Goal: Task Accomplishment & Management: Manage account settings

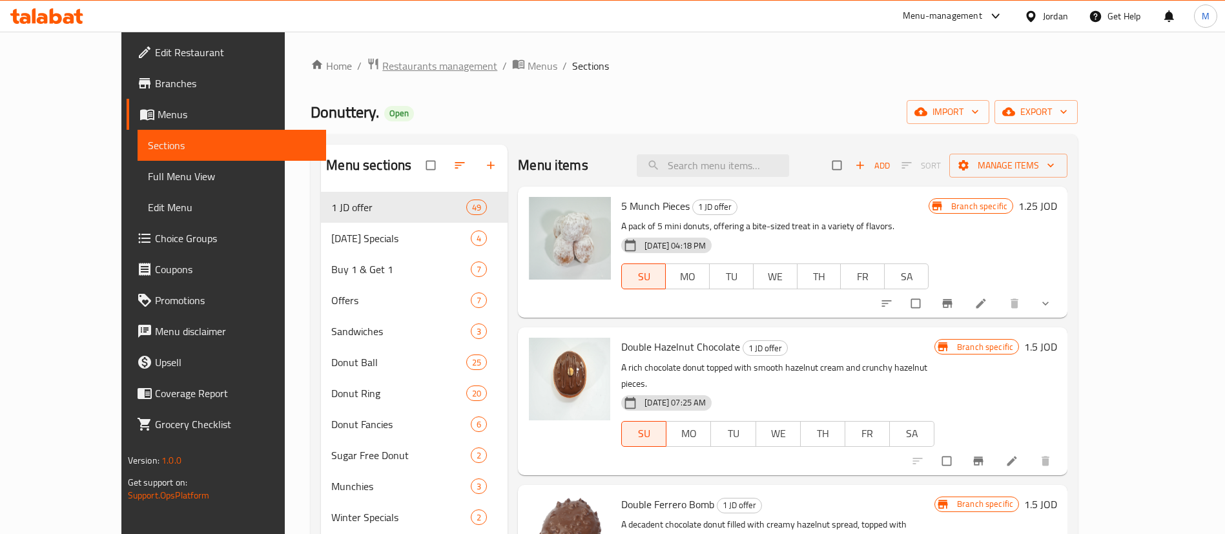
click at [382, 68] on span "Restaurants management" at bounding box center [439, 66] width 115 height 16
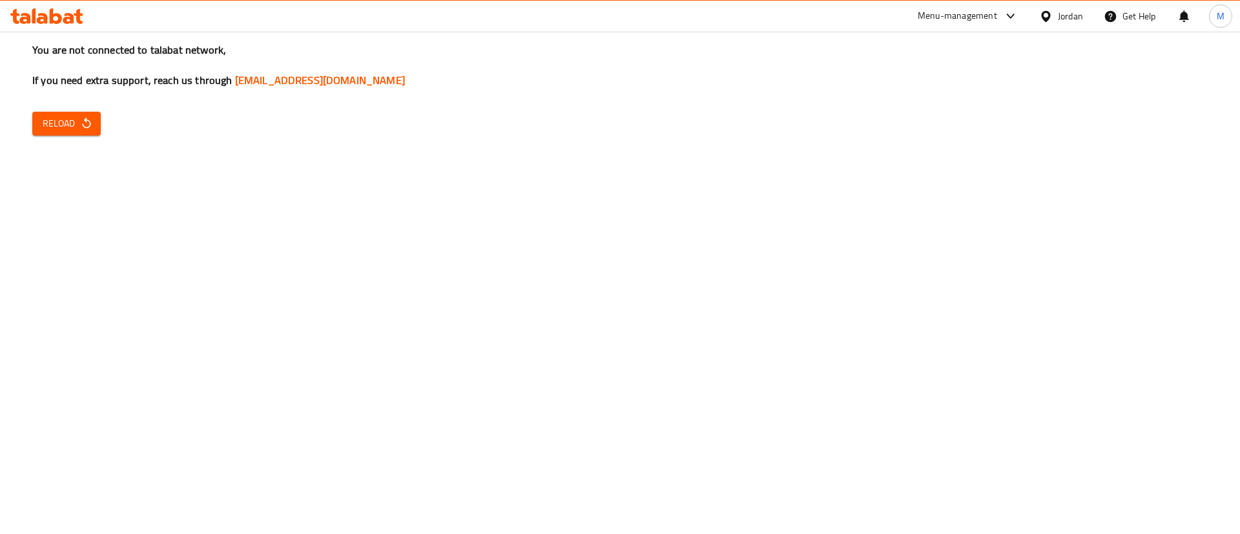
click at [65, 132] on button "Reload" at bounding box center [66, 124] width 68 height 24
click at [1000, 519] on div "You are not connected to talabat network, If you need extra support, reach us t…" at bounding box center [620, 267] width 1240 height 534
click at [81, 116] on span "Reload" at bounding box center [67, 124] width 48 height 16
click at [85, 127] on icon "button" at bounding box center [86, 123] width 13 height 13
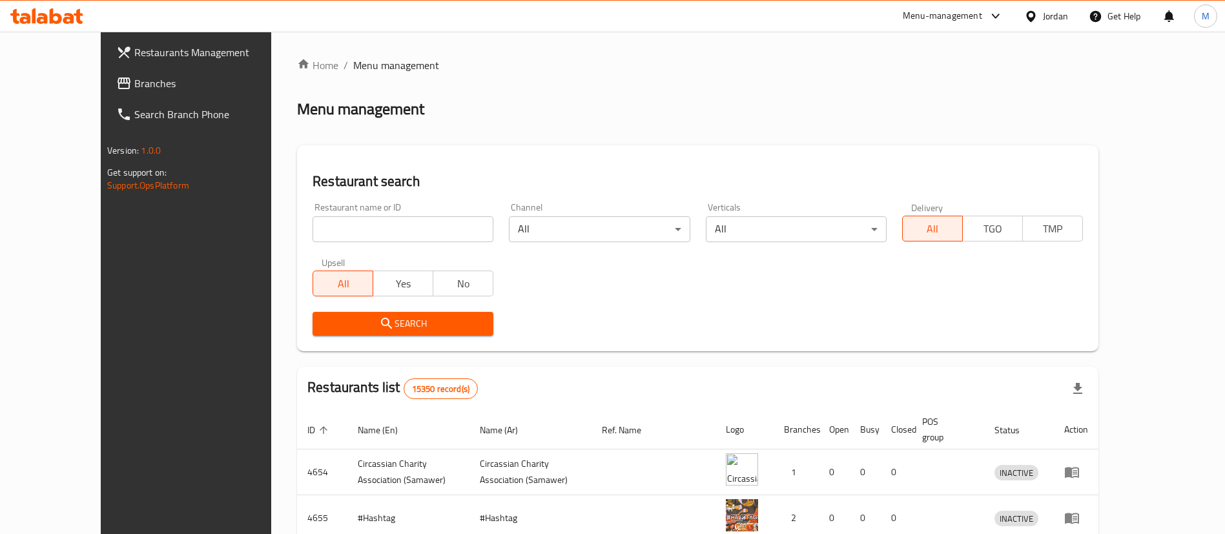
click at [402, 231] on input "search" at bounding box center [403, 229] width 181 height 26
type input "s"
type input "donutt"
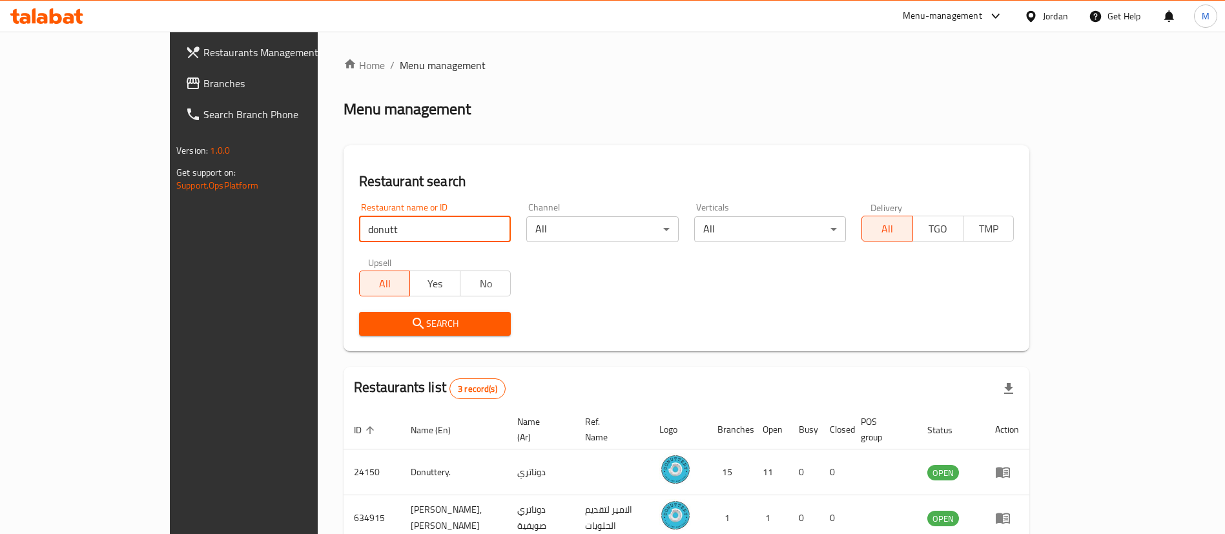
scroll to position [109, 0]
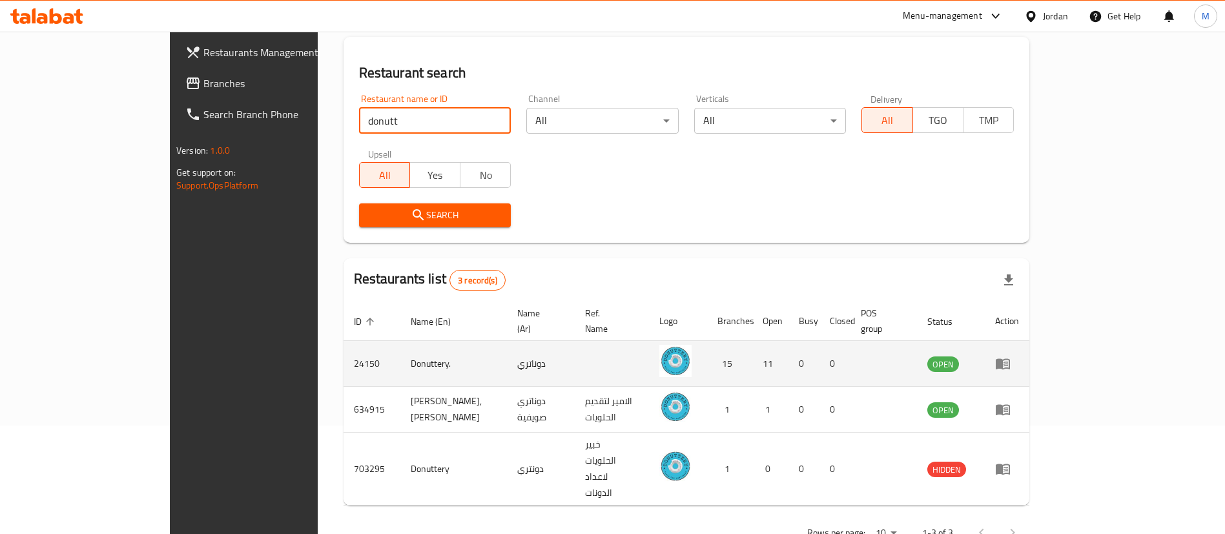
click at [1010, 359] on icon "enhanced table" at bounding box center [1003, 364] width 14 height 11
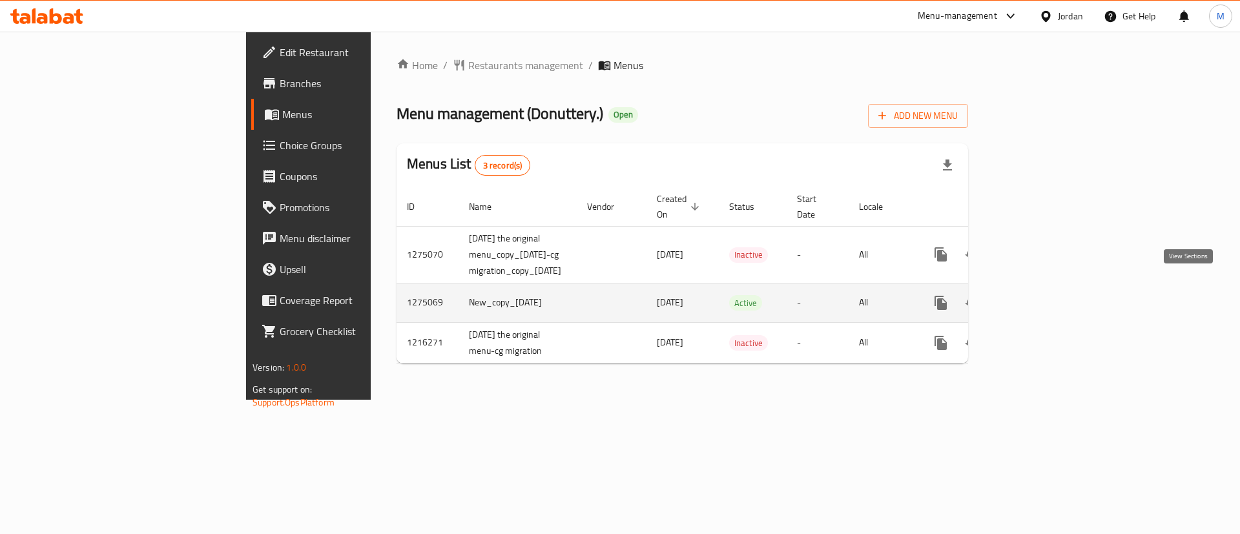
click at [1050, 299] on link "enhanced table" at bounding box center [1034, 302] width 31 height 31
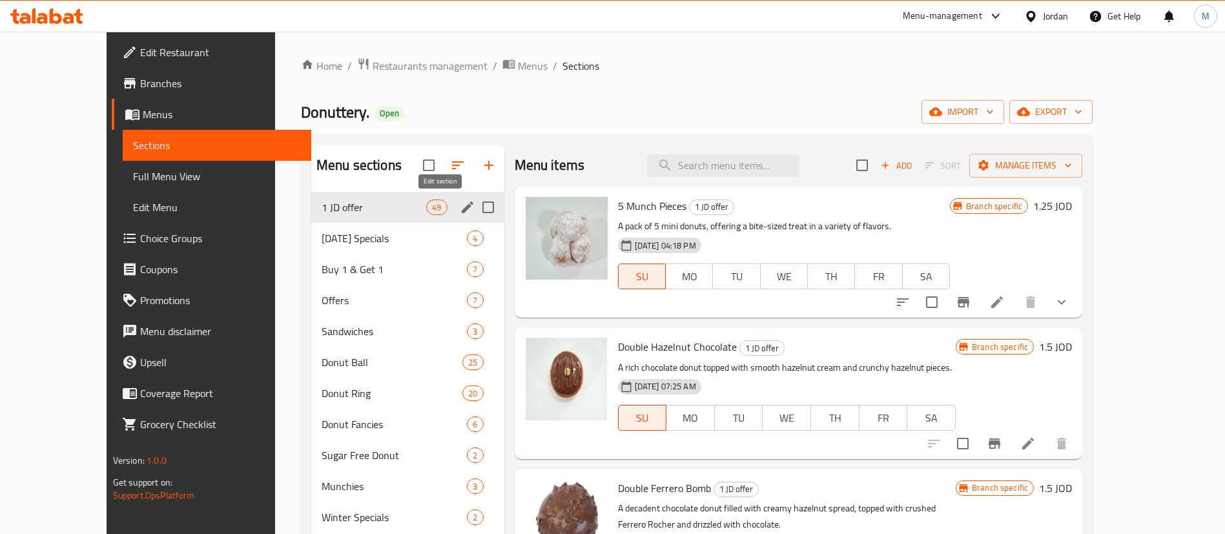
click at [462, 212] on icon "edit" at bounding box center [468, 208] width 12 height 12
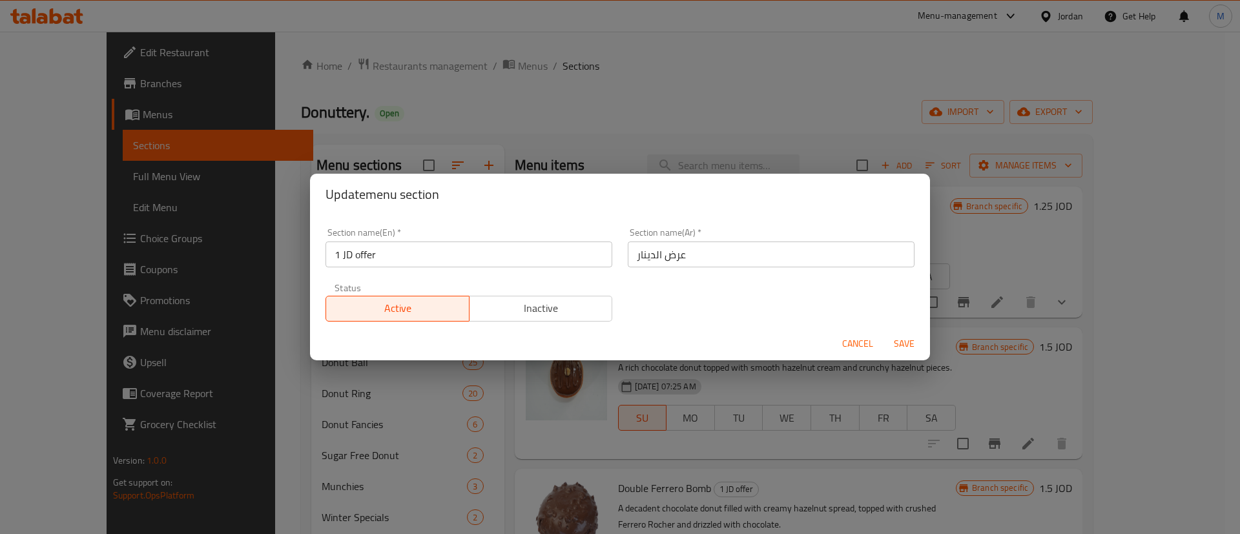
click at [484, 315] on span "Inactive" at bounding box center [541, 308] width 133 height 19
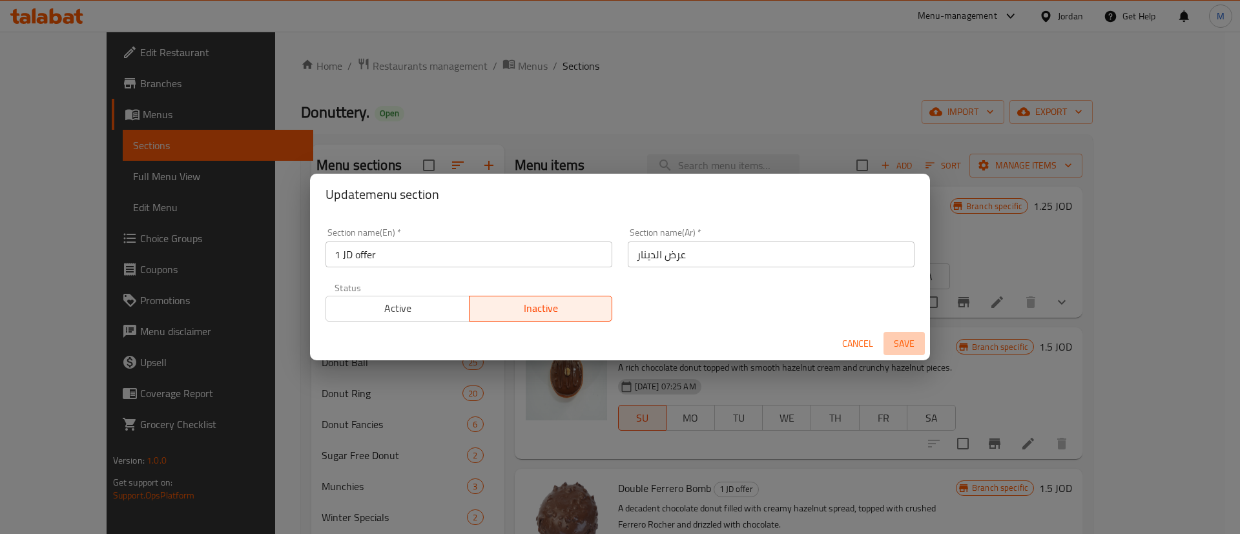
click at [913, 344] on span "Save" at bounding box center [904, 344] width 31 height 16
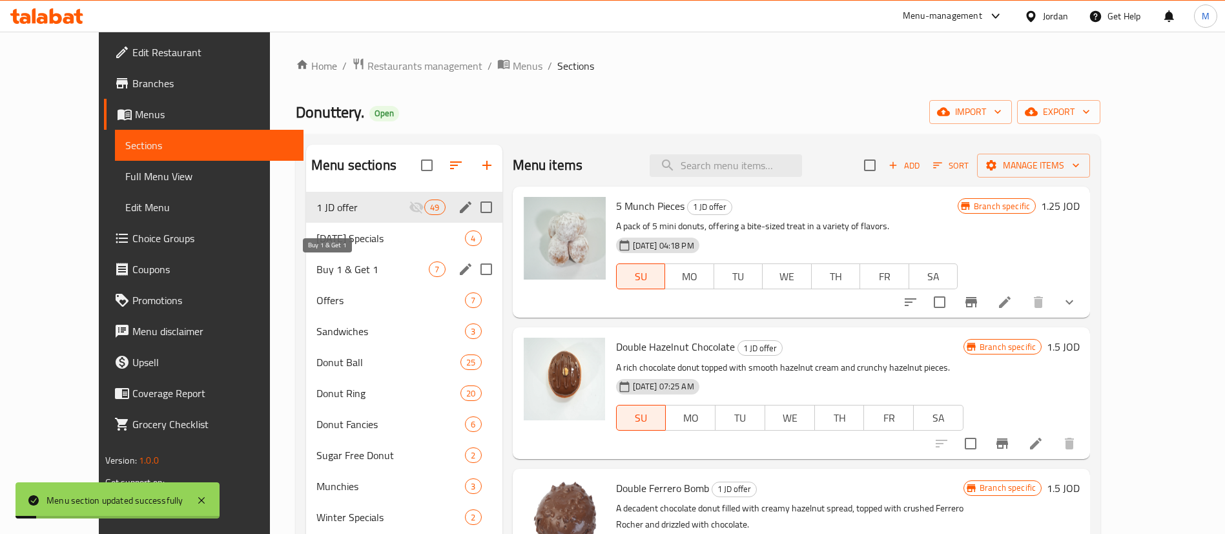
click at [340, 272] on span "Buy 1 & Get 1" at bounding box center [372, 270] width 112 height 16
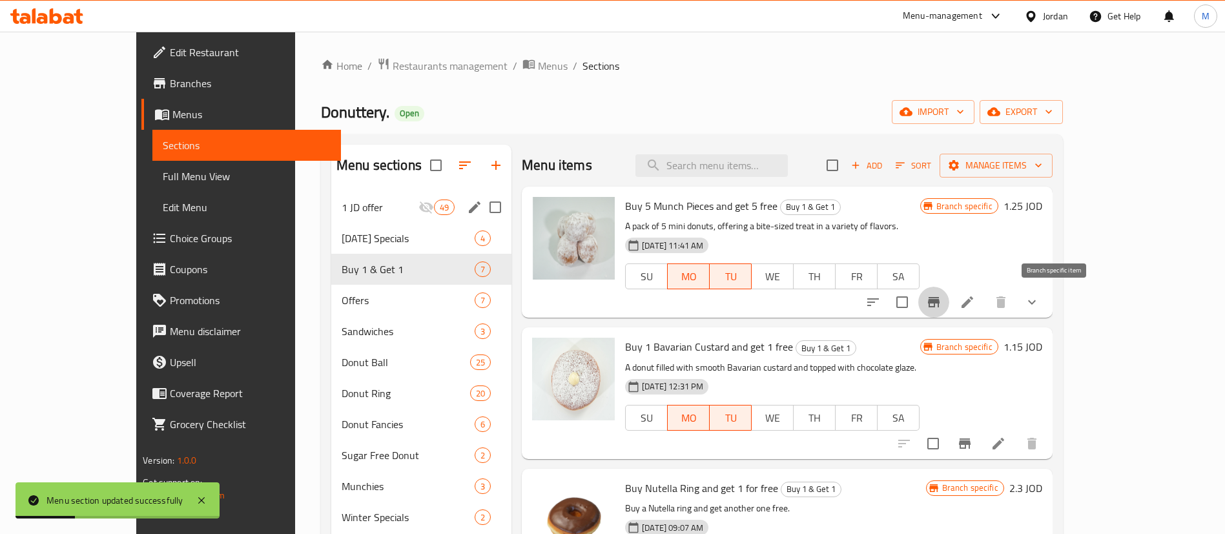
click at [942, 307] on icon "Branch-specific-item" at bounding box center [934, 303] width 16 height 16
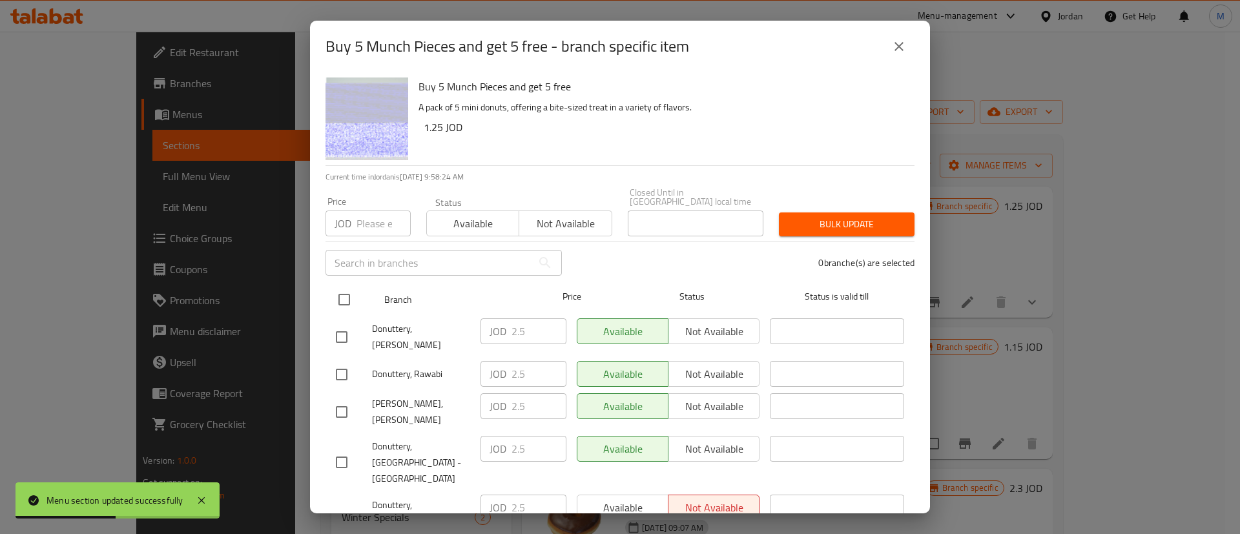
click at [347, 290] on input "checkbox" at bounding box center [344, 299] width 27 height 27
checkbox input "true"
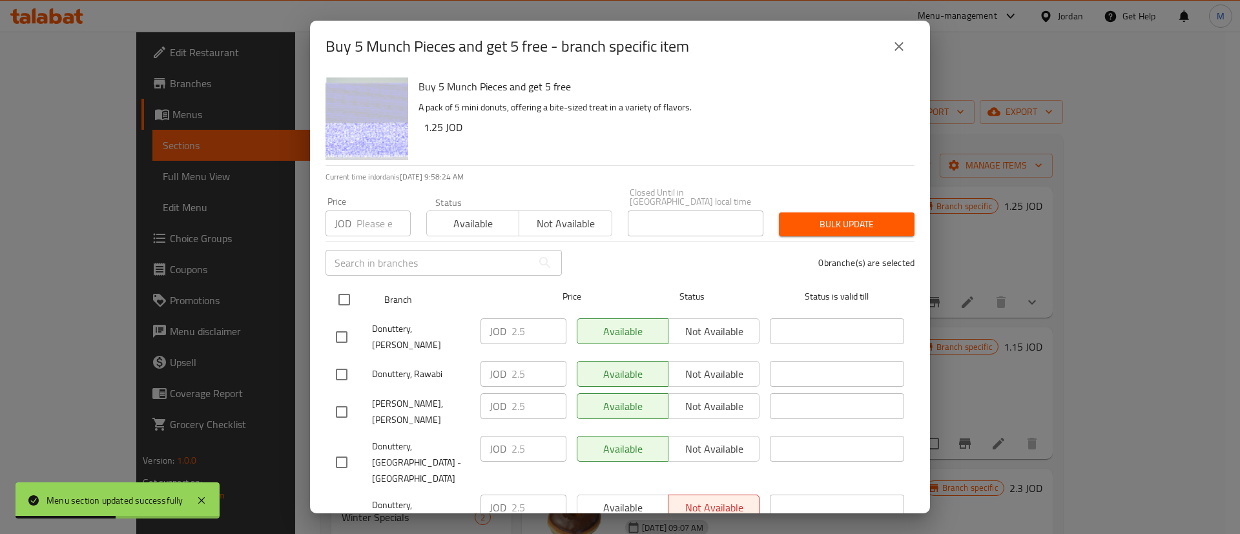
checkbox input "true"
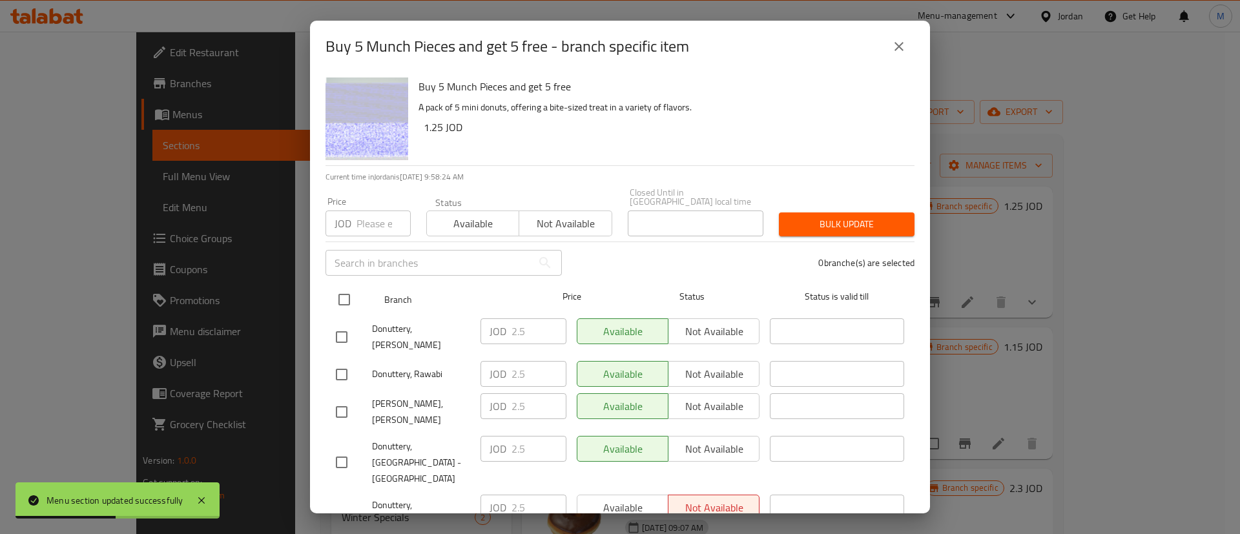
checkbox input "true"
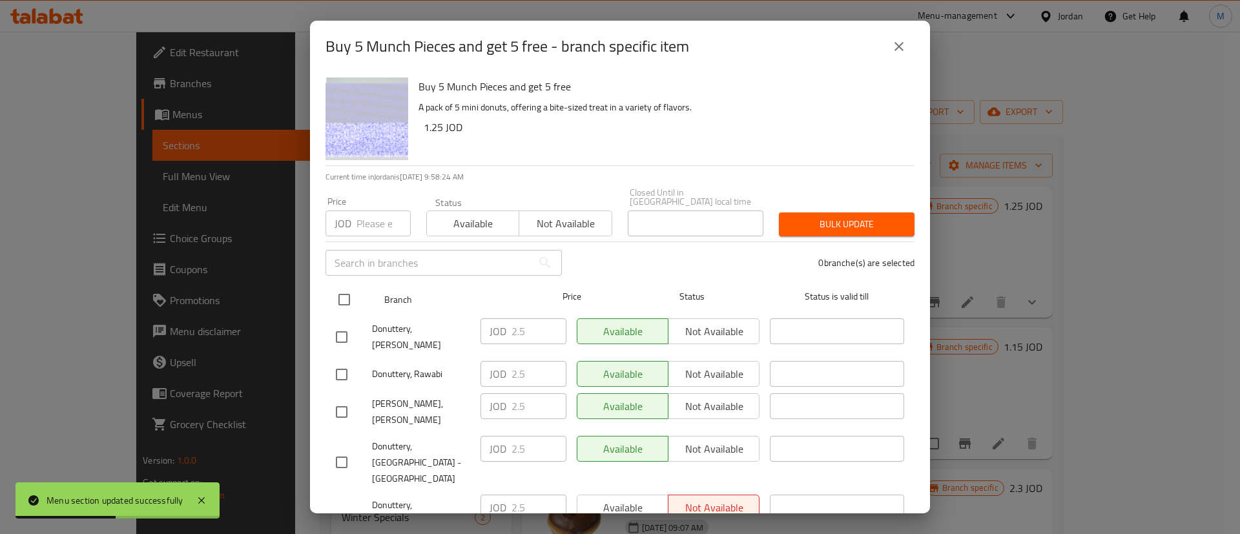
checkbox input "true"
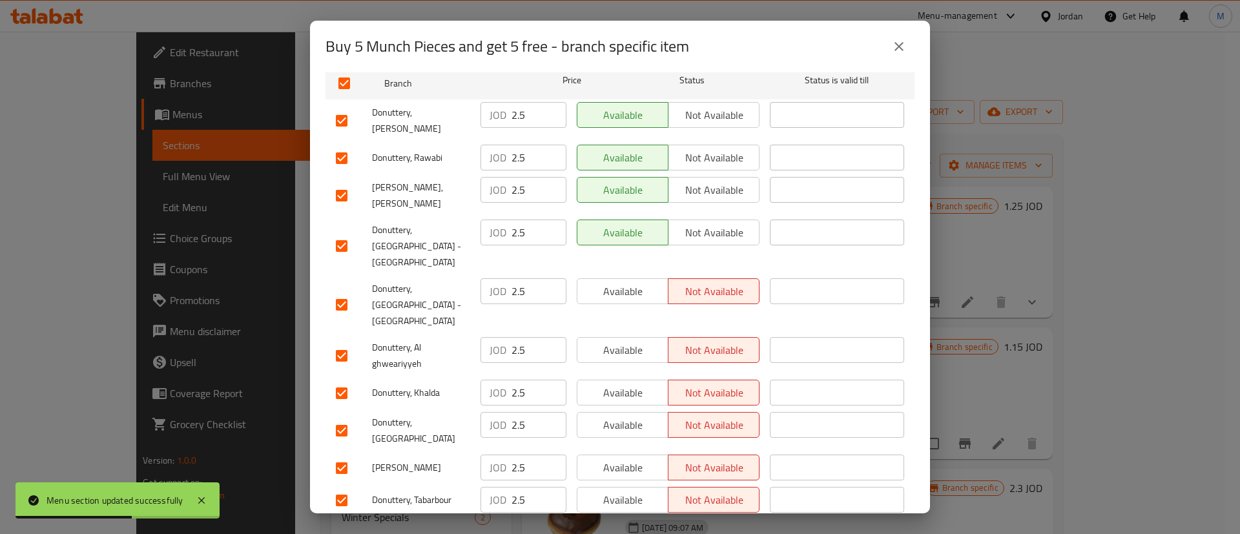
scroll to position [229, 0]
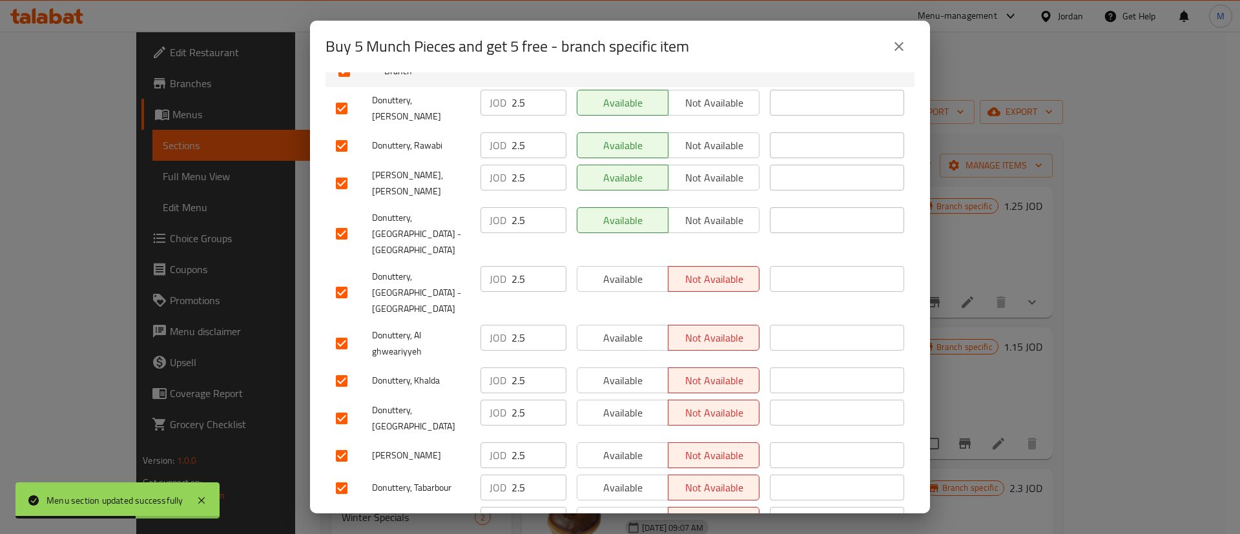
click at [621, 270] on span "Available" at bounding box center [623, 279] width 81 height 19
click at [627, 329] on span "Available" at bounding box center [623, 338] width 81 height 19
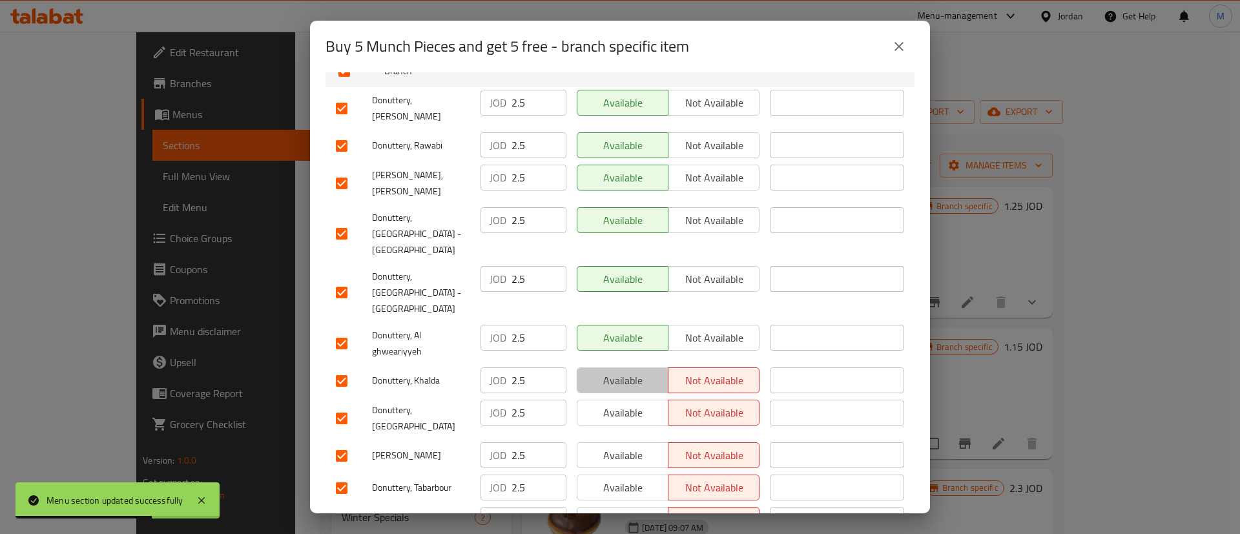
click at [635, 371] on span "Available" at bounding box center [623, 380] width 81 height 19
click at [628, 404] on span "Available" at bounding box center [623, 413] width 81 height 19
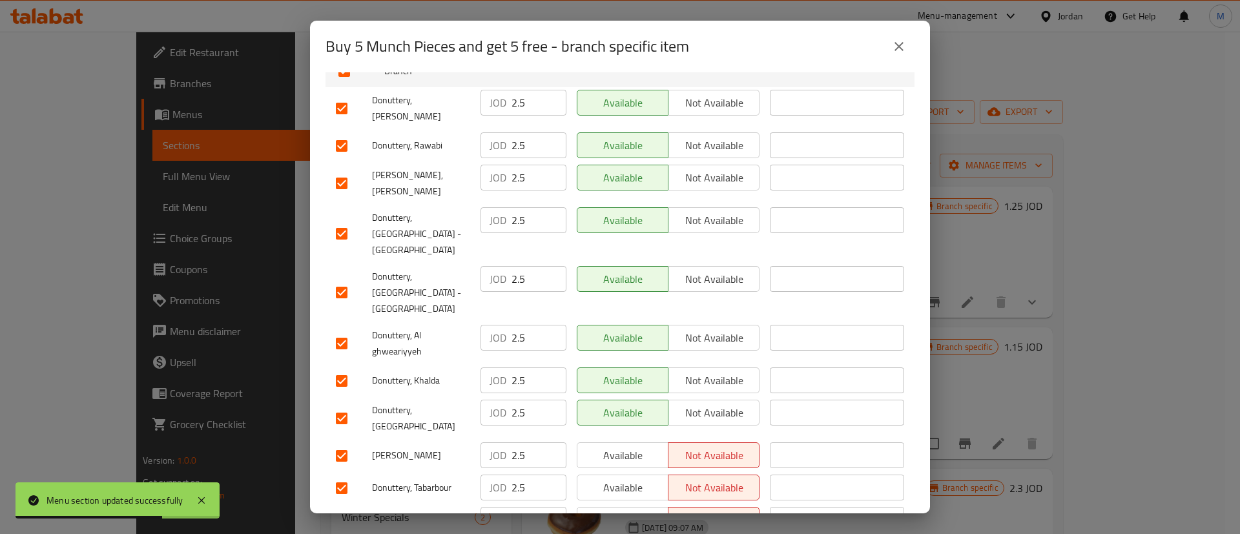
drag, startPoint x: 628, startPoint y: 384, endPoint x: 628, endPoint y: 399, distance: 14.9
click at [628, 446] on span "Available" at bounding box center [623, 455] width 81 height 19
click at [634, 479] on span "Available" at bounding box center [623, 488] width 81 height 19
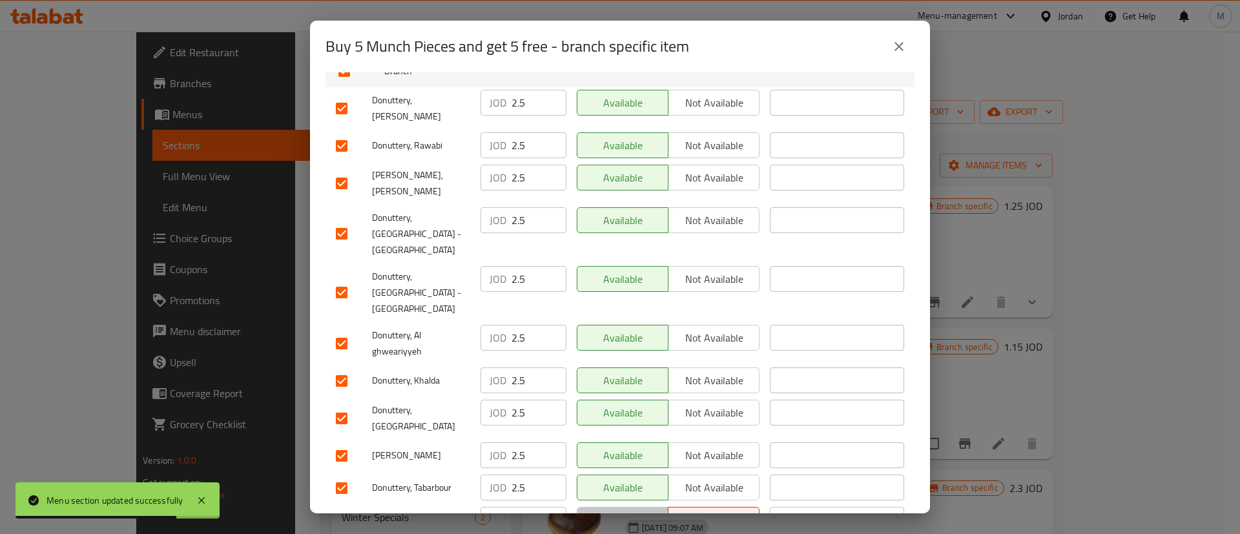
click at [635, 511] on span "Available" at bounding box center [623, 520] width 81 height 19
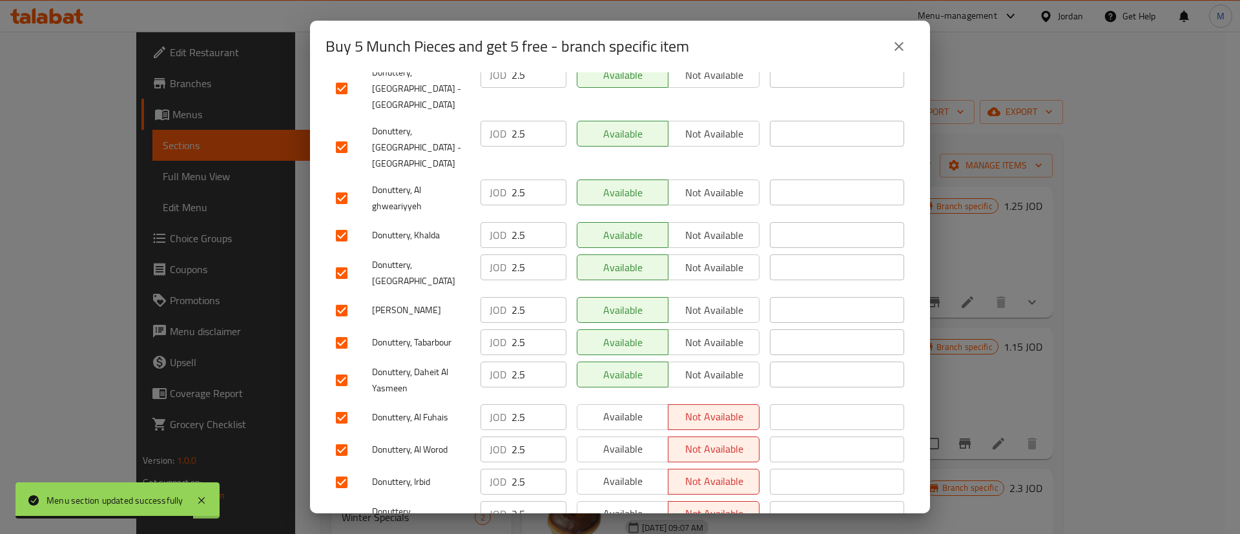
click at [638, 496] on div "Available Not available" at bounding box center [668, 528] width 193 height 64
click at [637, 504] on span "Available" at bounding box center [623, 513] width 81 height 19
click at [636, 472] on span "Available" at bounding box center [623, 481] width 81 height 19
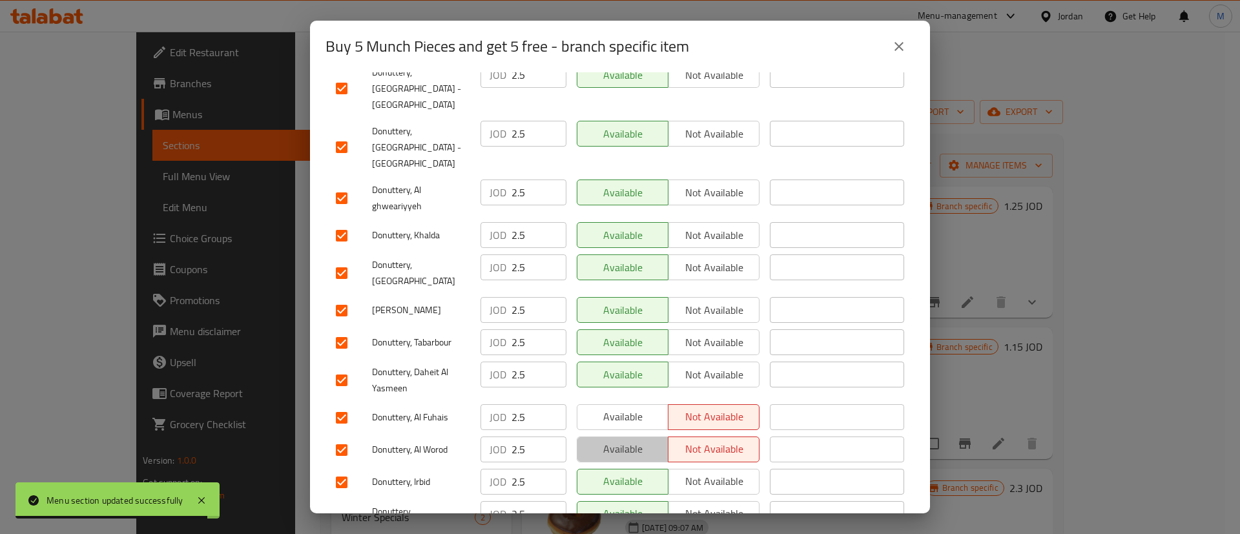
click at [636, 440] on span "Available" at bounding box center [623, 449] width 81 height 19
click at [634, 404] on button "Available" at bounding box center [623, 417] width 92 height 26
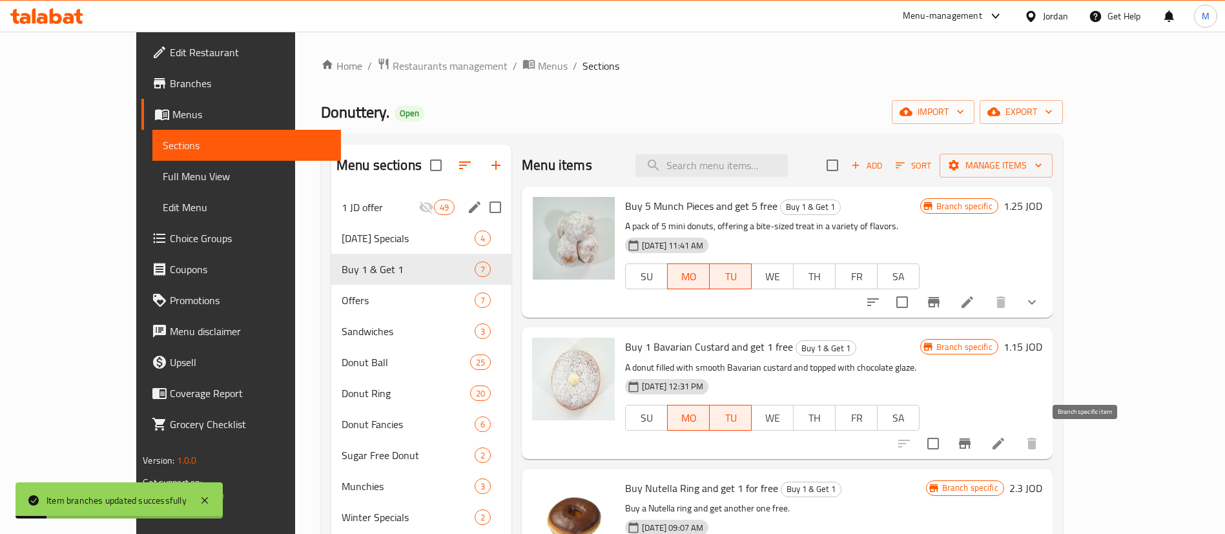
click at [971, 441] on icon "Branch-specific-item" at bounding box center [965, 444] width 12 height 10
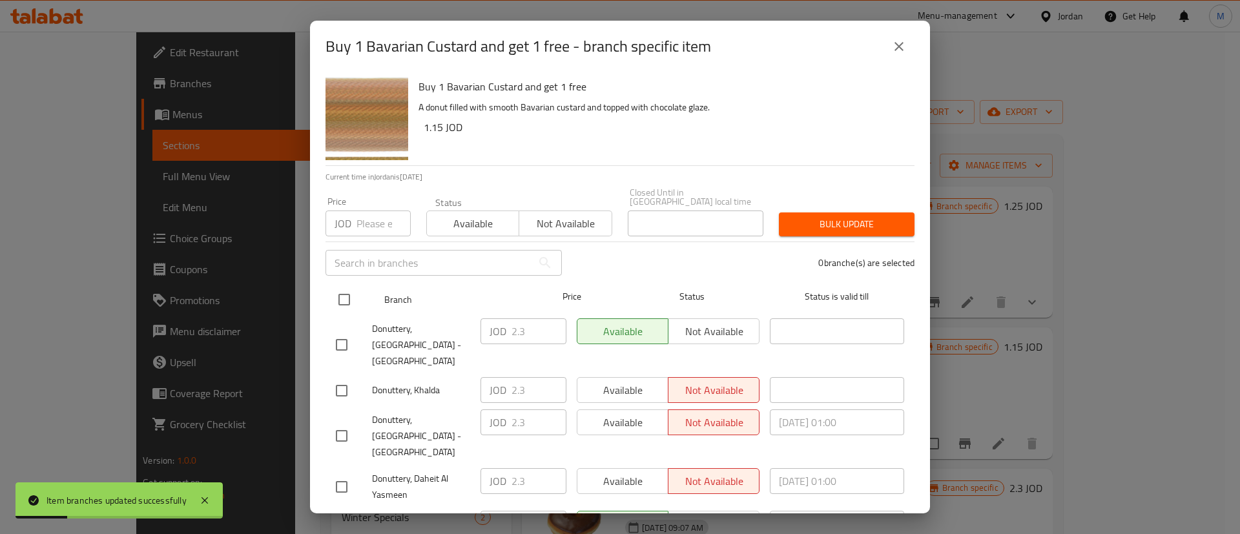
click at [345, 289] on input "checkbox" at bounding box center [344, 299] width 27 height 27
checkbox input "true"
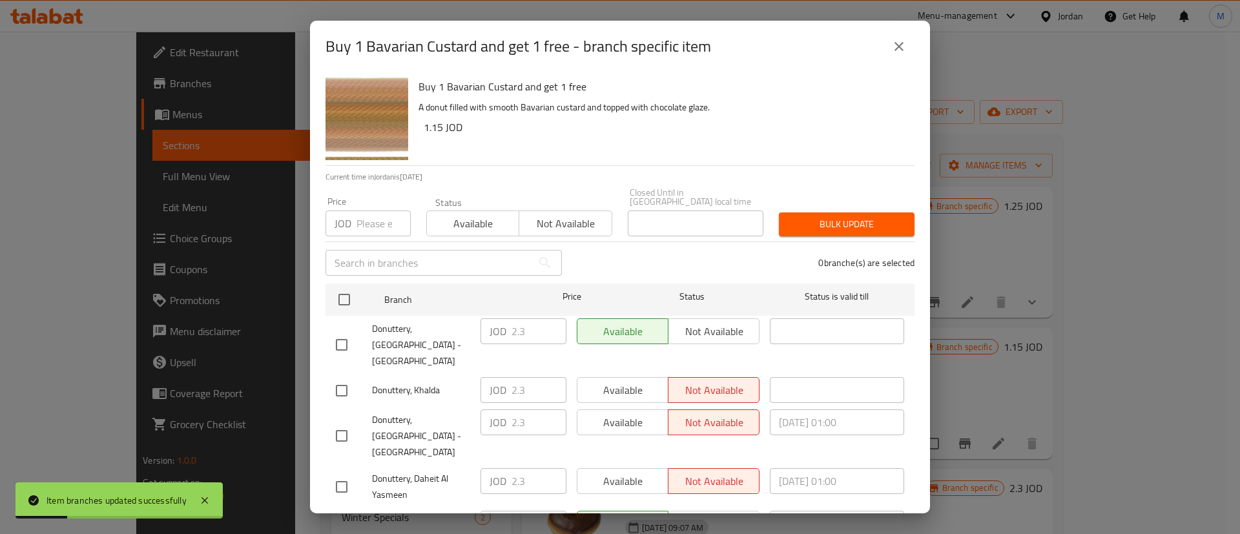
checkbox input "true"
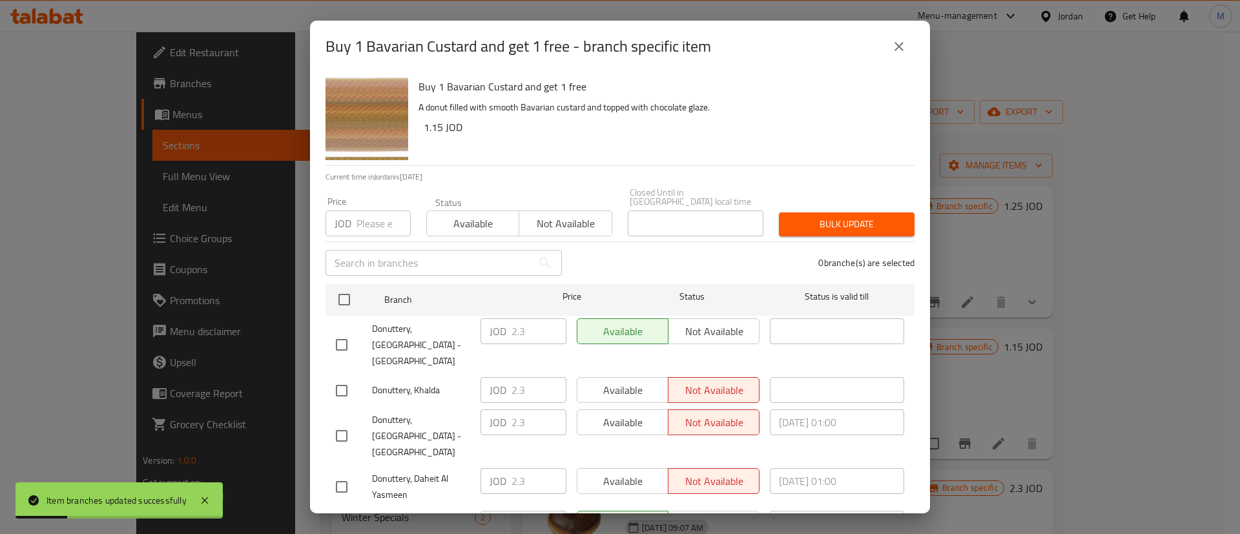
checkbox input "true"
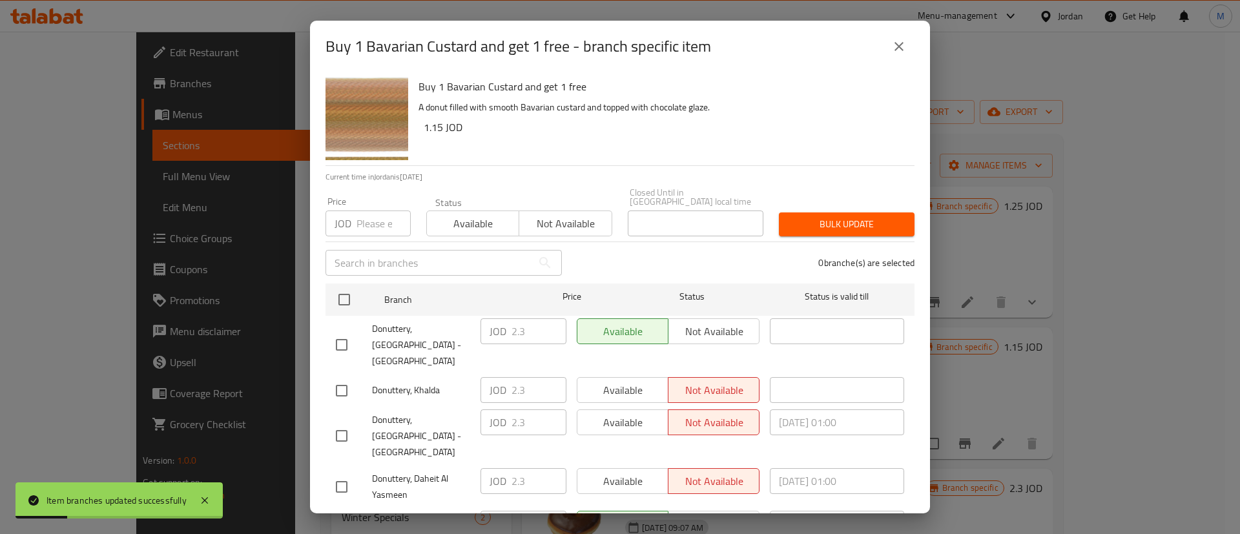
checkbox input "true"
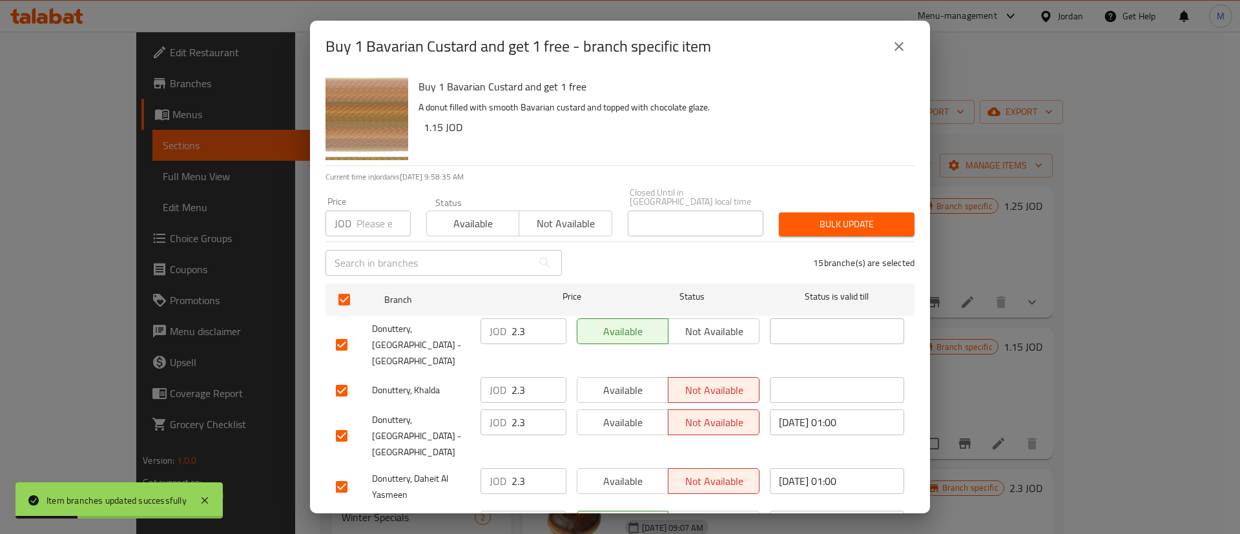
click at [638, 381] on span "Available" at bounding box center [623, 390] width 81 height 19
click at [645, 413] on span "Available" at bounding box center [623, 422] width 81 height 19
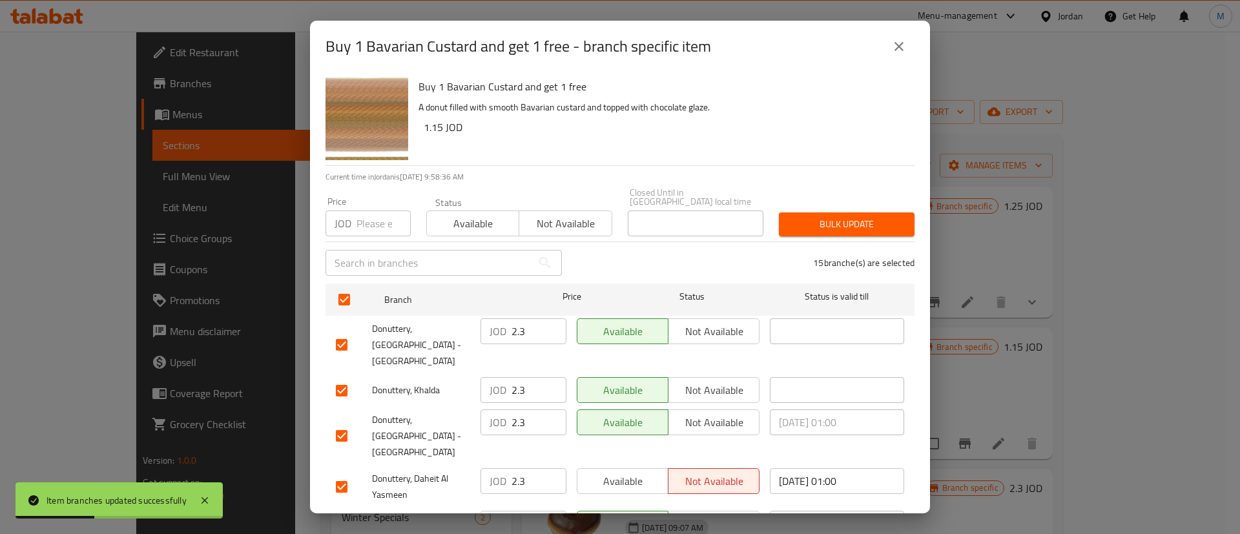
click at [637, 472] on span "Available" at bounding box center [623, 481] width 81 height 19
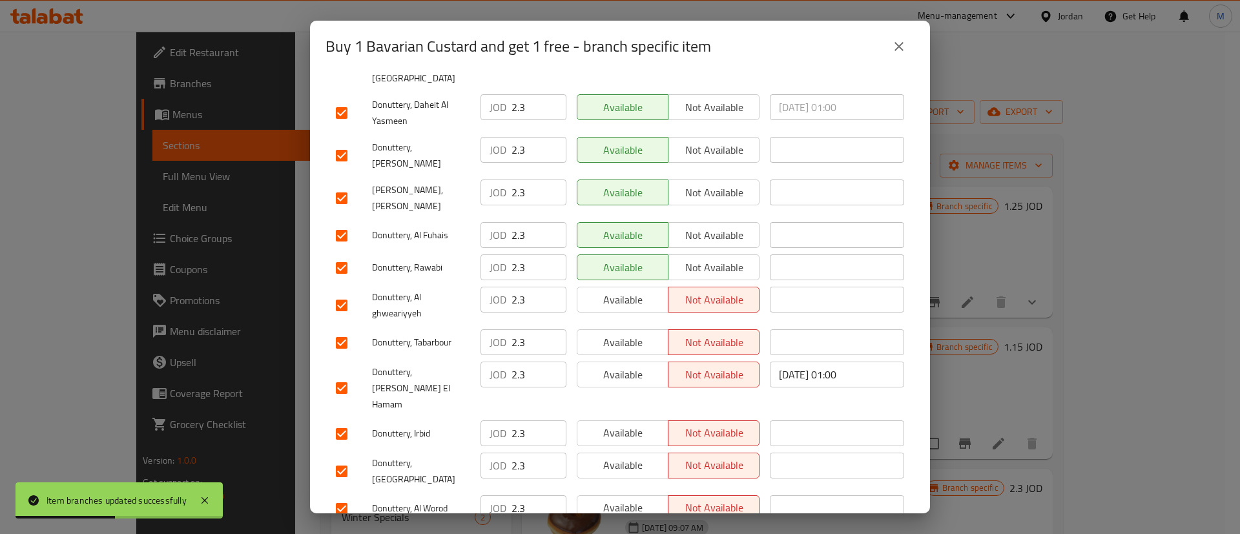
click at [627, 528] on button "Available" at bounding box center [623, 541] width 92 height 26
click at [632, 499] on span "Available" at bounding box center [623, 508] width 81 height 19
click at [632, 456] on span "Available" at bounding box center [623, 465] width 81 height 19
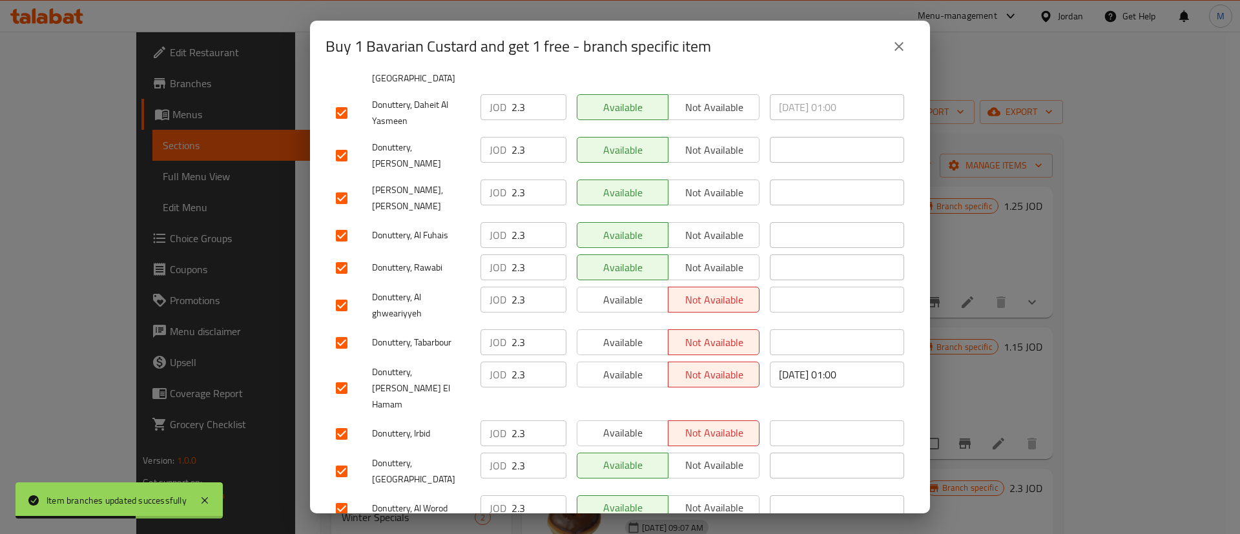
click at [632, 424] on span "Available" at bounding box center [623, 433] width 81 height 19
click at [632, 366] on span "Available" at bounding box center [623, 375] width 81 height 19
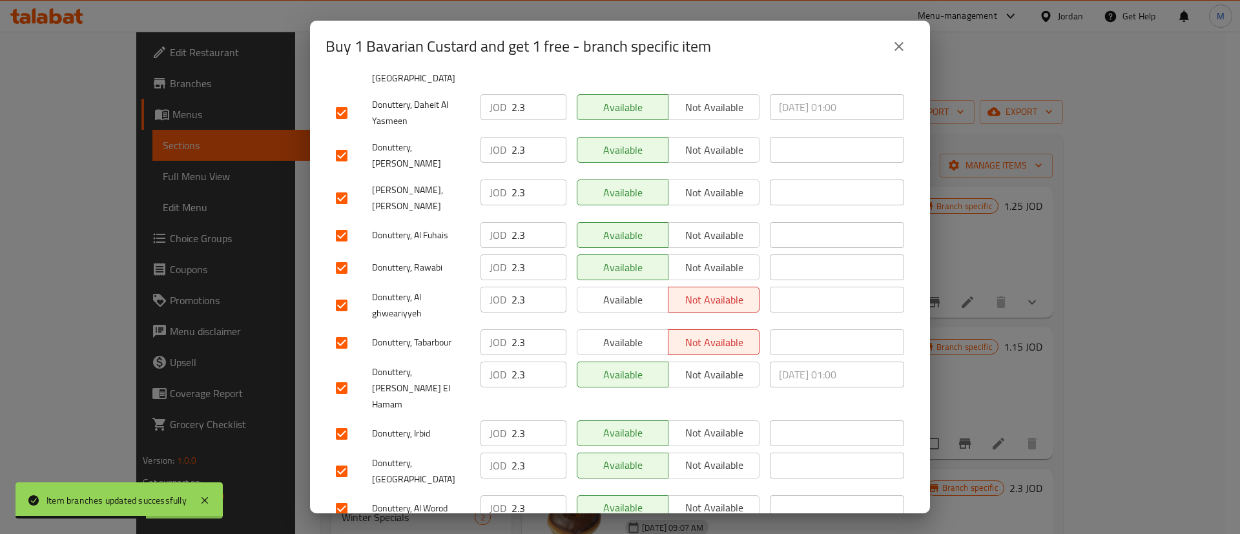
click at [634, 324] on div "Available Not available" at bounding box center [668, 342] width 193 height 37
click at [634, 287] on button "Available" at bounding box center [623, 300] width 92 height 26
click at [635, 333] on span "Available" at bounding box center [623, 342] width 81 height 19
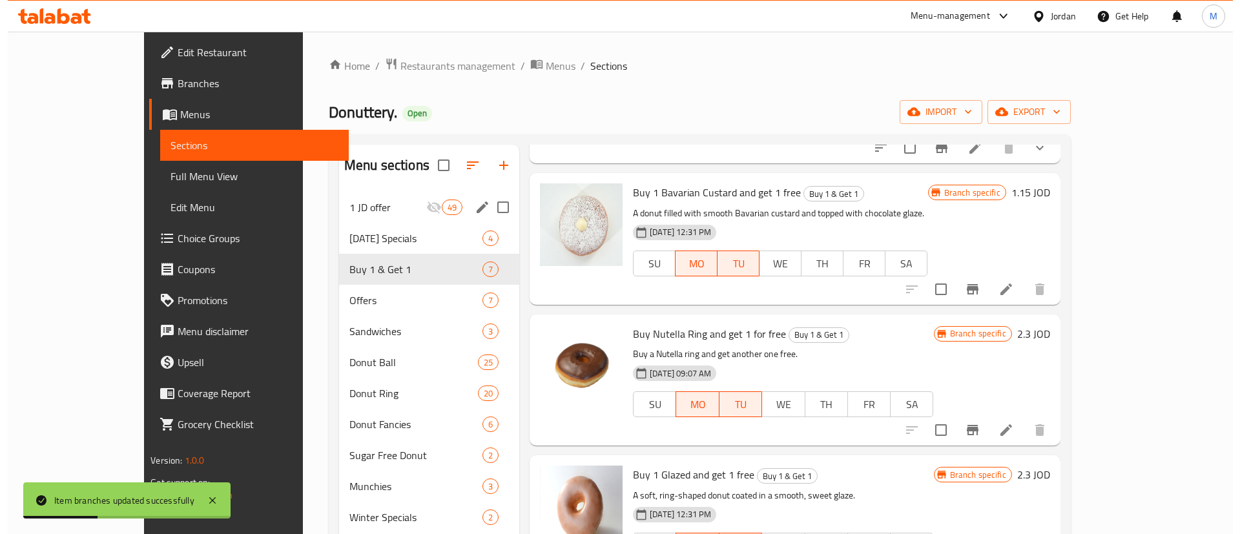
scroll to position [167, 0]
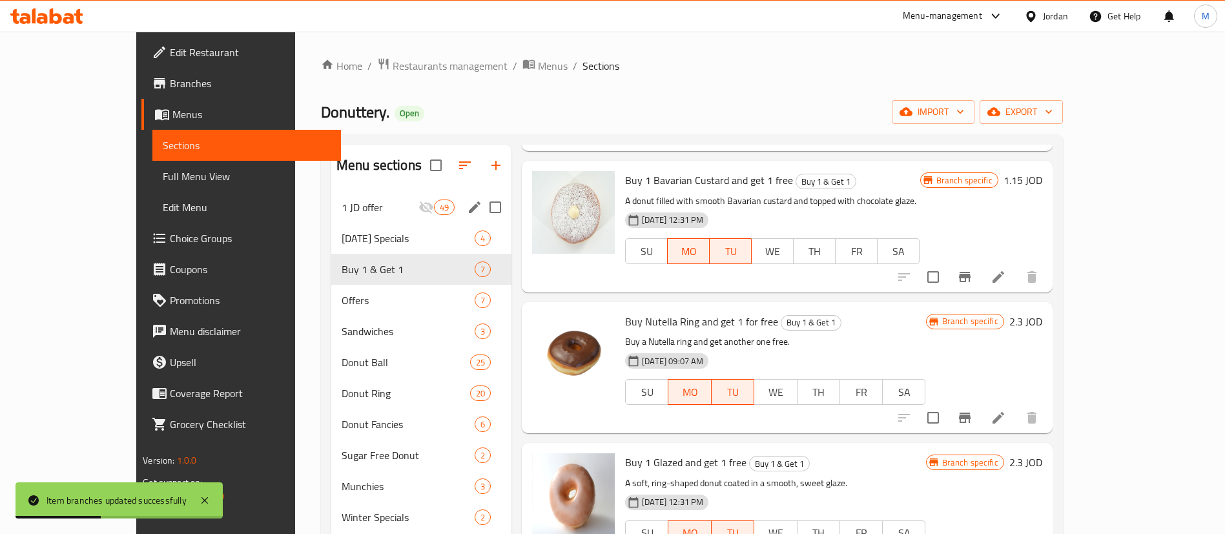
click at [971, 417] on icon "Branch-specific-item" at bounding box center [965, 418] width 12 height 10
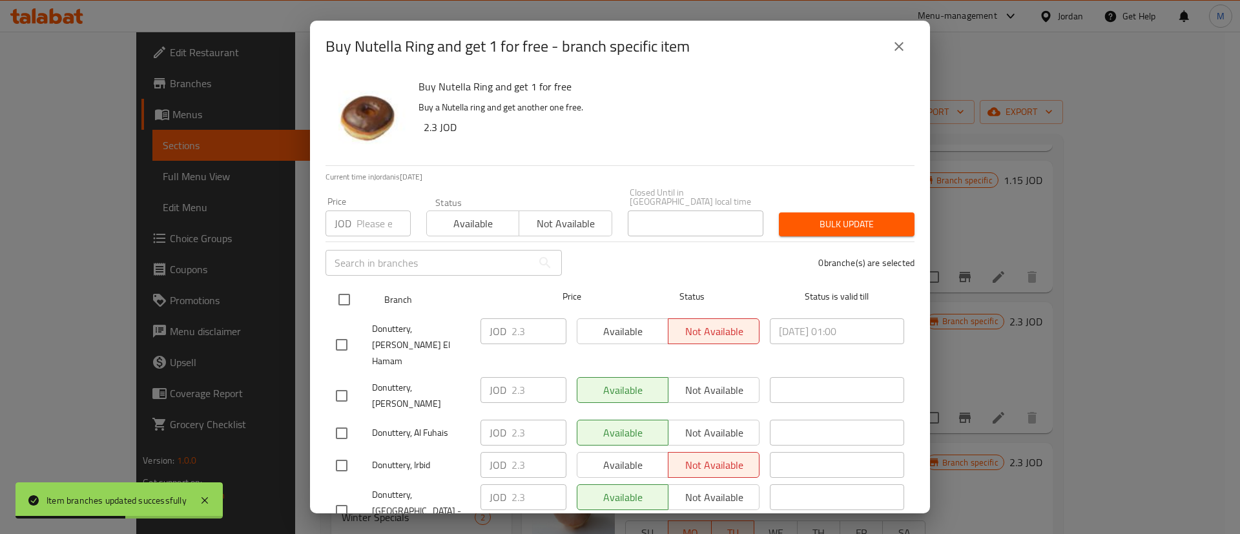
click at [354, 288] on input "checkbox" at bounding box center [344, 299] width 27 height 27
checkbox input "true"
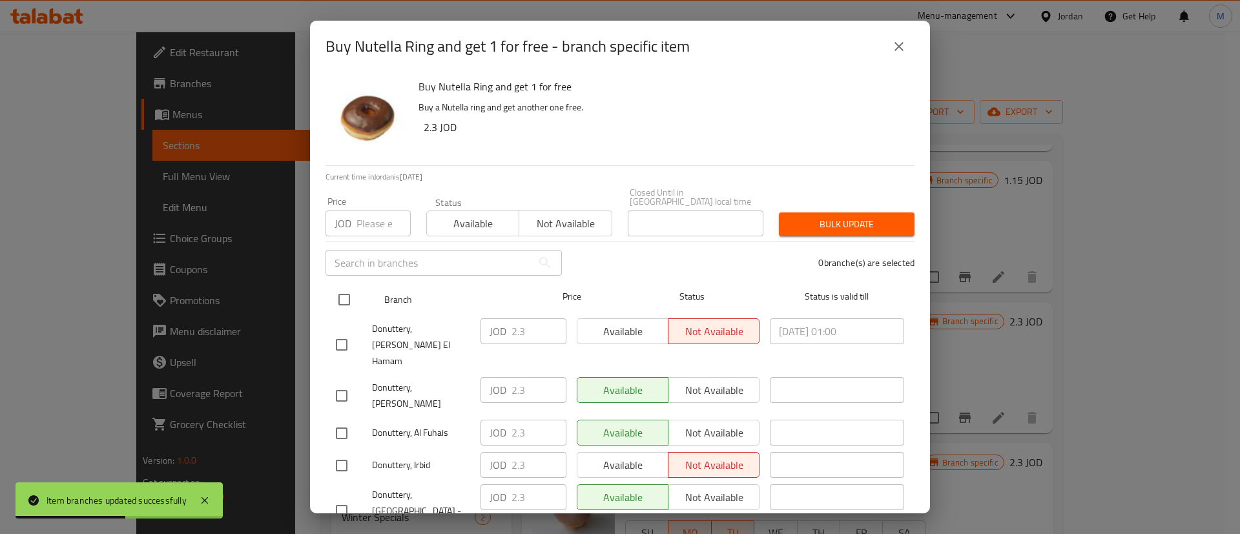
checkbox input "true"
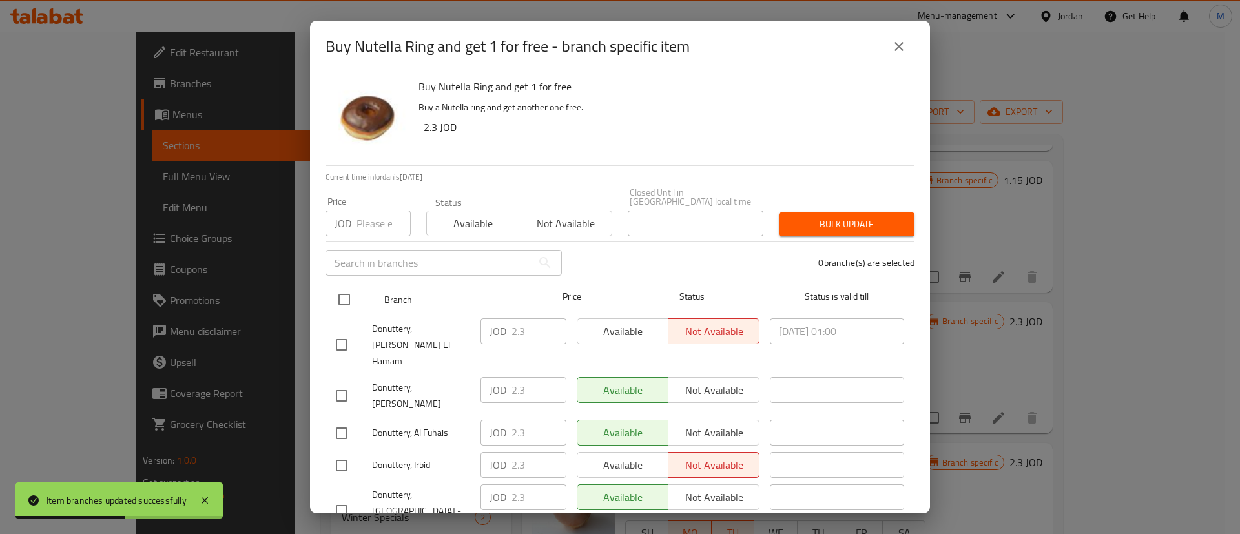
checkbox input "true"
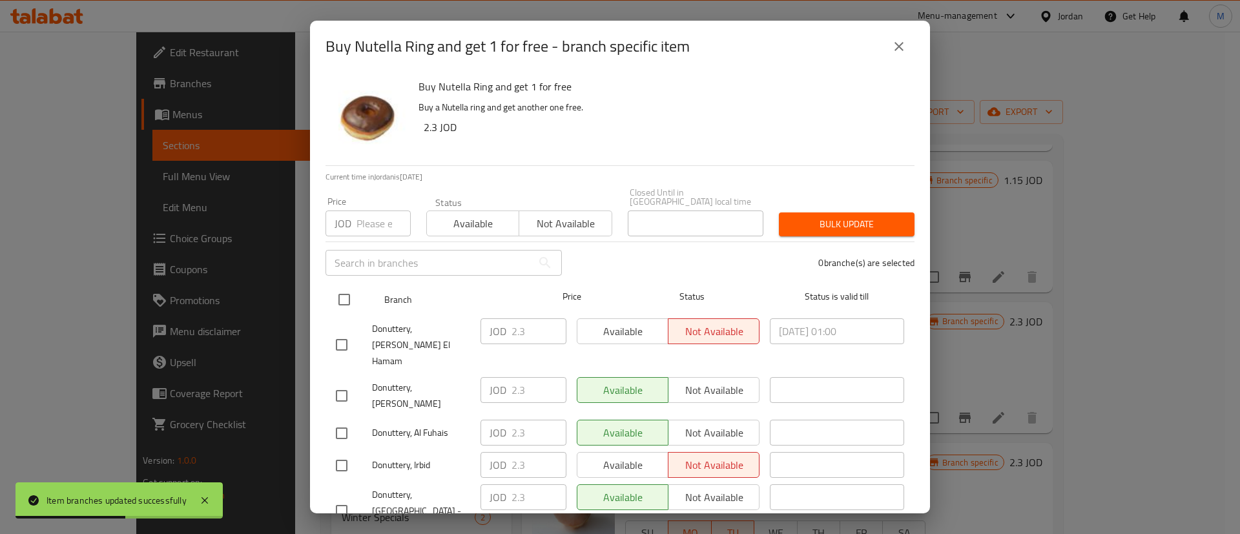
checkbox input "true"
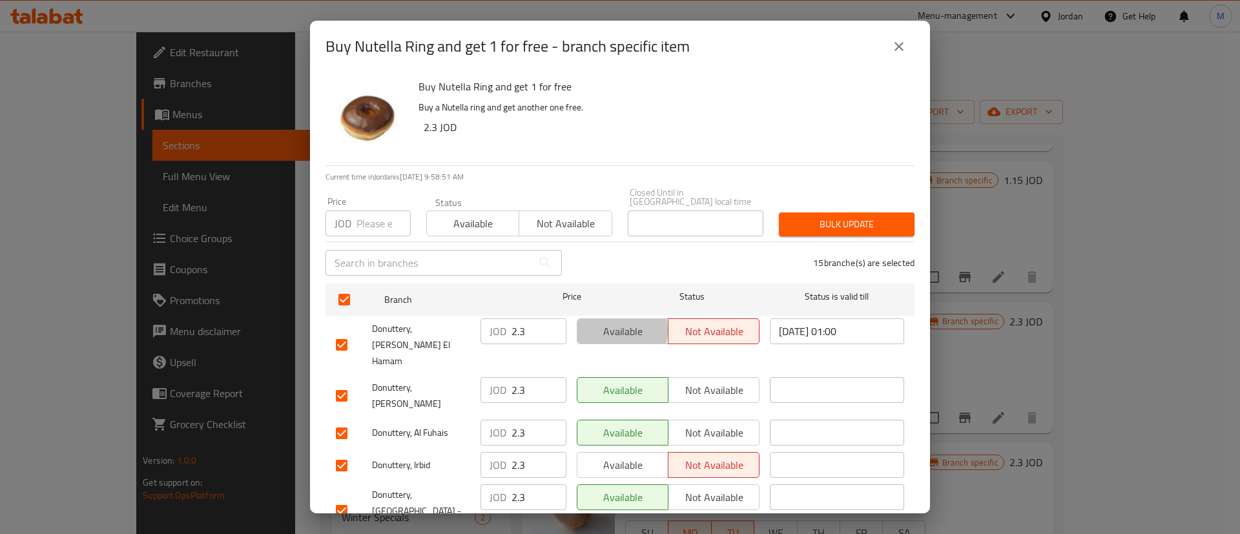
click at [601, 322] on span "Available" at bounding box center [623, 331] width 81 height 19
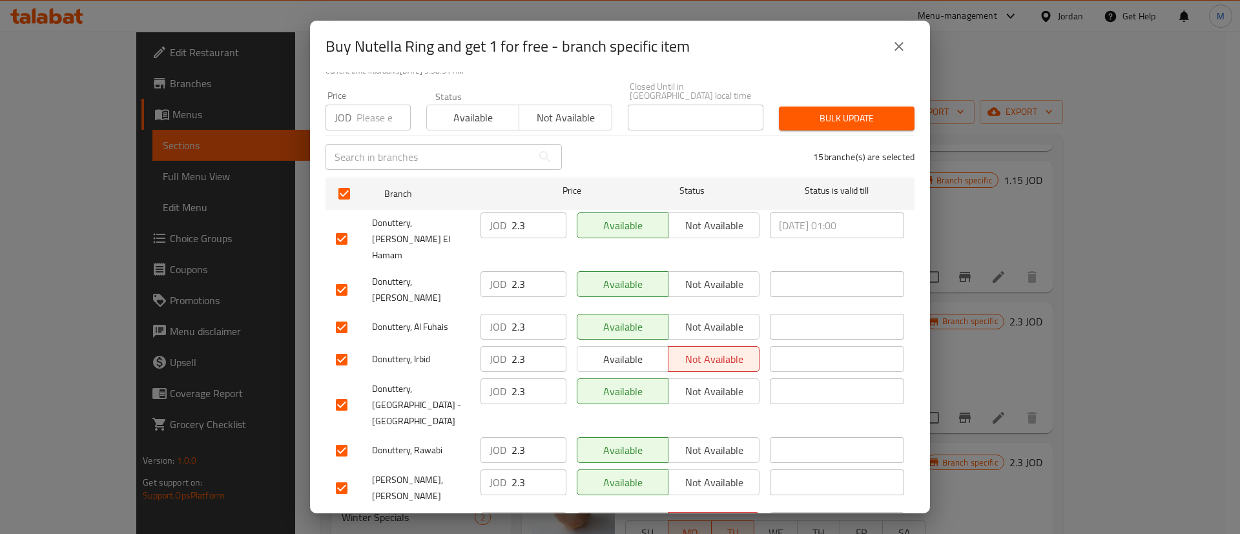
scroll to position [107, 0]
click at [629, 340] on div "Available Not available" at bounding box center [668, 358] width 193 height 37
click at [630, 349] on span "Available" at bounding box center [623, 358] width 81 height 19
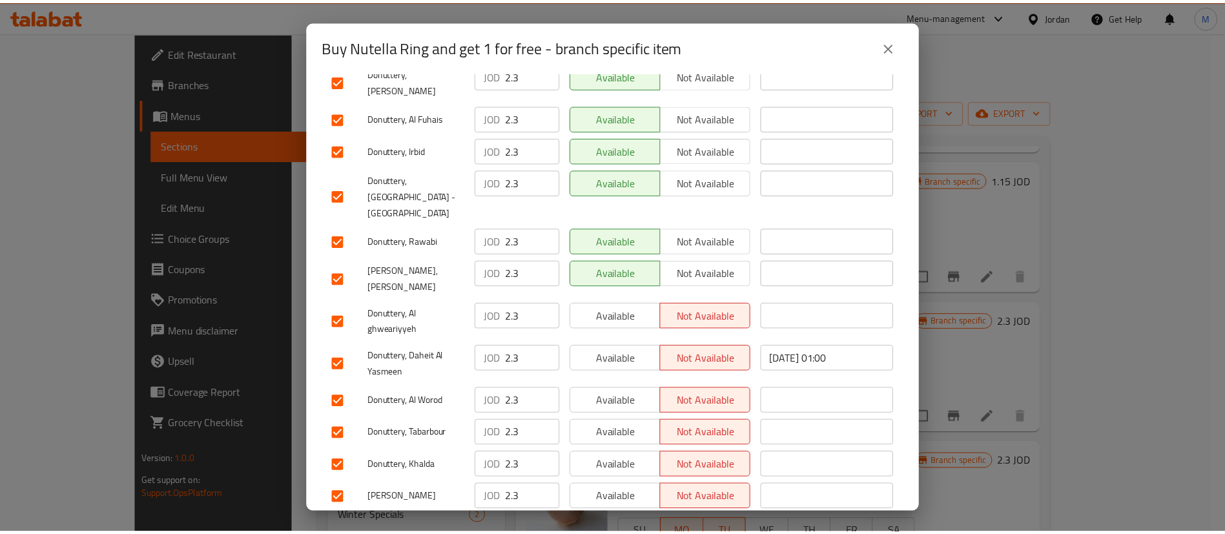
scroll to position [374, 0]
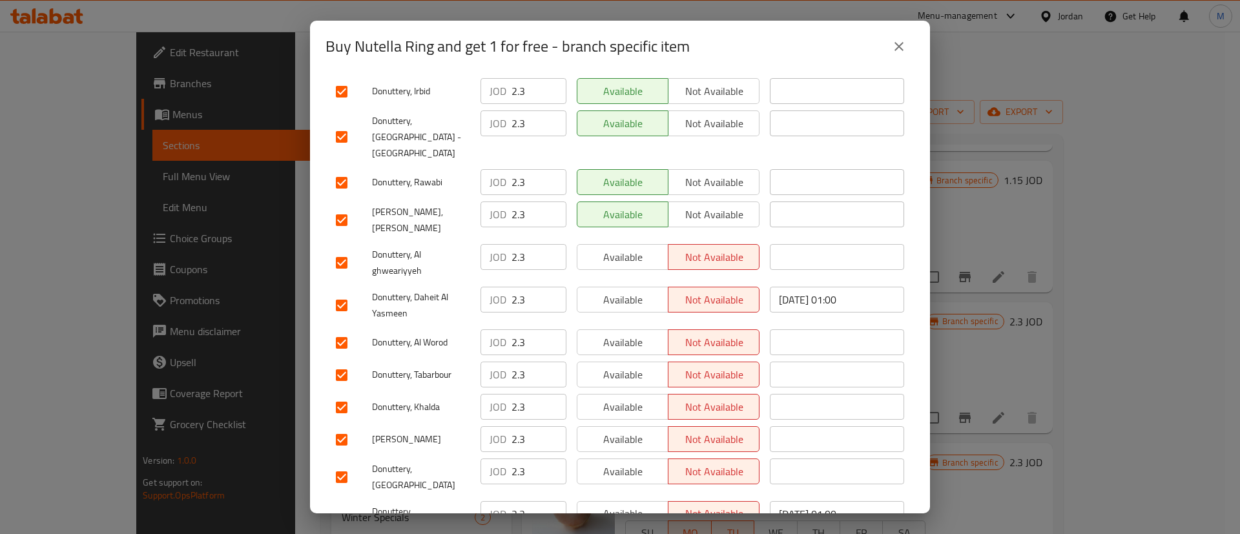
click at [626, 504] on span "Available" at bounding box center [623, 513] width 81 height 19
click at [623, 459] on button "Available" at bounding box center [623, 472] width 92 height 26
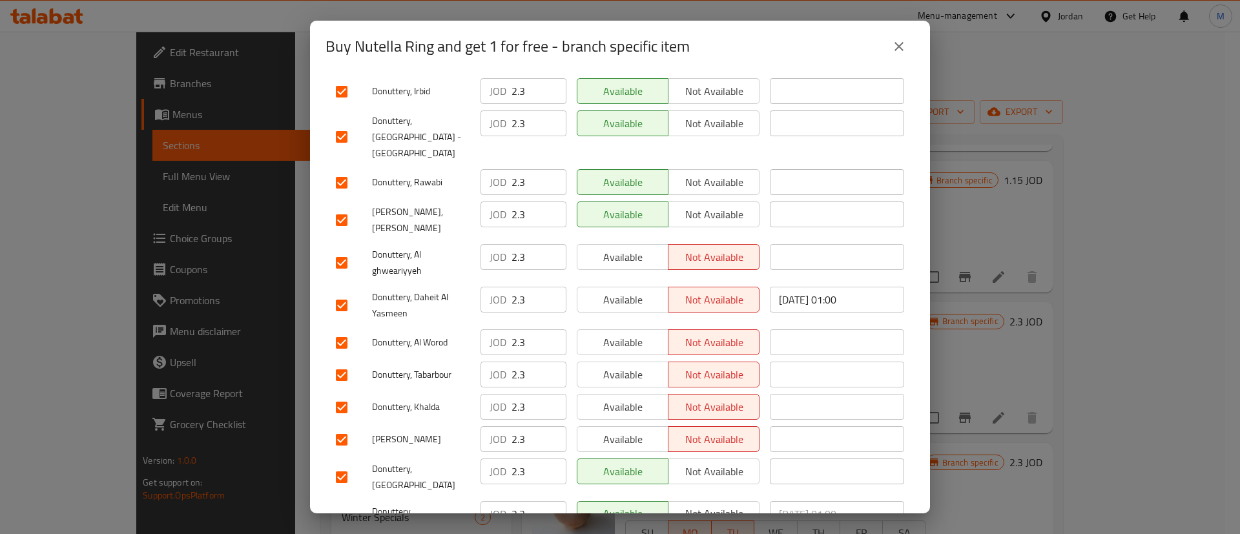
click at [621, 430] on span "Available" at bounding box center [623, 439] width 81 height 19
click at [617, 398] on span "Available" at bounding box center [623, 407] width 81 height 19
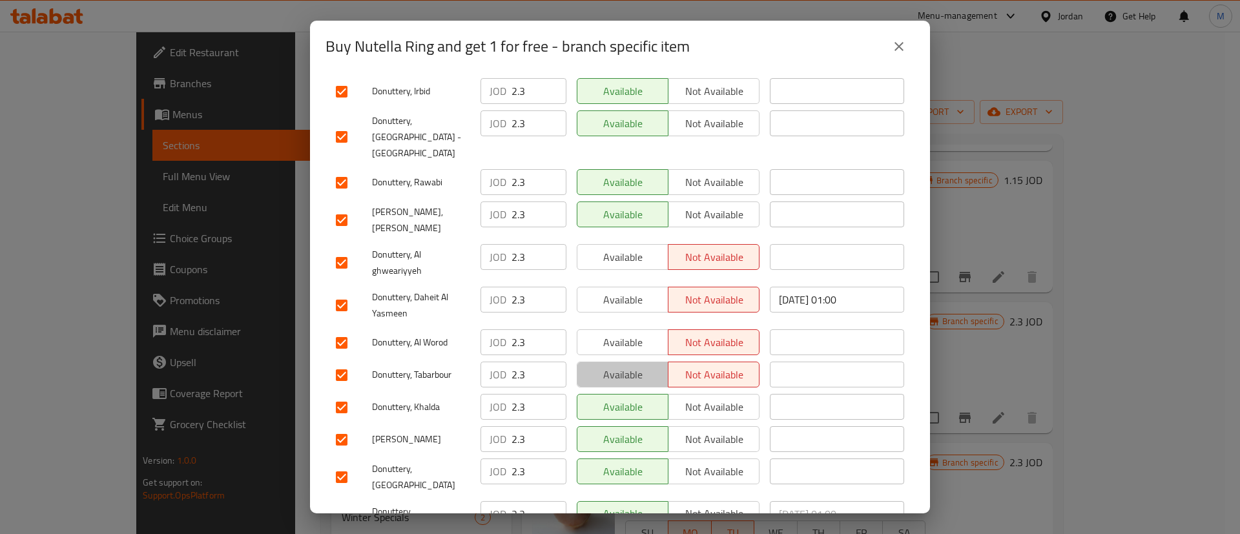
click at [619, 366] on span "Available" at bounding box center [623, 375] width 81 height 19
click at [628, 333] on span "Available" at bounding box center [623, 342] width 81 height 19
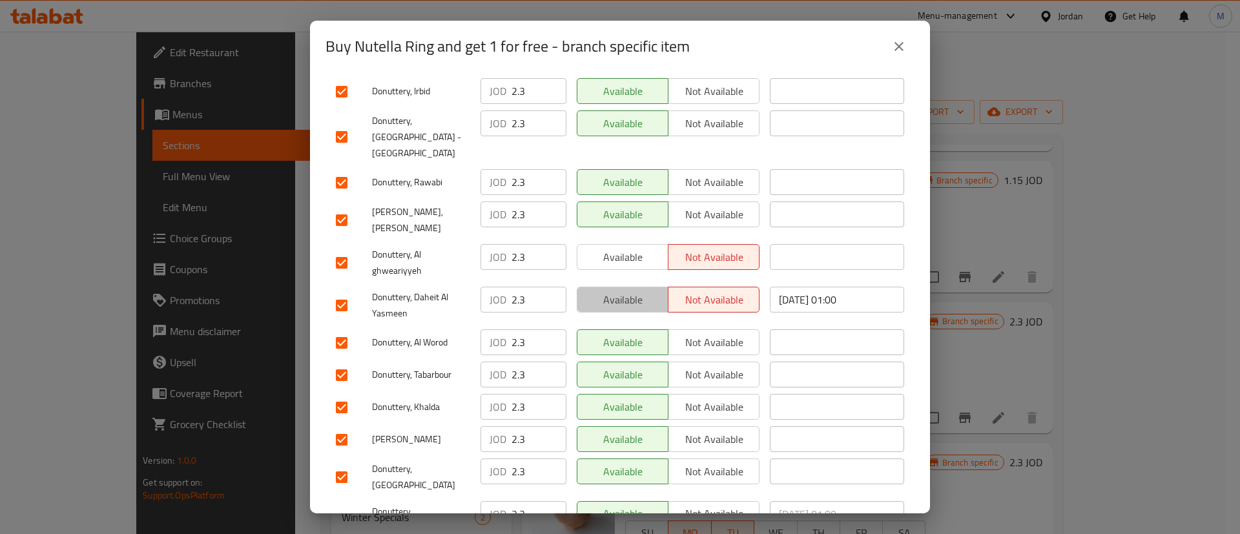
click at [635, 291] on span "Available" at bounding box center [623, 300] width 81 height 19
click at [638, 239] on div "Available Not available" at bounding box center [668, 263] width 193 height 48
click at [638, 248] on span "Available" at bounding box center [623, 257] width 81 height 19
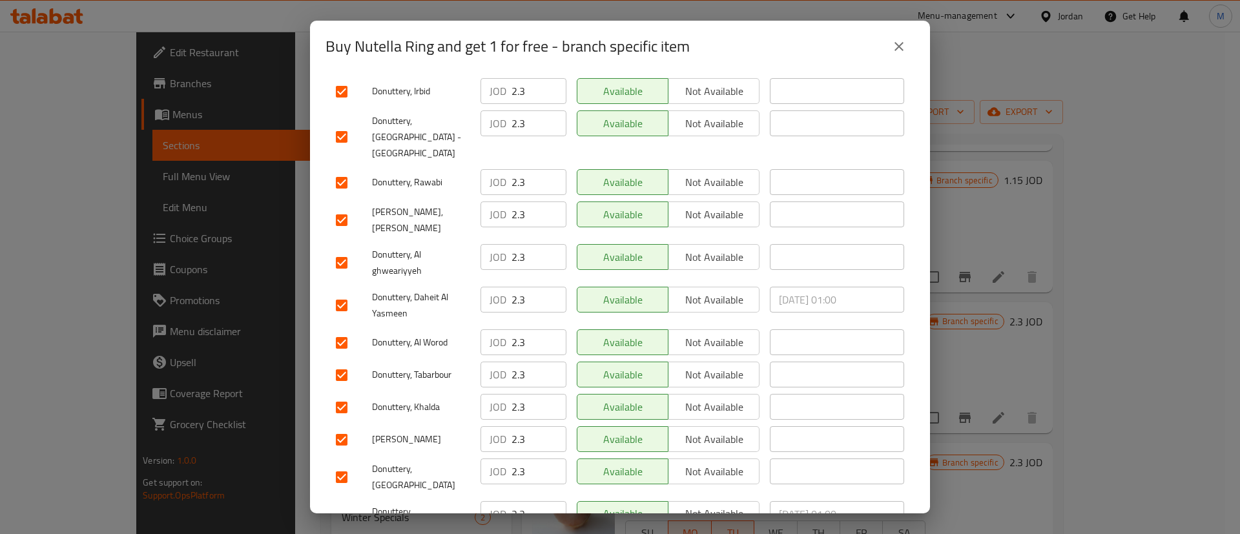
click at [667, 515] on div "Buy Nutella Ring and get 1 for free - branch specific item Buy Nutella Ring and…" at bounding box center [620, 267] width 1240 height 534
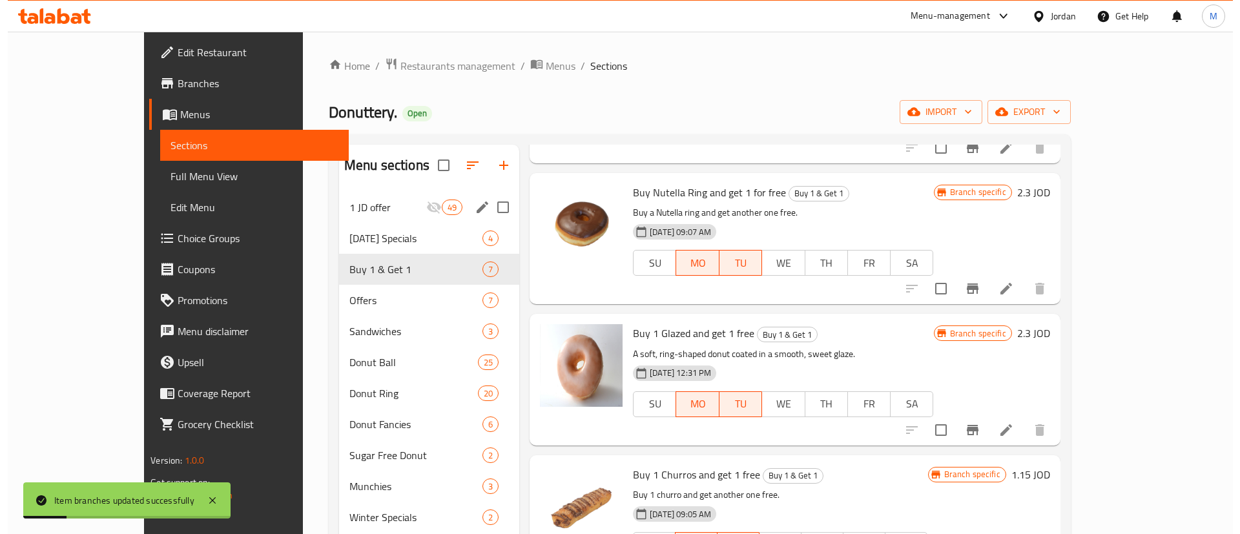
scroll to position [296, 0]
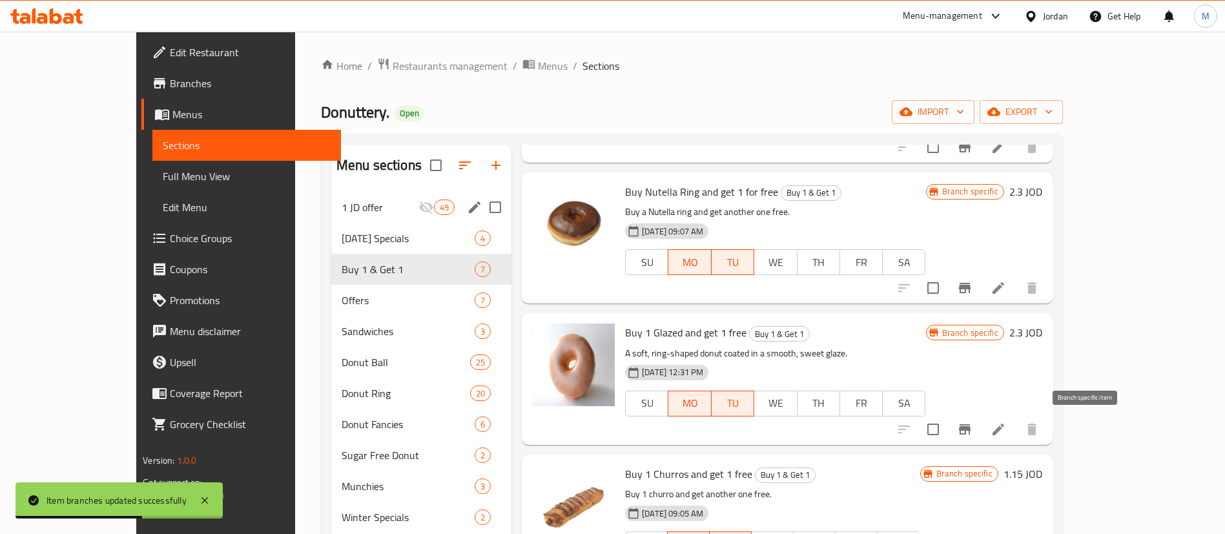
click at [971, 428] on icon "Branch-specific-item" at bounding box center [965, 429] width 12 height 10
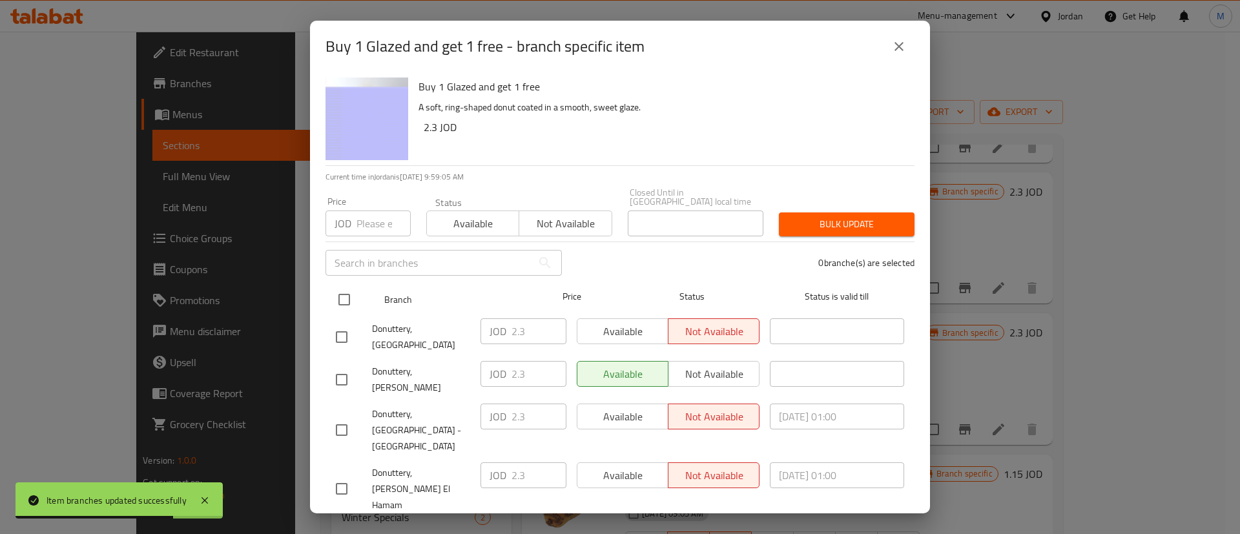
click at [344, 293] on input "checkbox" at bounding box center [344, 299] width 27 height 27
checkbox input "true"
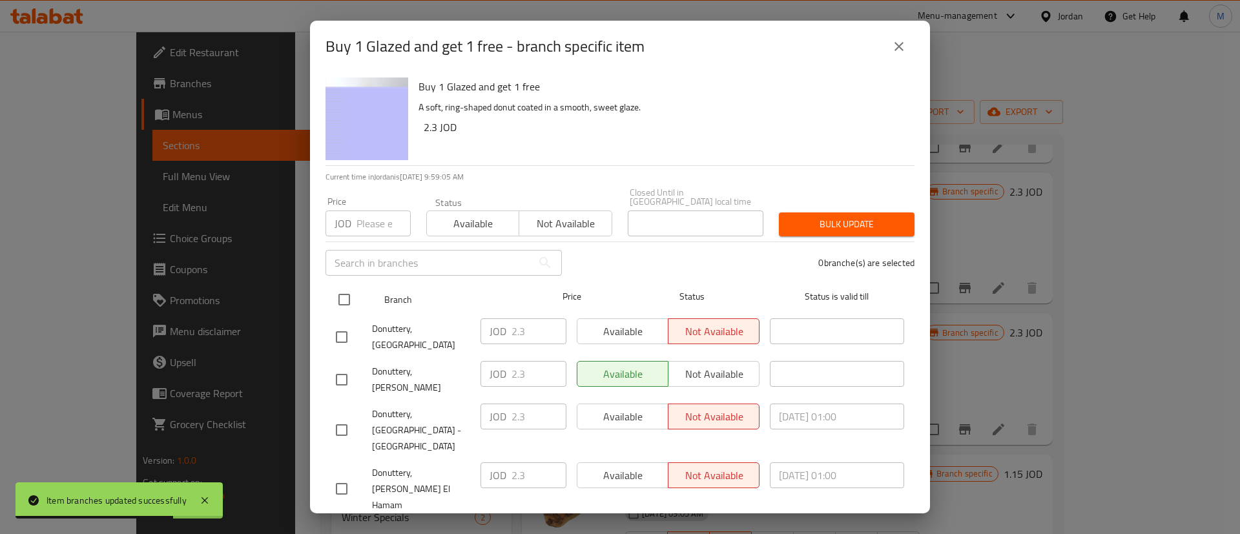
checkbox input "true"
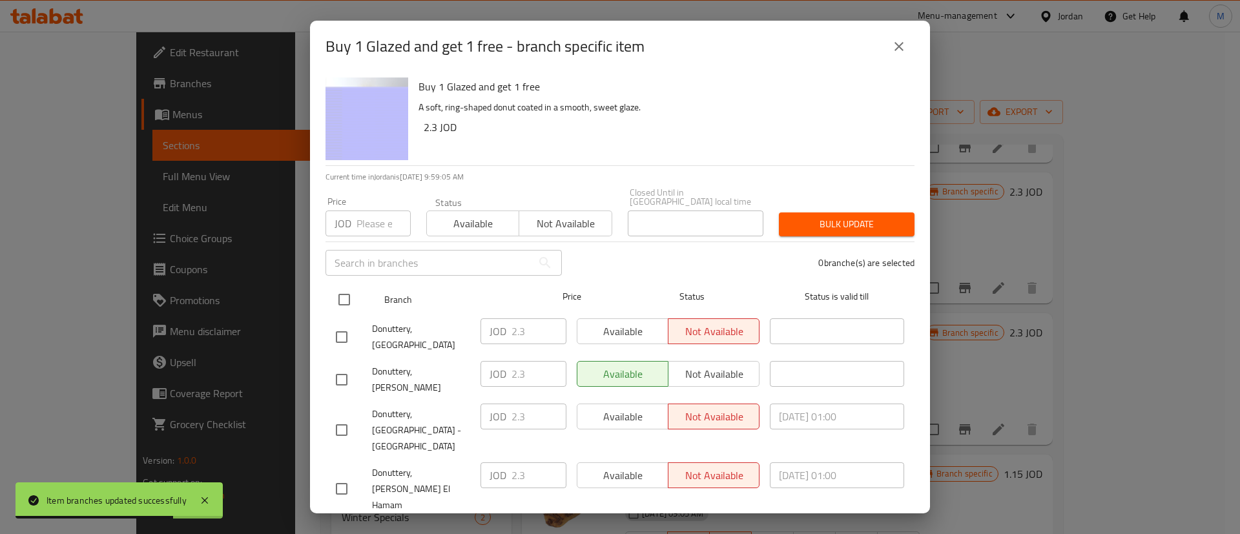
checkbox input "true"
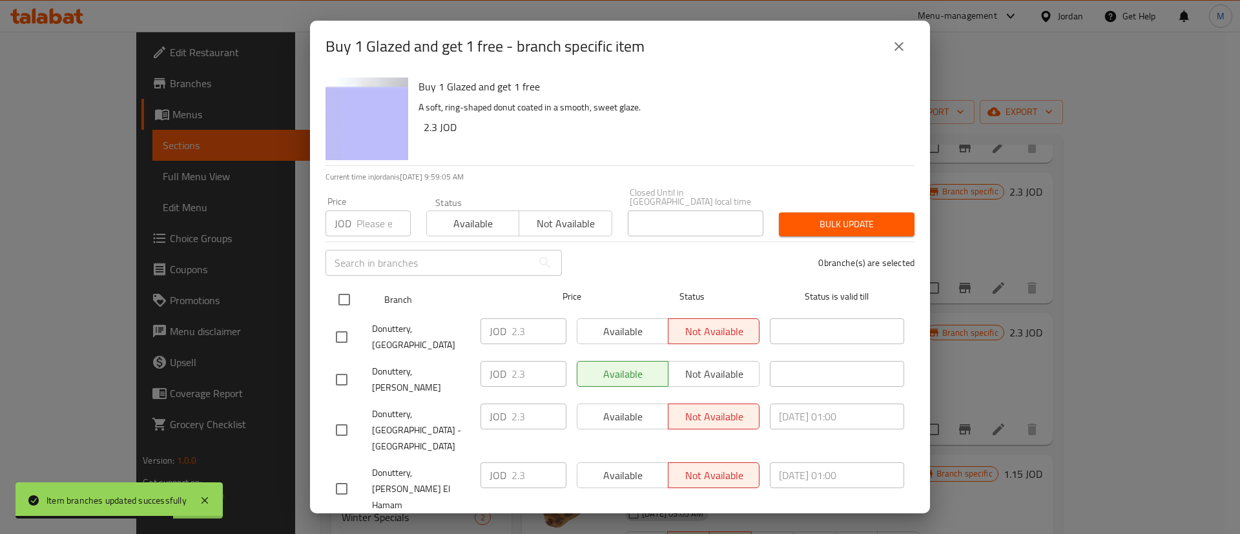
checkbox input "true"
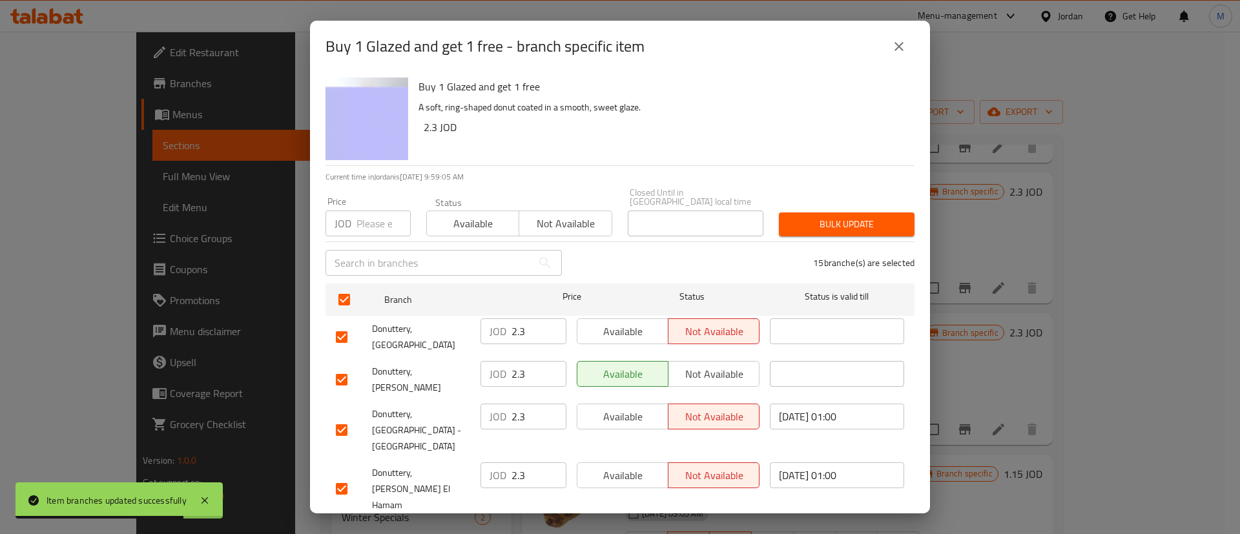
click at [624, 329] on span "Available" at bounding box center [623, 331] width 81 height 19
click at [625, 408] on span "Available" at bounding box center [623, 417] width 81 height 19
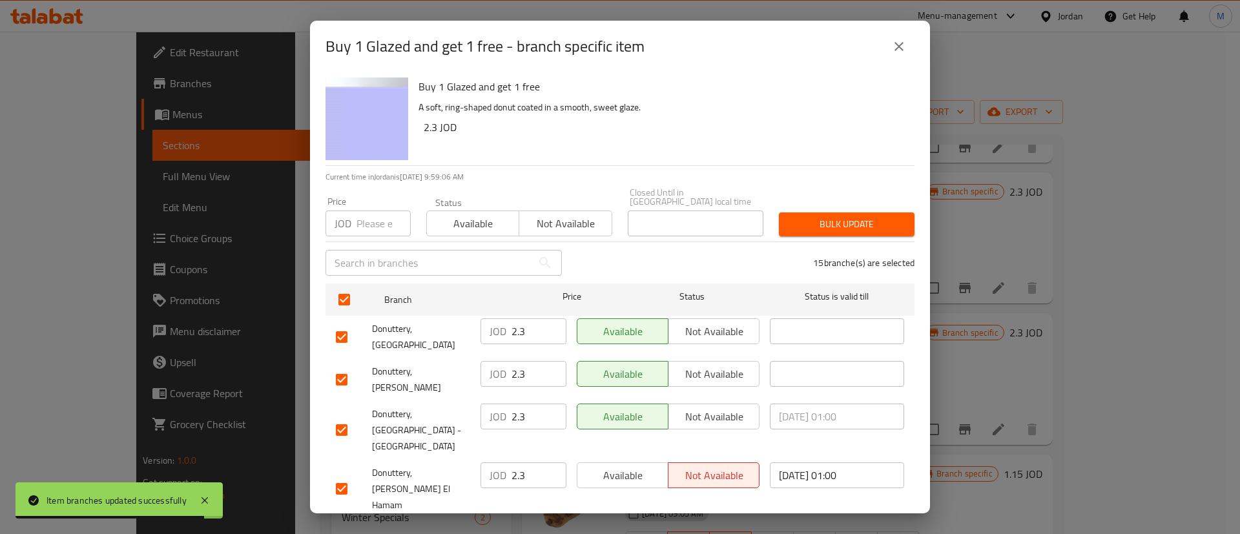
click at [647, 466] on span "Available" at bounding box center [623, 475] width 81 height 19
click at [640, 525] on span "Available" at bounding box center [623, 534] width 81 height 19
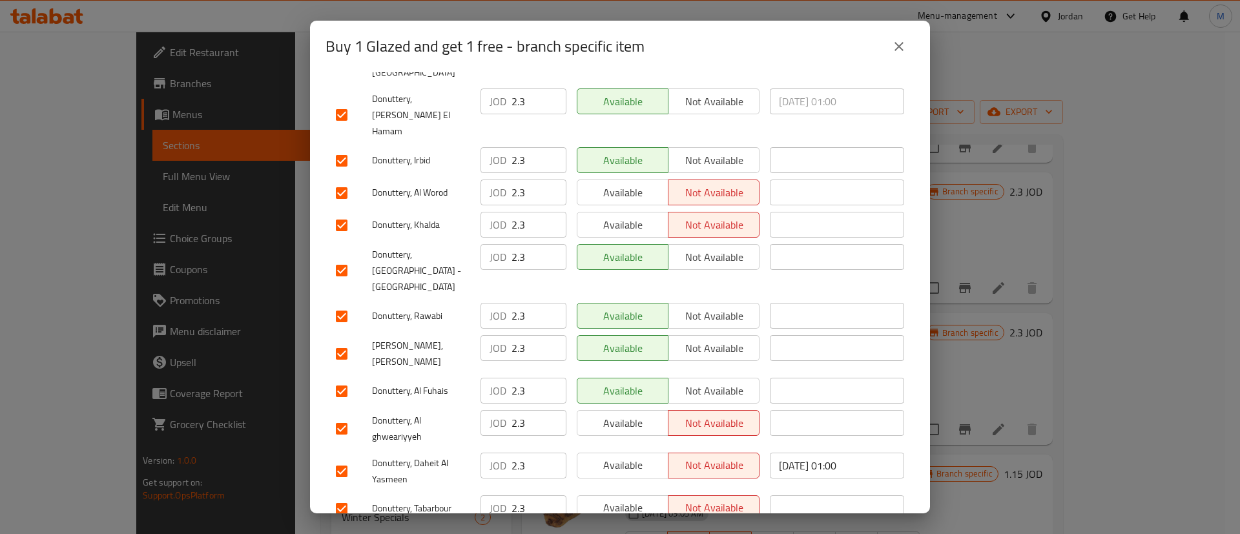
click at [638, 528] on button "Available" at bounding box center [623, 541] width 92 height 26
drag, startPoint x: 638, startPoint y: 431, endPoint x: 634, endPoint y: 403, distance: 28.1
click at [638, 499] on span "Available" at bounding box center [623, 508] width 81 height 19
click at [632, 456] on span "Available" at bounding box center [623, 465] width 81 height 19
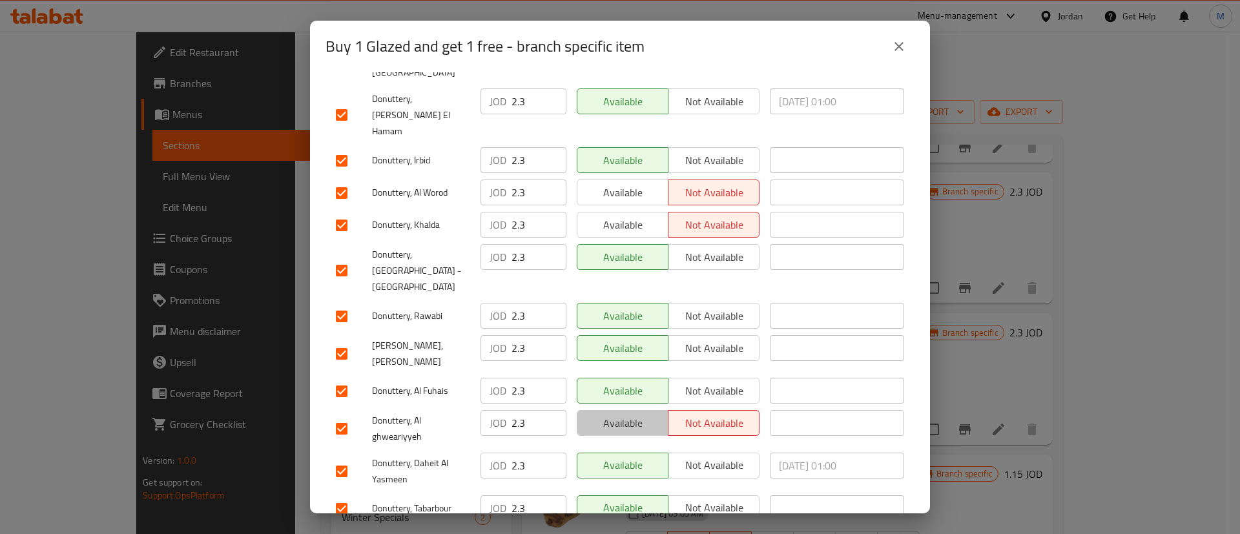
click at [633, 410] on button "Available" at bounding box center [623, 423] width 92 height 26
click at [630, 216] on span "Available" at bounding box center [623, 225] width 81 height 19
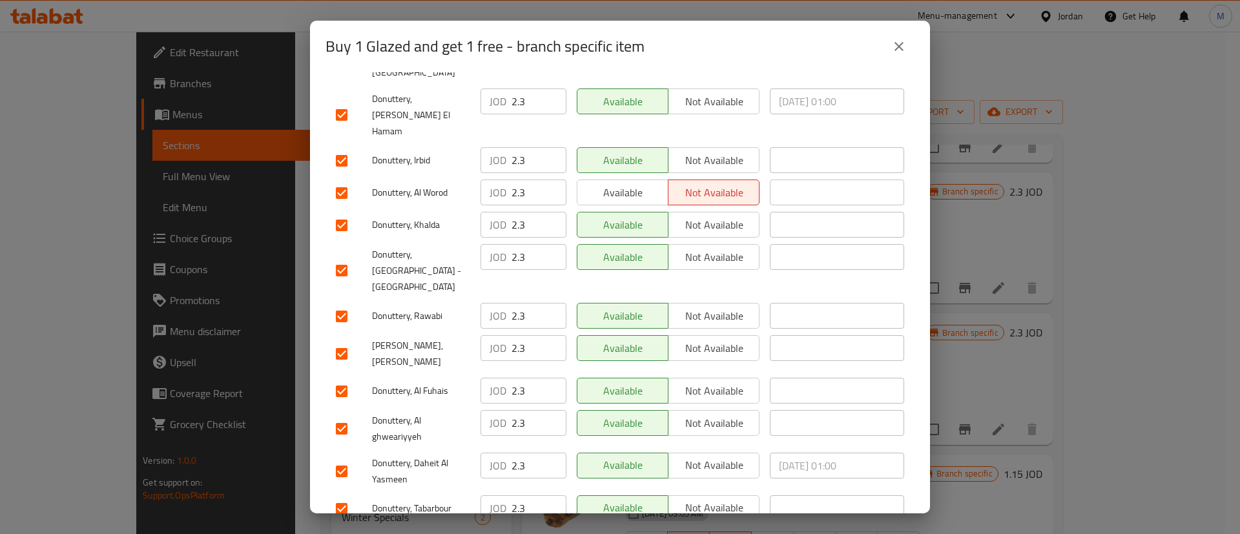
click at [630, 183] on span "Available" at bounding box center [623, 192] width 81 height 19
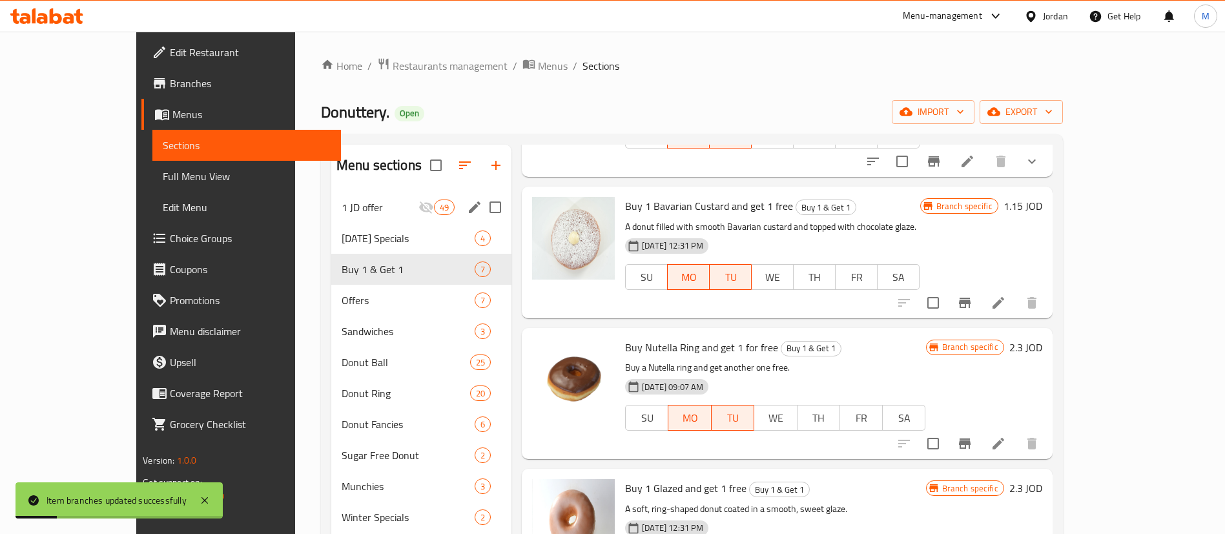
scroll to position [0, 0]
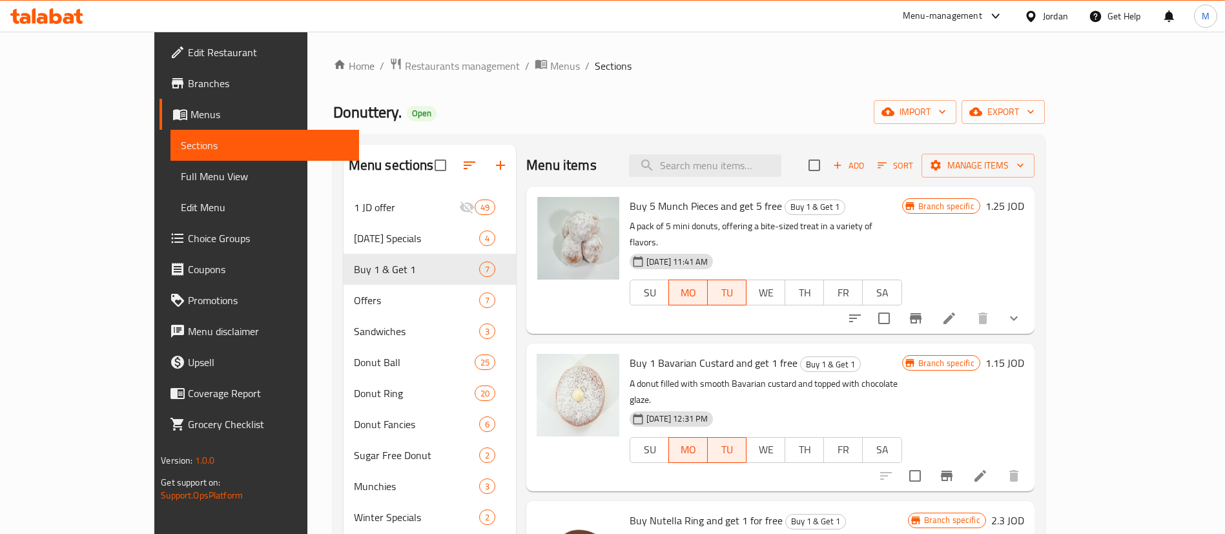
click at [188, 87] on span "Branches" at bounding box center [268, 84] width 161 height 16
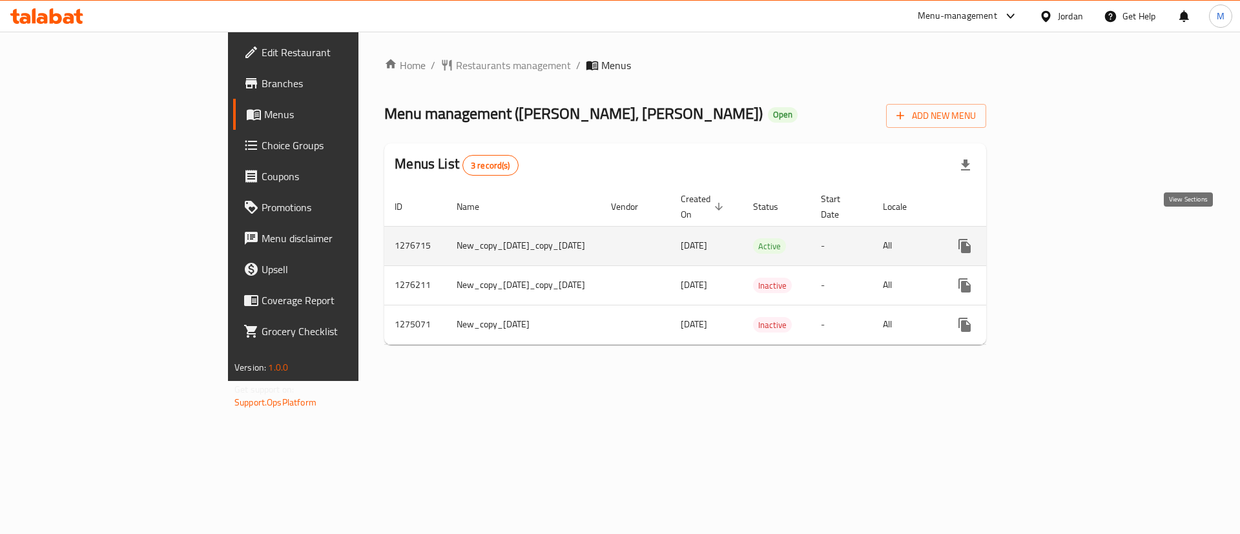
click at [1066, 238] on icon "enhanced table" at bounding box center [1058, 246] width 16 height 16
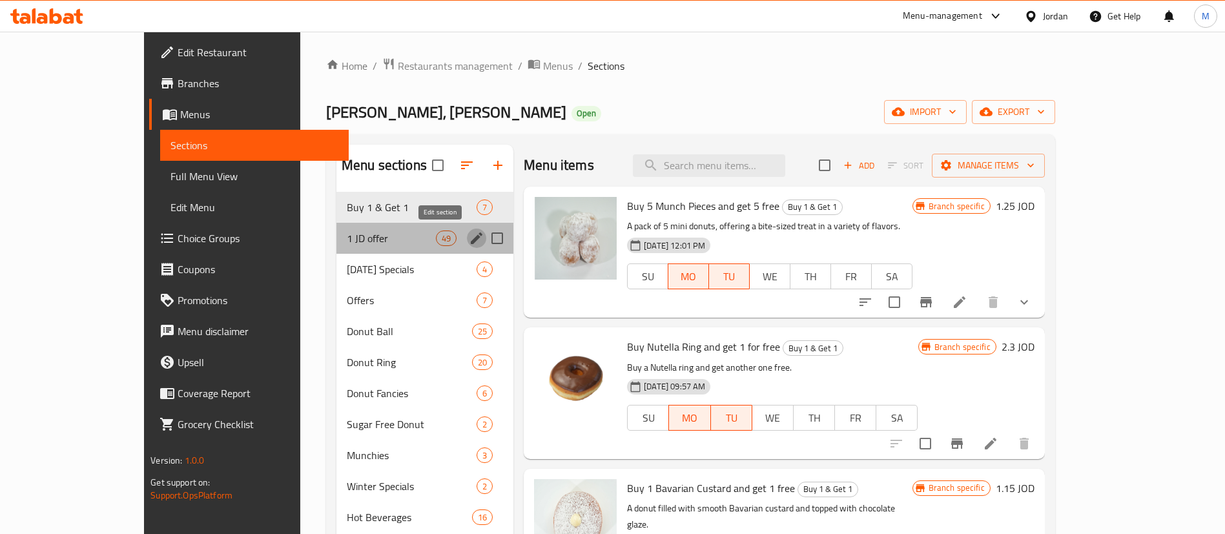
click at [469, 235] on icon "edit" at bounding box center [477, 239] width 16 height 16
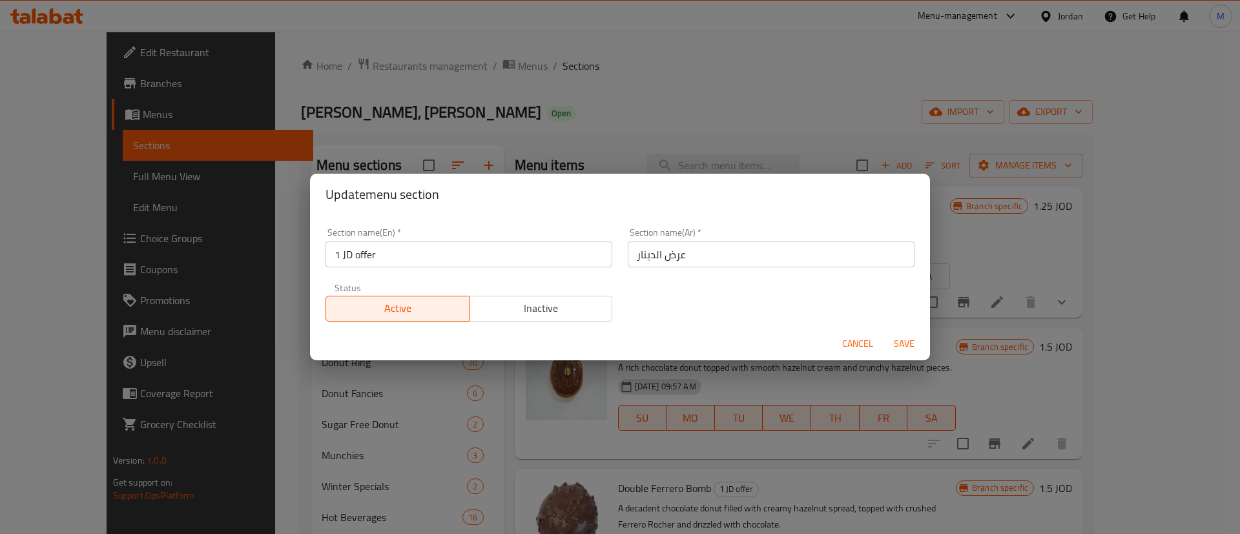
click at [535, 306] on span "Inactive" at bounding box center [541, 308] width 133 height 19
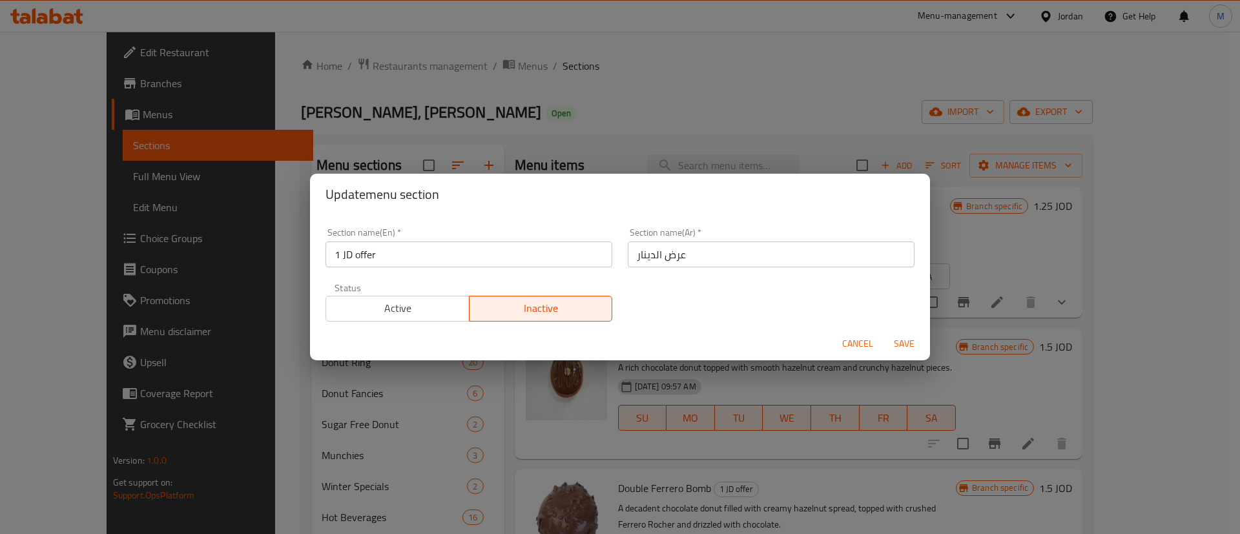
click at [891, 334] on button "Save" at bounding box center [904, 344] width 41 height 24
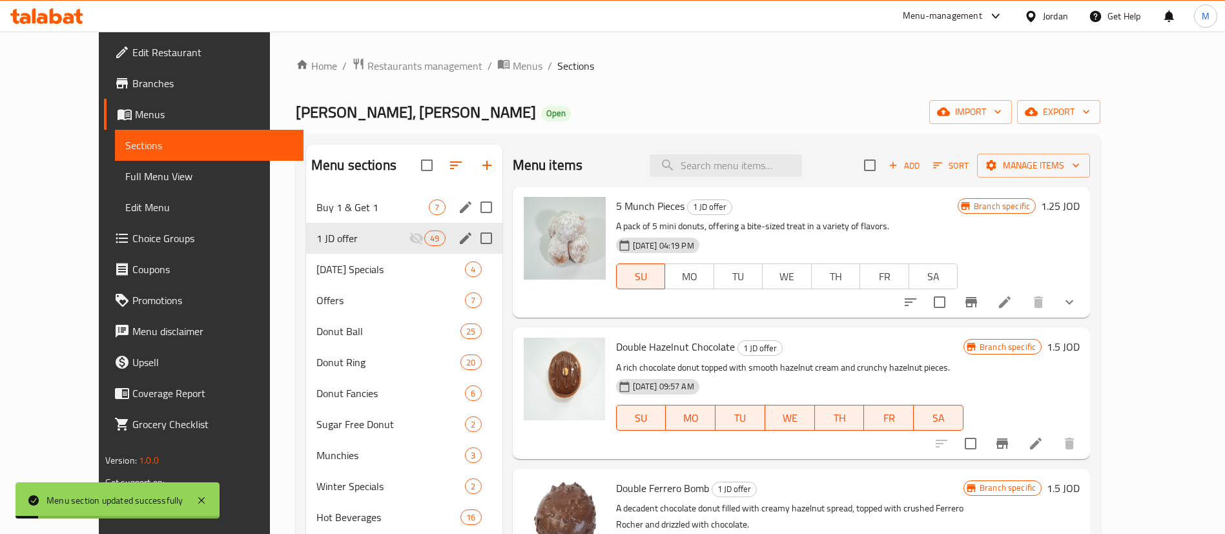
click at [375, 206] on span "Buy 1 & Get 1" at bounding box center [372, 208] width 112 height 16
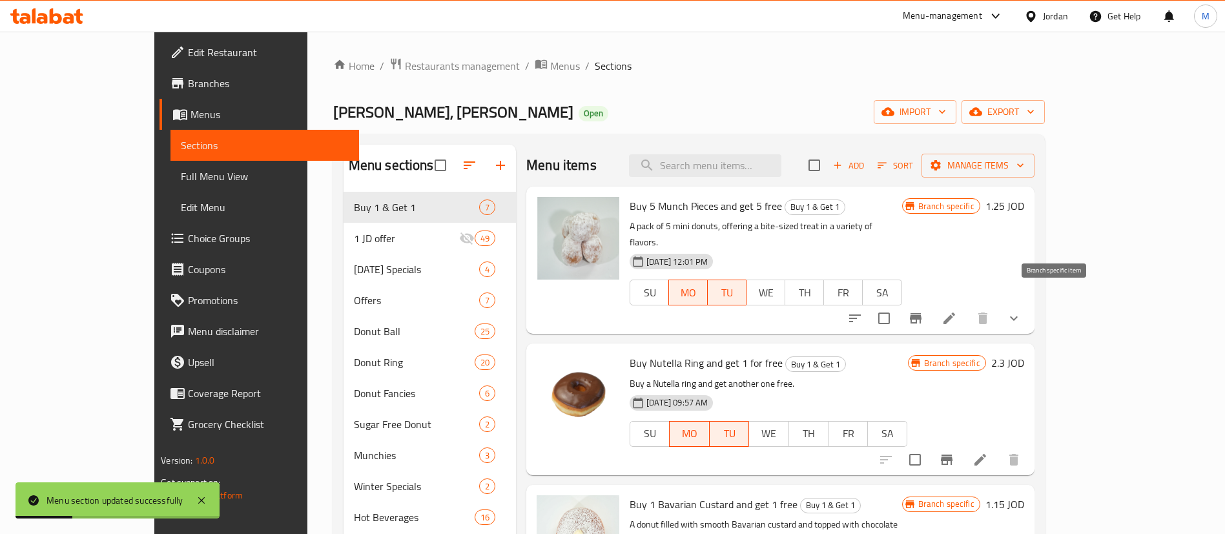
click at [924, 311] on icon "Branch-specific-item" at bounding box center [916, 319] width 16 height 16
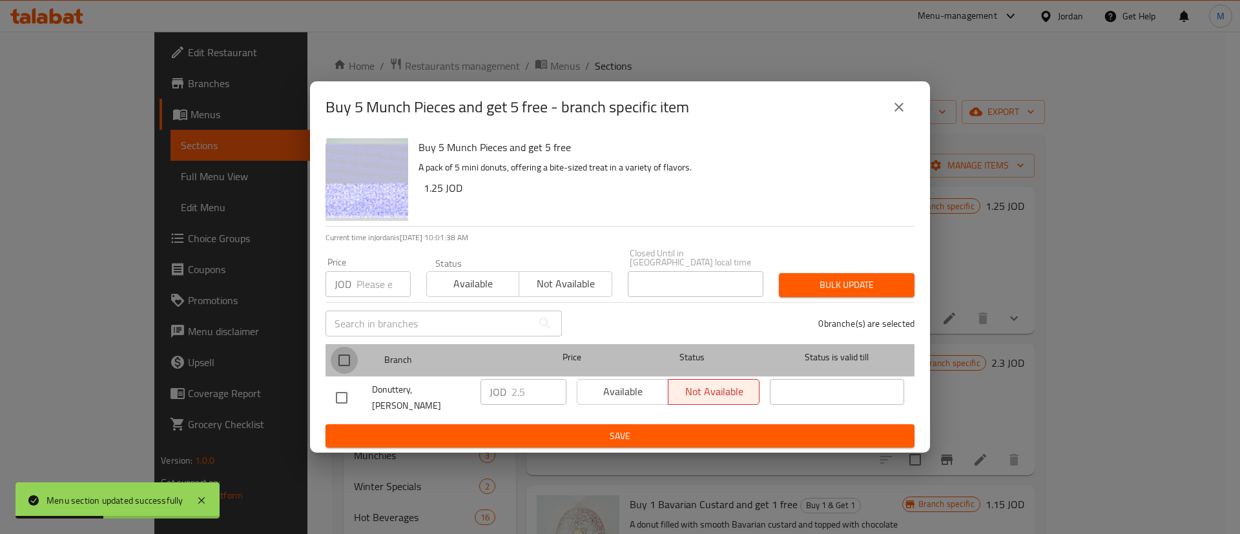
click at [340, 354] on input "checkbox" at bounding box center [344, 360] width 27 height 27
checkbox input "true"
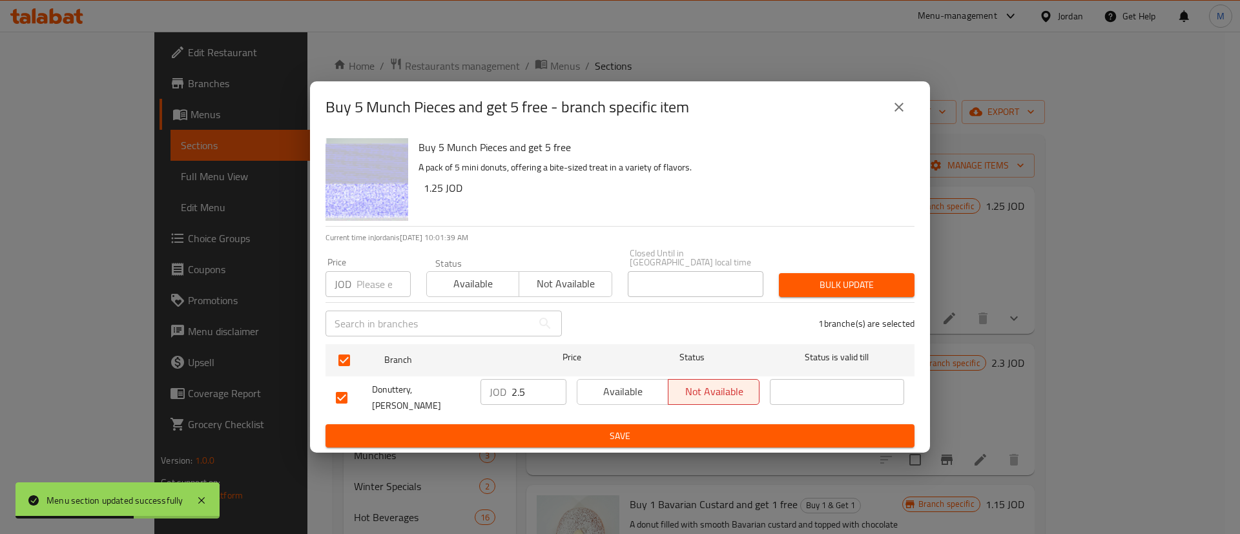
click at [633, 395] on span "Available" at bounding box center [623, 391] width 81 height 19
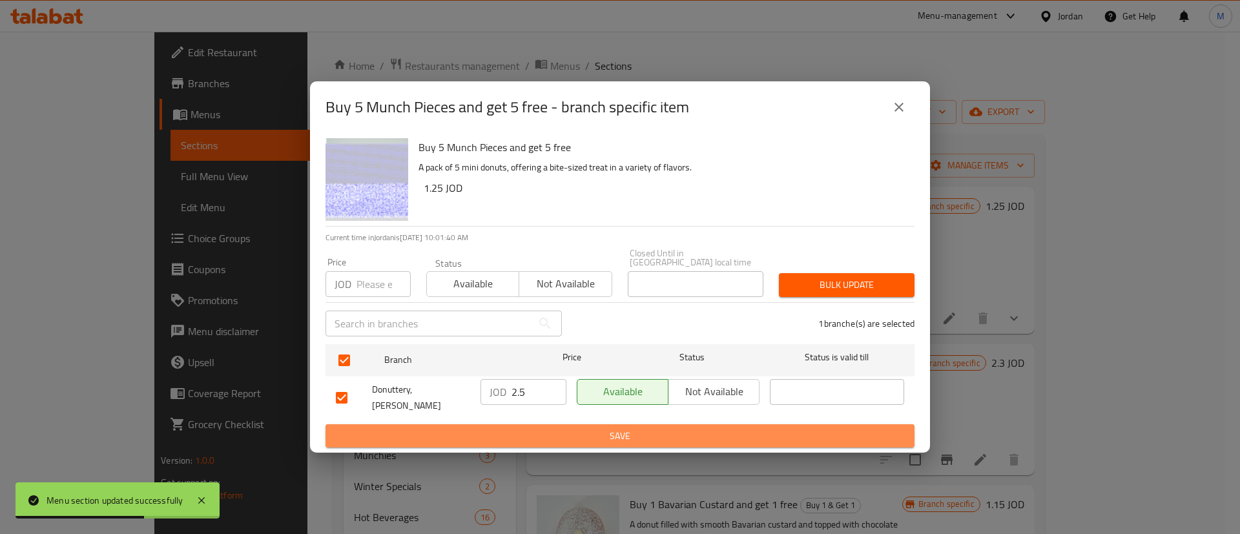
click at [632, 428] on span "Save" at bounding box center [620, 436] width 568 height 16
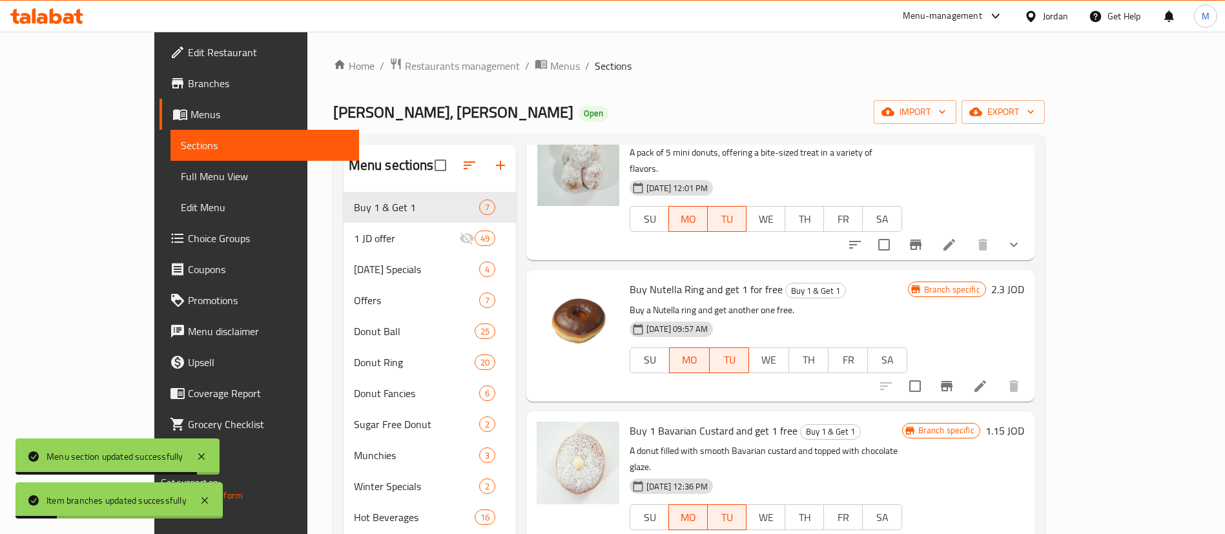
scroll to position [79, 0]
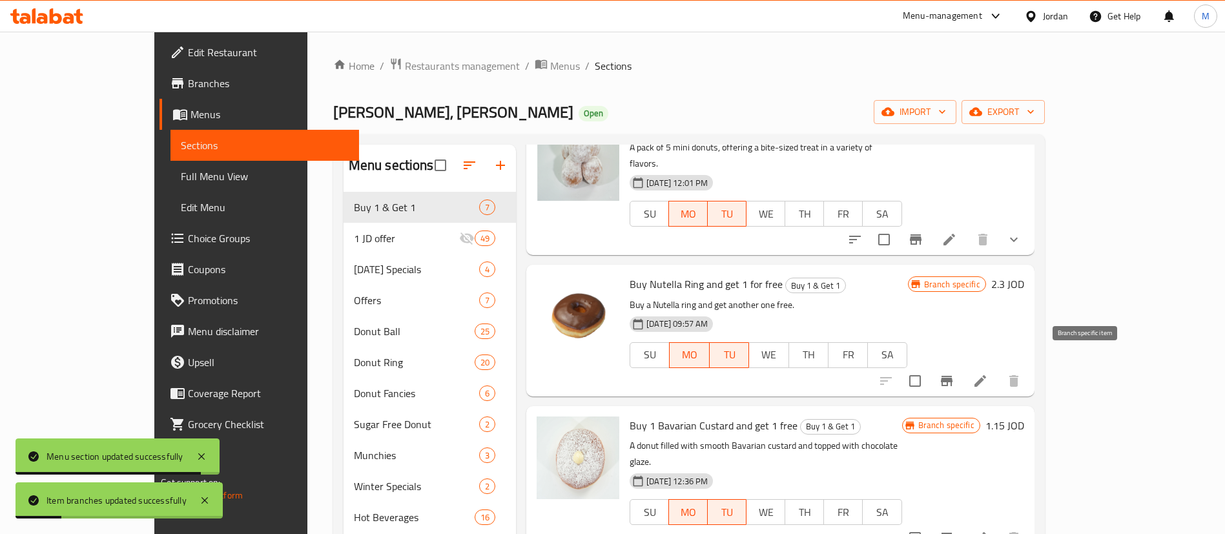
click at [962, 375] on button "Branch-specific-item" at bounding box center [946, 381] width 31 height 31
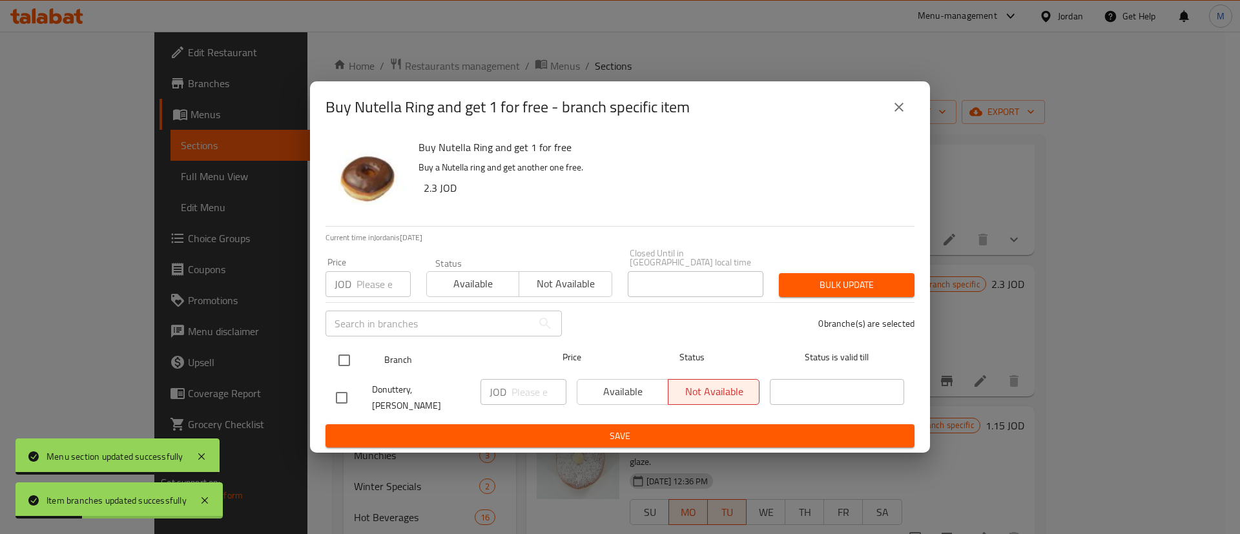
click at [338, 357] on input "checkbox" at bounding box center [344, 360] width 27 height 27
checkbox input "true"
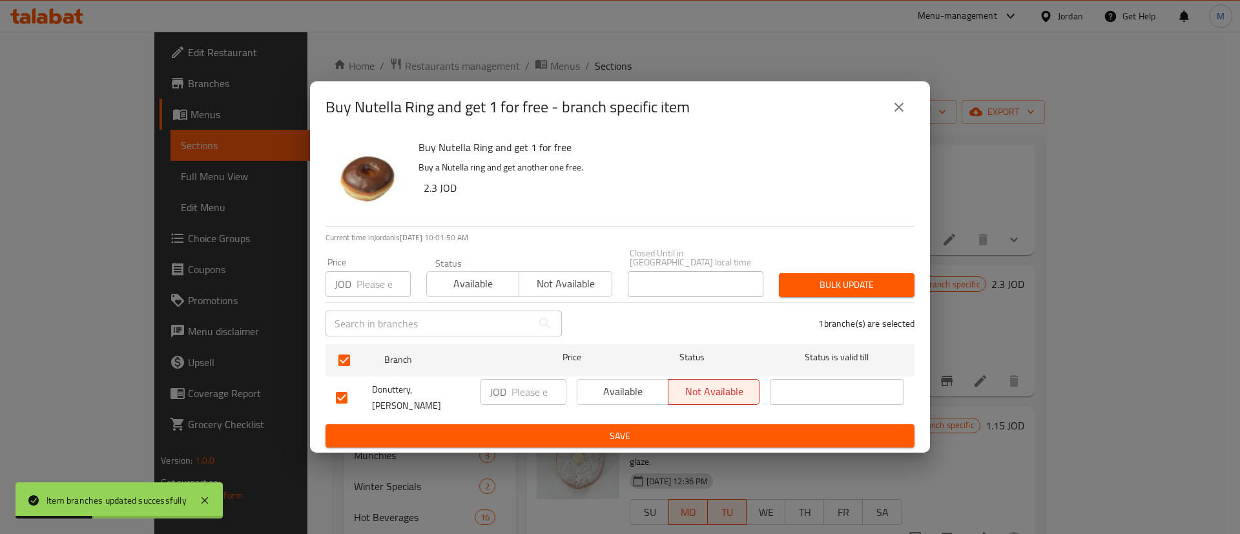
click at [612, 390] on span "Available" at bounding box center [623, 391] width 81 height 19
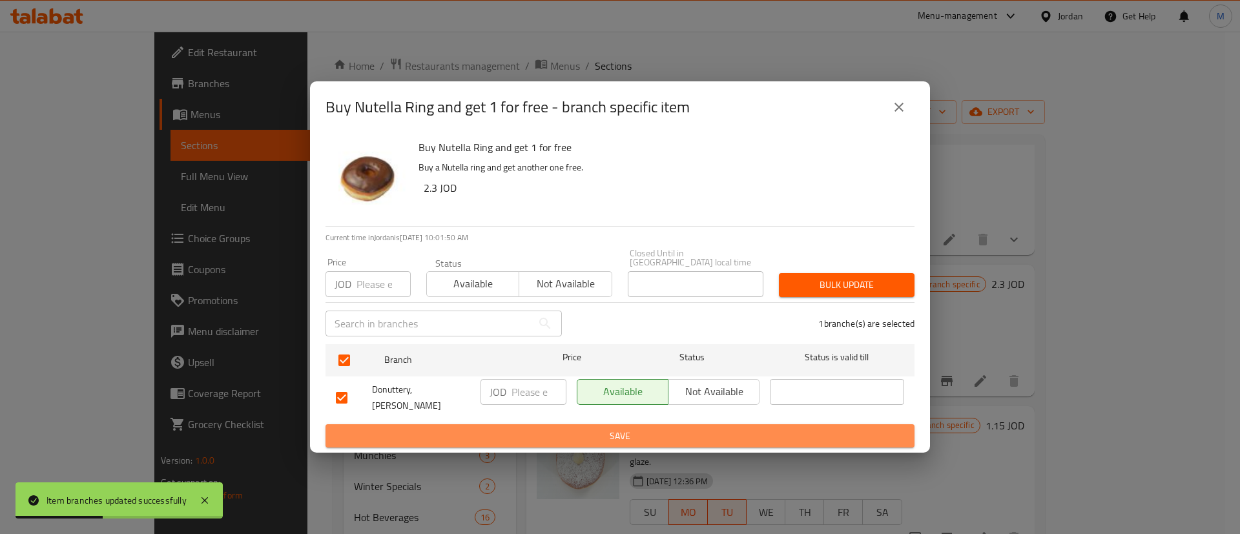
click at [617, 428] on span "Save" at bounding box center [620, 436] width 568 height 16
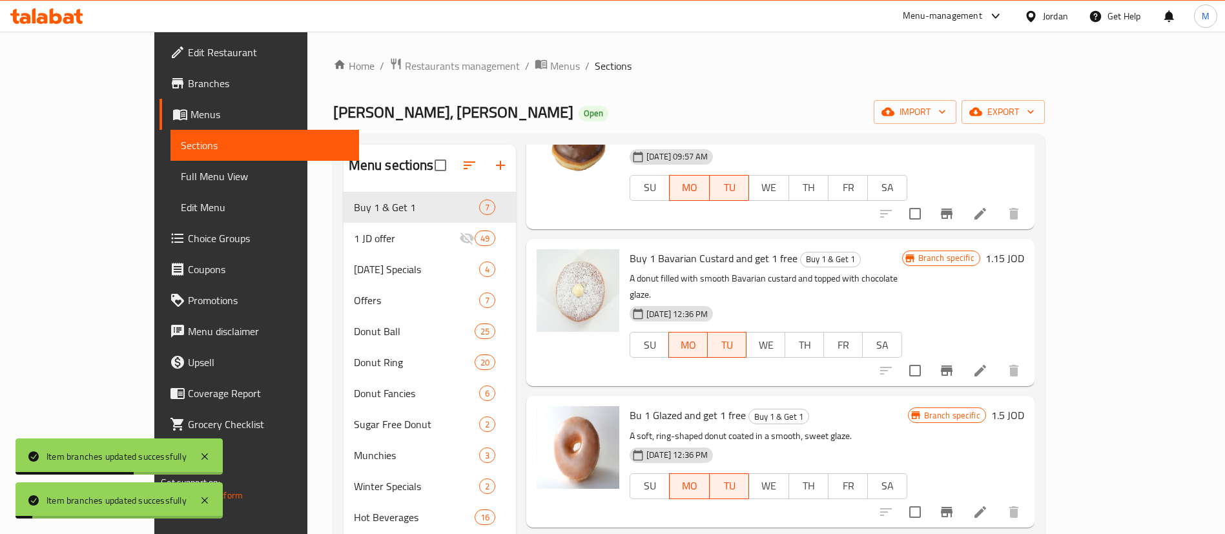
scroll to position [247, 0]
click at [953, 364] on icon "Branch-specific-item" at bounding box center [947, 369] width 12 height 10
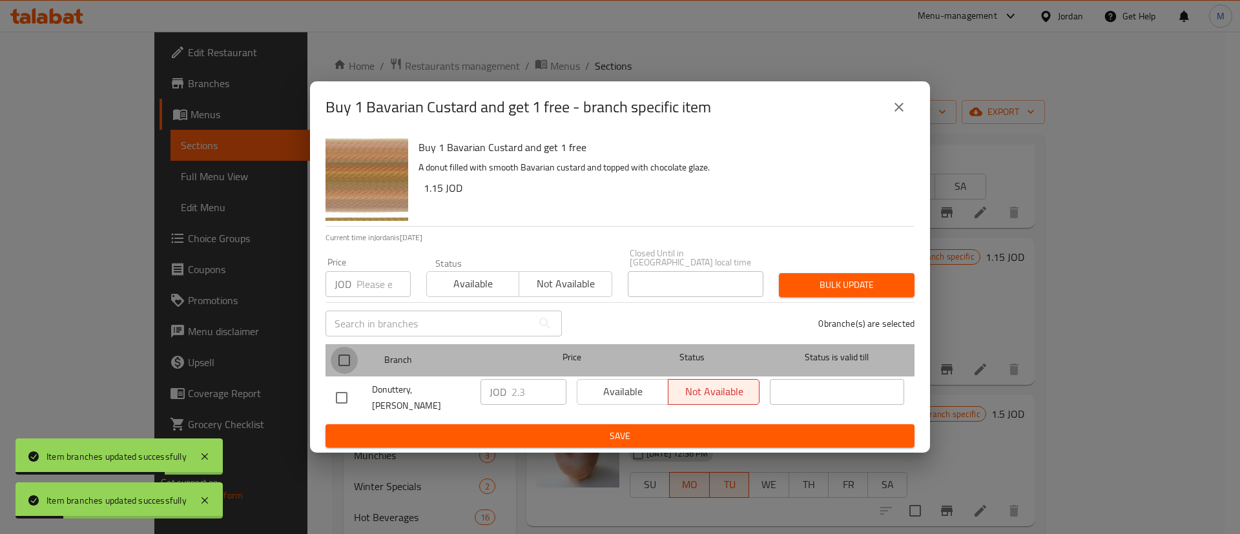
drag, startPoint x: 342, startPoint y: 364, endPoint x: 583, endPoint y: 422, distance: 248.6
click at [341, 362] on input "checkbox" at bounding box center [344, 360] width 27 height 27
checkbox input "true"
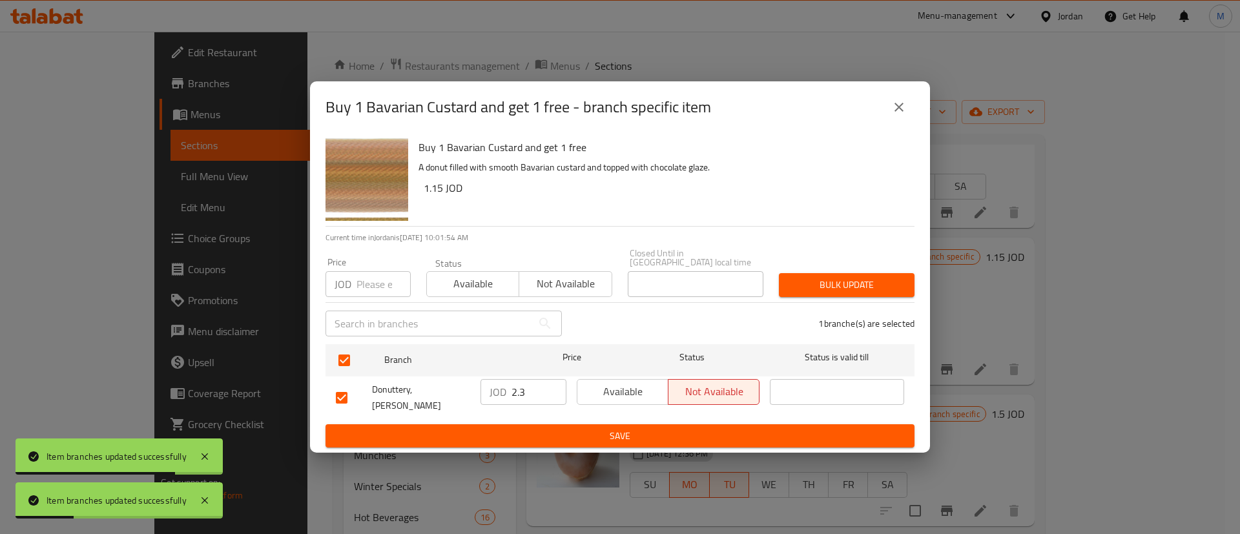
click at [624, 406] on div "Available Not available" at bounding box center [668, 398] width 193 height 48
click at [627, 396] on span "Available" at bounding box center [623, 391] width 81 height 19
click at [635, 428] on span "Save" at bounding box center [620, 436] width 568 height 16
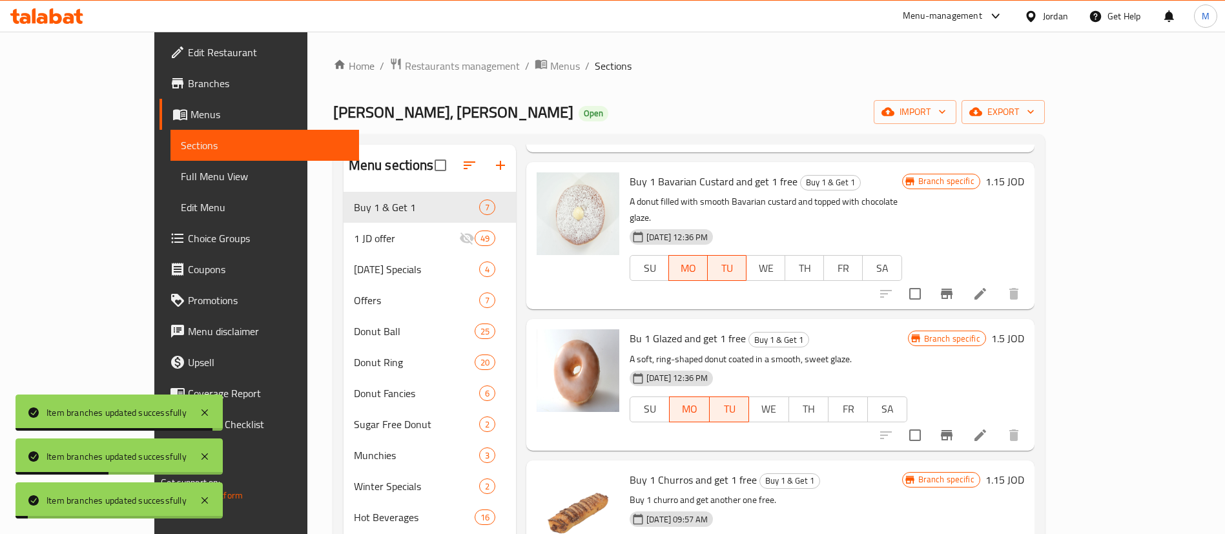
scroll to position [331, 0]
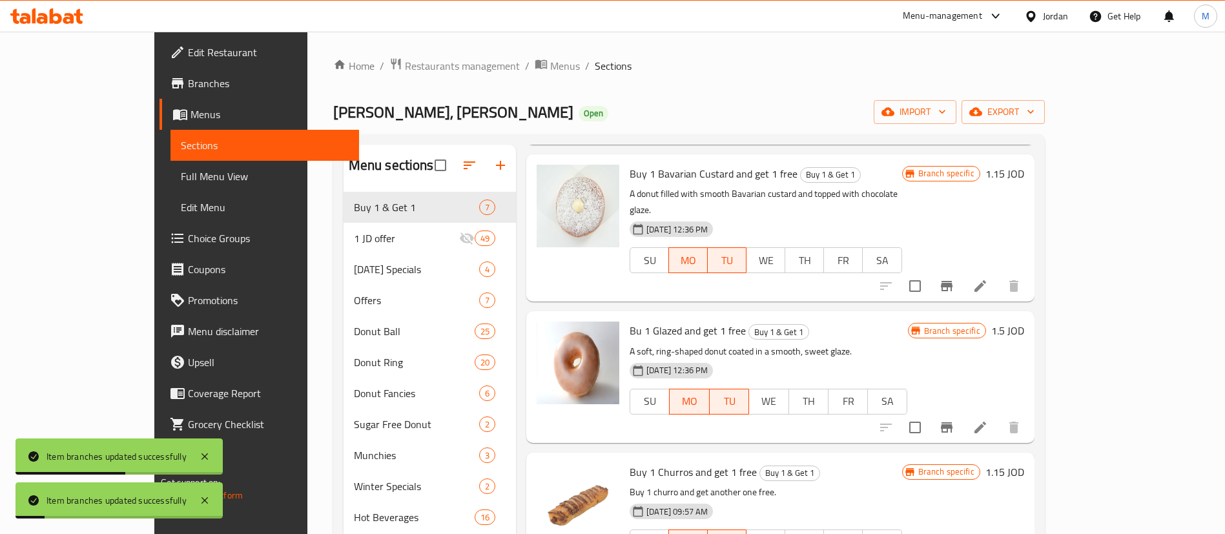
click at [953, 422] on icon "Branch-specific-item" at bounding box center [947, 427] width 12 height 10
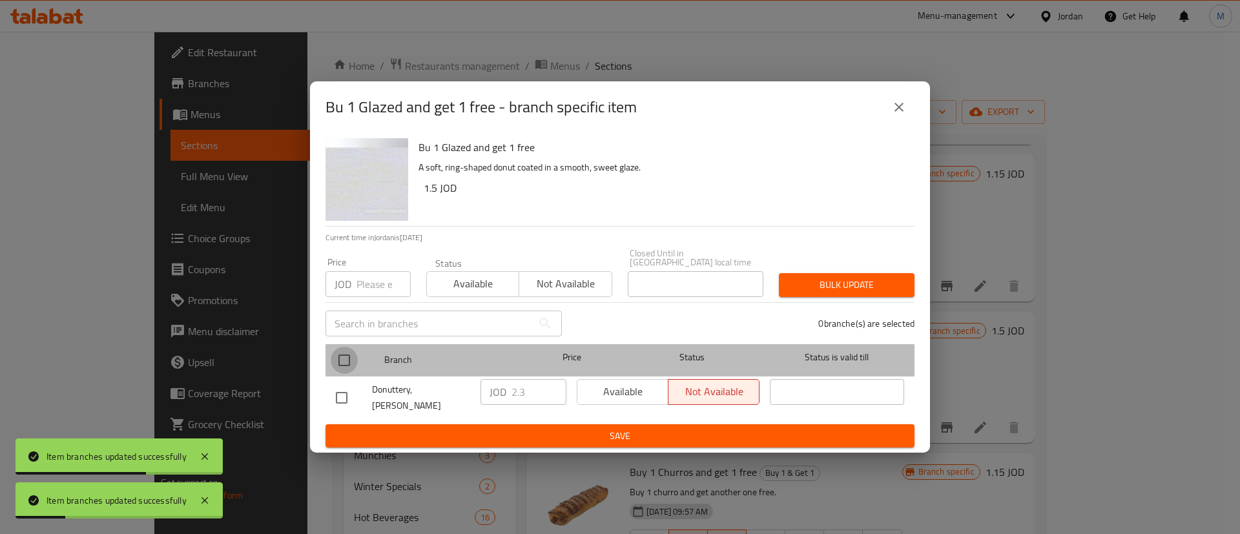
drag, startPoint x: 340, startPoint y: 357, endPoint x: 557, endPoint y: 390, distance: 219.5
click at [340, 358] on input "checkbox" at bounding box center [344, 360] width 27 height 27
checkbox input "true"
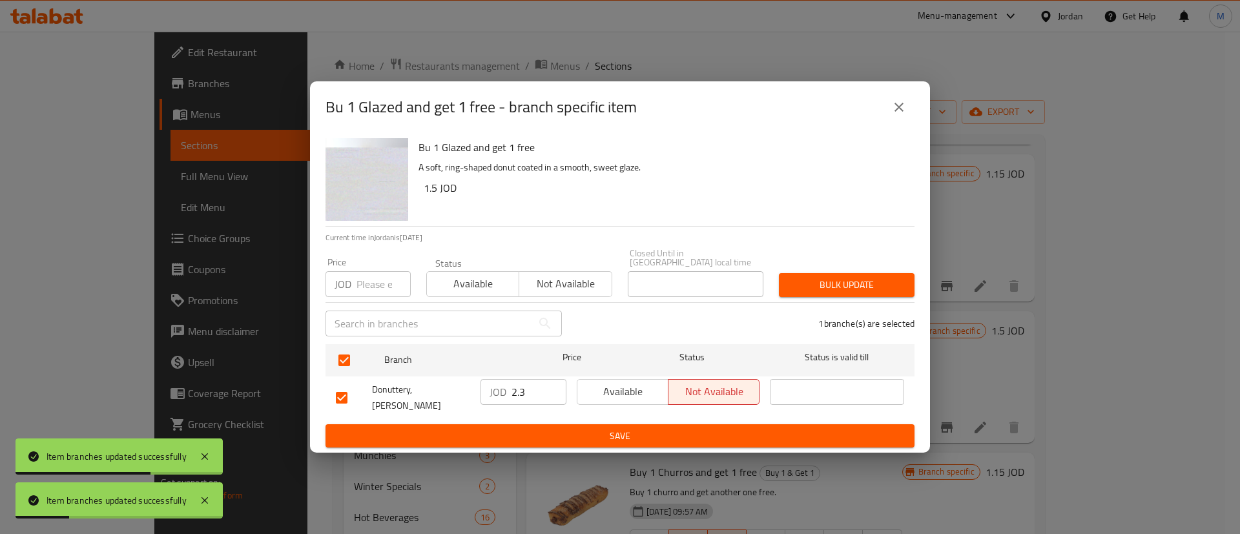
click at [631, 391] on span "Available" at bounding box center [623, 391] width 81 height 19
click at [627, 428] on span "Save" at bounding box center [620, 436] width 568 height 16
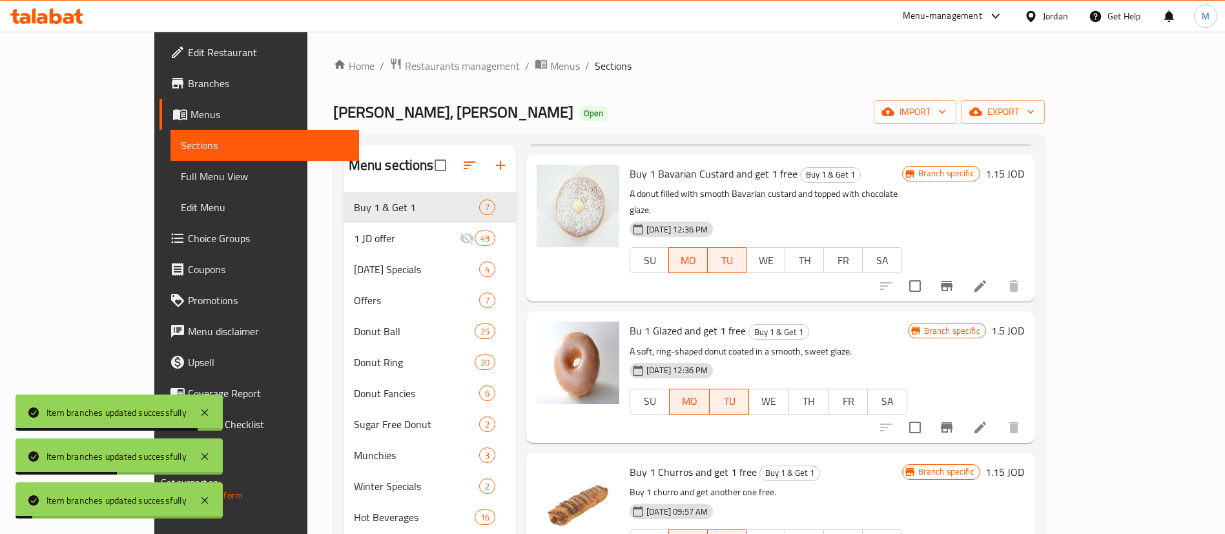
scroll to position [0, 0]
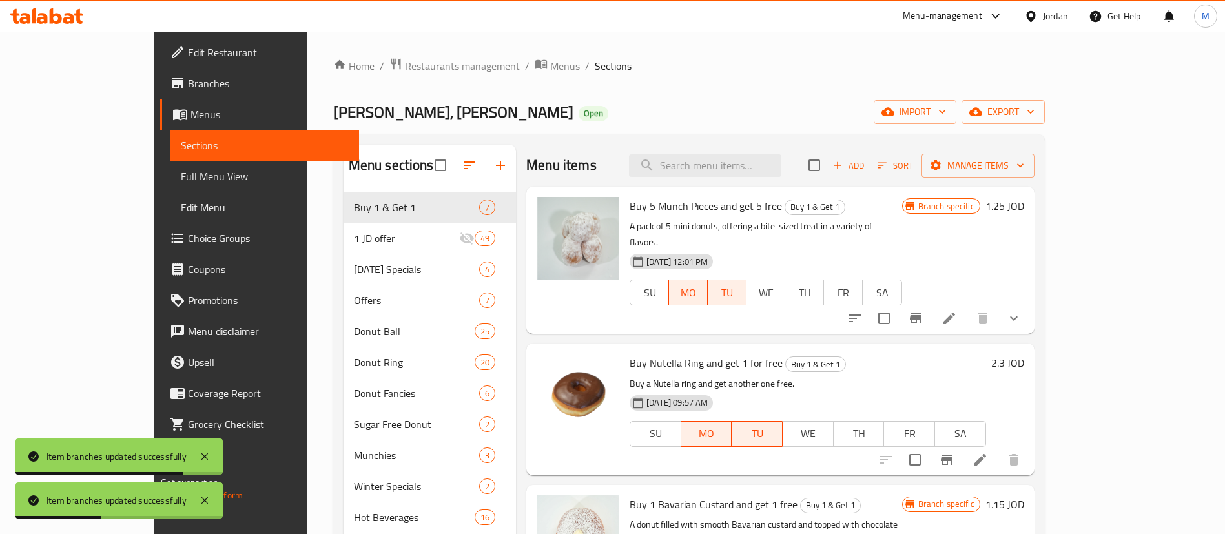
click at [188, 87] on span "Branches" at bounding box center [268, 84] width 161 height 16
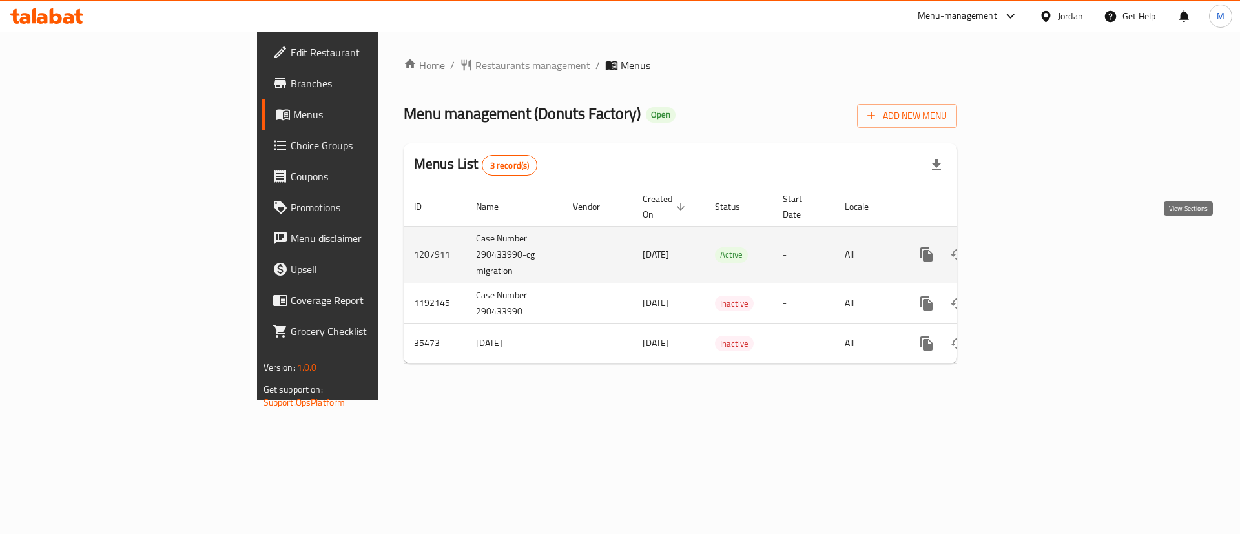
click at [1026, 249] on icon "enhanced table" at bounding box center [1020, 255] width 12 height 12
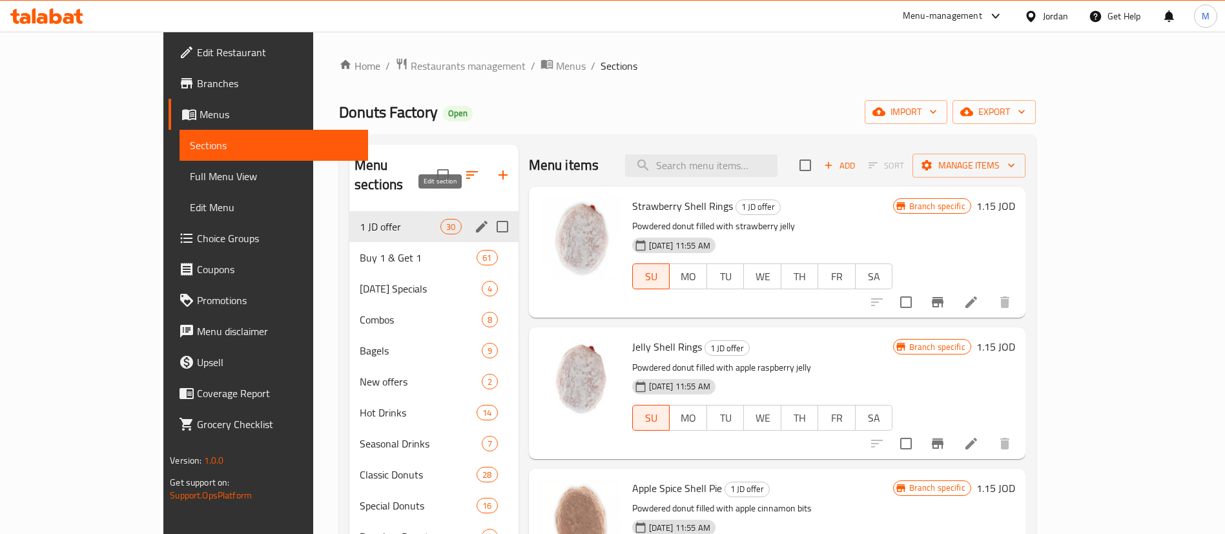
click at [474, 219] on icon "edit" at bounding box center [482, 227] width 16 height 16
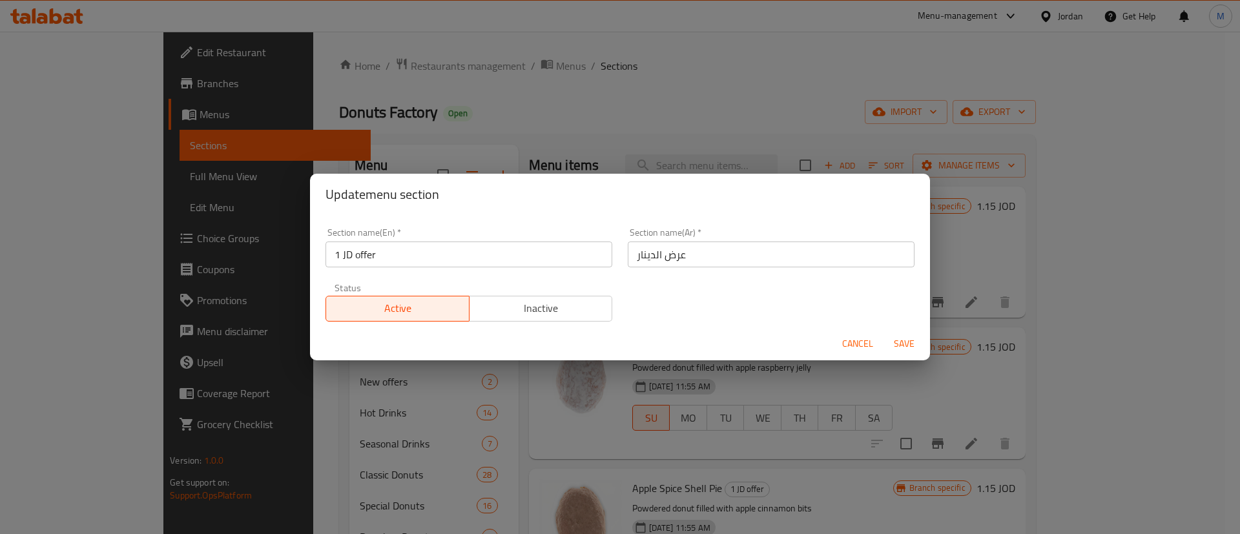
click at [542, 314] on span "Inactive" at bounding box center [541, 308] width 133 height 19
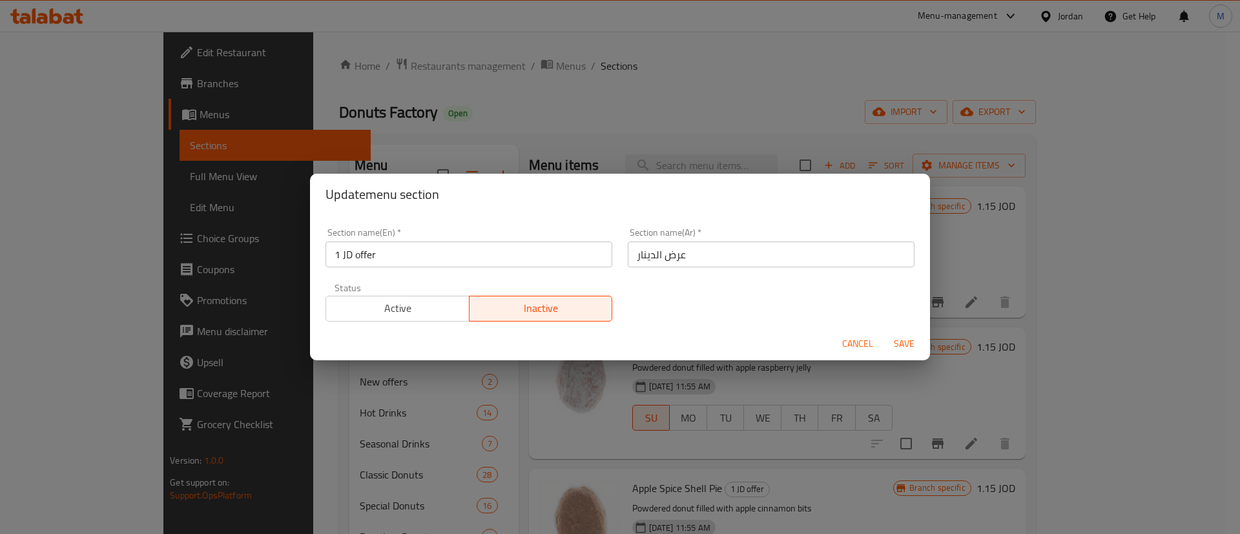
click at [902, 346] on span "Save" at bounding box center [904, 344] width 31 height 16
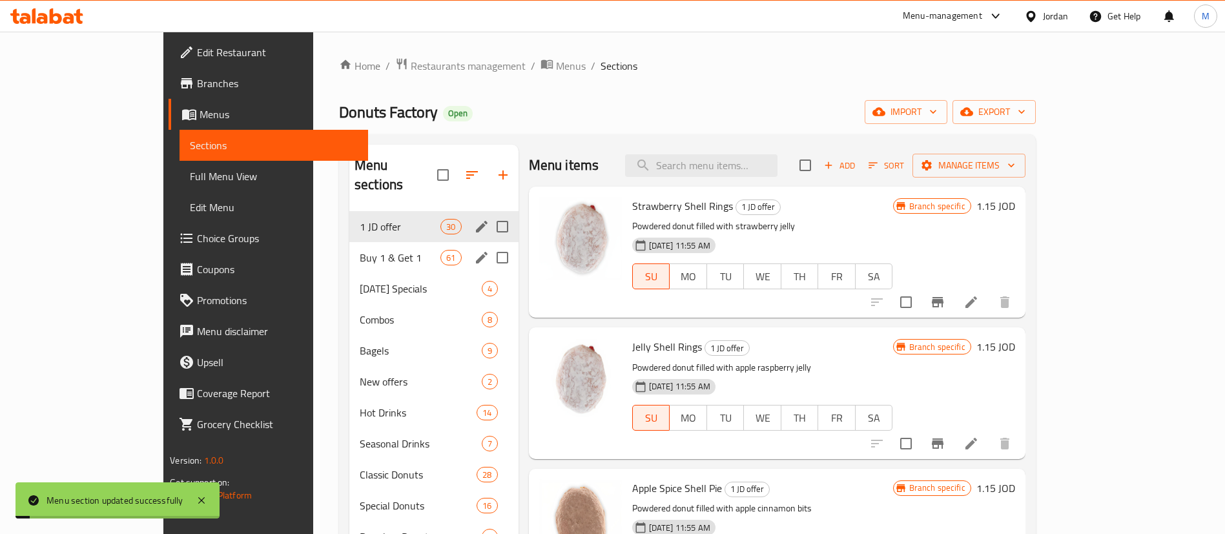
click at [386, 250] on span "Buy 1 & Get 1" at bounding box center [400, 258] width 81 height 16
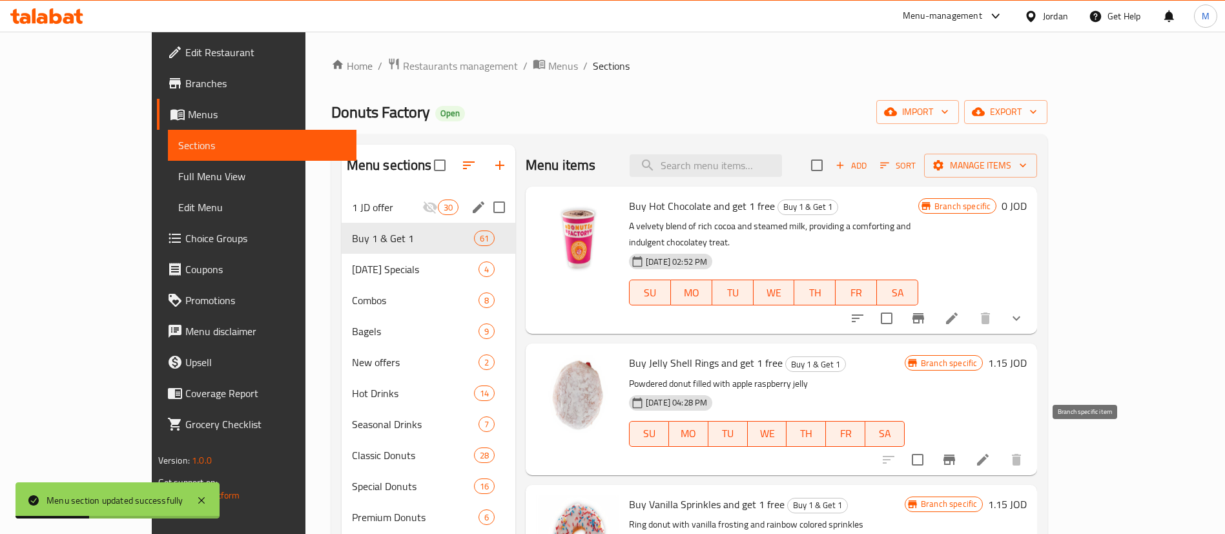
click at [957, 452] on icon "Branch-specific-item" at bounding box center [950, 460] width 16 height 16
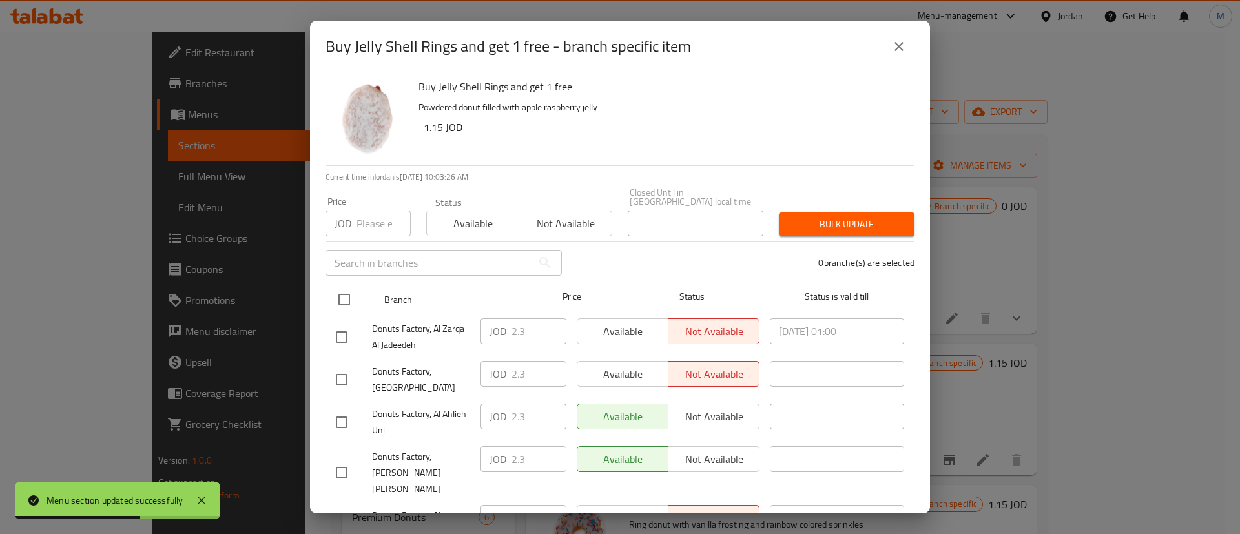
click at [346, 293] on input "checkbox" at bounding box center [344, 299] width 27 height 27
checkbox input "true"
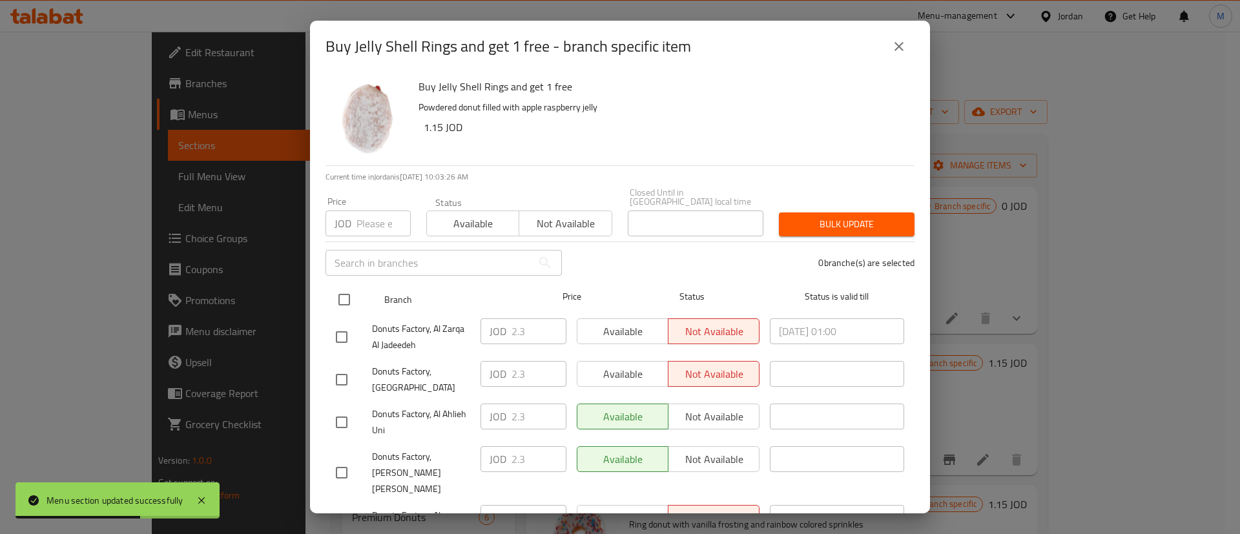
checkbox input "true"
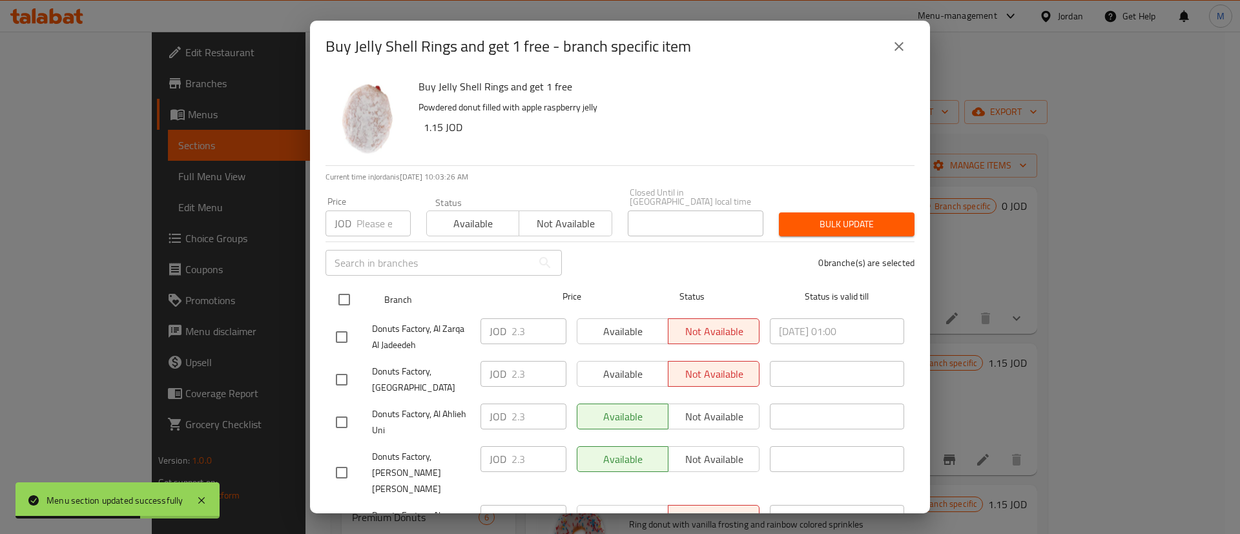
checkbox input "true"
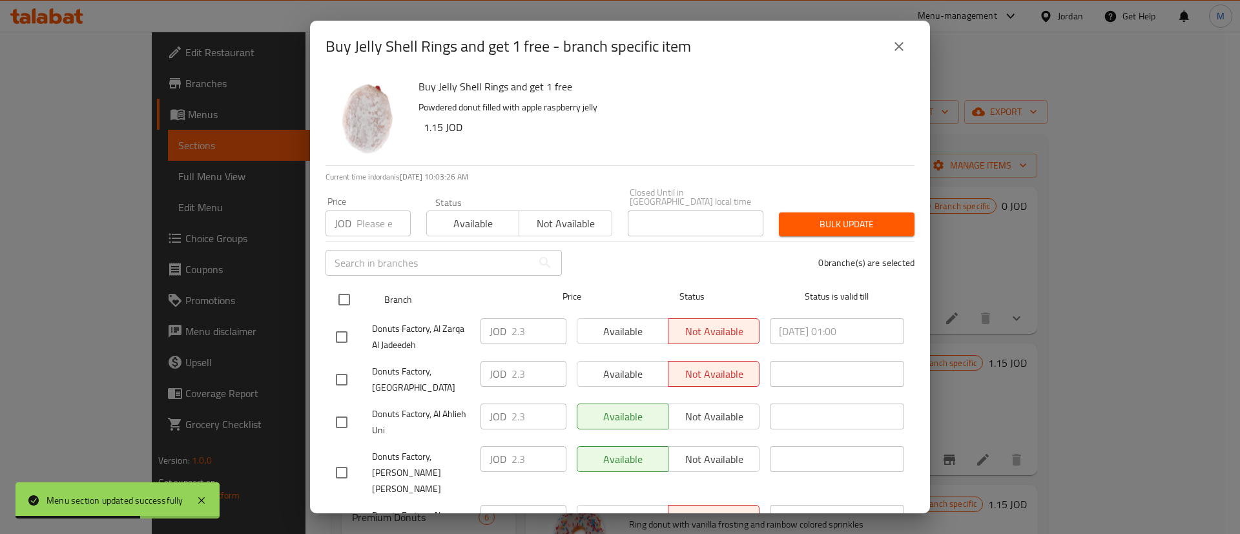
checkbox input "true"
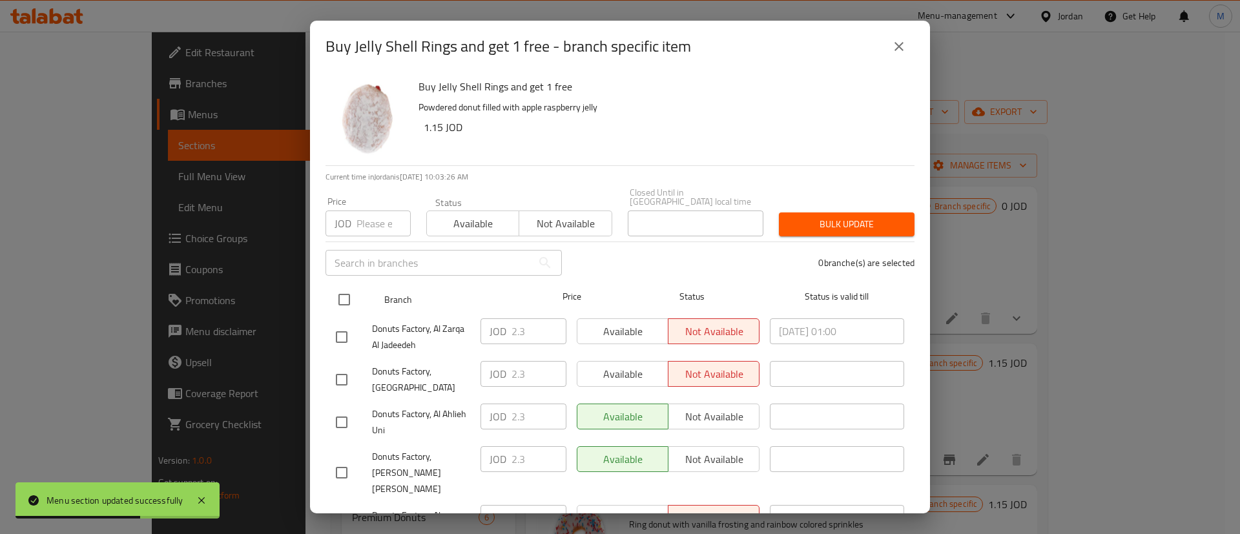
checkbox input "true"
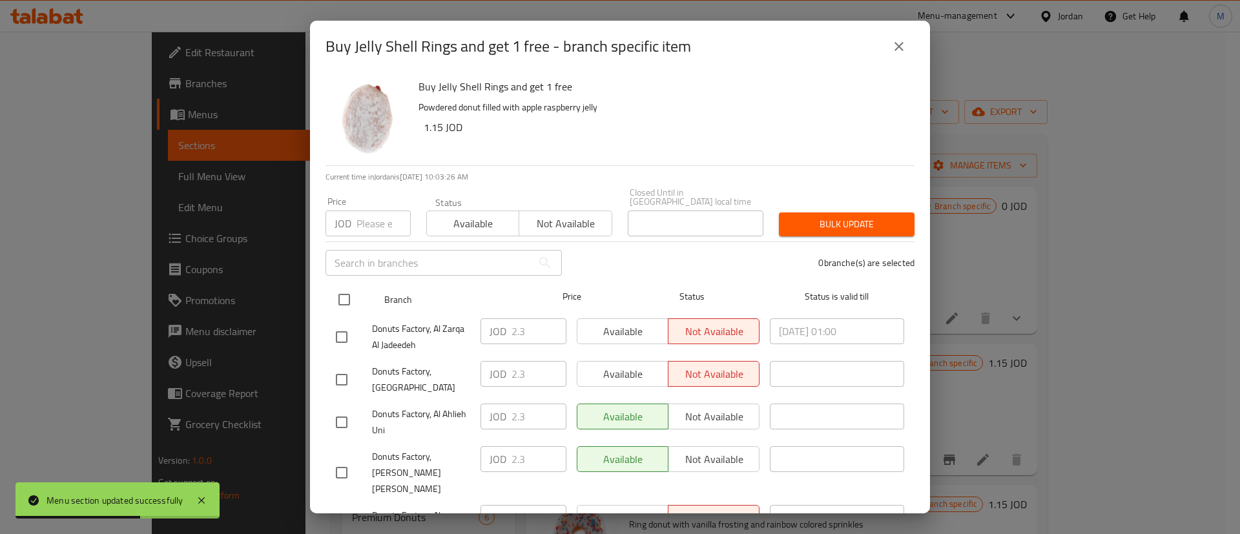
checkbox input "true"
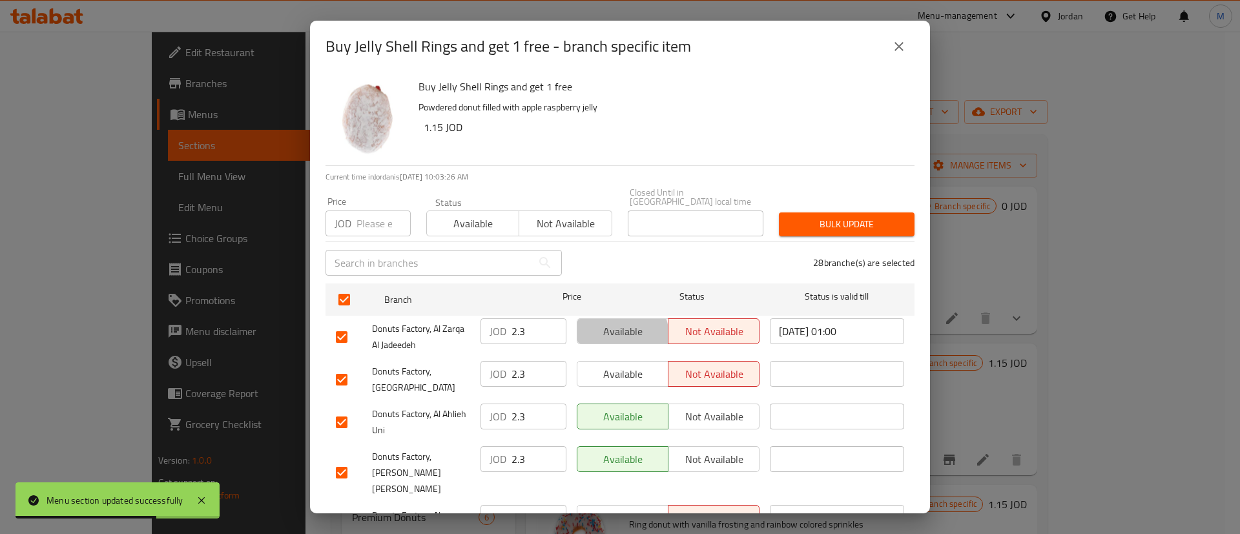
click at [603, 328] on span "Available" at bounding box center [623, 331] width 81 height 19
click at [623, 375] on button "Available" at bounding box center [623, 374] width 92 height 26
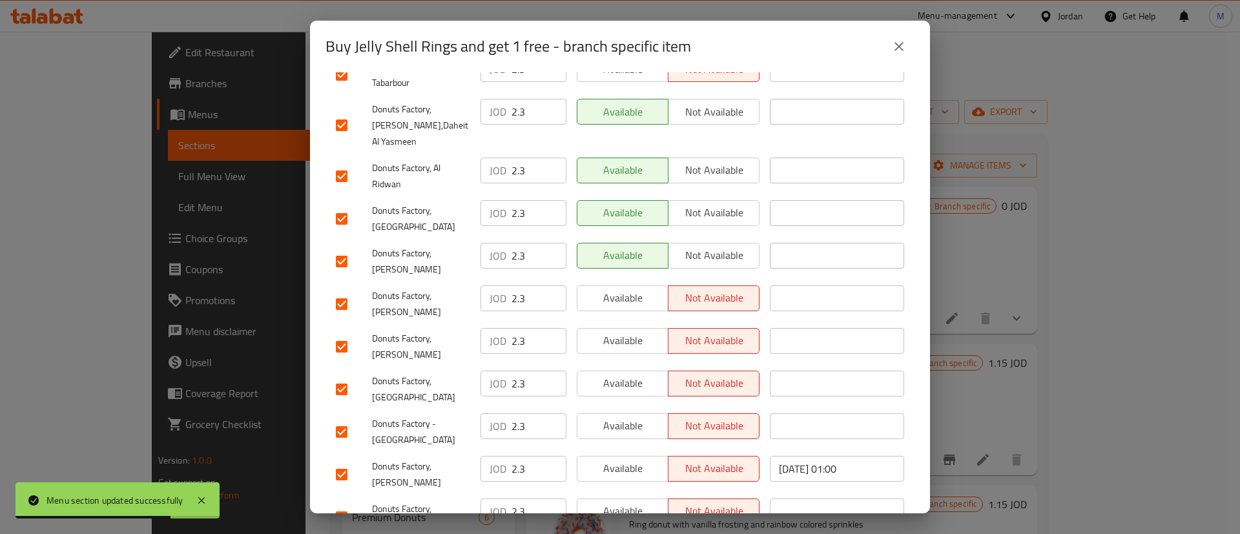
scroll to position [985, 0]
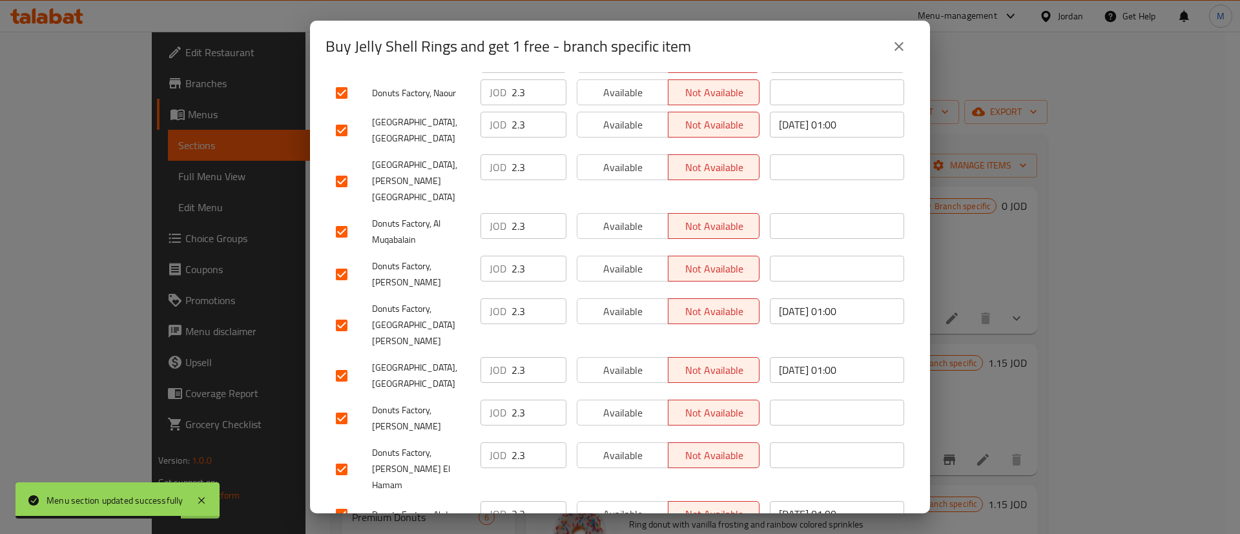
click at [630, 505] on span "Available" at bounding box center [623, 514] width 81 height 19
click at [631, 437] on div "Available Not available" at bounding box center [668, 469] width 193 height 64
click at [630, 404] on span "Available" at bounding box center [623, 413] width 81 height 19
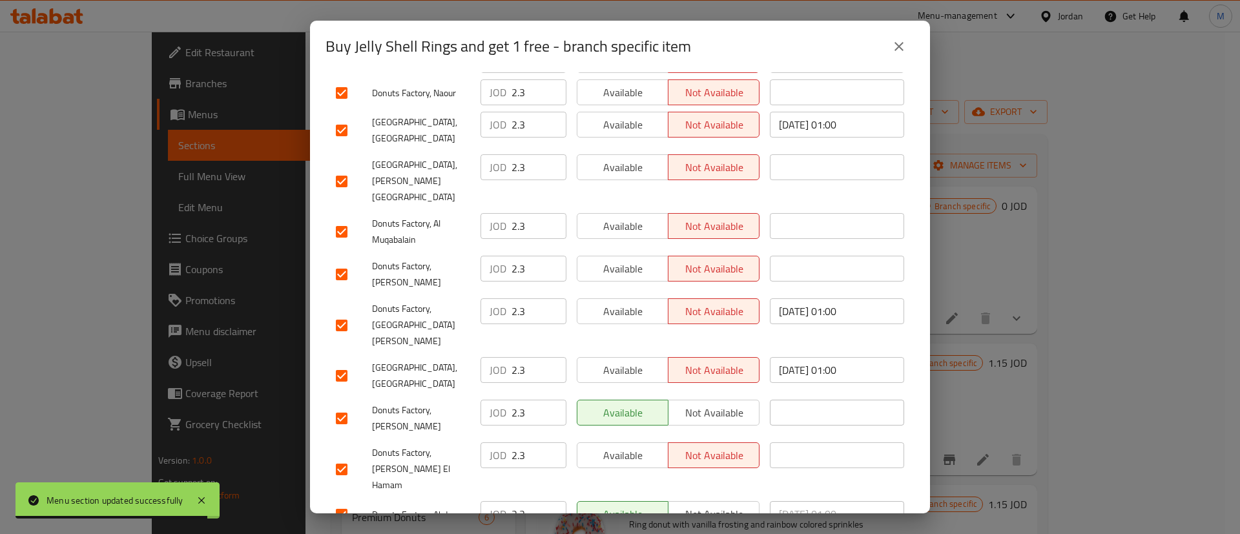
click at [622, 446] on span "Available" at bounding box center [623, 455] width 81 height 19
click at [634, 361] on span "Available" at bounding box center [623, 370] width 81 height 19
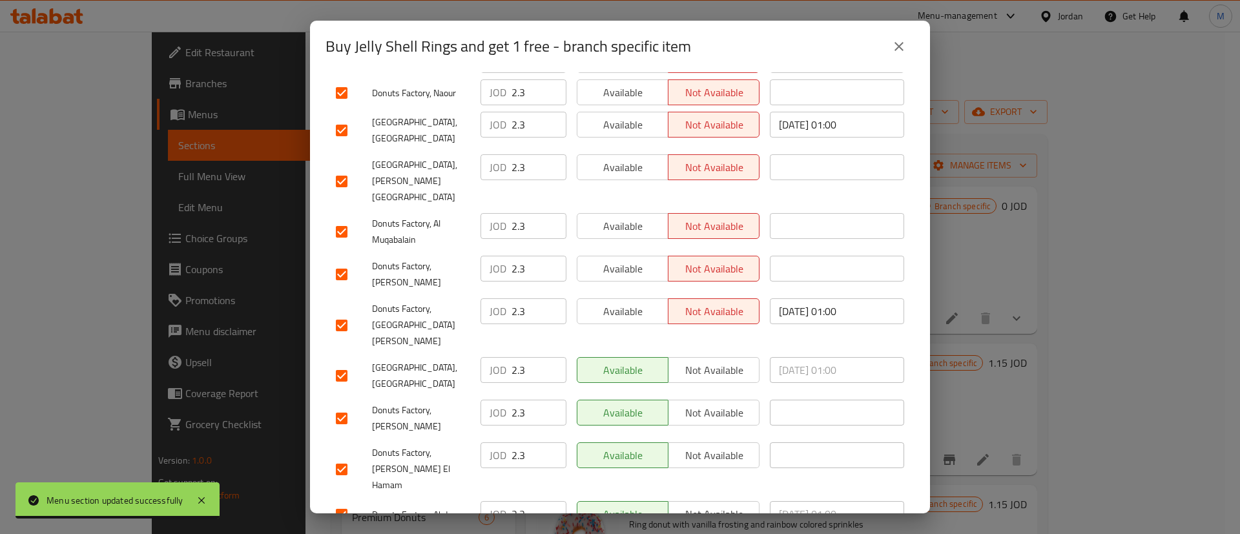
click at [632, 302] on span "Available" at bounding box center [623, 311] width 81 height 19
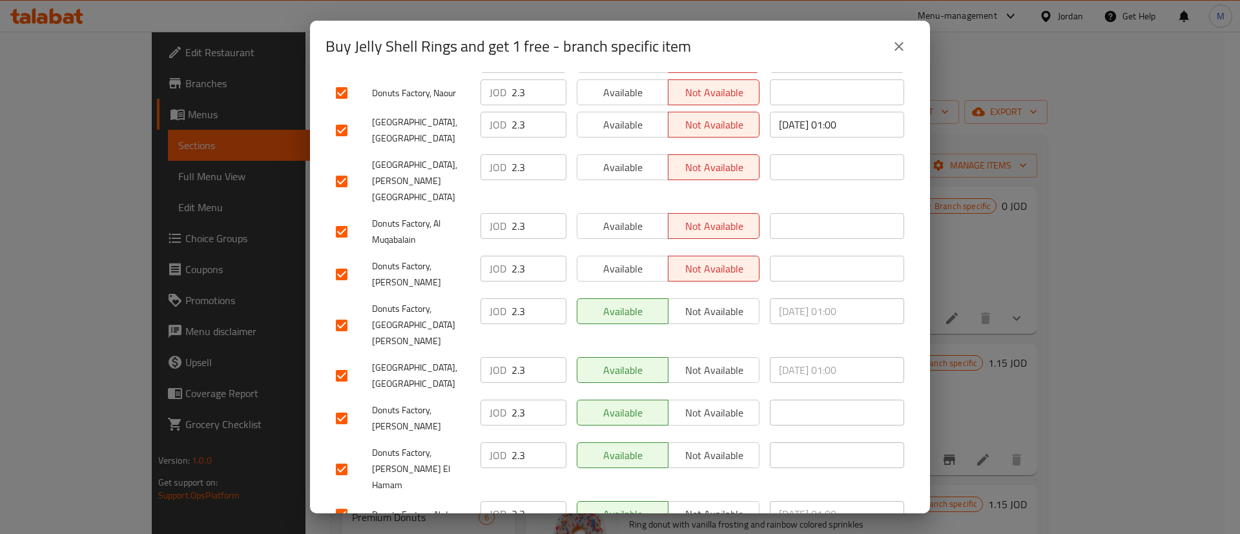
click at [635, 260] on span "Available" at bounding box center [623, 269] width 81 height 19
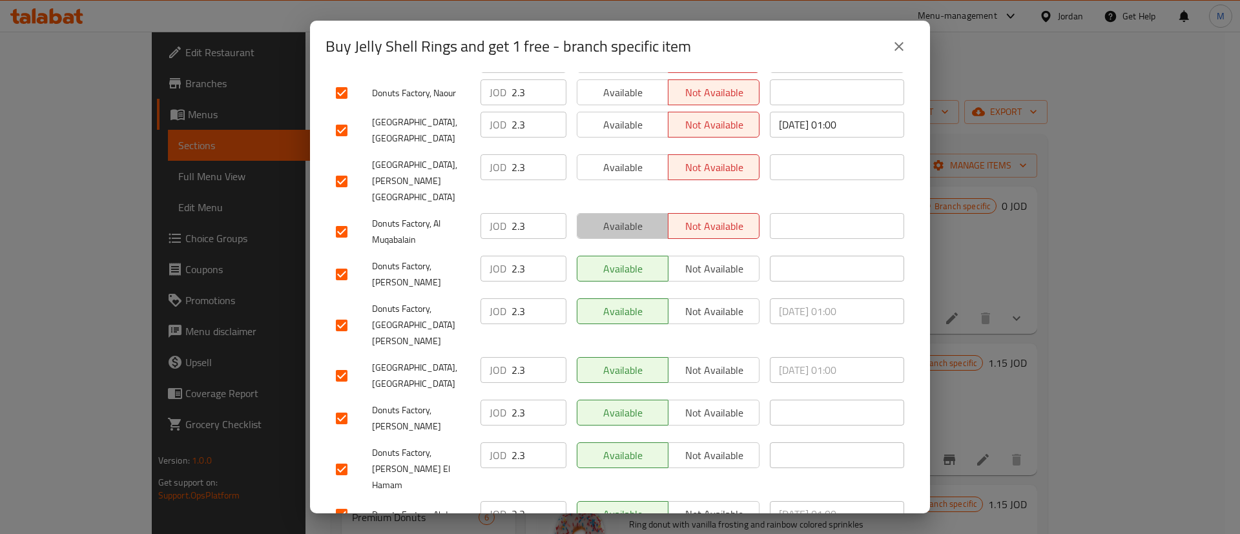
click at [634, 217] on span "Available" at bounding box center [623, 226] width 81 height 19
click at [628, 158] on span "Available" at bounding box center [623, 167] width 81 height 19
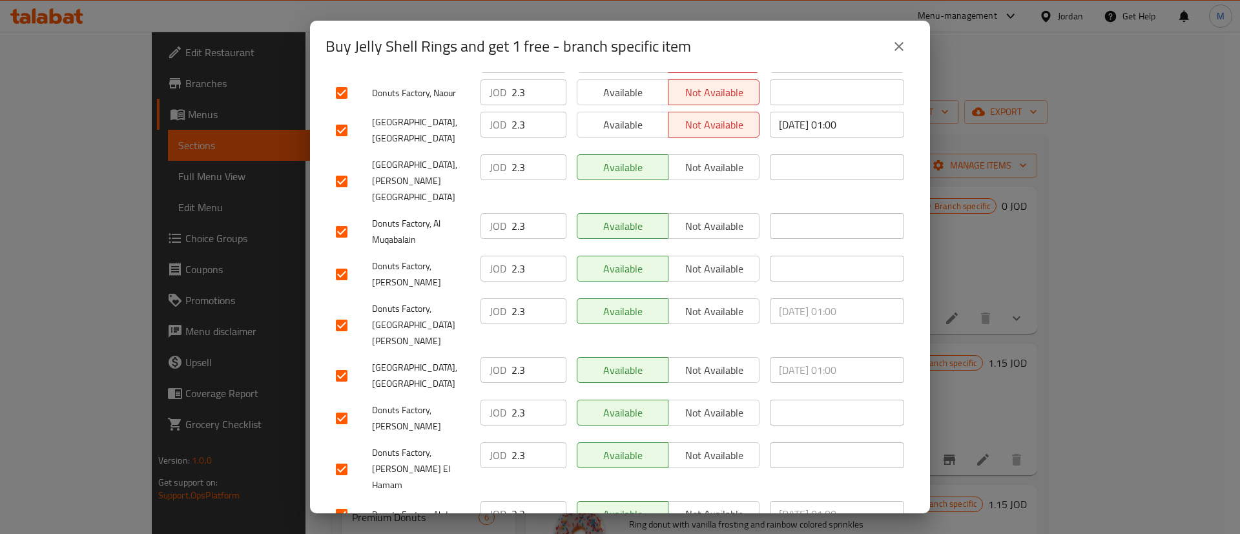
click at [630, 107] on div "Available Not available" at bounding box center [668, 131] width 193 height 48
click at [632, 112] on button "Available" at bounding box center [623, 125] width 92 height 26
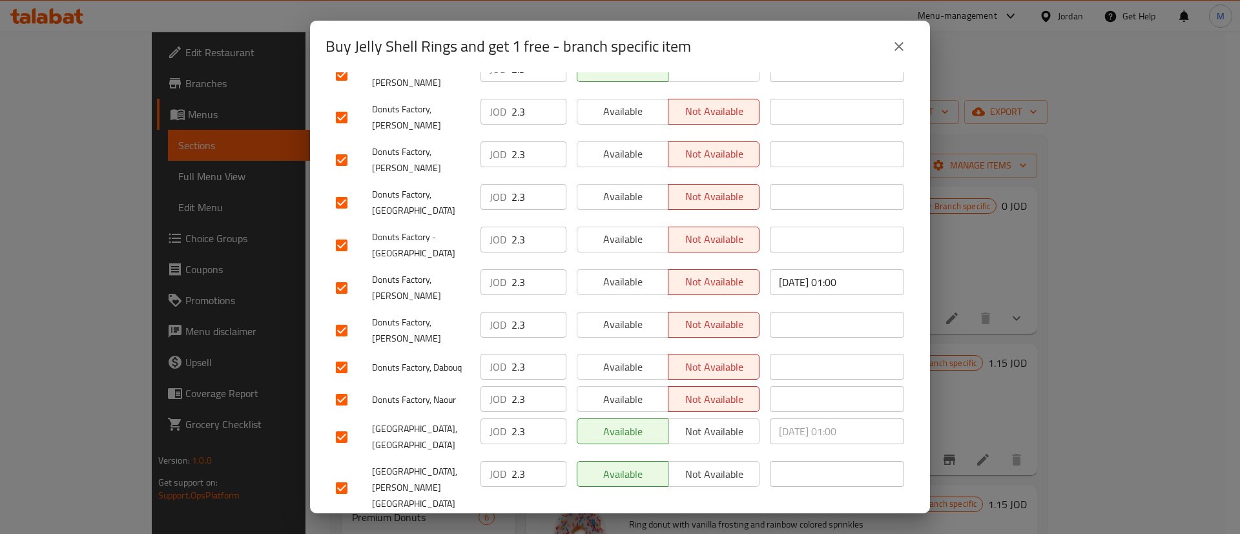
scroll to position [677, 0]
click at [632, 391] on span "Available" at bounding box center [623, 400] width 81 height 19
click at [632, 359] on span "Available" at bounding box center [623, 368] width 81 height 19
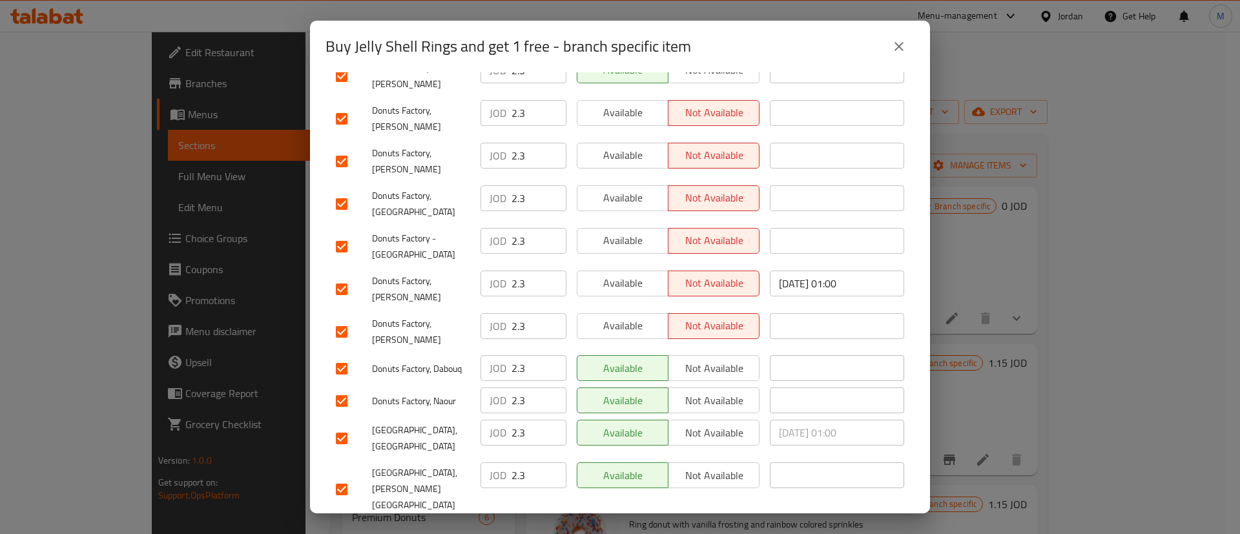
click at [634, 316] on span "Available" at bounding box center [623, 325] width 81 height 19
click at [637, 274] on span "Available" at bounding box center [623, 283] width 81 height 19
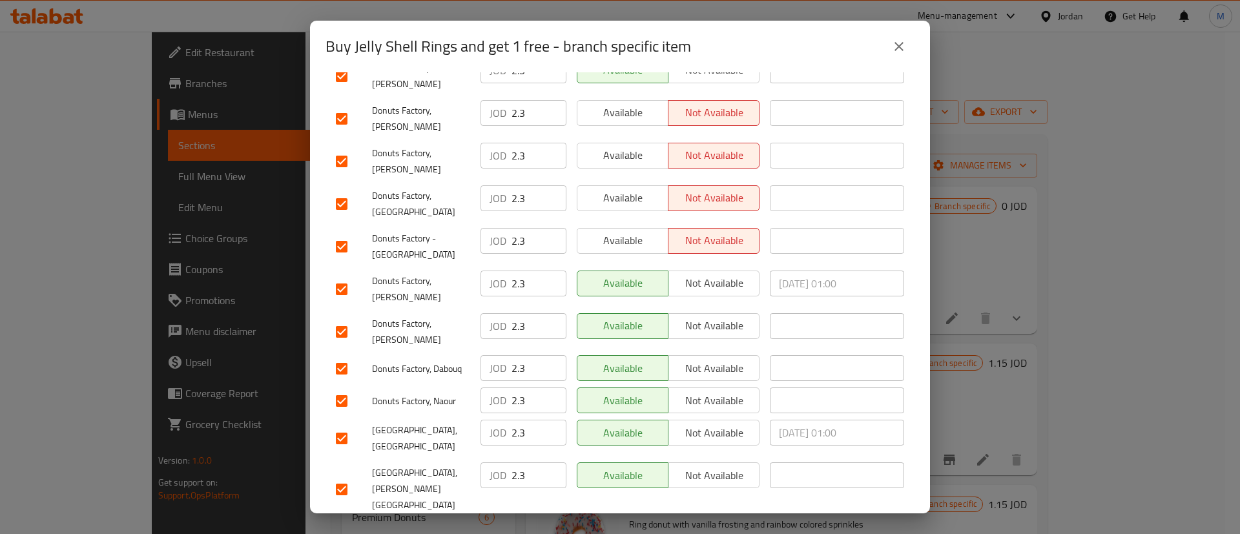
click at [632, 231] on span "Available" at bounding box center [623, 240] width 81 height 19
click at [632, 189] on span "Available" at bounding box center [623, 198] width 81 height 19
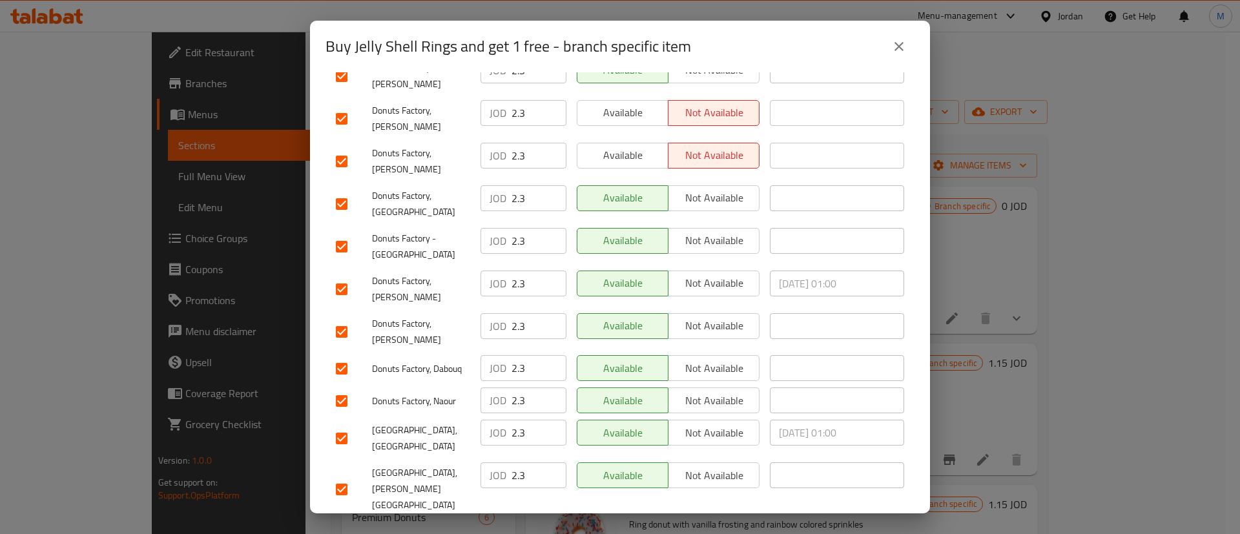
click at [629, 146] on span "Available" at bounding box center [623, 155] width 81 height 19
click at [629, 103] on span "Available" at bounding box center [623, 112] width 81 height 19
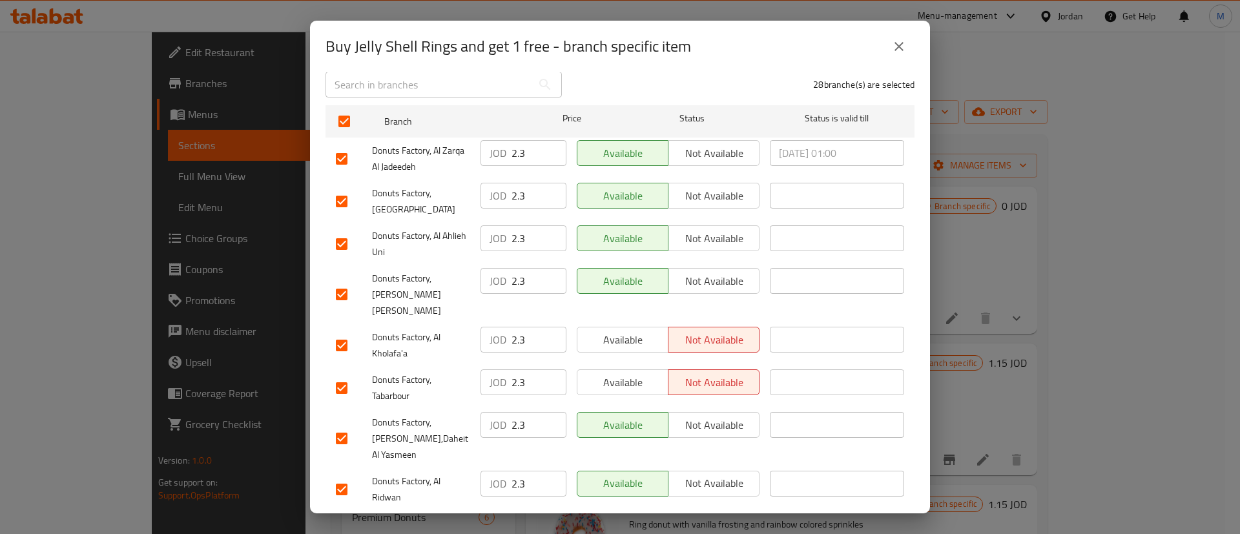
scroll to position [171, 0]
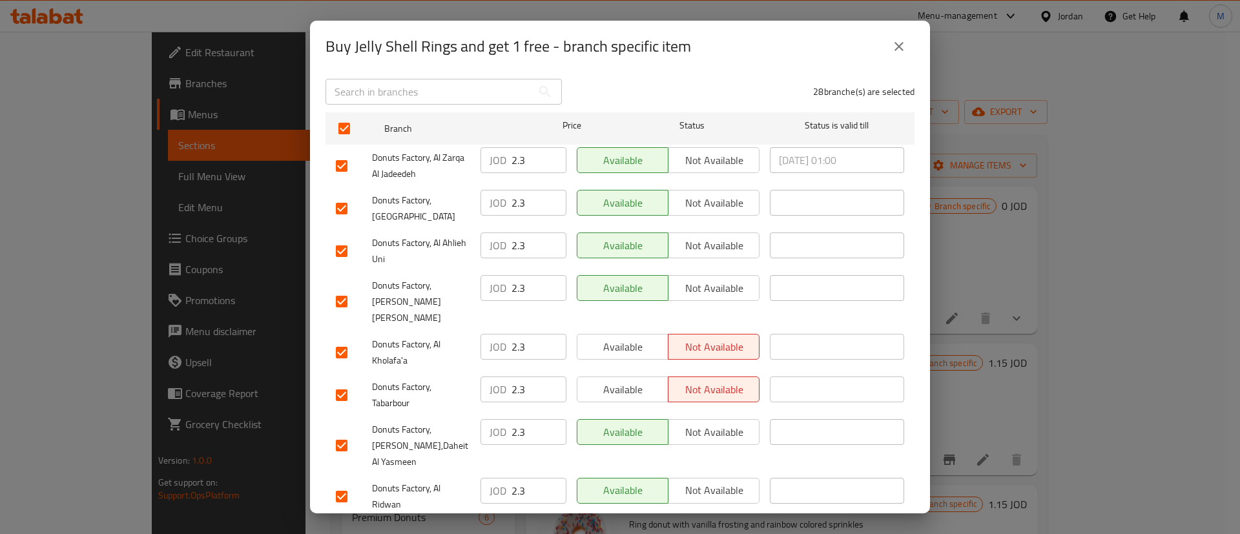
click at [637, 291] on div "Available Not available" at bounding box center [668, 302] width 193 height 64
click at [643, 338] on span "Available" at bounding box center [623, 347] width 81 height 19
click at [634, 380] on span "Available" at bounding box center [623, 389] width 81 height 19
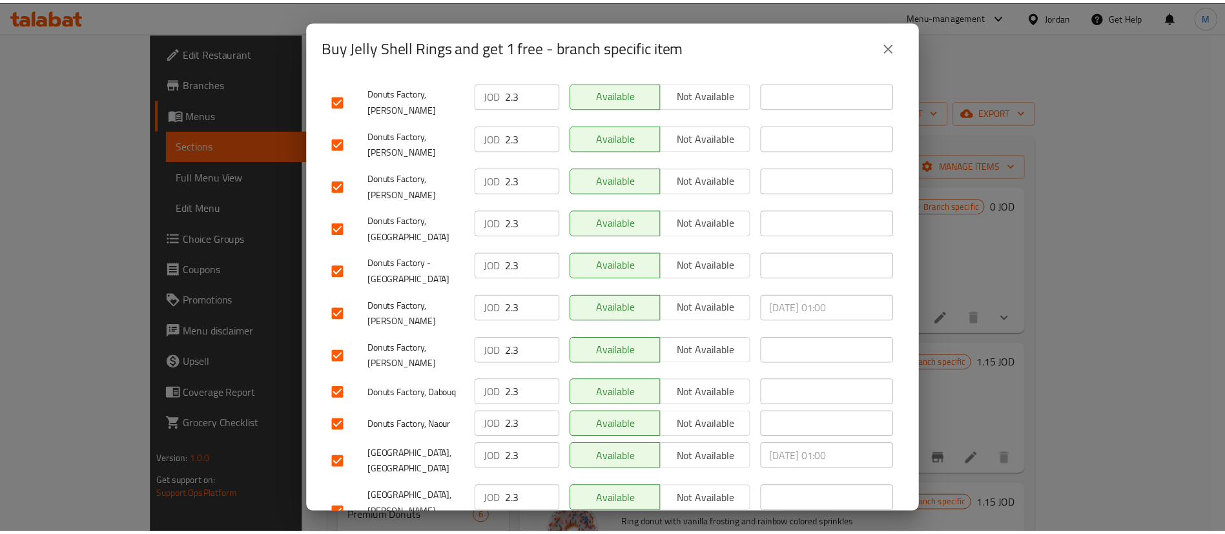
scroll to position [985, 0]
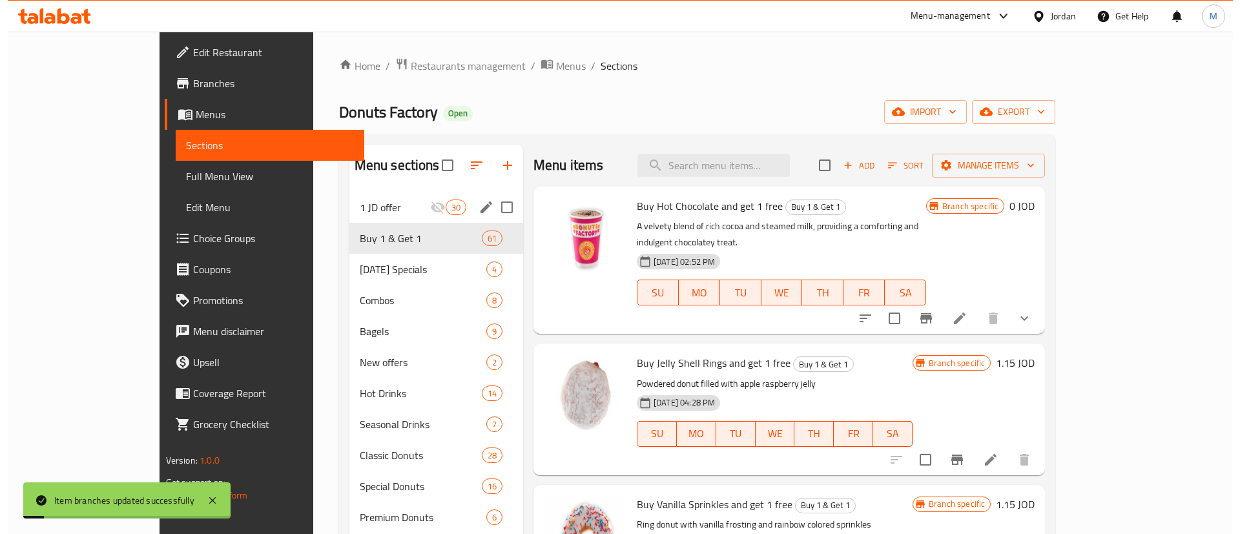
scroll to position [244, 0]
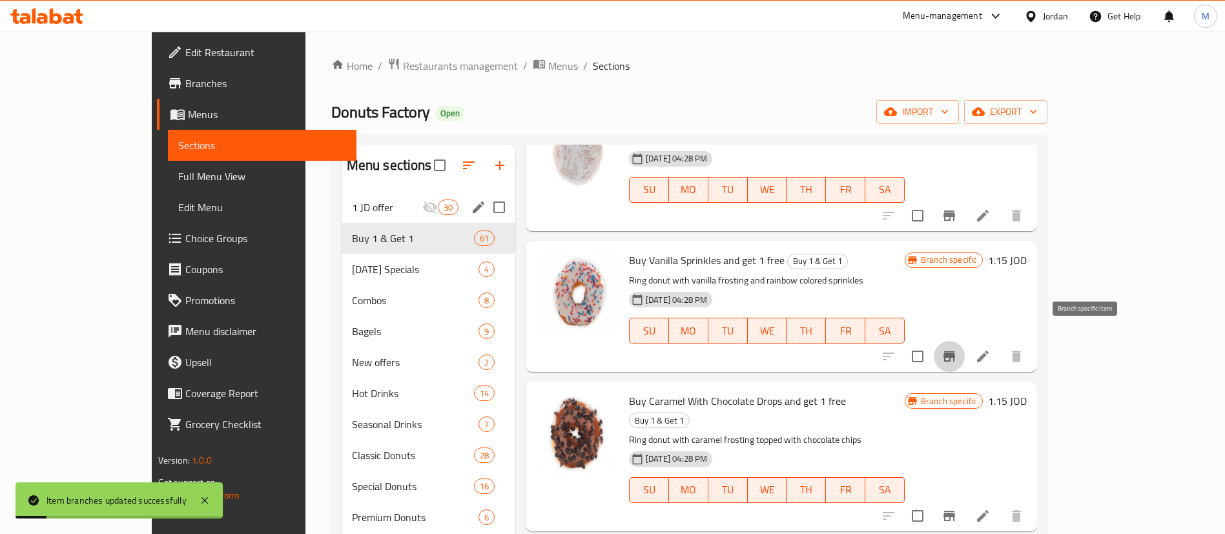
click at [957, 349] on icon "Branch-specific-item" at bounding box center [950, 357] width 16 height 16
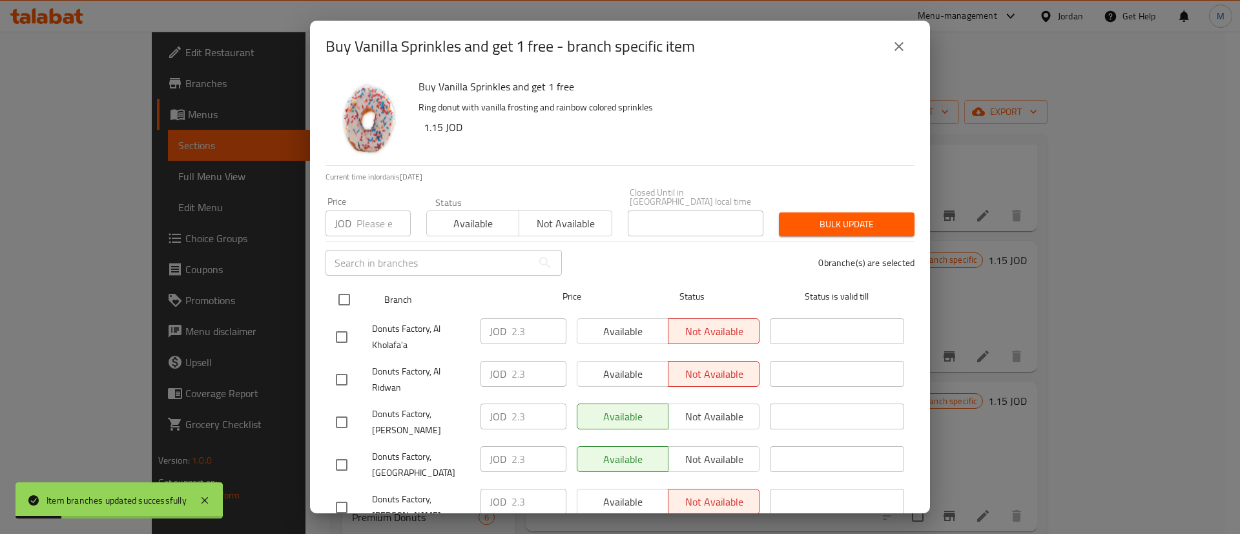
click at [352, 286] on input "checkbox" at bounding box center [344, 299] width 27 height 27
checkbox input "true"
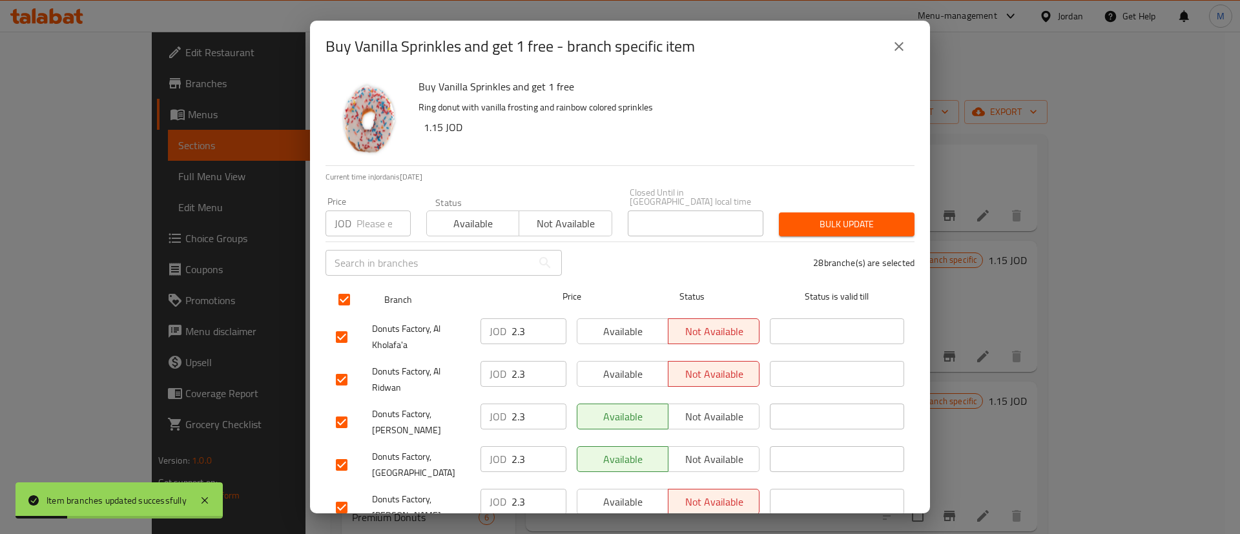
checkbox input "true"
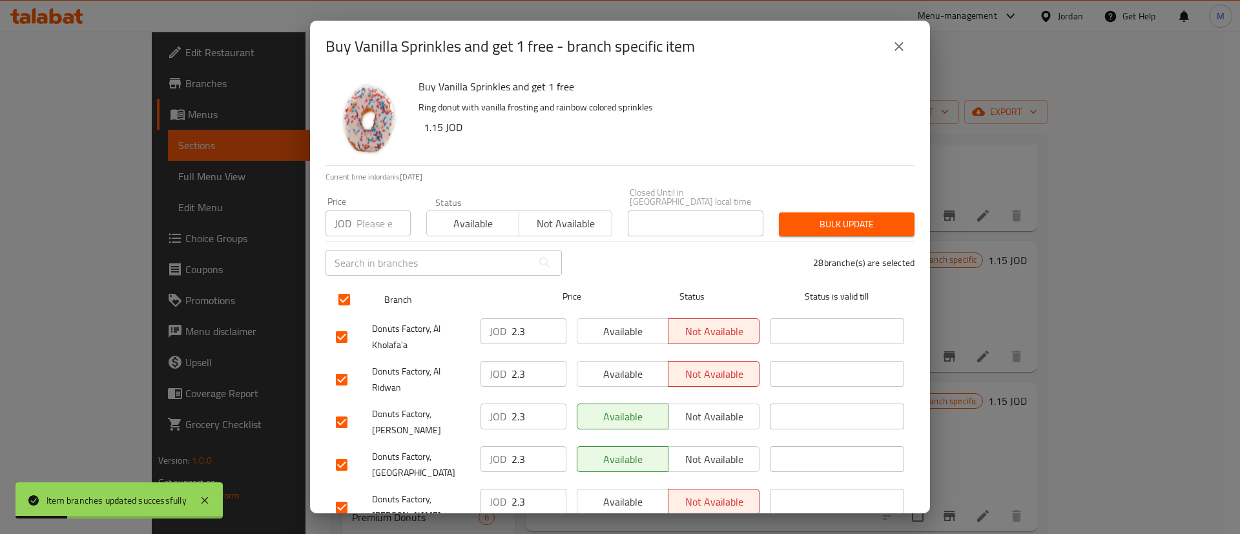
checkbox input "true"
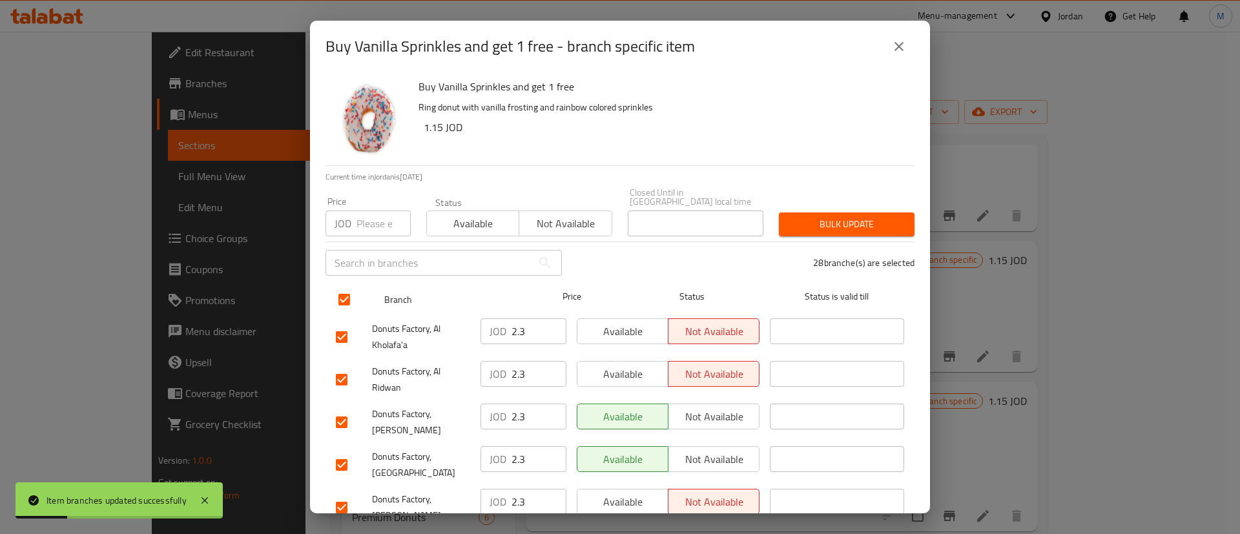
checkbox input "true"
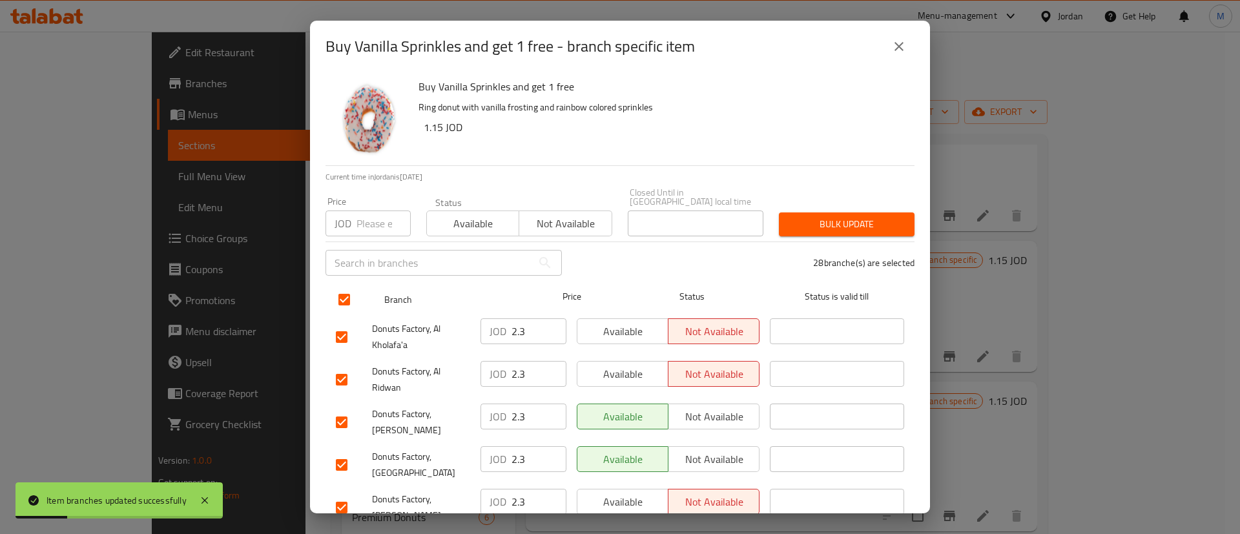
checkbox input "true"
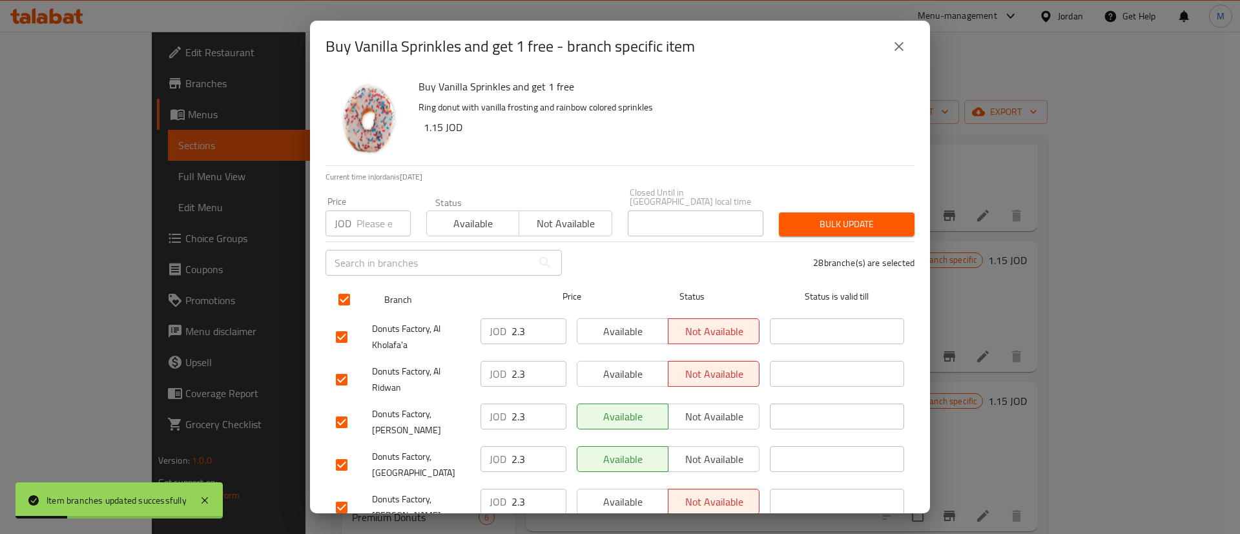
checkbox input "true"
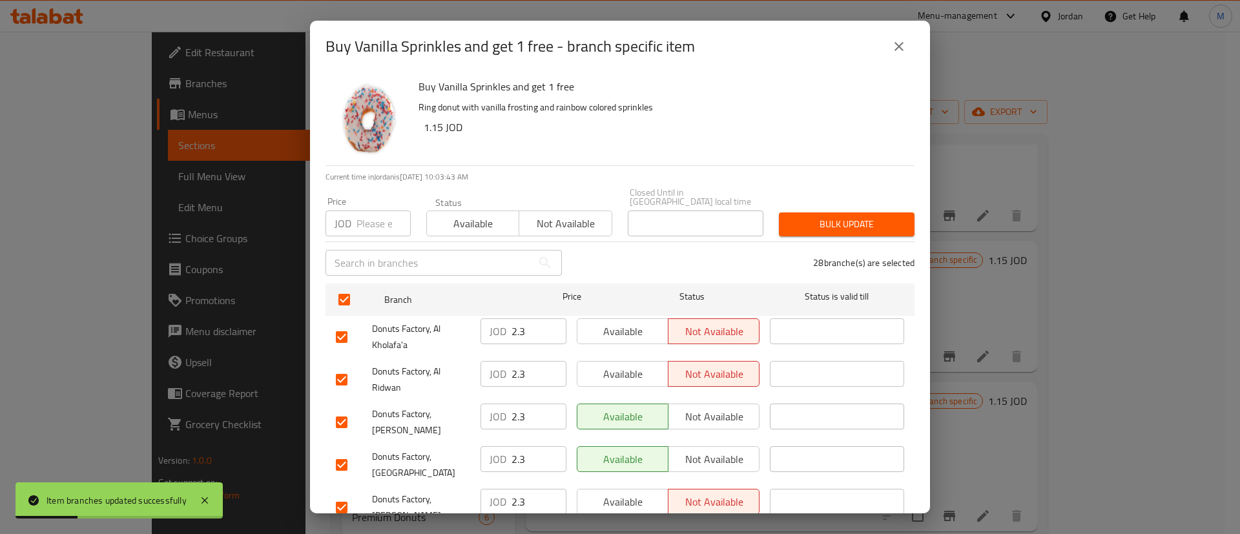
click at [614, 322] on span "Available" at bounding box center [623, 331] width 81 height 19
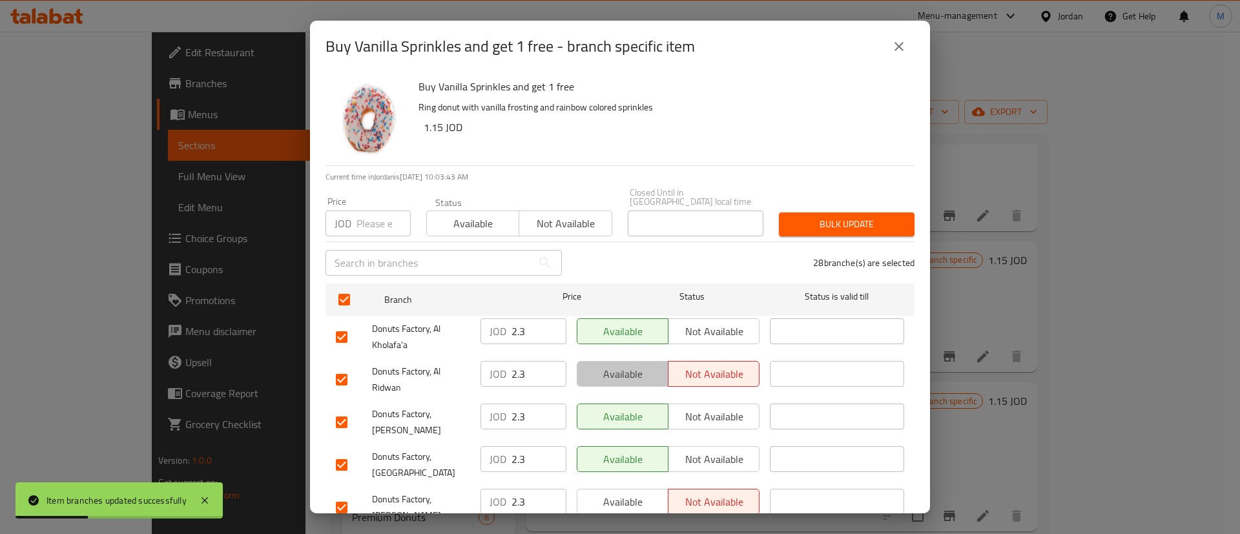
click at [636, 366] on span "Available" at bounding box center [623, 374] width 81 height 19
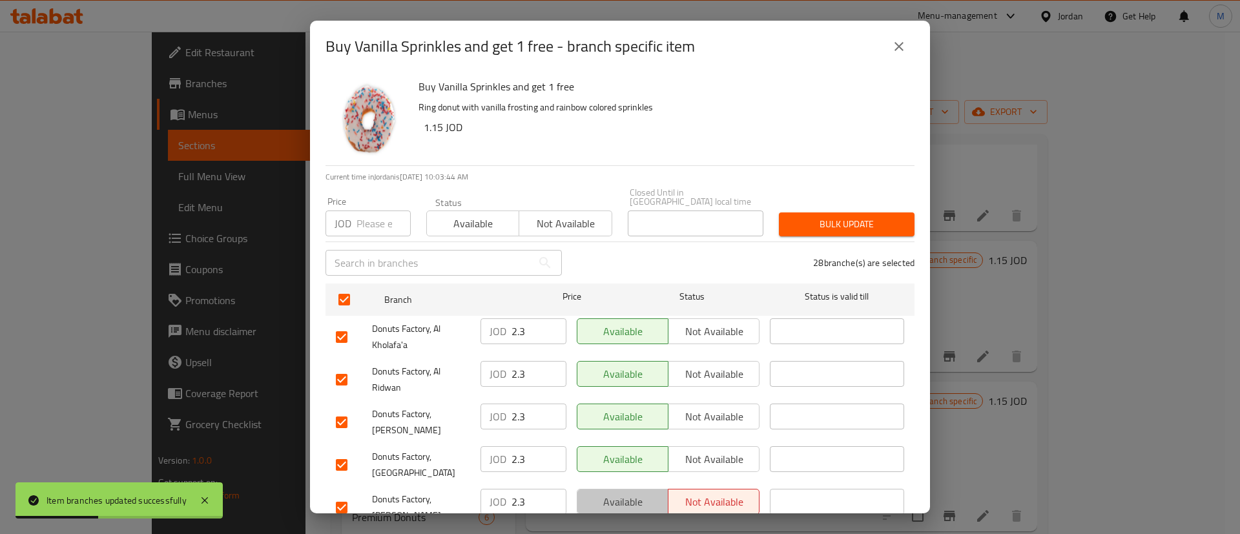
click at [634, 493] on span "Available" at bounding box center [623, 502] width 81 height 19
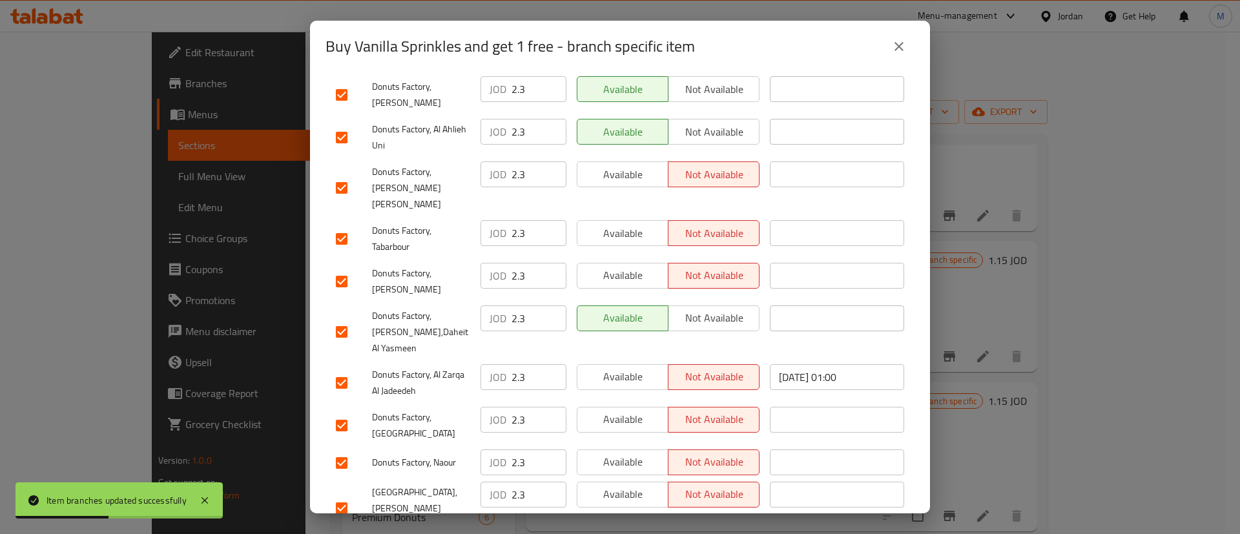
scroll to position [418, 0]
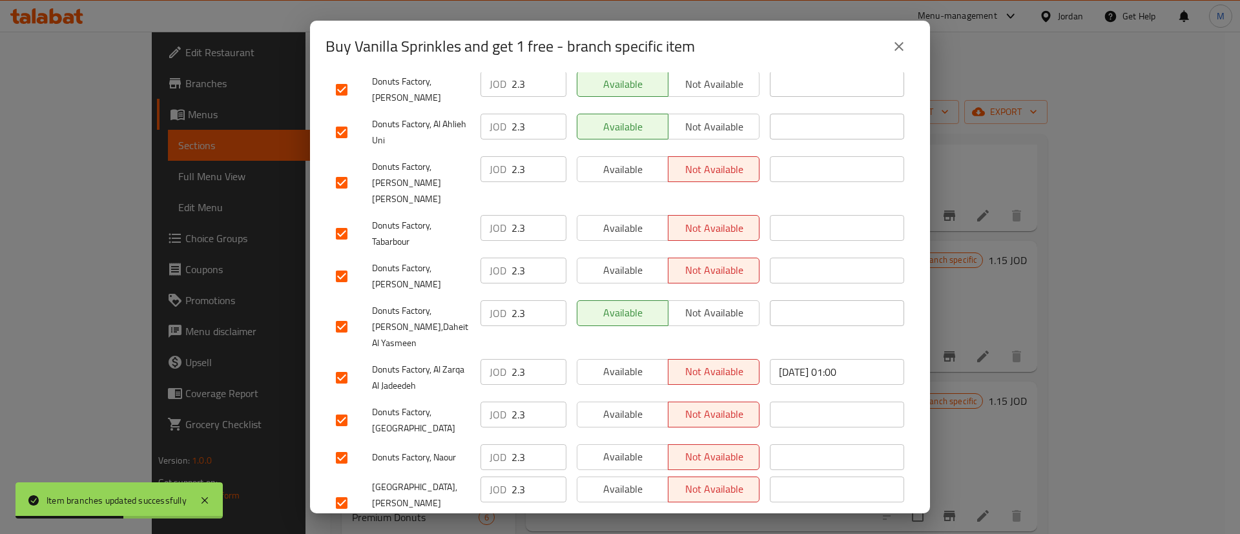
click at [637, 480] on span "Available" at bounding box center [623, 489] width 81 height 19
click at [627, 448] on span "Available" at bounding box center [623, 457] width 81 height 19
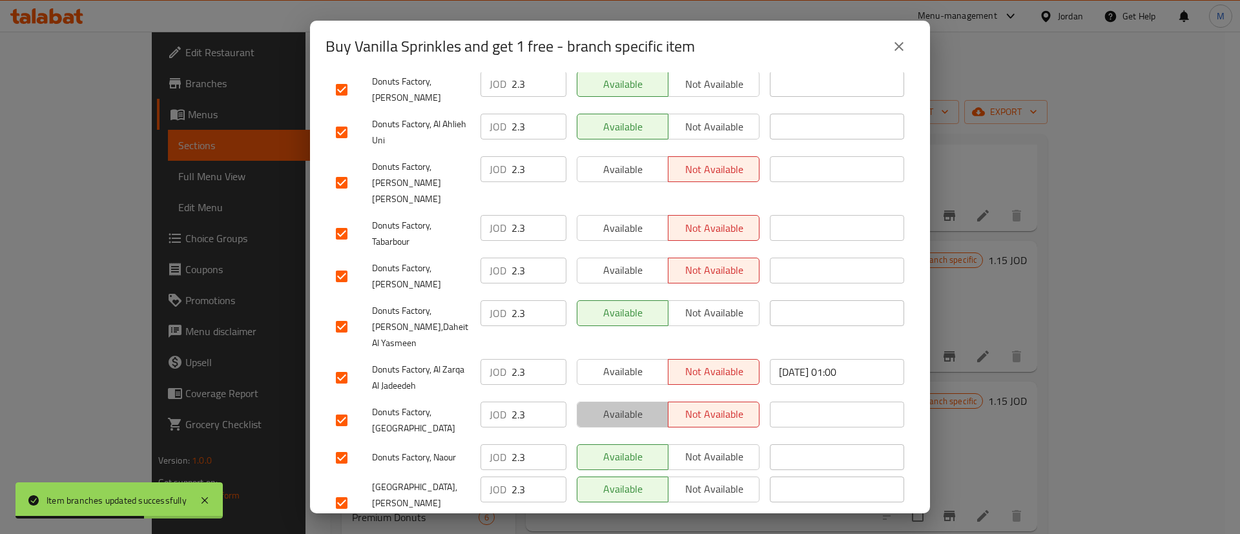
click at [626, 405] on span "Available" at bounding box center [623, 414] width 81 height 19
drag, startPoint x: 626, startPoint y: 351, endPoint x: 626, endPoint y: 342, distance: 8.4
click at [626, 354] on div "Available Not available" at bounding box center [668, 378] width 193 height 48
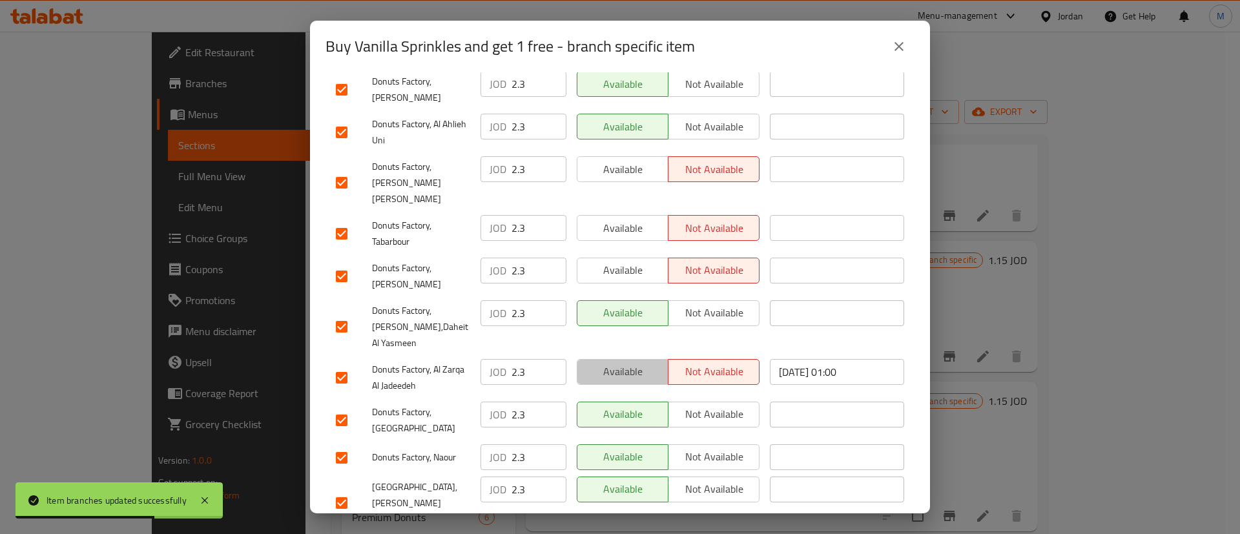
click at [625, 362] on span "Available" at bounding box center [623, 371] width 81 height 19
click at [634, 261] on span "Available" at bounding box center [623, 270] width 81 height 19
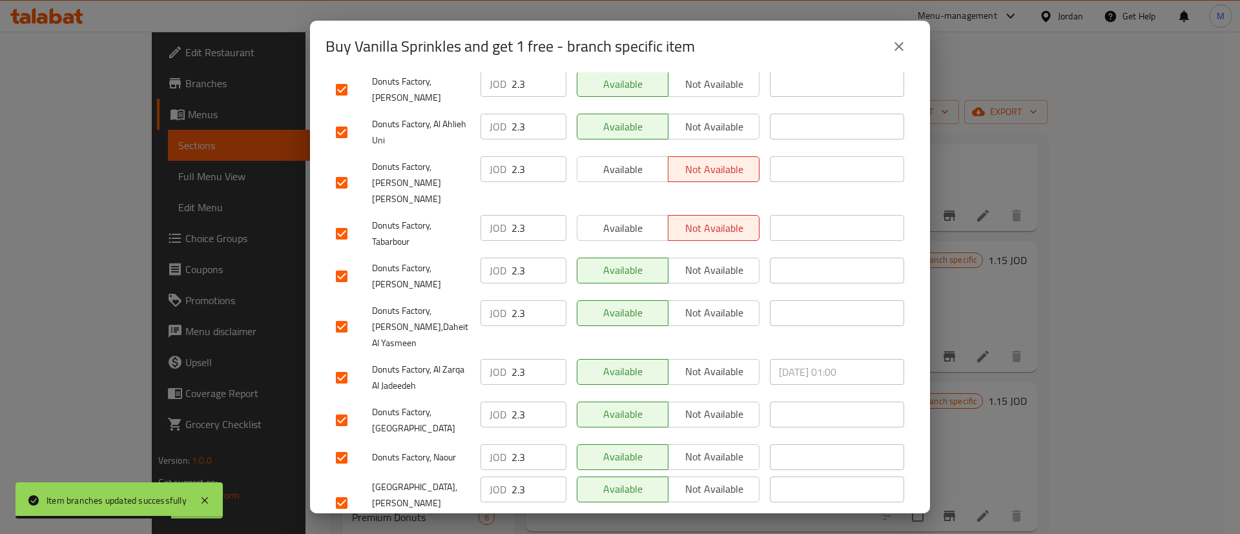
click at [628, 219] on span "Available" at bounding box center [623, 228] width 81 height 19
click at [630, 160] on span "Available" at bounding box center [623, 169] width 81 height 19
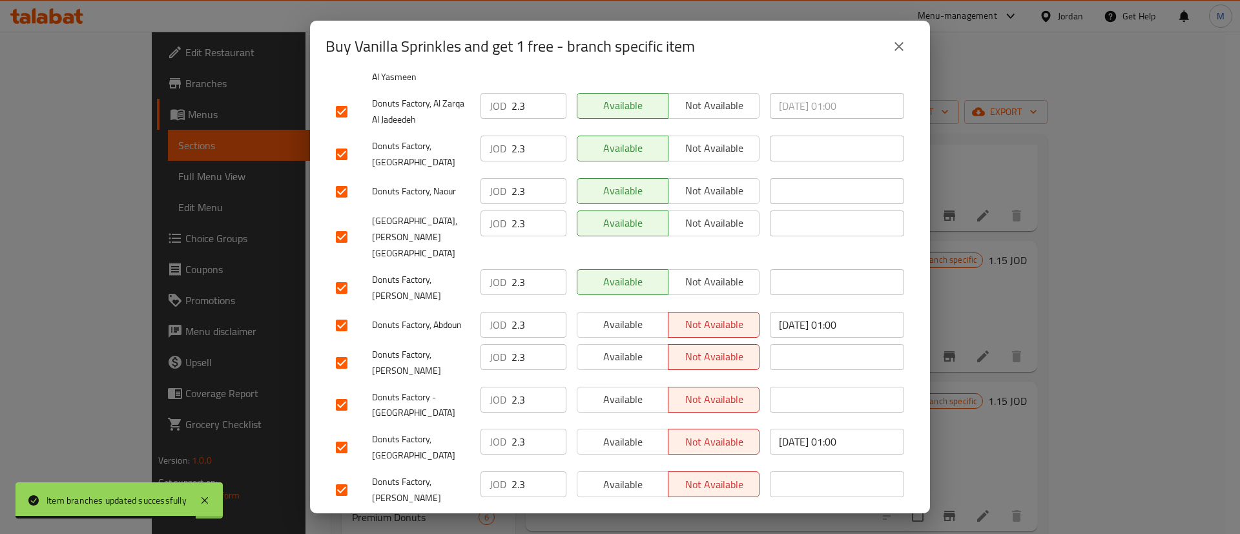
scroll to position [985, 0]
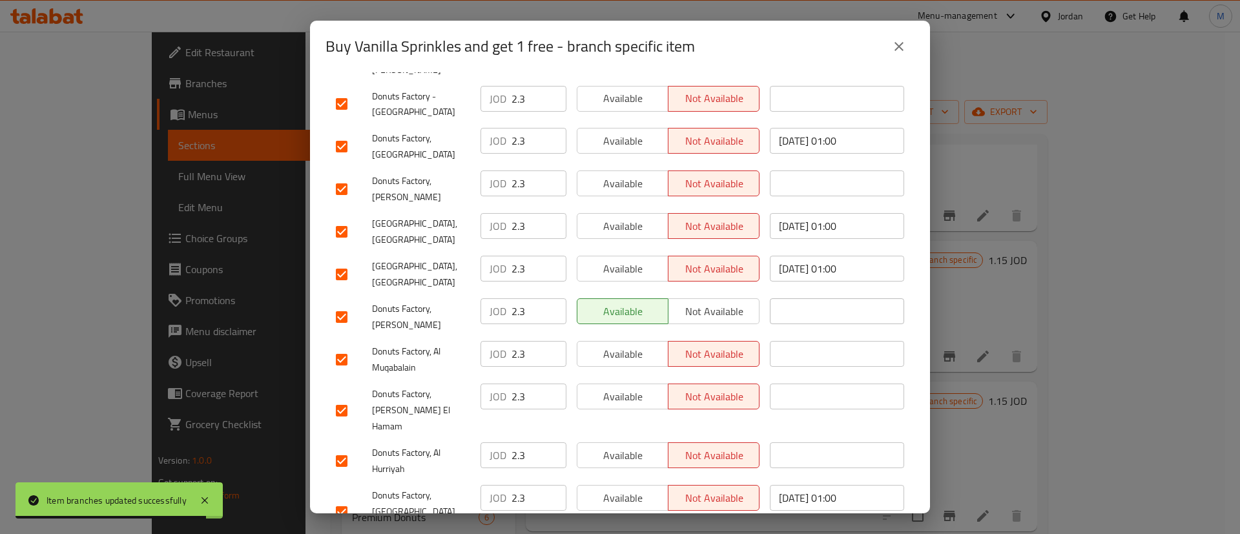
click at [628, 489] on span "Available" at bounding box center [623, 498] width 81 height 19
click at [616, 446] on span "Available" at bounding box center [623, 455] width 81 height 19
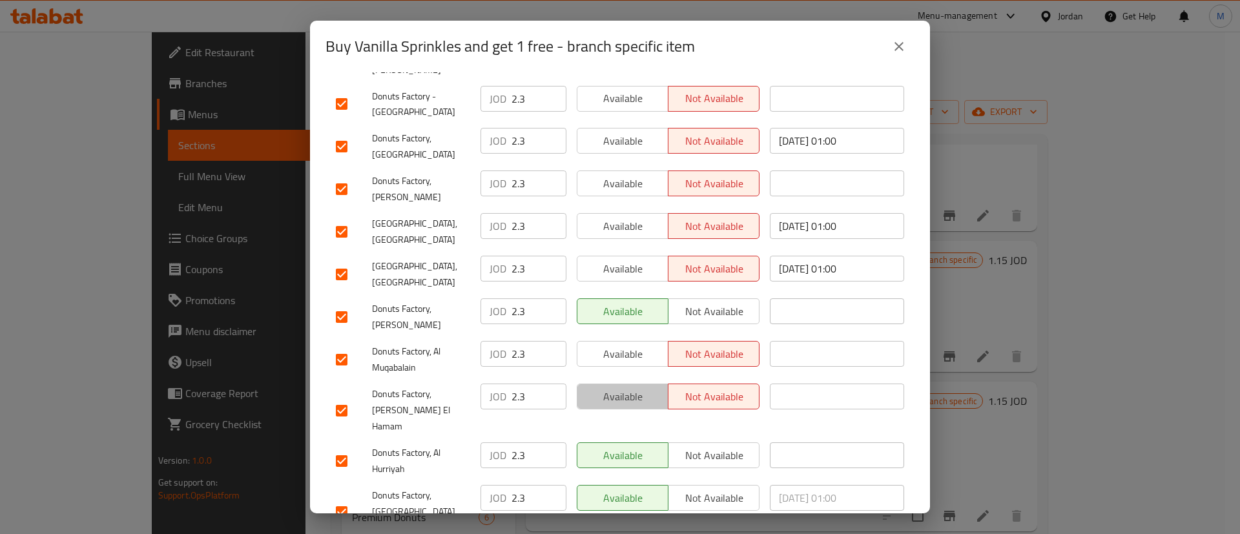
click at [617, 388] on span "Available" at bounding box center [623, 397] width 81 height 19
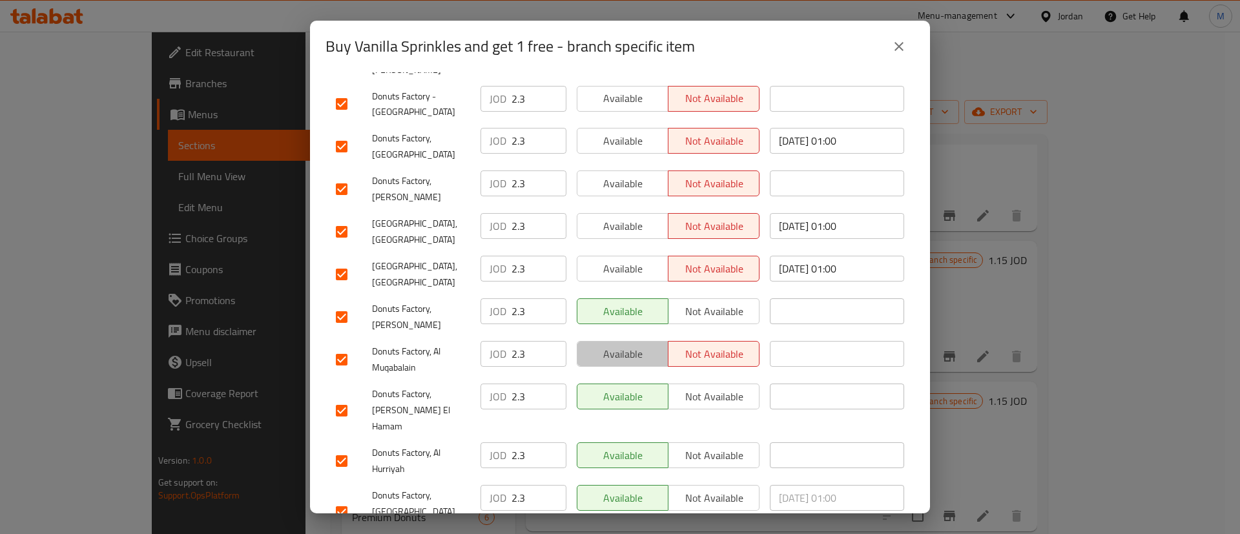
click at [625, 345] on span "Available" at bounding box center [623, 354] width 81 height 19
click at [629, 260] on span "Available" at bounding box center [623, 269] width 81 height 19
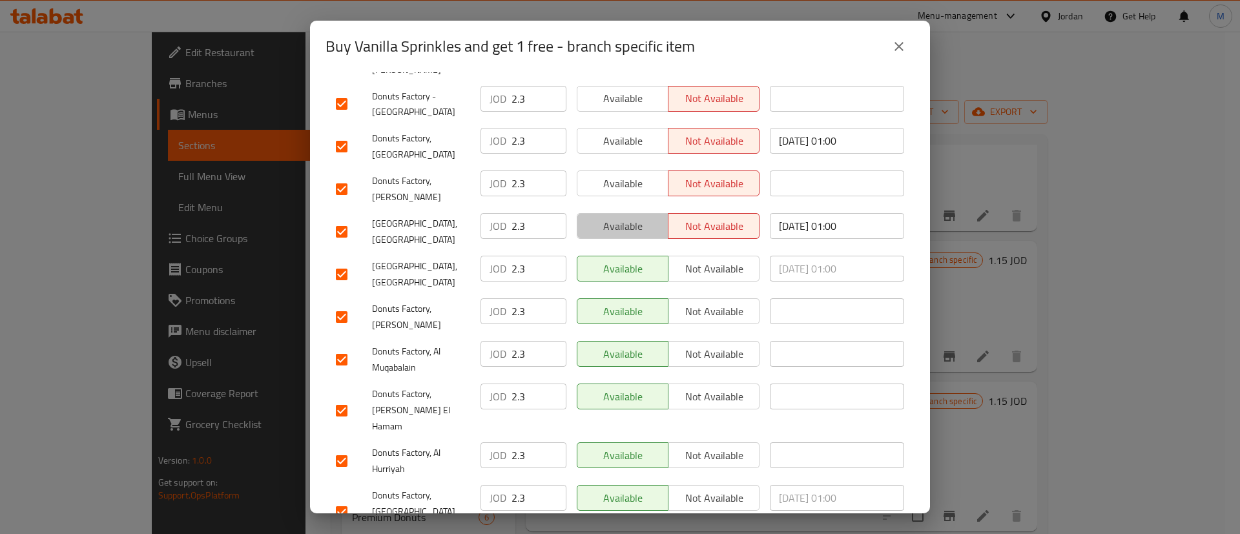
click at [627, 217] on span "Available" at bounding box center [623, 226] width 81 height 19
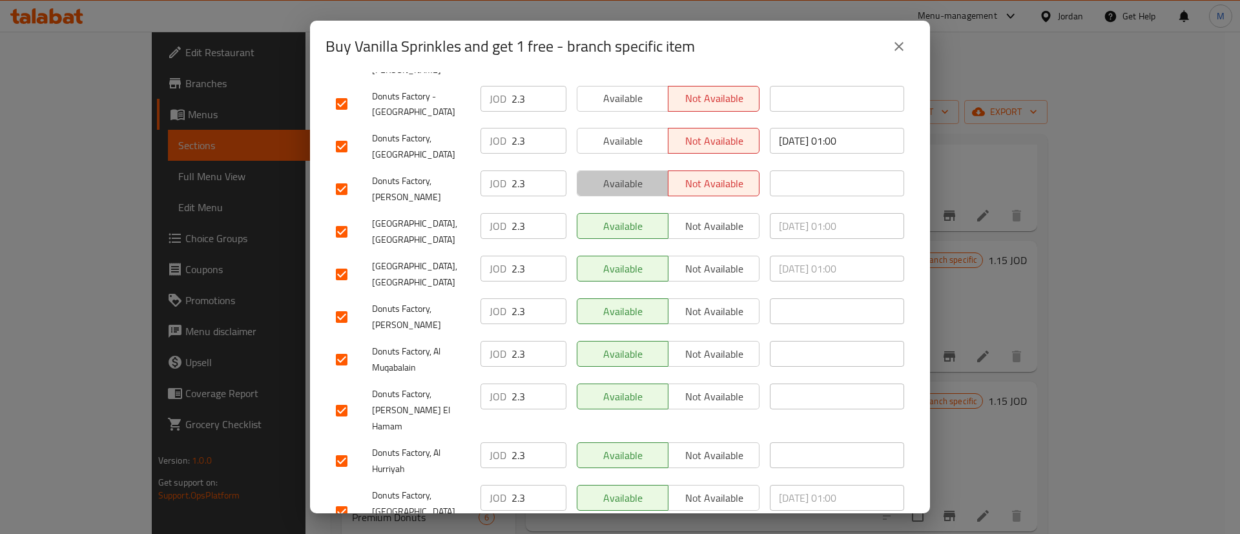
click at [632, 171] on button "Available" at bounding box center [623, 184] width 92 height 26
click at [641, 132] on span "Available" at bounding box center [623, 141] width 81 height 19
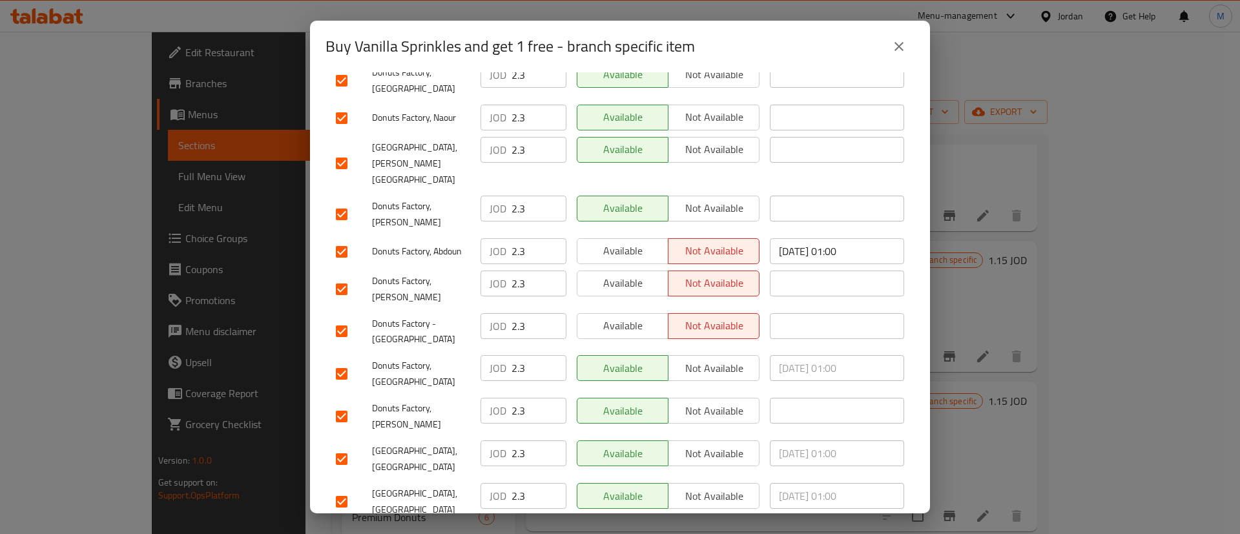
scroll to position [701, 0]
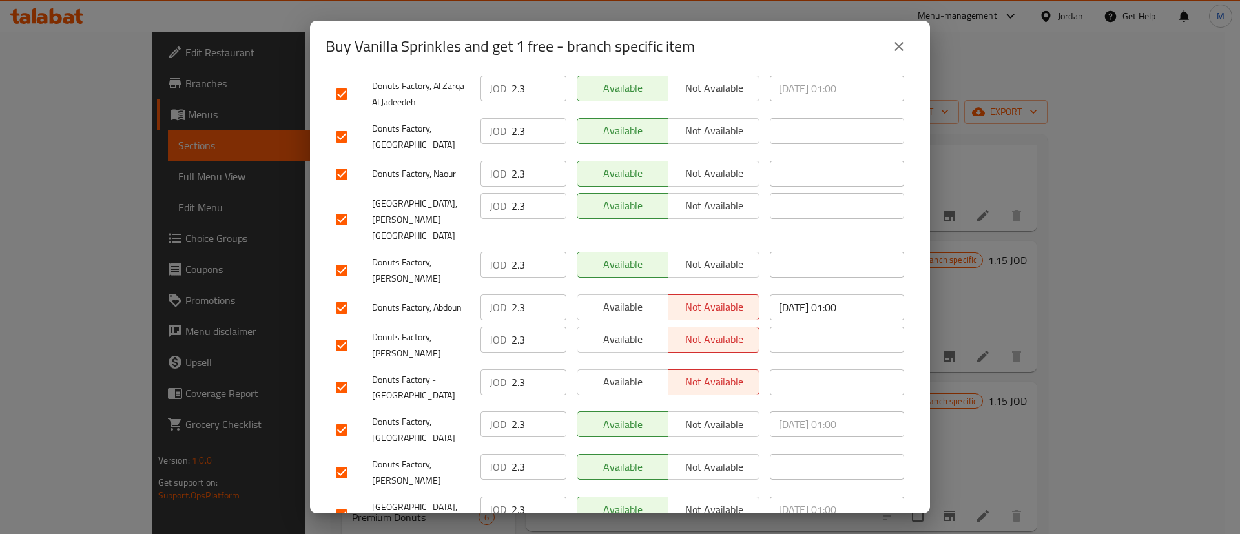
click at [644, 373] on span "Available" at bounding box center [623, 382] width 81 height 19
click at [630, 330] on span "Available" at bounding box center [623, 339] width 81 height 19
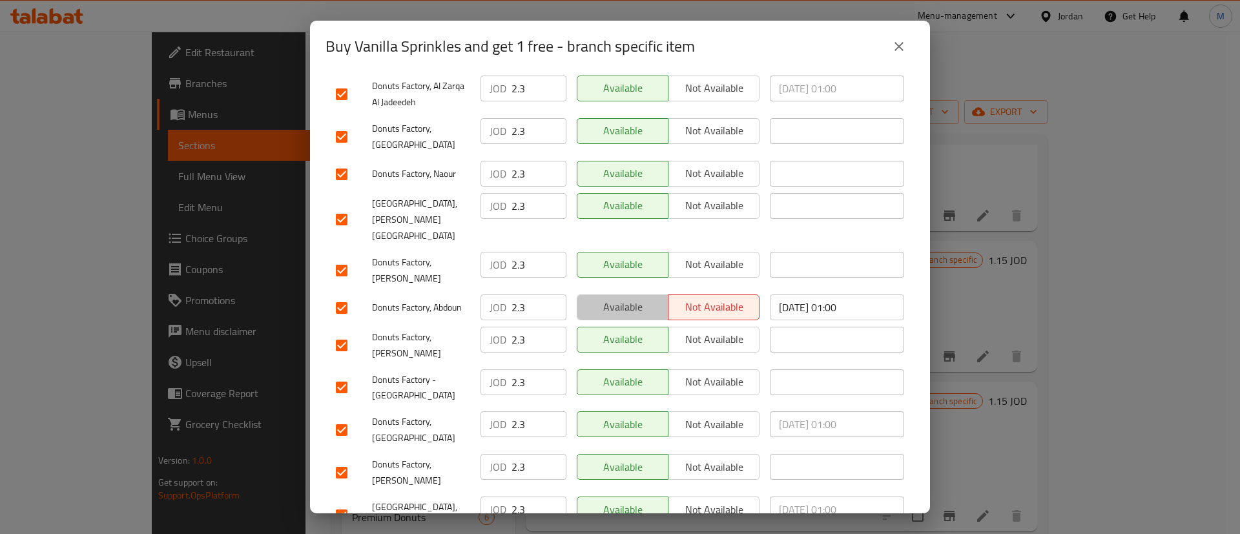
click at [625, 295] on button "Available" at bounding box center [623, 308] width 92 height 26
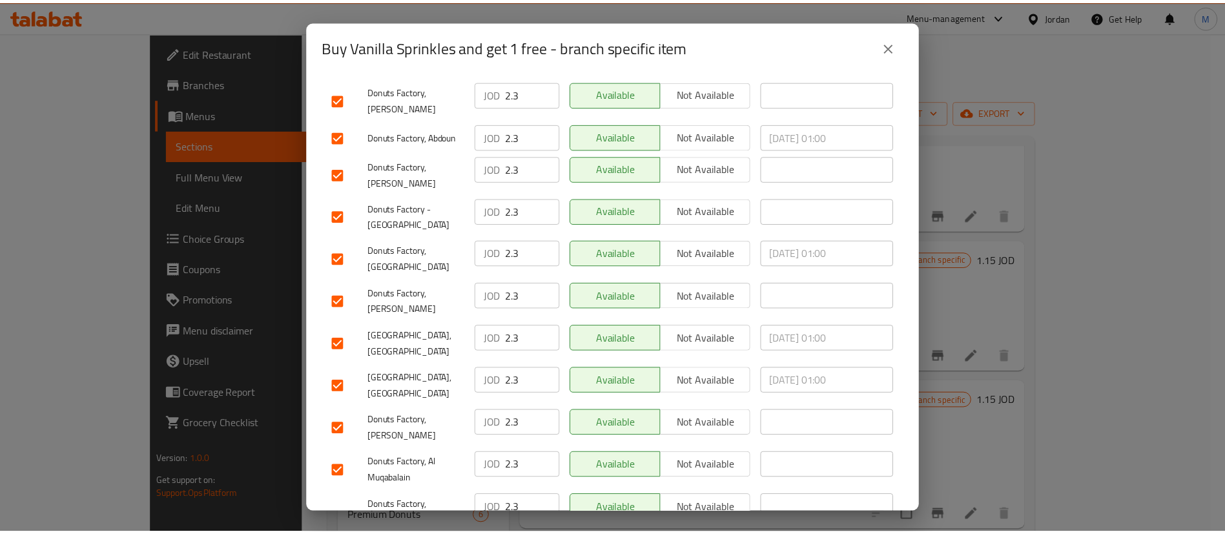
scroll to position [985, 0]
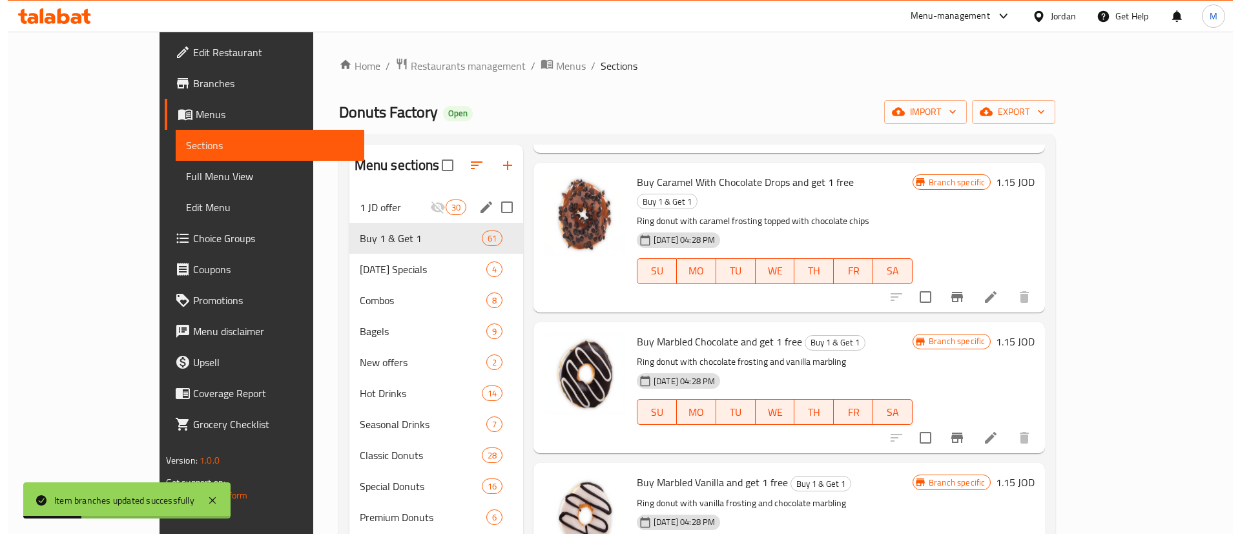
scroll to position [464, 0]
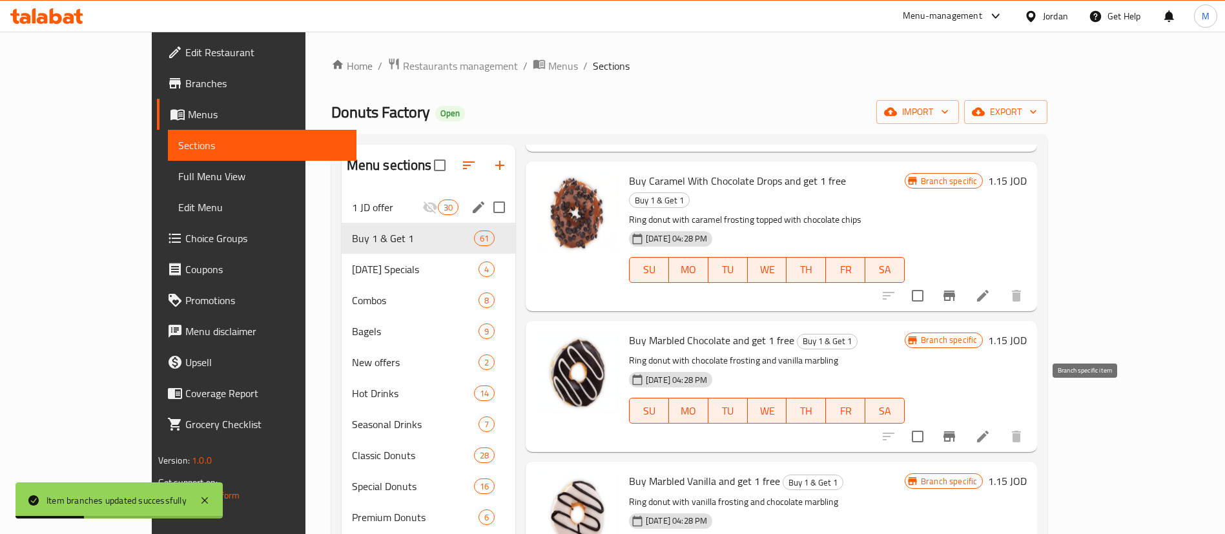
click at [955, 431] on icon "Branch-specific-item" at bounding box center [950, 436] width 12 height 10
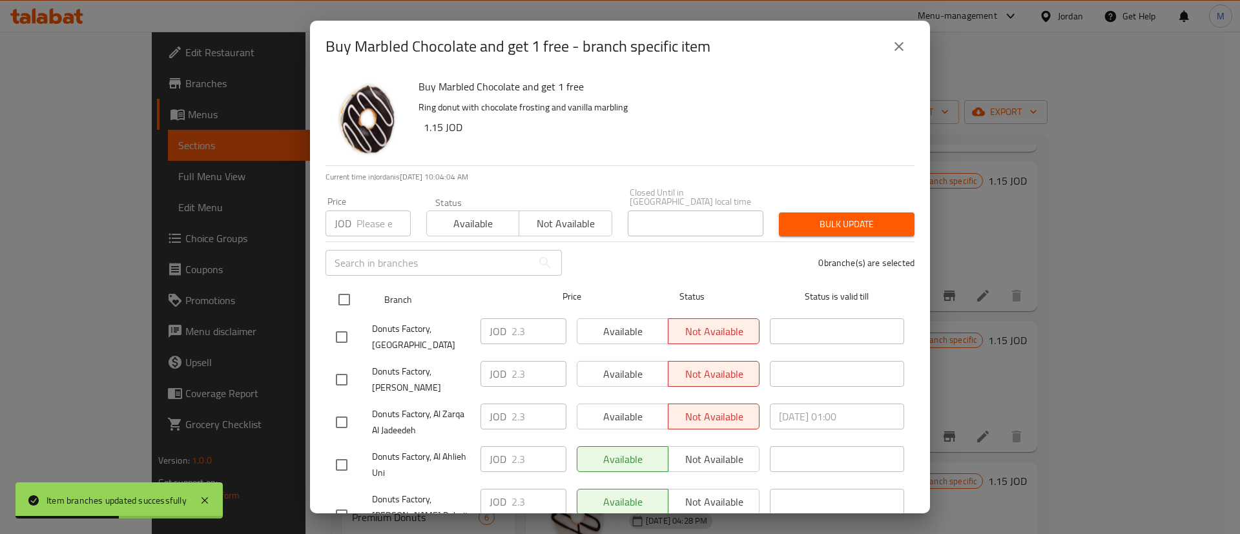
click at [349, 287] on input "checkbox" at bounding box center [344, 299] width 27 height 27
checkbox input "true"
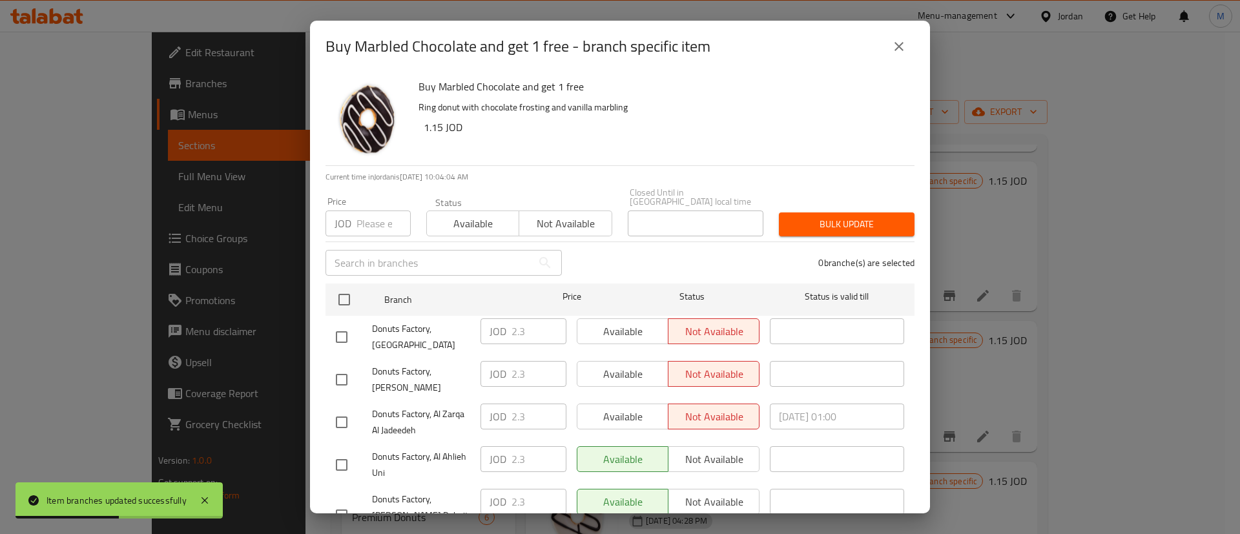
checkbox input "true"
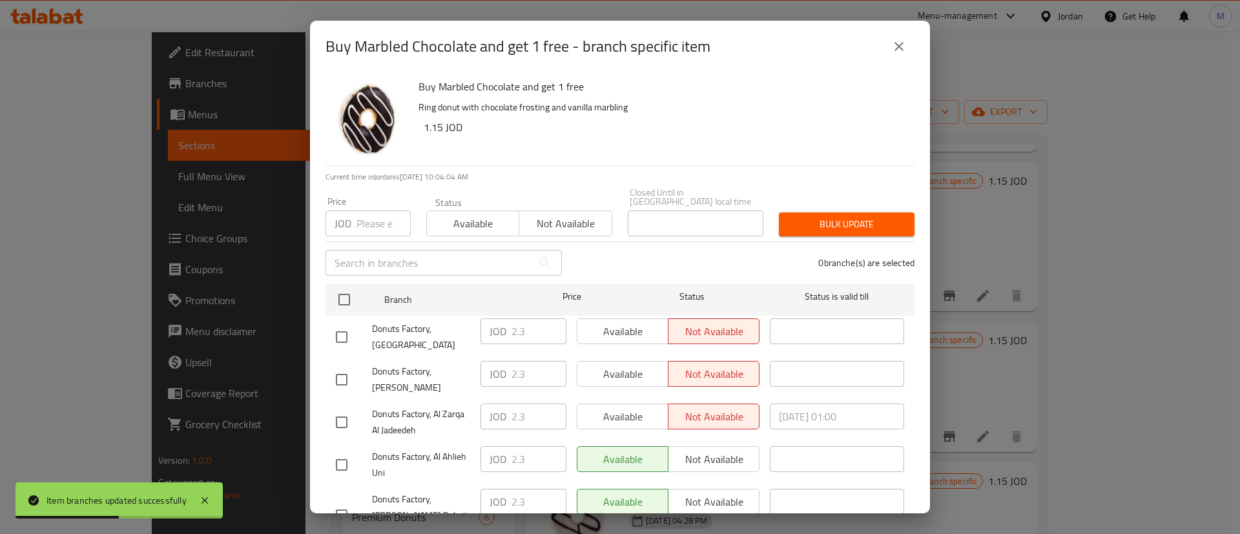
checkbox input "true"
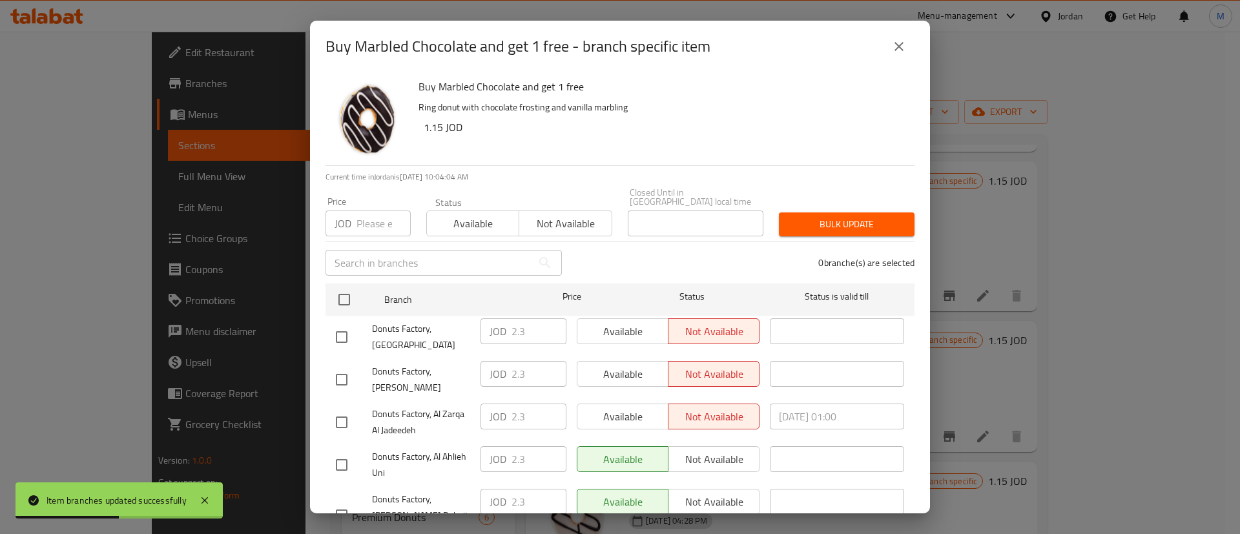
checkbox input "true"
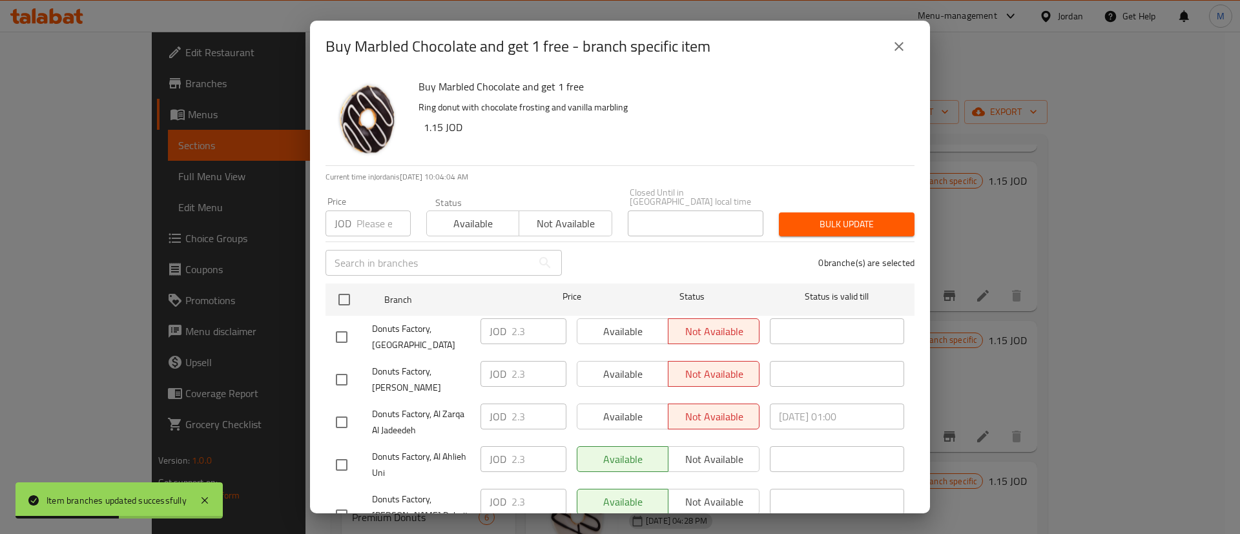
checkbox input "true"
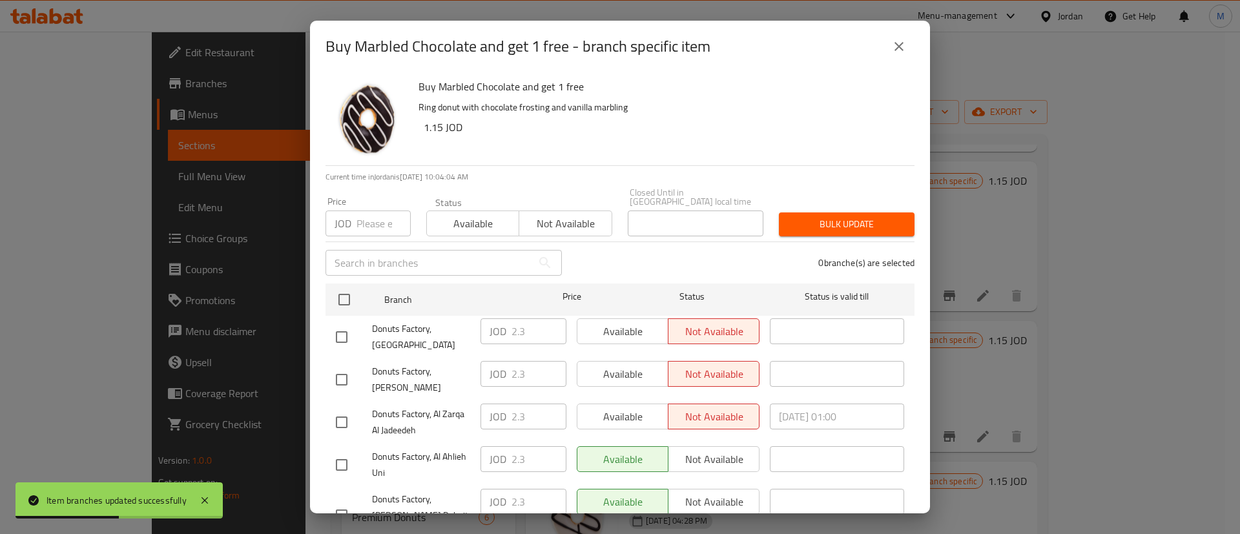
checkbox input "true"
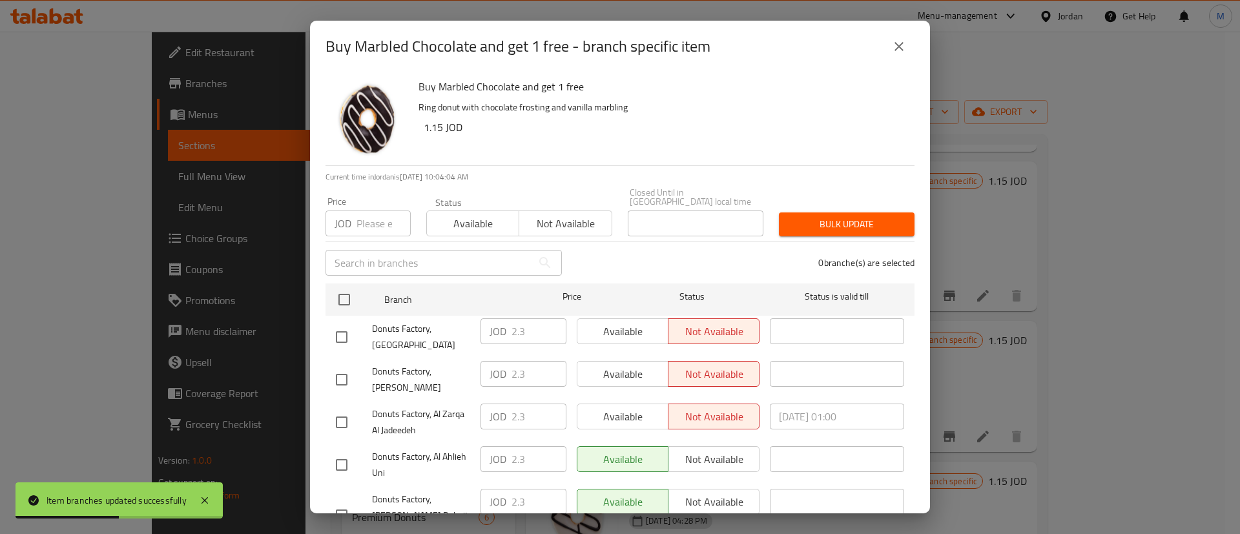
checkbox input "true"
click at [609, 325] on span "Available" at bounding box center [623, 331] width 81 height 19
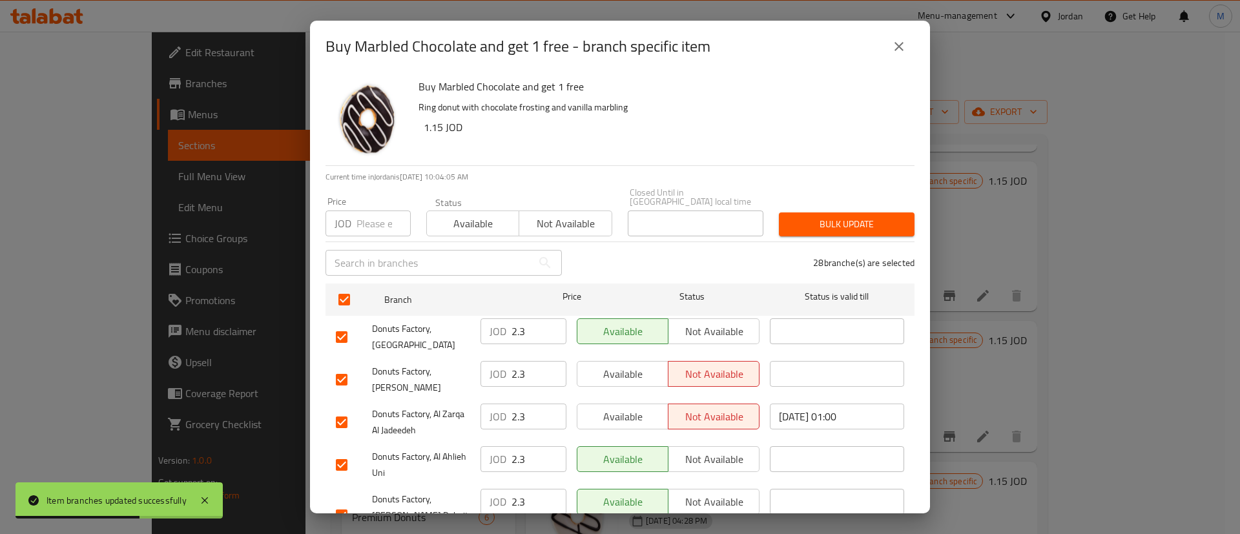
click at [643, 365] on span "Available" at bounding box center [623, 374] width 81 height 19
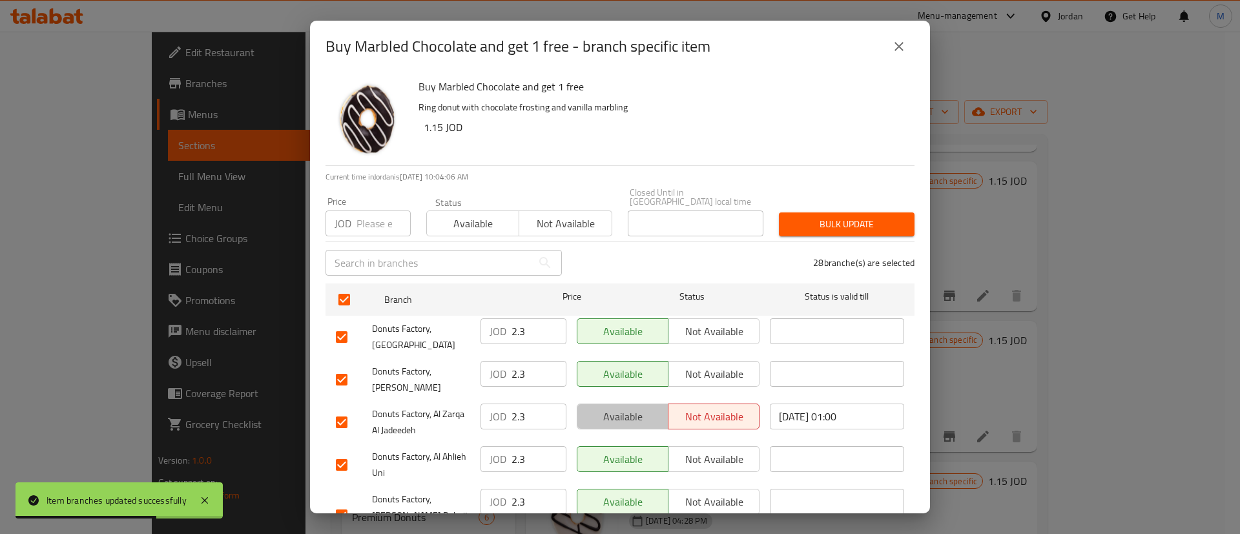
click at [637, 408] on span "Available" at bounding box center [623, 417] width 81 height 19
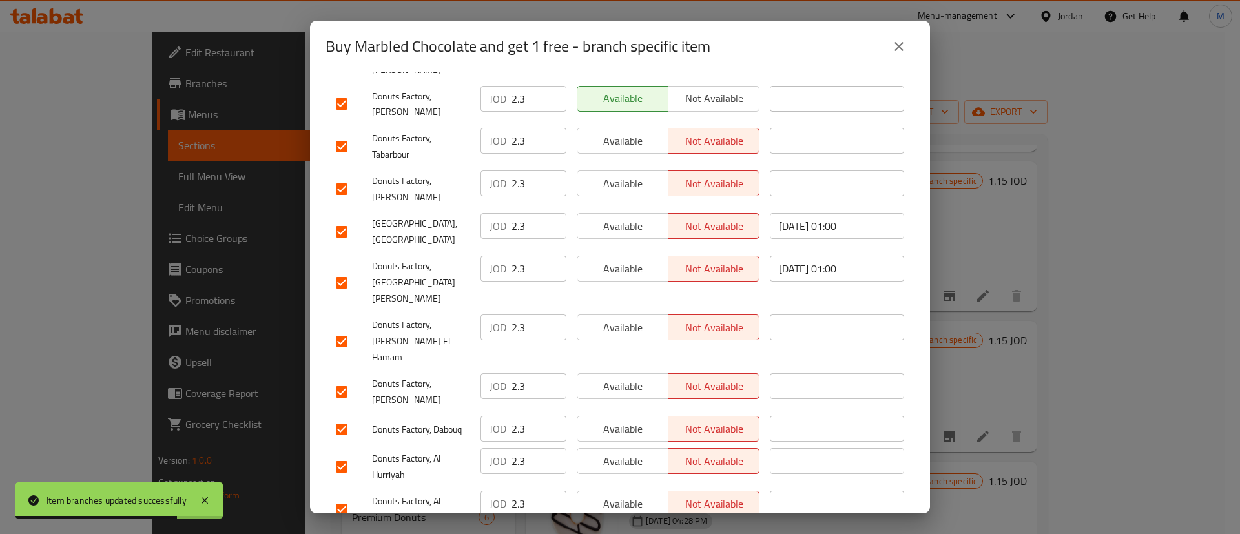
drag, startPoint x: 636, startPoint y: 445, endPoint x: 626, endPoint y: 418, distance: 29.0
drag, startPoint x: 626, startPoint y: 415, endPoint x: 619, endPoint y: 349, distance: 66.3
click at [626, 495] on span "Available" at bounding box center [623, 504] width 81 height 19
click at [619, 443] on div "Available Not available" at bounding box center [668, 467] width 193 height 48
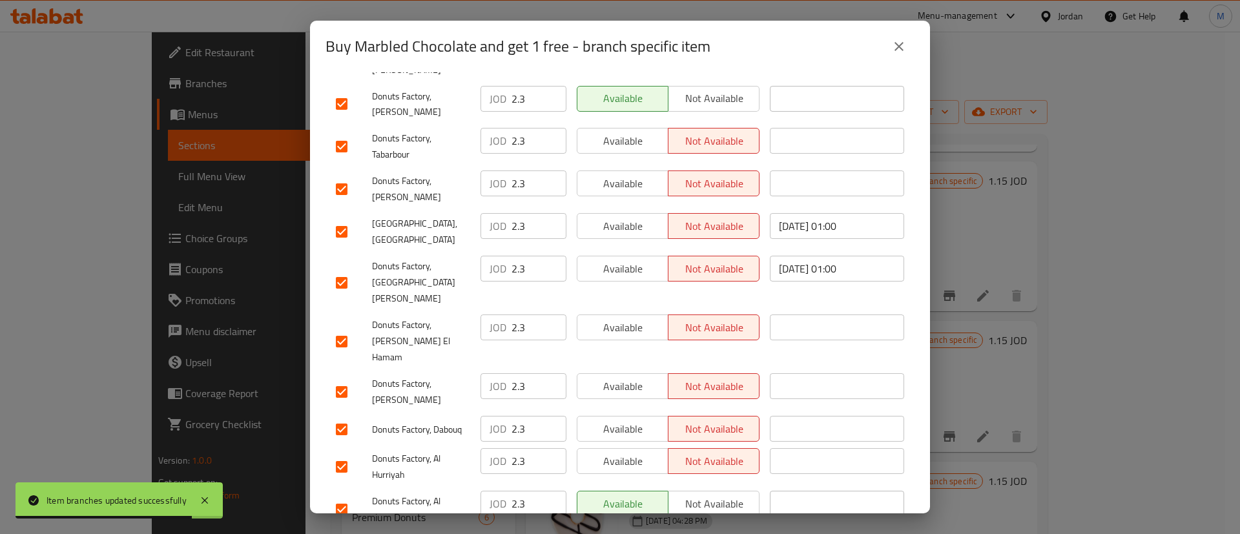
click at [622, 420] on span "Available" at bounding box center [623, 429] width 81 height 19
click at [622, 443] on div "Available Not available" at bounding box center [668, 467] width 193 height 48
click at [625, 377] on span "Available" at bounding box center [623, 386] width 81 height 19
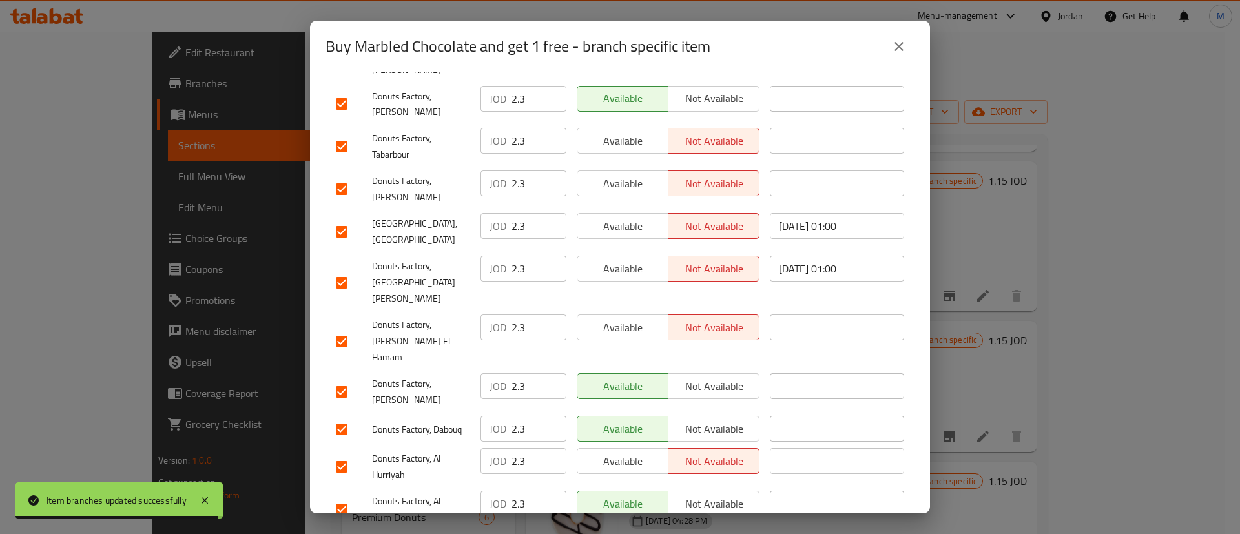
click at [628, 452] on span "Available" at bounding box center [623, 461] width 81 height 19
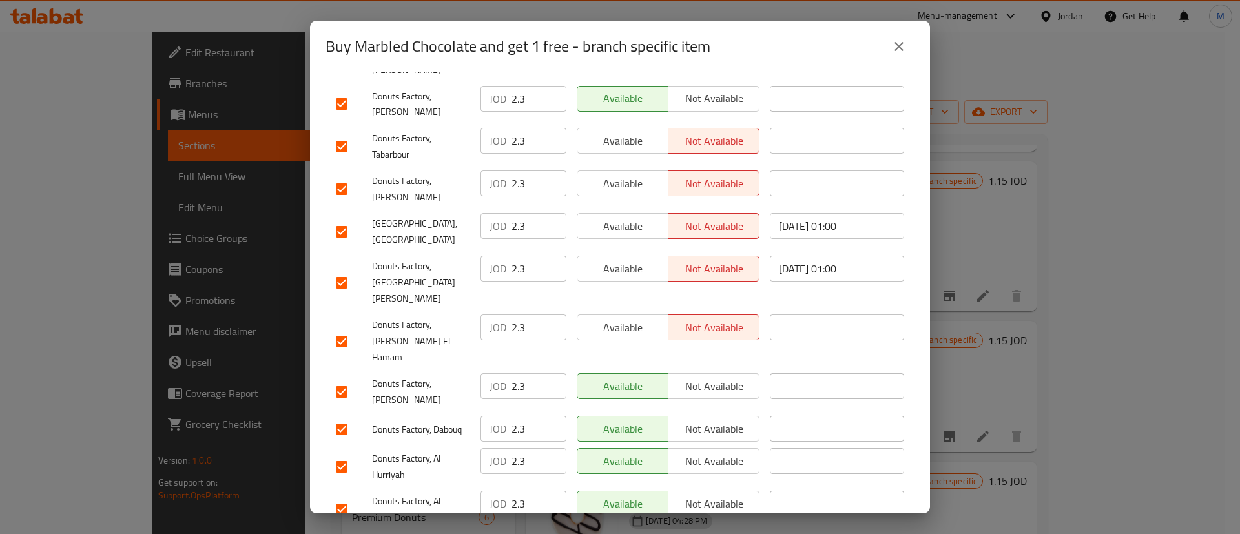
drag, startPoint x: 631, startPoint y: 247, endPoint x: 632, endPoint y: 222, distance: 25.2
click at [631, 318] on span "Available" at bounding box center [623, 327] width 81 height 19
click at [632, 260] on span "Available" at bounding box center [623, 269] width 81 height 19
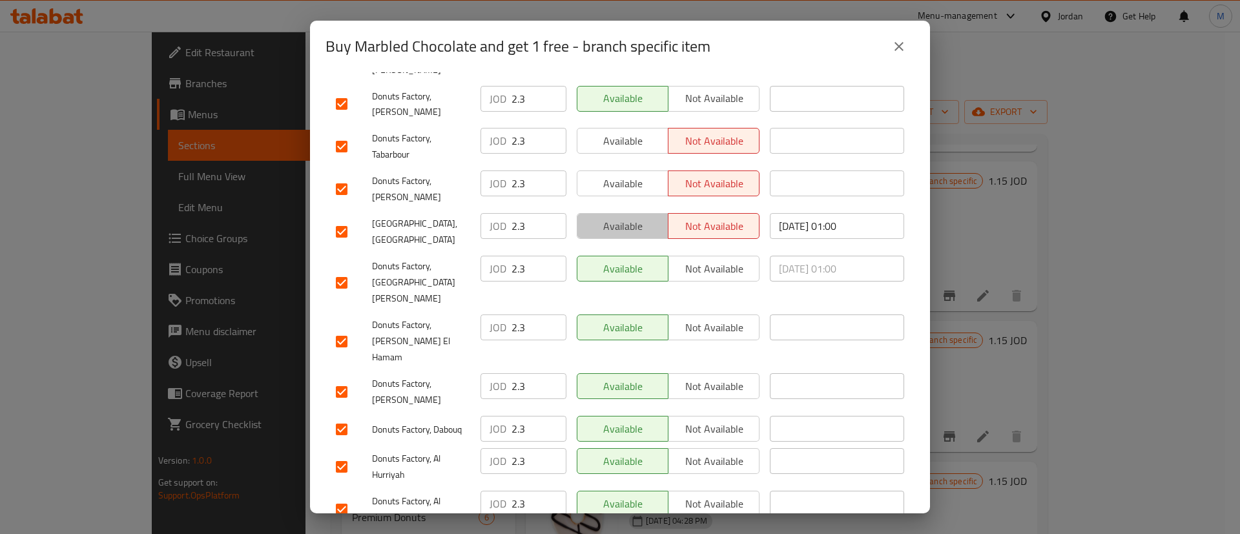
click at [632, 217] on span "Available" at bounding box center [623, 226] width 81 height 19
click at [634, 171] on button "Available" at bounding box center [623, 184] width 92 height 26
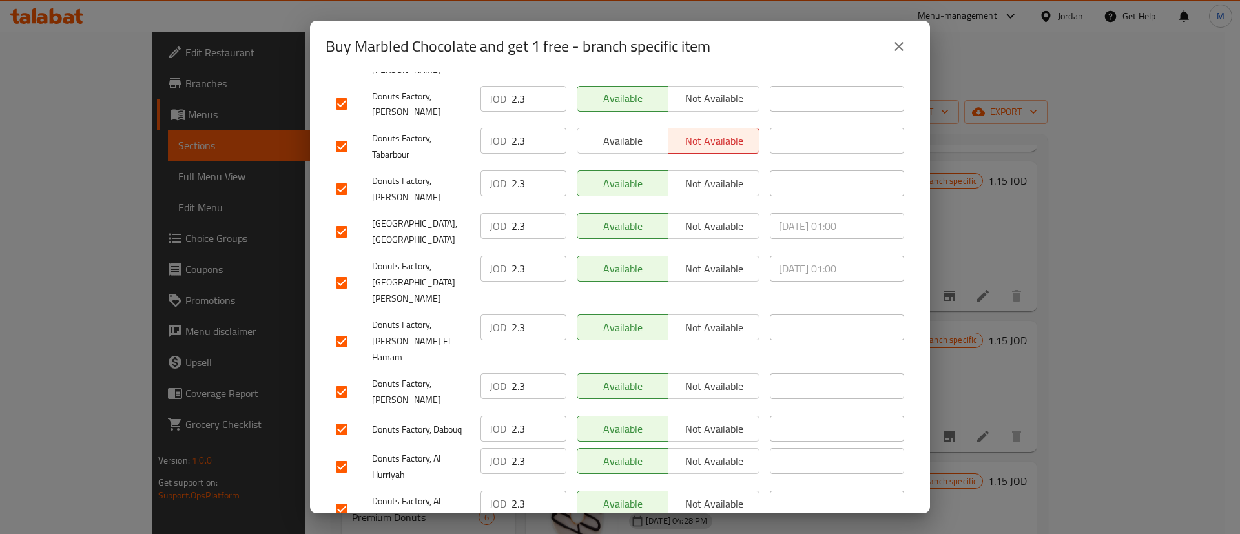
click at [641, 174] on span "Available" at bounding box center [623, 183] width 81 height 19
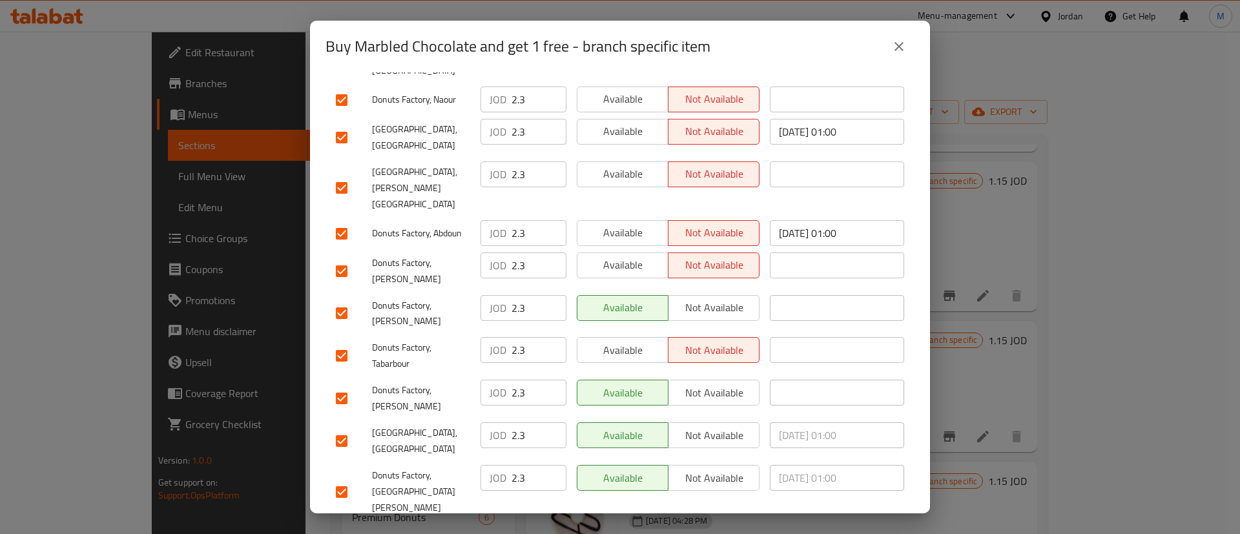
scroll to position [776, 0]
click at [620, 341] on span "Available" at bounding box center [623, 350] width 81 height 19
click at [632, 256] on span "Available" at bounding box center [623, 265] width 81 height 19
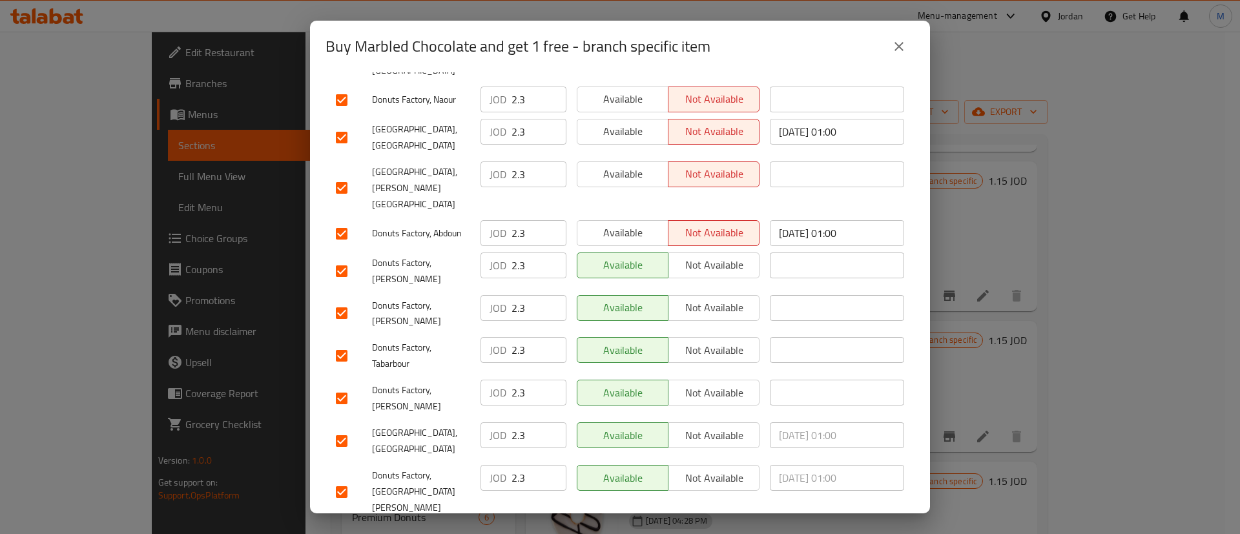
click at [632, 223] on span "Available" at bounding box center [623, 232] width 81 height 19
click at [630, 161] on button "Available" at bounding box center [623, 174] width 92 height 26
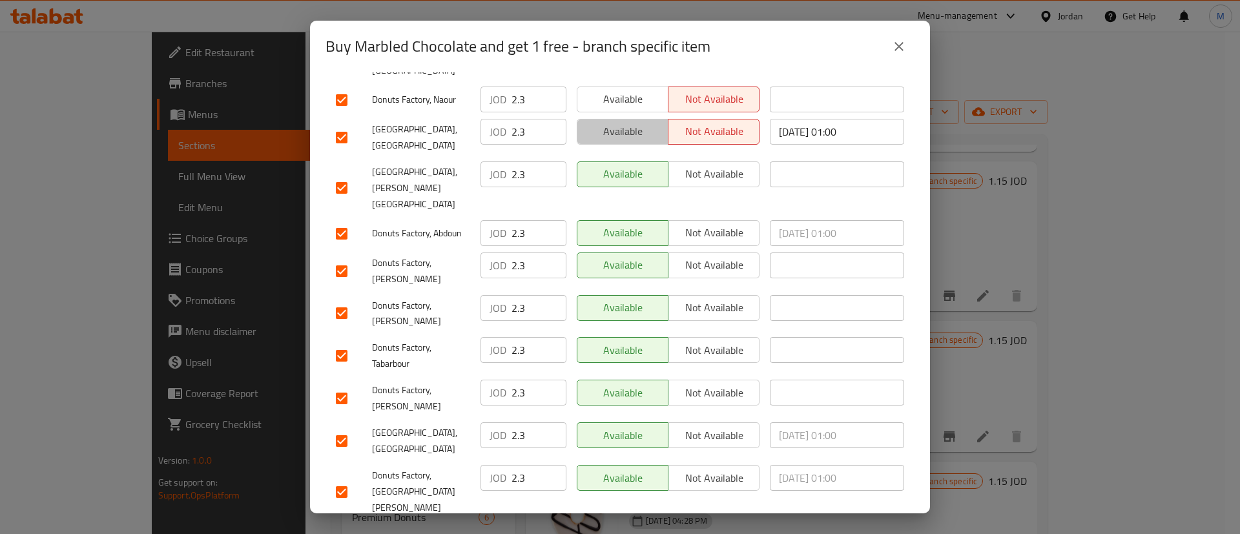
click at [632, 119] on button "Available" at bounding box center [623, 132] width 92 height 26
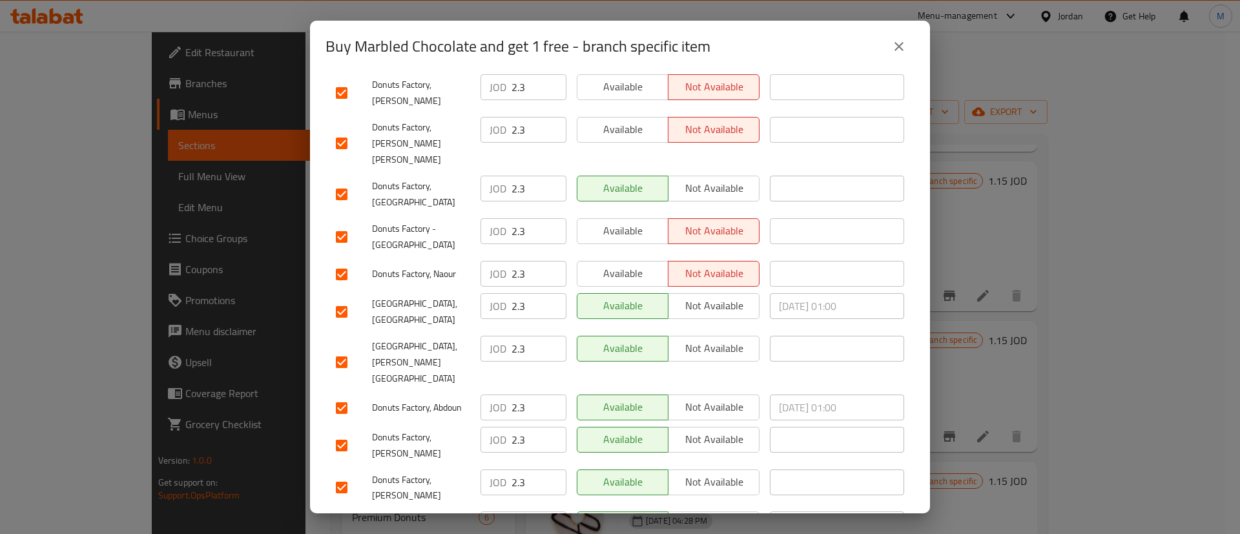
scroll to position [599, 0]
drag, startPoint x: 623, startPoint y: 227, endPoint x: 632, endPoint y: 183, distance: 44.1
click at [623, 267] on span "Available" at bounding box center [623, 276] width 81 height 19
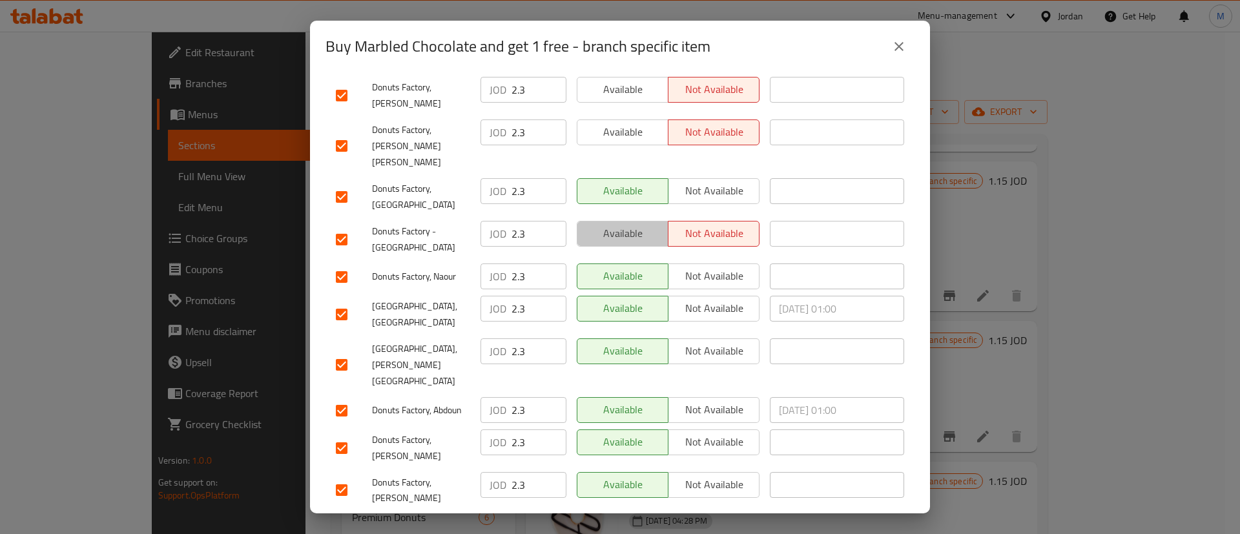
click at [632, 224] on span "Available" at bounding box center [623, 233] width 81 height 19
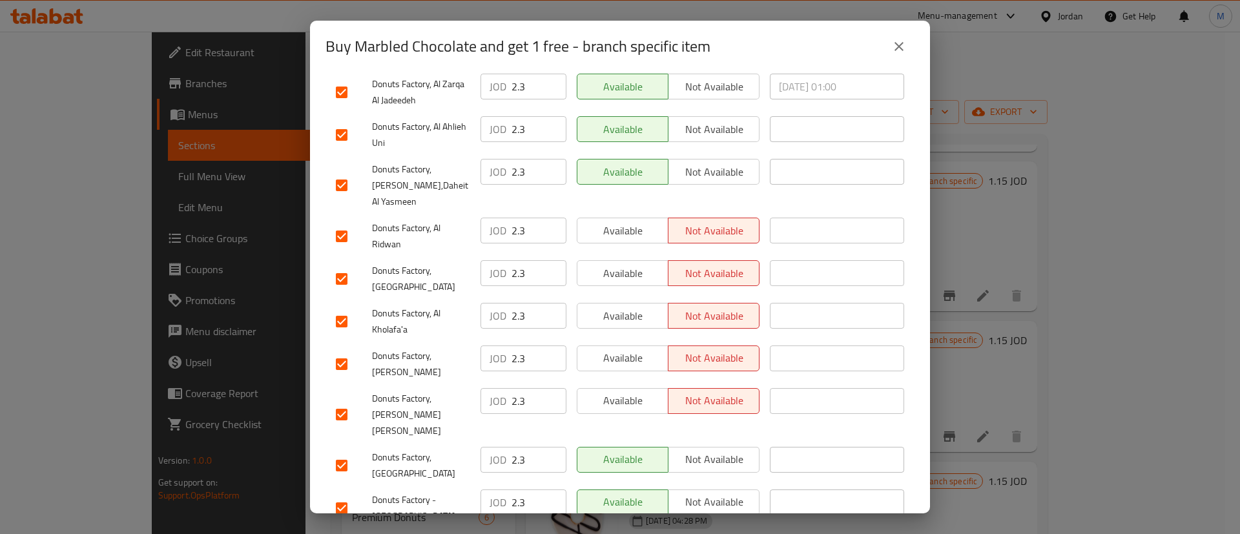
scroll to position [326, 0]
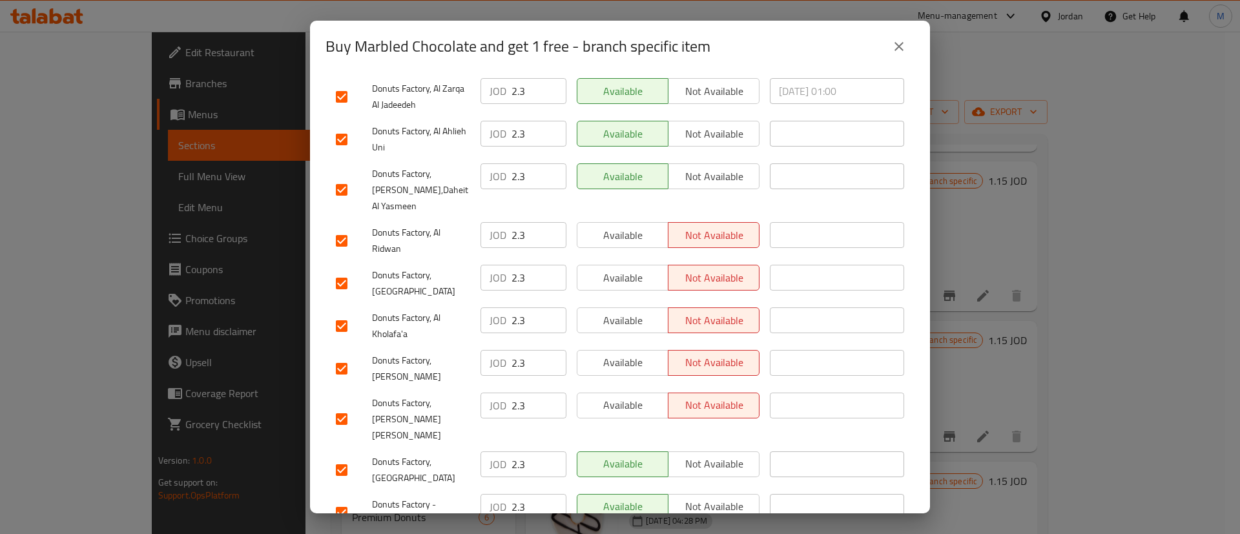
click at [623, 396] on span "Available" at bounding box center [623, 405] width 81 height 19
click at [614, 228] on button "Available" at bounding box center [623, 235] width 92 height 26
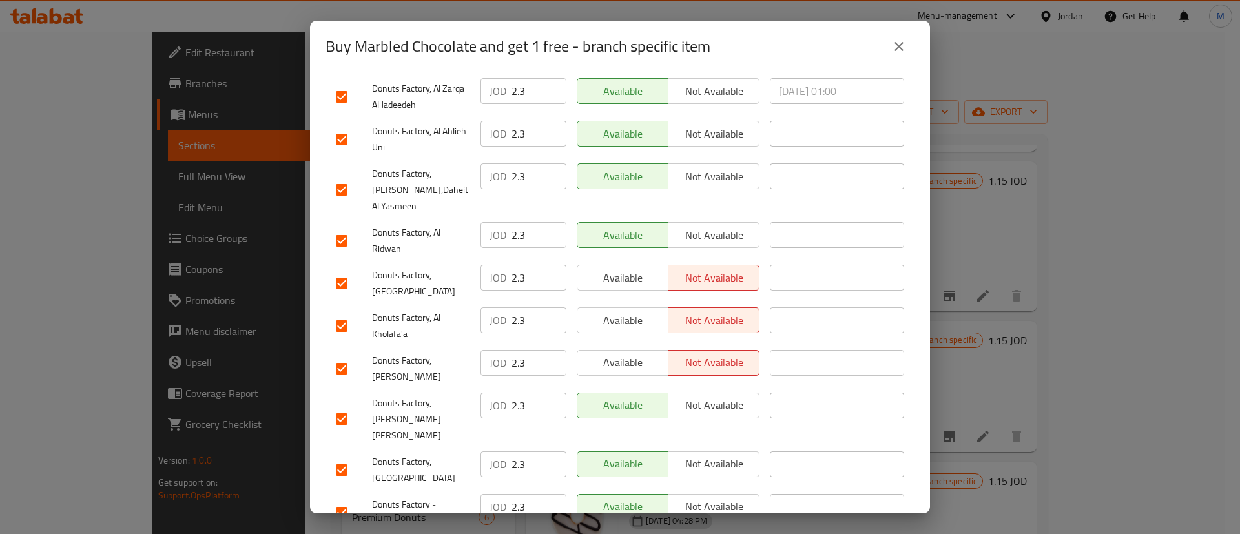
click at [623, 269] on span "Available" at bounding box center [623, 278] width 81 height 19
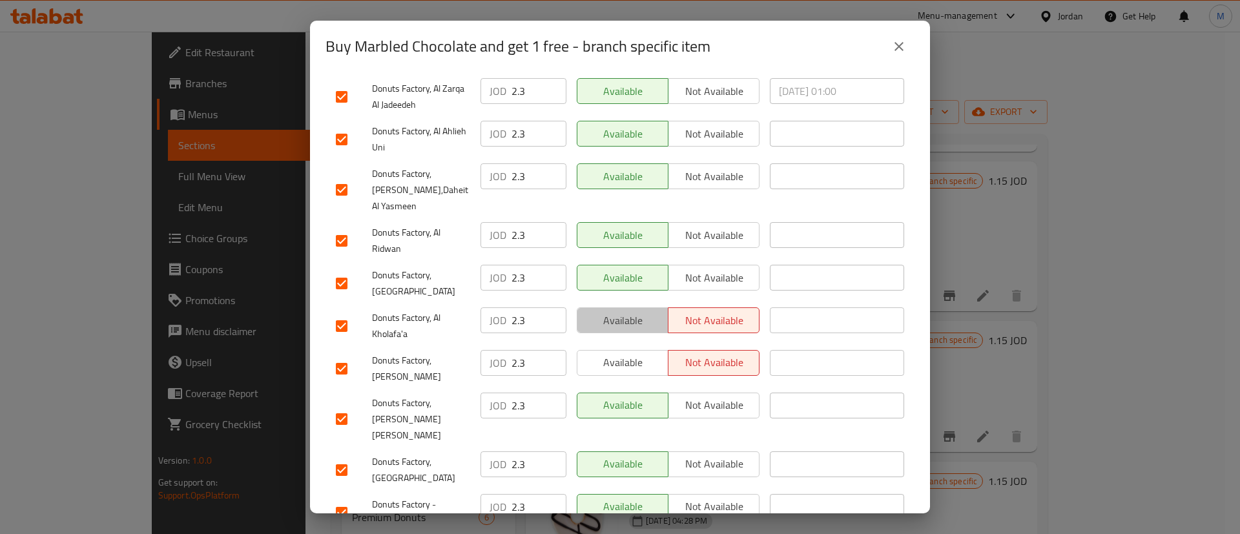
click at [632, 311] on span "Available" at bounding box center [623, 320] width 81 height 19
click at [636, 388] on div "Available Not available" at bounding box center [668, 420] width 193 height 64
click at [634, 353] on span "Available" at bounding box center [623, 362] width 81 height 19
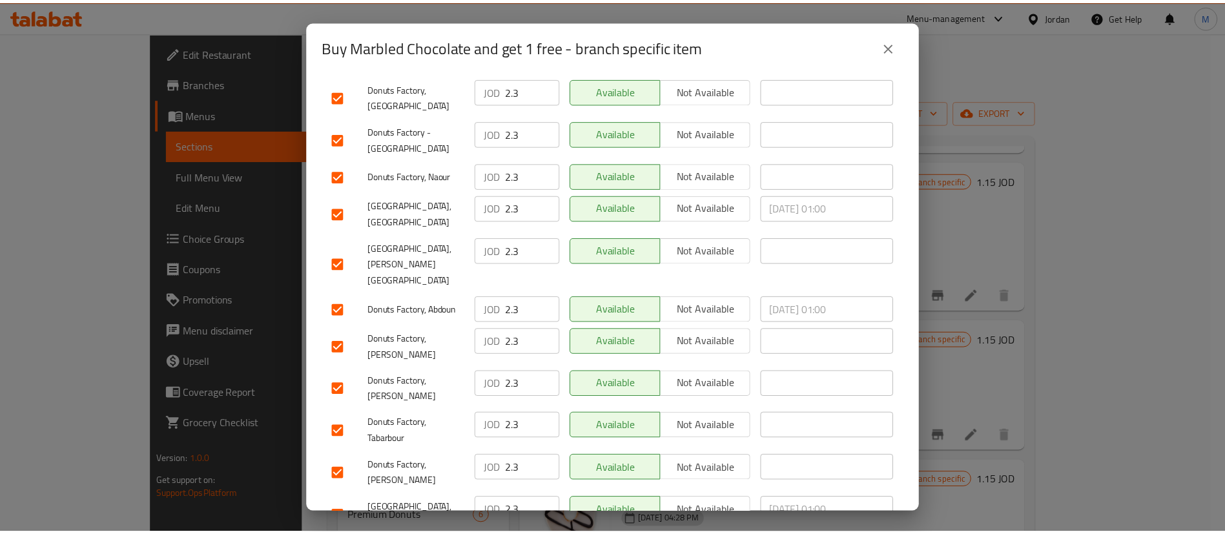
scroll to position [985, 0]
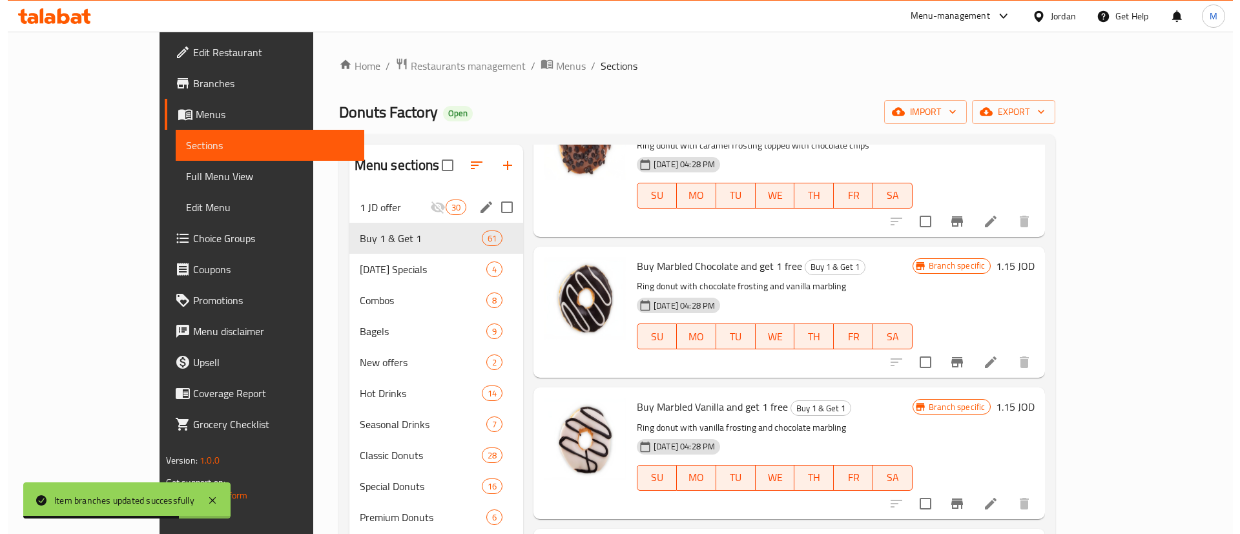
scroll to position [546, 0]
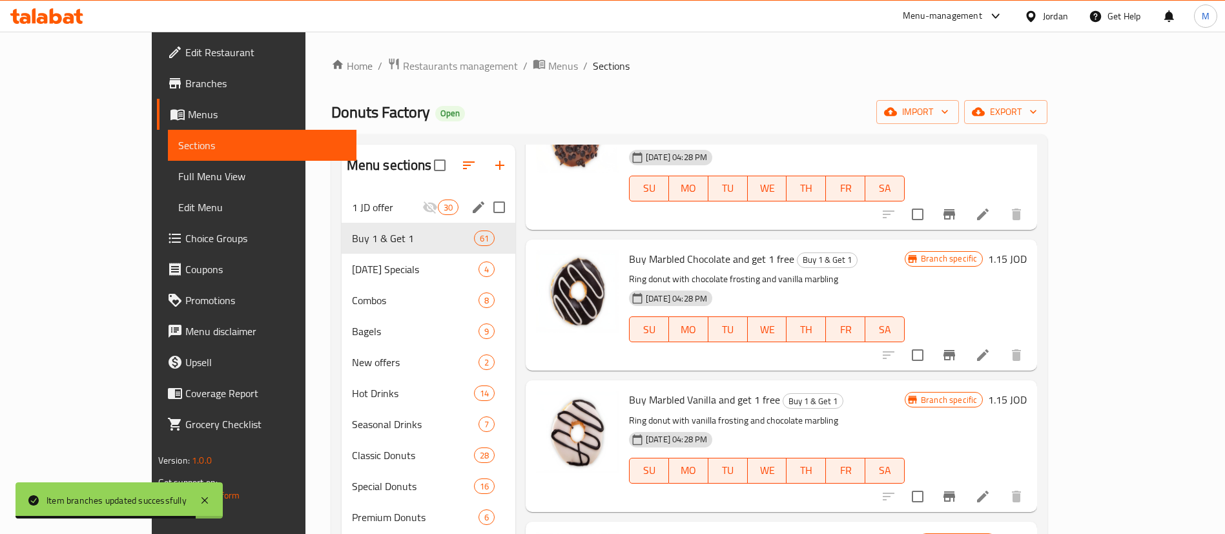
click at [957, 489] on icon "Branch-specific-item" at bounding box center [950, 497] width 16 height 16
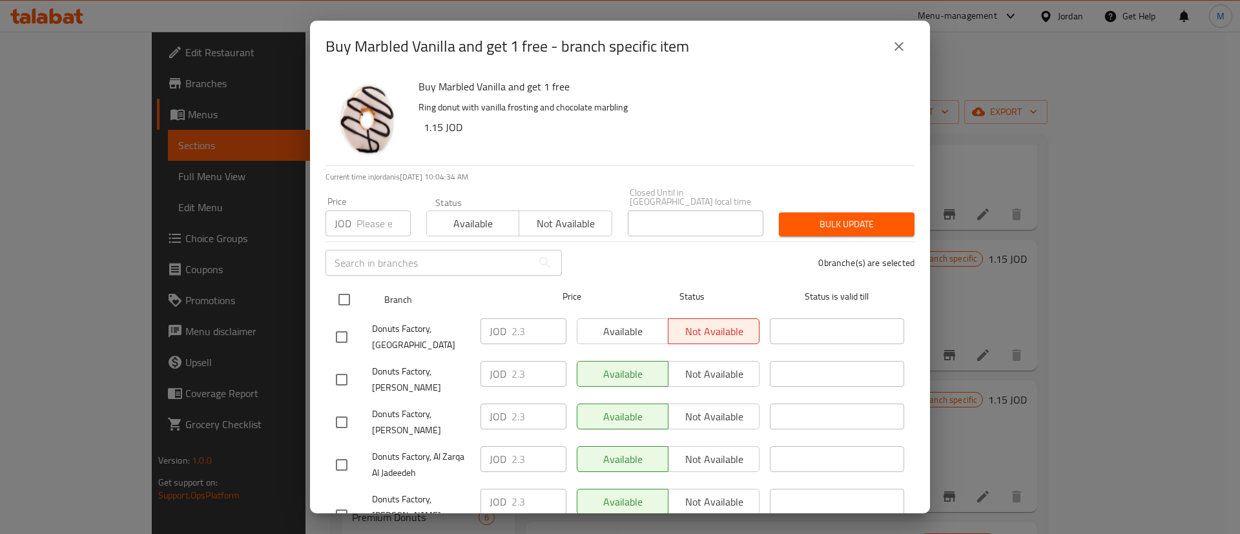
click at [347, 289] on input "checkbox" at bounding box center [344, 299] width 27 height 27
checkbox input "true"
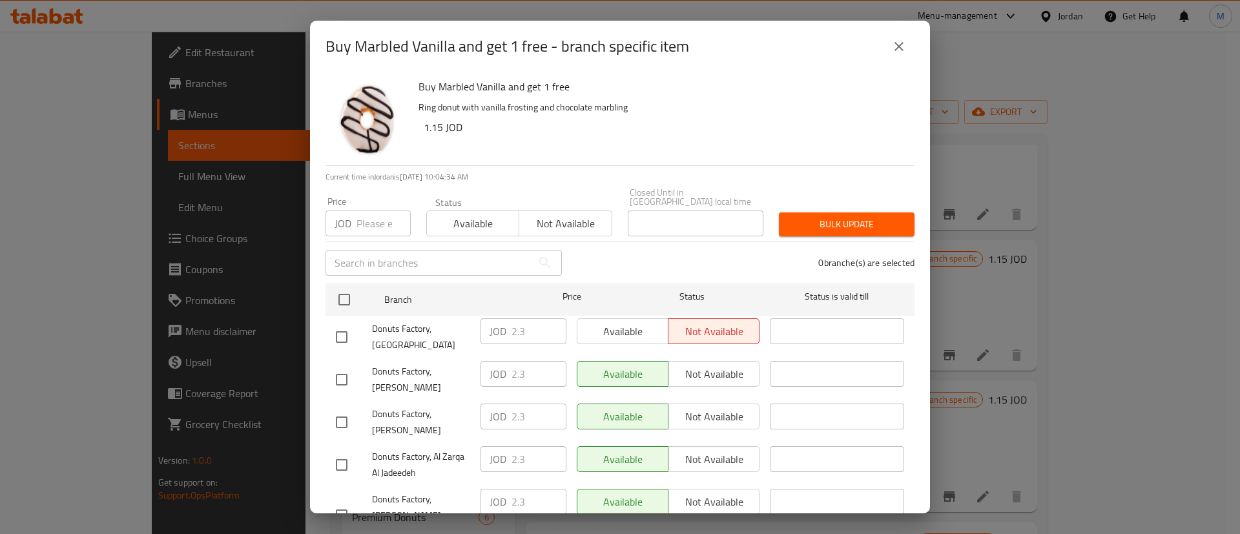
checkbox input "true"
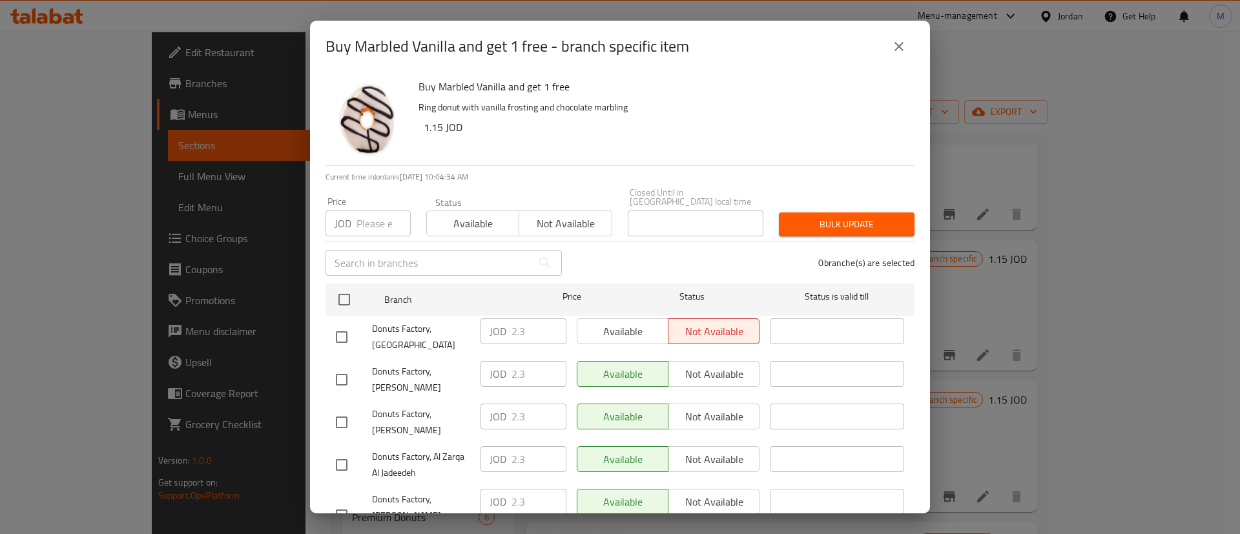
checkbox input "true"
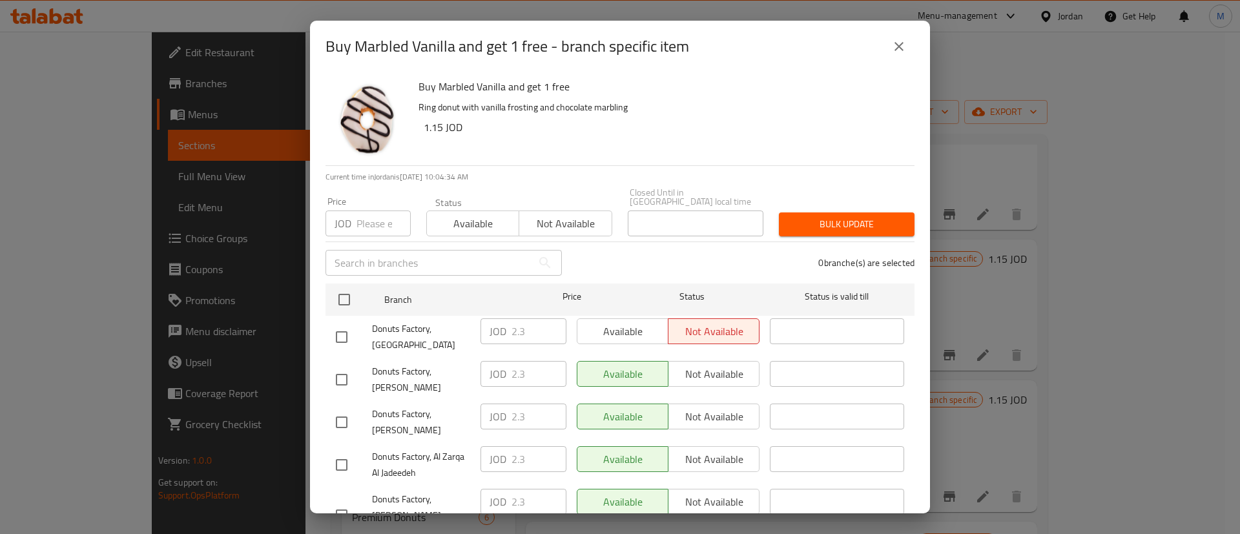
checkbox input "true"
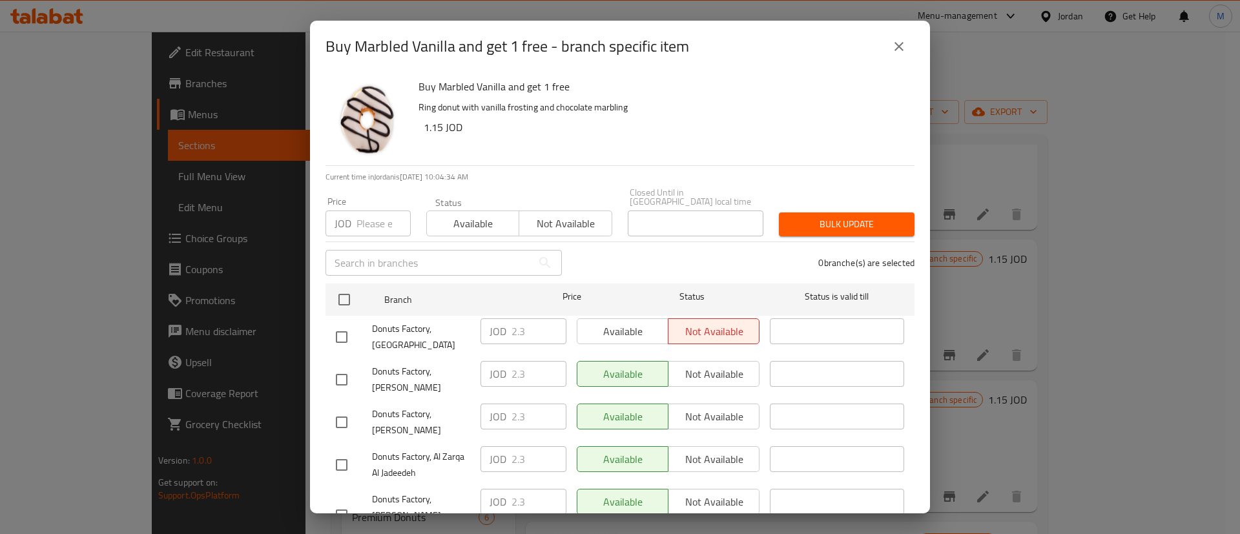
checkbox input "true"
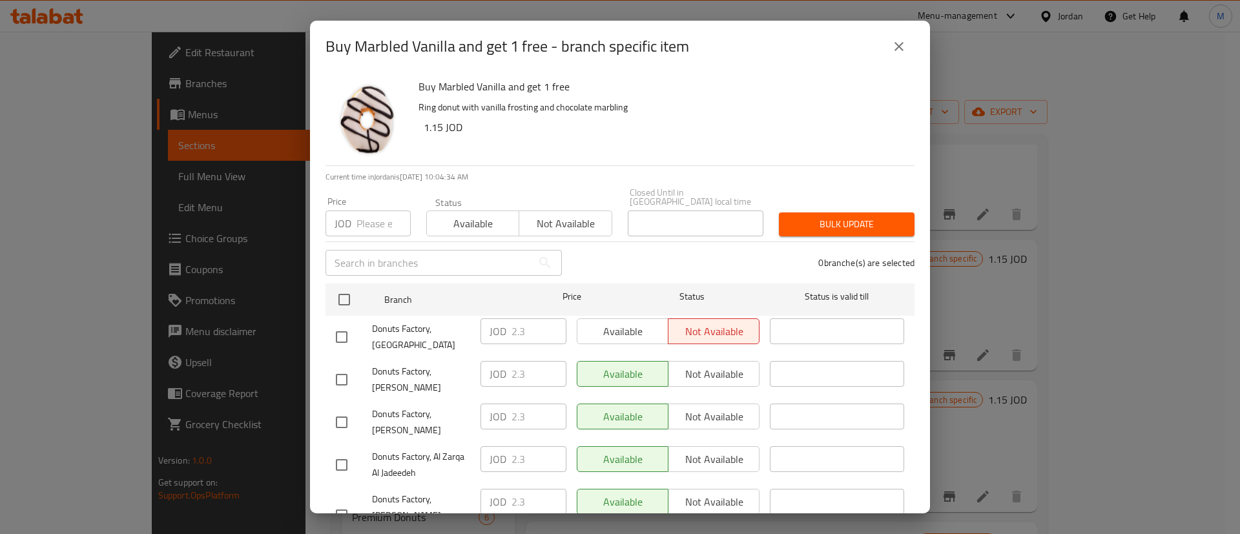
checkbox input "true"
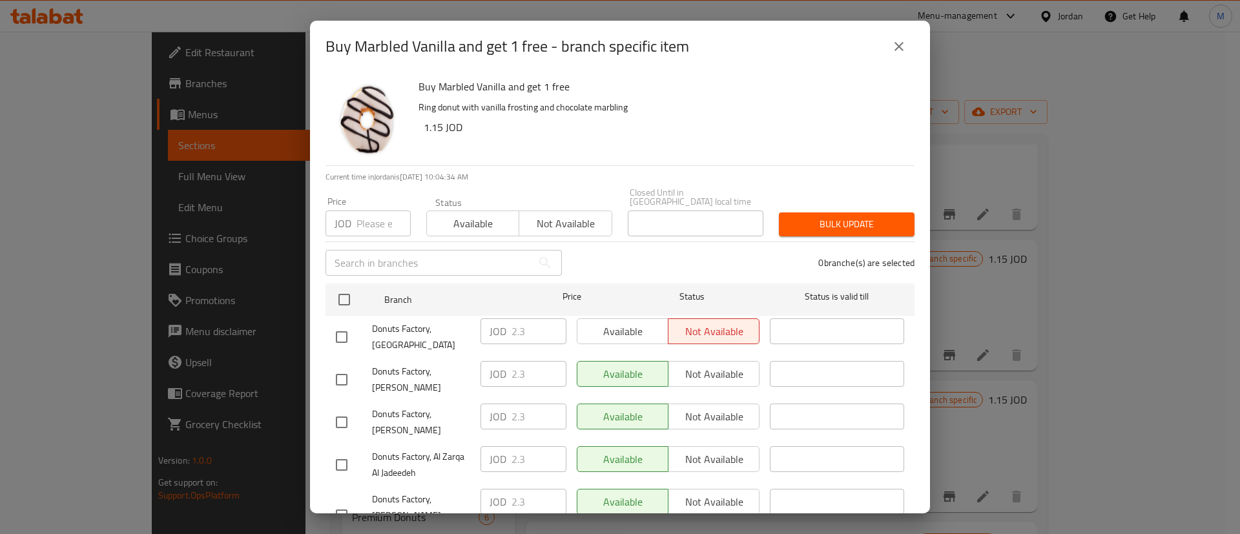
checkbox input "true"
click at [626, 322] on span "Available" at bounding box center [623, 331] width 81 height 19
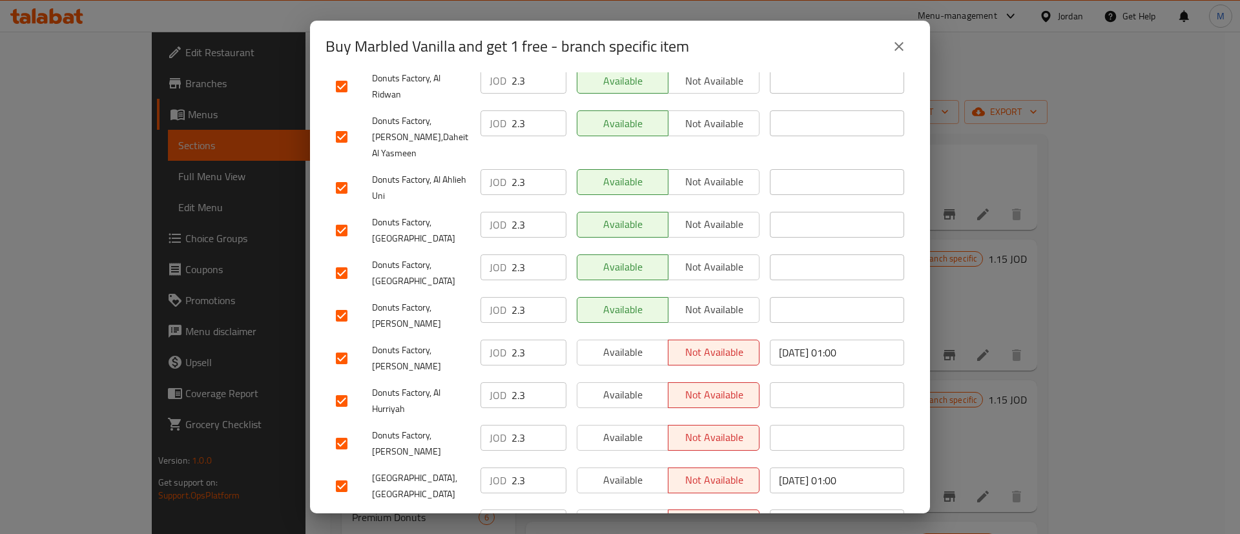
scroll to position [985, 0]
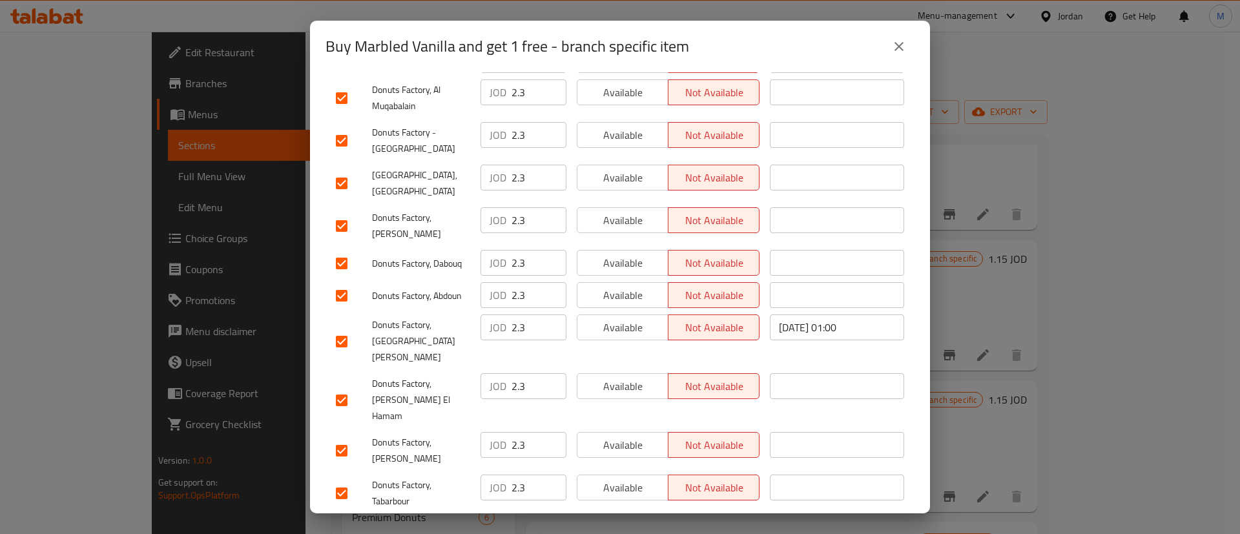
click at [625, 521] on span "Available" at bounding box center [623, 530] width 81 height 19
click at [623, 479] on span "Available" at bounding box center [623, 488] width 81 height 19
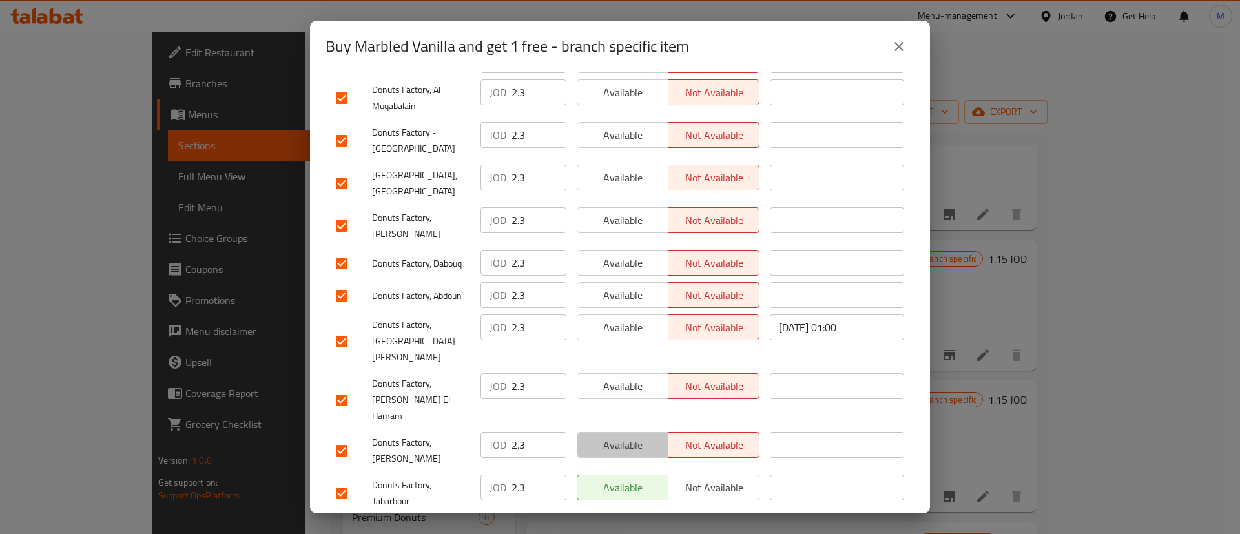
click at [632, 432] on button "Available" at bounding box center [623, 445] width 92 height 26
click at [634, 377] on span "Available" at bounding box center [623, 386] width 81 height 19
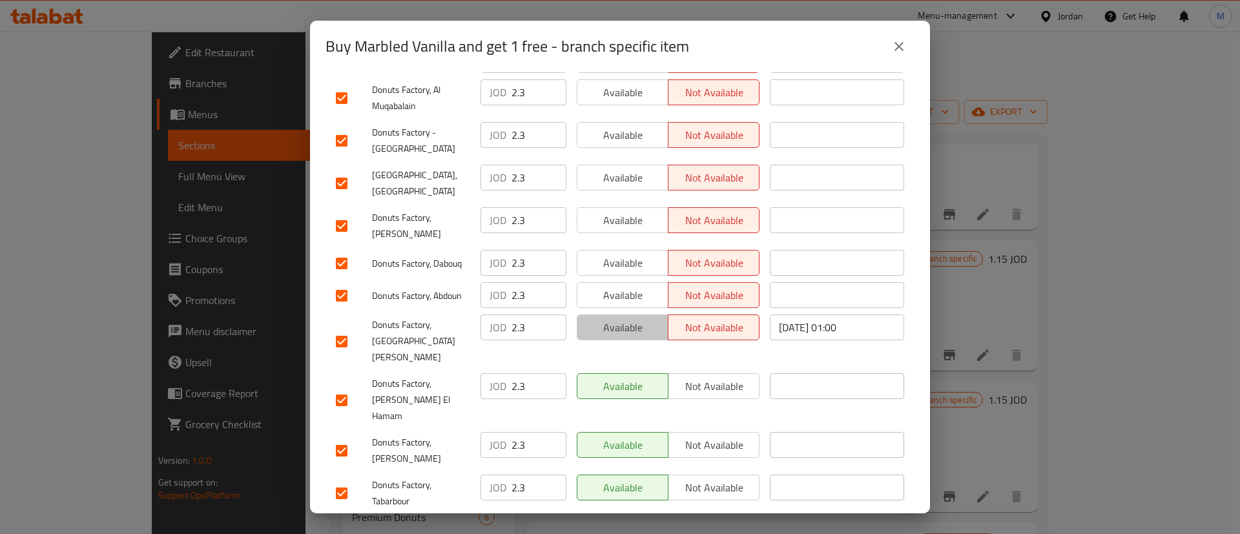
click at [622, 315] on button "Available" at bounding box center [623, 328] width 92 height 26
click at [622, 254] on span "Available" at bounding box center [623, 263] width 81 height 19
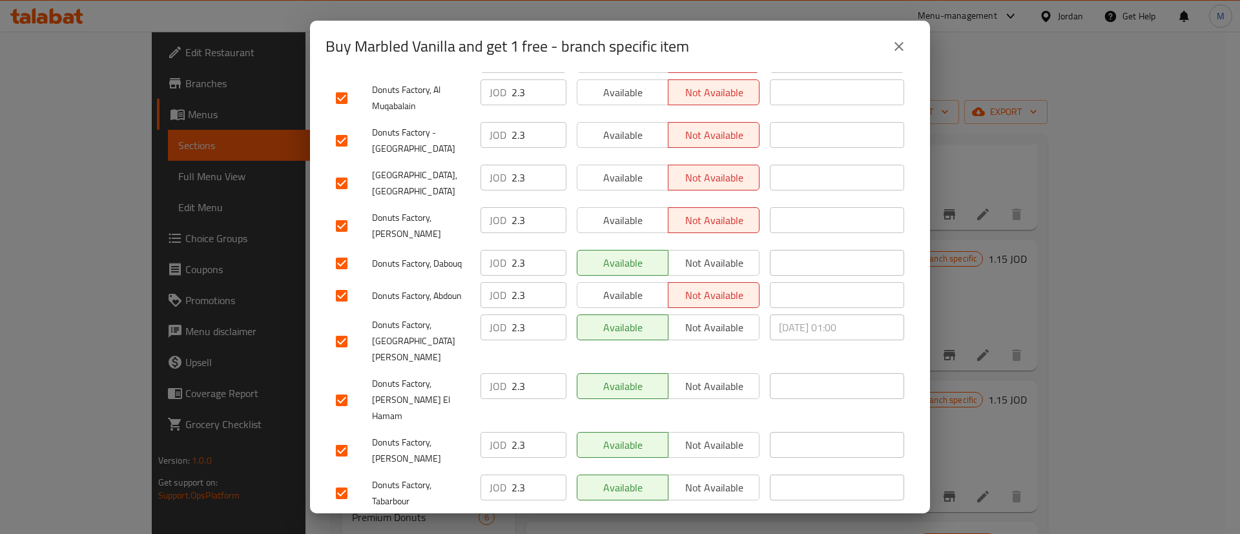
click at [619, 286] on span "Available" at bounding box center [623, 295] width 81 height 19
click at [626, 160] on div "Available Not available" at bounding box center [668, 184] width 193 height 48
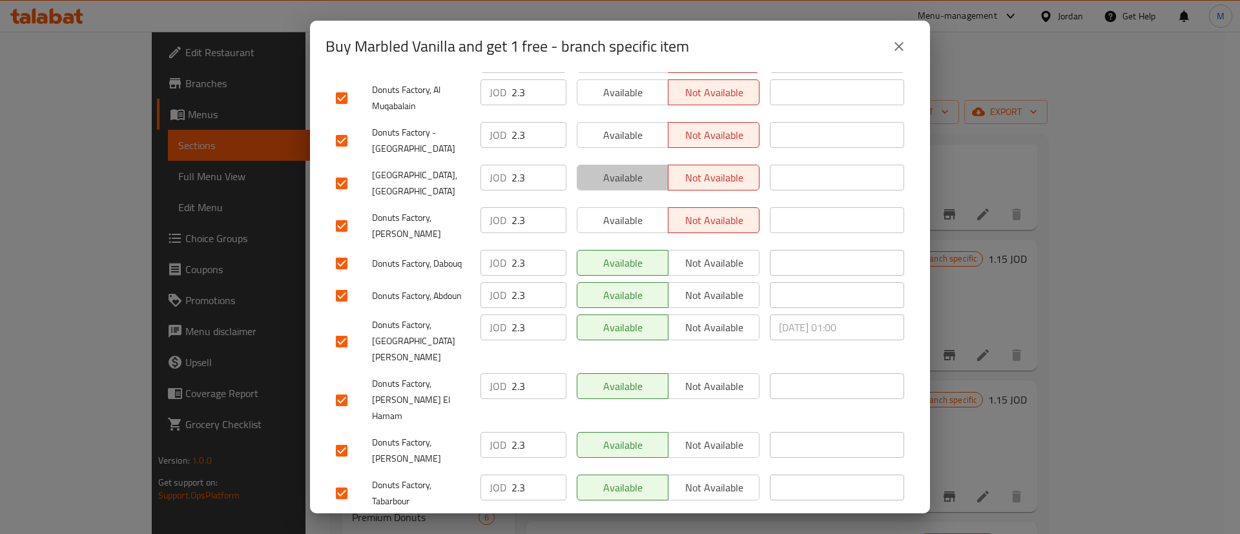
click at [630, 165] on button "Available" at bounding box center [623, 178] width 92 height 26
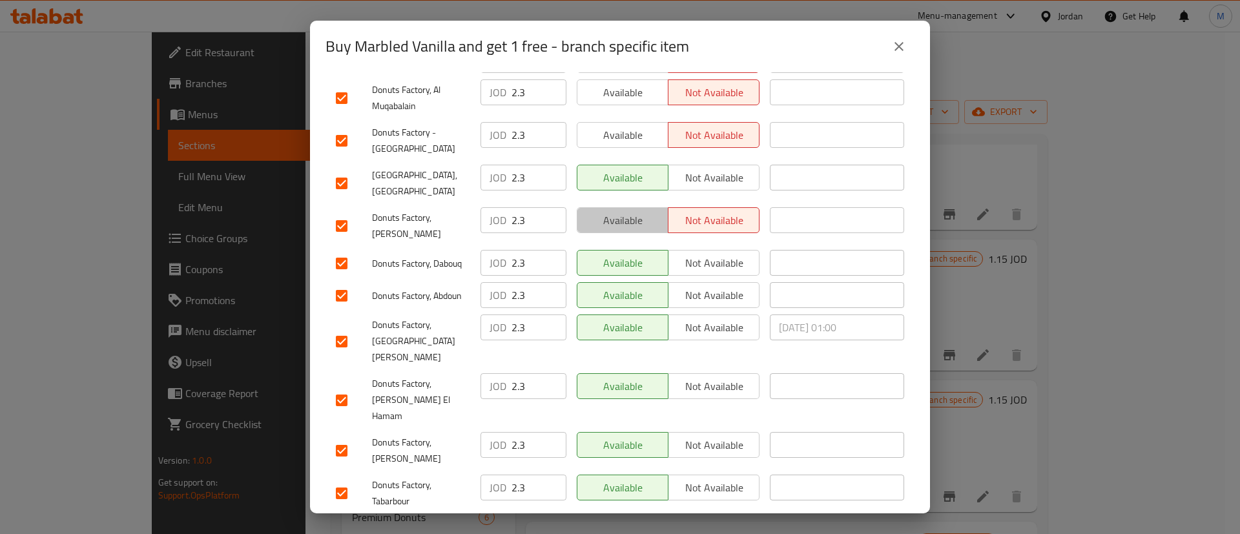
click at [630, 211] on span "Available" at bounding box center [623, 220] width 81 height 19
click at [626, 126] on span "Available" at bounding box center [623, 135] width 81 height 19
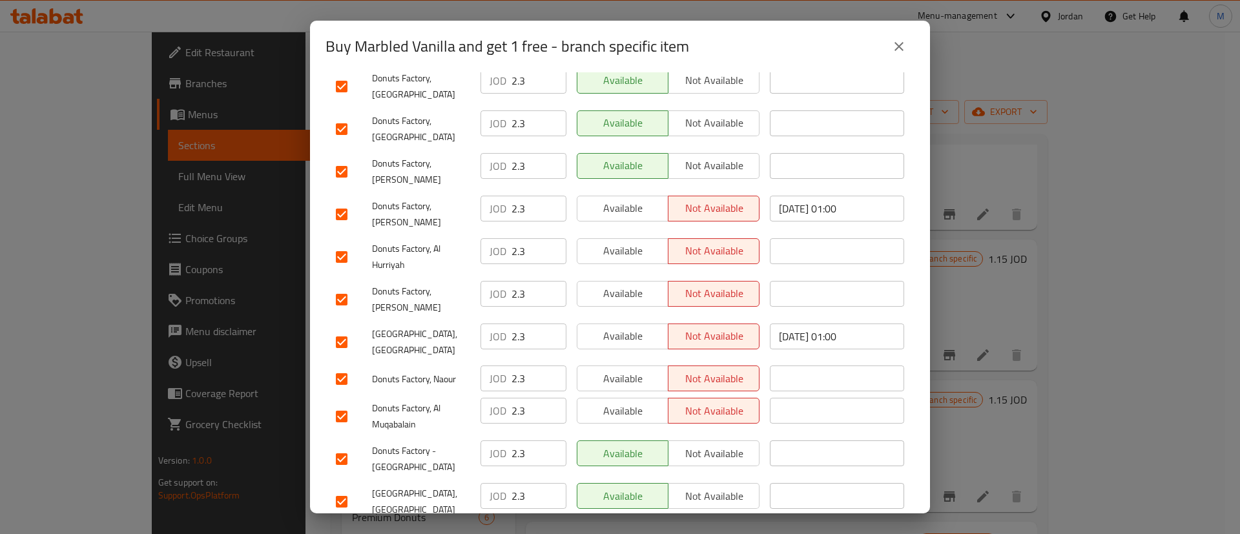
scroll to position [658, 0]
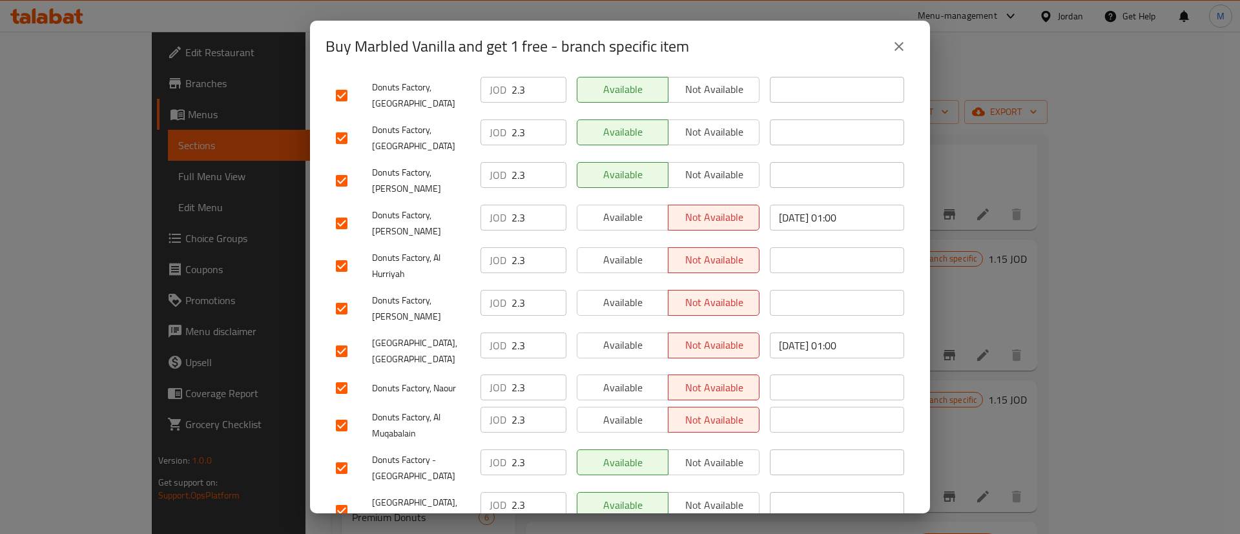
click at [623, 411] on span "Available" at bounding box center [623, 420] width 81 height 19
click at [627, 378] on span "Available" at bounding box center [623, 387] width 81 height 19
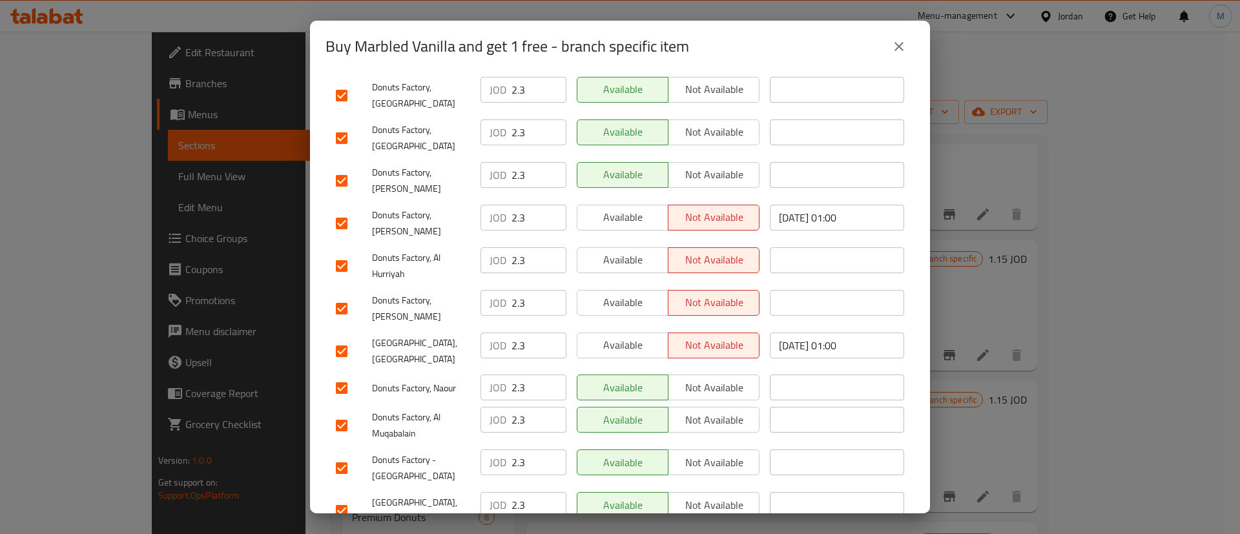
click at [642, 333] on button "Available" at bounding box center [623, 346] width 92 height 26
click at [636, 293] on span "Available" at bounding box center [623, 302] width 81 height 19
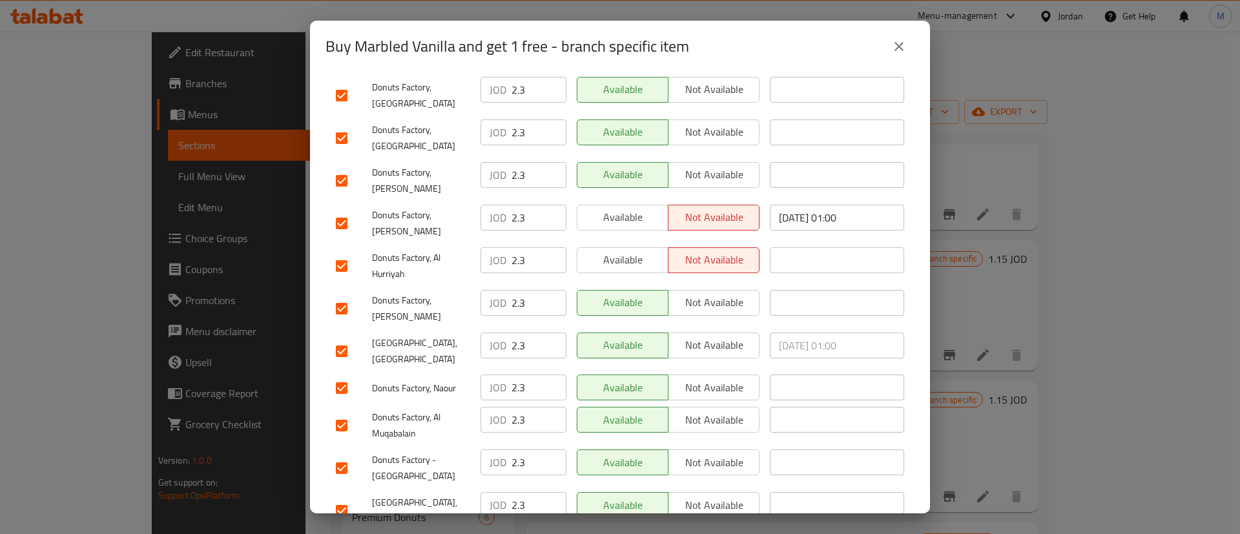
click at [633, 200] on div "Available Not available" at bounding box center [668, 224] width 193 height 48
click at [632, 208] on span "Available" at bounding box center [623, 217] width 81 height 19
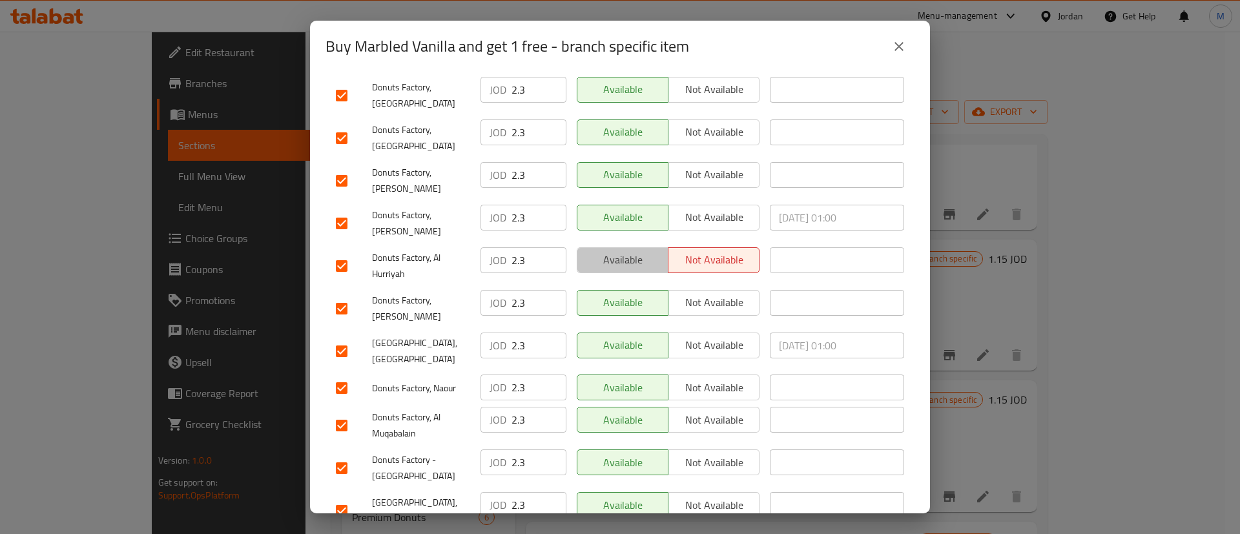
click at [627, 251] on span "Available" at bounding box center [623, 260] width 81 height 19
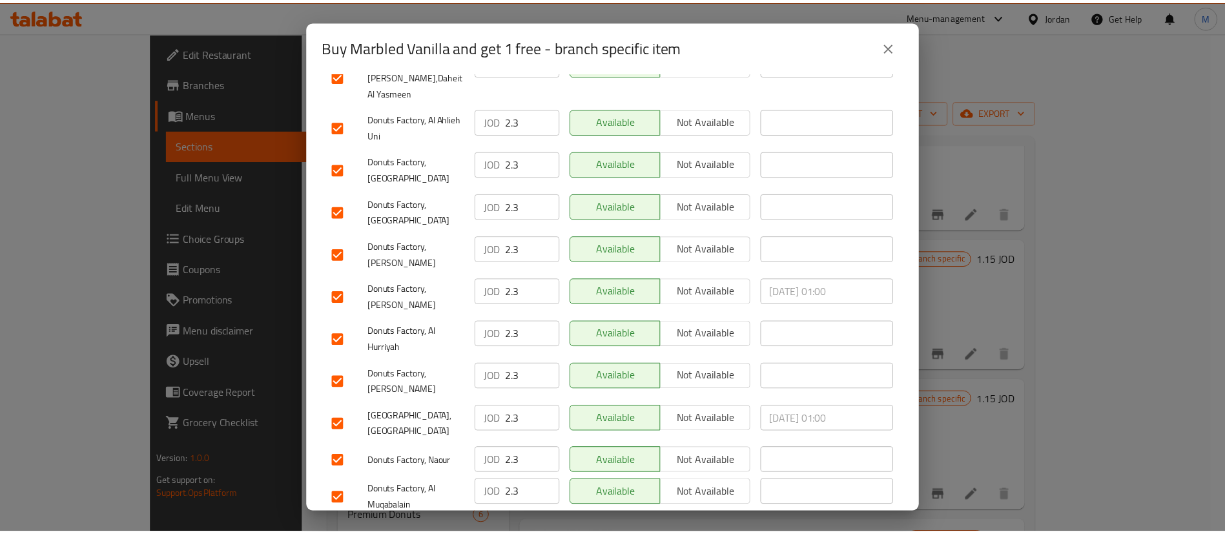
scroll to position [985, 0]
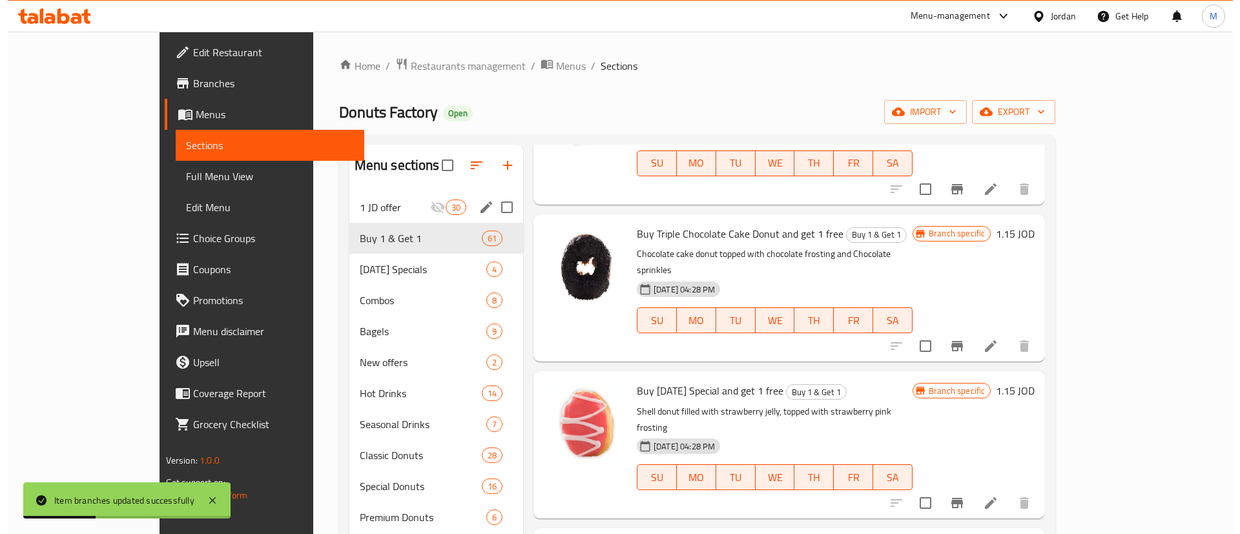
scroll to position [1172, 0]
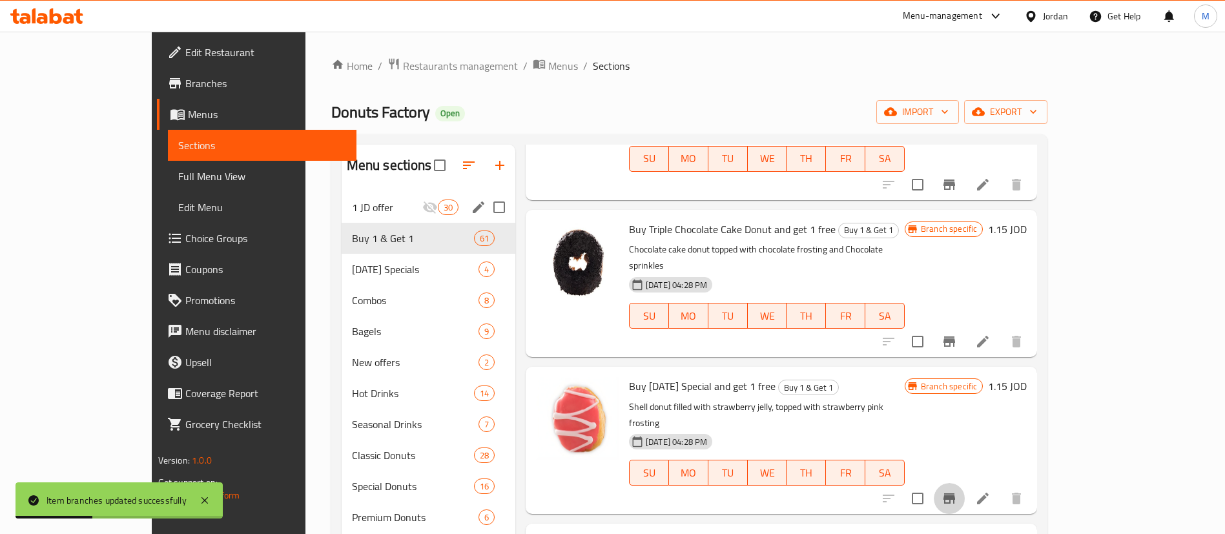
click at [955, 493] on icon "Branch-specific-item" at bounding box center [950, 498] width 12 height 10
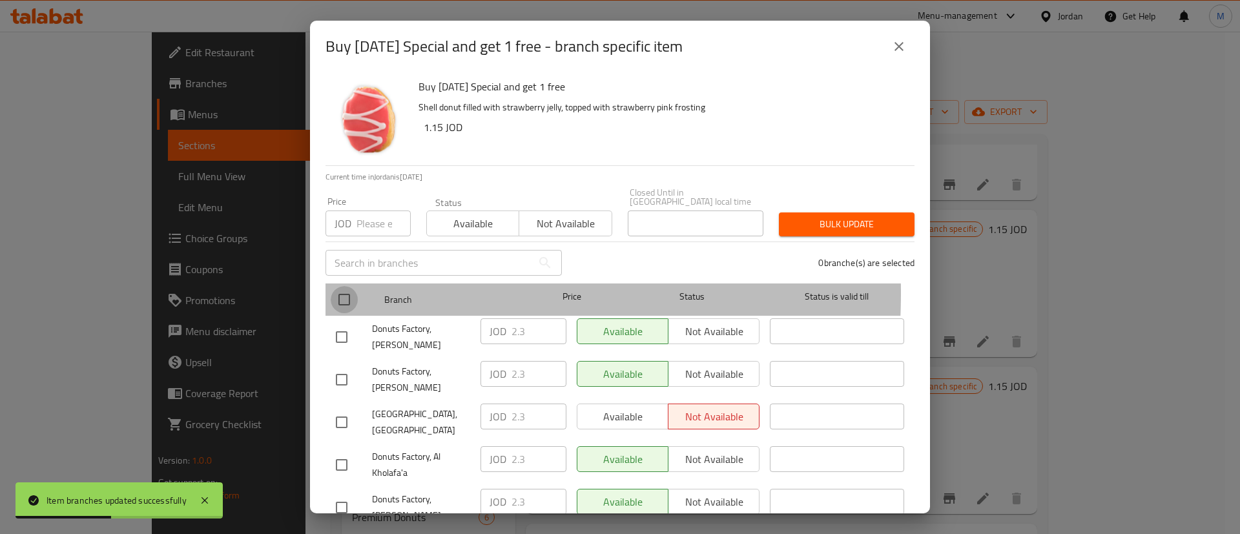
click at [342, 286] on input "checkbox" at bounding box center [344, 299] width 27 height 27
checkbox input "true"
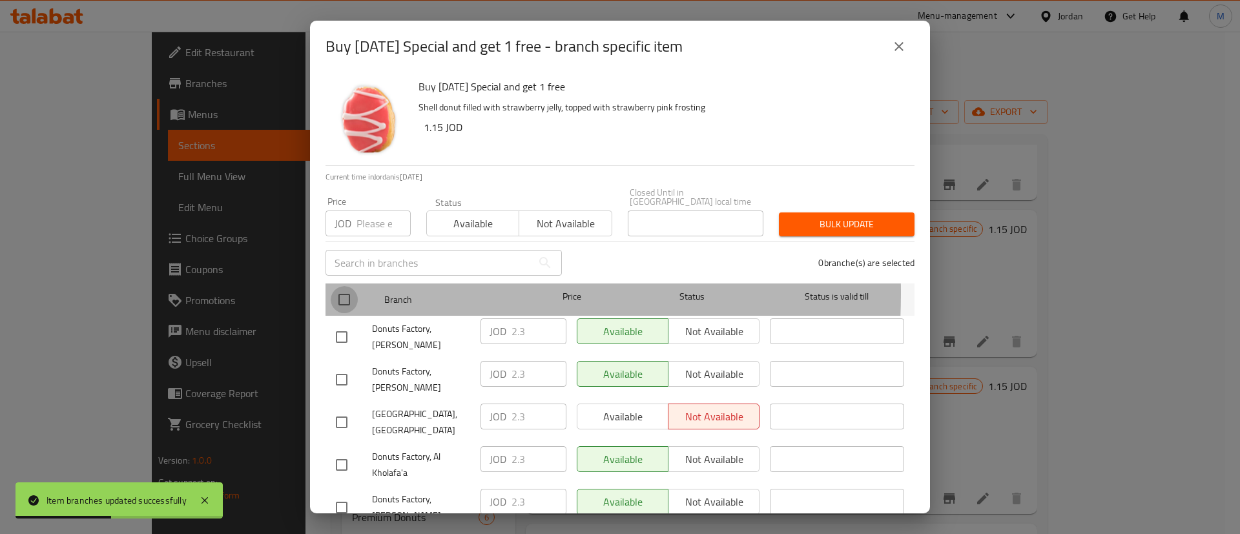
checkbox input "true"
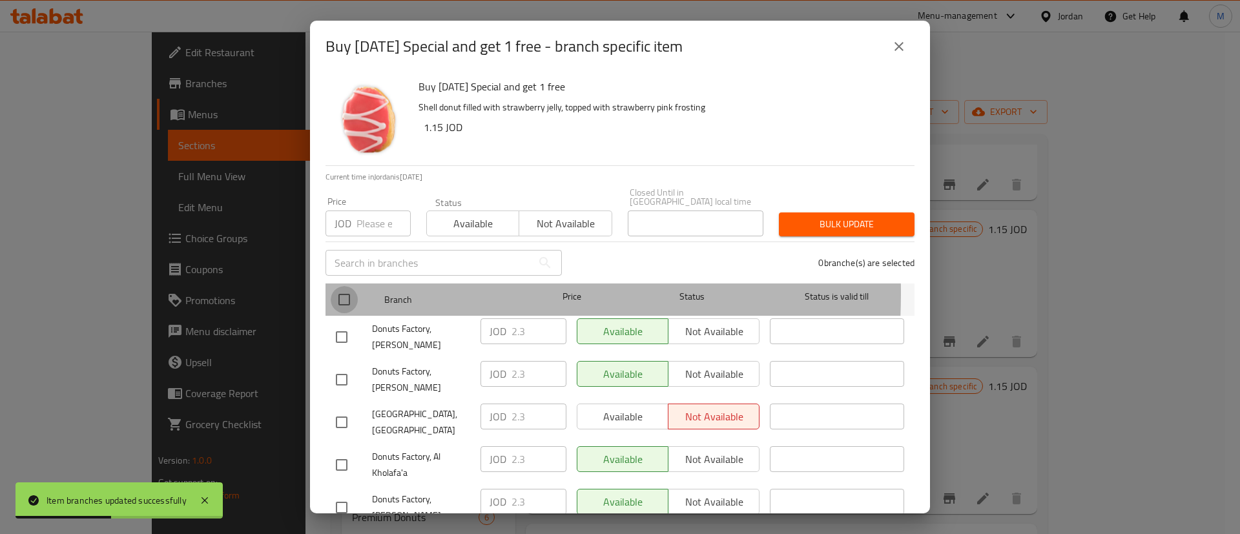
checkbox input "true"
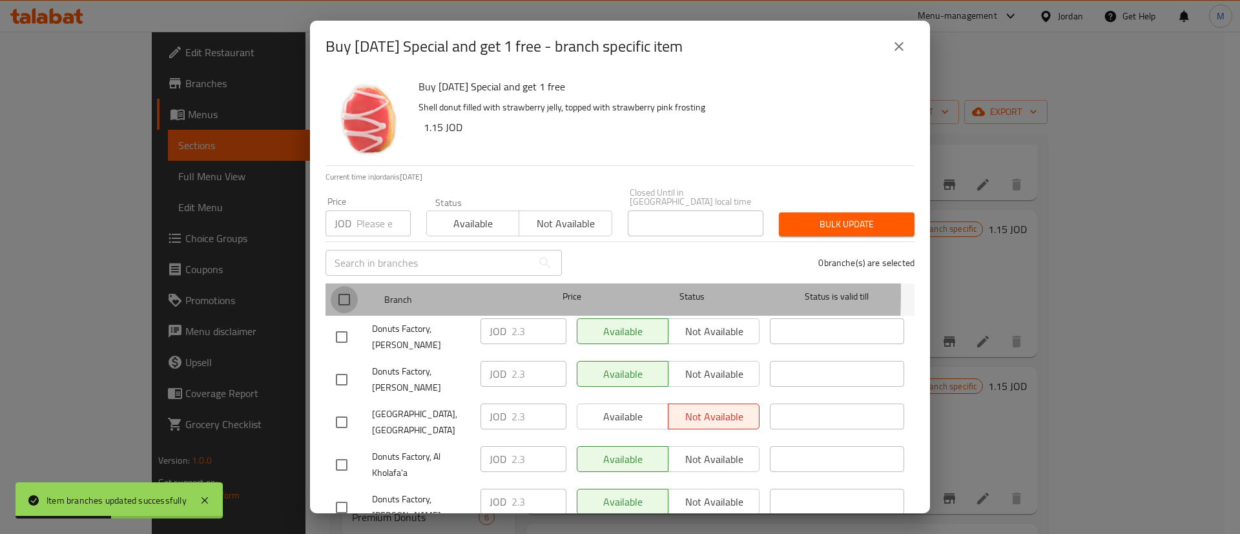
checkbox input "true"
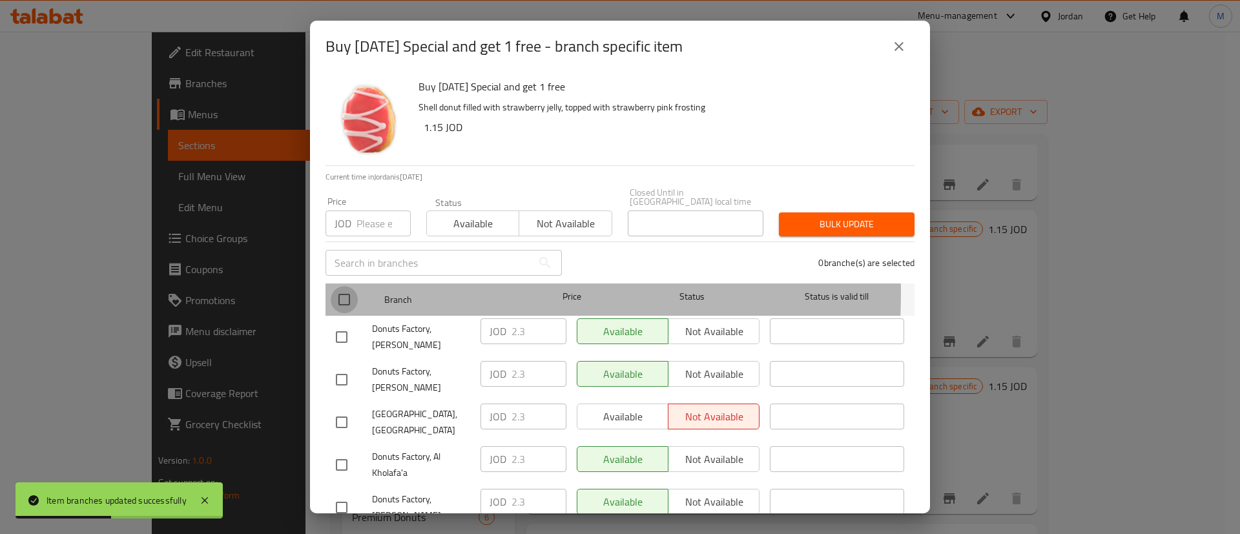
checkbox input "true"
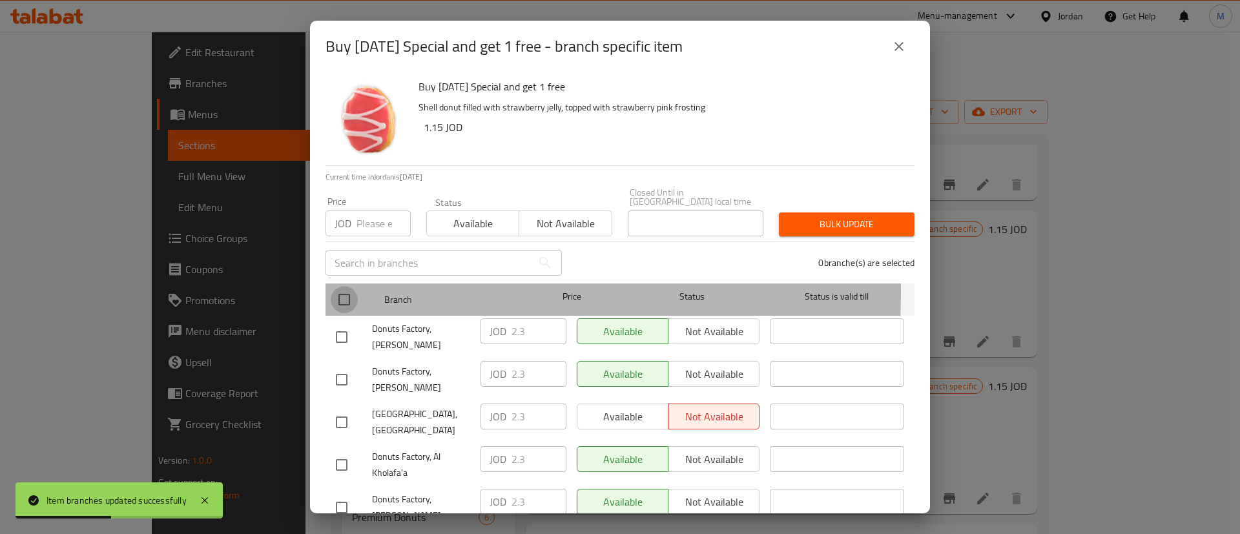
checkbox input "true"
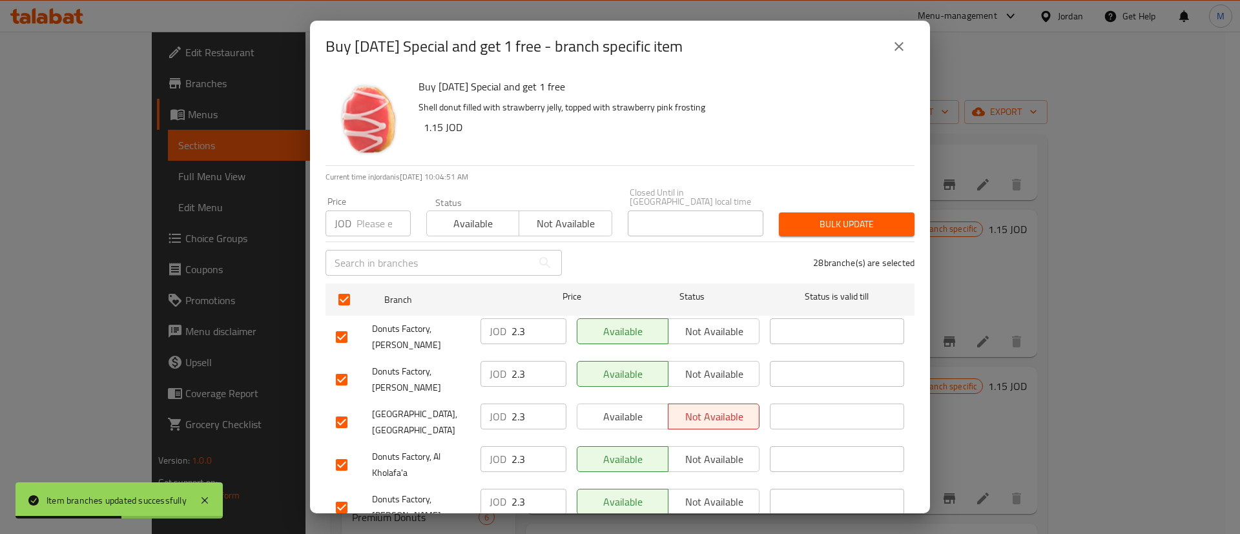
click at [627, 378] on div "Available Not available" at bounding box center [668, 380] width 193 height 48
click at [627, 408] on span "Available" at bounding box center [623, 417] width 81 height 19
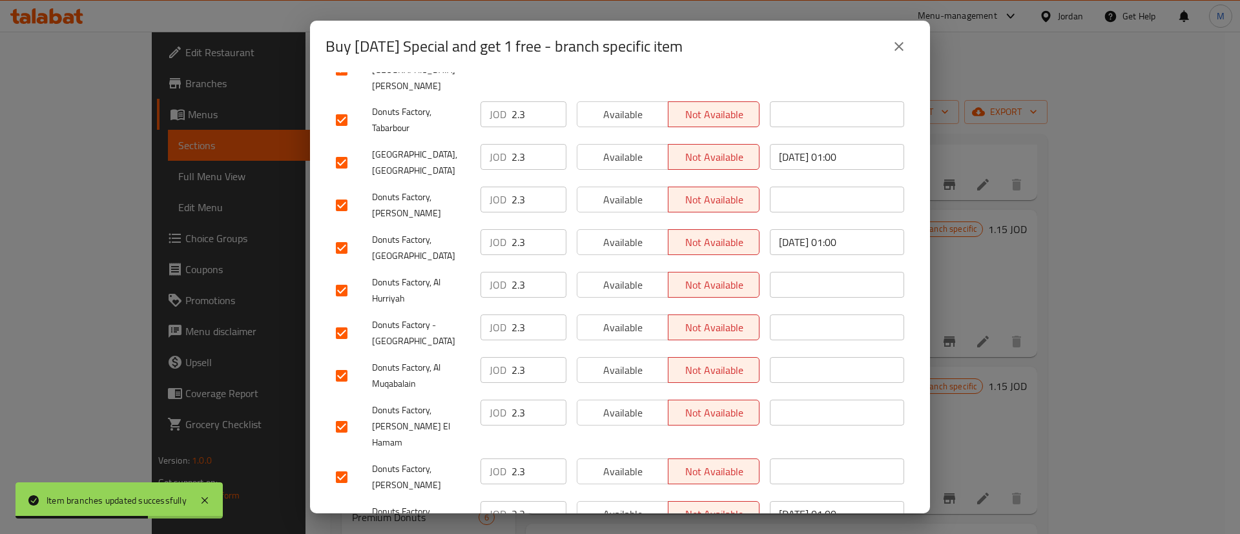
click at [637, 496] on div "Available Not available" at bounding box center [668, 520] width 193 height 48
drag, startPoint x: 636, startPoint y: 413, endPoint x: 628, endPoint y: 383, distance: 31.5
click at [636, 505] on span "Available" at bounding box center [623, 514] width 81 height 19
click at [627, 462] on span "Available" at bounding box center [623, 471] width 81 height 19
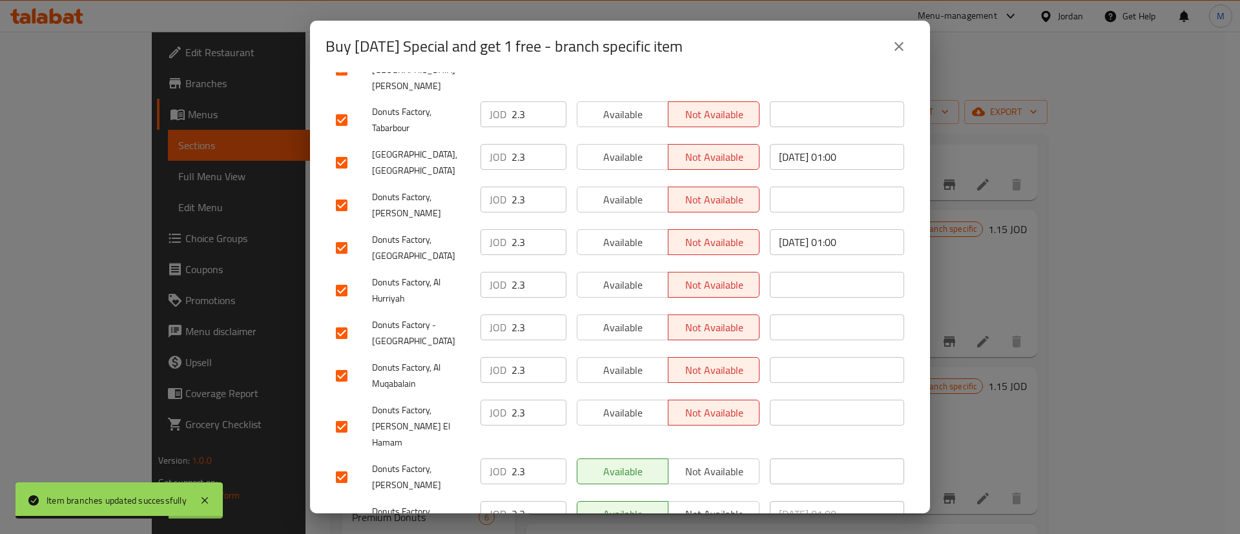
click at [618, 404] on span "Available" at bounding box center [623, 413] width 81 height 19
click at [622, 357] on button "Available" at bounding box center [623, 370] width 92 height 26
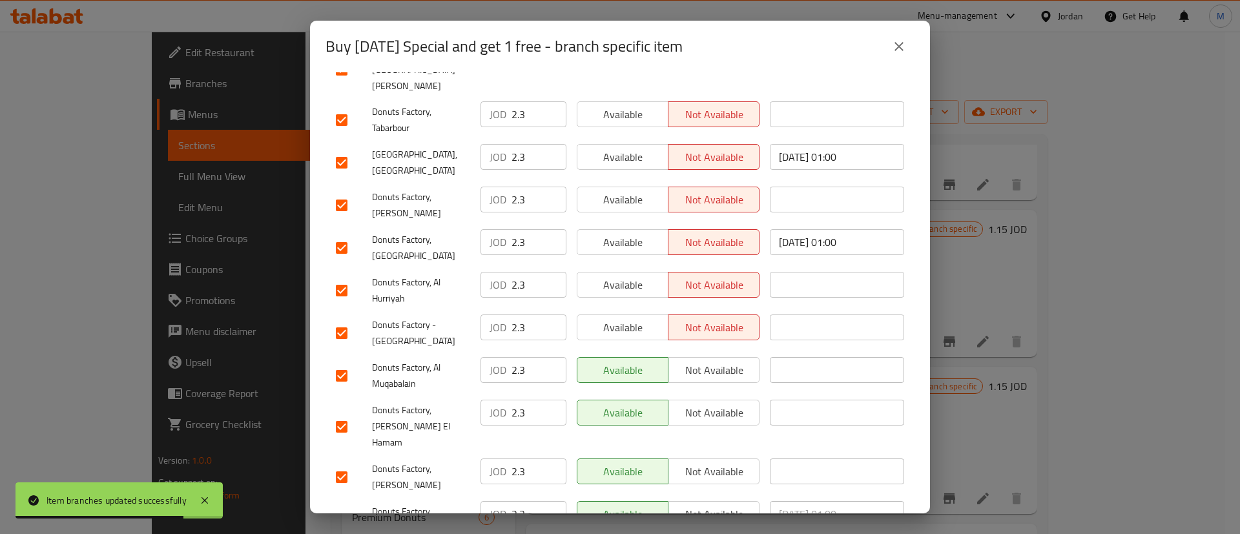
click at [628, 318] on span "Available" at bounding box center [623, 327] width 81 height 19
click at [630, 276] on span "Available" at bounding box center [623, 285] width 81 height 19
click at [628, 229] on button "Available" at bounding box center [623, 242] width 92 height 26
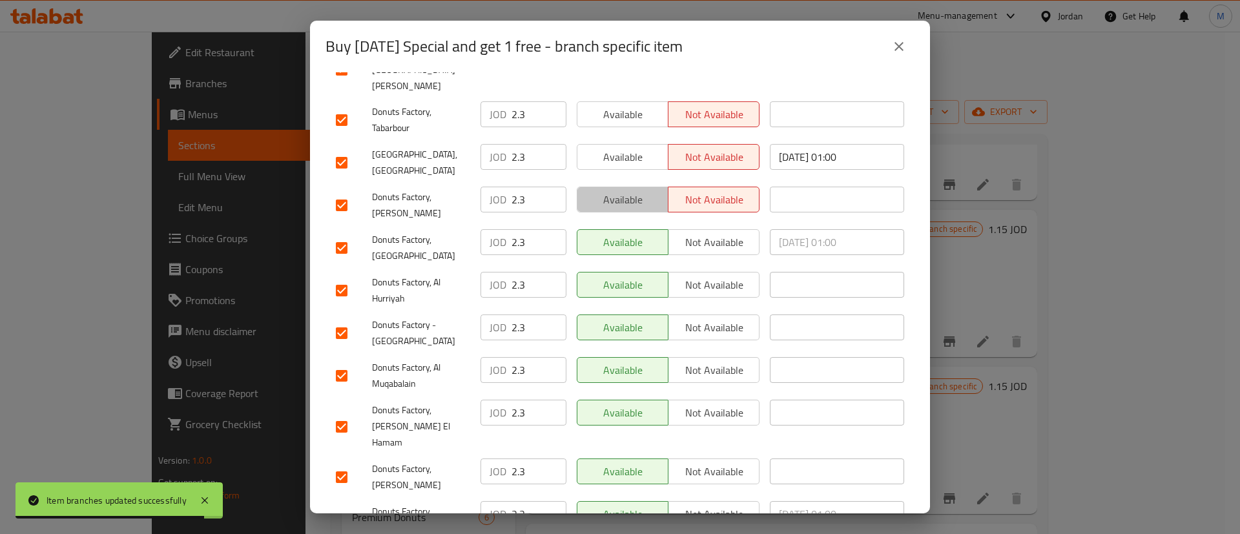
click at [632, 191] on span "Available" at bounding box center [623, 200] width 81 height 19
click at [638, 144] on button "Available" at bounding box center [623, 157] width 92 height 26
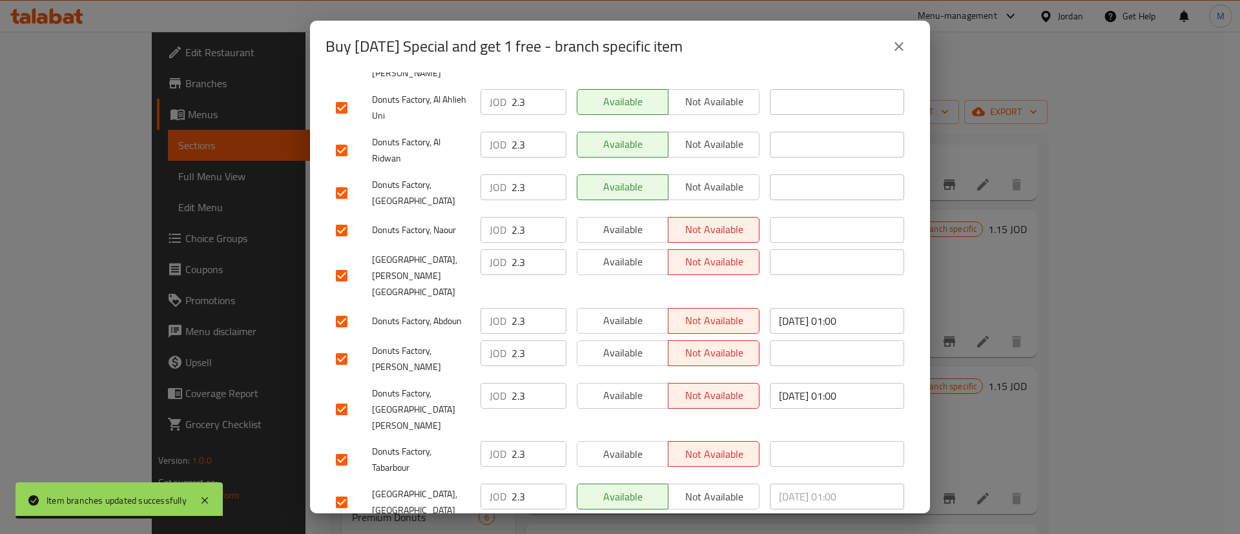
scroll to position [644, 0]
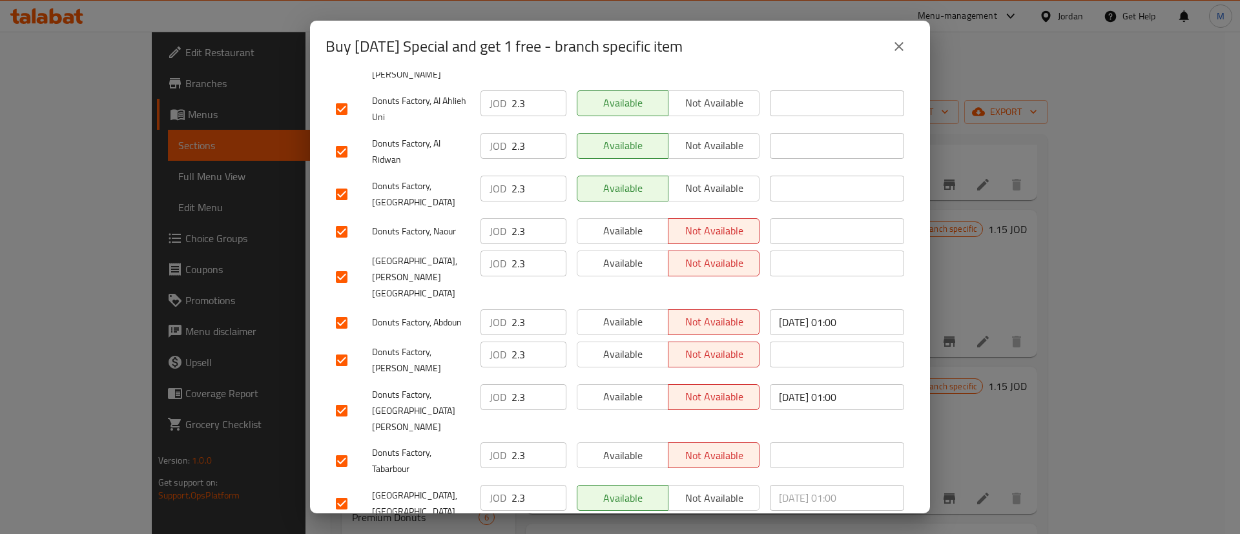
click at [628, 442] on button "Available" at bounding box center [623, 455] width 92 height 26
click at [637, 388] on span "Available" at bounding box center [623, 397] width 81 height 19
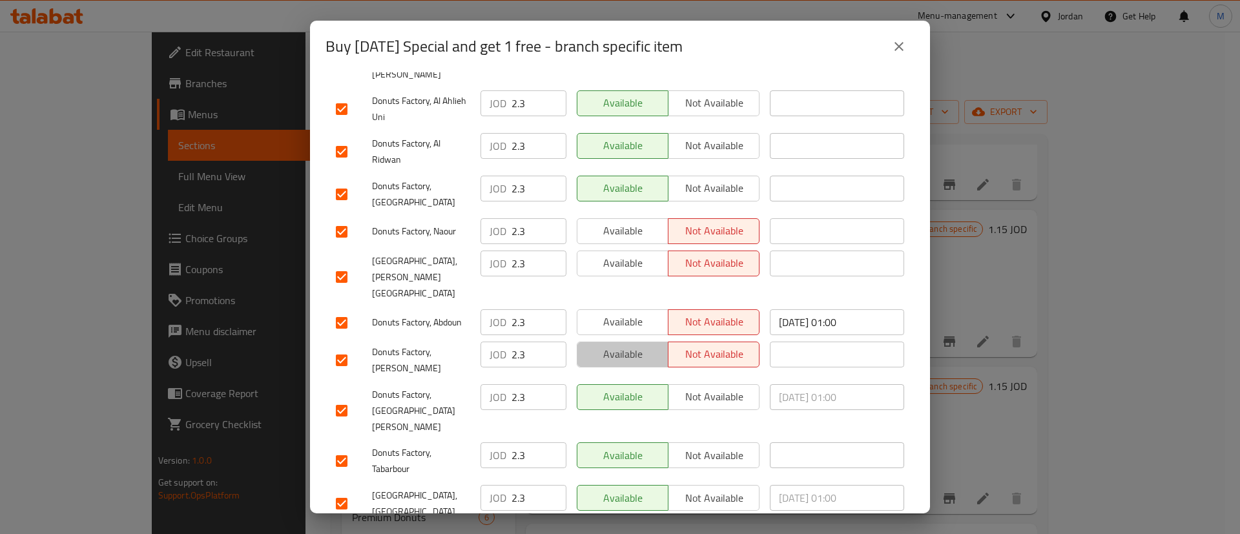
click at [632, 345] on span "Available" at bounding box center [623, 354] width 81 height 19
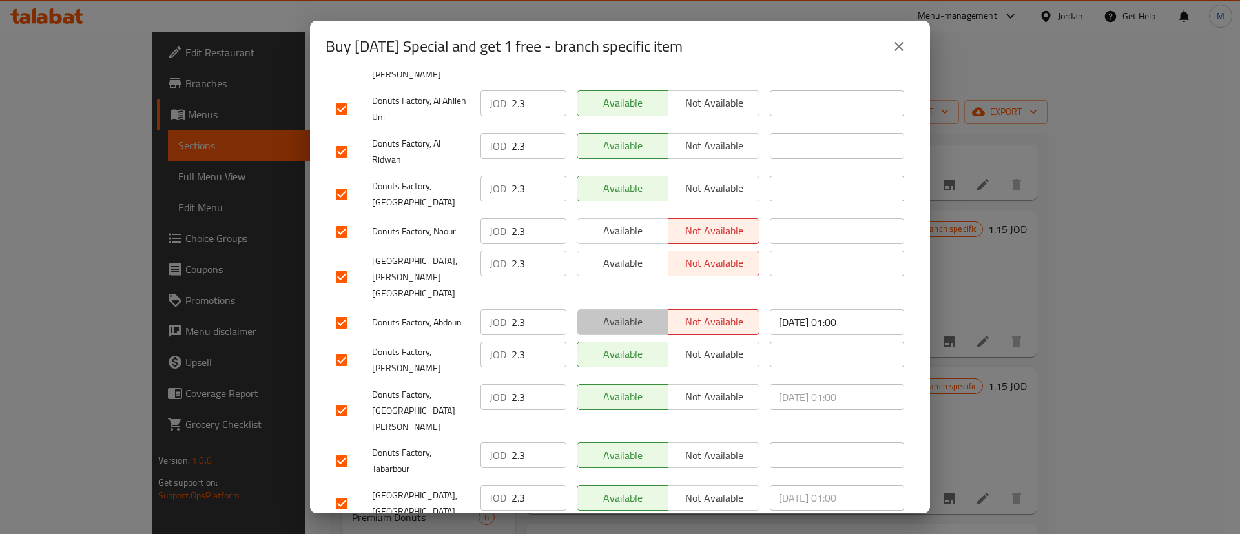
drag, startPoint x: 629, startPoint y: 262, endPoint x: 628, endPoint y: 234, distance: 27.2
click at [629, 313] on span "Available" at bounding box center [623, 322] width 81 height 19
click at [628, 254] on span "Available" at bounding box center [623, 263] width 81 height 19
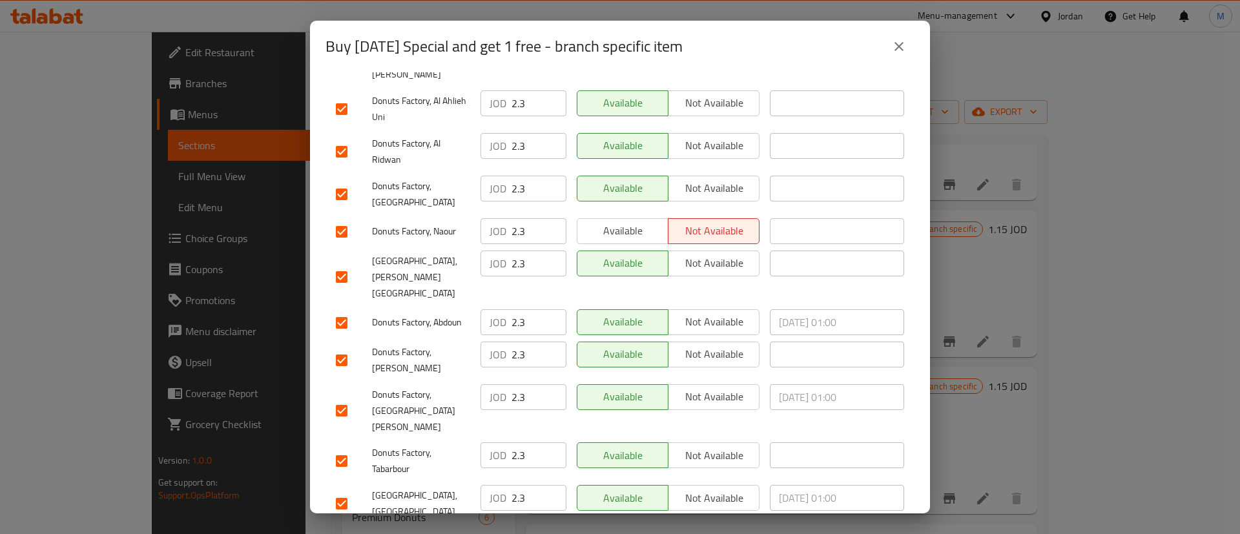
click at [632, 222] on span "Available" at bounding box center [623, 231] width 81 height 19
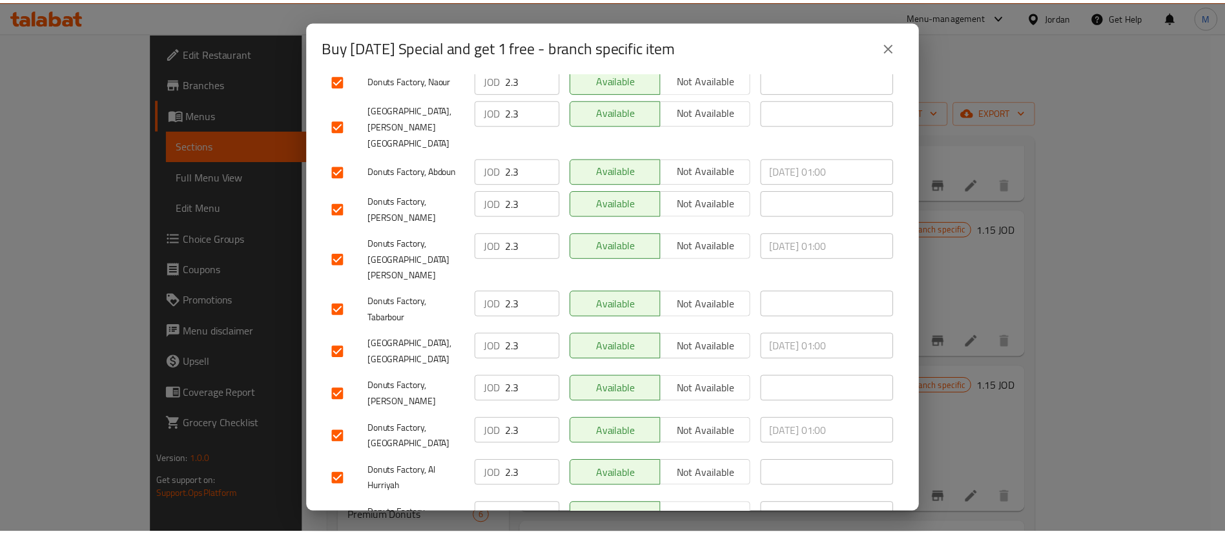
scroll to position [985, 0]
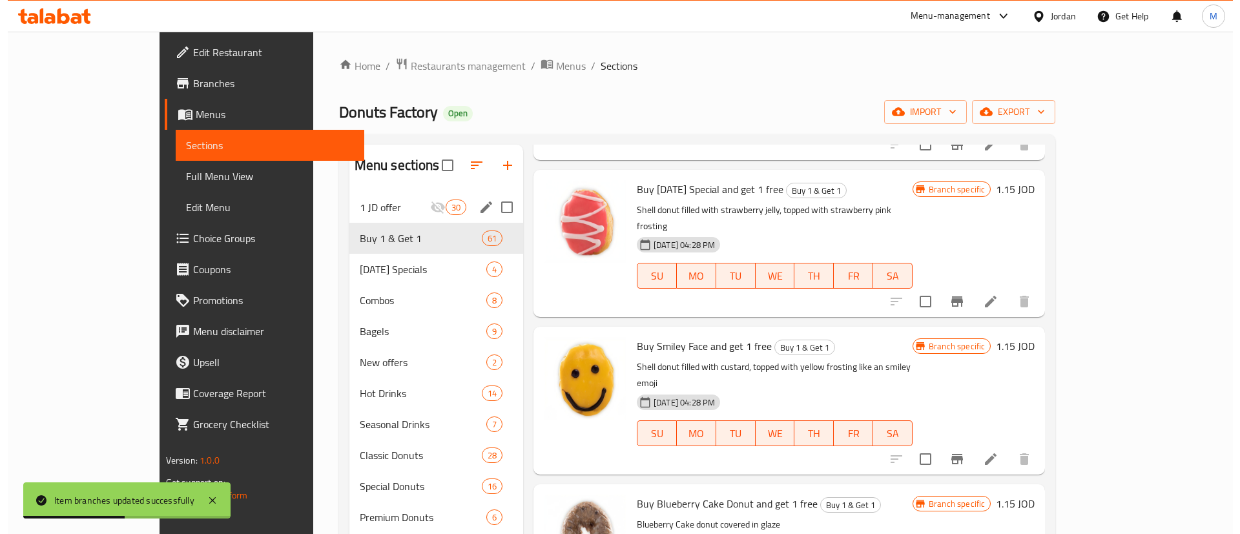
scroll to position [1374, 0]
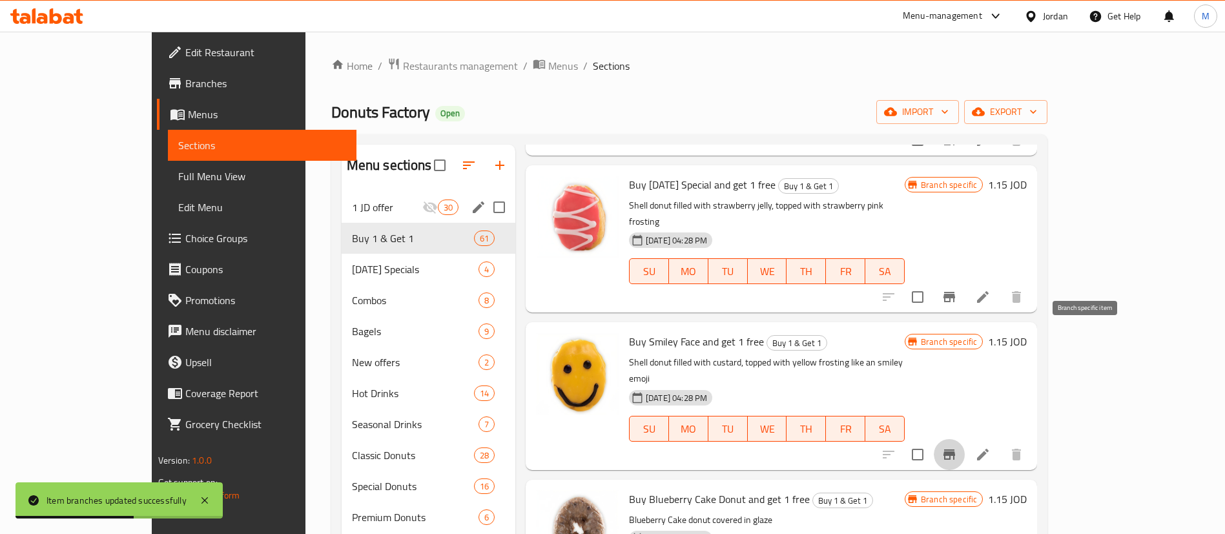
click at [955, 450] on icon "Branch-specific-item" at bounding box center [950, 455] width 12 height 10
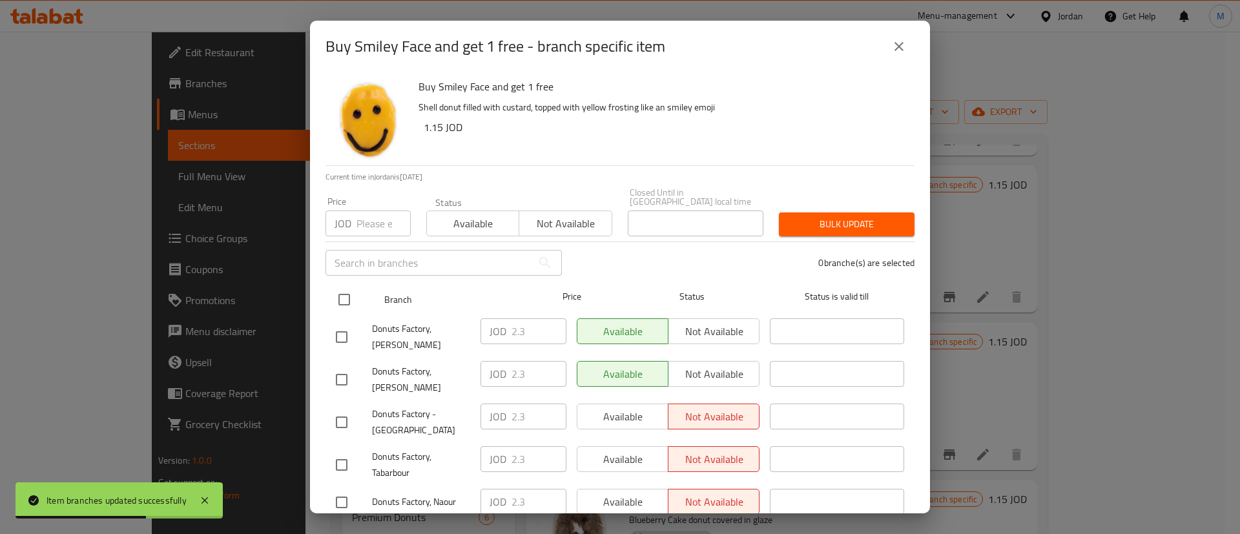
click at [344, 287] on input "checkbox" at bounding box center [344, 299] width 27 height 27
checkbox input "true"
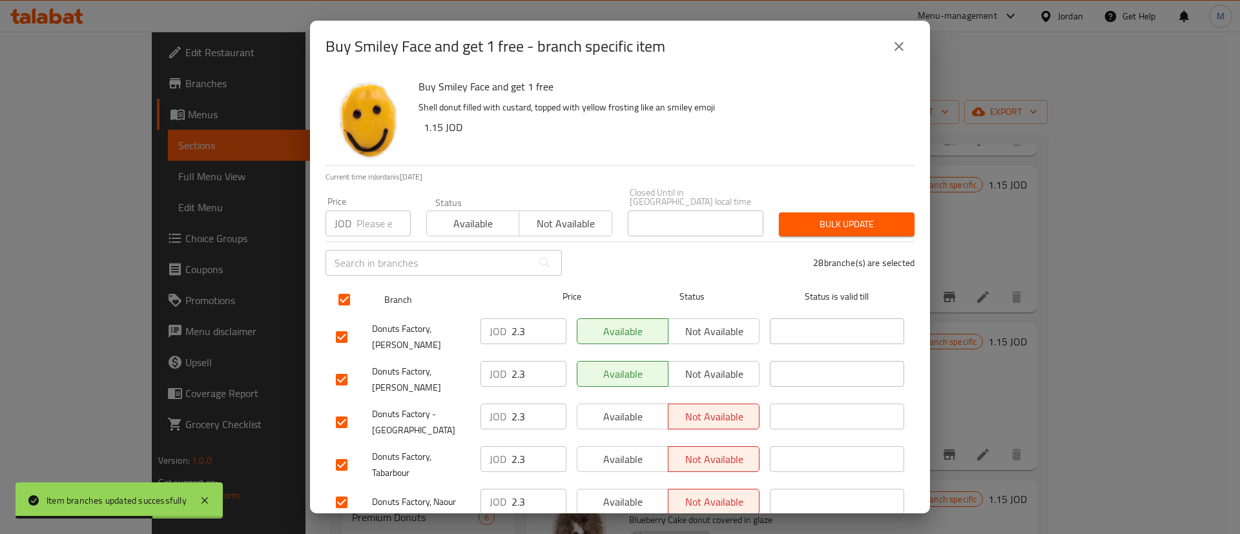
checkbox input "true"
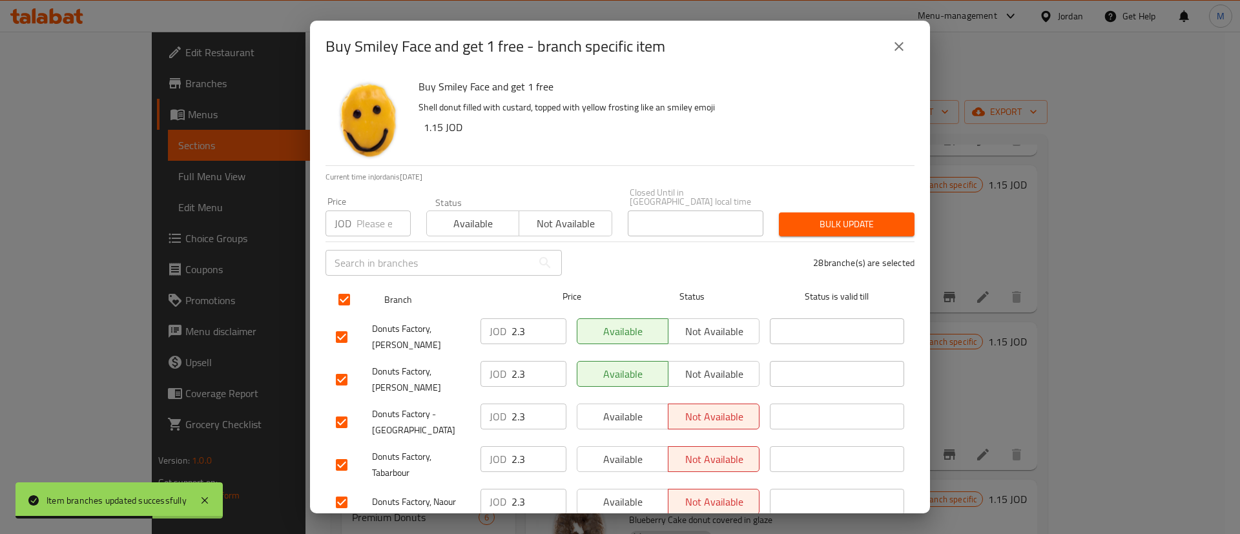
checkbox input "true"
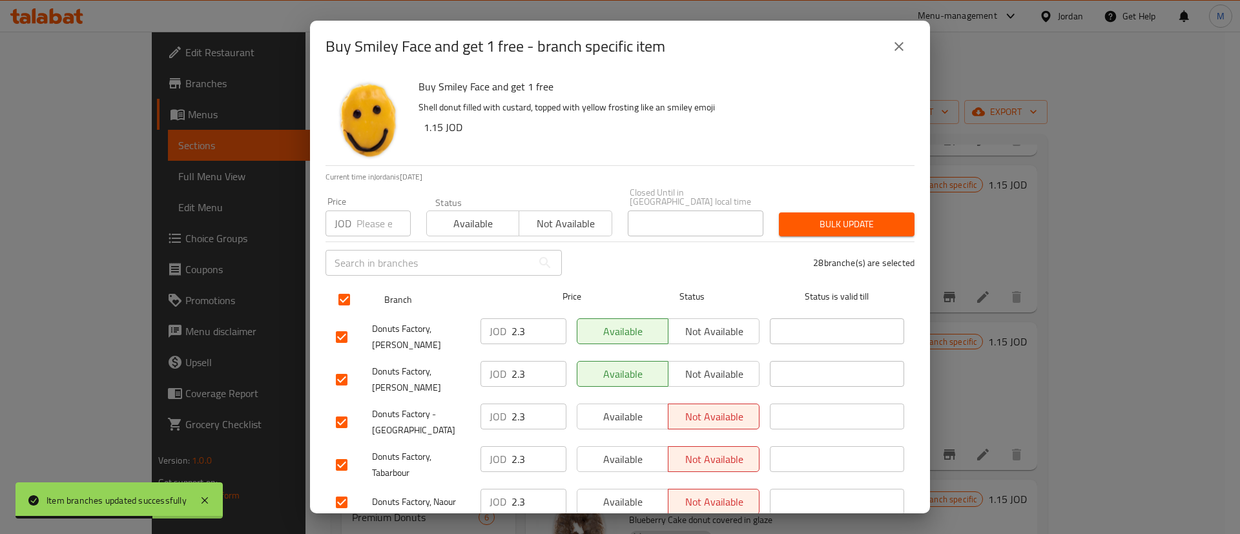
checkbox input "true"
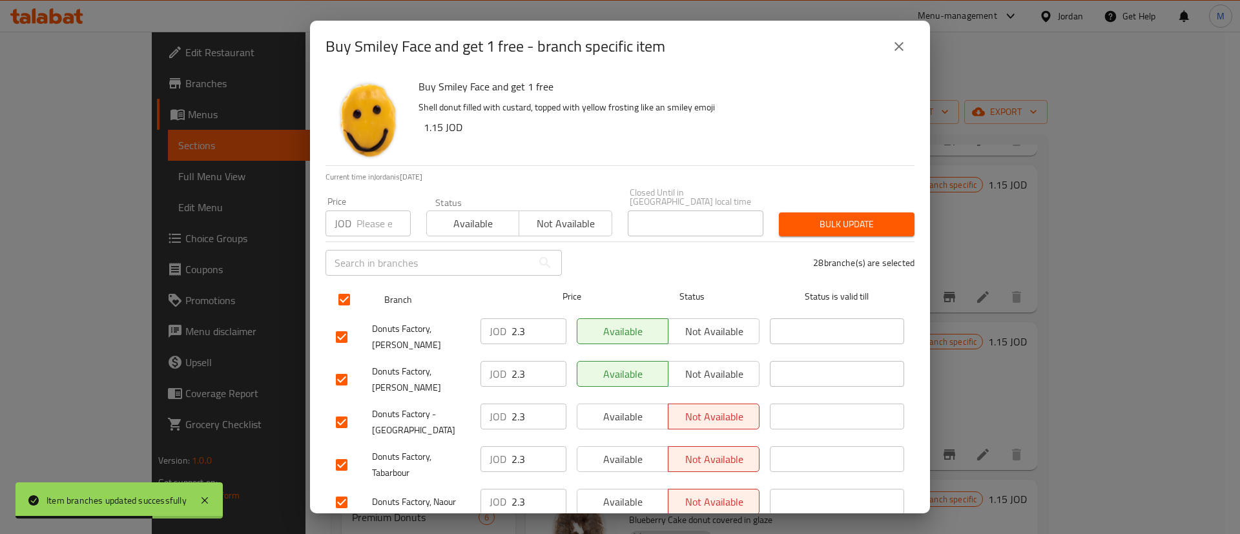
checkbox input "true"
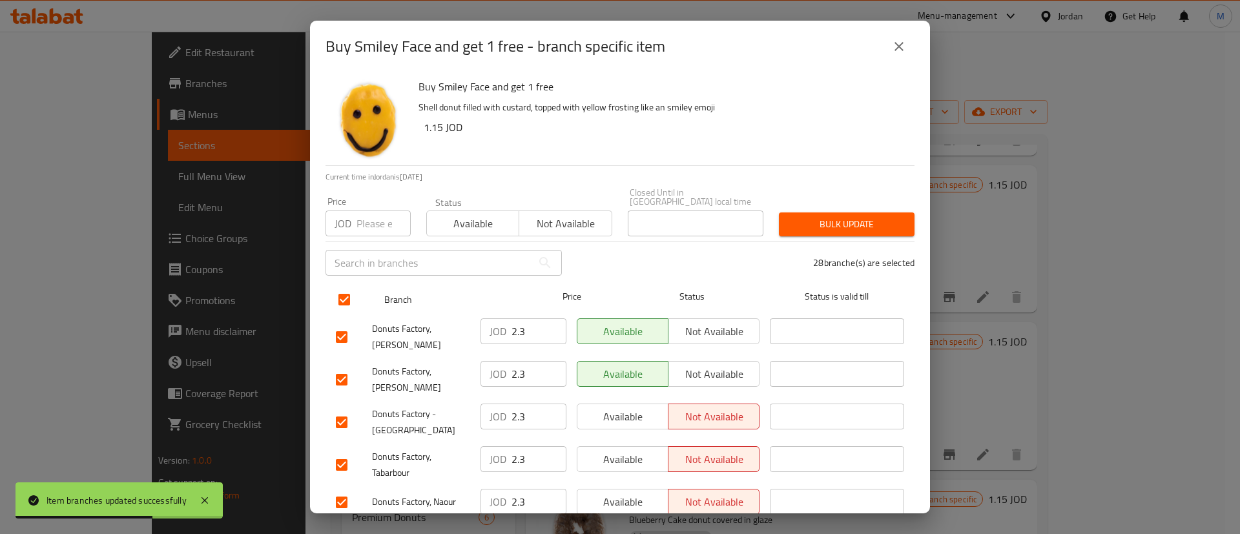
checkbox input "true"
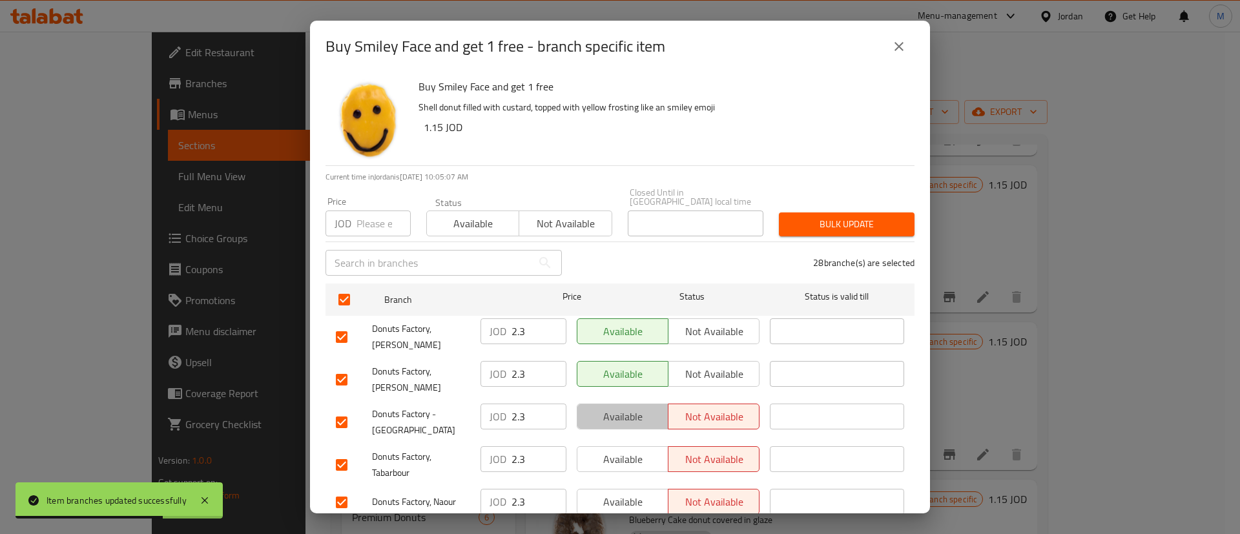
click at [617, 408] on span "Available" at bounding box center [623, 417] width 81 height 19
click at [621, 450] on span "Available" at bounding box center [623, 459] width 81 height 19
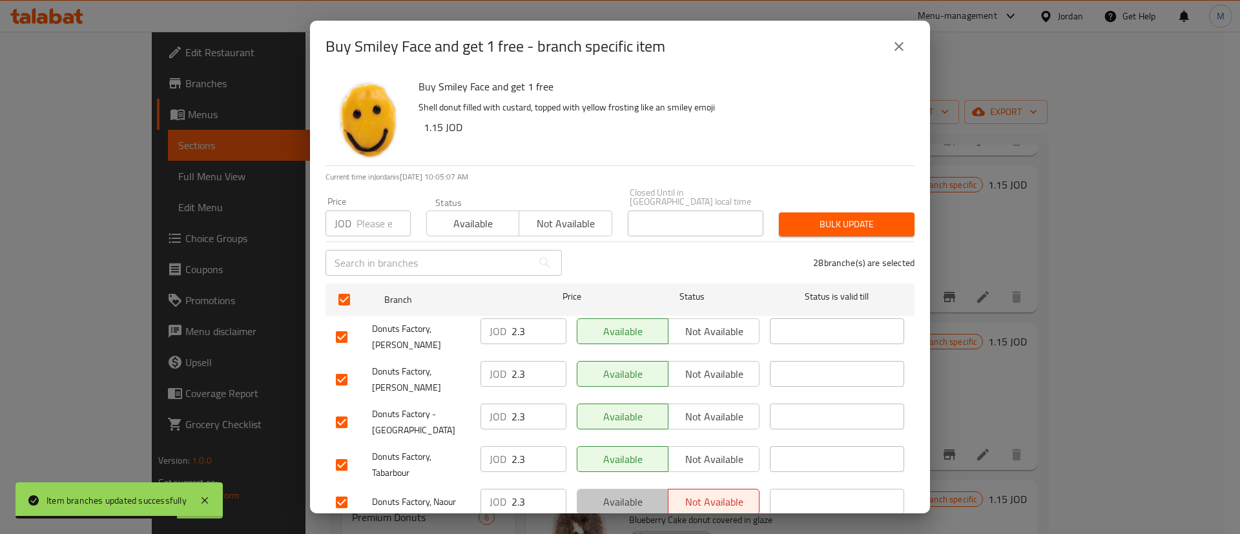
click at [636, 493] on span "Available" at bounding box center [623, 502] width 81 height 19
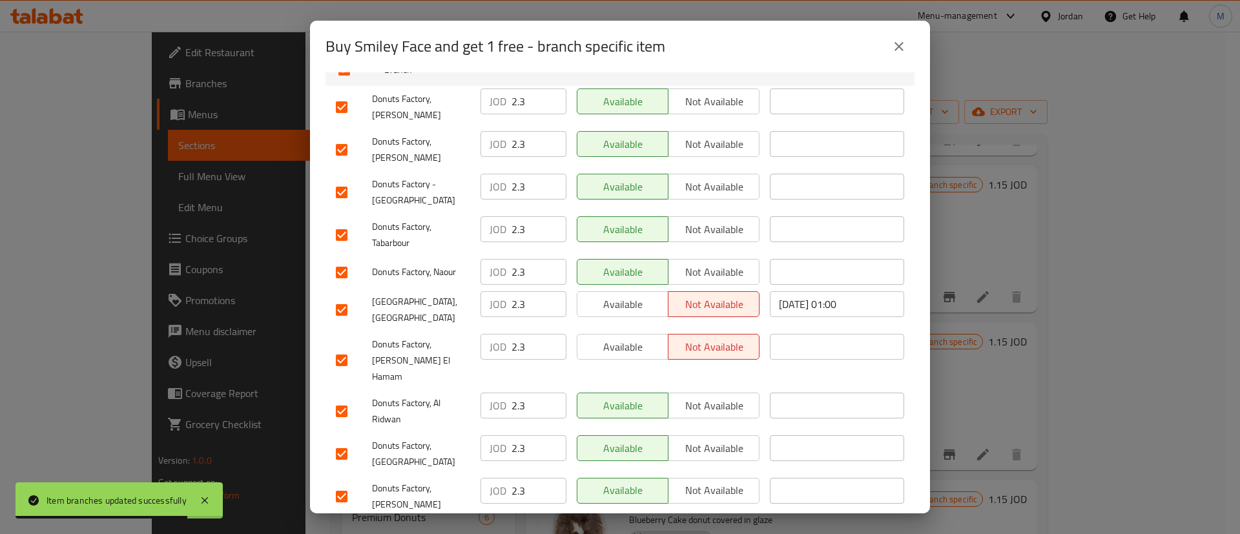
scroll to position [242, 0]
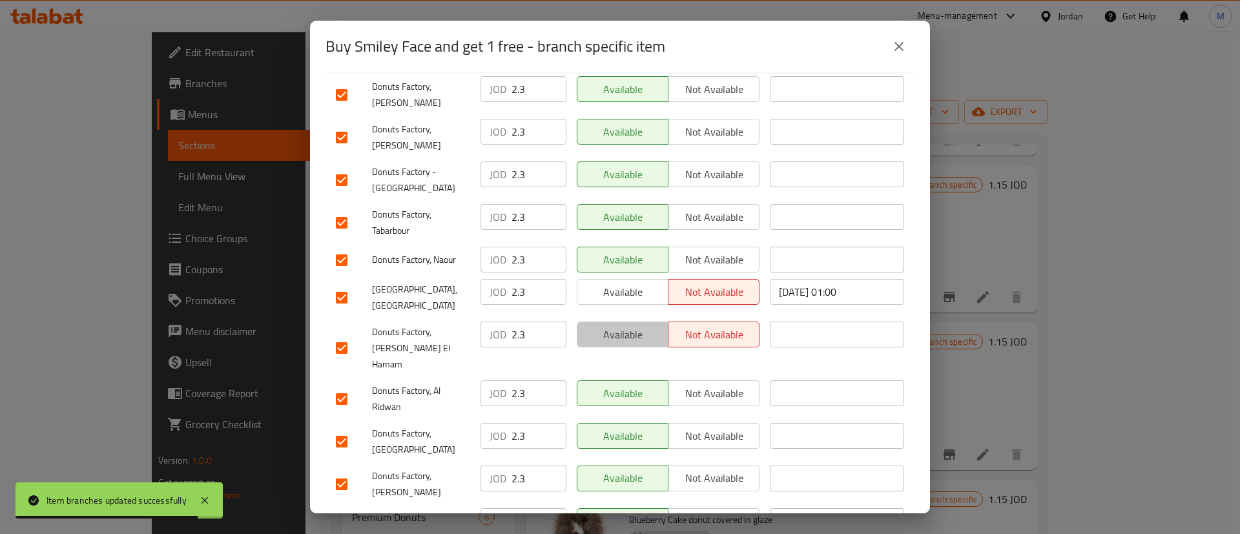
click at [646, 327] on button "Available" at bounding box center [623, 335] width 92 height 26
click at [623, 283] on span "Available" at bounding box center [623, 292] width 81 height 19
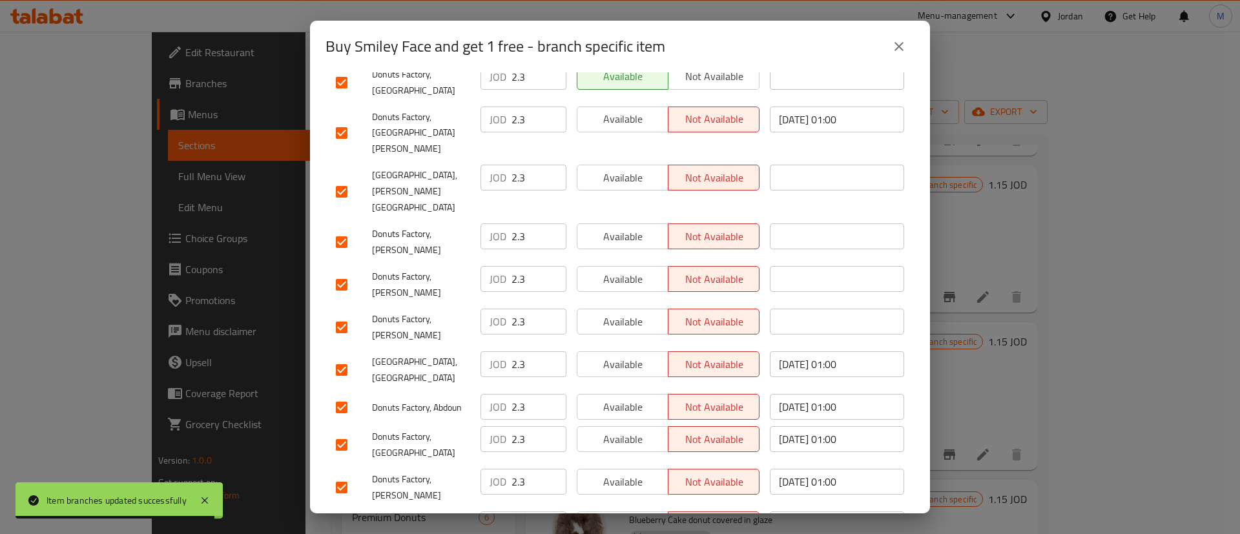
scroll to position [985, 0]
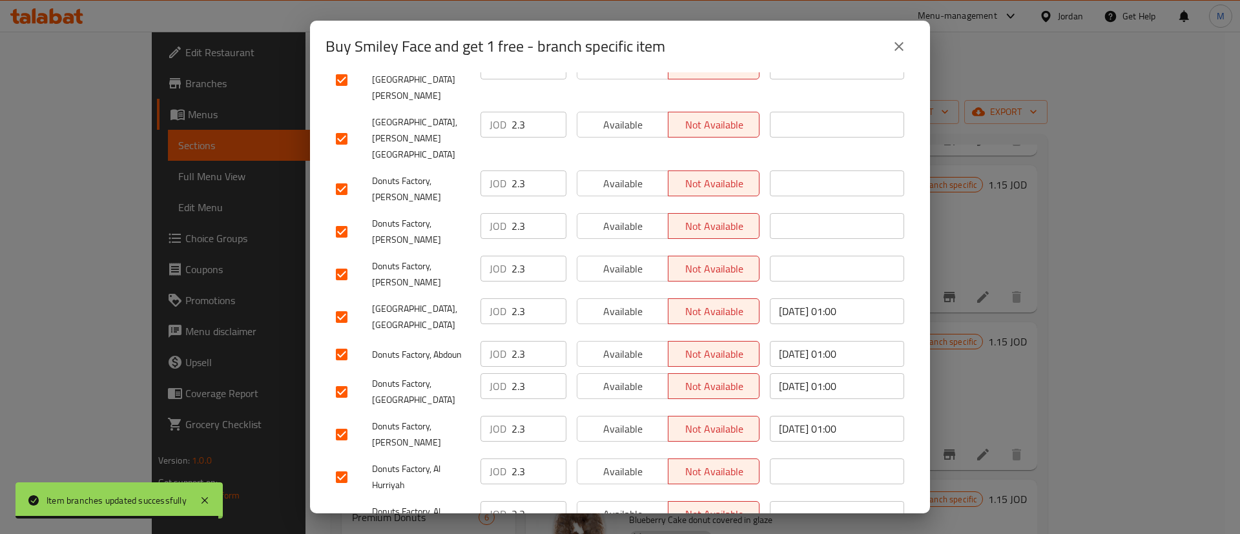
drag, startPoint x: 630, startPoint y: 473, endPoint x: 627, endPoint y: 458, distance: 16.0
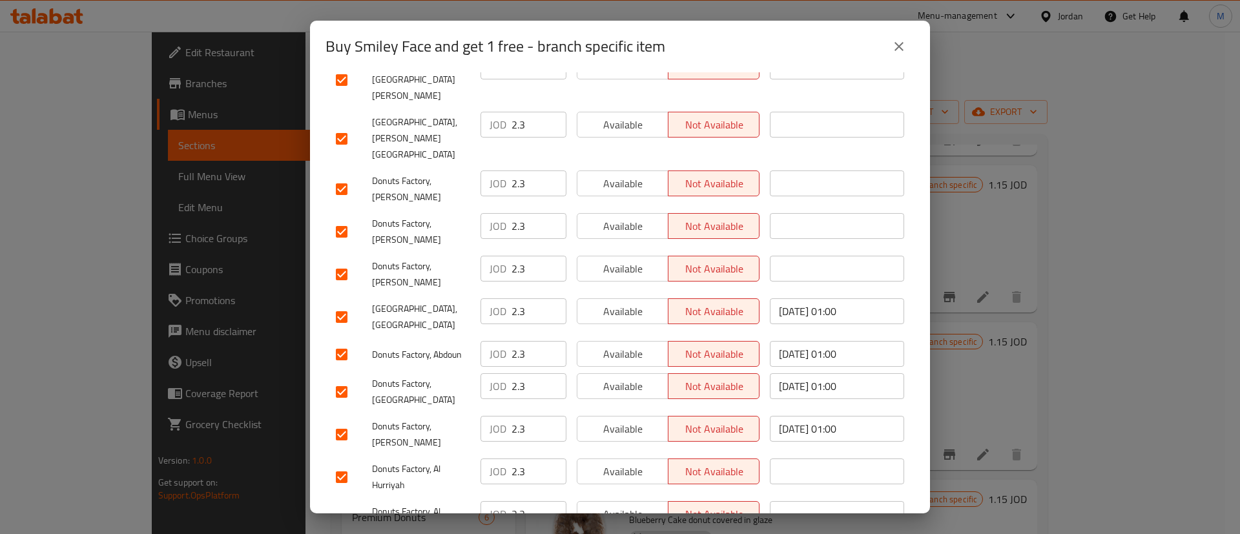
click at [627, 505] on span "Available" at bounding box center [623, 514] width 81 height 19
click at [631, 462] on span "Available" at bounding box center [623, 471] width 81 height 19
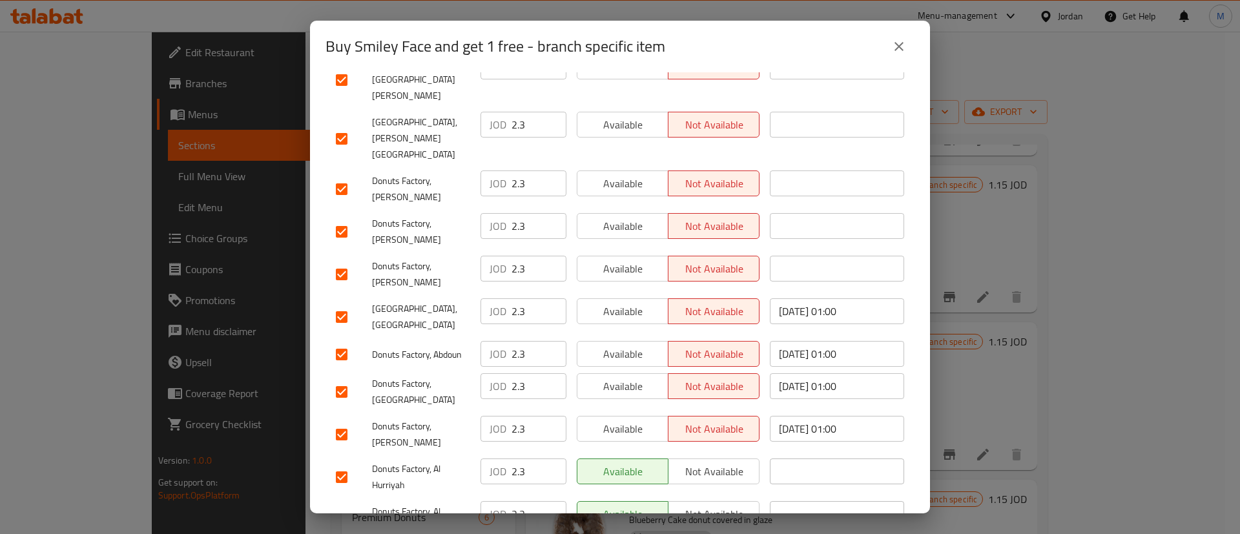
click at [634, 377] on span "Available" at bounding box center [623, 386] width 81 height 19
click at [638, 345] on span "Available" at bounding box center [623, 354] width 81 height 19
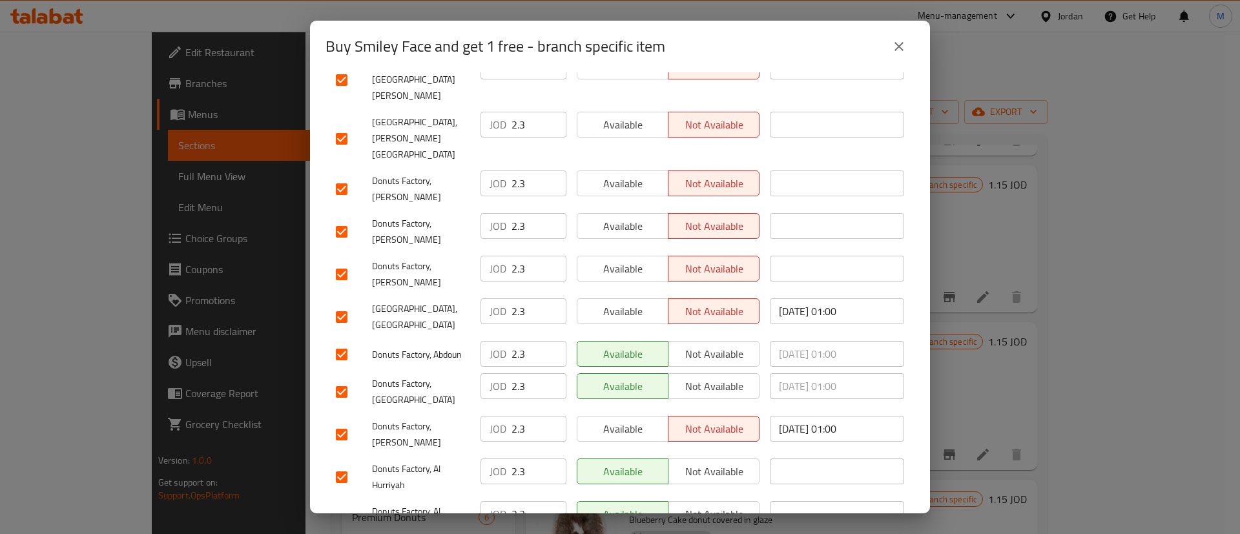
click at [621, 411] on div "Available Not available" at bounding box center [668, 435] width 193 height 48
click at [622, 420] on span "Available" at bounding box center [623, 429] width 81 height 19
click at [633, 302] on span "Available" at bounding box center [623, 311] width 81 height 19
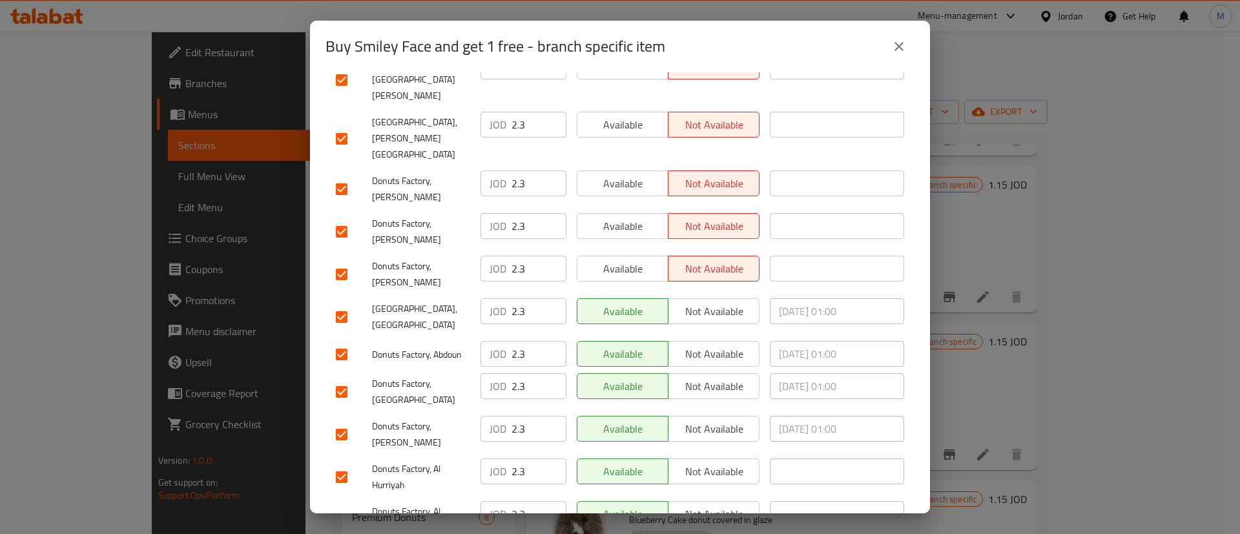
click at [621, 260] on span "Available" at bounding box center [623, 269] width 81 height 19
click at [621, 217] on span "Available" at bounding box center [623, 226] width 81 height 19
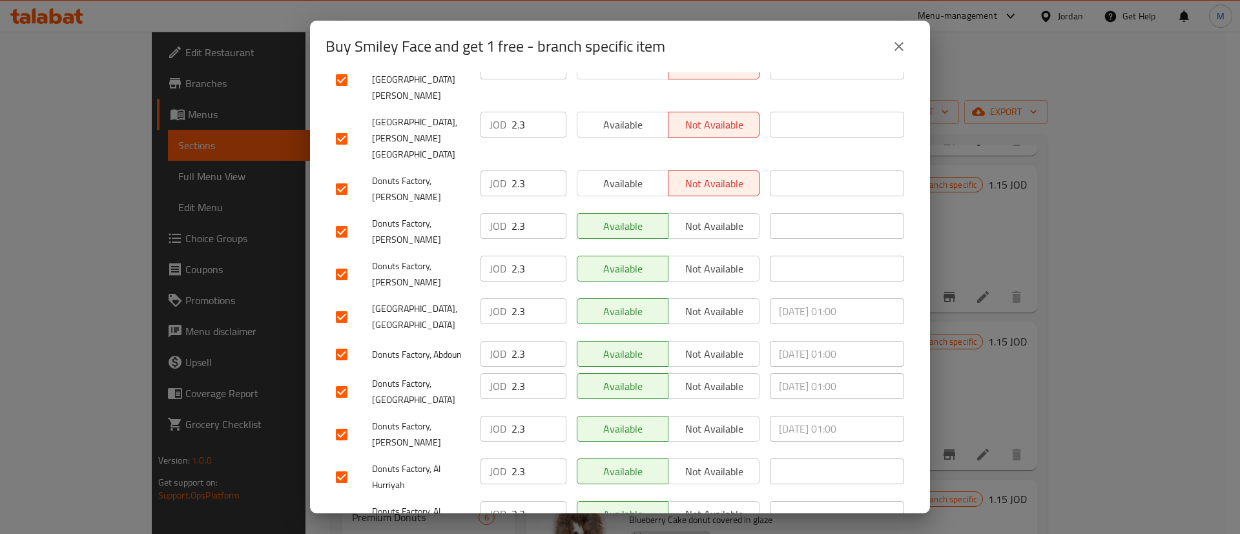
click at [625, 165] on div "Available Not available" at bounding box center [668, 189] width 193 height 48
click at [627, 174] on span "Available" at bounding box center [623, 183] width 81 height 19
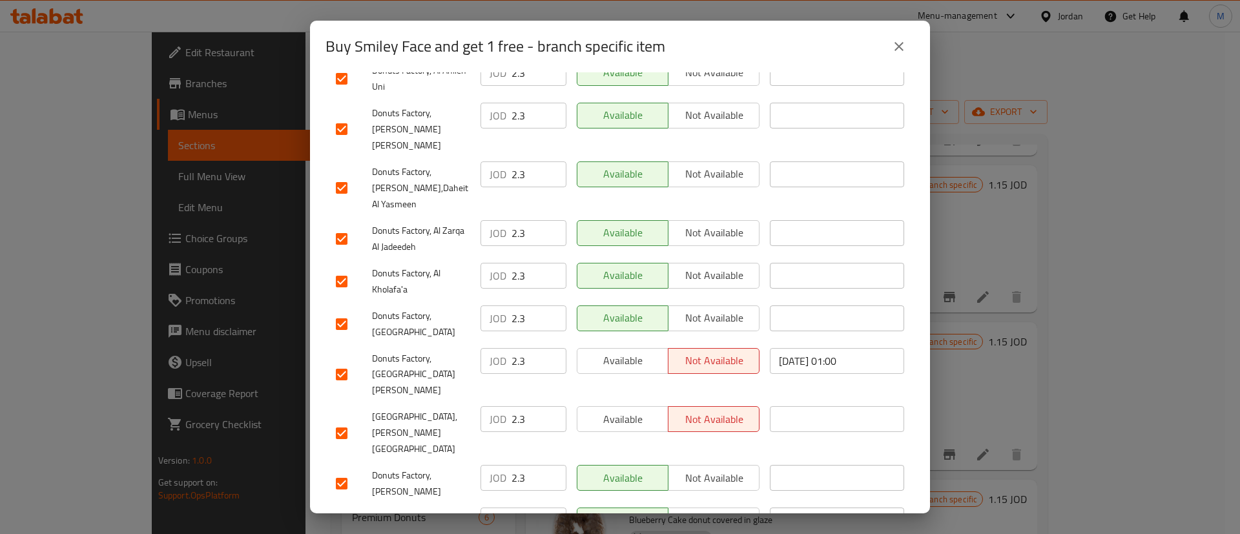
click at [637, 410] on span "Available" at bounding box center [623, 419] width 81 height 19
click at [632, 351] on span "Available" at bounding box center [623, 360] width 81 height 19
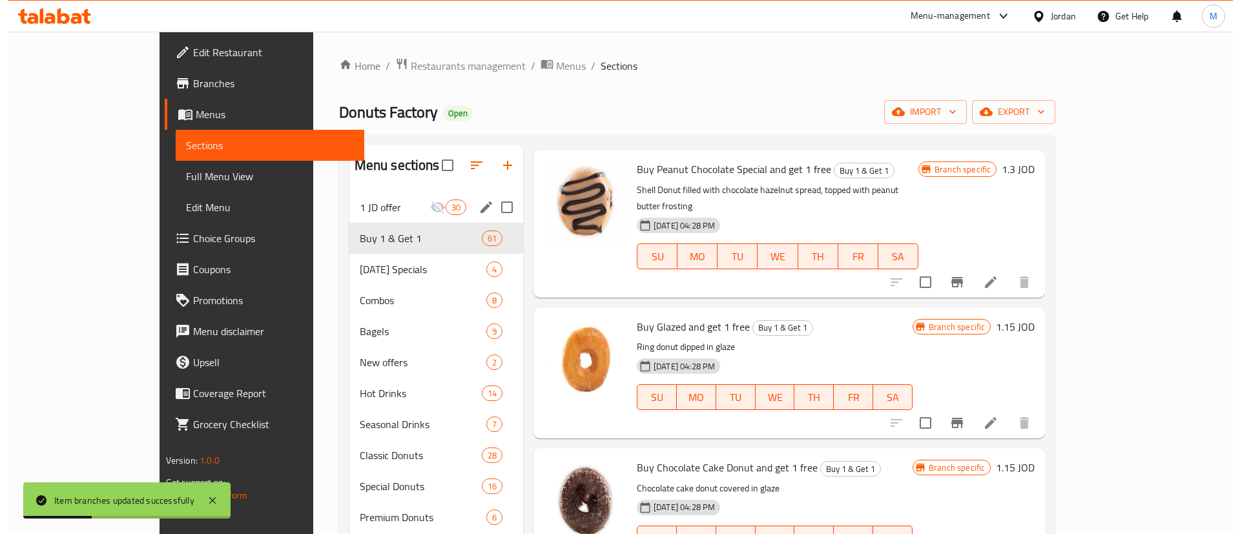
scroll to position [1846, 0]
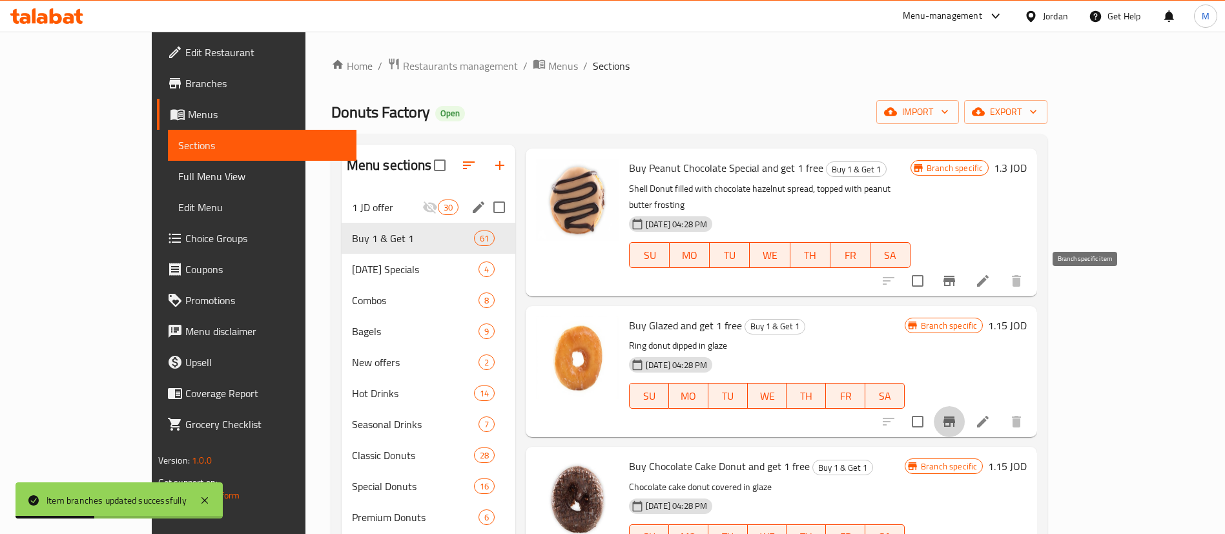
click at [957, 414] on icon "Branch-specific-item" at bounding box center [950, 422] width 16 height 16
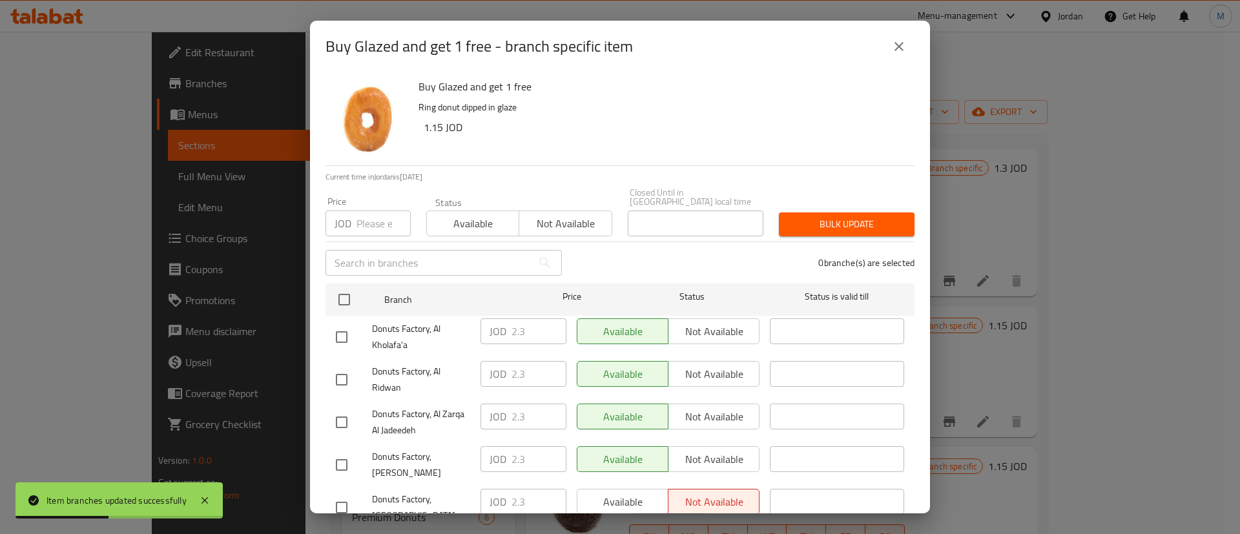
click at [351, 286] on input "checkbox" at bounding box center [344, 299] width 27 height 27
checkbox input "true"
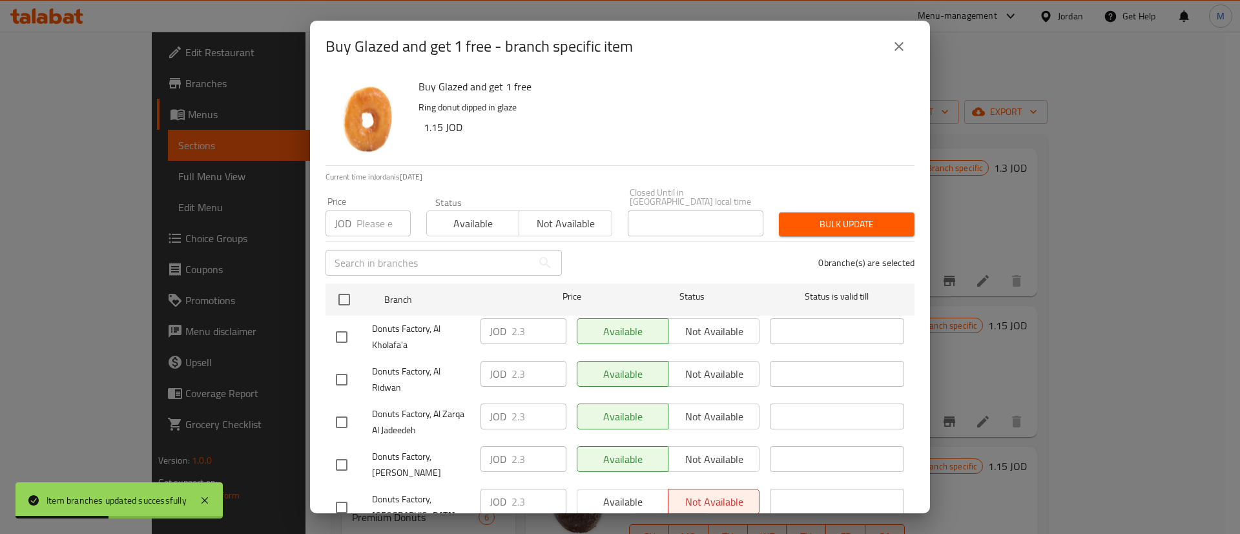
checkbox input "true"
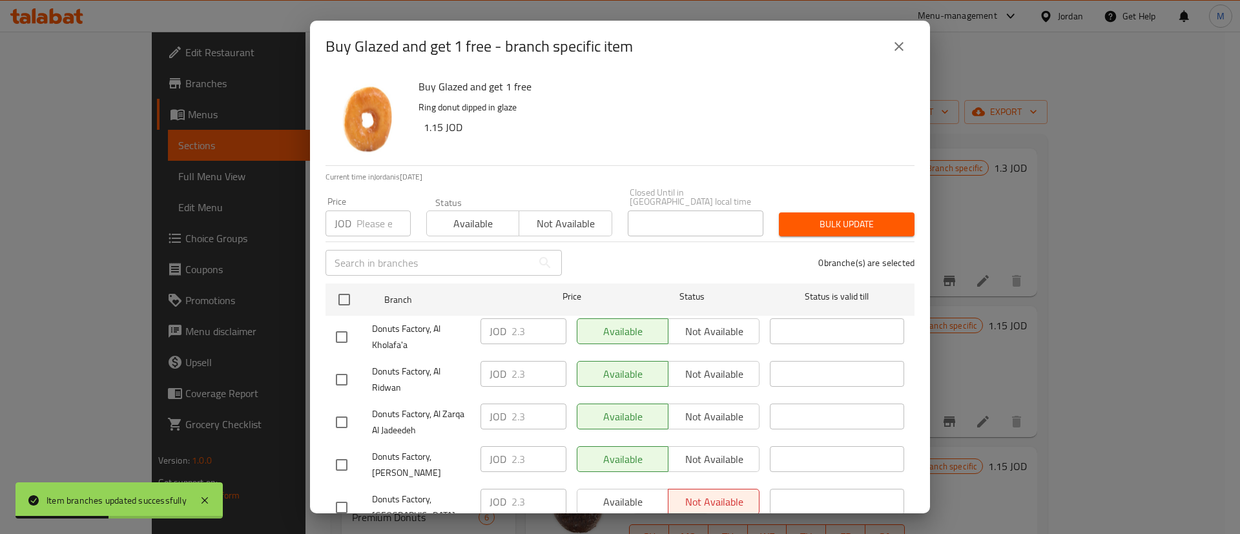
checkbox input "true"
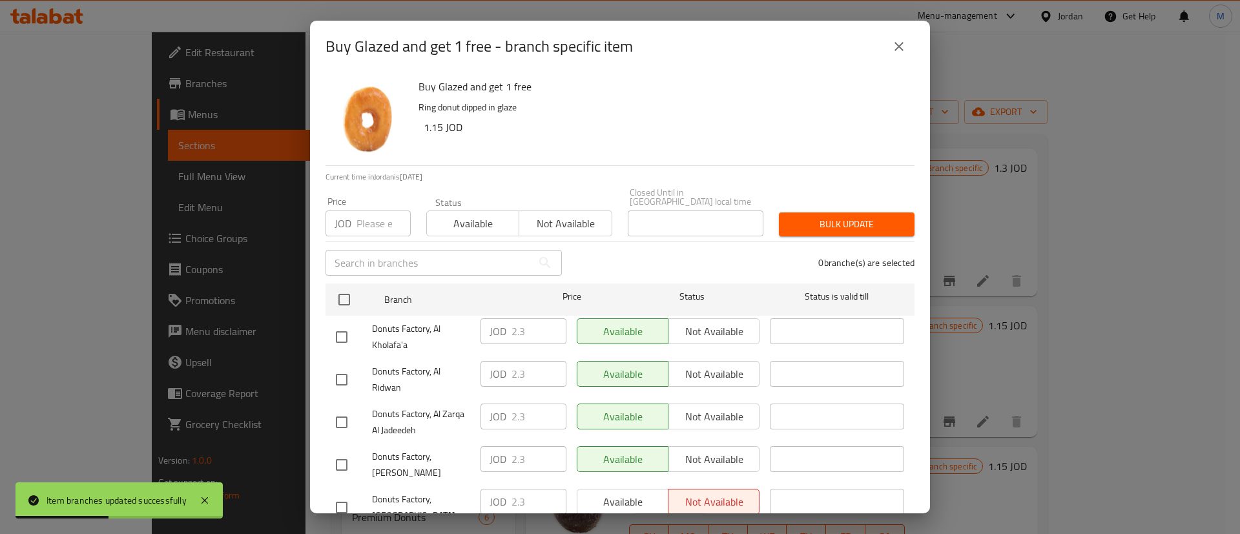
checkbox input "true"
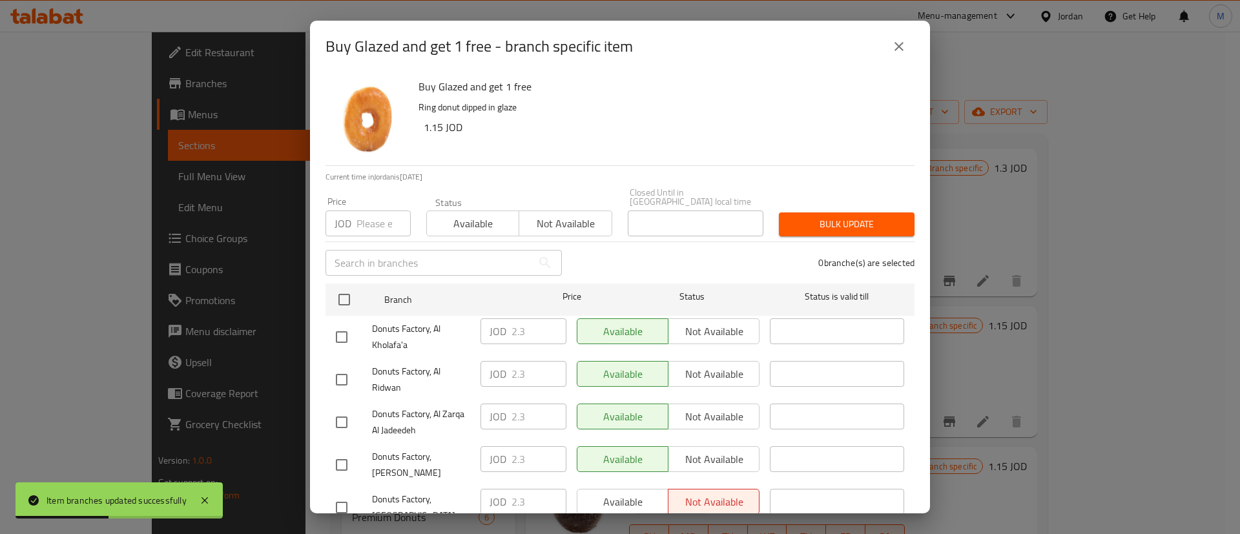
checkbox input "true"
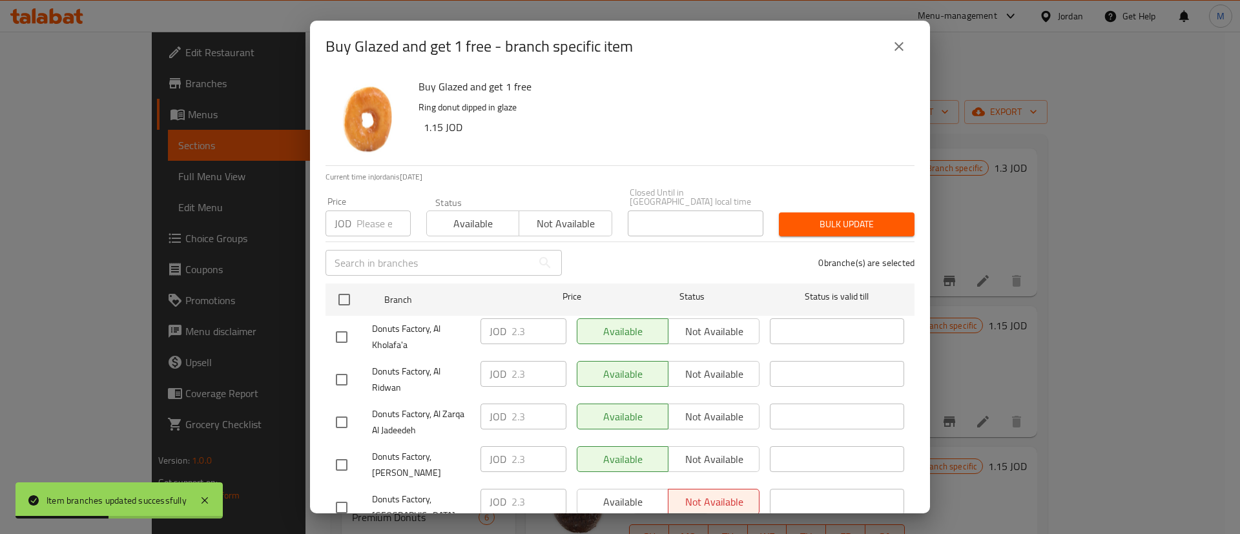
checkbox input "true"
click at [622, 493] on span "Available" at bounding box center [623, 502] width 81 height 19
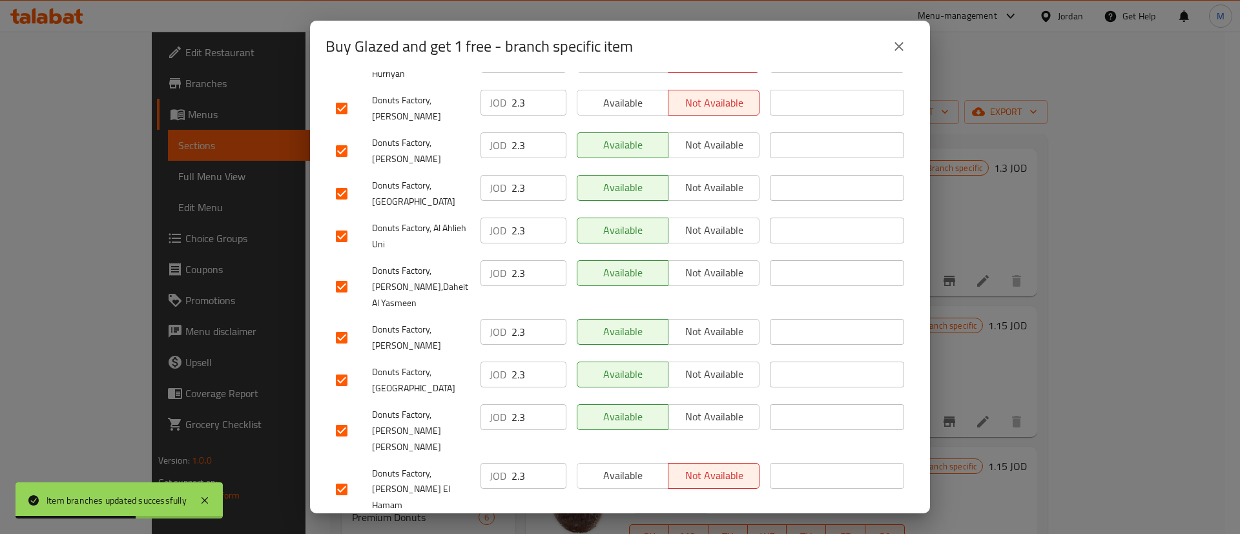
scroll to position [985, 0]
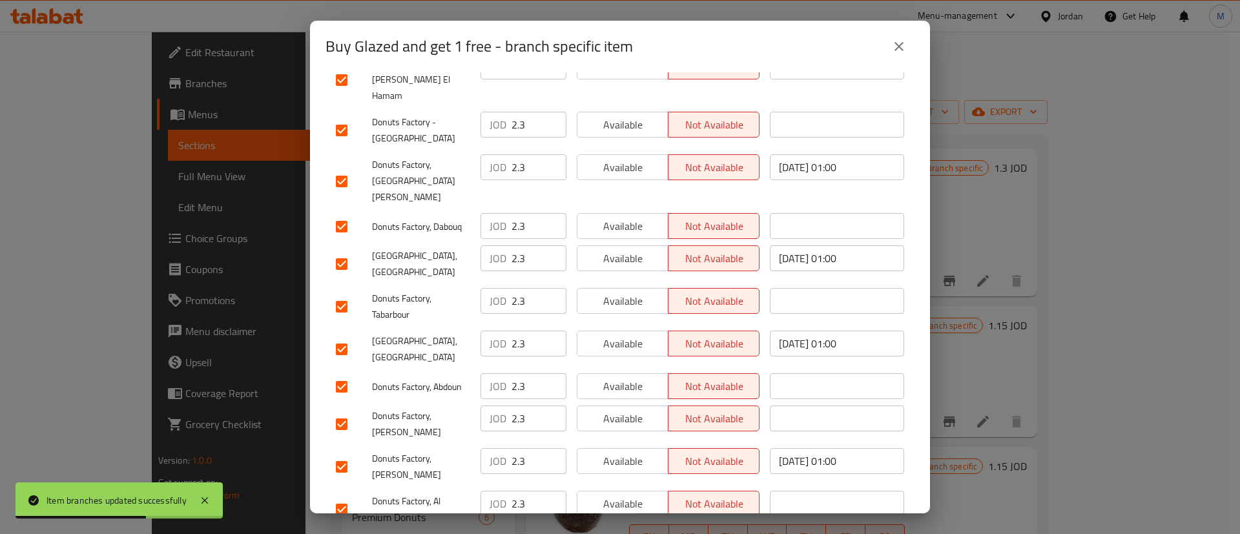
click at [623, 491] on button "Available" at bounding box center [623, 504] width 92 height 26
click at [628, 452] on span "Available" at bounding box center [623, 461] width 81 height 19
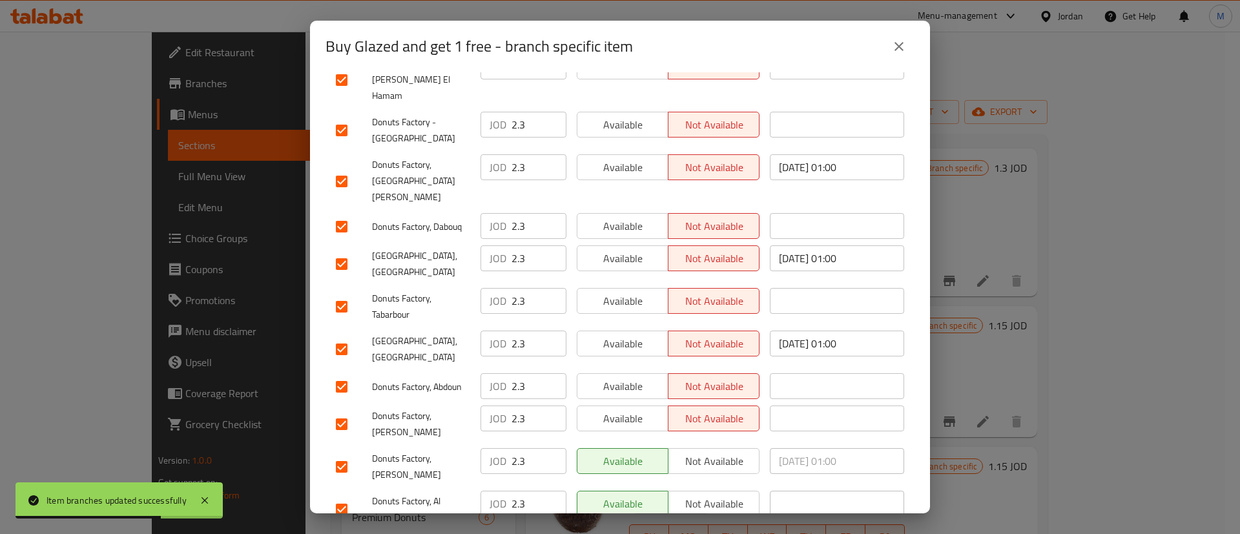
click at [630, 409] on span "Available" at bounding box center [623, 418] width 81 height 19
click at [627, 377] on span "Available" at bounding box center [623, 386] width 81 height 19
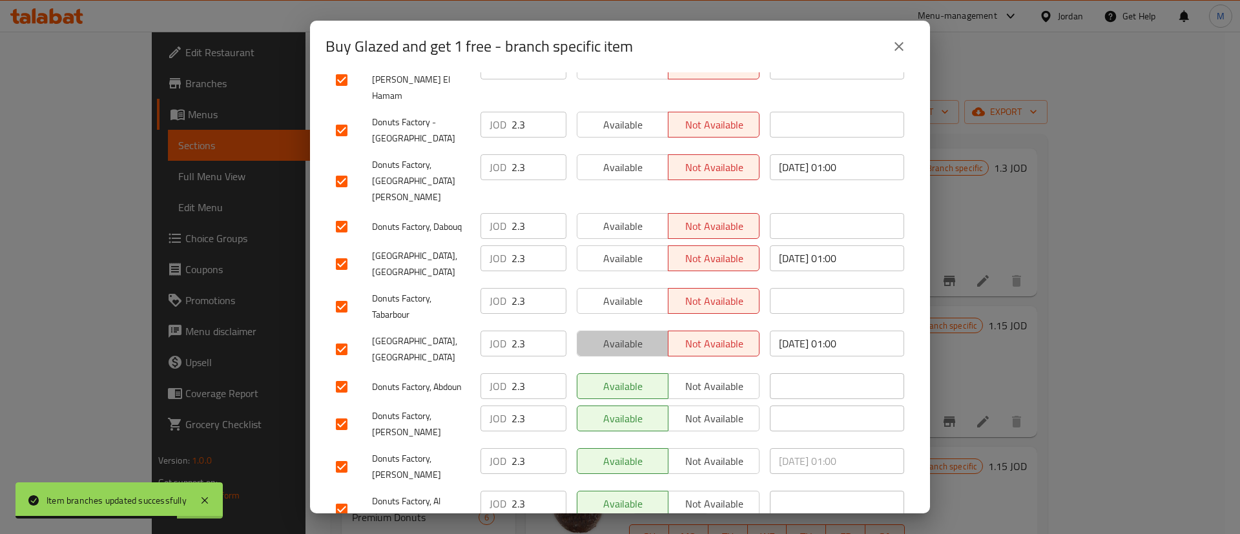
click at [619, 335] on span "Available" at bounding box center [623, 344] width 81 height 19
click at [619, 288] on button "Available" at bounding box center [623, 301] width 92 height 26
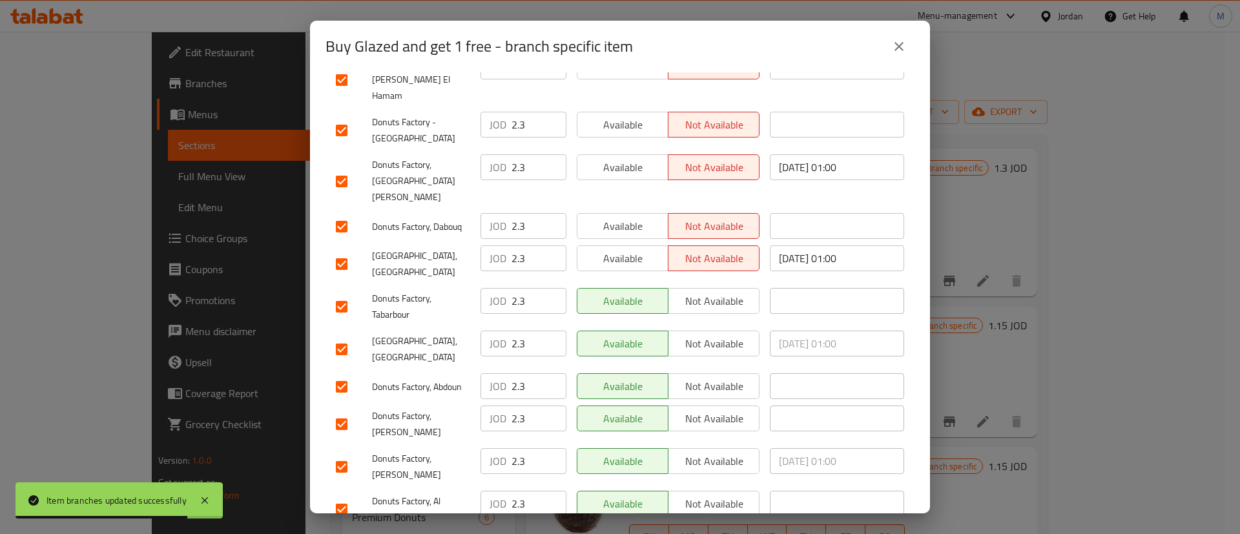
click at [618, 249] on span "Available" at bounding box center [623, 258] width 81 height 19
click at [618, 217] on span "Available" at bounding box center [623, 226] width 81 height 19
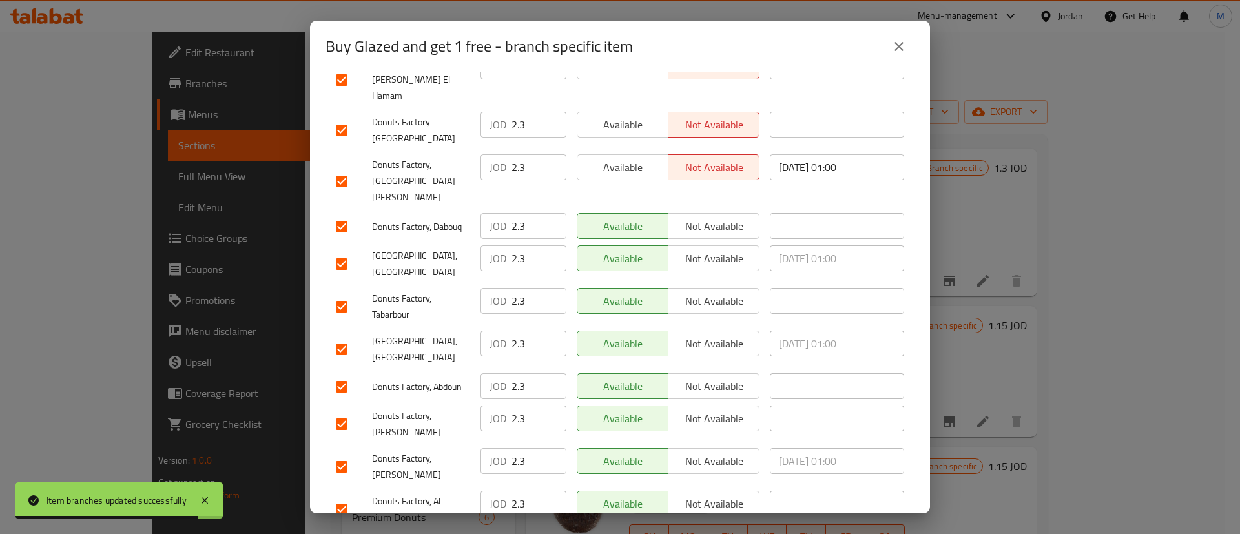
click at [619, 158] on span "Available" at bounding box center [623, 167] width 81 height 19
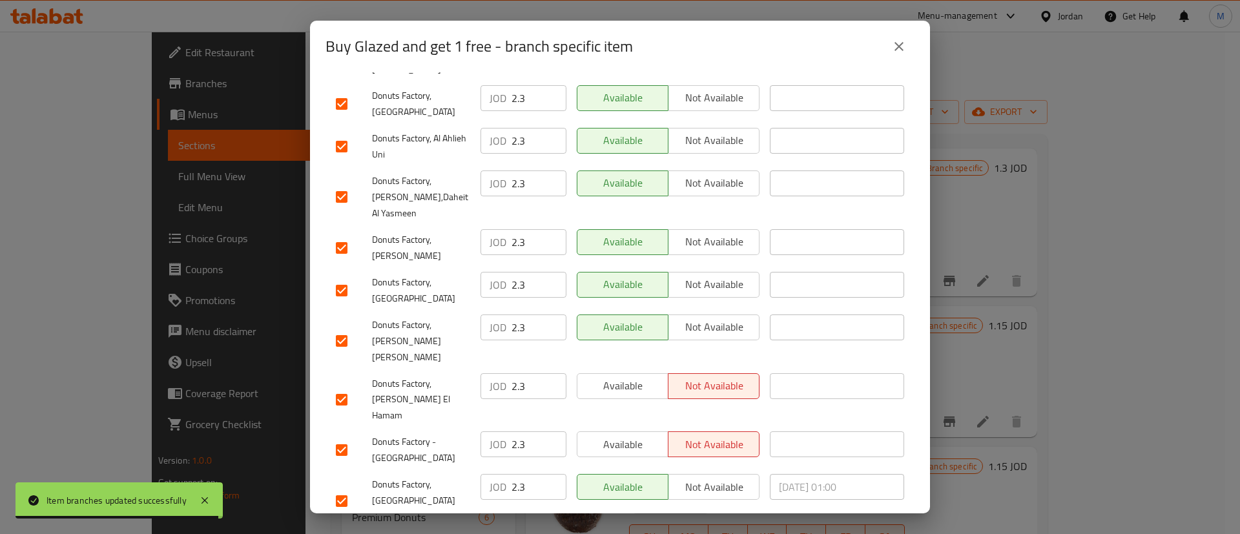
drag, startPoint x: 630, startPoint y: 372, endPoint x: 628, endPoint y: 328, distance: 43.9
click at [630, 435] on span "Available" at bounding box center [623, 444] width 81 height 19
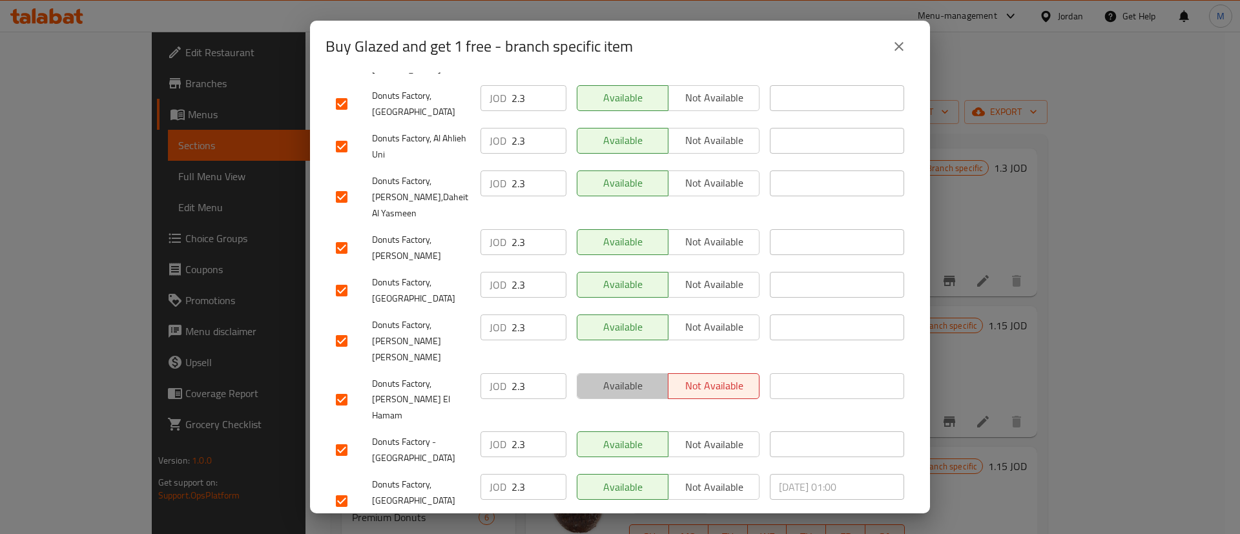
click at [628, 377] on span "Available" at bounding box center [623, 386] width 81 height 19
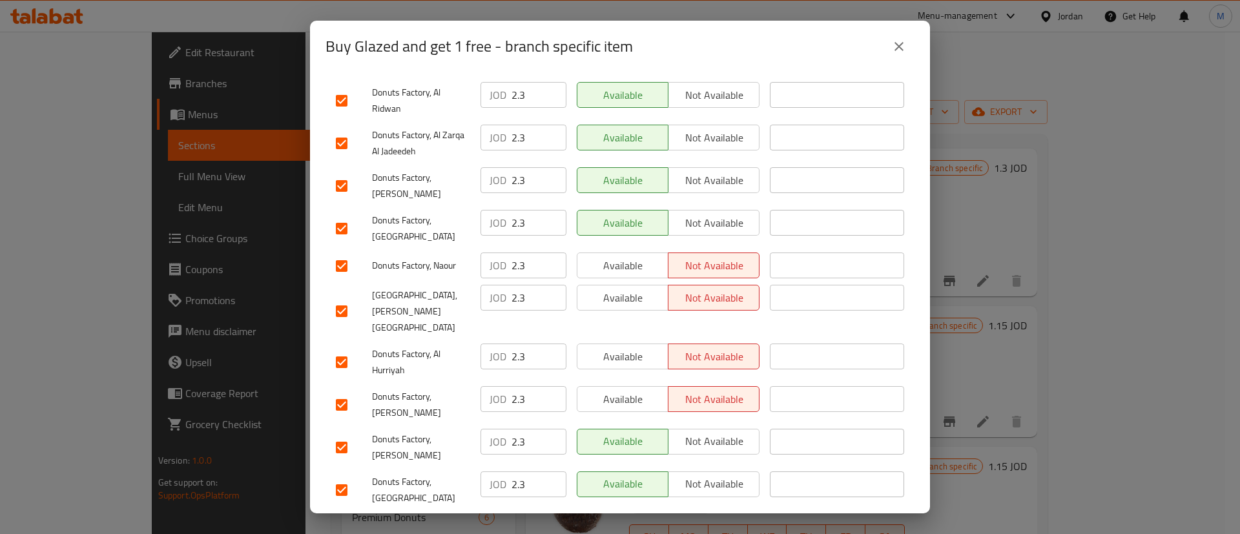
scroll to position [260, 0]
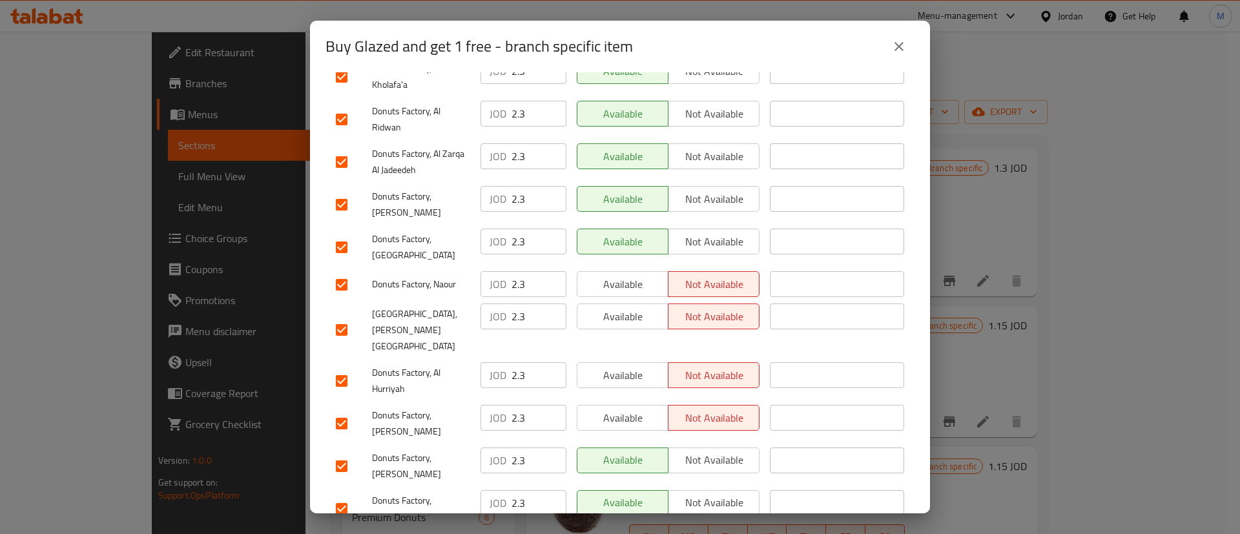
click at [624, 409] on span "Available" at bounding box center [623, 418] width 81 height 19
click at [632, 366] on span "Available" at bounding box center [623, 375] width 81 height 19
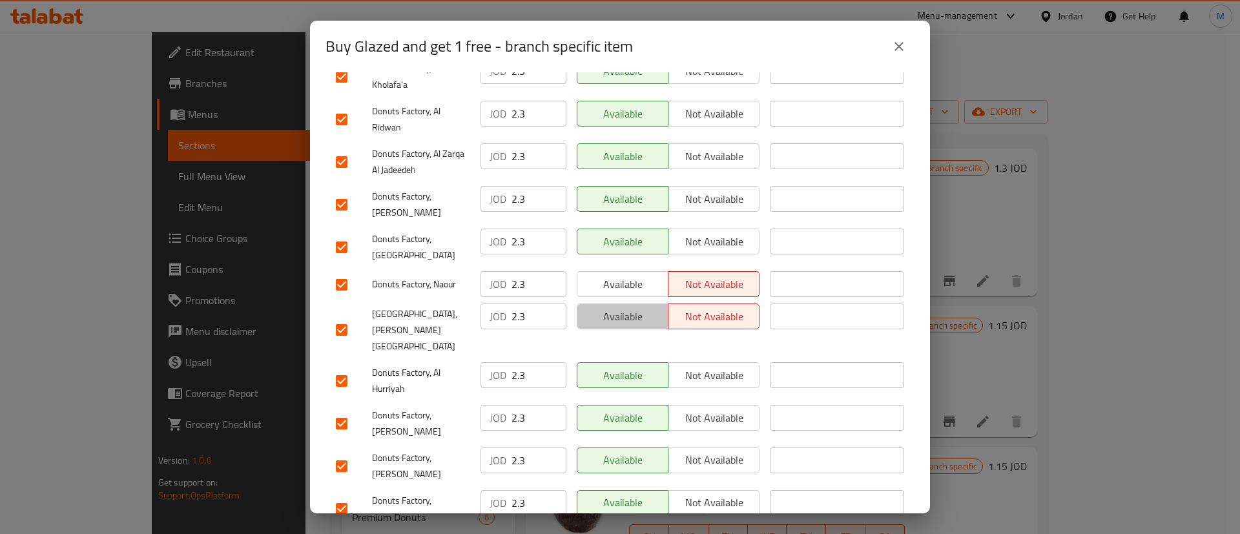
click at [630, 304] on button "Available" at bounding box center [623, 317] width 92 height 26
click at [630, 307] on span "Available" at bounding box center [623, 316] width 81 height 19
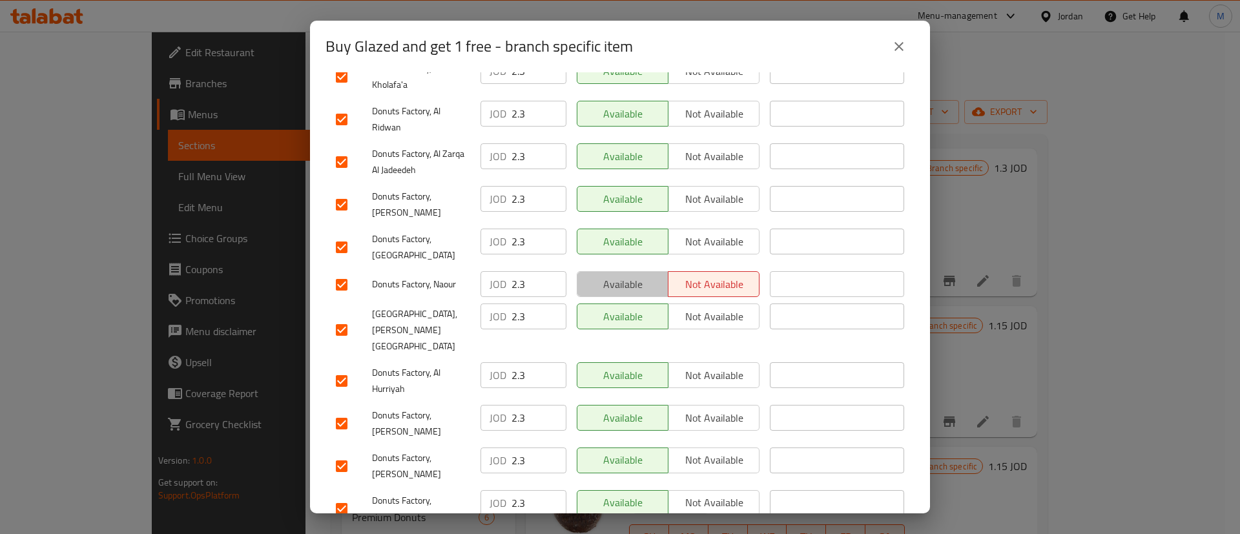
click at [632, 275] on span "Available" at bounding box center [623, 284] width 81 height 19
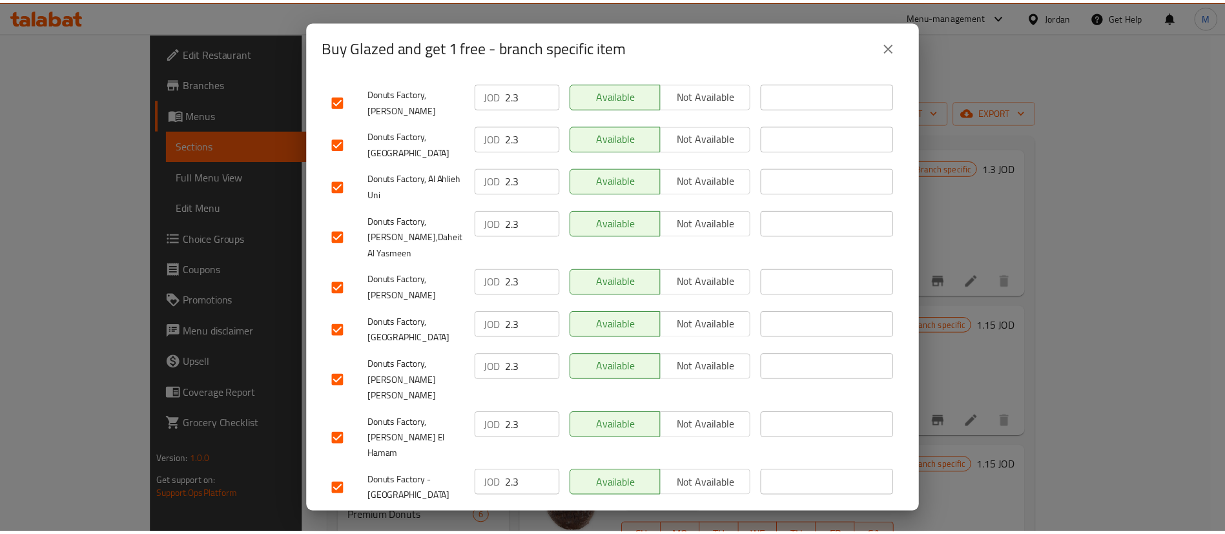
scroll to position [985, 0]
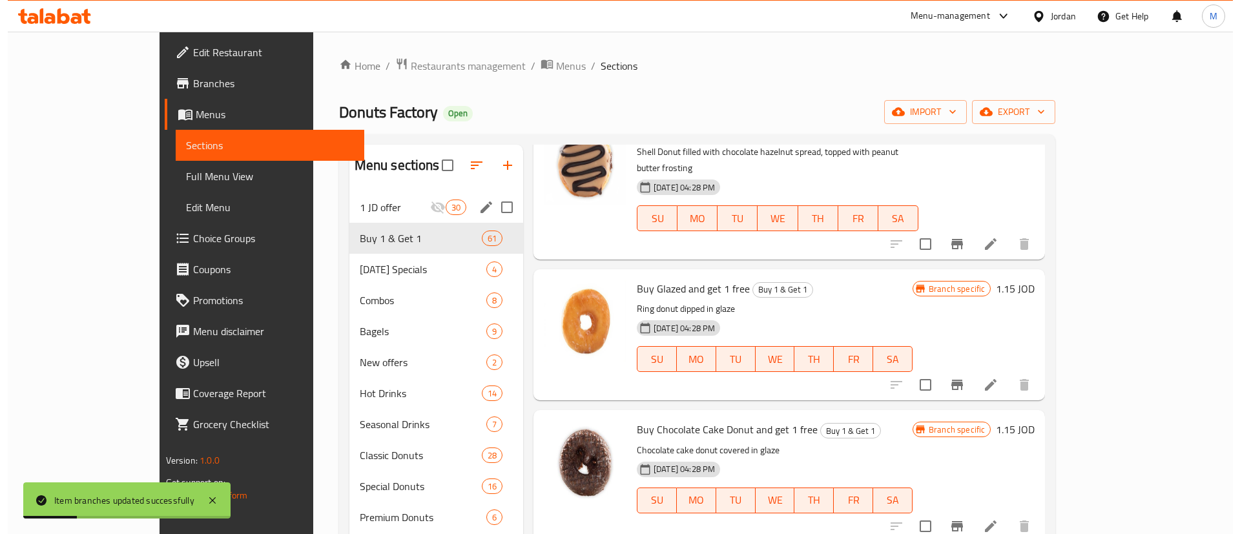
scroll to position [1885, 0]
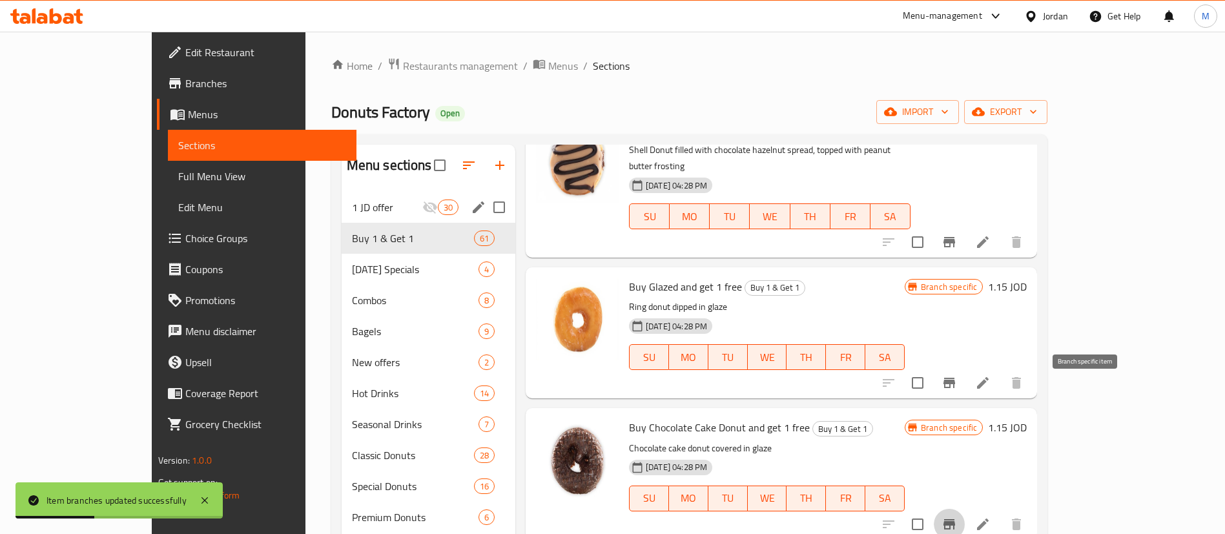
click at [965, 509] on button "Branch-specific-item" at bounding box center [949, 524] width 31 height 31
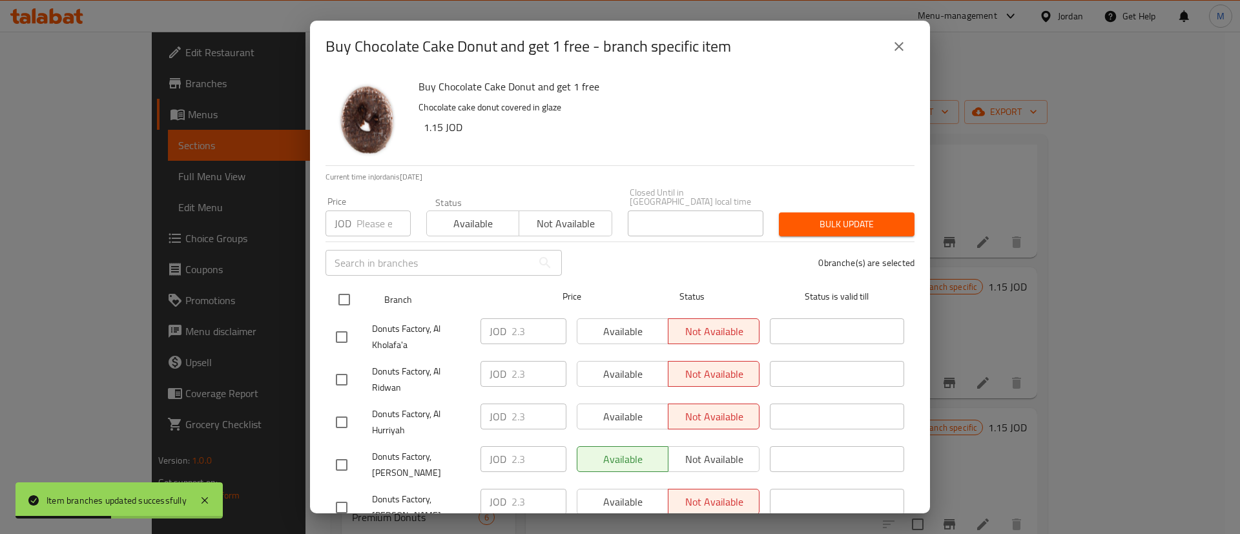
click at [350, 293] on input "checkbox" at bounding box center [344, 299] width 27 height 27
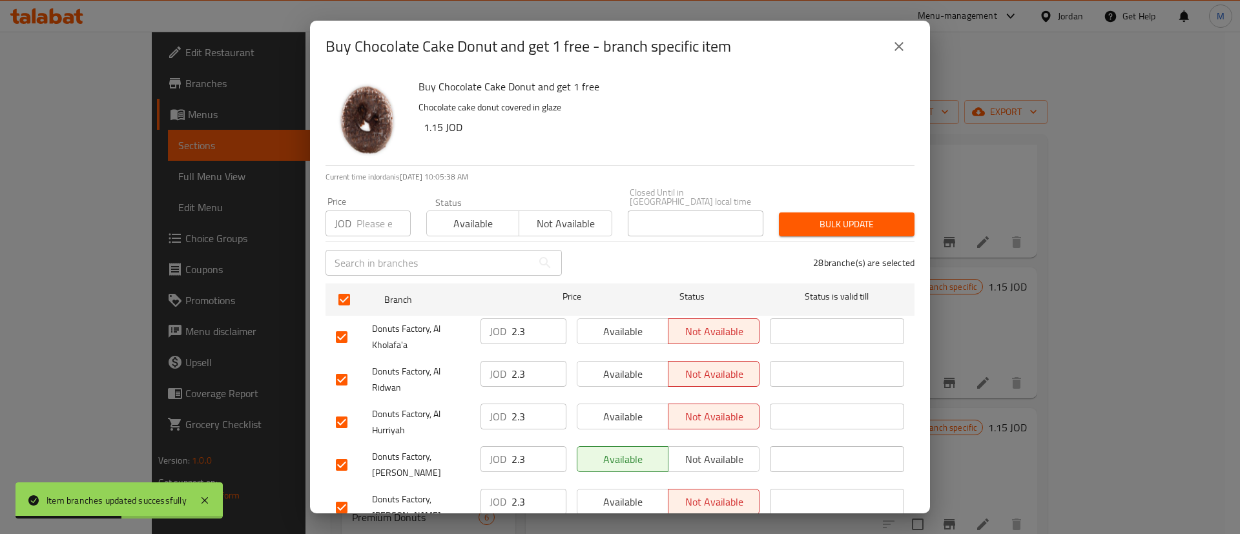
click at [625, 326] on span "Available" at bounding box center [623, 331] width 81 height 19
click at [615, 365] on span "Available" at bounding box center [623, 374] width 81 height 19
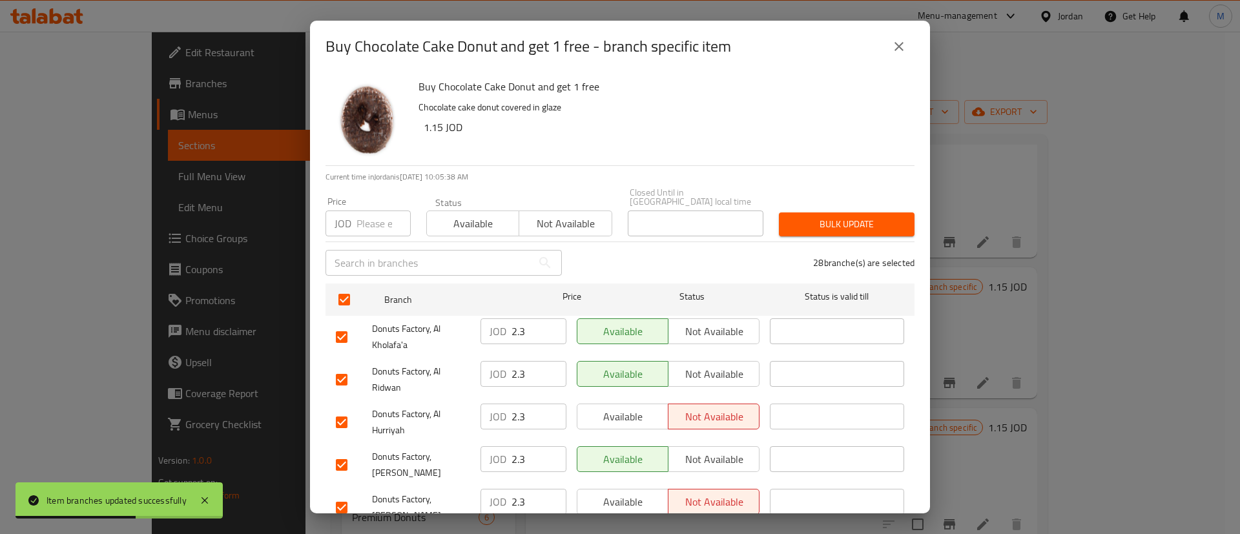
click at [622, 399] on div "Available Not available" at bounding box center [668, 423] width 193 height 48
click at [628, 408] on span "Available" at bounding box center [623, 417] width 81 height 19
click at [645, 493] on span "Available" at bounding box center [623, 502] width 81 height 19
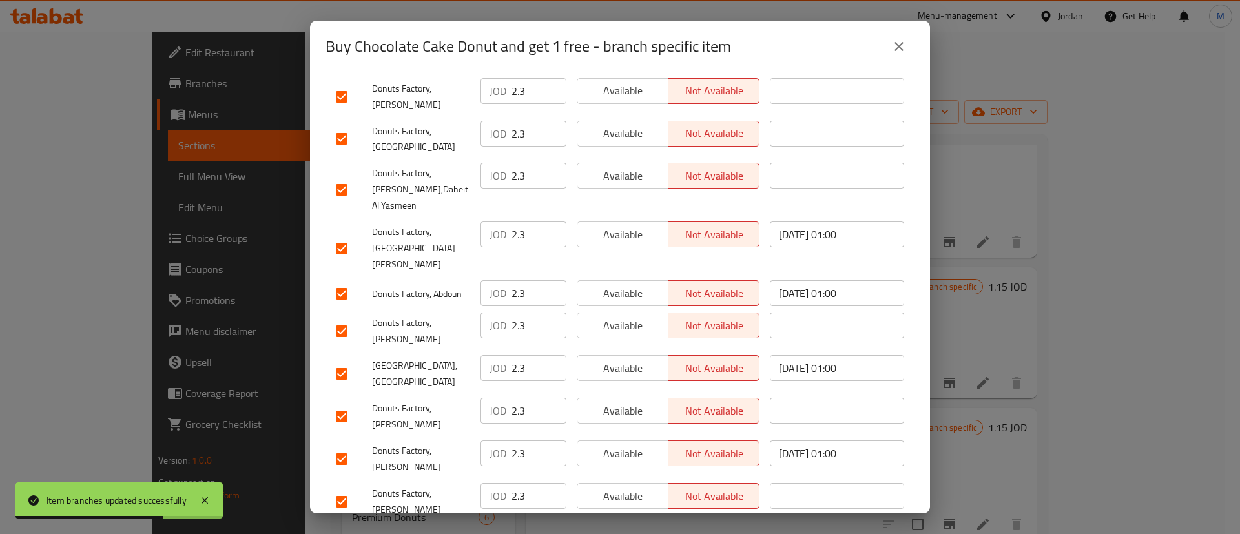
scroll to position [985, 0]
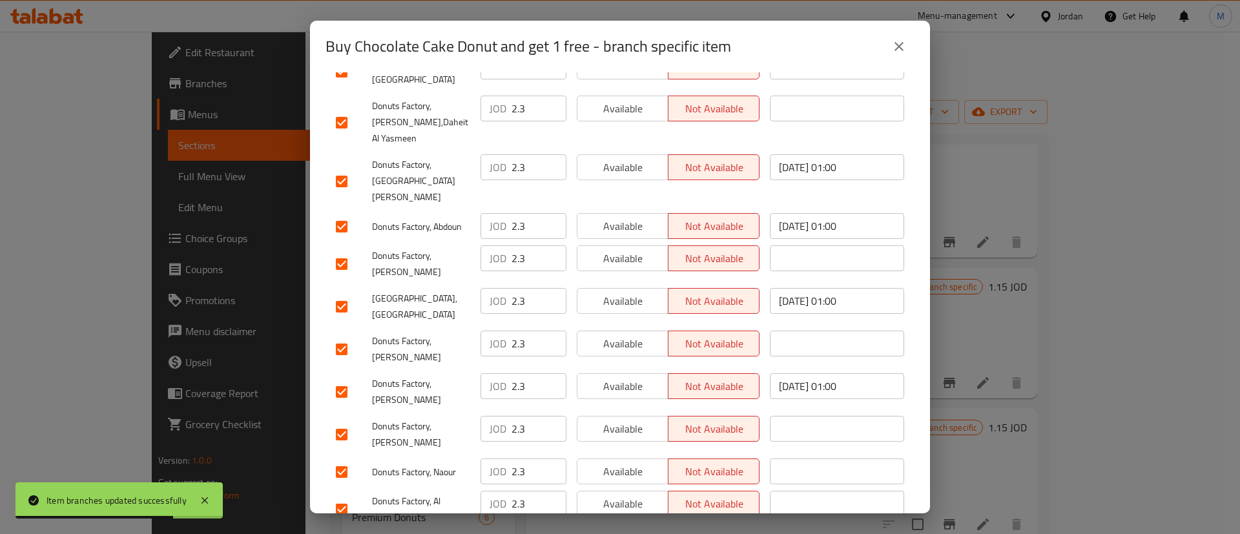
drag, startPoint x: 630, startPoint y: 458, endPoint x: 629, endPoint y: 403, distance: 54.9
click at [629, 495] on span "Available" at bounding box center [623, 504] width 81 height 19
click at [634, 411] on div "Available Not available" at bounding box center [668, 435] width 193 height 48
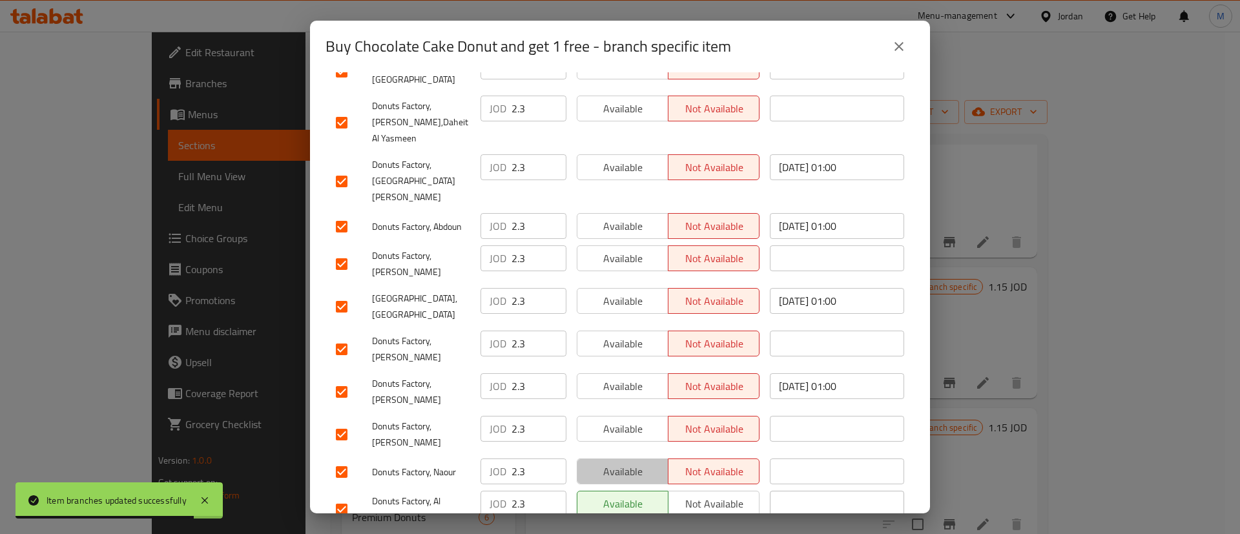
click at [632, 462] on span "Available" at bounding box center [623, 471] width 81 height 19
click at [634, 420] on span "Available" at bounding box center [623, 429] width 81 height 19
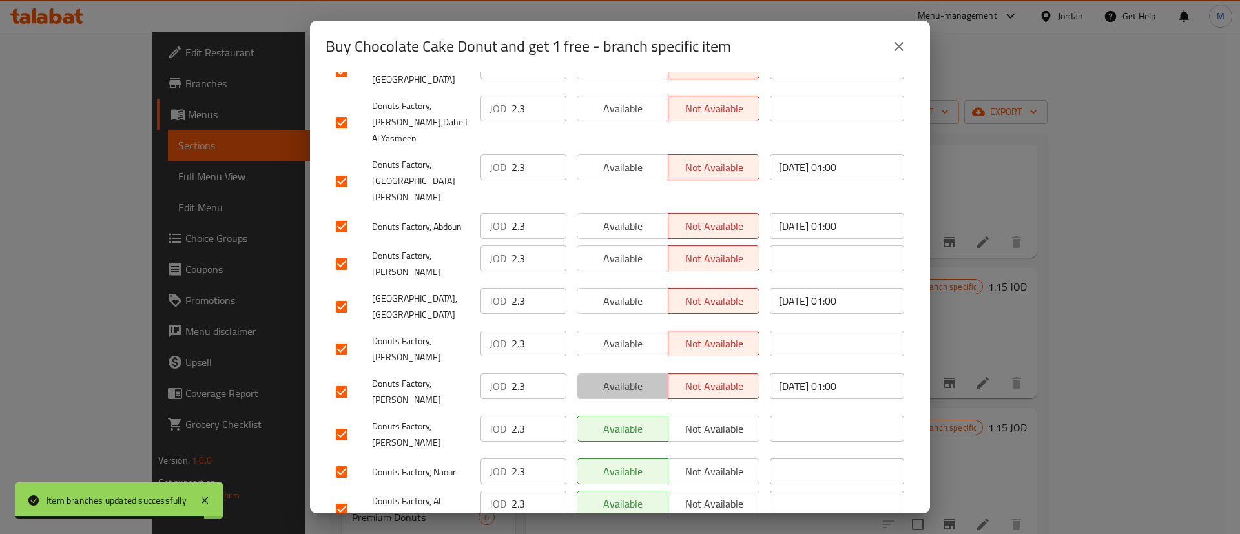
click at [628, 377] on span "Available" at bounding box center [623, 386] width 81 height 19
click at [631, 335] on span "Available" at bounding box center [623, 344] width 81 height 19
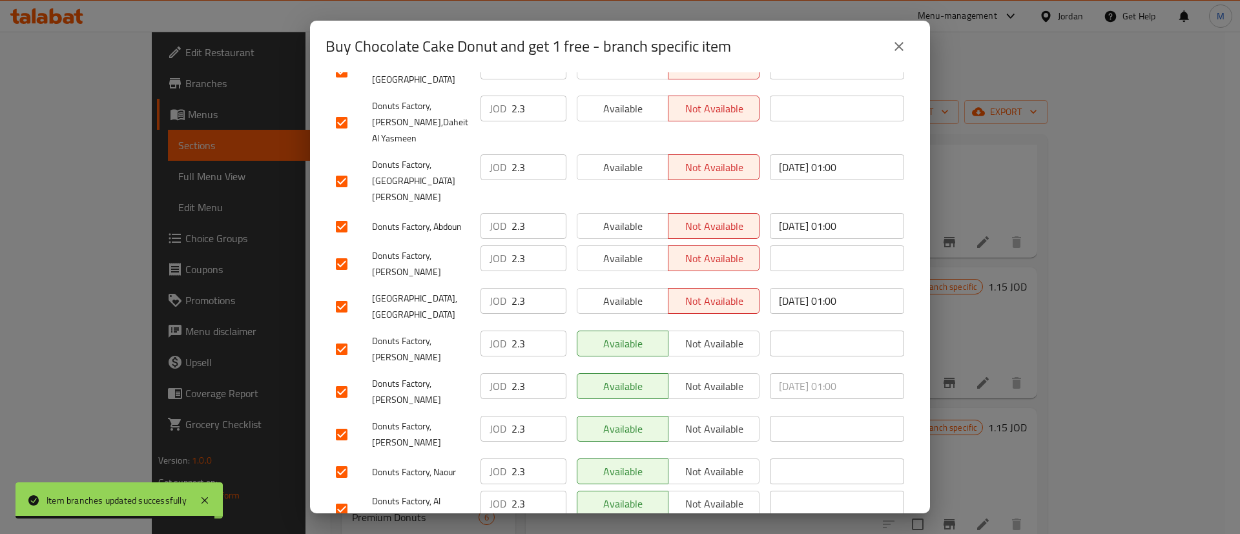
click at [630, 292] on span "Available" at bounding box center [623, 301] width 81 height 19
click at [630, 249] on span "Available" at bounding box center [623, 258] width 81 height 19
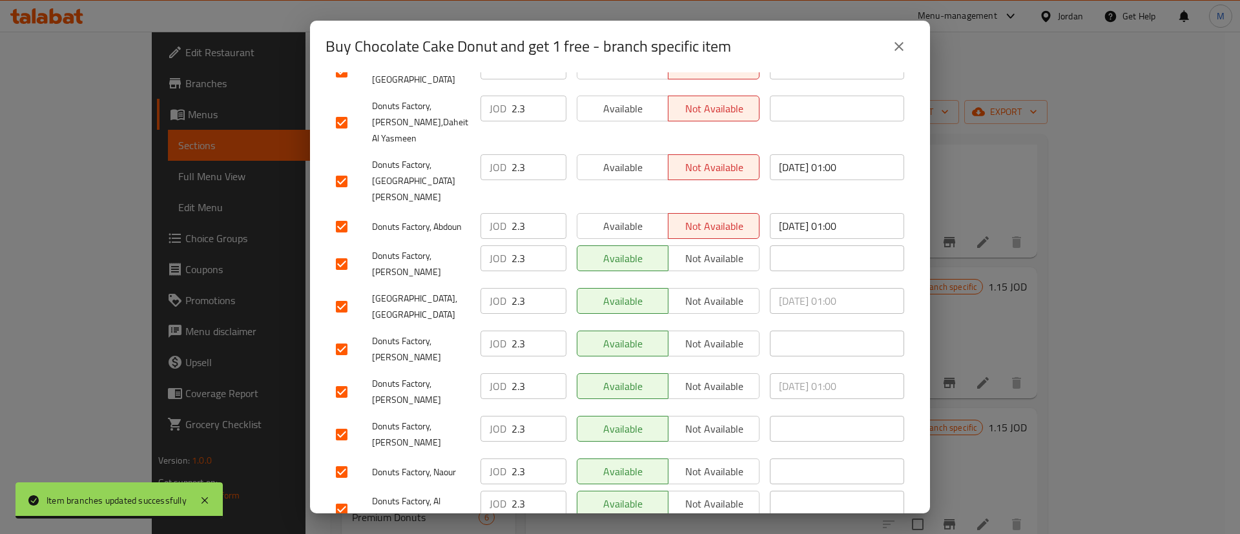
click at [624, 213] on button "Available" at bounding box center [623, 226] width 92 height 26
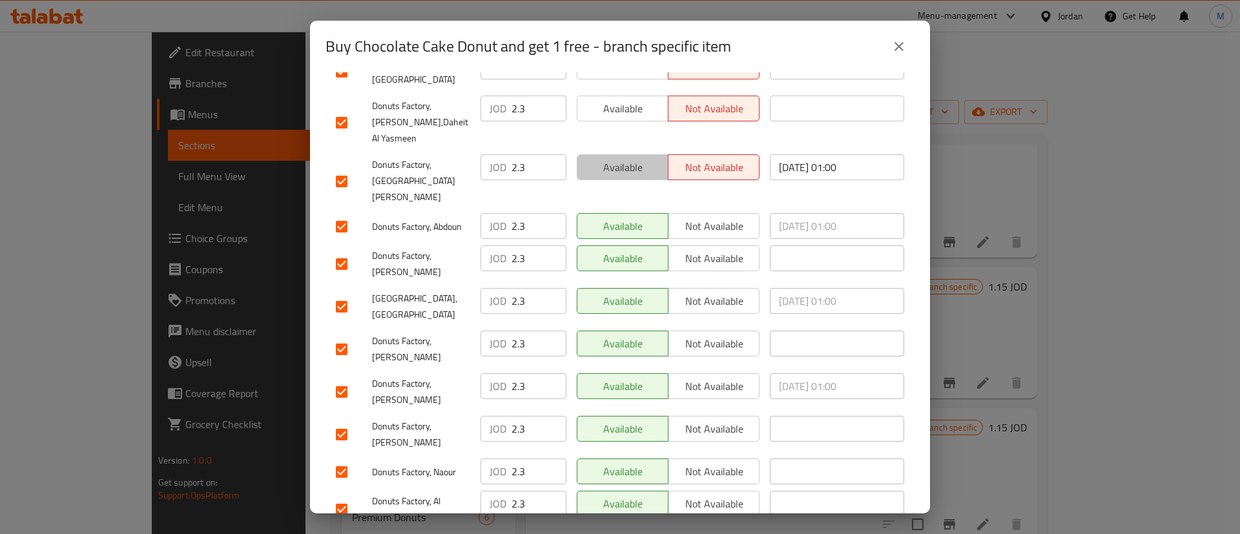
click at [624, 154] on button "Available" at bounding box center [623, 167] width 92 height 26
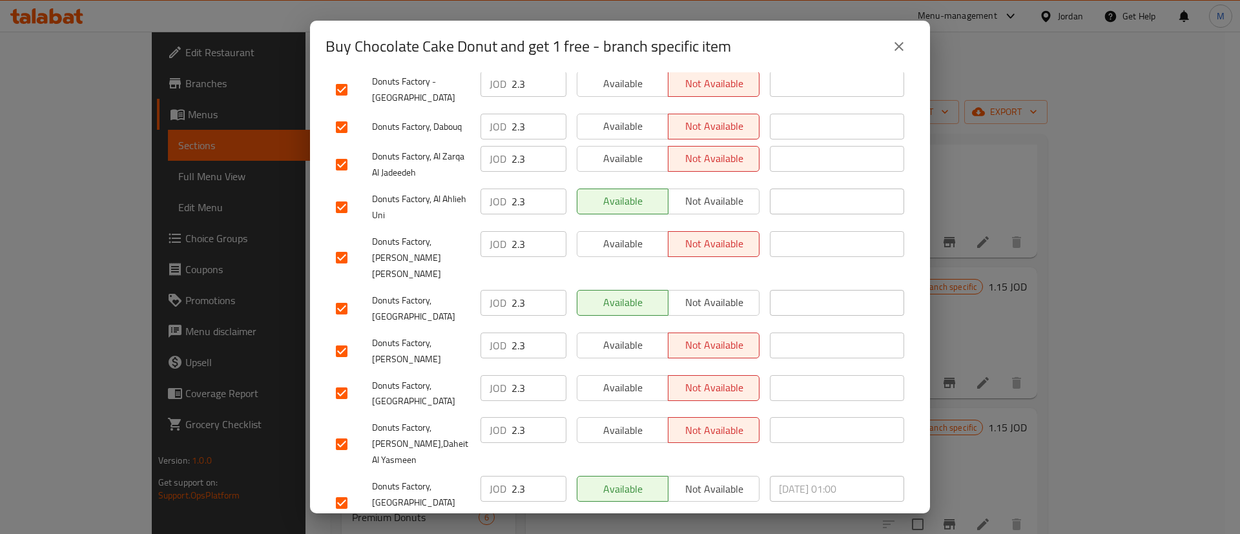
scroll to position [650, 0]
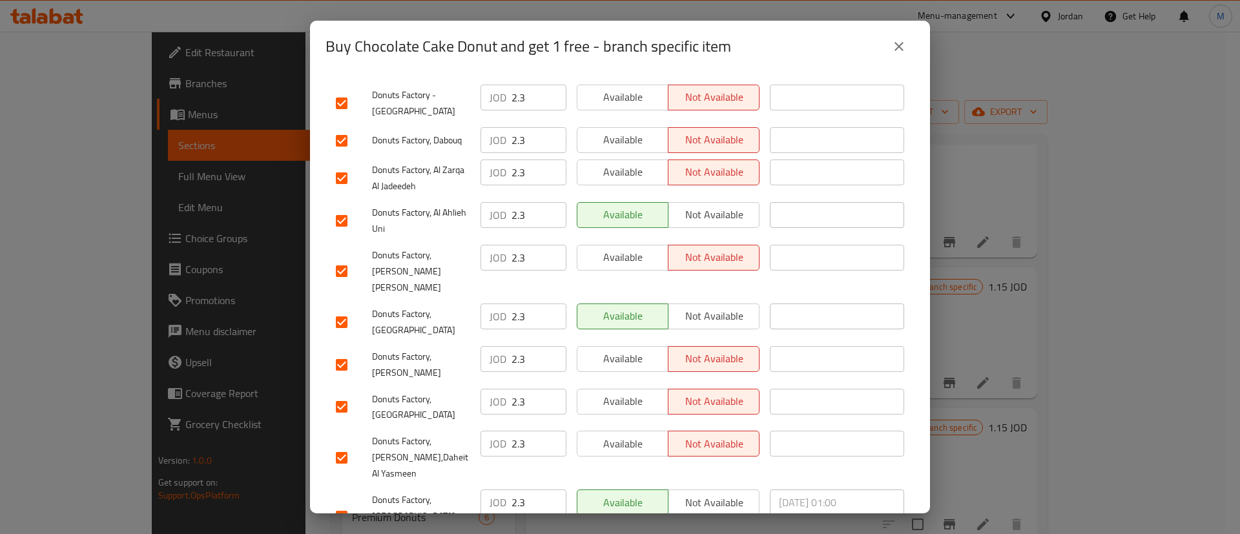
click at [623, 435] on span "Available" at bounding box center [623, 444] width 81 height 19
click at [621, 392] on span "Available" at bounding box center [623, 401] width 81 height 19
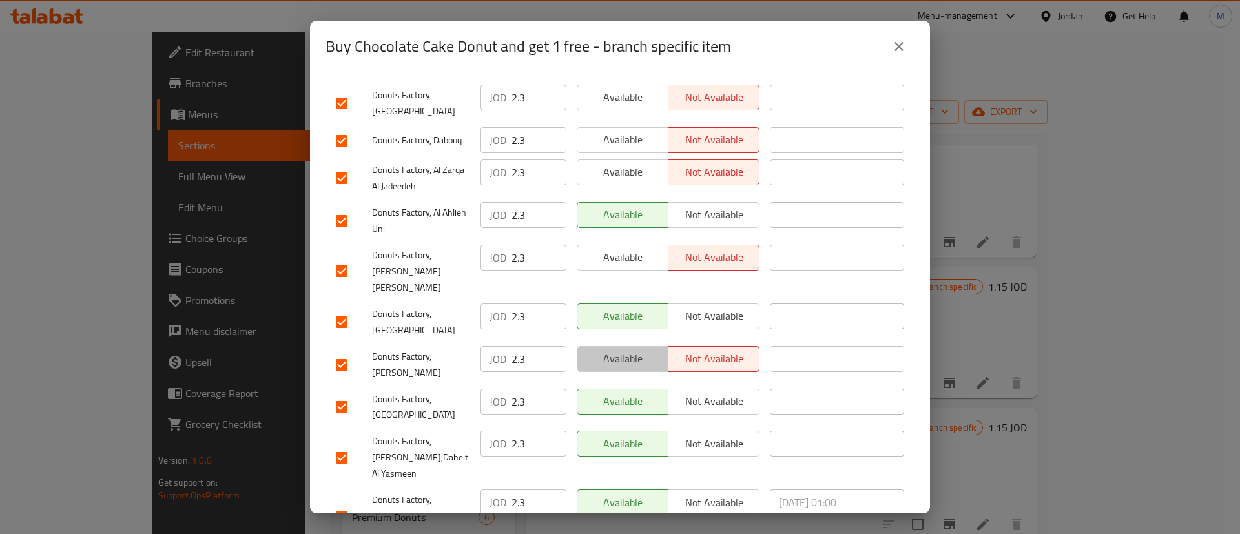
click at [623, 349] on span "Available" at bounding box center [623, 358] width 81 height 19
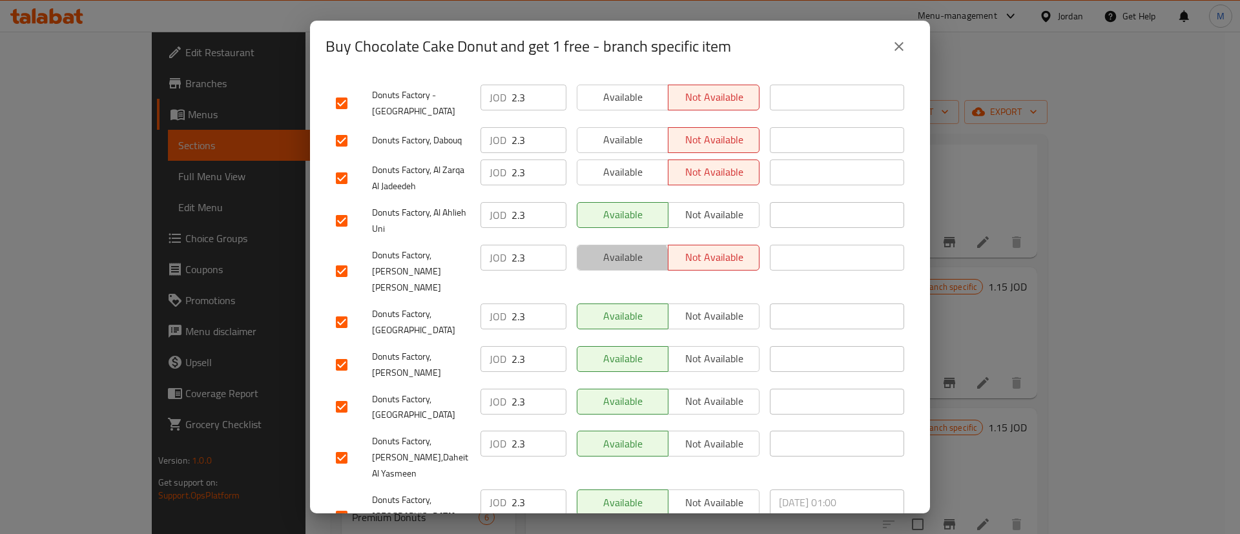
click at [614, 245] on button "Available" at bounding box center [623, 258] width 92 height 26
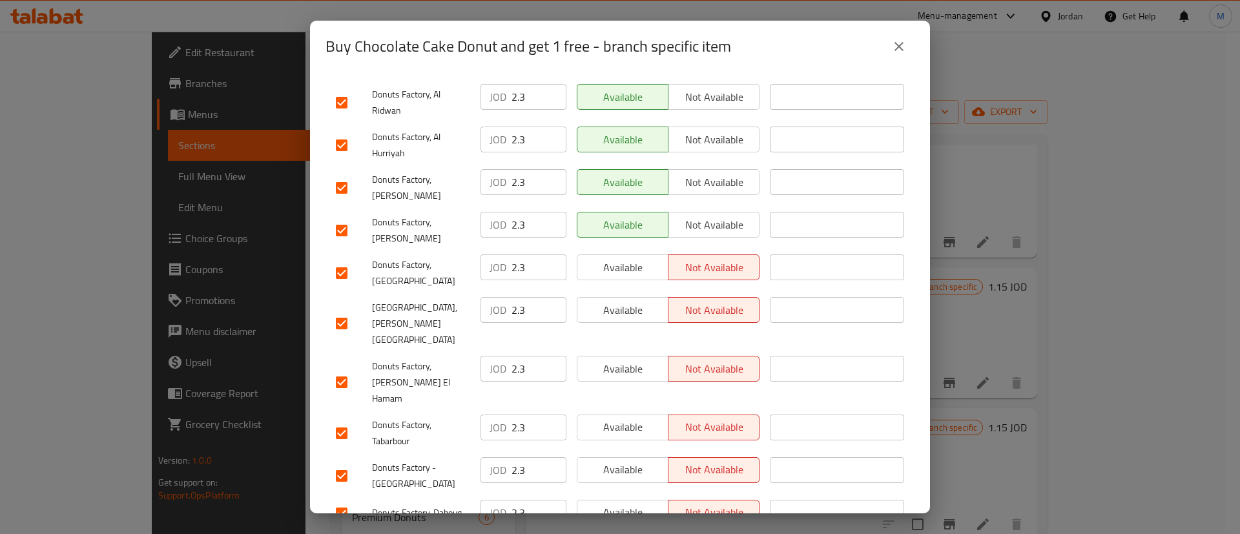
scroll to position [276, 0]
click at [630, 260] on span "Available" at bounding box center [623, 269] width 81 height 19
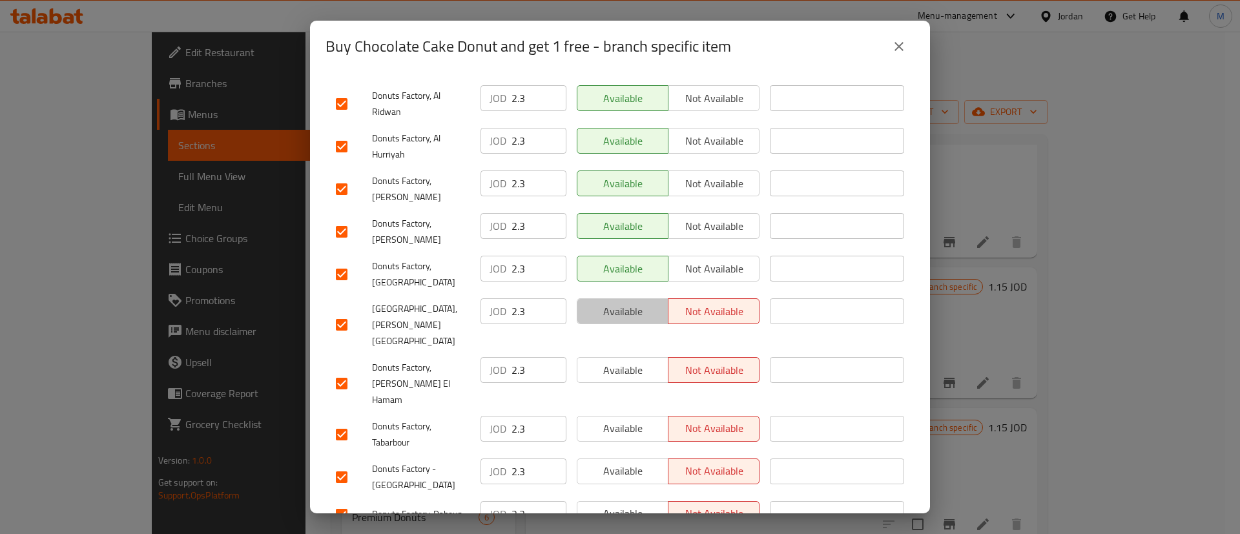
click at [630, 302] on span "Available" at bounding box center [623, 311] width 81 height 19
click at [621, 361] on span "Available" at bounding box center [623, 370] width 81 height 19
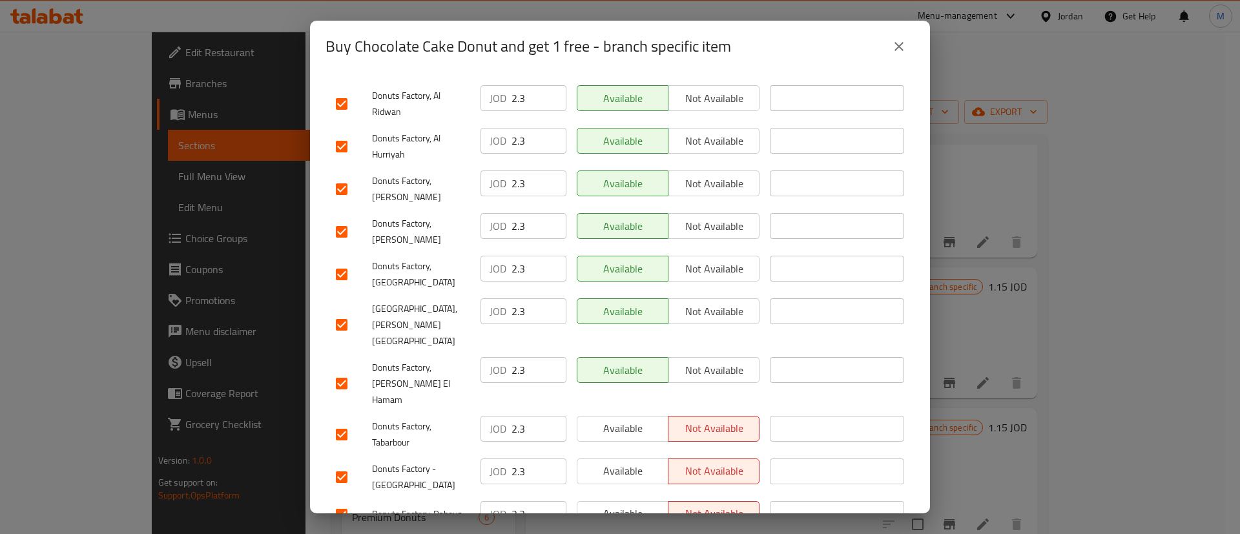
click at [633, 496] on div "Available Not available" at bounding box center [668, 514] width 193 height 37
click at [632, 462] on span "Available" at bounding box center [623, 471] width 81 height 19
click at [619, 504] on span "Available" at bounding box center [623, 513] width 81 height 19
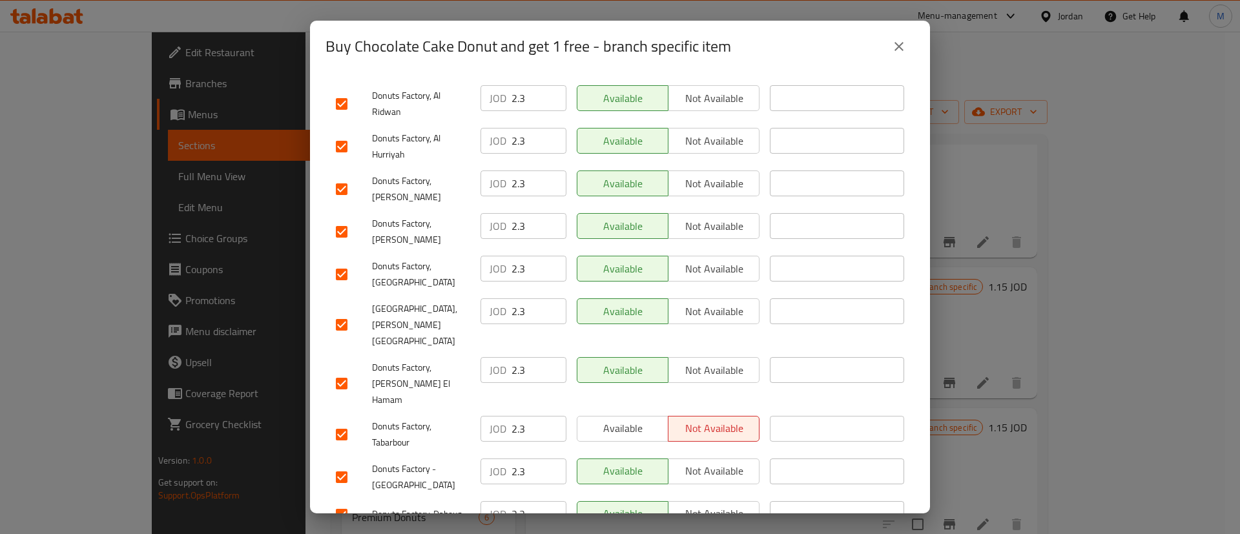
click at [630, 419] on span "Available" at bounding box center [623, 428] width 81 height 19
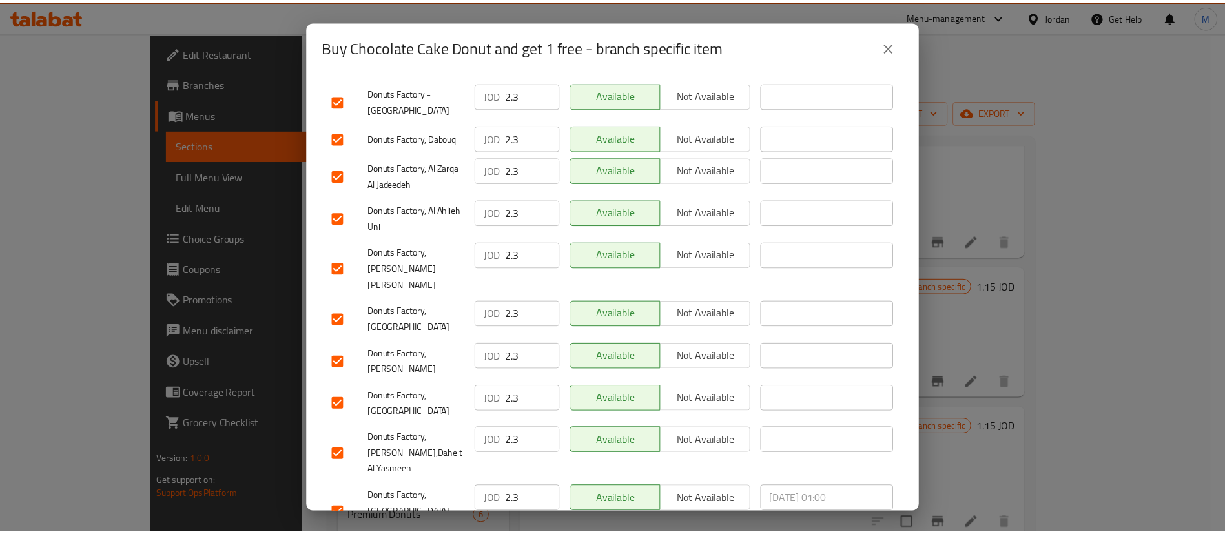
scroll to position [985, 0]
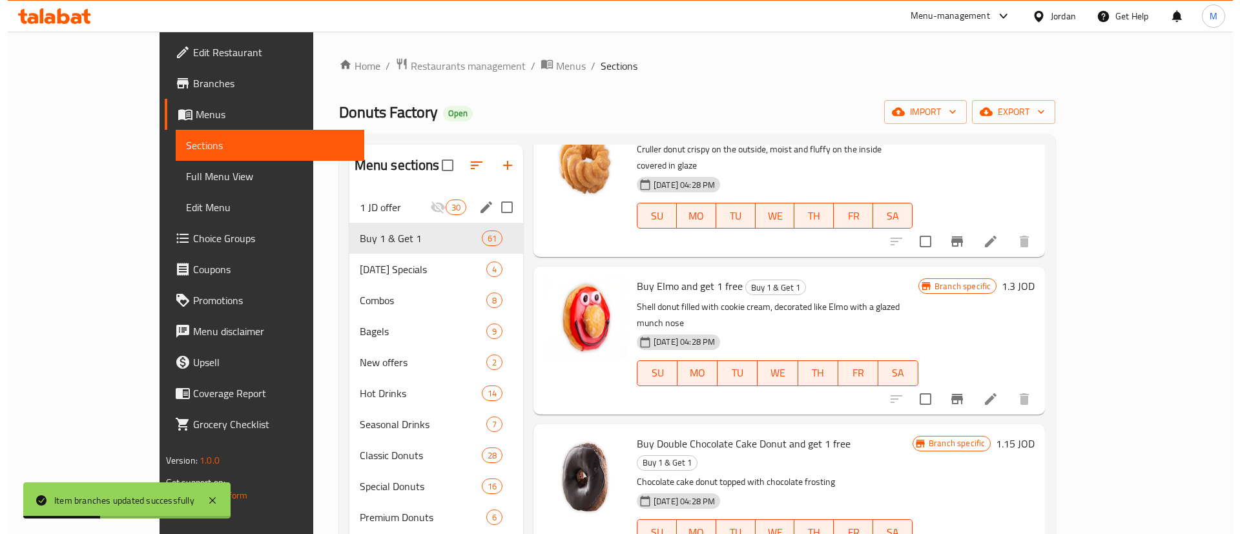
scroll to position [2323, 0]
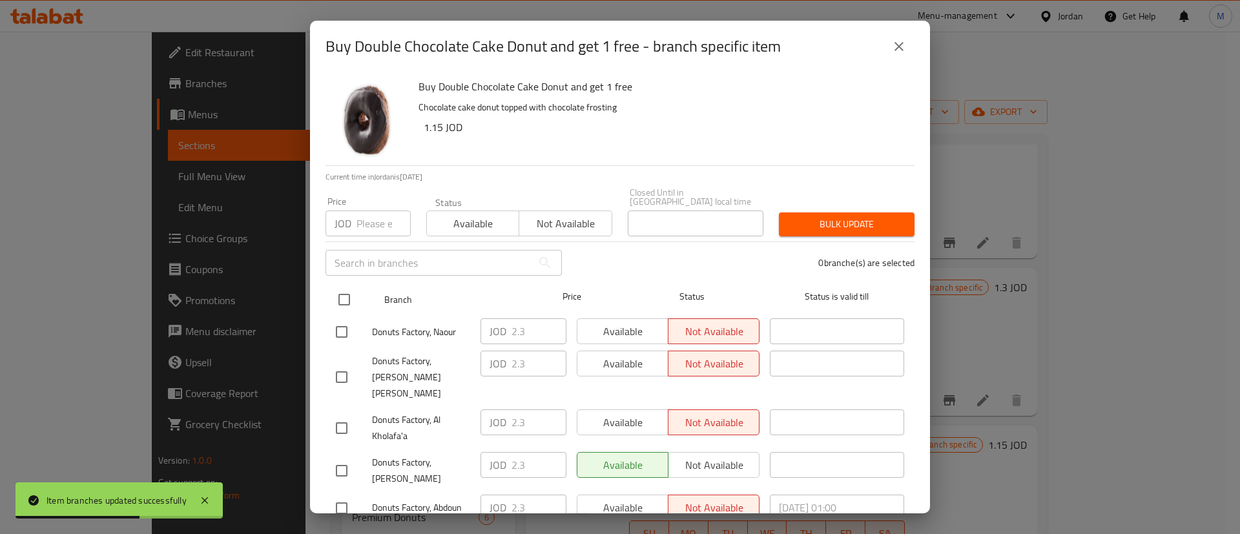
click at [347, 287] on input "checkbox" at bounding box center [344, 299] width 27 height 27
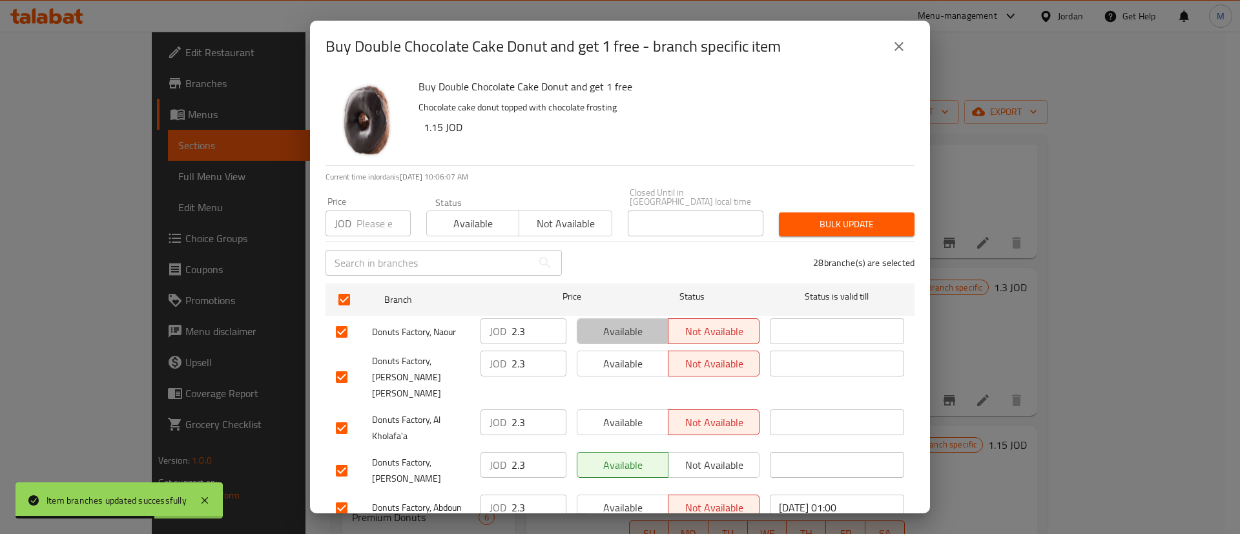
click at [616, 322] on span "Available" at bounding box center [623, 331] width 81 height 19
click at [640, 357] on span "Available" at bounding box center [623, 364] width 81 height 19
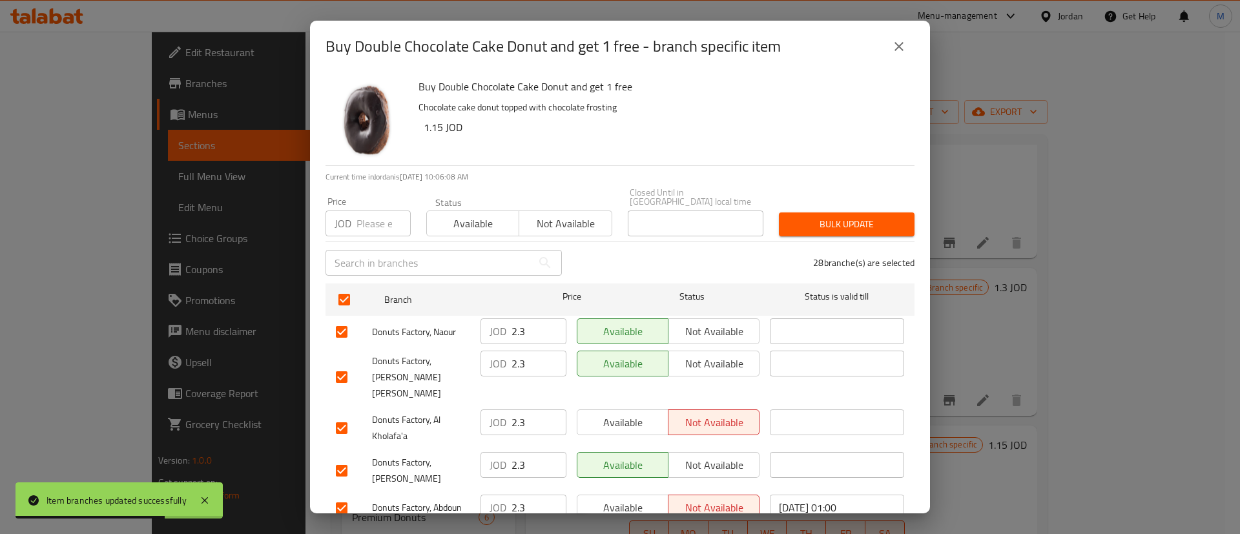
click at [634, 413] on span "Available" at bounding box center [623, 422] width 81 height 19
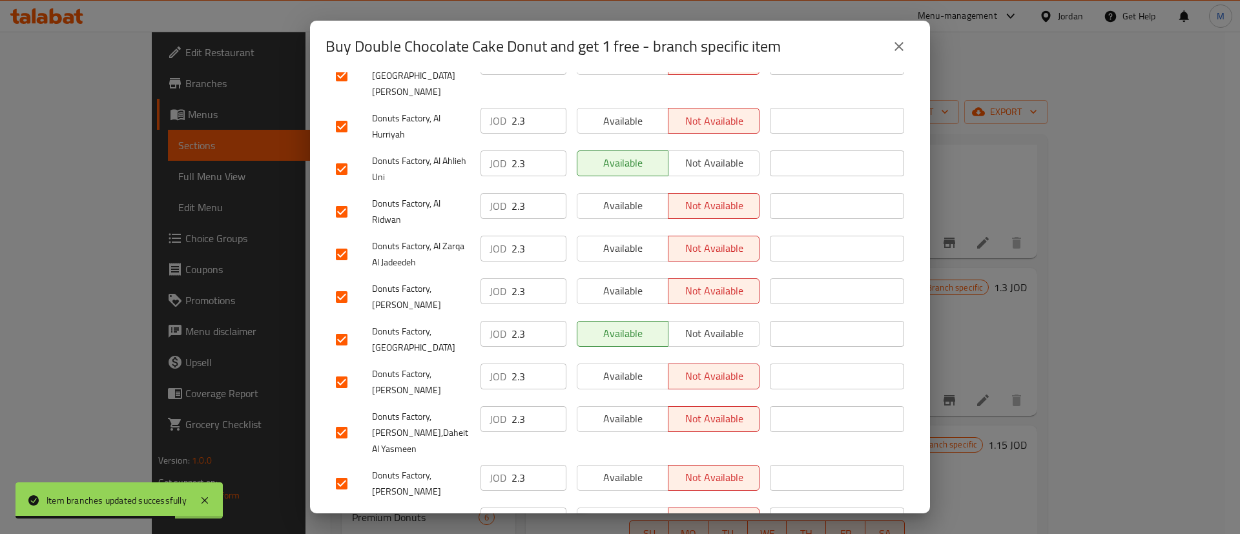
scroll to position [985, 0]
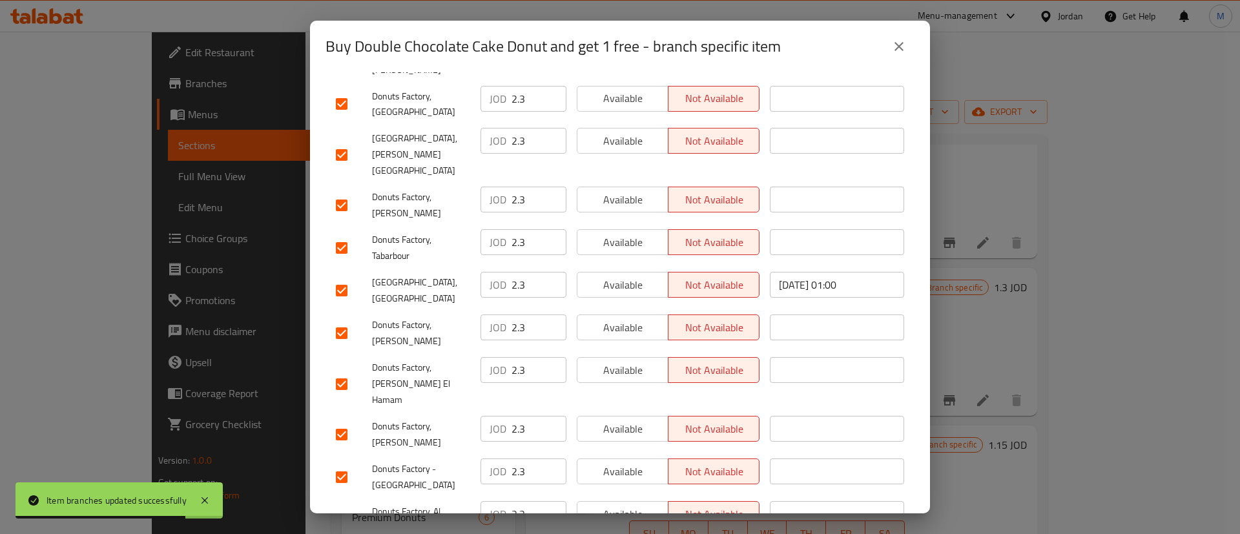
click at [626, 505] on span "Available" at bounding box center [623, 514] width 81 height 19
drag, startPoint x: 624, startPoint y: 369, endPoint x: 635, endPoint y: 327, distance: 44.0
click at [624, 462] on span "Available" at bounding box center [623, 471] width 81 height 19
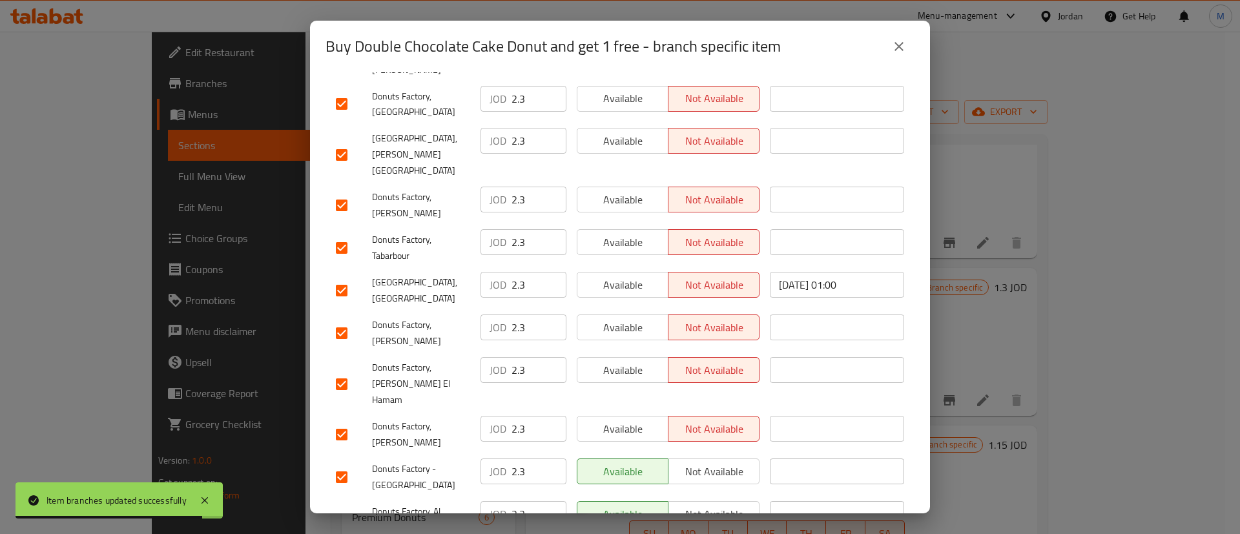
click at [635, 420] on span "Available" at bounding box center [623, 429] width 81 height 19
click at [643, 309] on div "Available Not available" at bounding box center [668, 333] width 193 height 48
click at [637, 309] on div "Available Not available" at bounding box center [668, 333] width 193 height 48
click at [632, 315] on button "Available" at bounding box center [623, 328] width 92 height 26
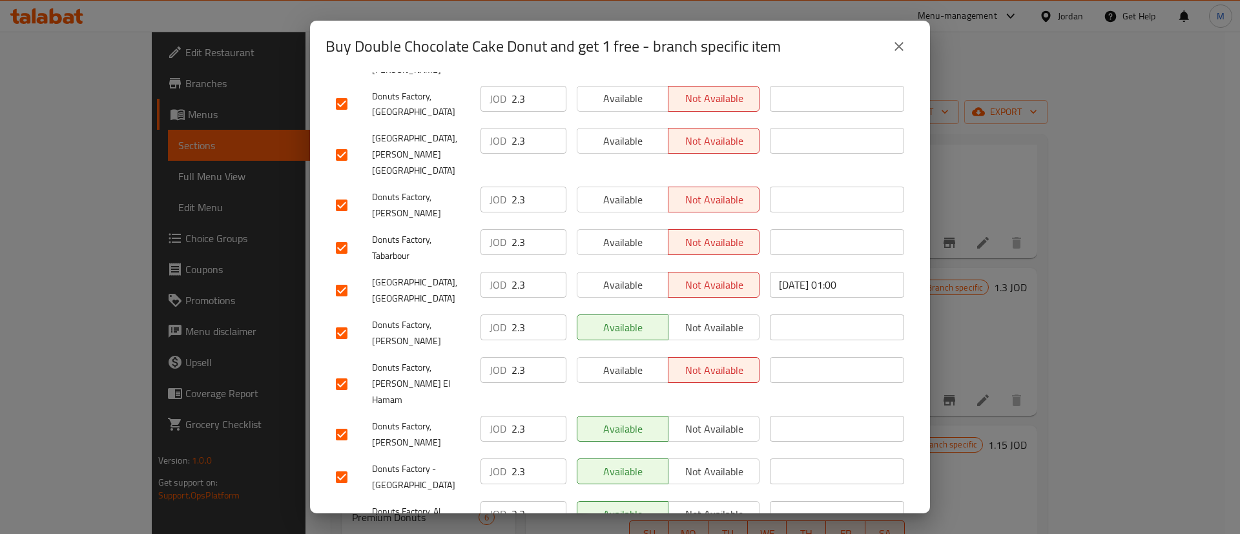
click at [632, 361] on span "Available" at bounding box center [623, 370] width 81 height 19
click at [619, 276] on span "Available" at bounding box center [623, 285] width 81 height 19
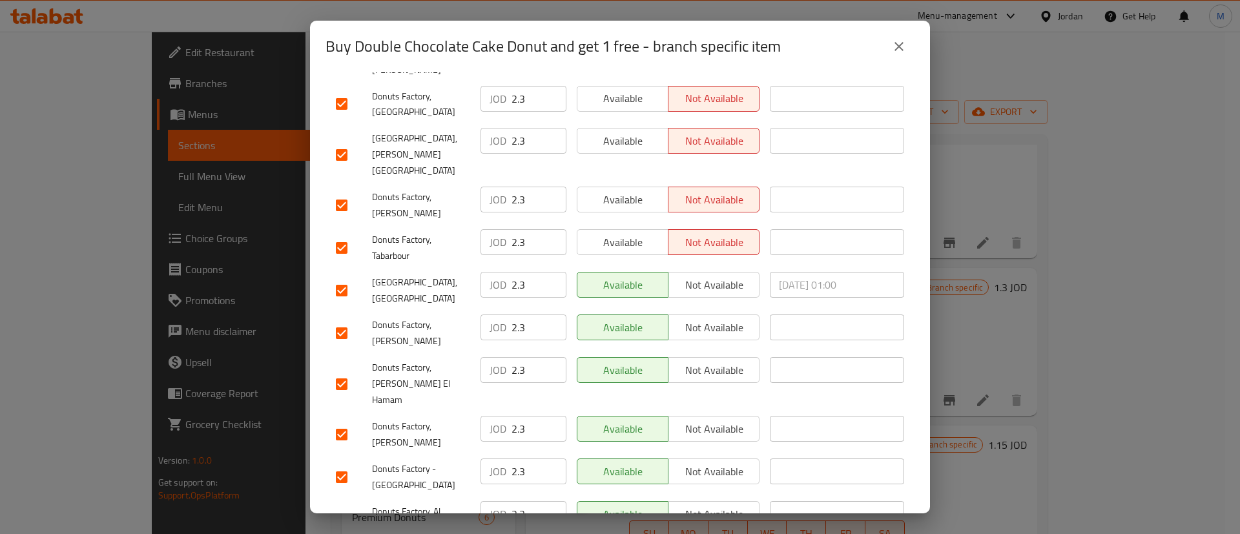
click at [620, 233] on span "Available" at bounding box center [623, 242] width 81 height 19
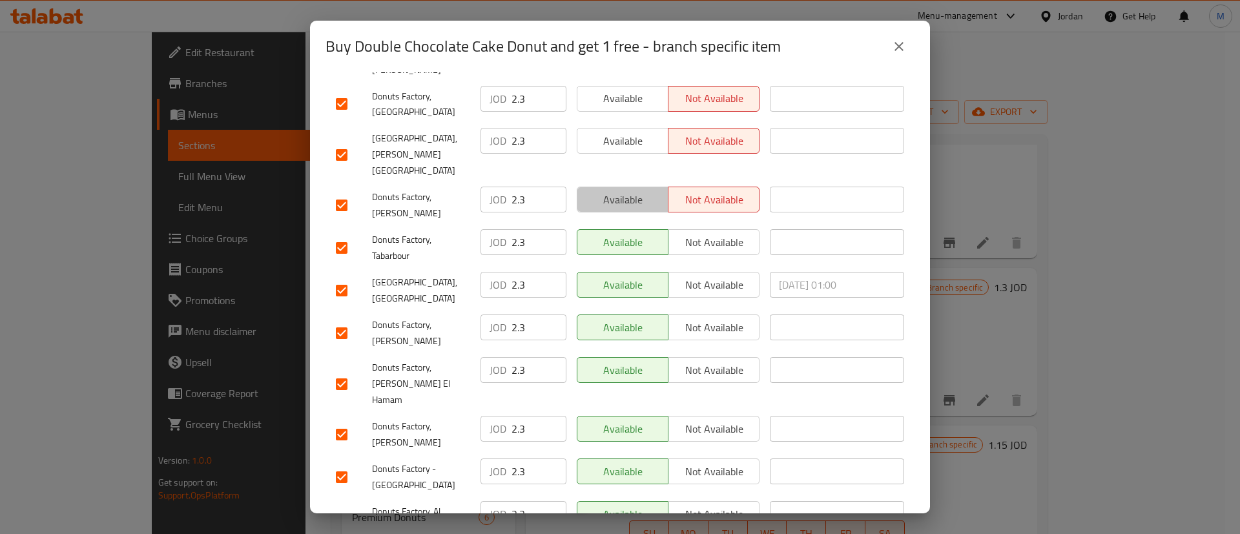
click at [624, 191] on span "Available" at bounding box center [623, 200] width 81 height 19
click at [627, 132] on span "Available" at bounding box center [623, 141] width 81 height 19
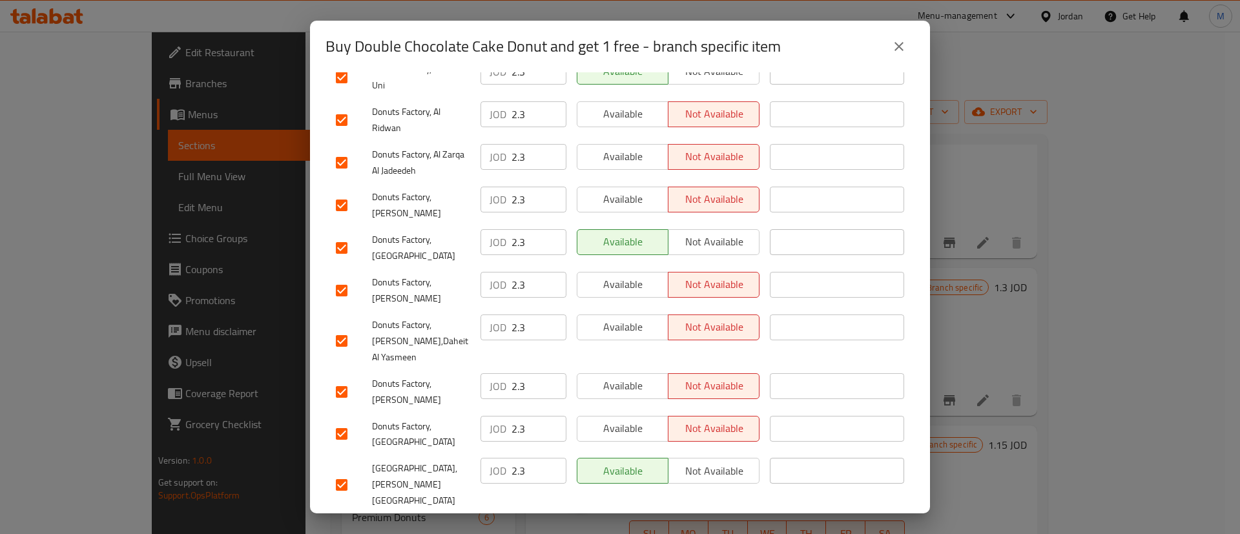
scroll to position [654, 0]
click at [616, 420] on span "Available" at bounding box center [623, 429] width 81 height 19
click at [623, 369] on div "Available Not available" at bounding box center [668, 393] width 193 height 48
click at [625, 319] on span "Available" at bounding box center [623, 328] width 81 height 19
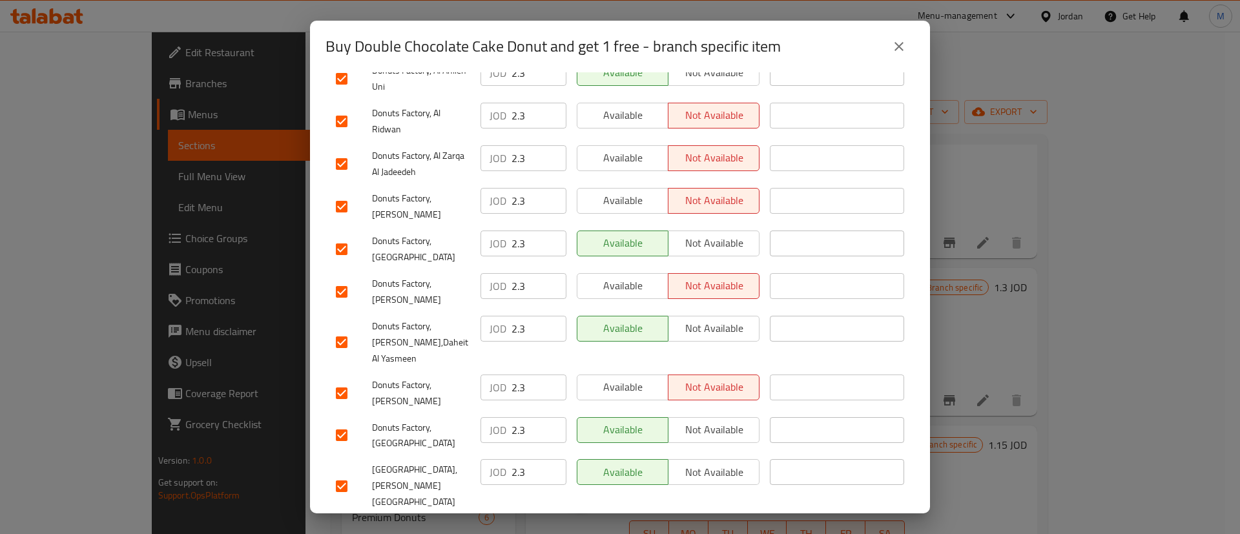
click at [630, 276] on span "Available" at bounding box center [623, 285] width 81 height 19
click at [633, 378] on span "Available" at bounding box center [623, 387] width 81 height 19
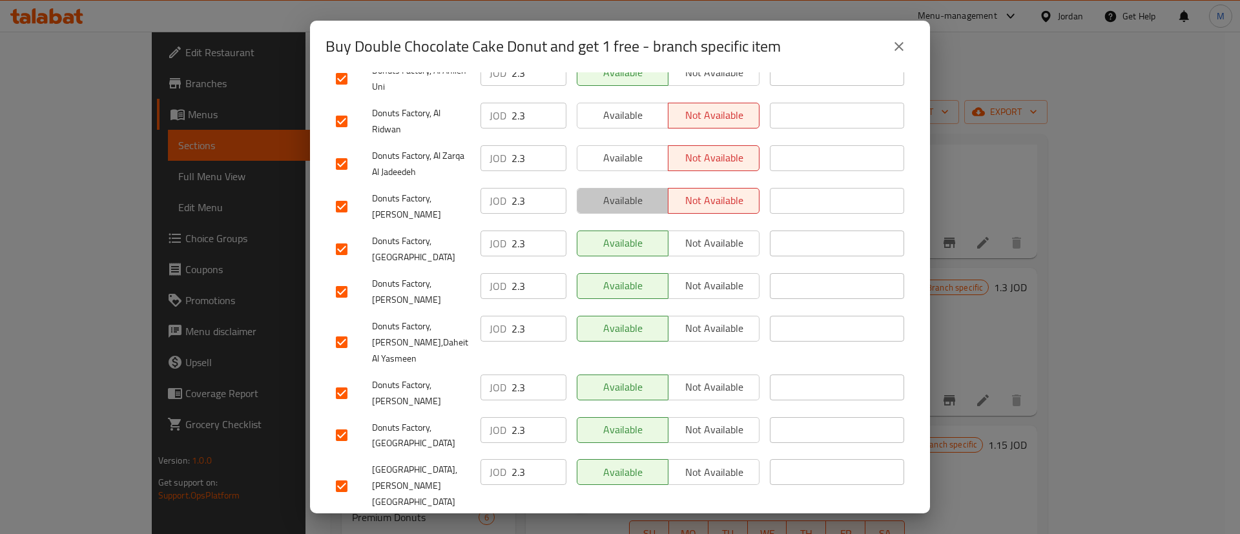
click at [622, 191] on span "Available" at bounding box center [623, 200] width 81 height 19
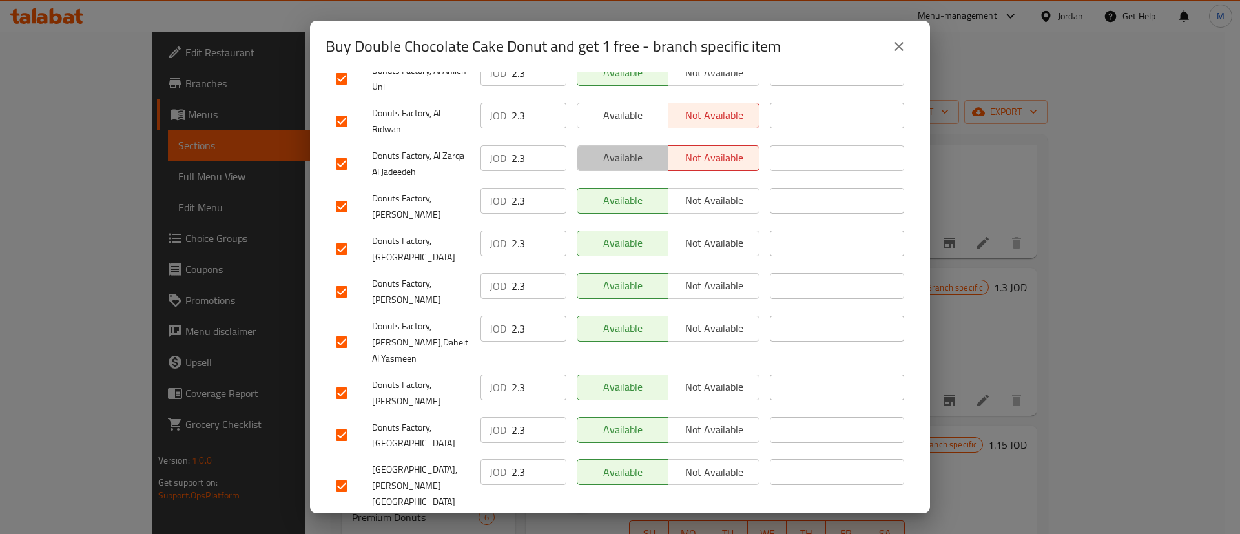
click at [623, 145] on button "Available" at bounding box center [623, 158] width 92 height 26
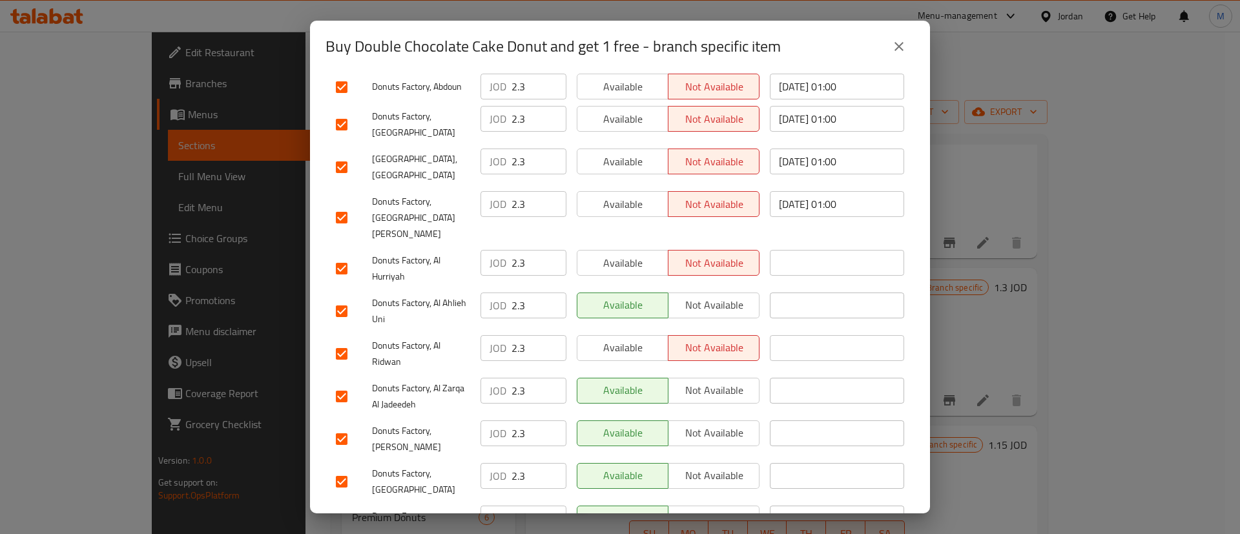
scroll to position [419, 0]
click at [625, 340] on span "Available" at bounding box center [623, 349] width 81 height 19
click at [628, 252] on button "Available" at bounding box center [623, 265] width 92 height 26
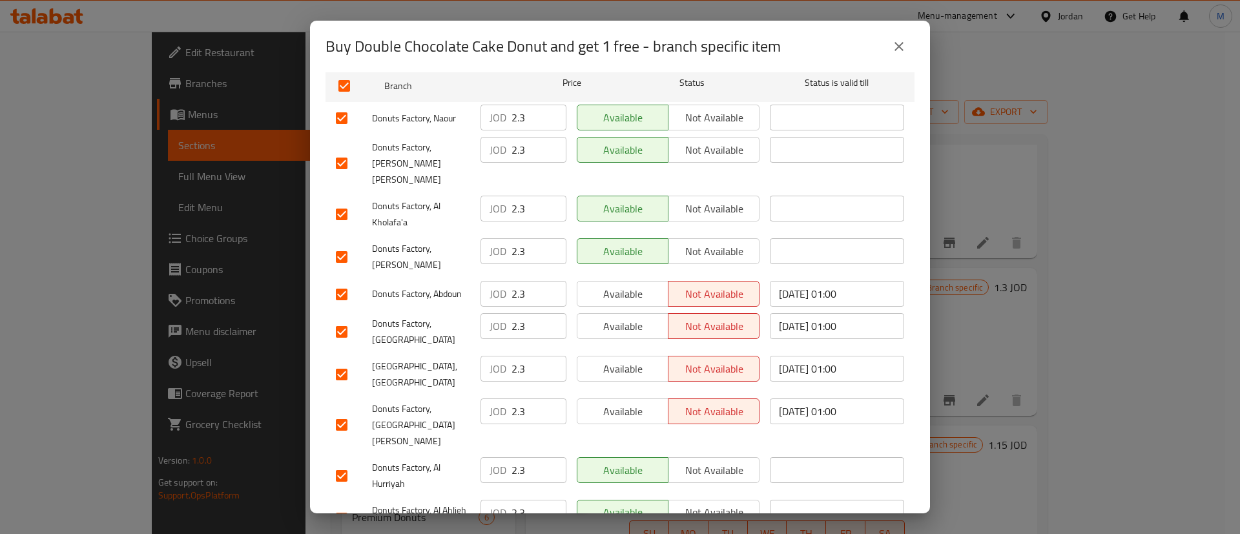
scroll to position [198, 0]
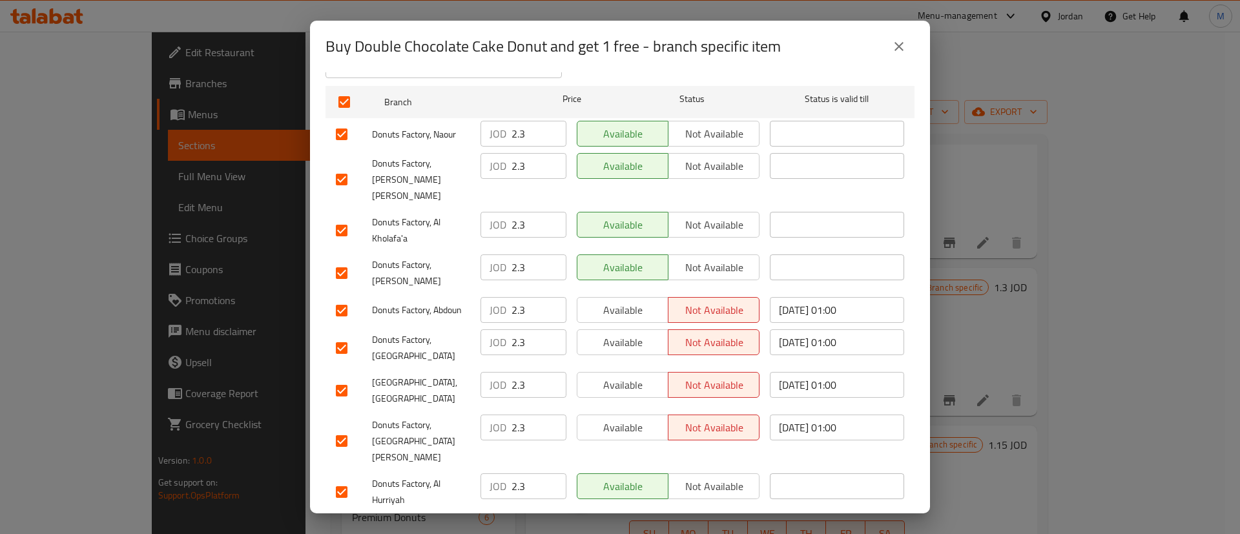
click at [619, 301] on span "Available" at bounding box center [623, 310] width 81 height 19
click at [623, 329] on button "Available" at bounding box center [623, 342] width 92 height 26
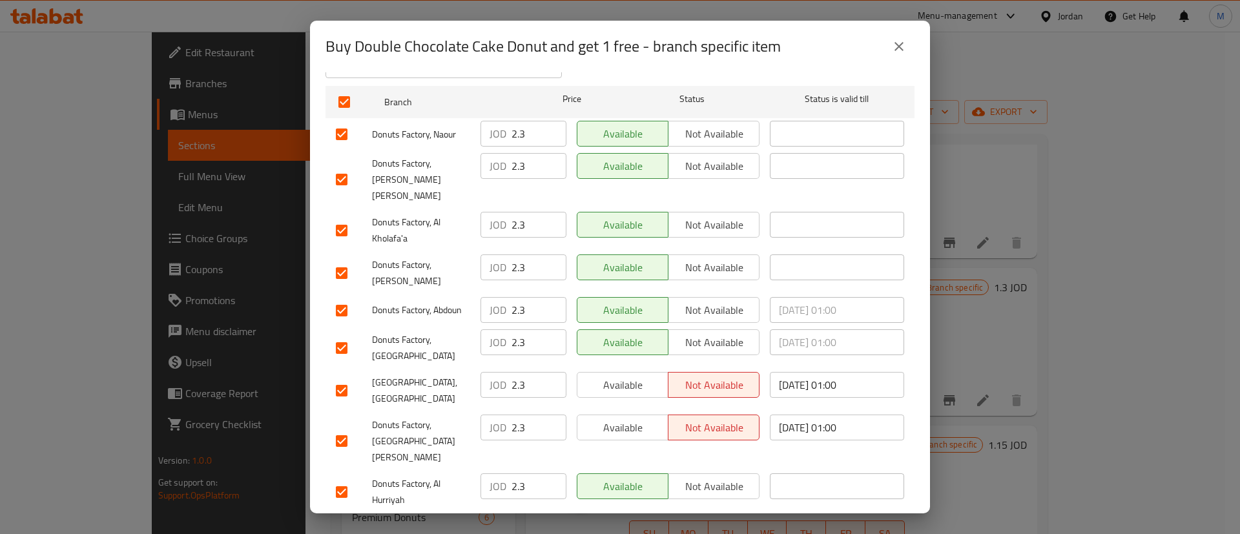
click at [625, 333] on span "Available" at bounding box center [623, 342] width 81 height 19
click at [626, 376] on span "Available" at bounding box center [623, 385] width 81 height 19
click at [632, 419] on span "Available" at bounding box center [623, 428] width 81 height 19
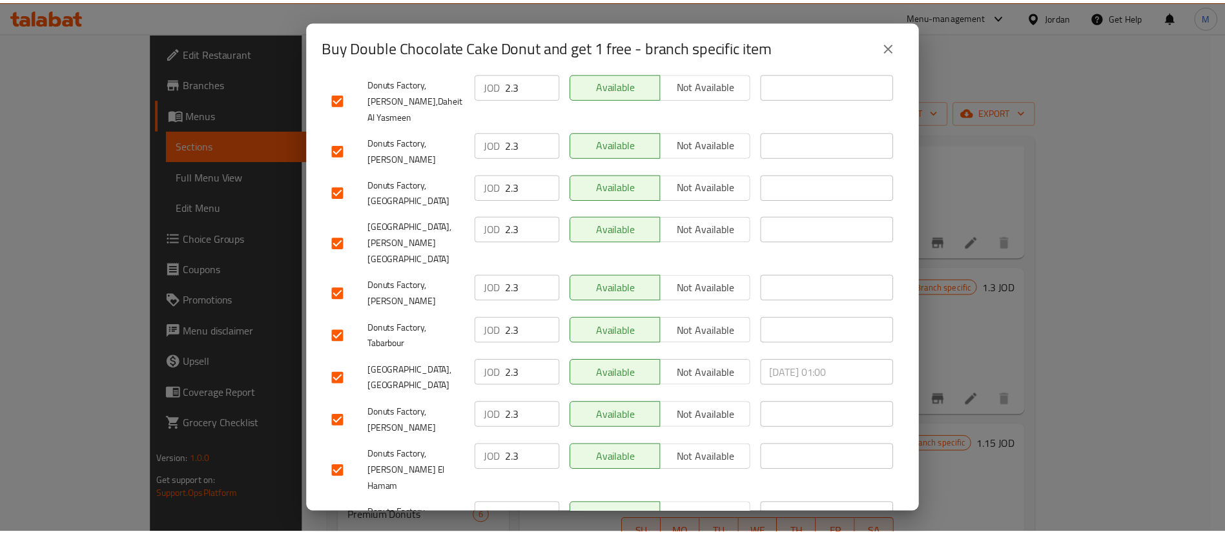
scroll to position [985, 0]
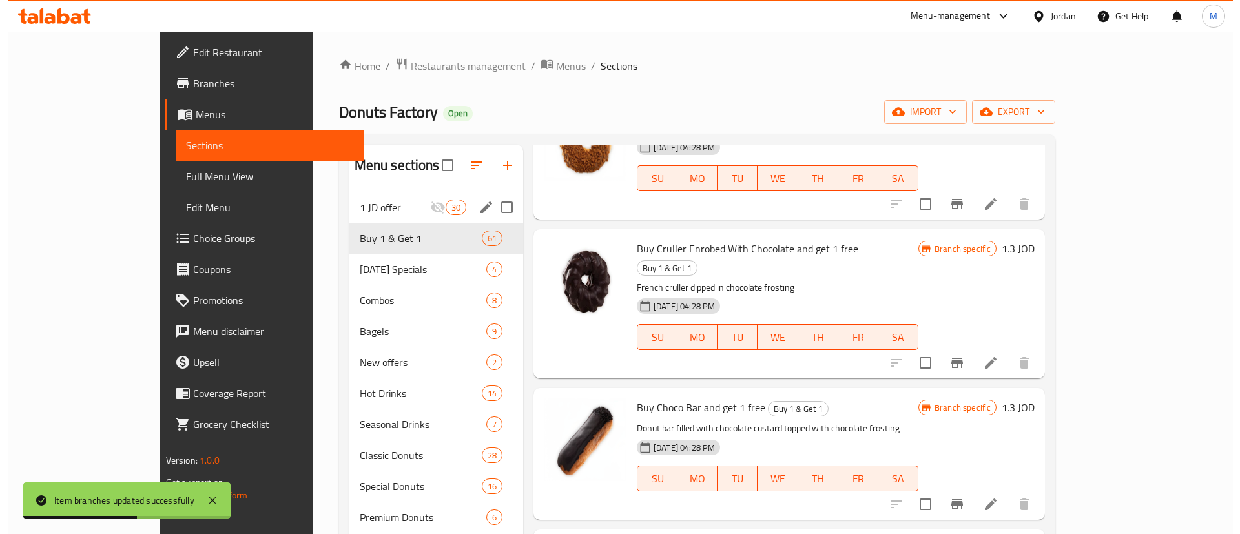
scroll to position [3265, 0]
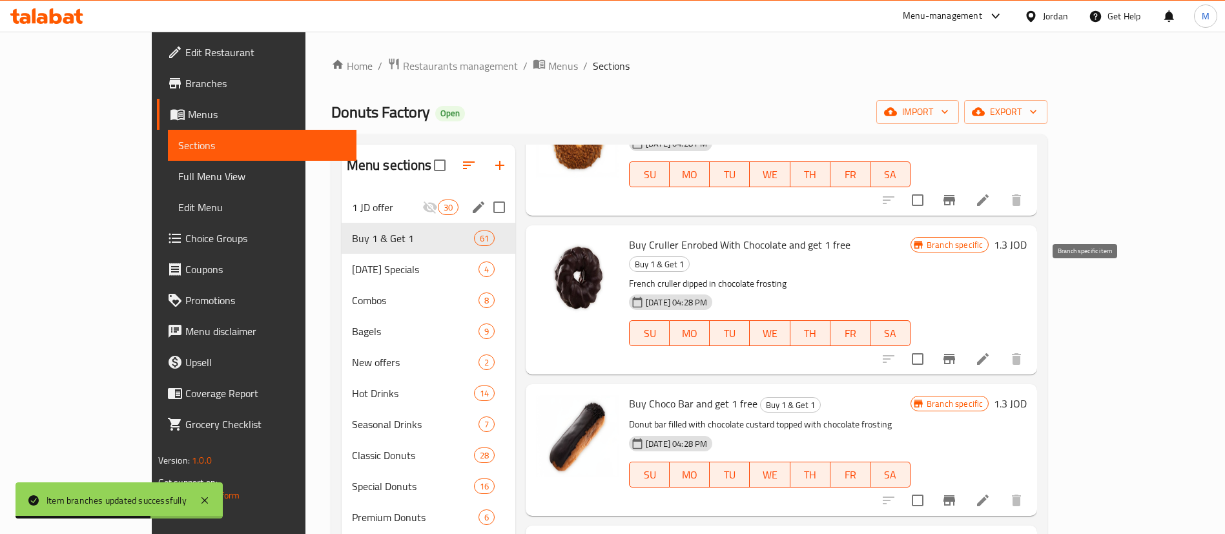
click at [965, 485] on button "Branch-specific-item" at bounding box center [949, 500] width 31 height 31
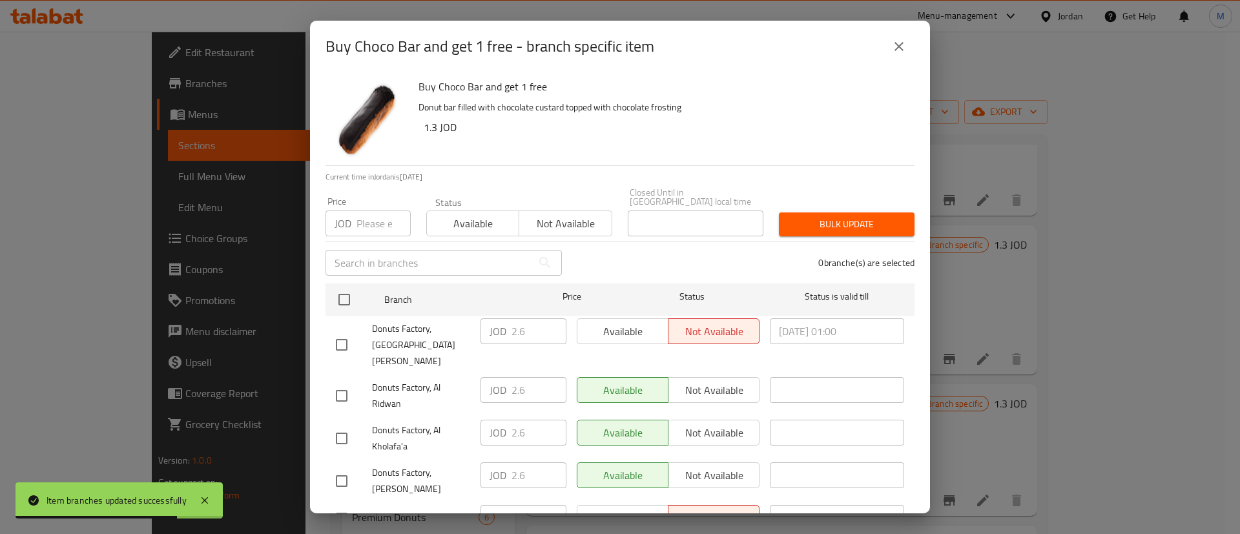
drag, startPoint x: 332, startPoint y: 284, endPoint x: 444, endPoint y: 312, distance: 115.9
click at [333, 286] on input "checkbox" at bounding box center [344, 299] width 27 height 27
click at [639, 332] on button "Available" at bounding box center [623, 331] width 92 height 26
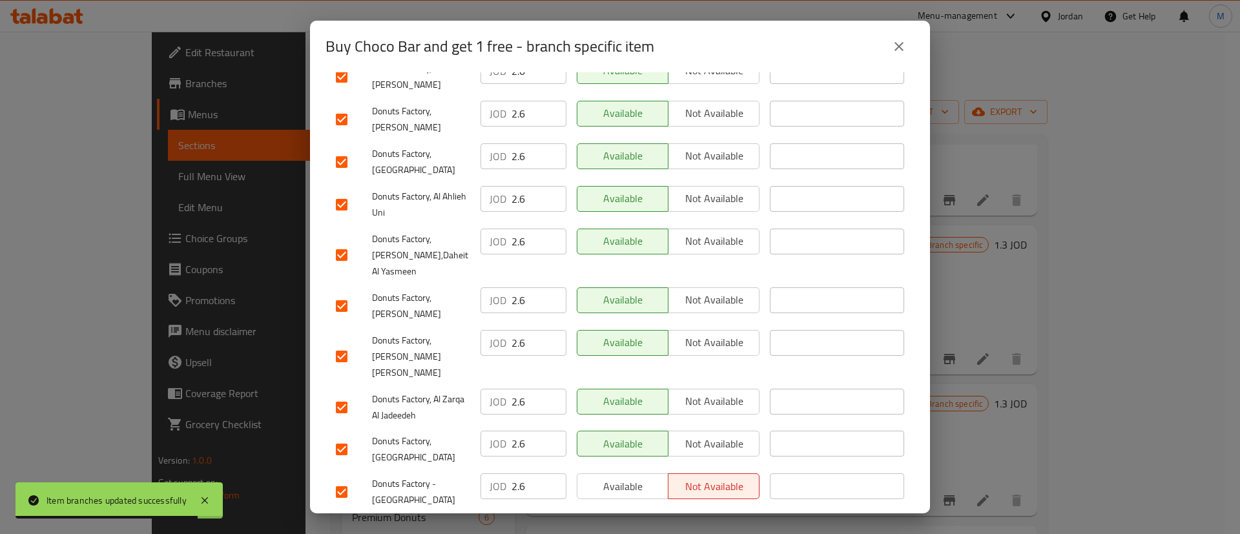
scroll to position [985, 0]
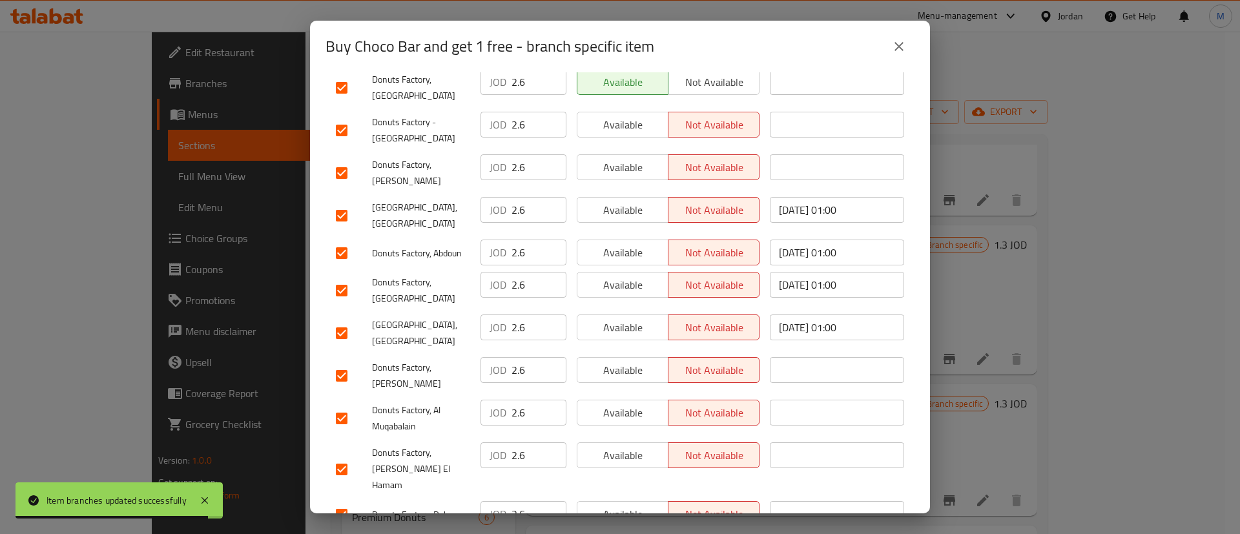
click at [627, 501] on button "Available" at bounding box center [623, 514] width 92 height 26
click at [627, 446] on span "Available" at bounding box center [623, 455] width 81 height 19
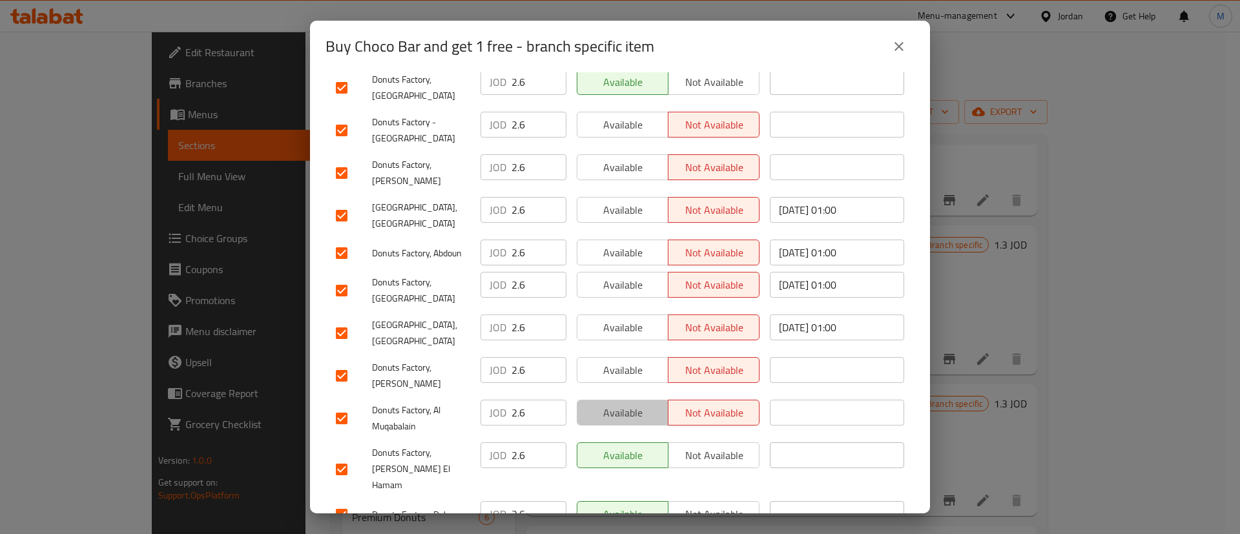
click at [628, 404] on span "Available" at bounding box center [623, 413] width 81 height 19
click at [628, 361] on span "Available" at bounding box center [623, 370] width 81 height 19
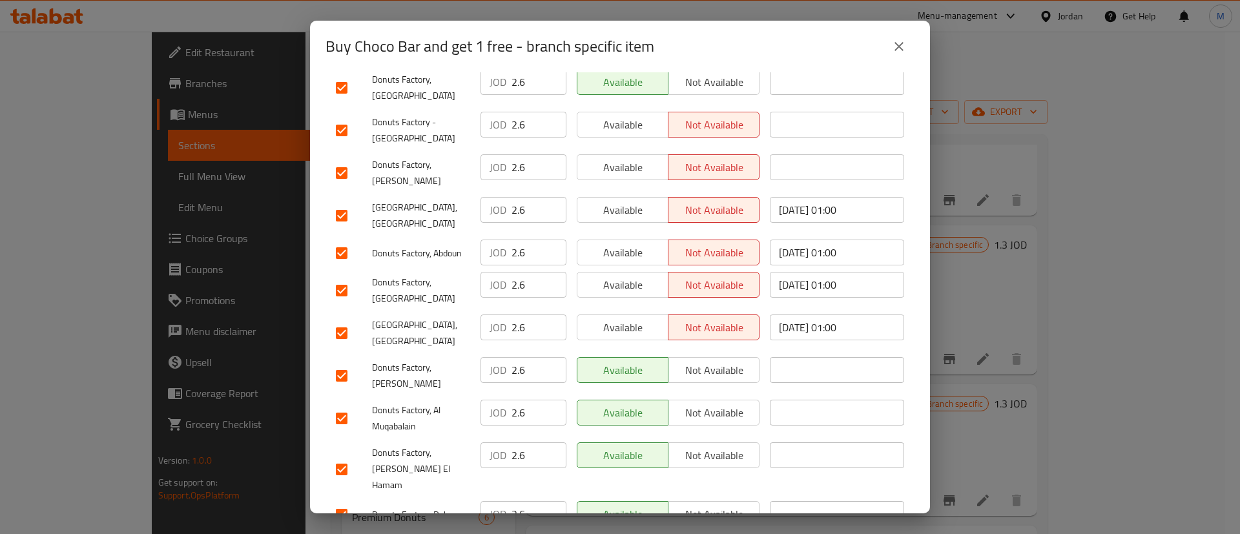
click at [623, 315] on button "Available" at bounding box center [623, 328] width 92 height 26
click at [624, 276] on span "Available" at bounding box center [623, 285] width 81 height 19
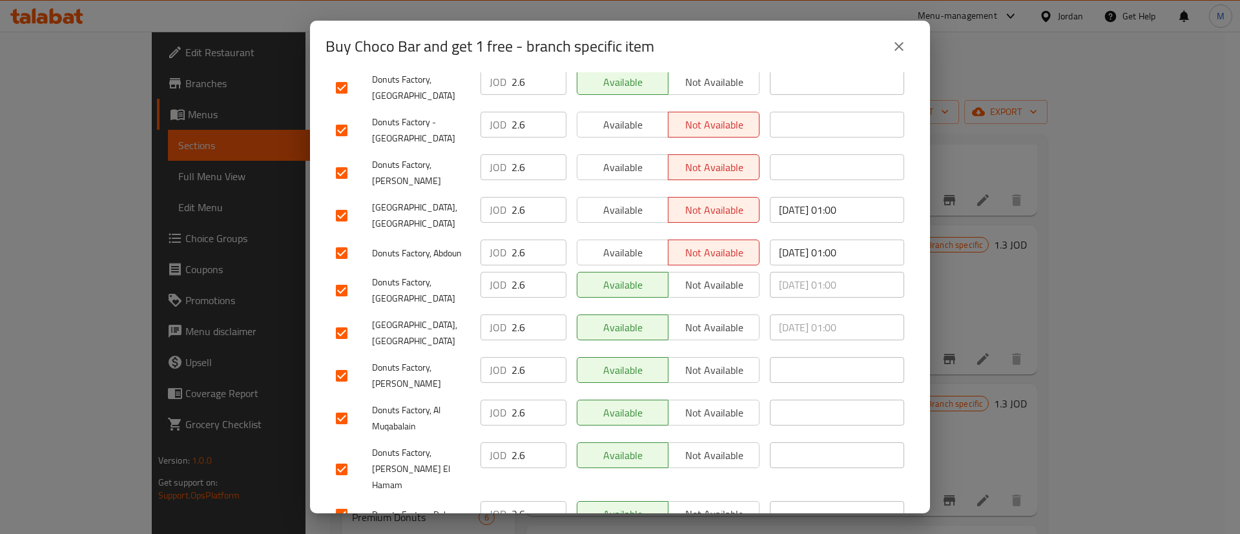
click at [627, 243] on span "Available" at bounding box center [623, 252] width 81 height 19
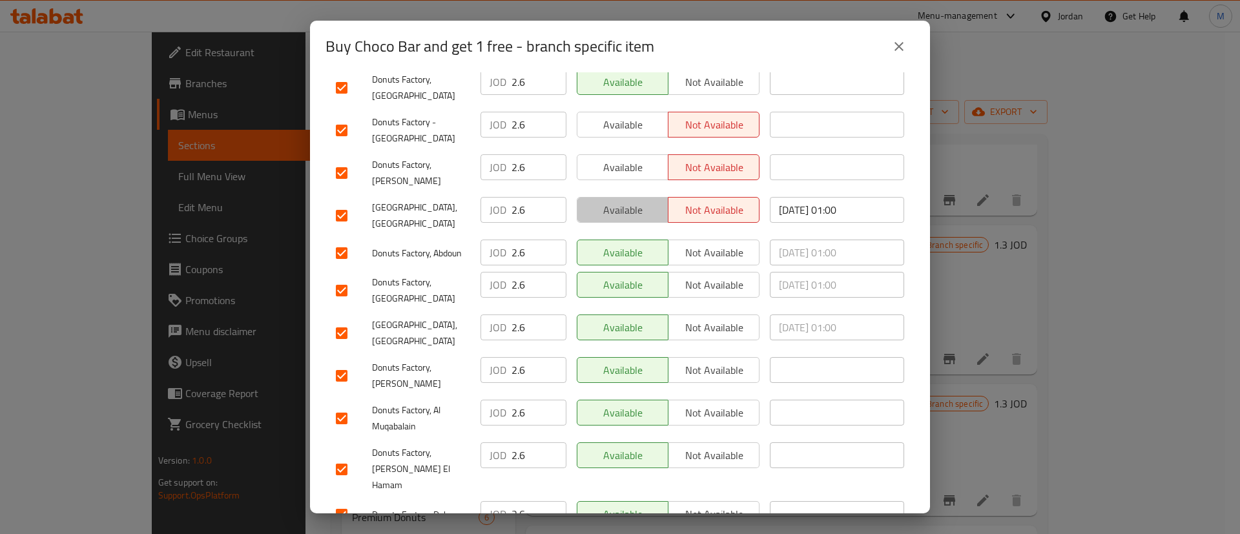
drag, startPoint x: 632, startPoint y: 149, endPoint x: 635, endPoint y: 101, distance: 47.3
click at [632, 201] on span "Available" at bounding box center [623, 210] width 81 height 19
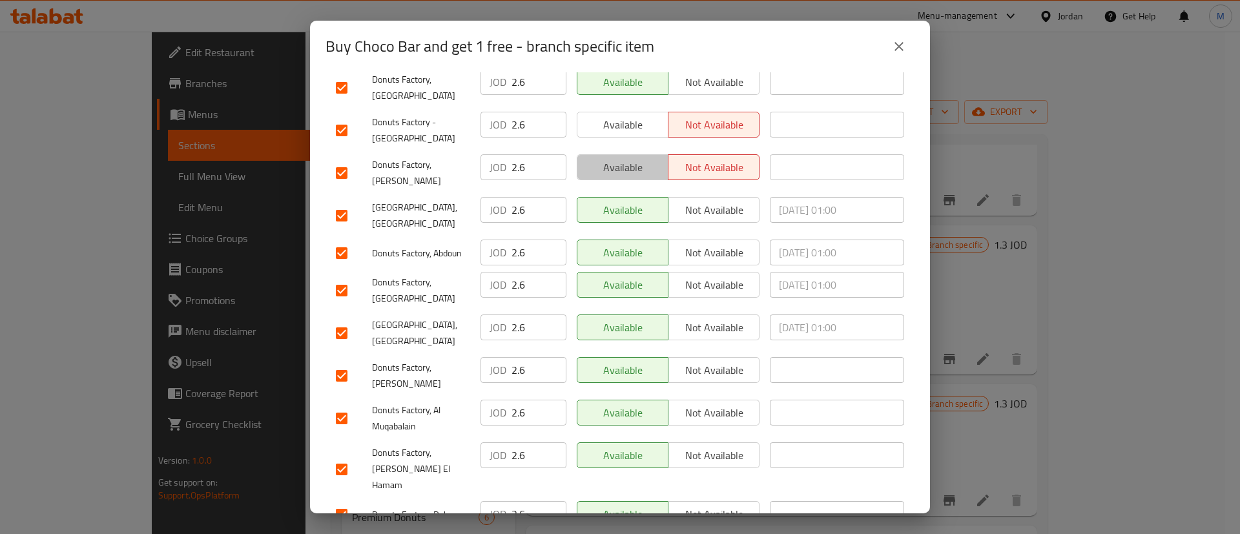
click at [635, 158] on span "Available" at bounding box center [623, 167] width 81 height 19
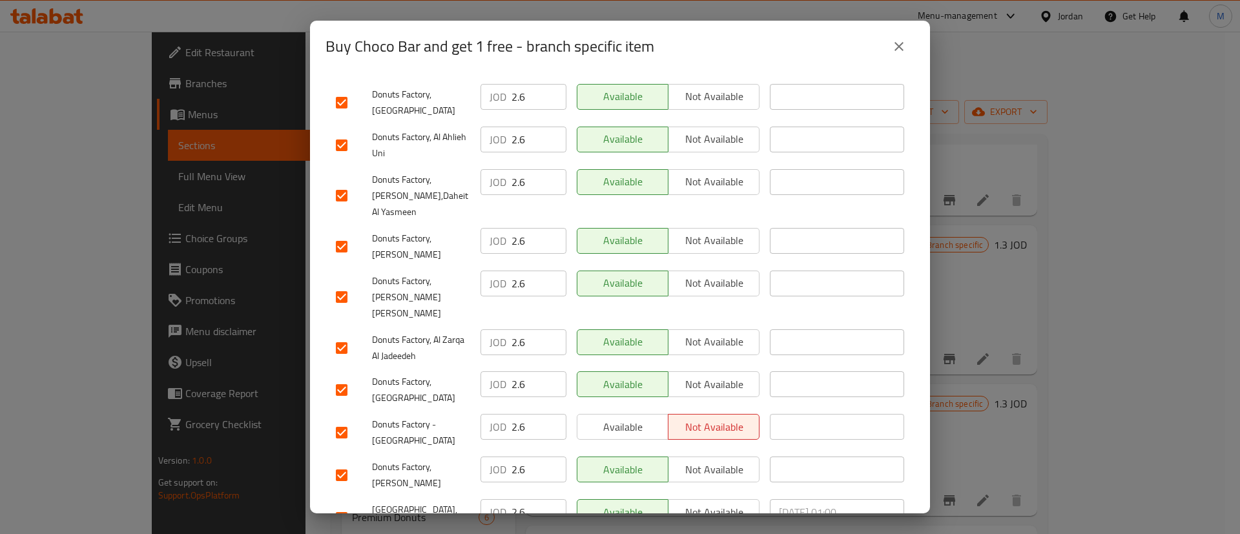
click at [624, 418] on span "Available" at bounding box center [623, 427] width 81 height 19
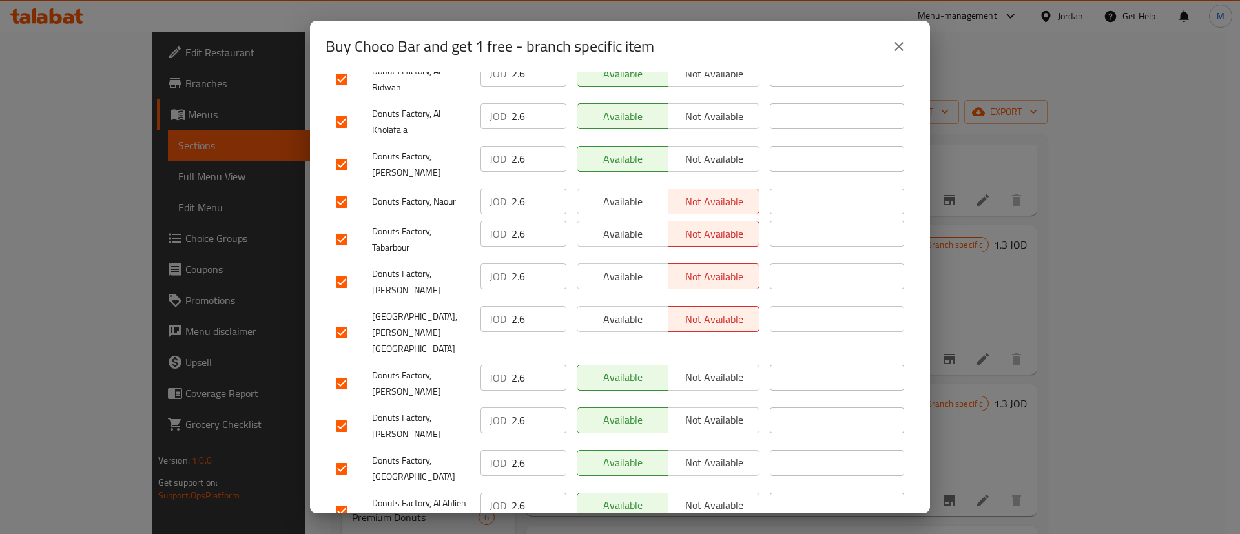
scroll to position [316, 0]
click at [633, 311] on span "Available" at bounding box center [623, 320] width 81 height 19
drag, startPoint x: 630, startPoint y: 253, endPoint x: 633, endPoint y: 209, distance: 44.6
click at [630, 268] on span "Available" at bounding box center [623, 277] width 81 height 19
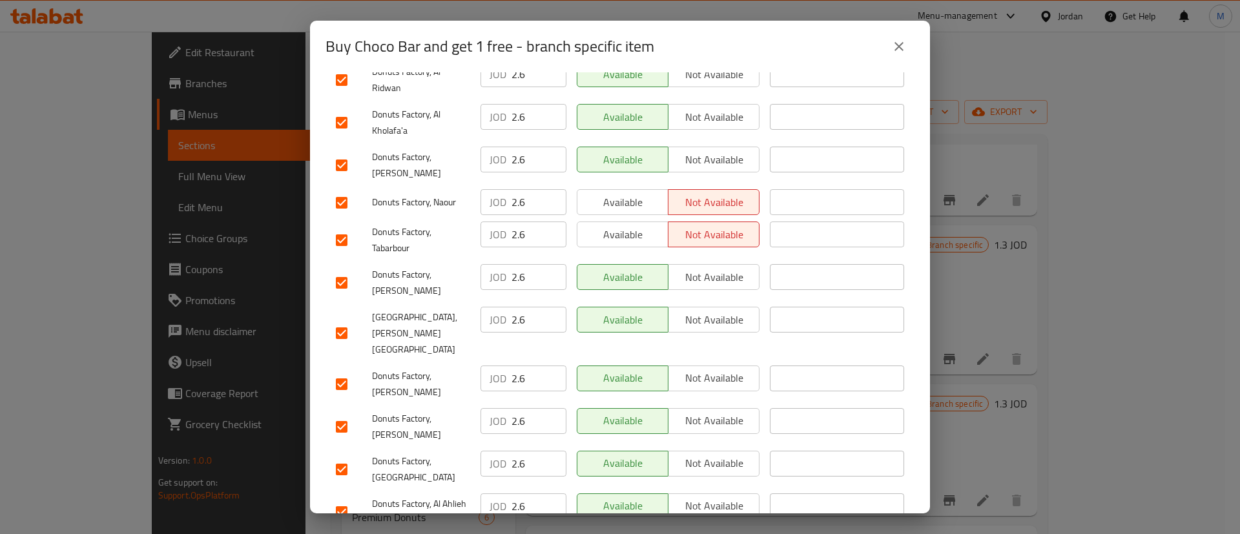
click at [633, 225] on span "Available" at bounding box center [623, 234] width 81 height 19
click at [632, 193] on span "Available" at bounding box center [623, 202] width 81 height 19
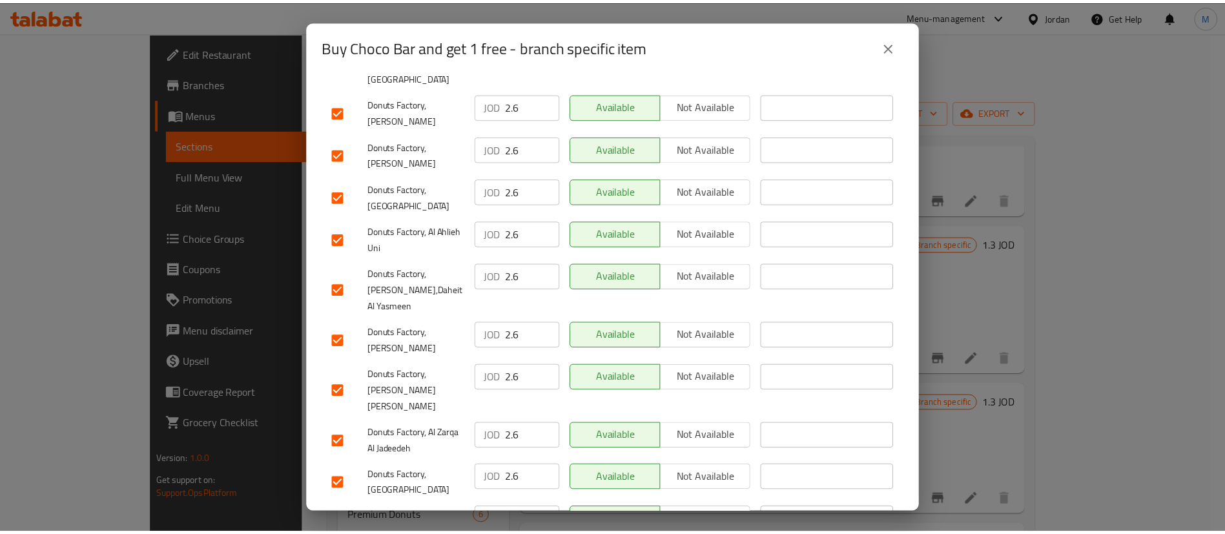
scroll to position [985, 0]
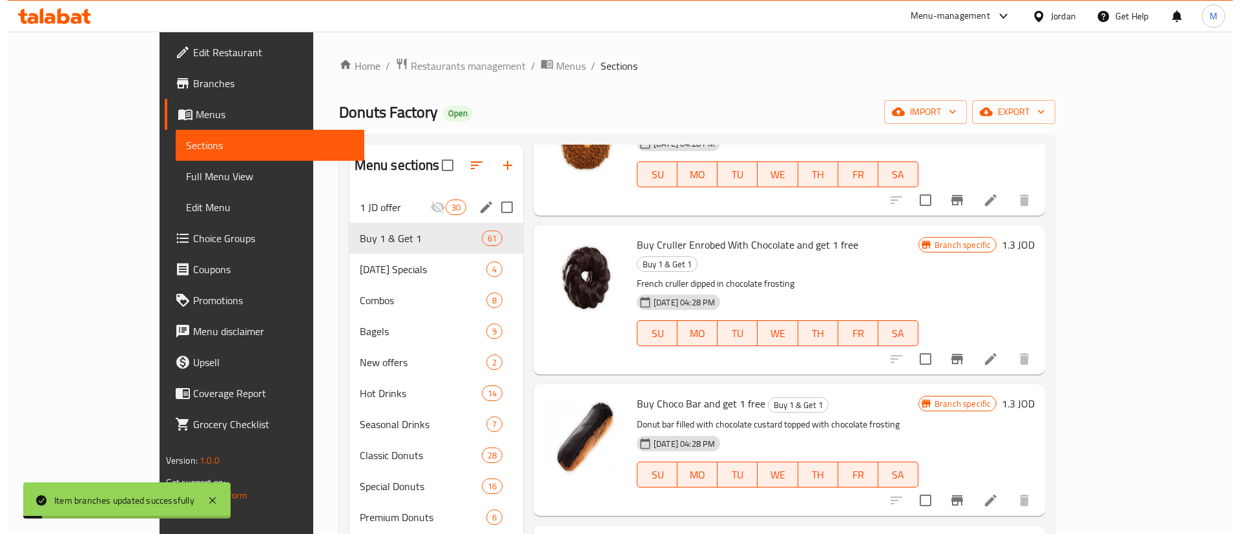
scroll to position [3398, 0]
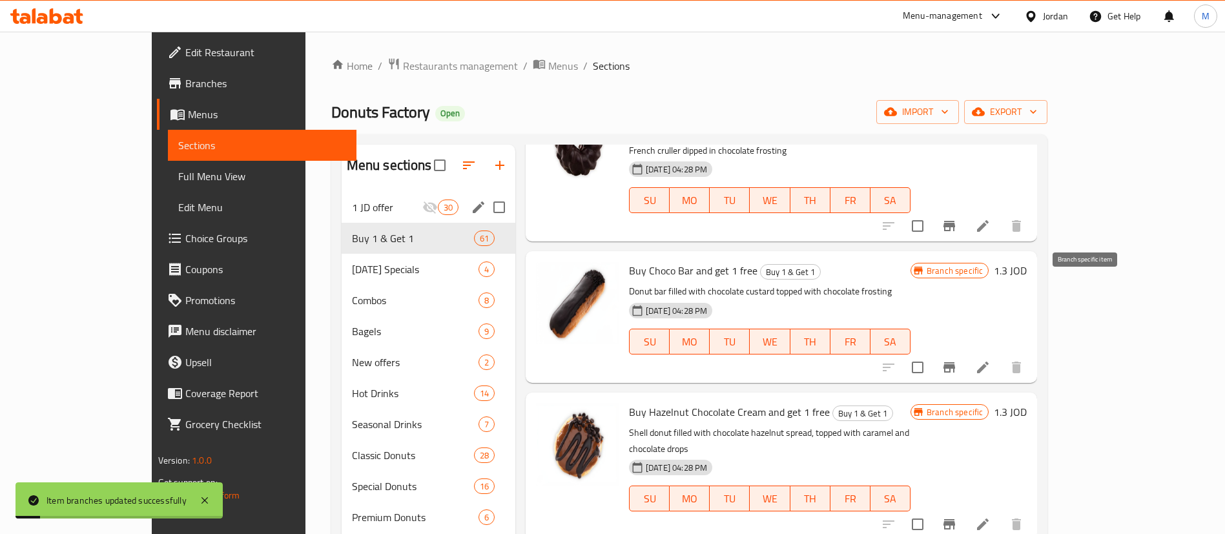
click at [965, 509] on button "Branch-specific-item" at bounding box center [949, 524] width 31 height 31
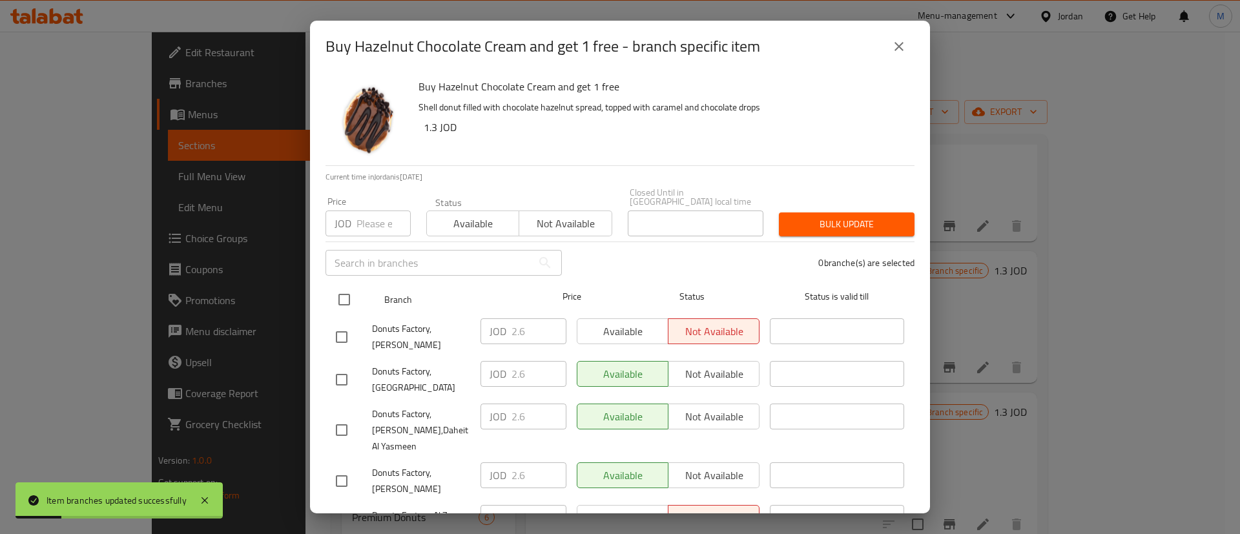
click at [347, 286] on input "checkbox" at bounding box center [344, 299] width 27 height 27
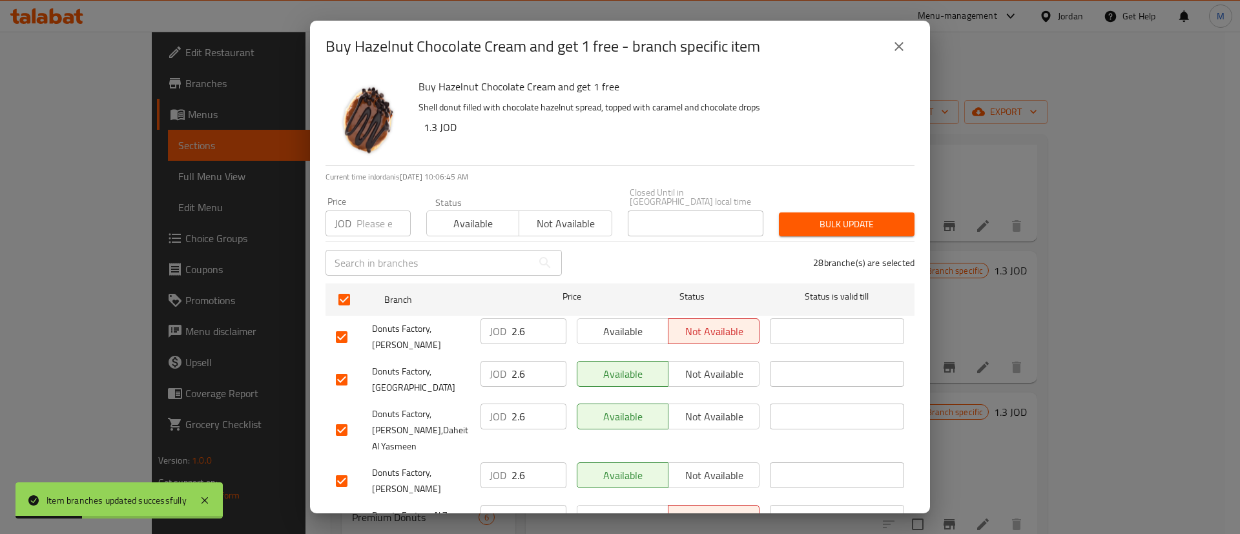
click at [622, 318] on button "Available" at bounding box center [623, 331] width 92 height 26
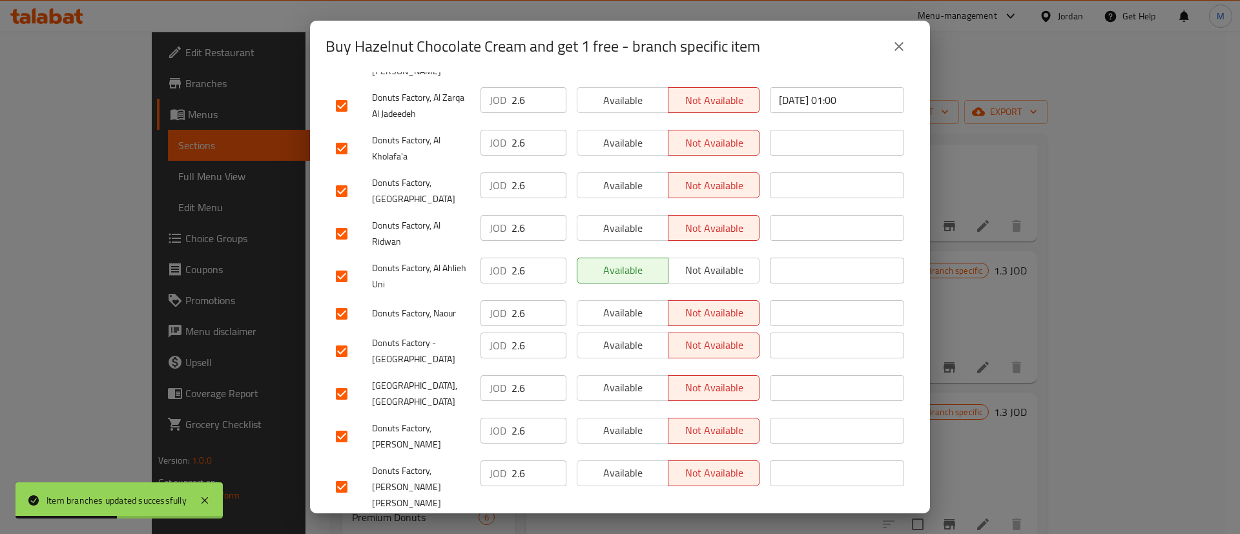
scroll to position [985, 0]
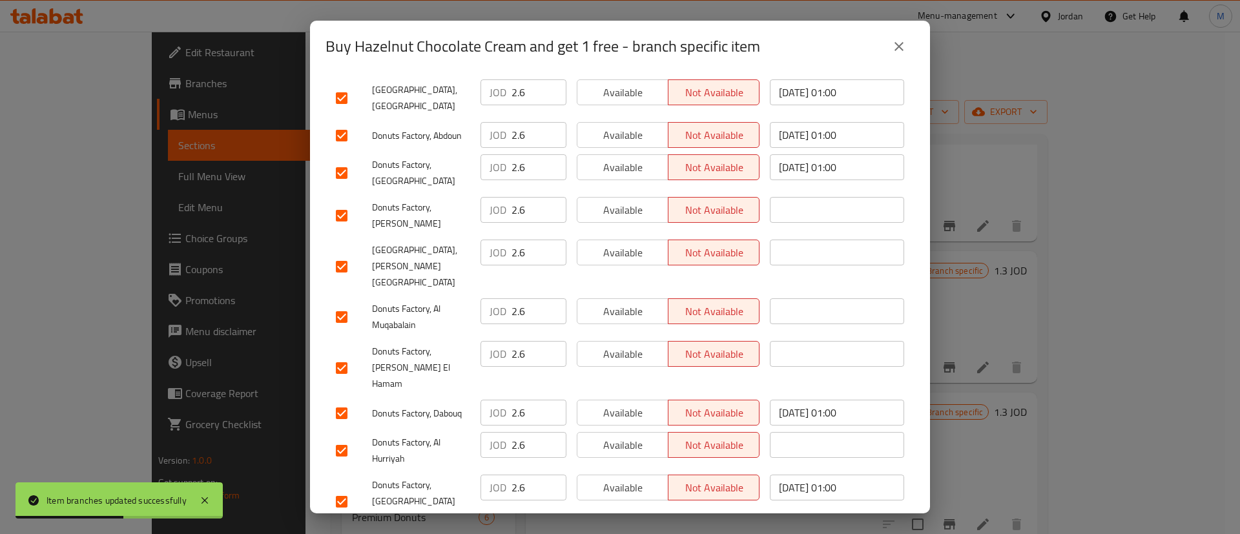
click at [630, 479] on span "Available" at bounding box center [623, 488] width 81 height 19
click at [628, 432] on button "Available" at bounding box center [623, 445] width 92 height 26
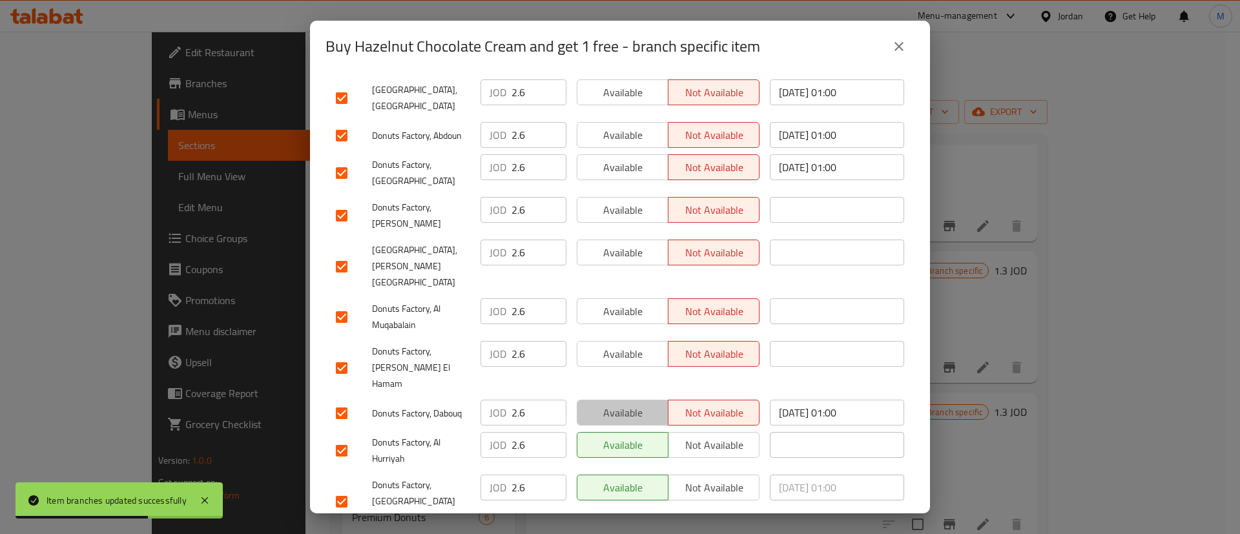
drag, startPoint x: 636, startPoint y: 335, endPoint x: 636, endPoint y: 299, distance: 35.5
click at [636, 404] on span "Available" at bounding box center [623, 413] width 81 height 19
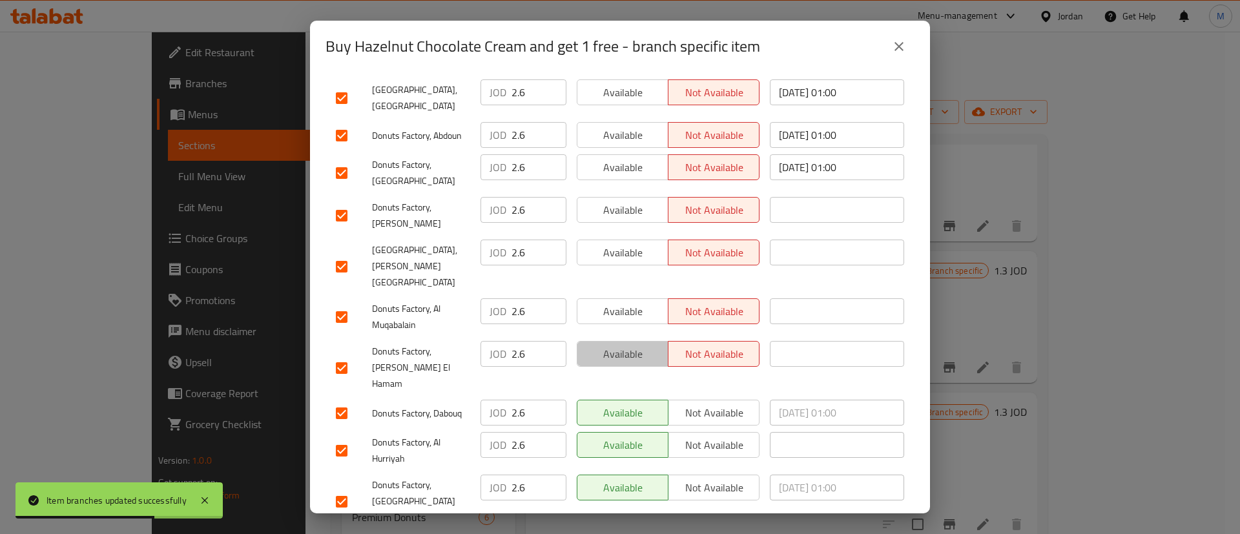
click at [634, 341] on button "Available" at bounding box center [623, 354] width 92 height 26
drag, startPoint x: 631, startPoint y: 257, endPoint x: 630, endPoint y: 205, distance: 52.3
click at [631, 302] on span "Available" at bounding box center [623, 311] width 81 height 19
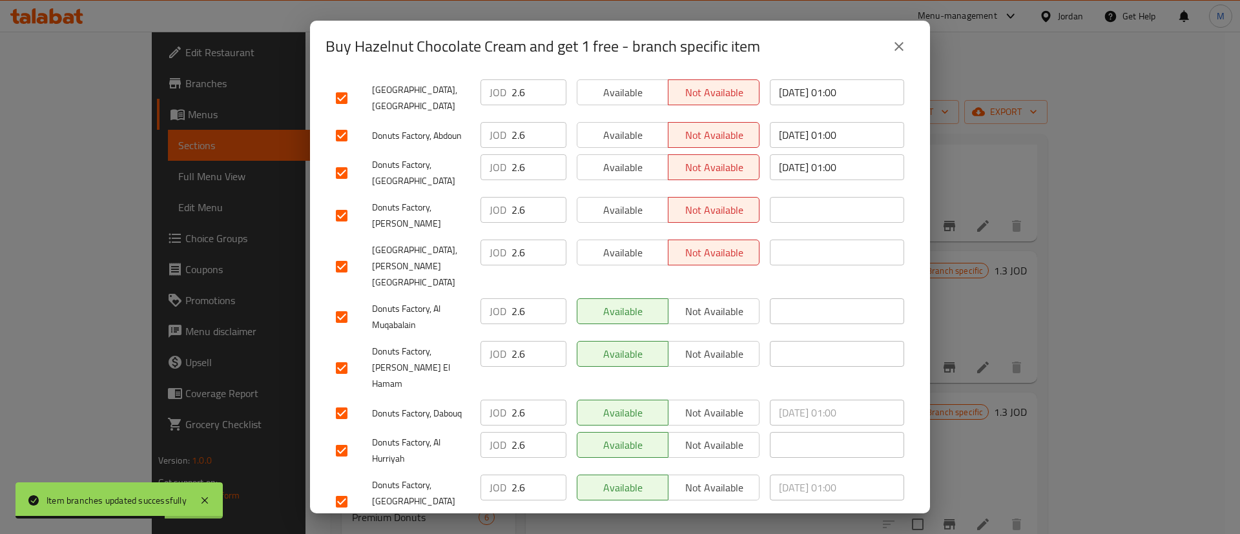
drag, startPoint x: 630, startPoint y: 205, endPoint x: 627, endPoint y: 172, distance: 33.0
click at [630, 243] on span "Available" at bounding box center [623, 252] width 81 height 19
click at [627, 201] on span "Available" at bounding box center [623, 210] width 81 height 19
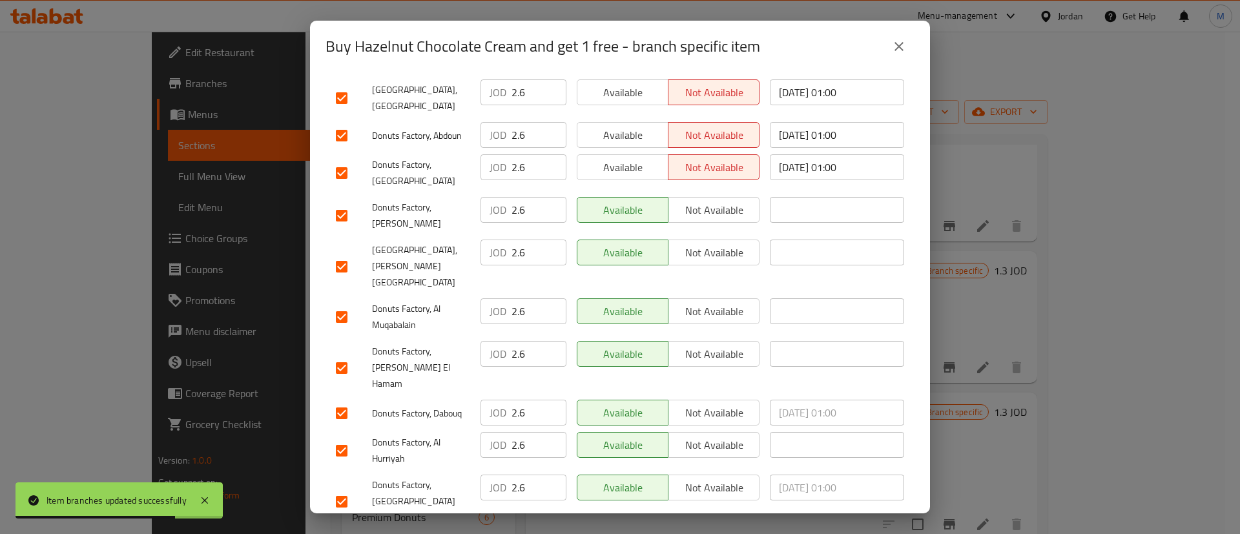
drag, startPoint x: 623, startPoint y: 142, endPoint x: 619, endPoint y: 112, distance: 30.6
click at [623, 154] on button "Available" at bounding box center [623, 167] width 92 height 26
click at [619, 122] on button "Available" at bounding box center [623, 135] width 92 height 26
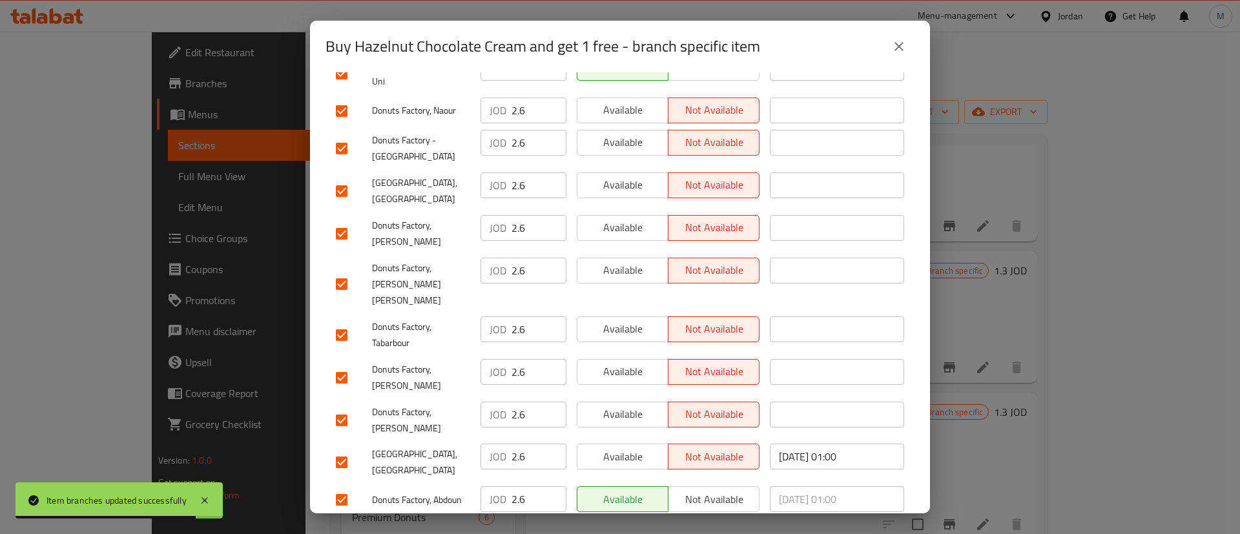
scroll to position [605, 0]
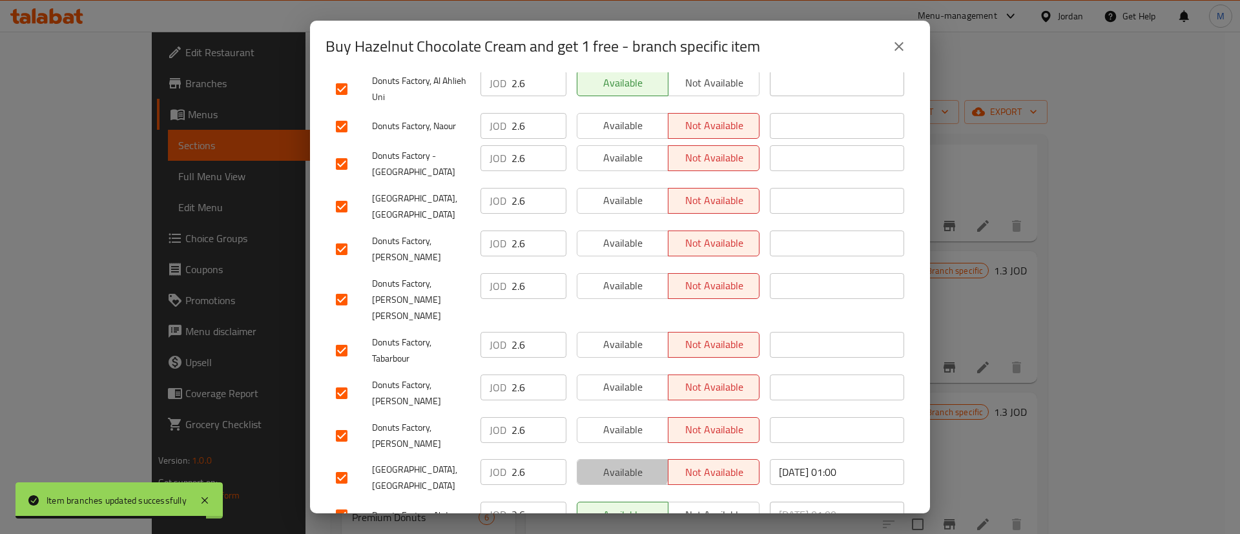
click at [612, 463] on span "Available" at bounding box center [623, 472] width 81 height 19
click at [623, 420] on span "Available" at bounding box center [623, 429] width 81 height 19
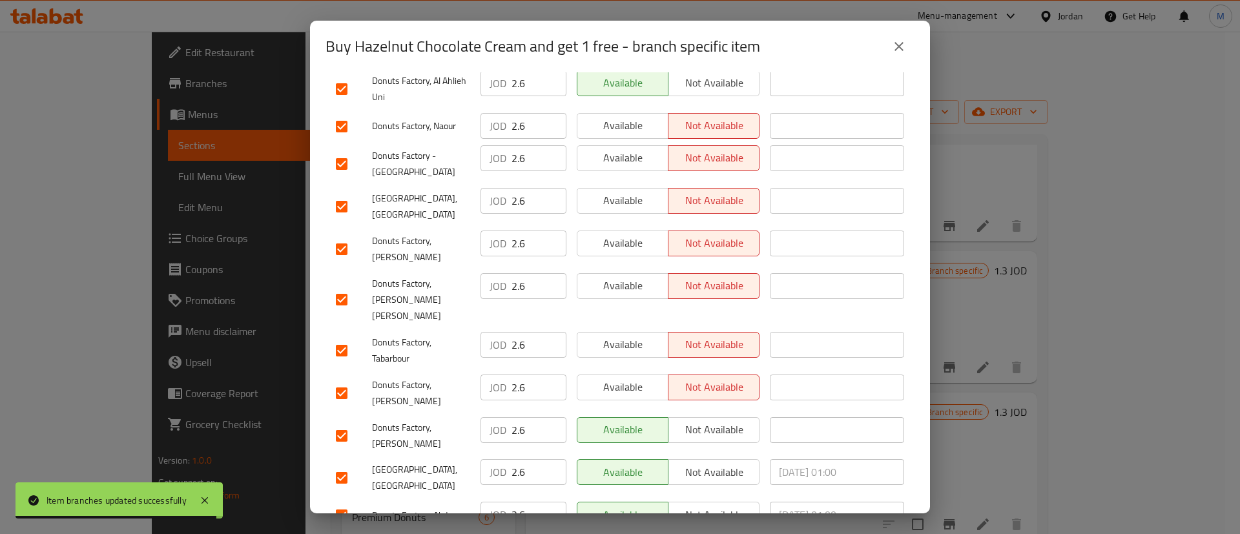
click at [634, 378] on span "Available" at bounding box center [623, 387] width 81 height 19
click at [633, 289] on div "Available Not available" at bounding box center [668, 300] width 193 height 64
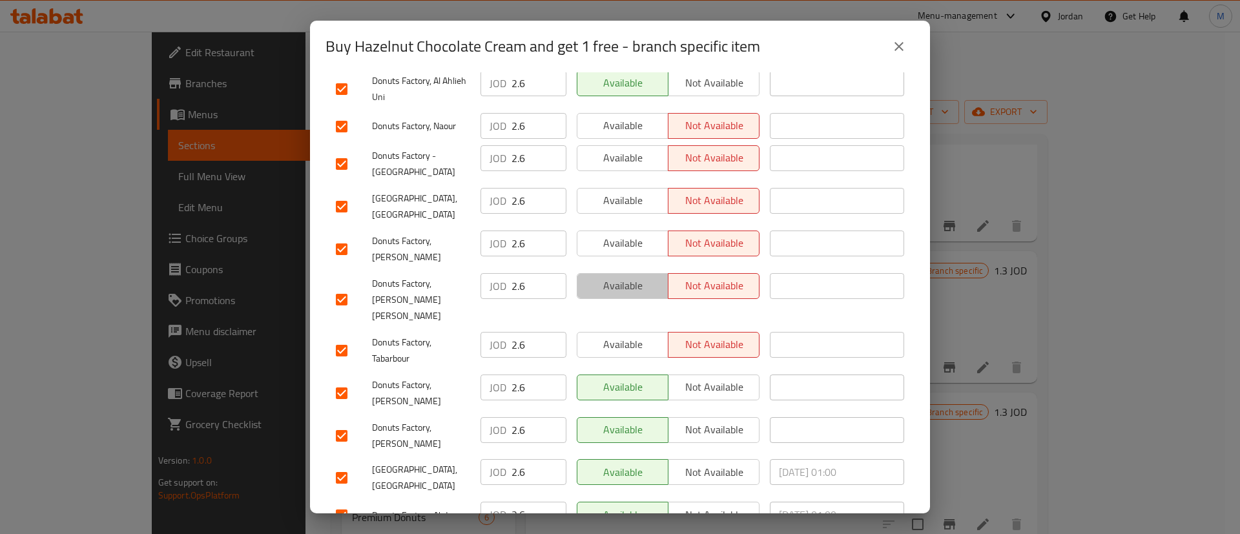
click at [631, 276] on span "Available" at bounding box center [623, 285] width 81 height 19
click at [627, 335] on span "Available" at bounding box center [623, 344] width 81 height 19
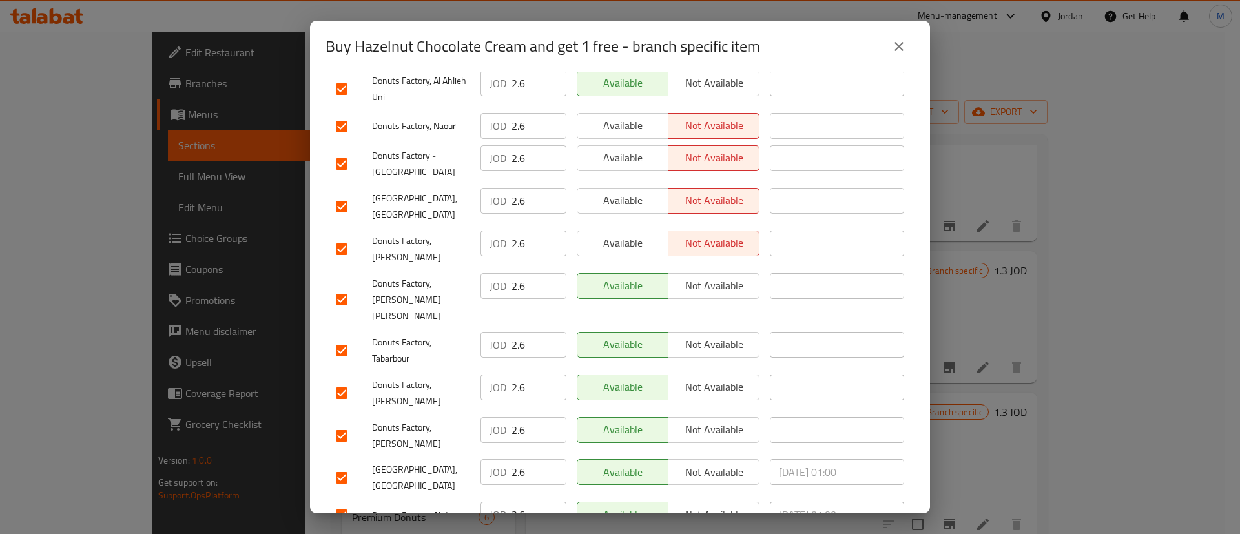
click at [637, 242] on span "Available" at bounding box center [623, 243] width 81 height 19
click at [630, 207] on div "Available Not available" at bounding box center [668, 207] width 193 height 48
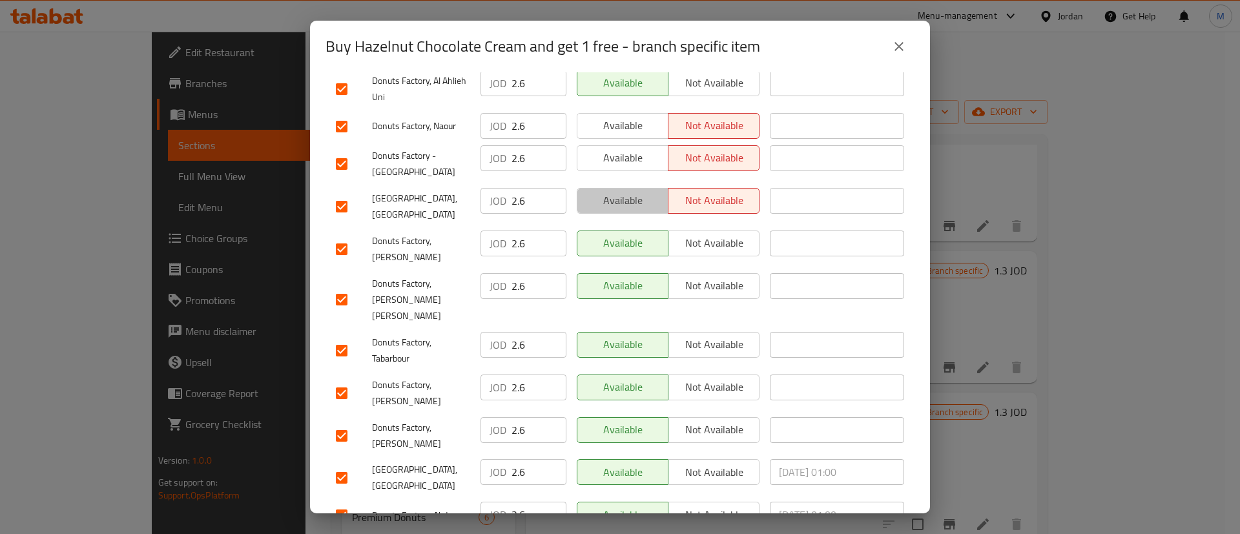
click at [630, 188] on button "Available" at bounding box center [623, 201] width 92 height 26
click at [630, 149] on span "Available" at bounding box center [623, 158] width 81 height 19
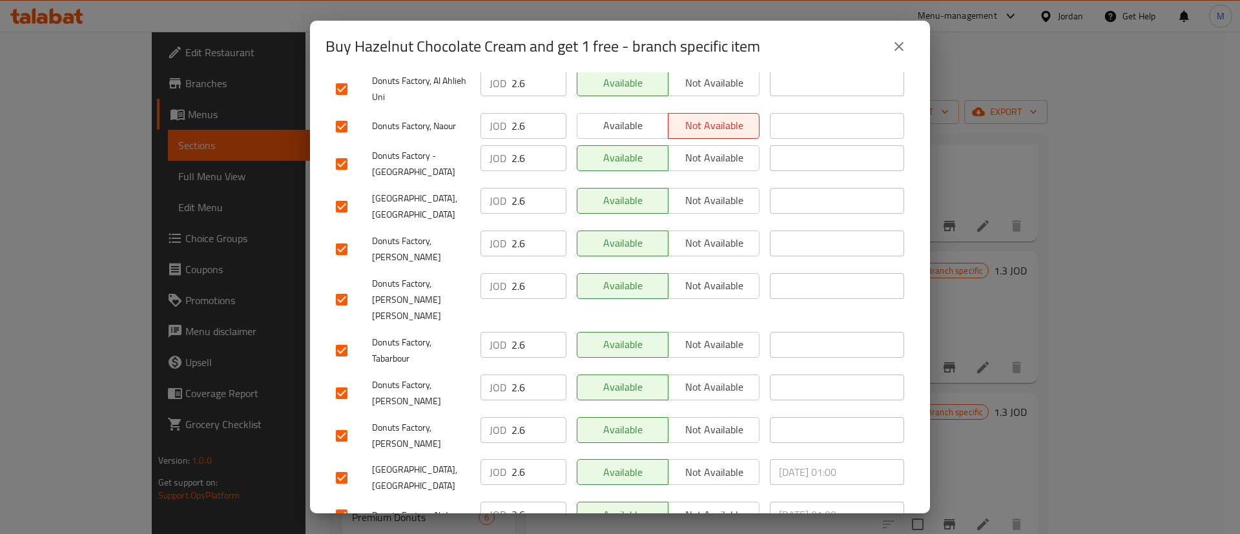
click at [627, 117] on span "Available" at bounding box center [623, 125] width 81 height 19
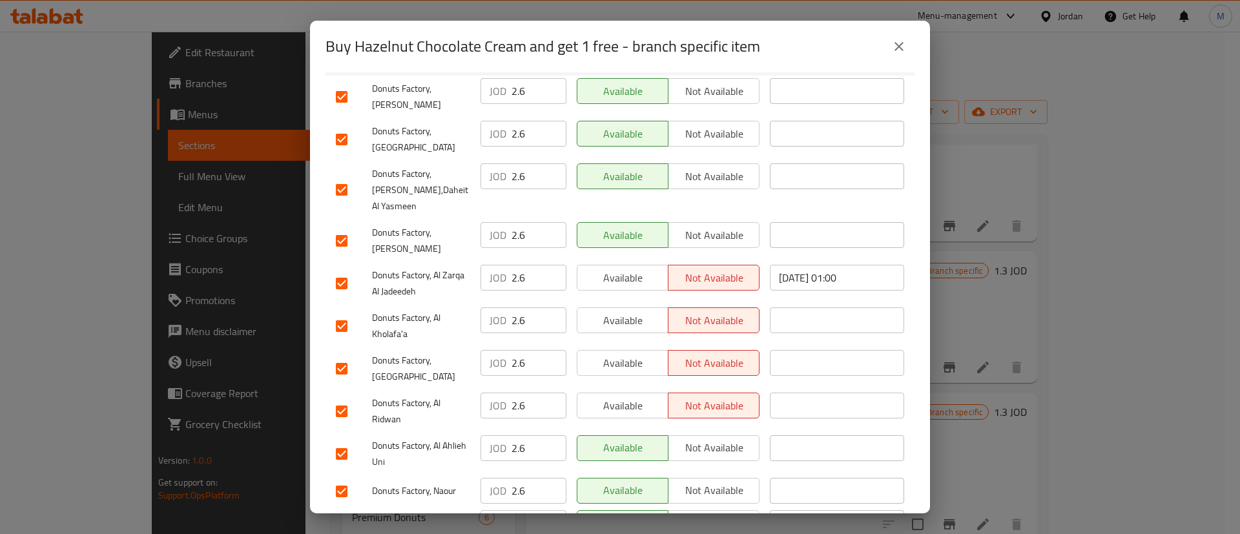
scroll to position [219, 0]
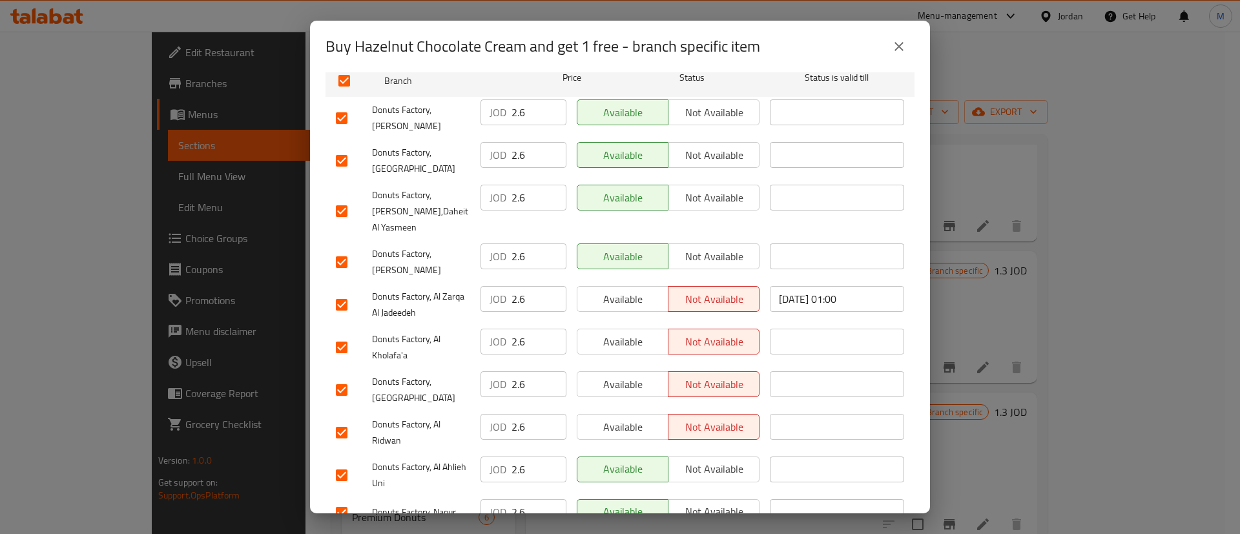
click at [625, 294] on span "Available" at bounding box center [623, 299] width 81 height 19
click at [629, 329] on button "Available" at bounding box center [623, 342] width 92 height 26
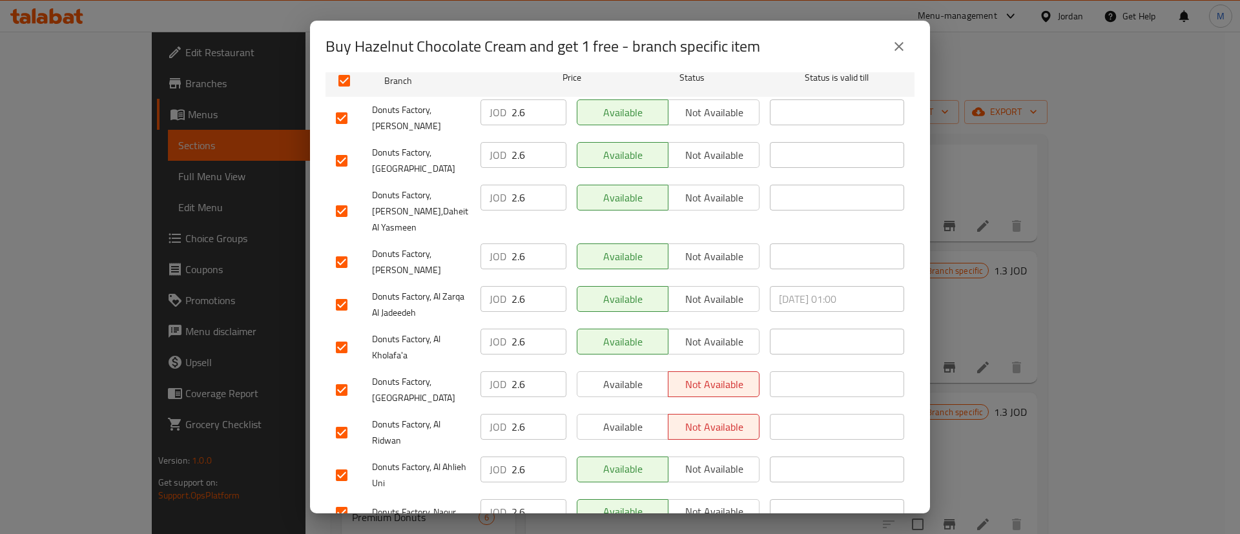
click at [628, 371] on button "Available" at bounding box center [623, 384] width 92 height 26
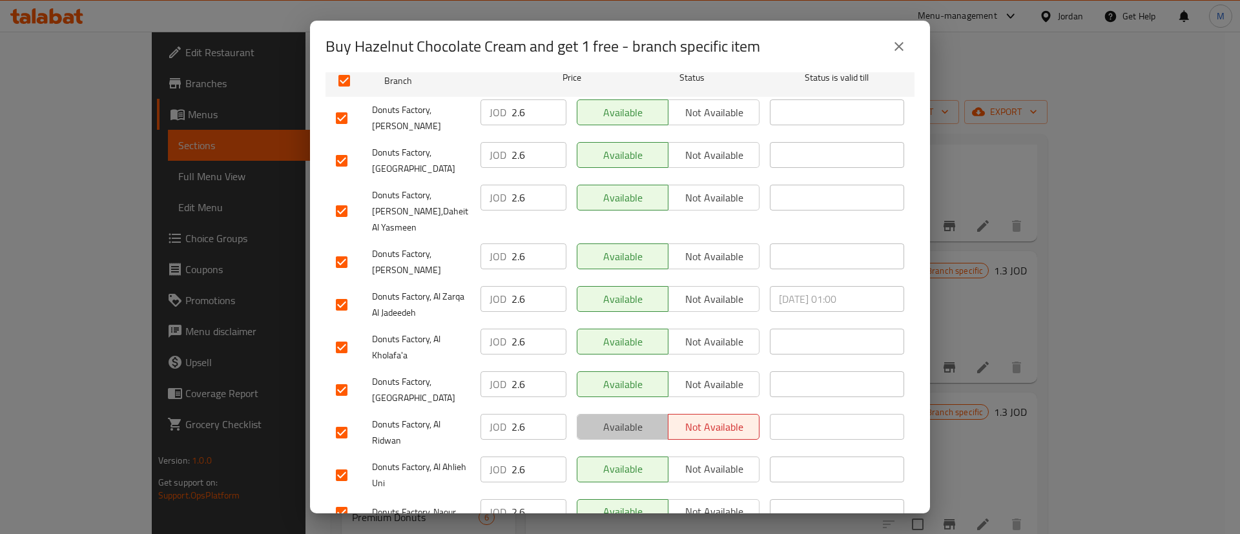
click at [628, 418] on span "Available" at bounding box center [623, 427] width 81 height 19
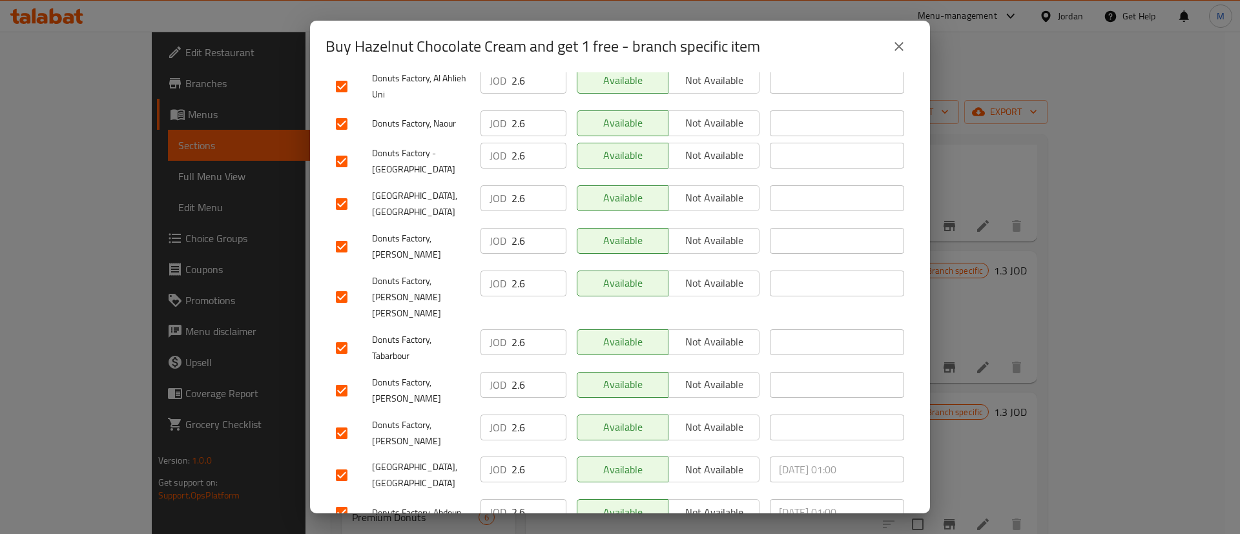
scroll to position [985, 0]
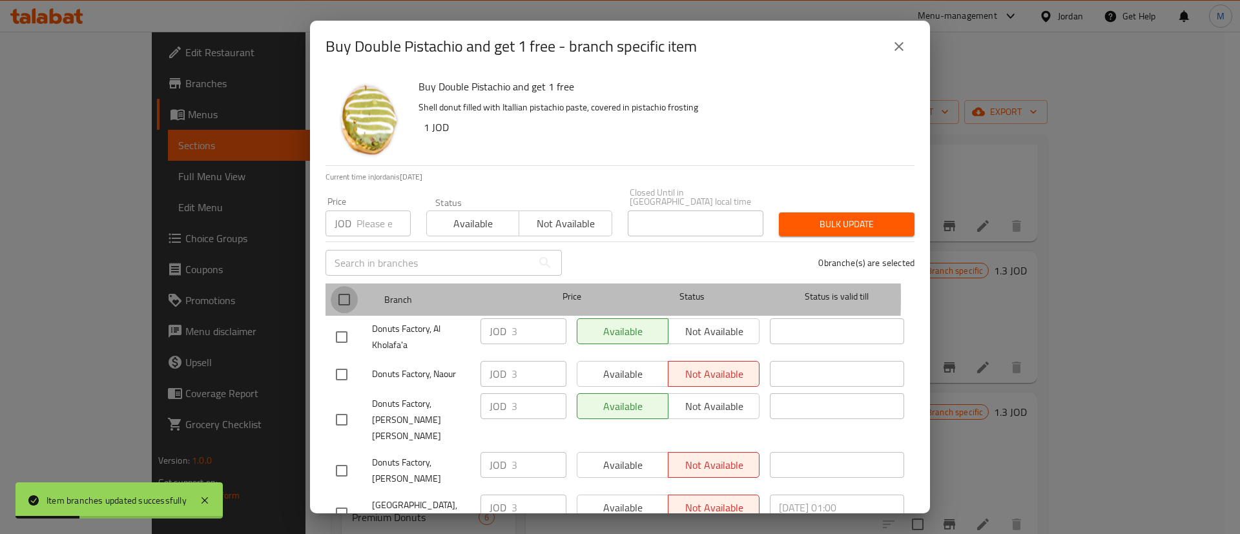
click at [352, 287] on input "checkbox" at bounding box center [344, 299] width 27 height 27
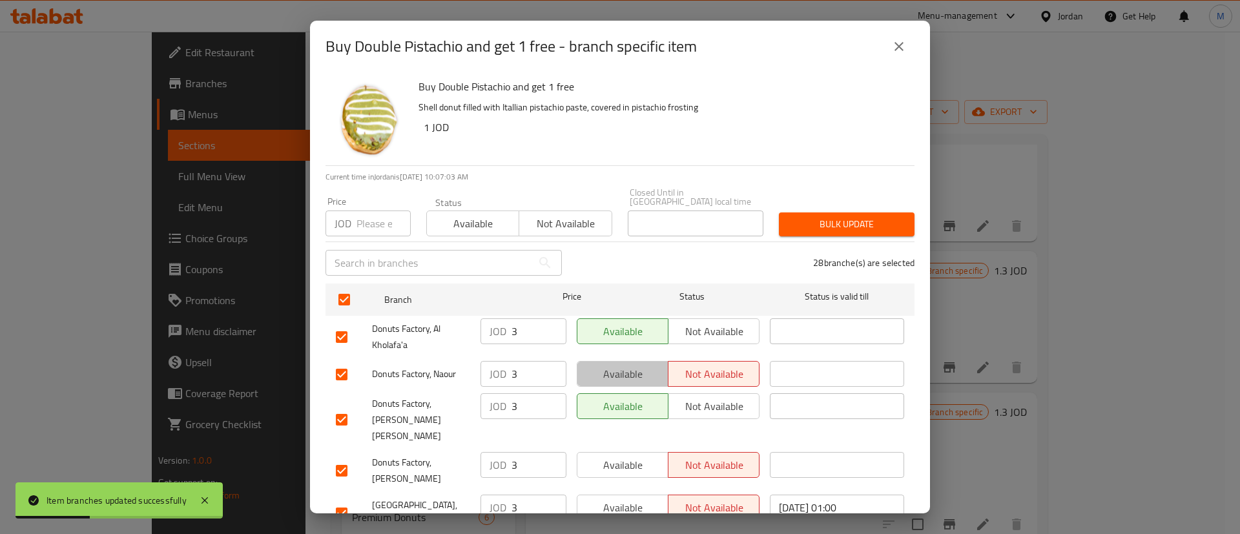
click at [616, 365] on span "Available" at bounding box center [623, 374] width 81 height 19
click at [613, 456] on span "Available" at bounding box center [623, 465] width 81 height 19
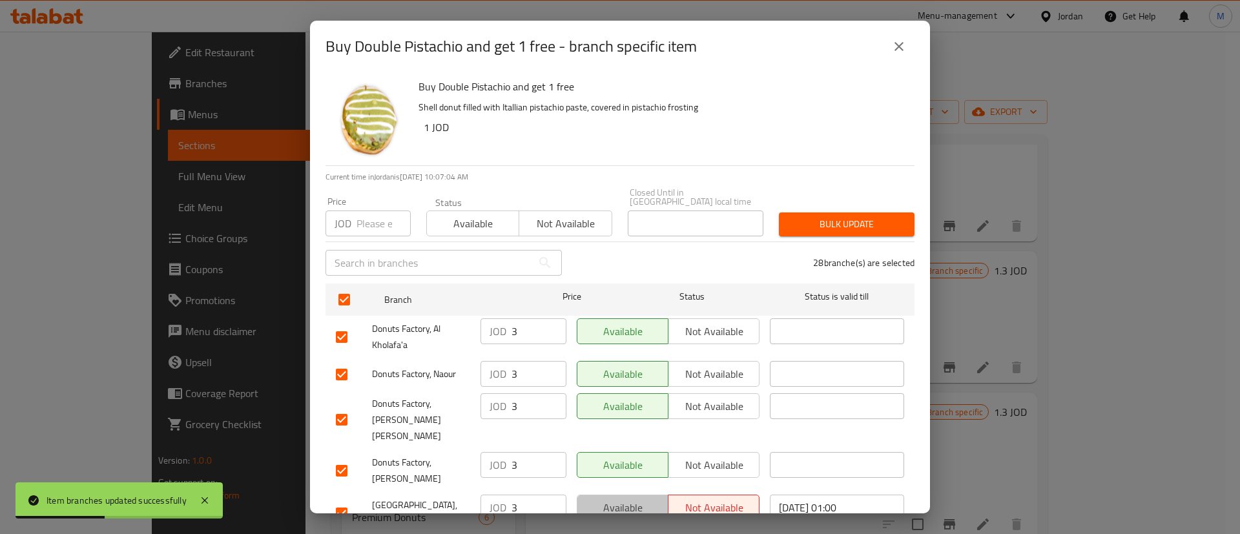
click at [621, 499] on span "Available" at bounding box center [623, 508] width 81 height 19
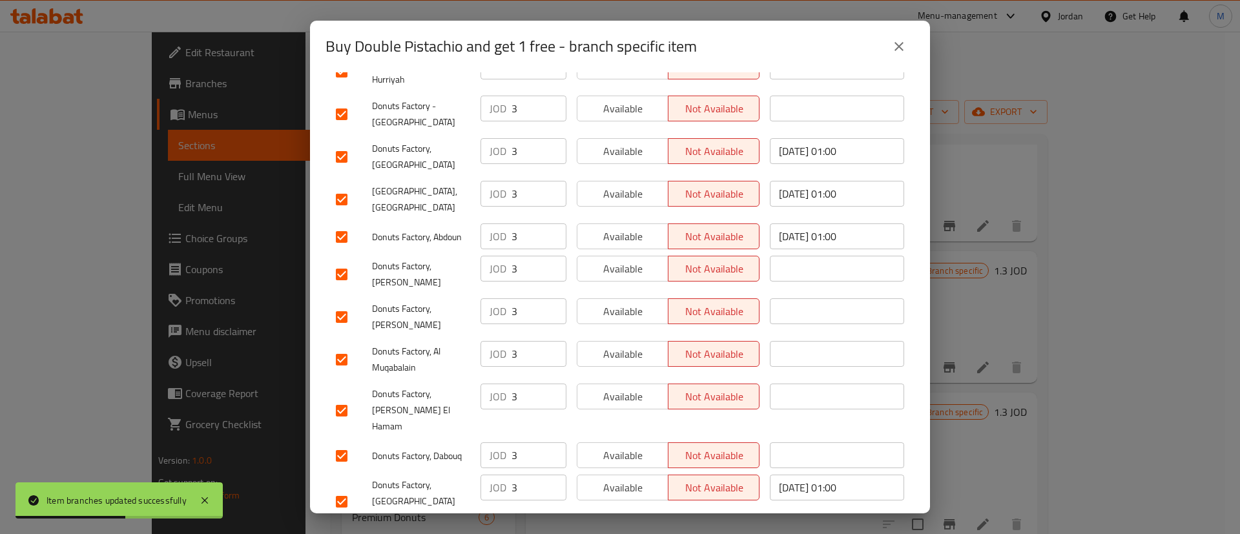
click at [618, 470] on div "Available Not available" at bounding box center [668, 502] width 193 height 64
click at [624, 479] on span "Available" at bounding box center [623, 488] width 81 height 19
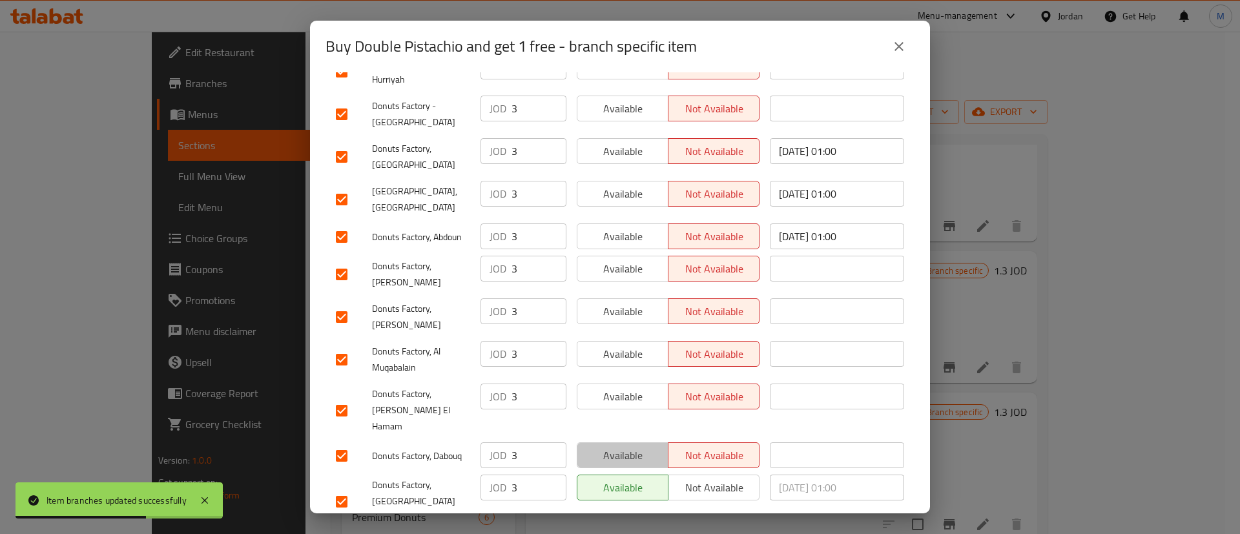
click at [628, 446] on span "Available" at bounding box center [623, 455] width 81 height 19
click at [633, 388] on span "Available" at bounding box center [623, 397] width 81 height 19
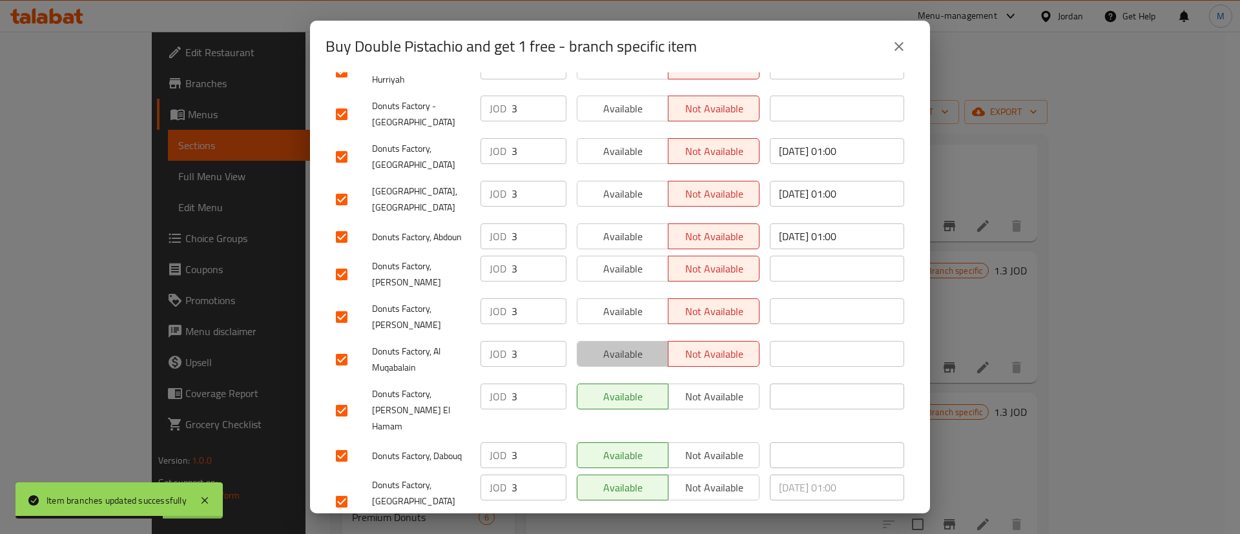
click at [632, 345] on span "Available" at bounding box center [623, 354] width 81 height 19
click at [625, 298] on button "Available" at bounding box center [623, 311] width 92 height 26
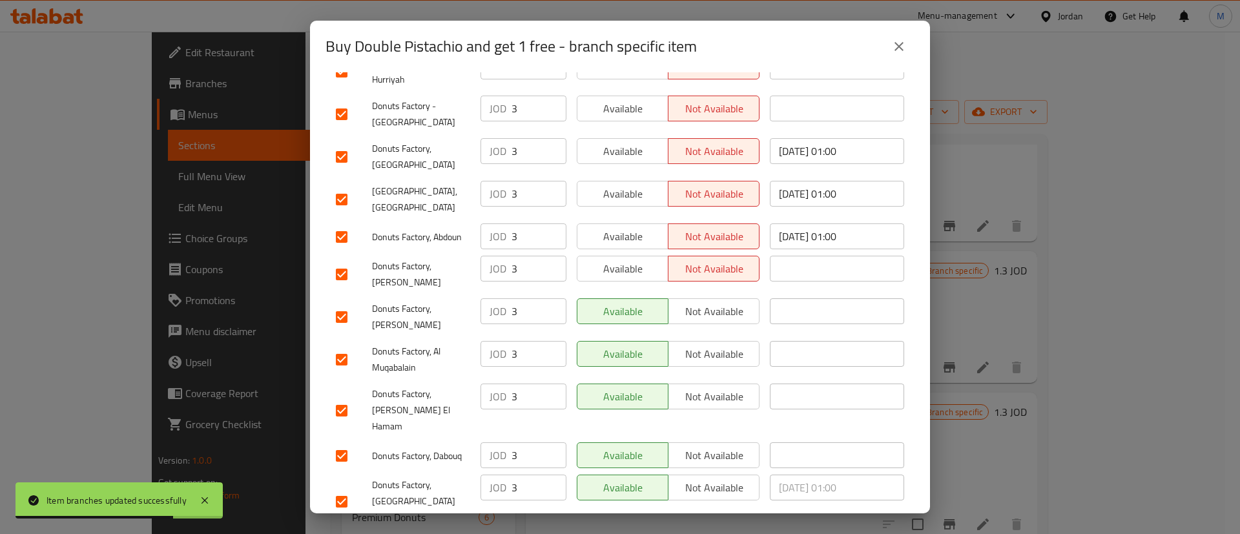
drag, startPoint x: 624, startPoint y: 214, endPoint x: 621, endPoint y: 196, distance: 19.0
click at [624, 260] on span "Available" at bounding box center [623, 269] width 81 height 19
click at [621, 227] on span "Available" at bounding box center [623, 236] width 81 height 19
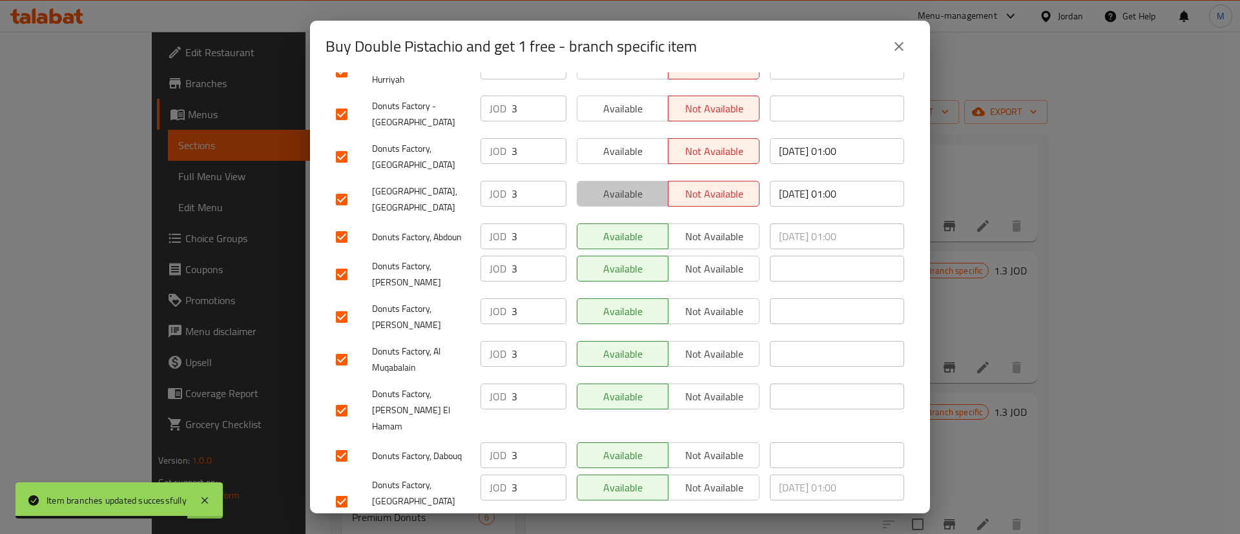
click at [621, 185] on span "Available" at bounding box center [623, 194] width 81 height 19
click at [617, 142] on span "Available" at bounding box center [623, 151] width 81 height 19
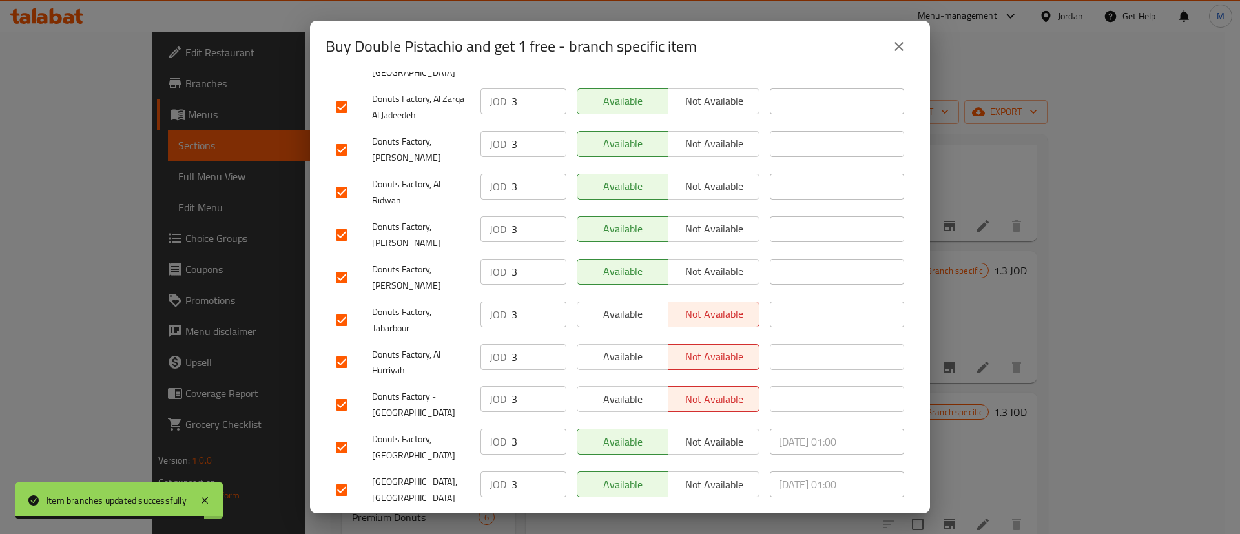
scroll to position [692, 0]
click at [616, 392] on span "Available" at bounding box center [623, 401] width 81 height 19
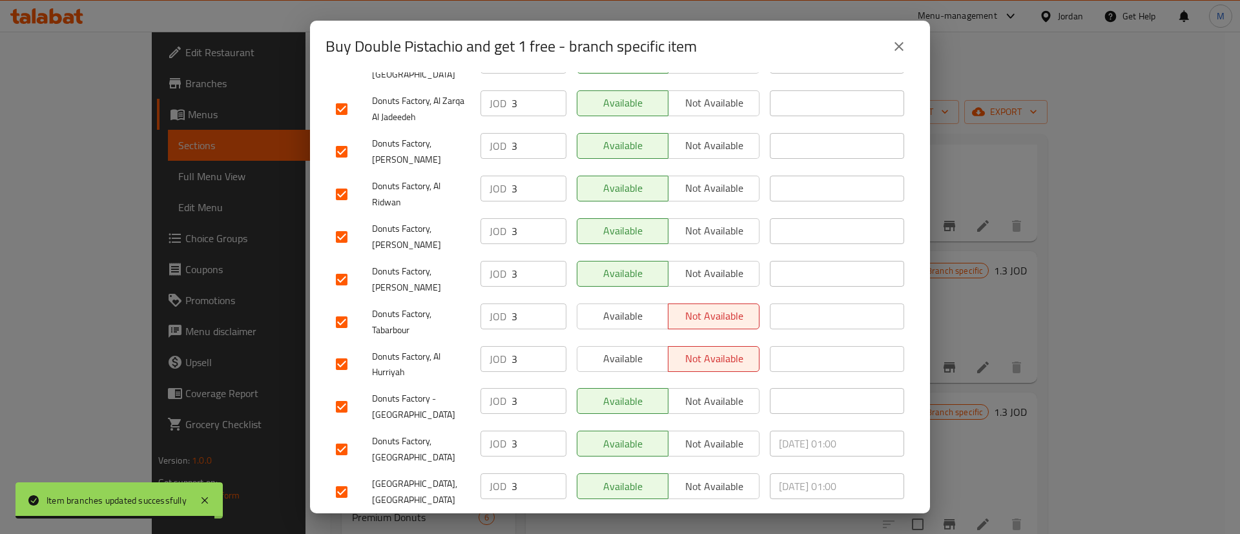
click at [625, 349] on span "Available" at bounding box center [623, 358] width 81 height 19
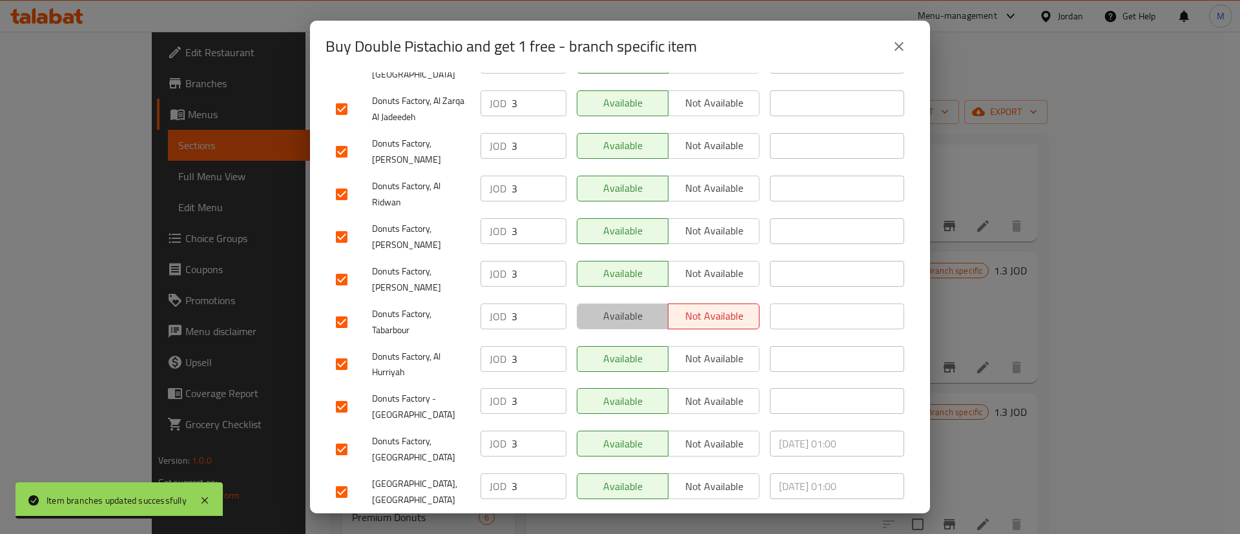
click at [627, 307] on span "Available" at bounding box center [623, 316] width 81 height 19
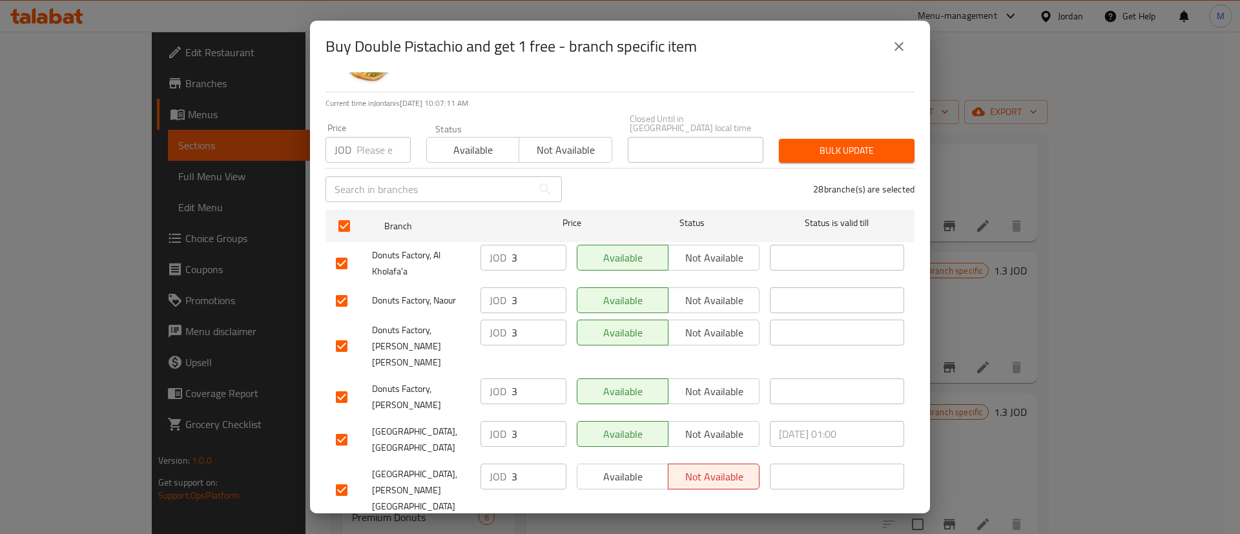
click at [651, 468] on span "Available" at bounding box center [623, 477] width 81 height 19
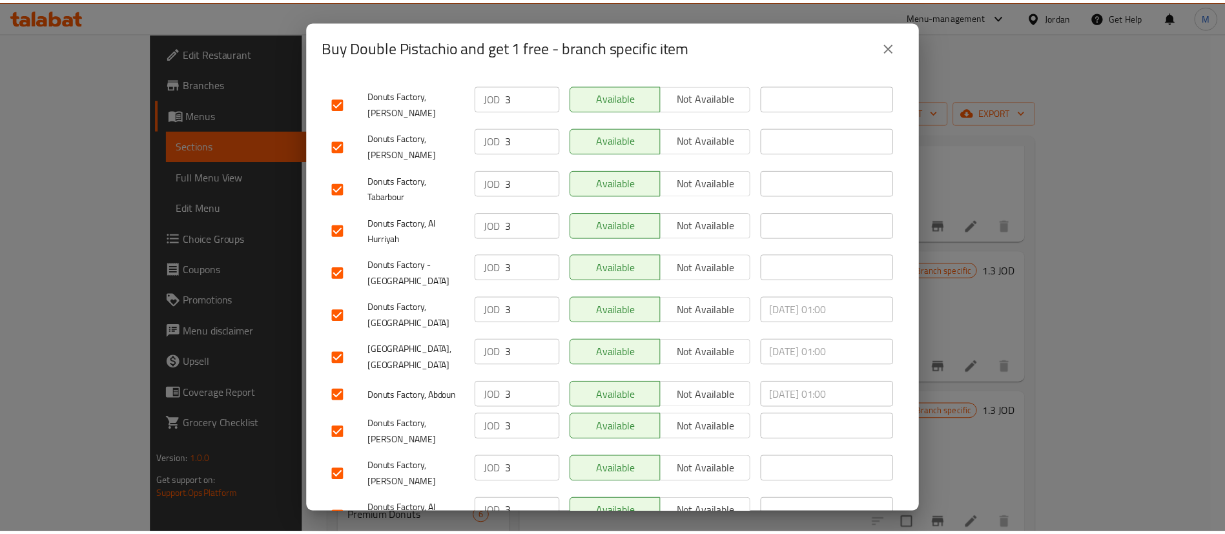
scroll to position [985, 0]
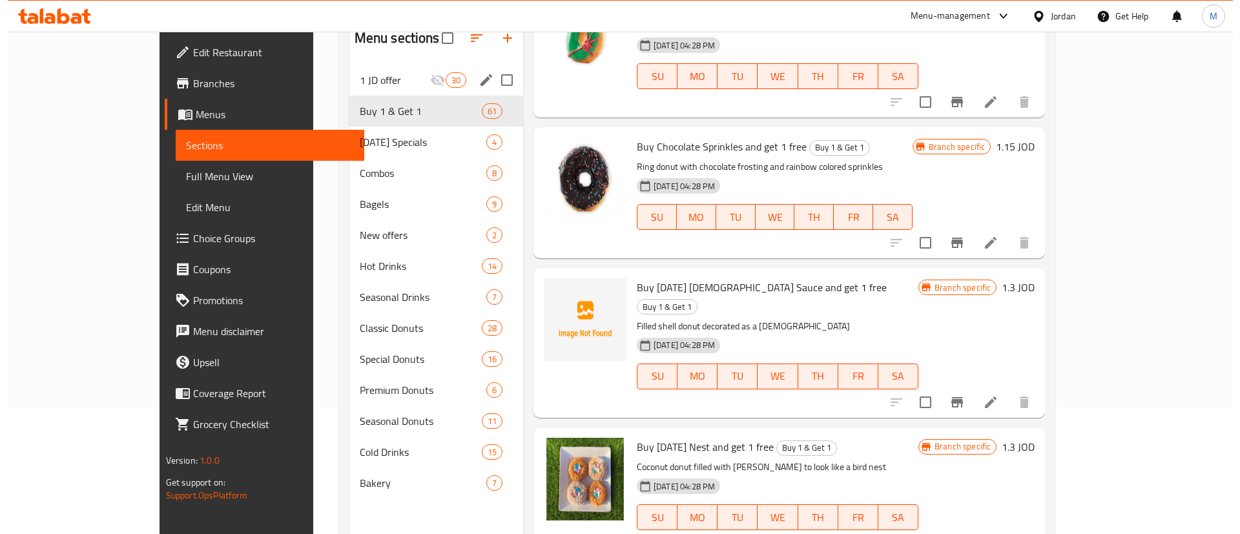
scroll to position [4119, 0]
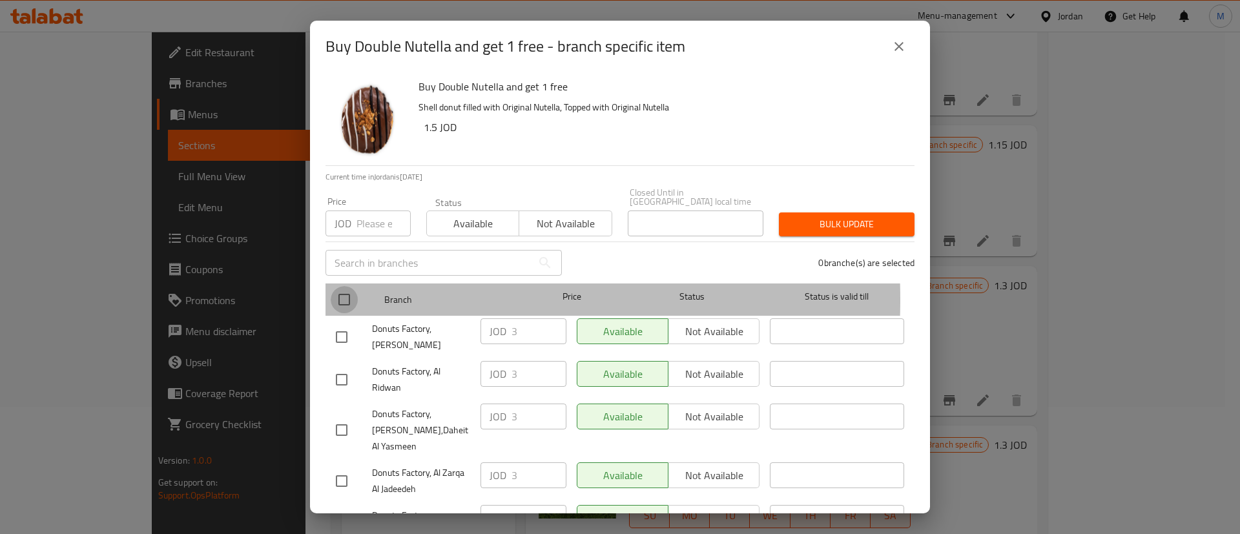
click at [334, 291] on input "checkbox" at bounding box center [344, 299] width 27 height 27
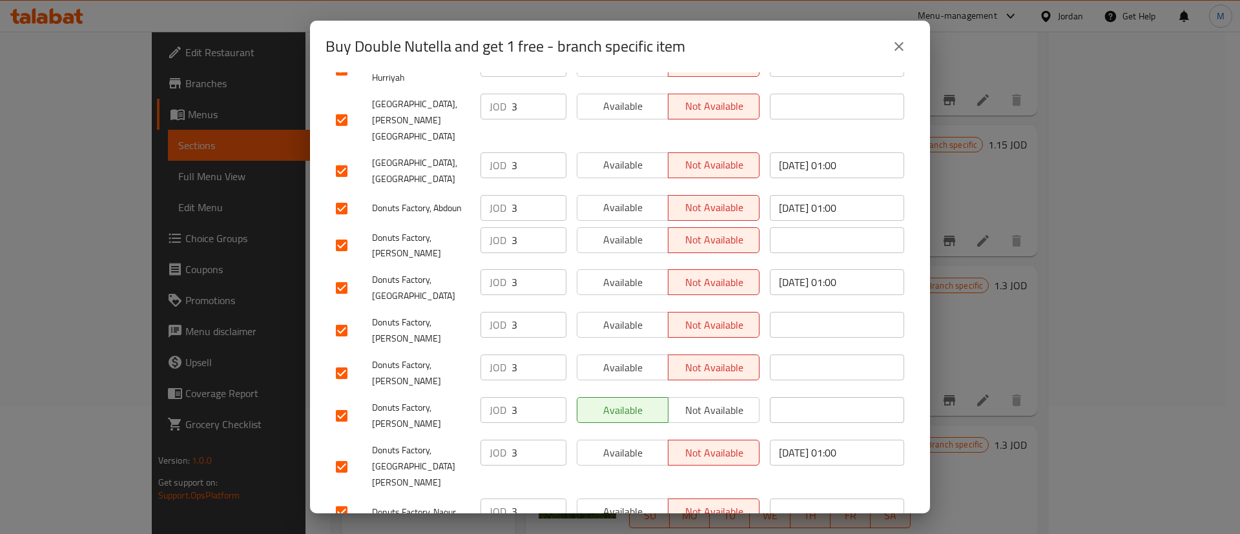
scroll to position [985, 0]
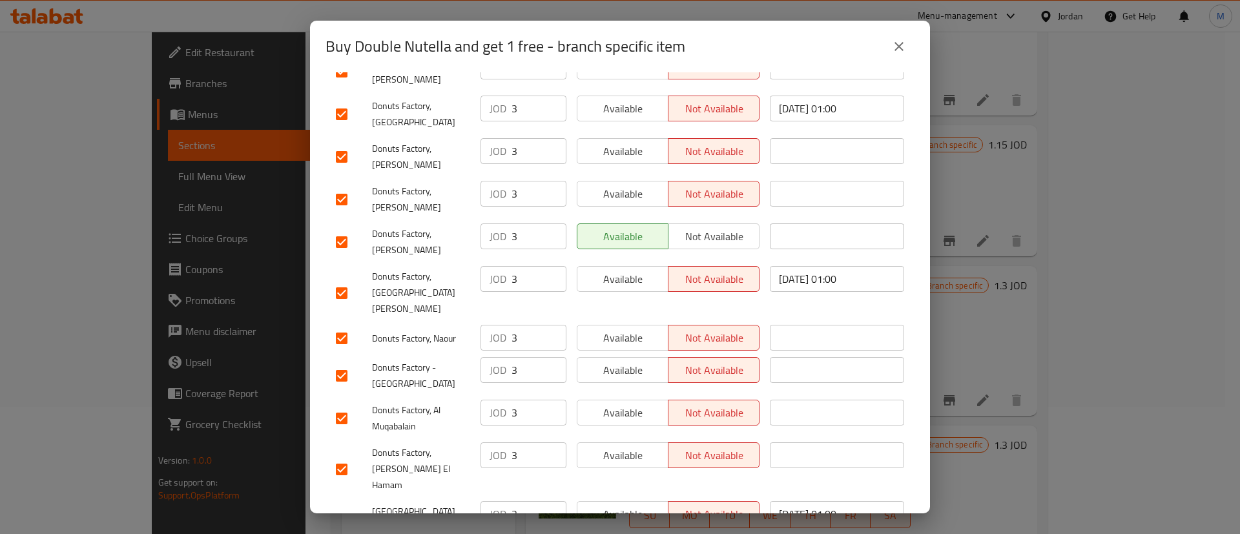
drag, startPoint x: 619, startPoint y: 473, endPoint x: 619, endPoint y: 456, distance: 17.4
click at [625, 496] on div "Available Not available" at bounding box center [668, 520] width 193 height 48
click at [625, 505] on span "Available" at bounding box center [623, 514] width 81 height 19
click at [625, 446] on span "Available" at bounding box center [623, 455] width 81 height 19
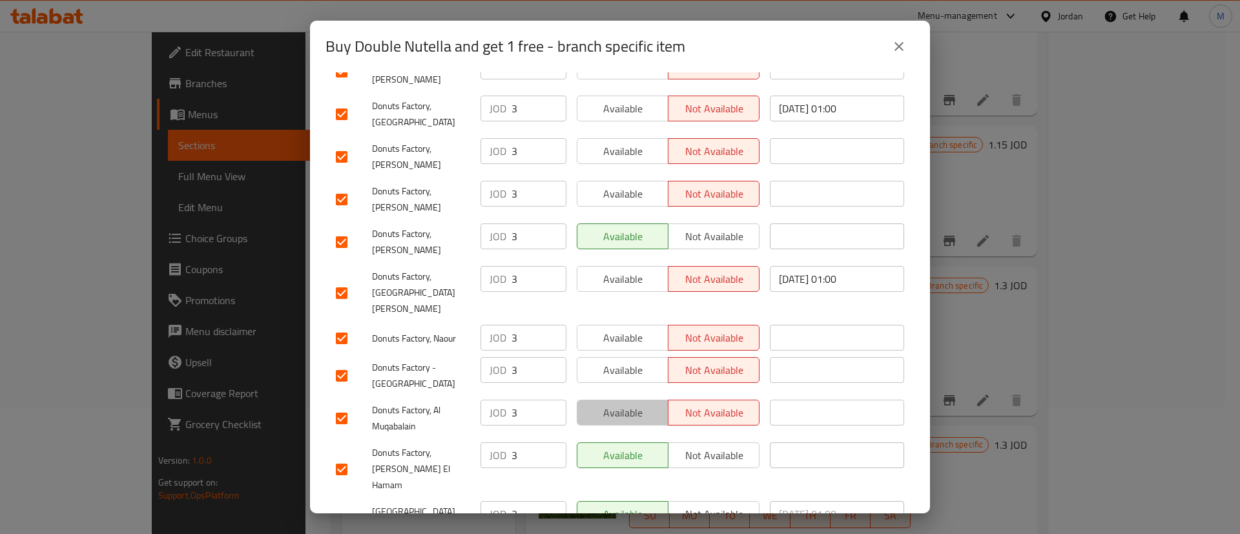
click at [625, 404] on span "Available" at bounding box center [623, 413] width 81 height 19
drag, startPoint x: 639, startPoint y: 301, endPoint x: 625, endPoint y: 253, distance: 49.9
click at [639, 361] on span "Available" at bounding box center [623, 370] width 81 height 19
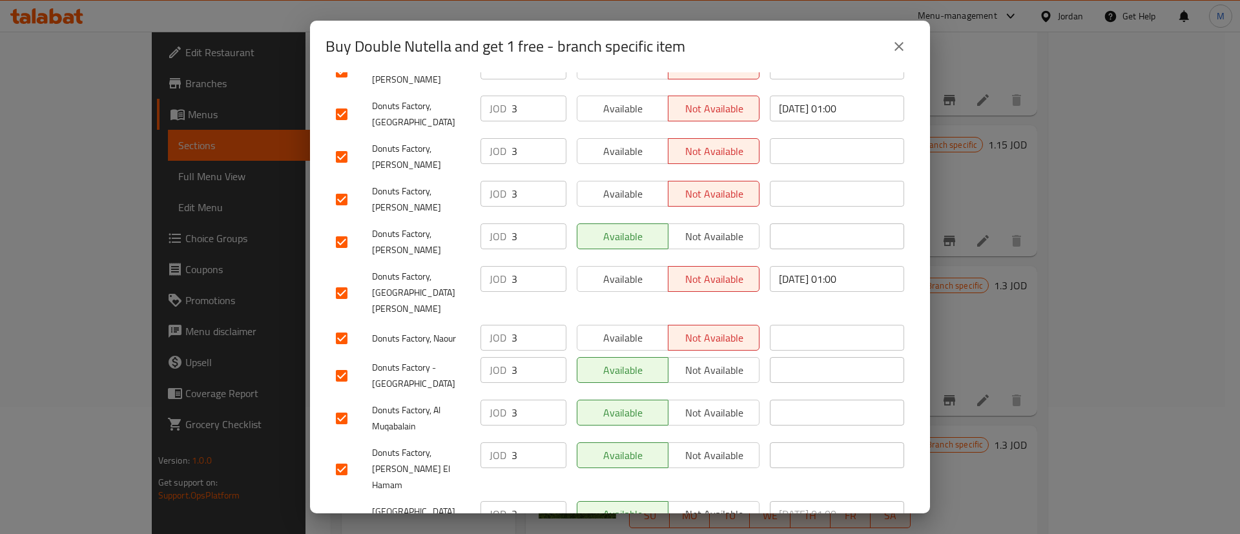
click at [625, 329] on span "Available" at bounding box center [623, 338] width 81 height 19
click at [624, 270] on span "Available" at bounding box center [623, 279] width 81 height 19
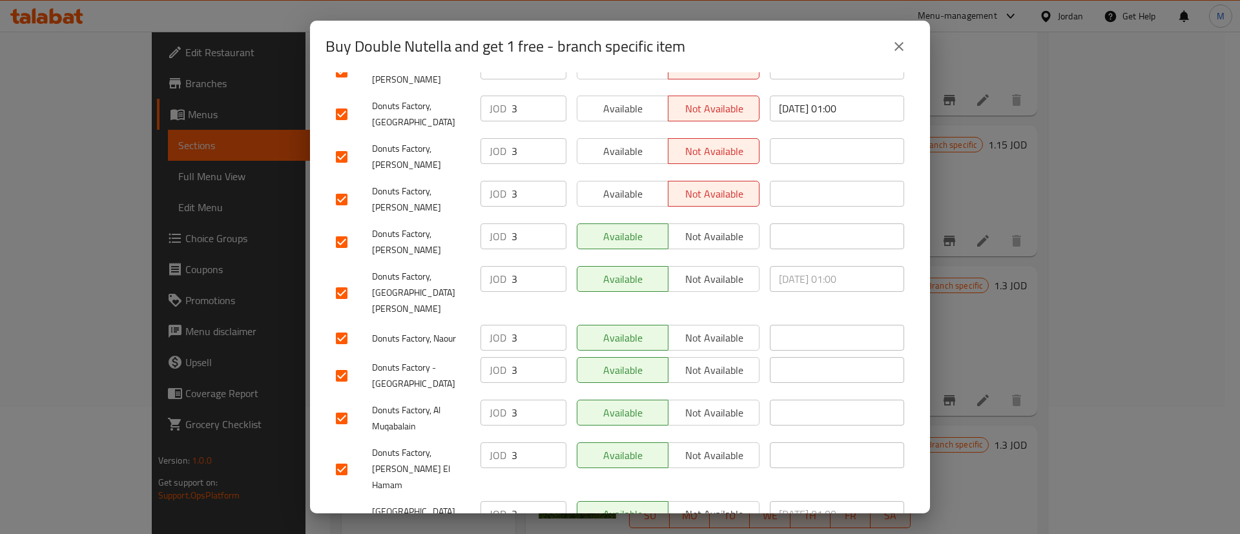
drag, startPoint x: 635, startPoint y: 150, endPoint x: 635, endPoint y: 110, distance: 40.0
click at [635, 176] on div "Available Not available" at bounding box center [668, 200] width 193 height 48
click at [639, 185] on span "Available" at bounding box center [623, 194] width 81 height 19
click at [644, 142] on span "Available" at bounding box center [623, 151] width 81 height 19
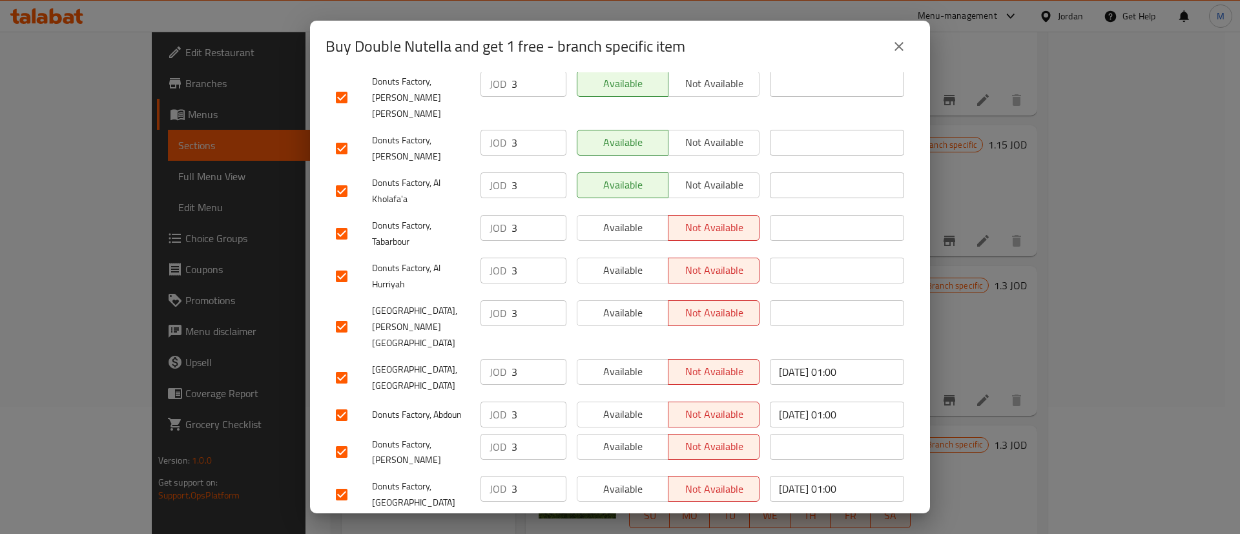
scroll to position [601, 0]
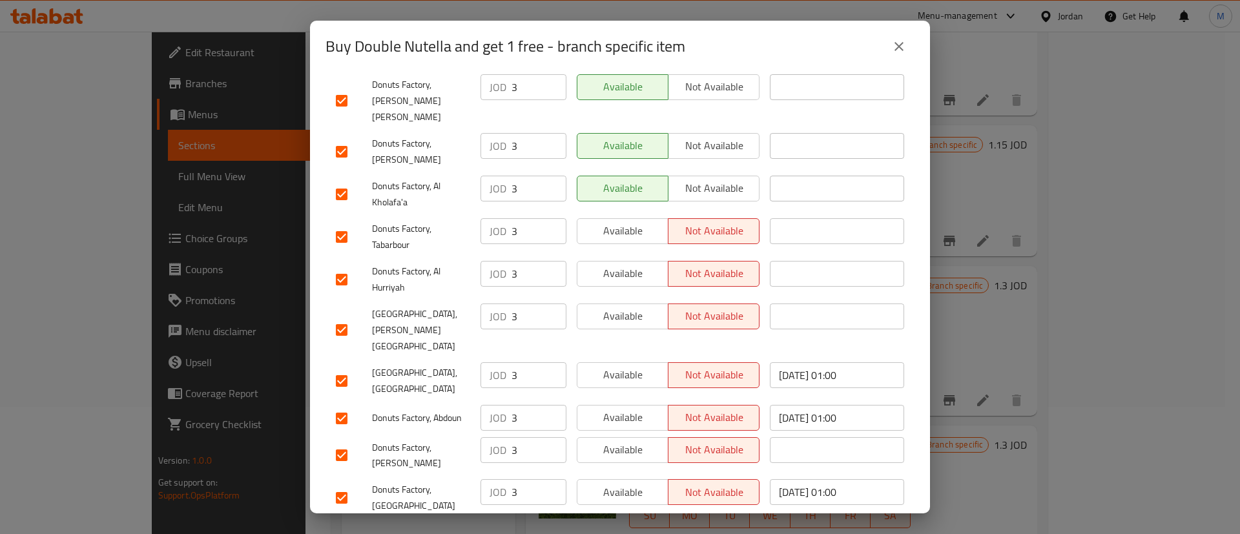
click at [632, 483] on span "Available" at bounding box center [623, 492] width 81 height 19
drag, startPoint x: 627, startPoint y: 409, endPoint x: 627, endPoint y: 400, distance: 8.4
click at [627, 437] on button "Available" at bounding box center [623, 450] width 92 height 26
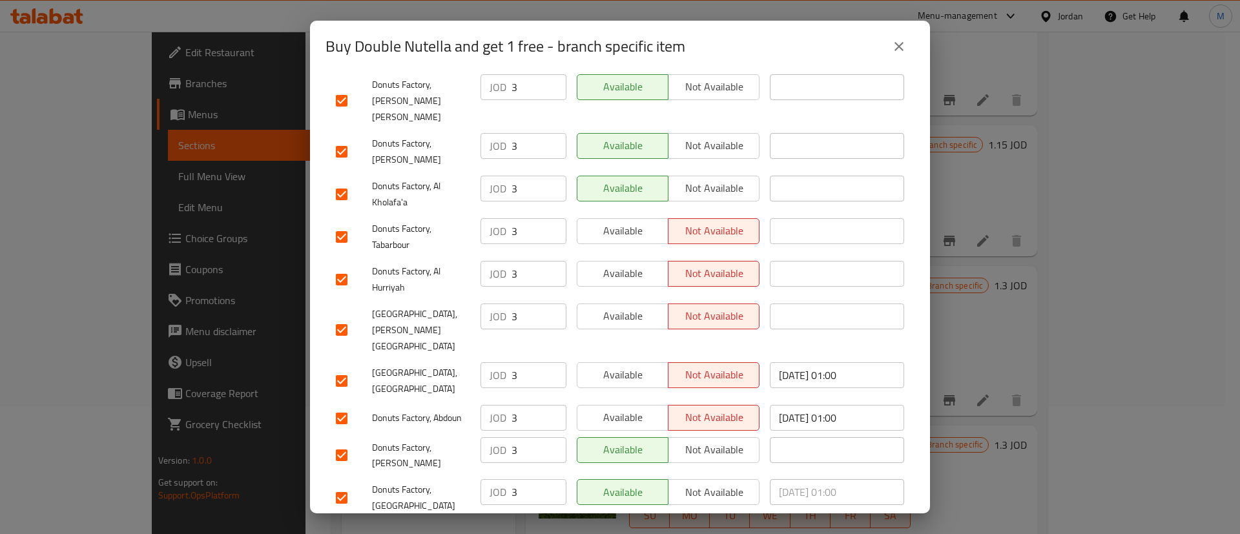
click at [627, 408] on span "Available" at bounding box center [623, 417] width 81 height 19
click at [645, 366] on span "Available" at bounding box center [623, 375] width 81 height 19
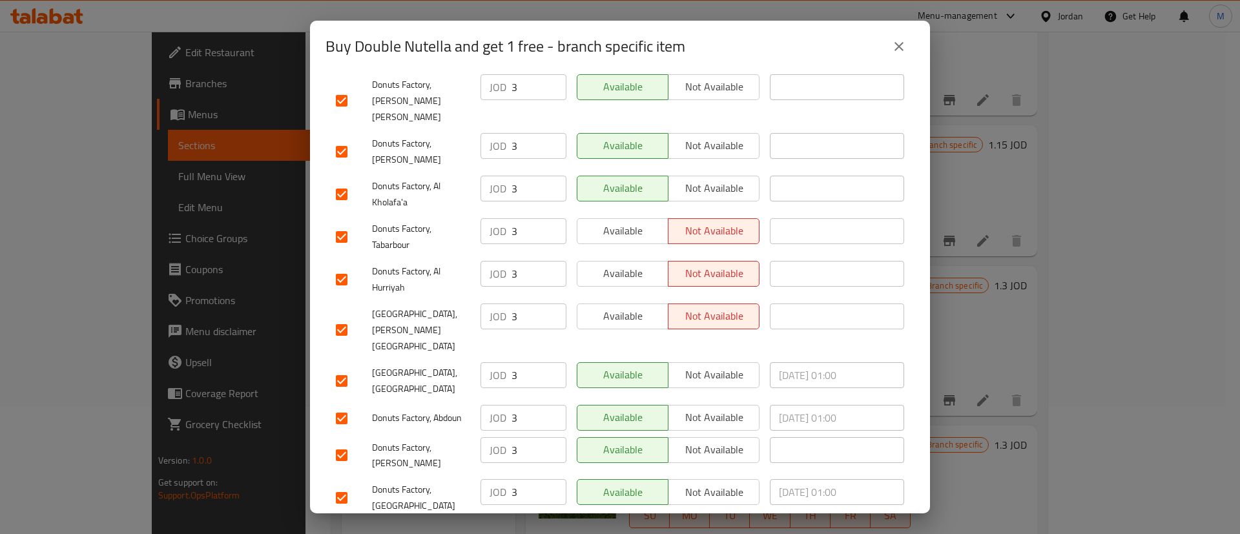
click at [636, 307] on span "Available" at bounding box center [623, 316] width 81 height 19
click at [636, 264] on span "Available" at bounding box center [623, 273] width 81 height 19
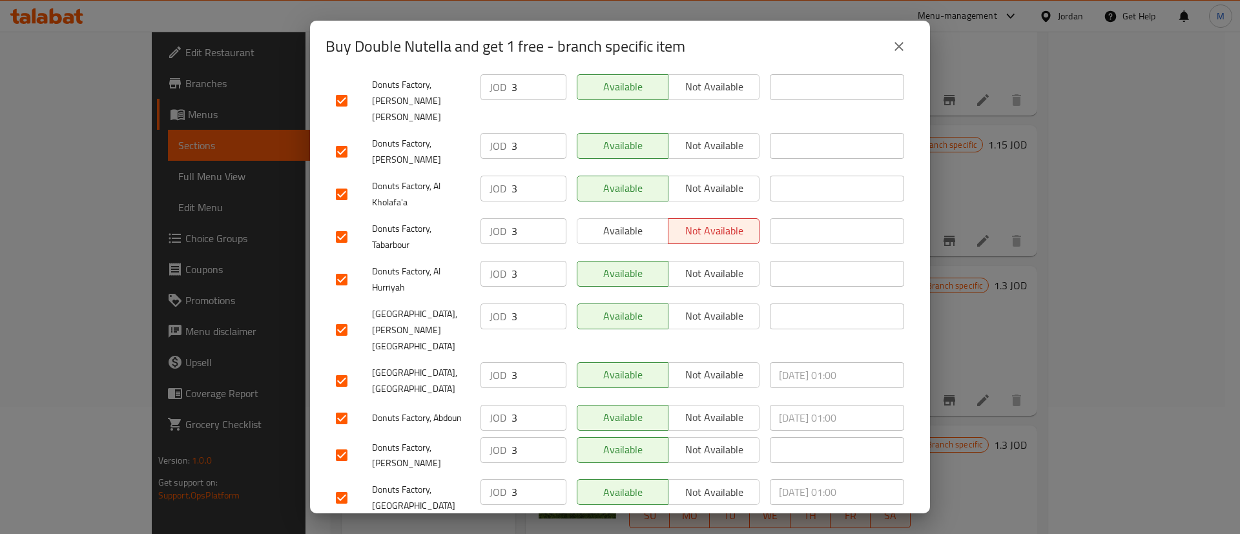
click at [641, 222] on span "Available" at bounding box center [623, 231] width 81 height 19
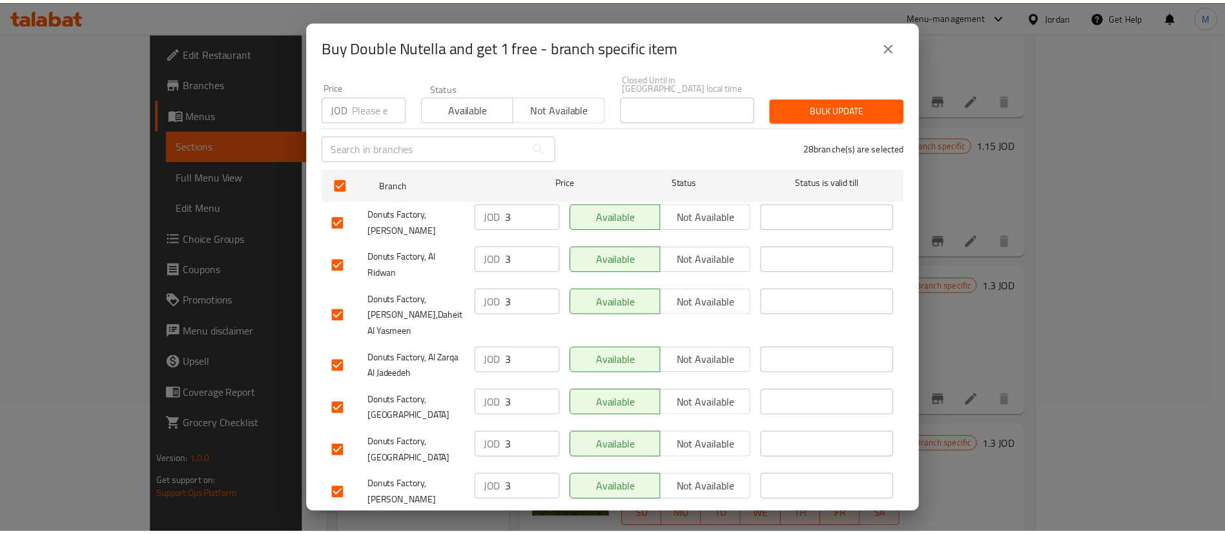
scroll to position [985, 0]
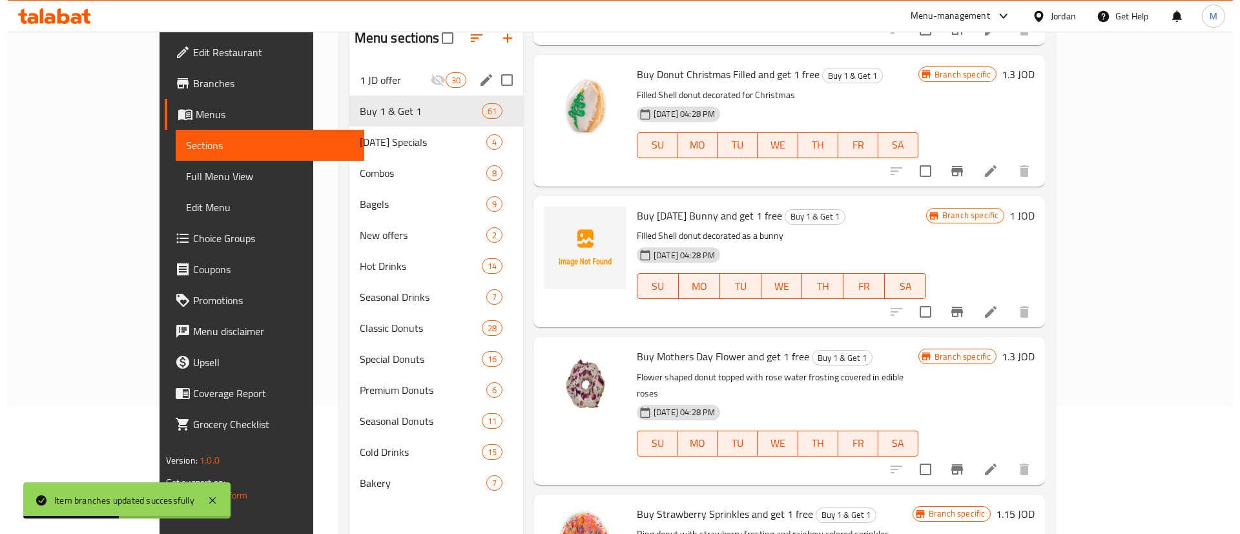
scroll to position [4929, 0]
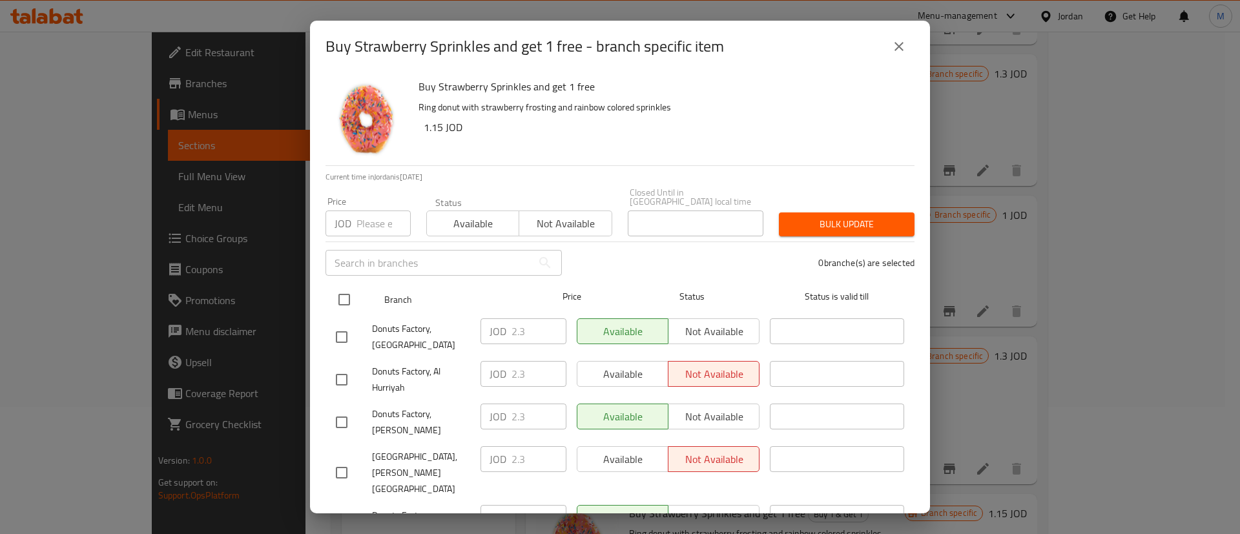
drag, startPoint x: 351, startPoint y: 290, endPoint x: 591, endPoint y: 334, distance: 243.6
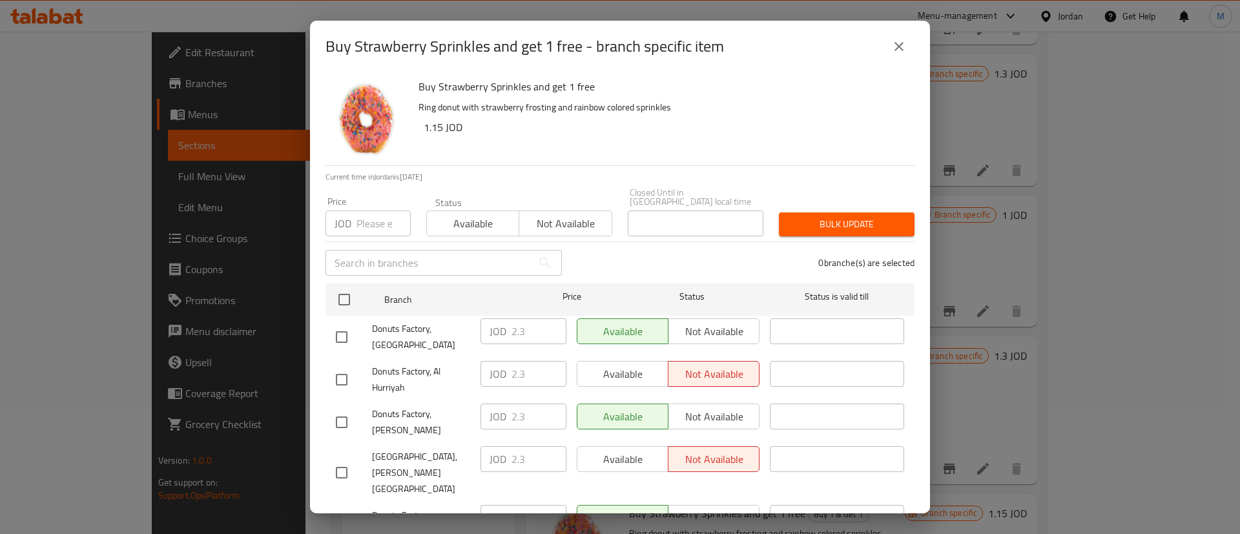
click at [351, 289] on input "checkbox" at bounding box center [344, 299] width 27 height 27
click at [615, 365] on span "Available" at bounding box center [623, 374] width 81 height 19
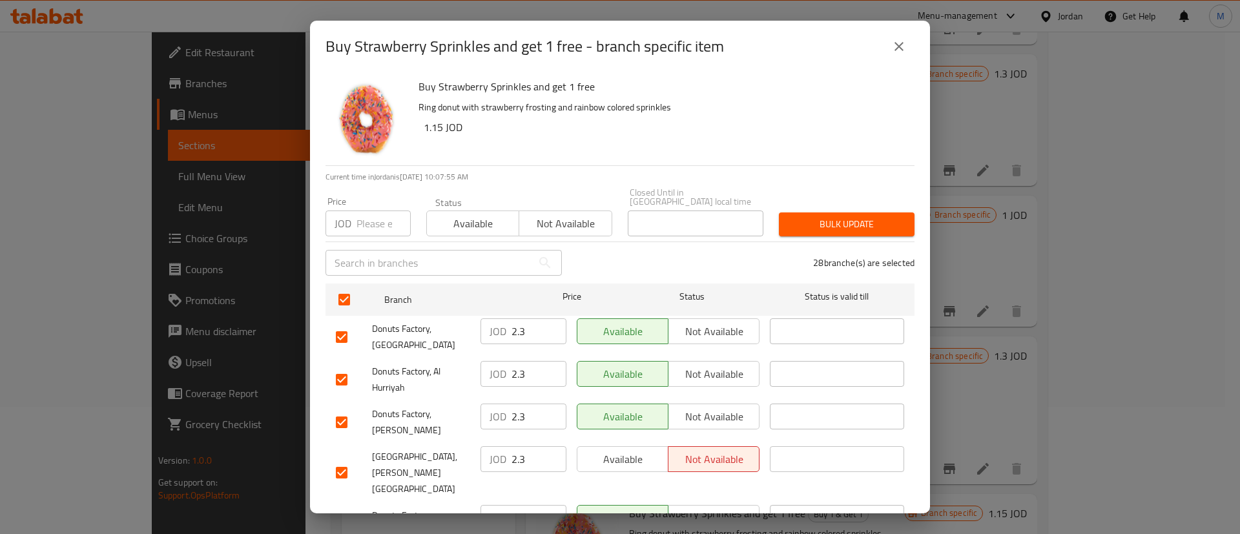
click at [646, 459] on button "Available" at bounding box center [623, 459] width 92 height 26
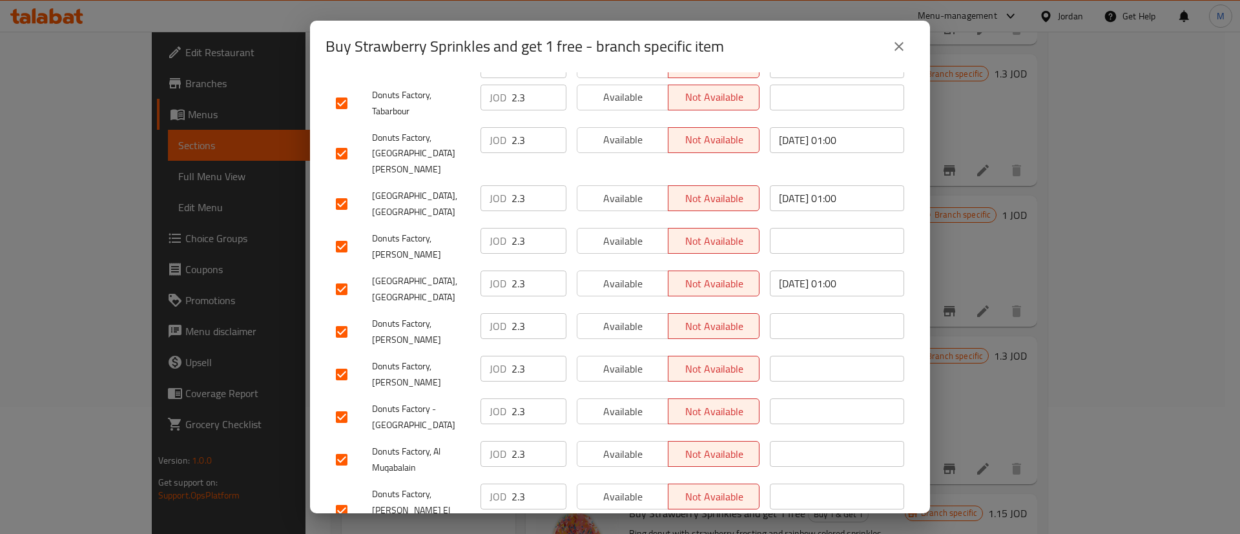
scroll to position [985, 0]
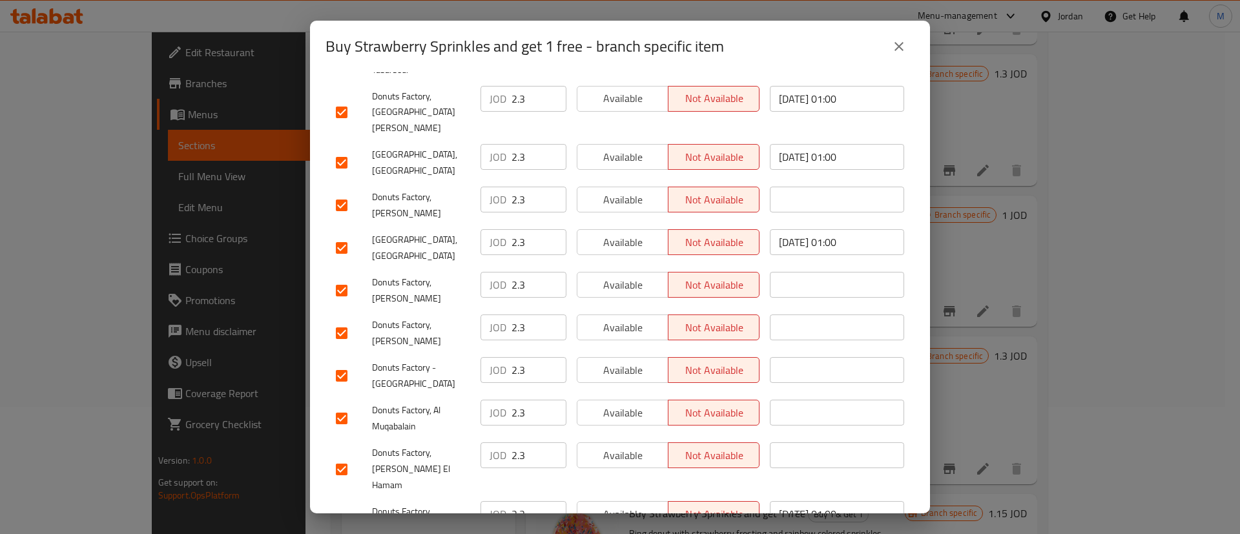
click at [628, 505] on span "Available" at bounding box center [623, 514] width 81 height 19
click at [628, 446] on span "Available" at bounding box center [623, 455] width 81 height 19
click at [641, 404] on span "Available" at bounding box center [623, 413] width 81 height 19
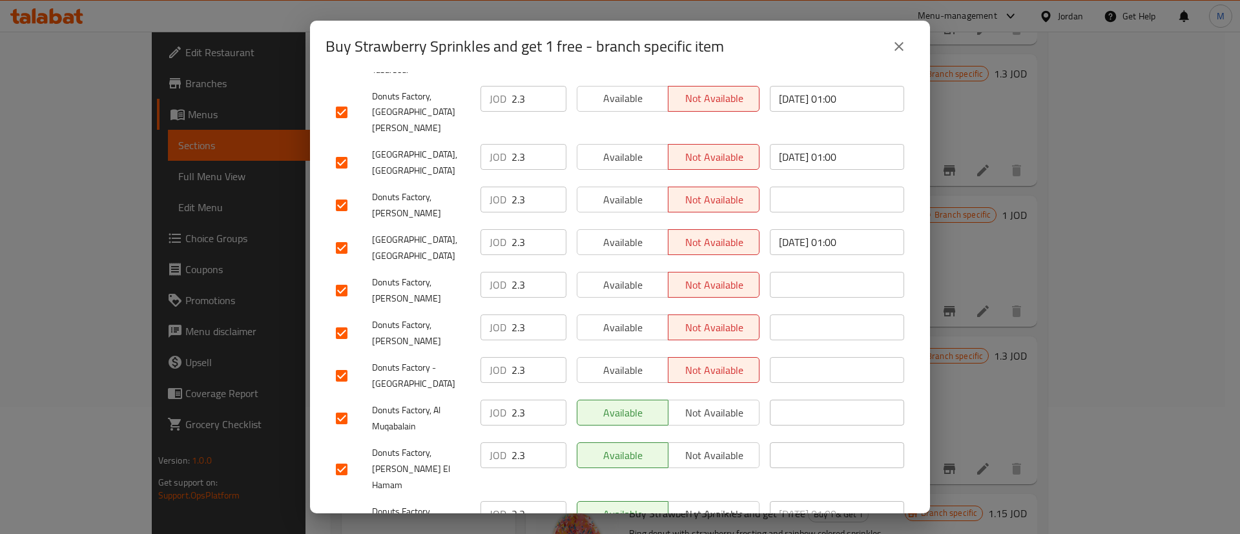
click at [634, 361] on span "Available" at bounding box center [623, 370] width 81 height 19
click at [628, 315] on button "Available" at bounding box center [623, 328] width 92 height 26
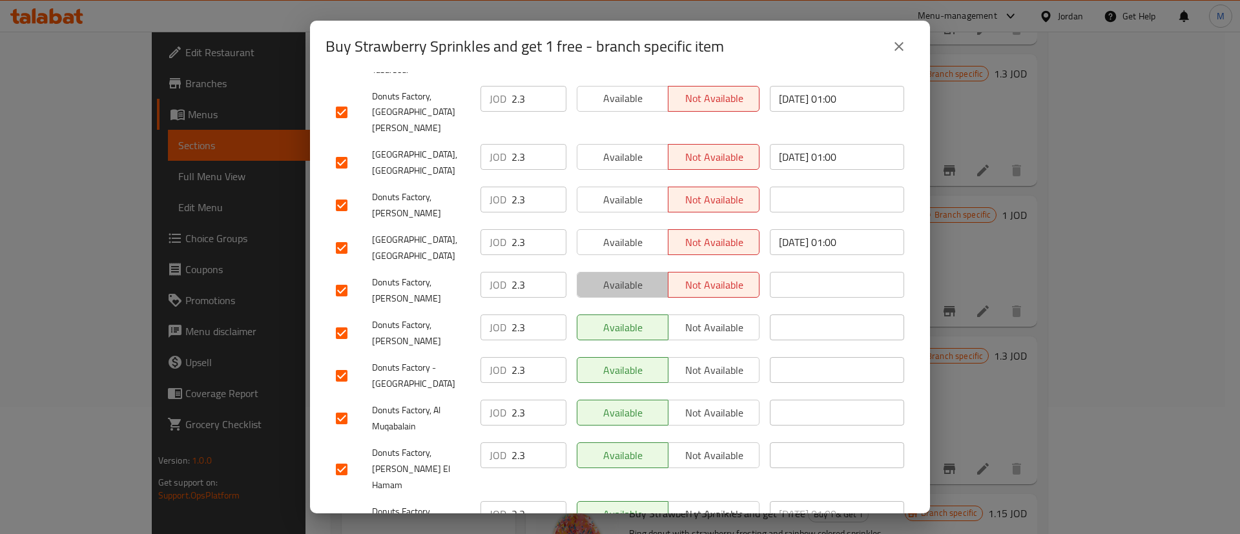
click at [626, 276] on span "Available" at bounding box center [623, 285] width 81 height 19
click at [626, 224] on div "Available Not available" at bounding box center [668, 248] width 193 height 48
click at [625, 191] on span "Available" at bounding box center [623, 200] width 81 height 19
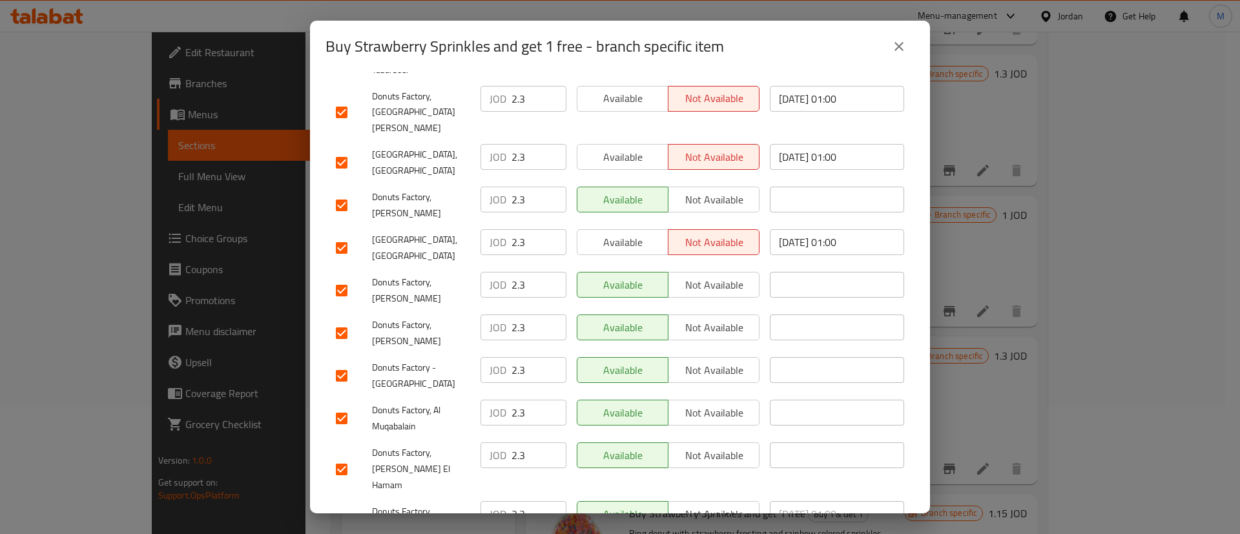
click at [632, 144] on button "Available" at bounding box center [623, 157] width 92 height 26
click at [637, 233] on span "Available" at bounding box center [623, 242] width 81 height 19
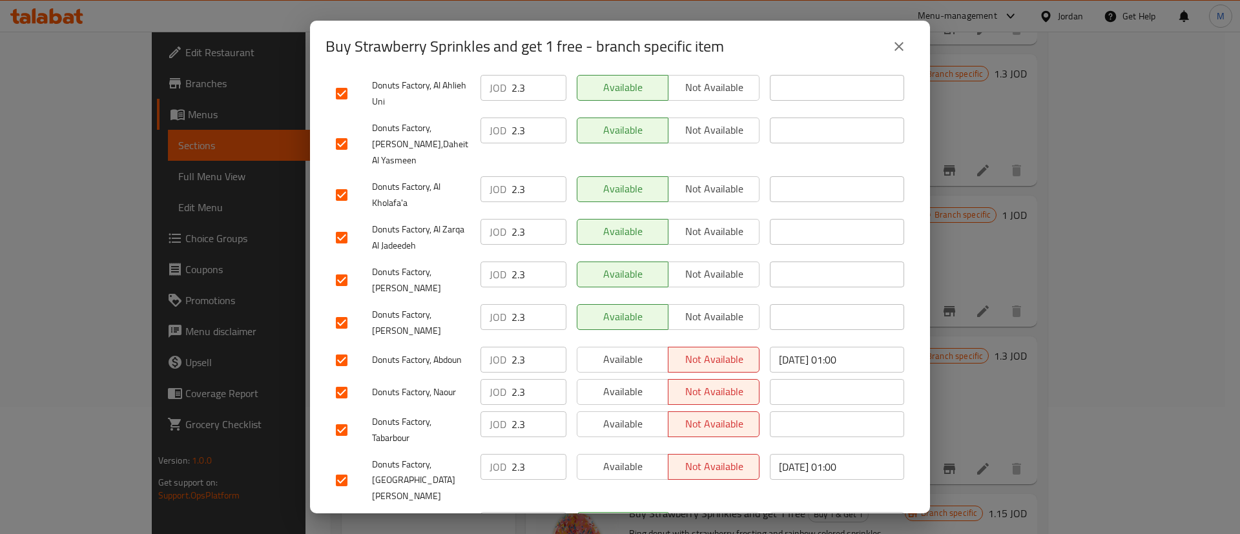
scroll to position [616, 0]
click at [634, 458] on span "Available" at bounding box center [623, 467] width 81 height 19
drag, startPoint x: 632, startPoint y: 383, endPoint x: 630, endPoint y: 369, distance: 13.7
click at [632, 412] on button "Available" at bounding box center [623, 425] width 92 height 26
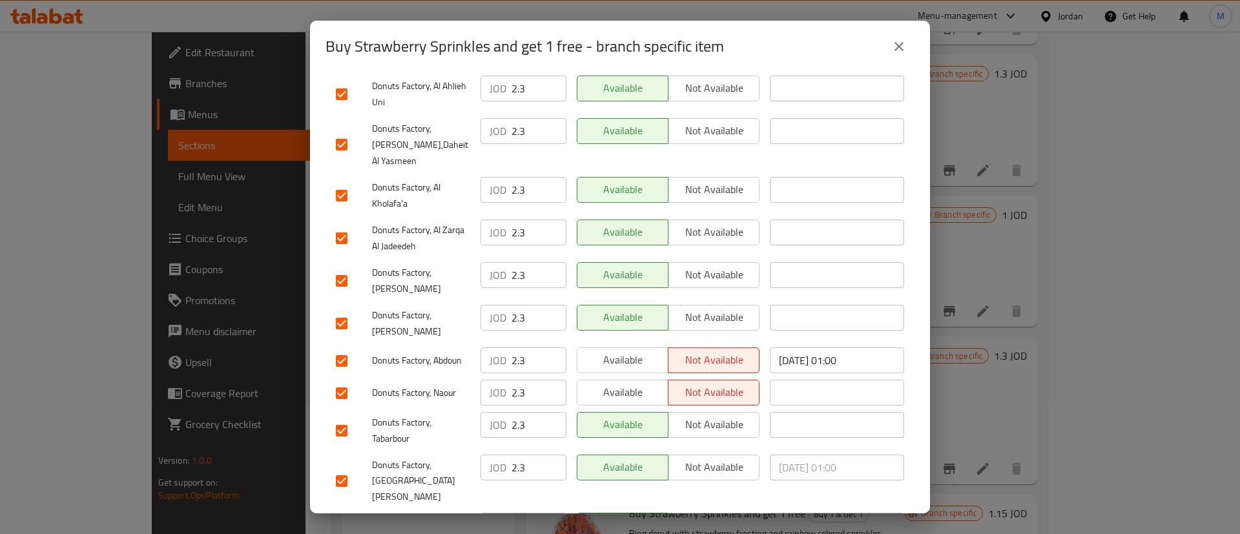
click at [631, 383] on span "Available" at bounding box center [623, 392] width 81 height 19
click at [634, 351] on span "Available" at bounding box center [623, 360] width 81 height 19
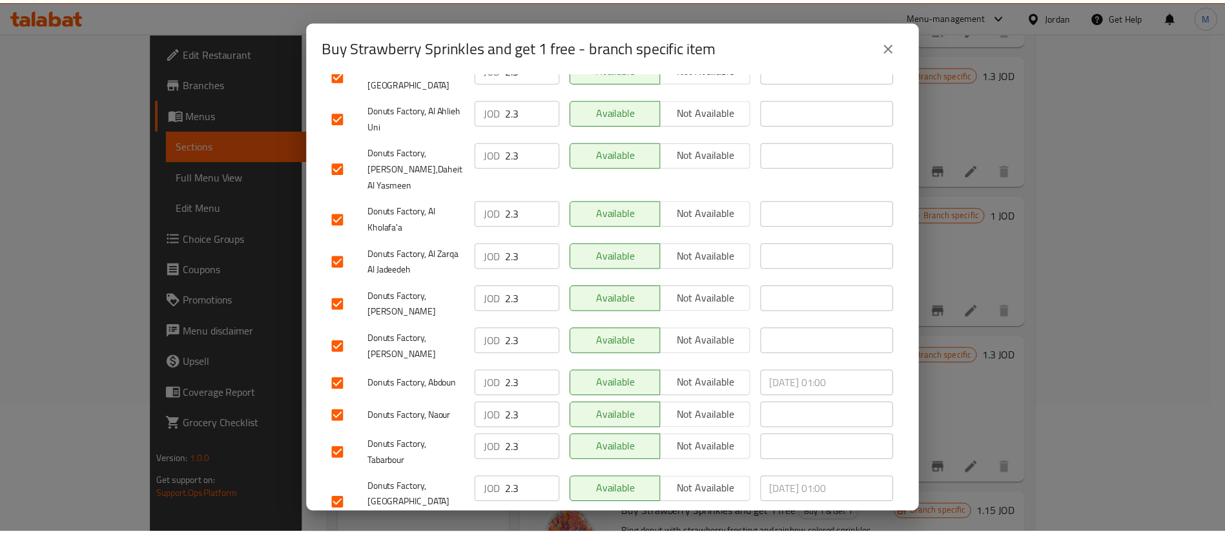
scroll to position [985, 0]
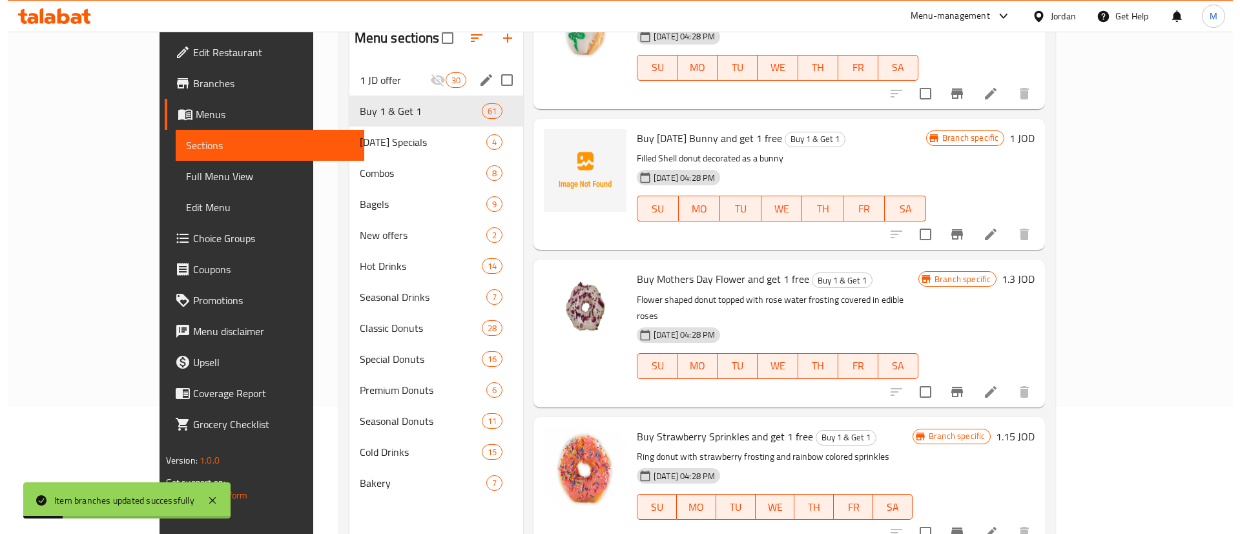
scroll to position [5045, 0]
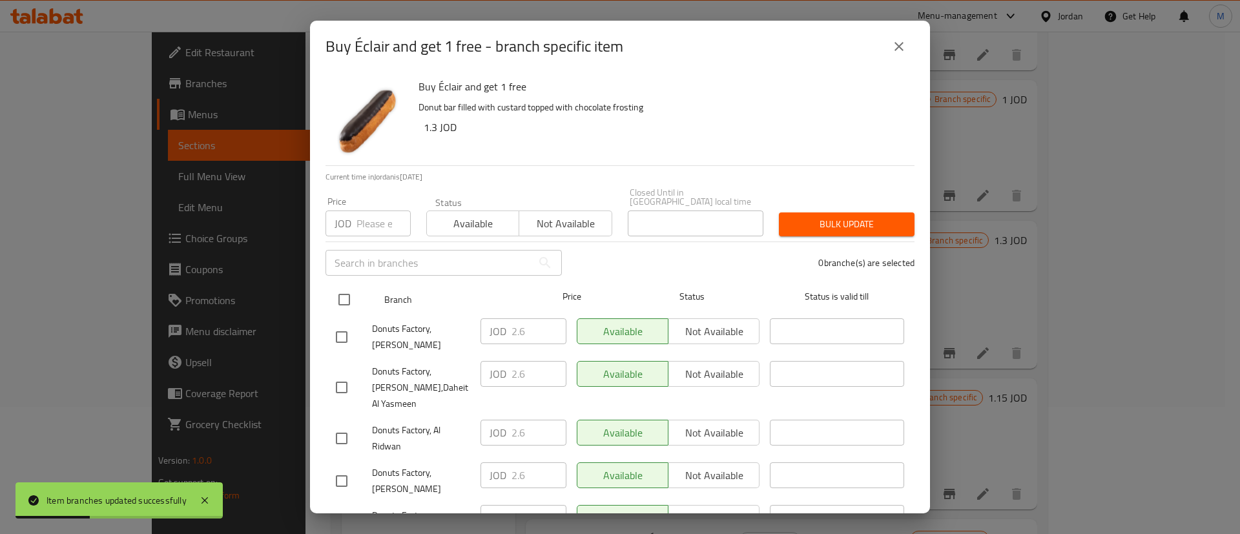
click at [353, 289] on input "checkbox" at bounding box center [344, 299] width 27 height 27
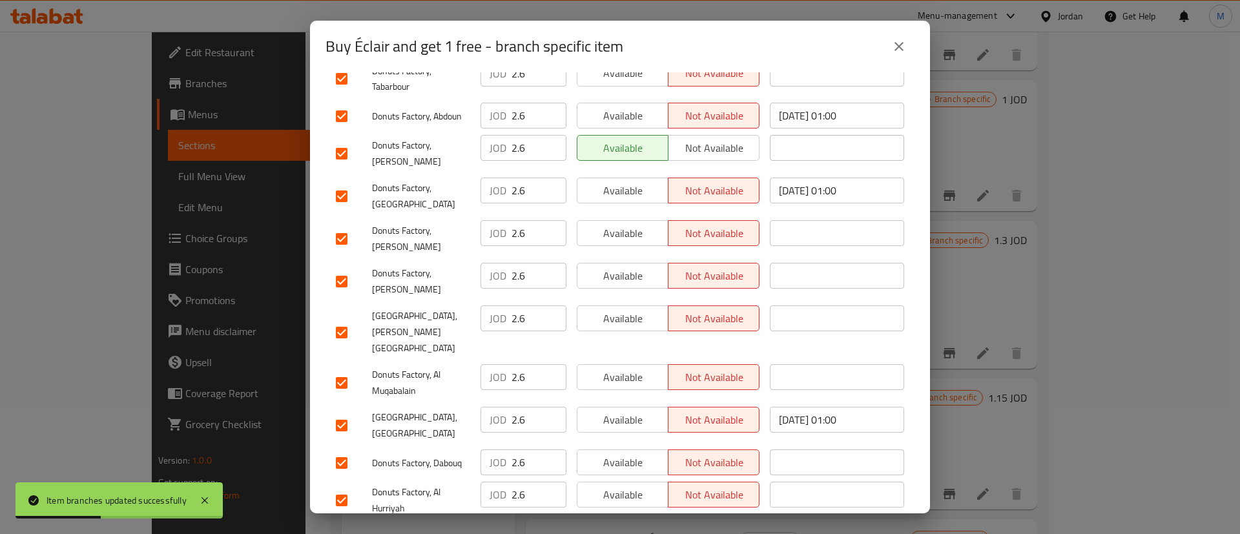
scroll to position [985, 0]
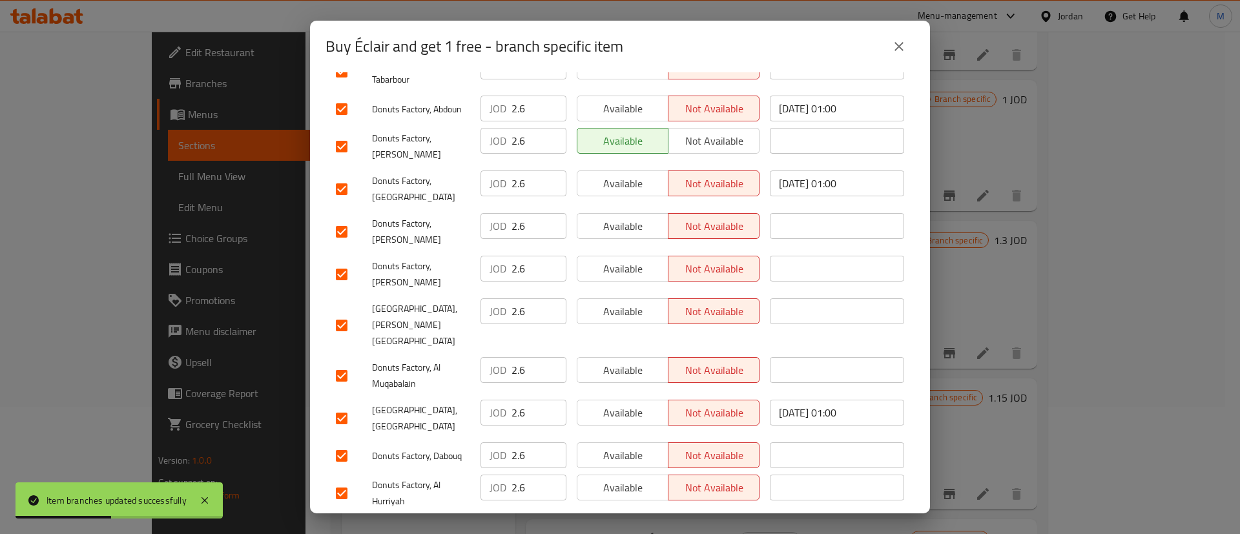
click at [635, 517] on button "Available" at bounding box center [623, 530] width 92 height 26
click at [647, 479] on span "Available" at bounding box center [623, 488] width 81 height 19
drag, startPoint x: 631, startPoint y: 381, endPoint x: 624, endPoint y: 358, distance: 24.3
click at [629, 446] on span "Available" at bounding box center [623, 455] width 81 height 19
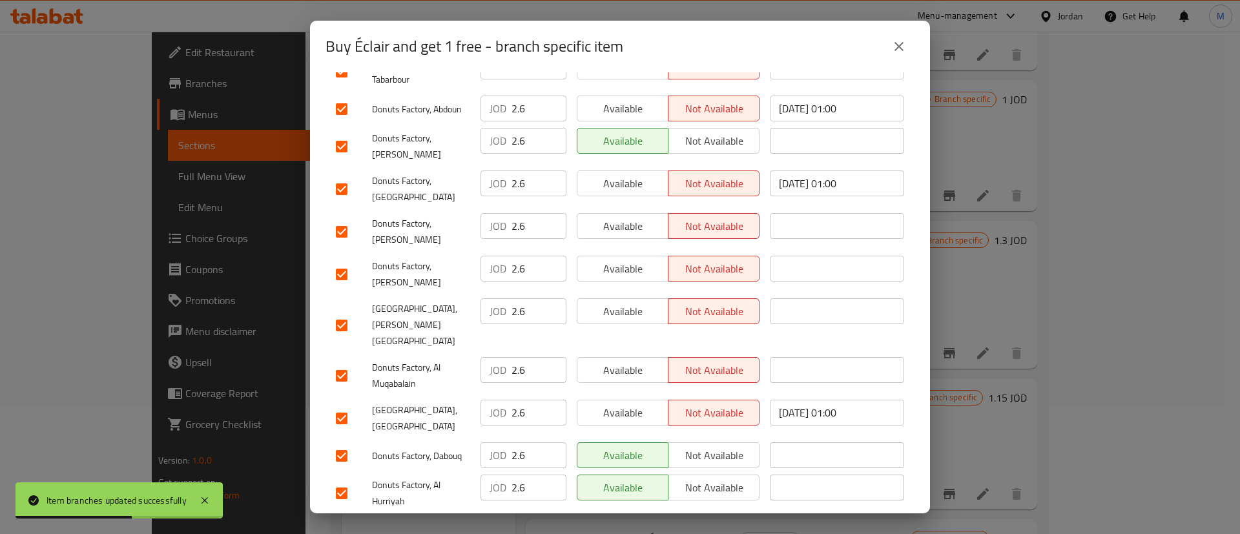
click at [624, 400] on button "Available" at bounding box center [623, 413] width 92 height 26
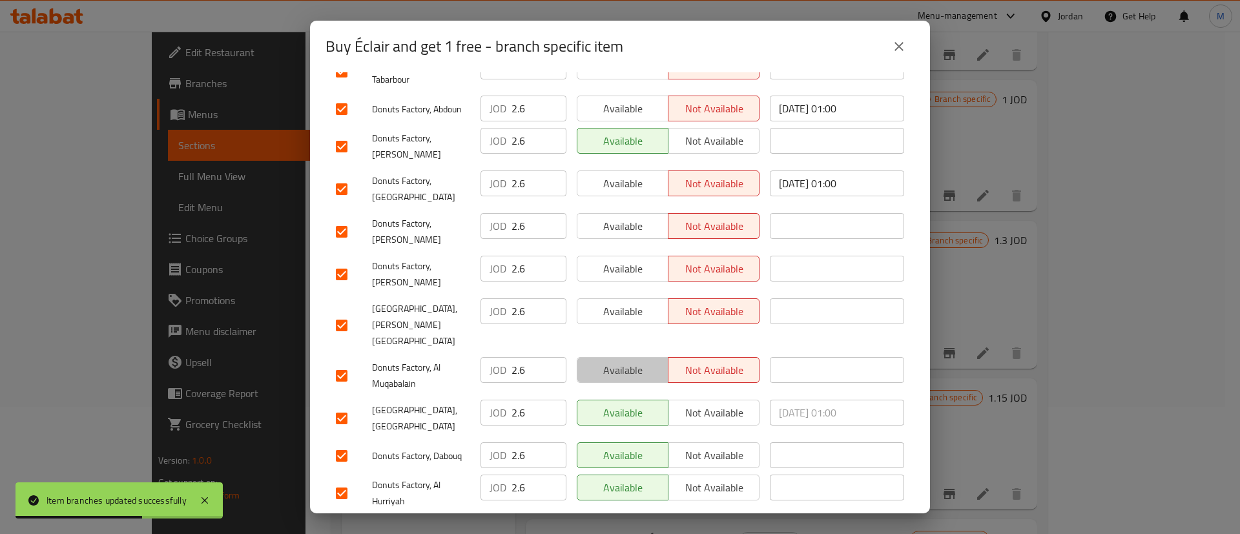
click at [629, 361] on span "Available" at bounding box center [623, 370] width 81 height 19
click at [634, 302] on span "Available" at bounding box center [623, 311] width 81 height 19
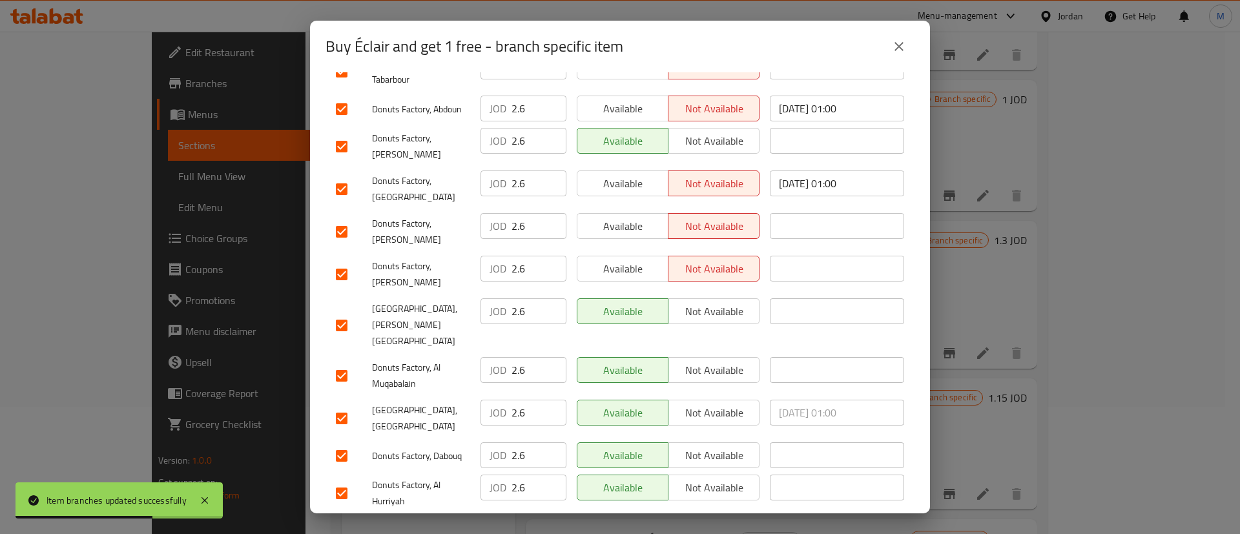
click at [637, 260] on span "Available" at bounding box center [623, 269] width 81 height 19
click at [636, 217] on span "Available" at bounding box center [623, 226] width 81 height 19
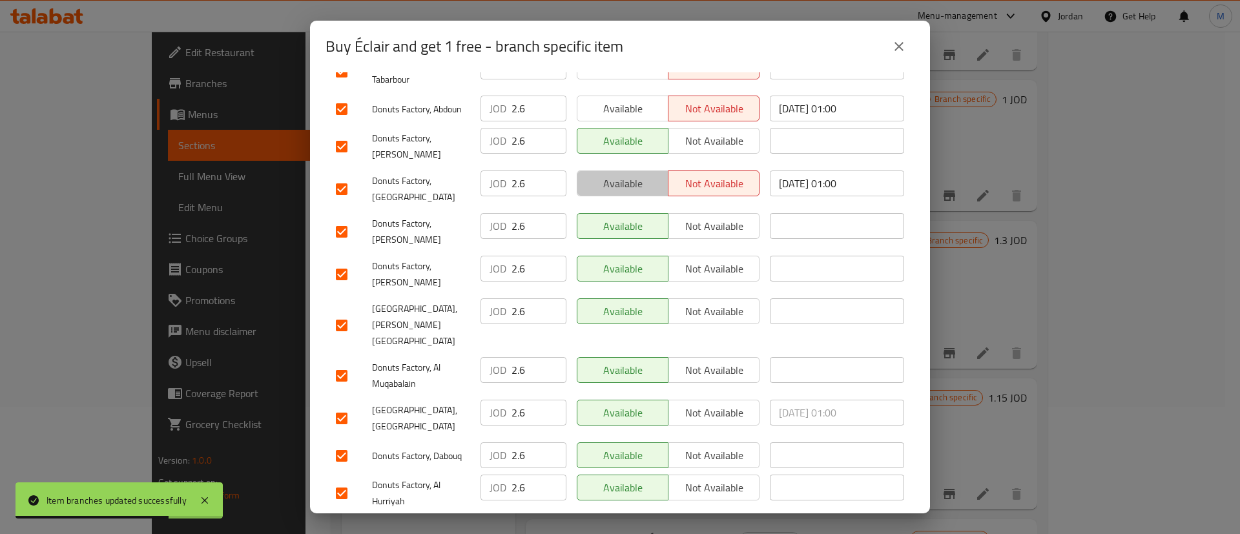
click at [641, 174] on span "Available" at bounding box center [623, 183] width 81 height 19
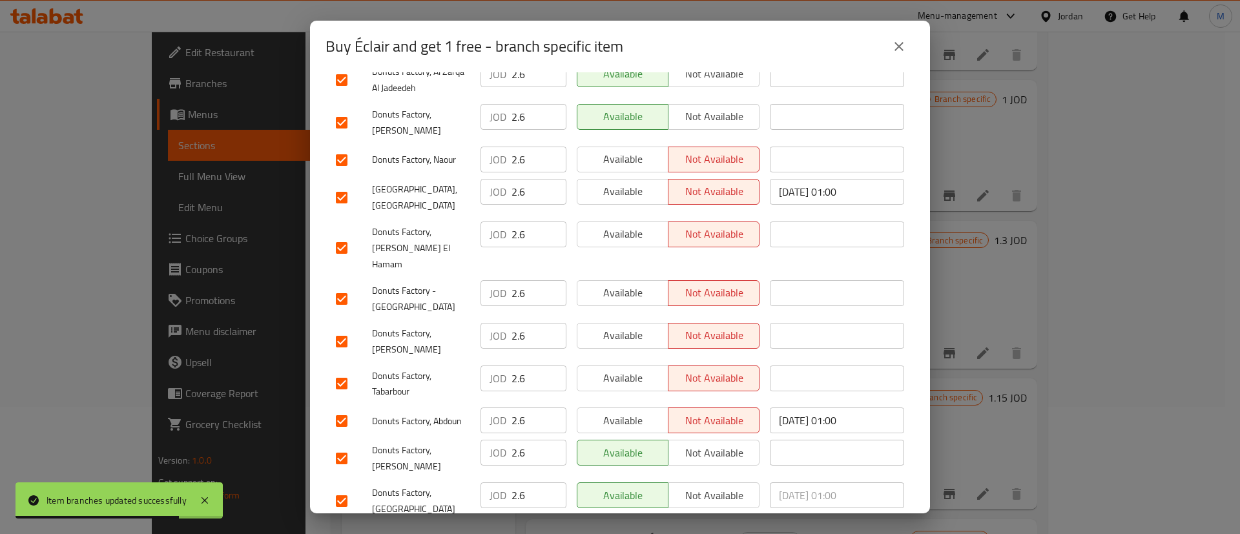
scroll to position [646, 0]
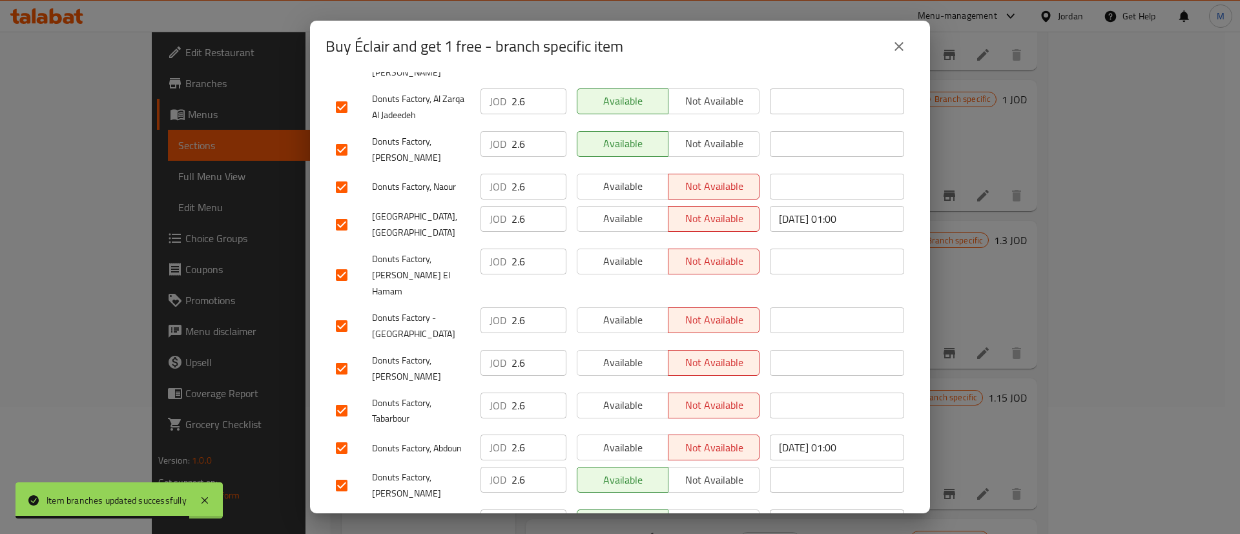
click at [628, 439] on span "Available" at bounding box center [623, 448] width 81 height 19
click at [632, 388] on div "Available Not available" at bounding box center [668, 412] width 193 height 48
click at [634, 353] on span "Available" at bounding box center [623, 362] width 81 height 19
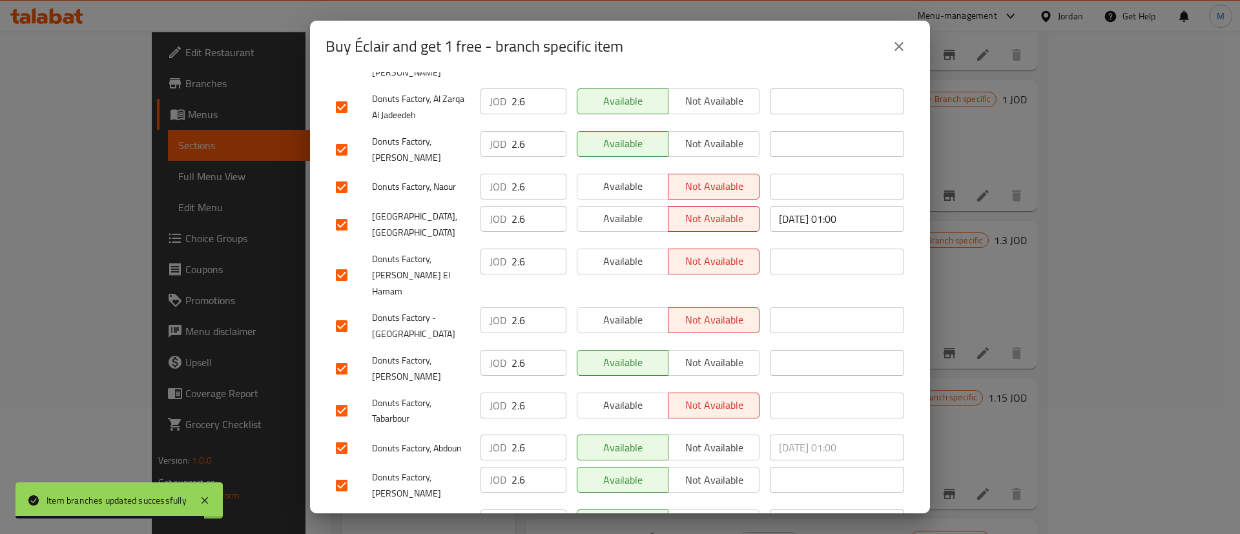
click at [610, 396] on span "Available" at bounding box center [623, 405] width 81 height 19
click at [632, 311] on span "Available" at bounding box center [623, 320] width 81 height 19
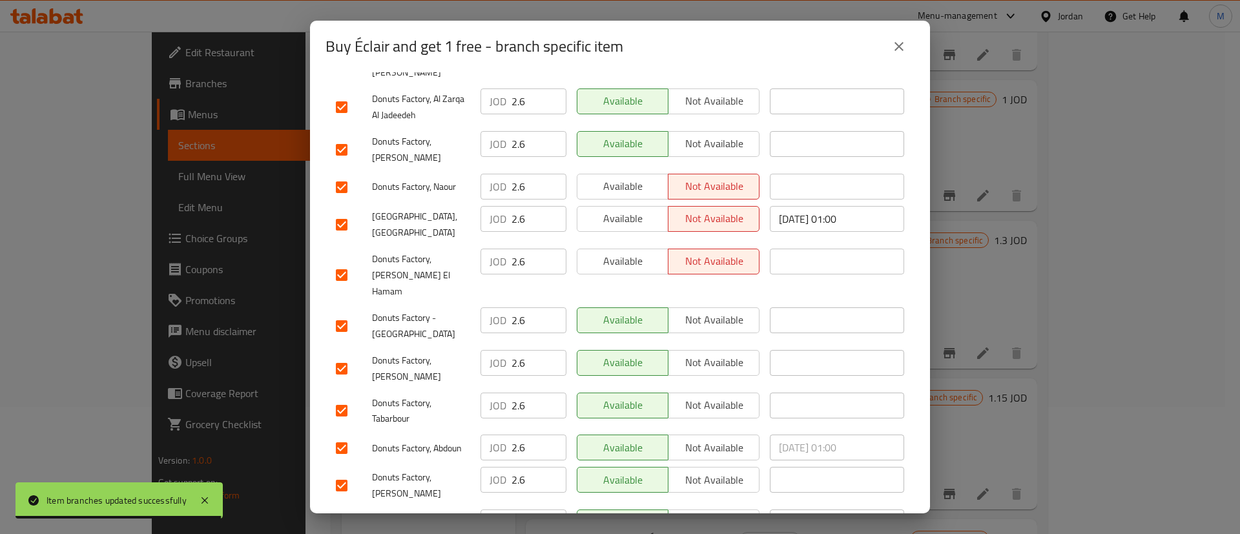
click at [630, 243] on div "Available Not available" at bounding box center [668, 275] width 193 height 64
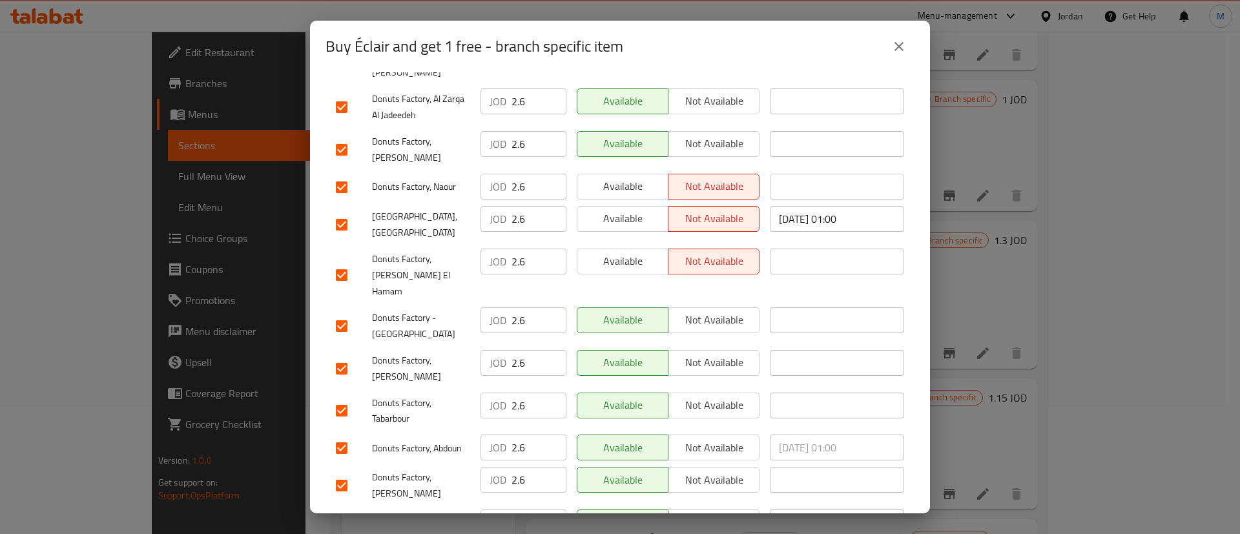
click at [630, 252] on span "Available" at bounding box center [623, 261] width 81 height 19
click at [630, 209] on span "Available" at bounding box center [623, 218] width 81 height 19
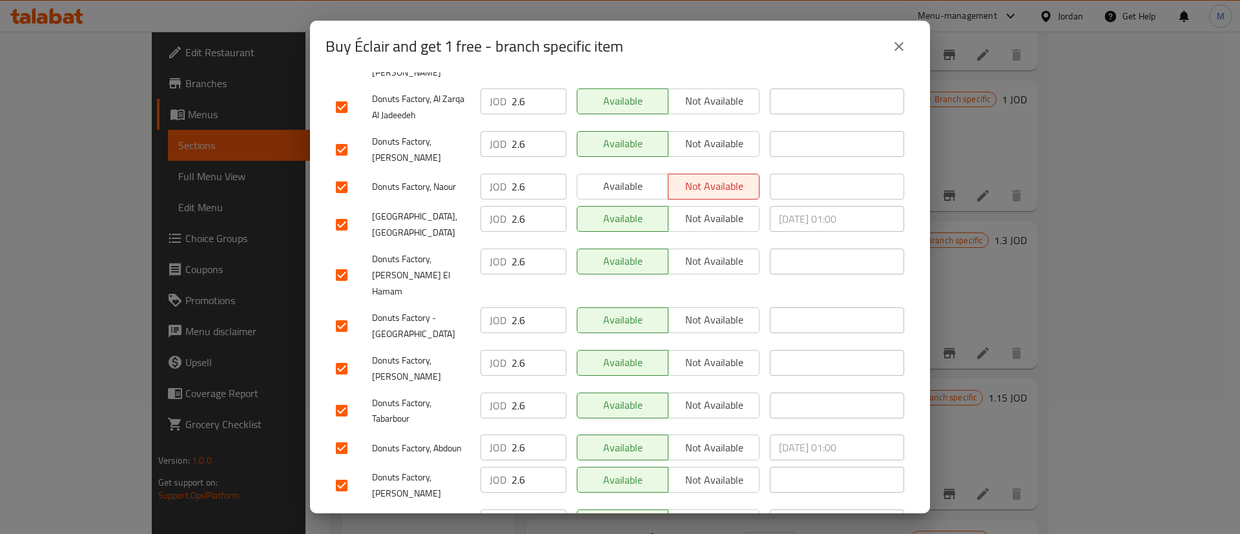
click at [630, 177] on span "Available" at bounding box center [623, 186] width 81 height 19
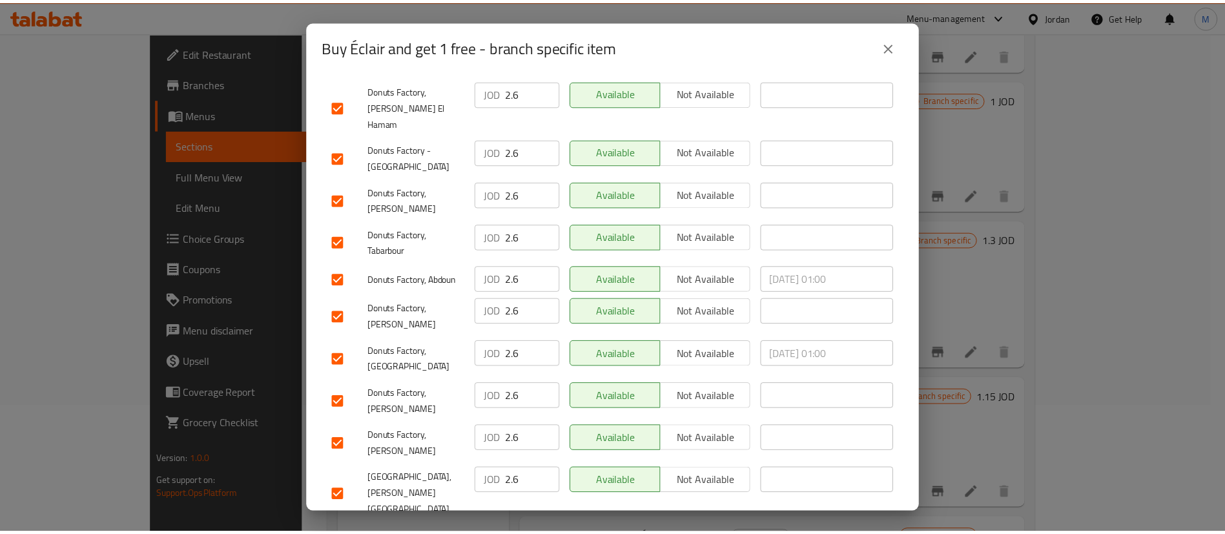
scroll to position [985, 0]
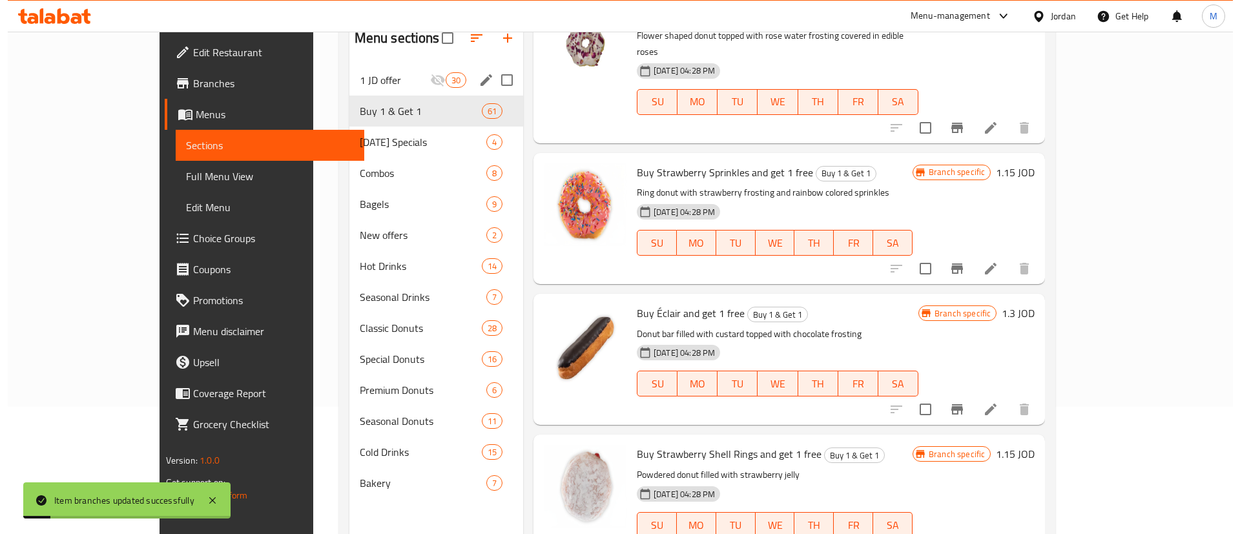
scroll to position [5272, 0]
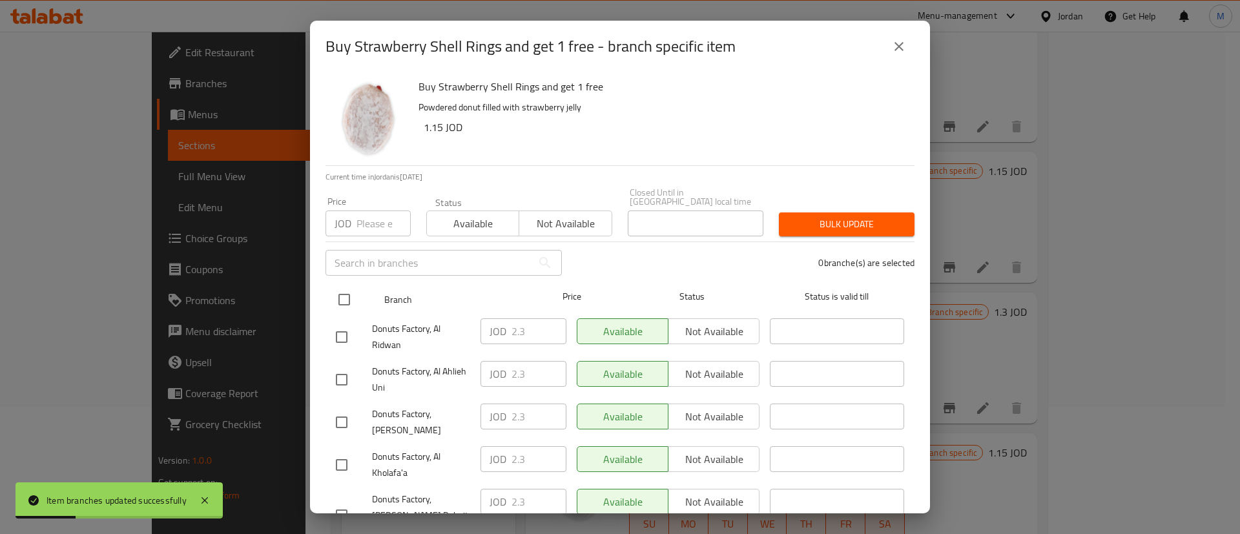
click at [351, 287] on input "checkbox" at bounding box center [344, 299] width 27 height 27
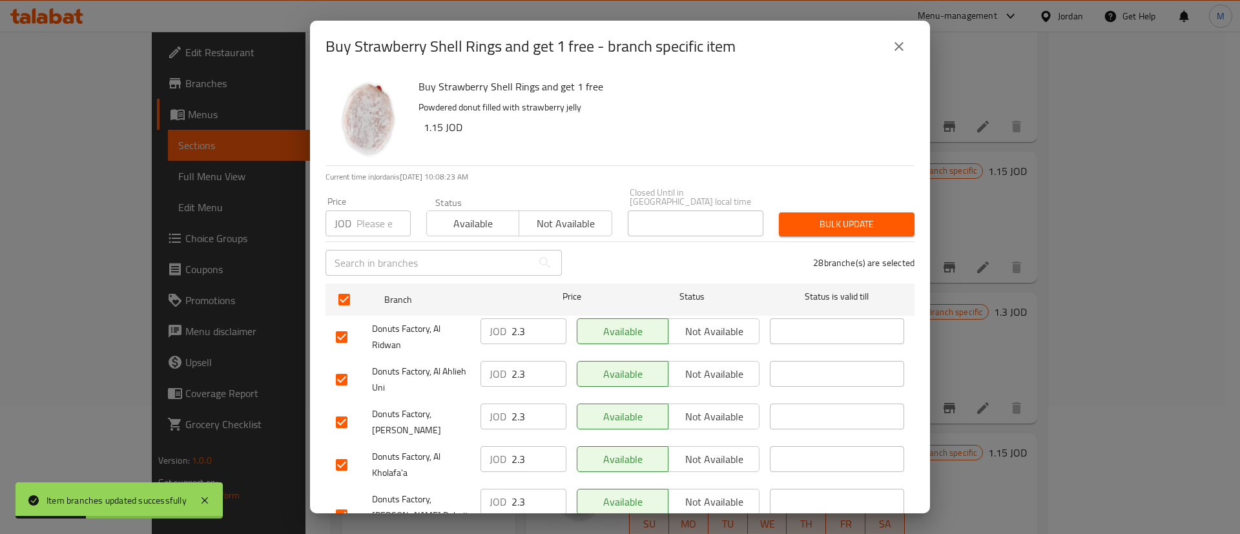
scroll to position [985, 0]
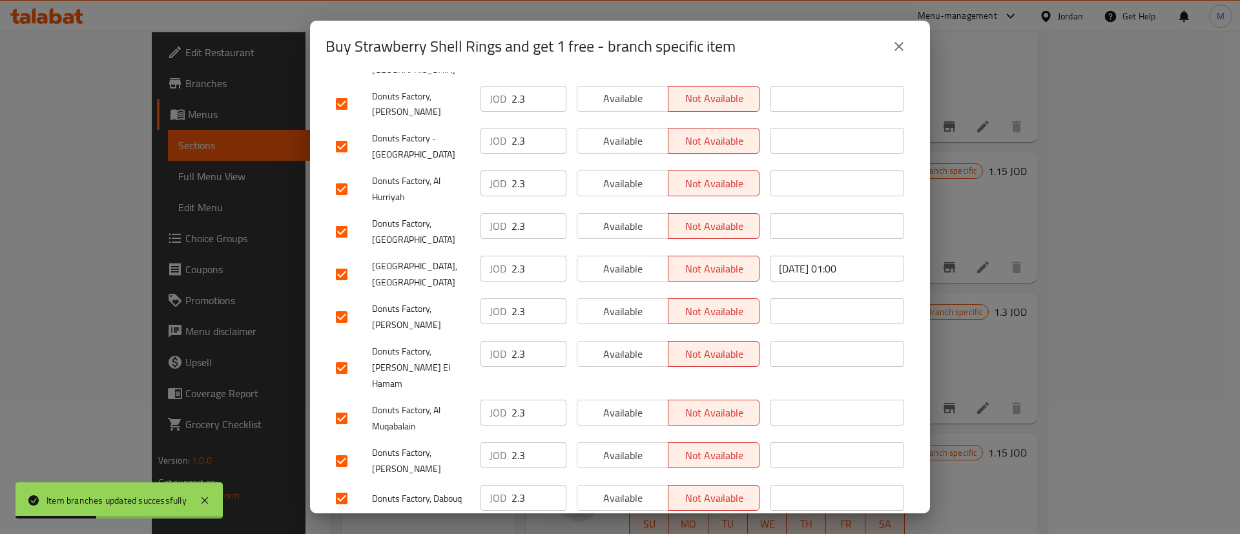
drag, startPoint x: 617, startPoint y: 462, endPoint x: 616, endPoint y: 442, distance: 20.1
click at [616, 517] on button "Available" at bounding box center [623, 530] width 92 height 26
click at [615, 489] on span "Available" at bounding box center [623, 498] width 81 height 19
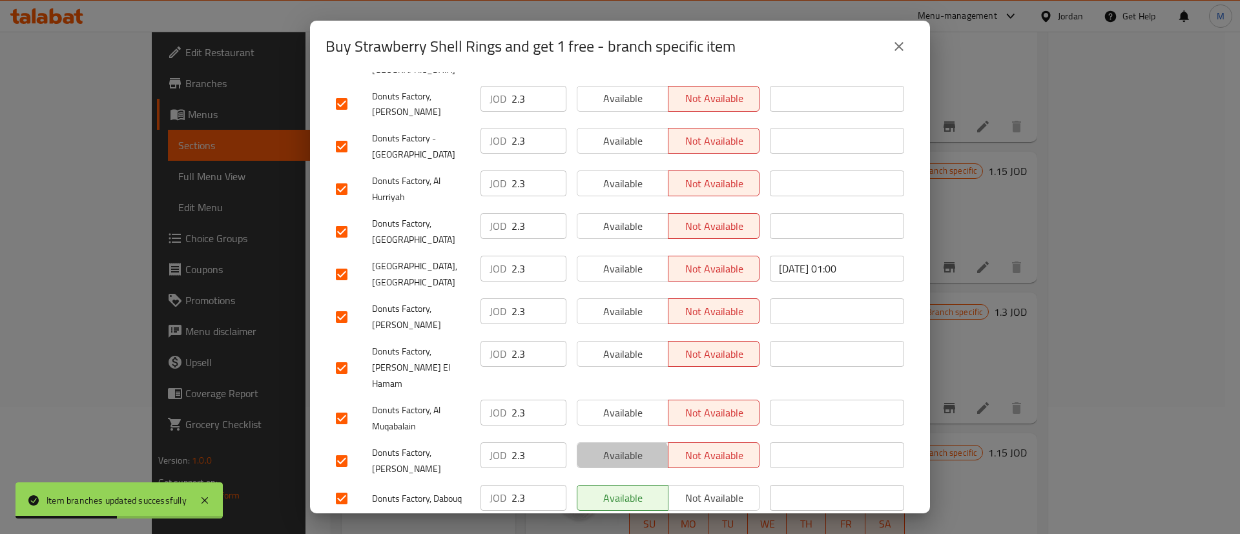
click at [614, 442] on button "Available" at bounding box center [623, 455] width 92 height 26
click at [618, 404] on span "Available" at bounding box center [623, 413] width 81 height 19
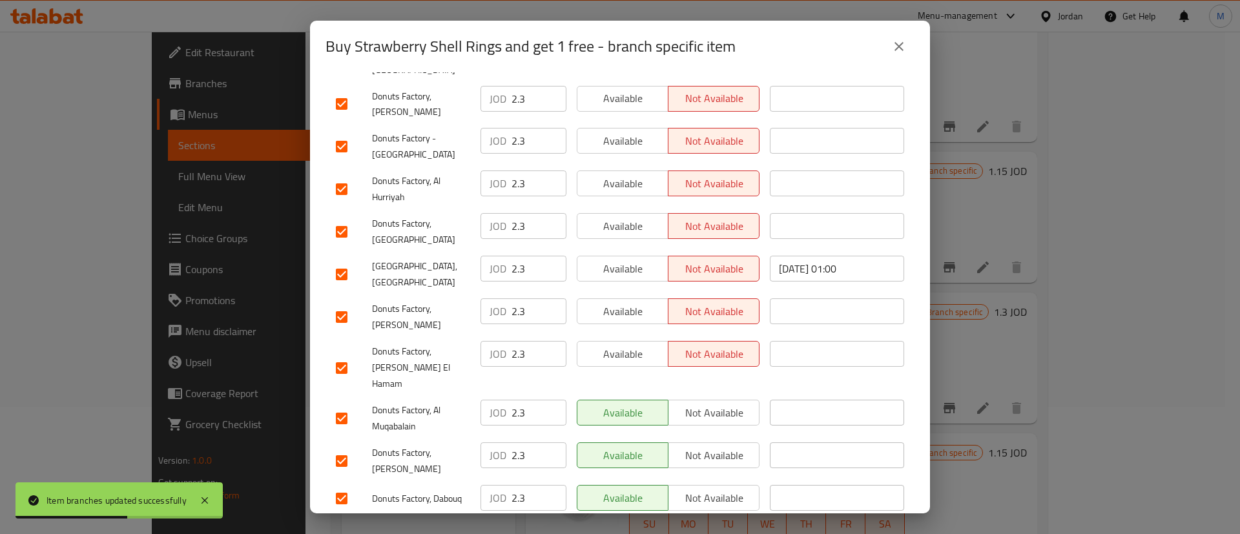
click at [627, 345] on span "Available" at bounding box center [623, 354] width 81 height 19
click at [624, 302] on span "Available" at bounding box center [623, 311] width 81 height 19
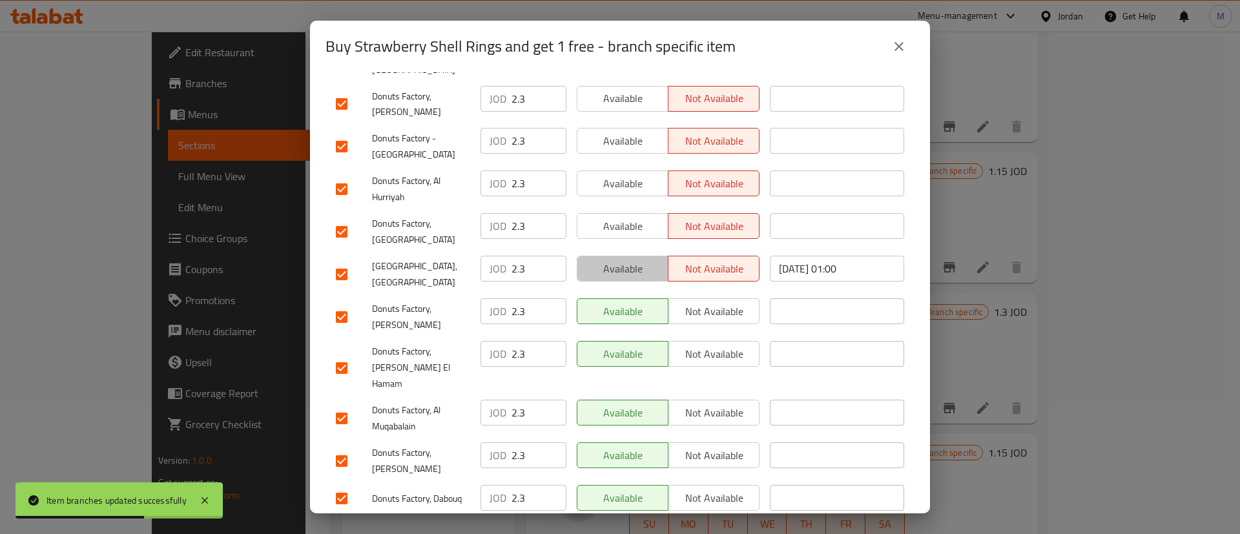
click at [627, 260] on span "Available" at bounding box center [623, 269] width 81 height 19
click at [627, 213] on button "Available" at bounding box center [623, 226] width 92 height 26
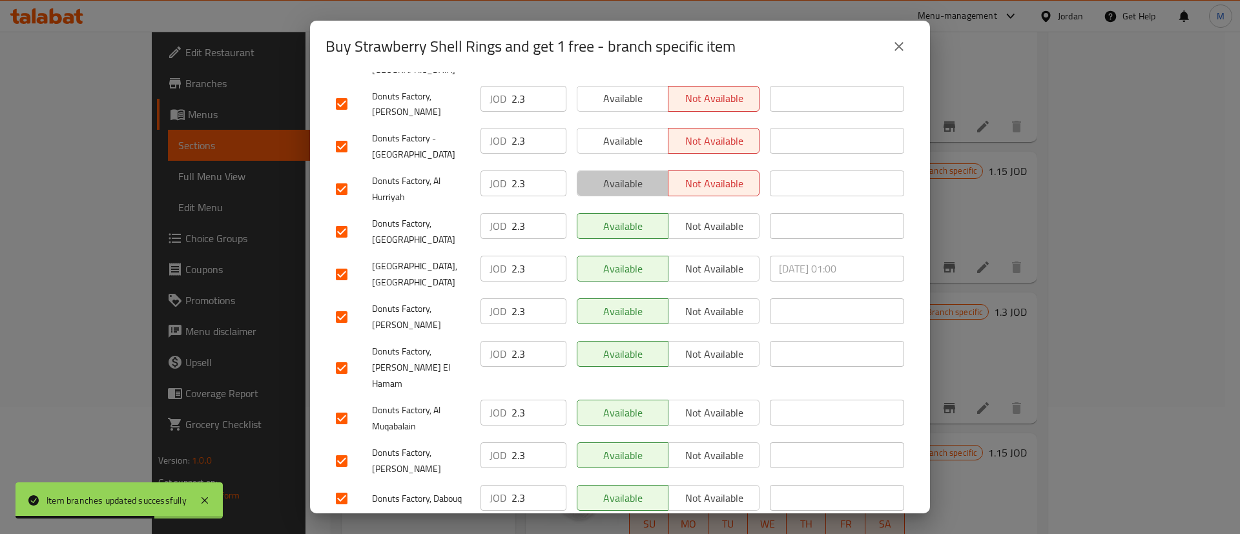
click at [623, 174] on span "Available" at bounding box center [623, 183] width 81 height 19
click at [624, 132] on span "Available" at bounding box center [623, 141] width 81 height 19
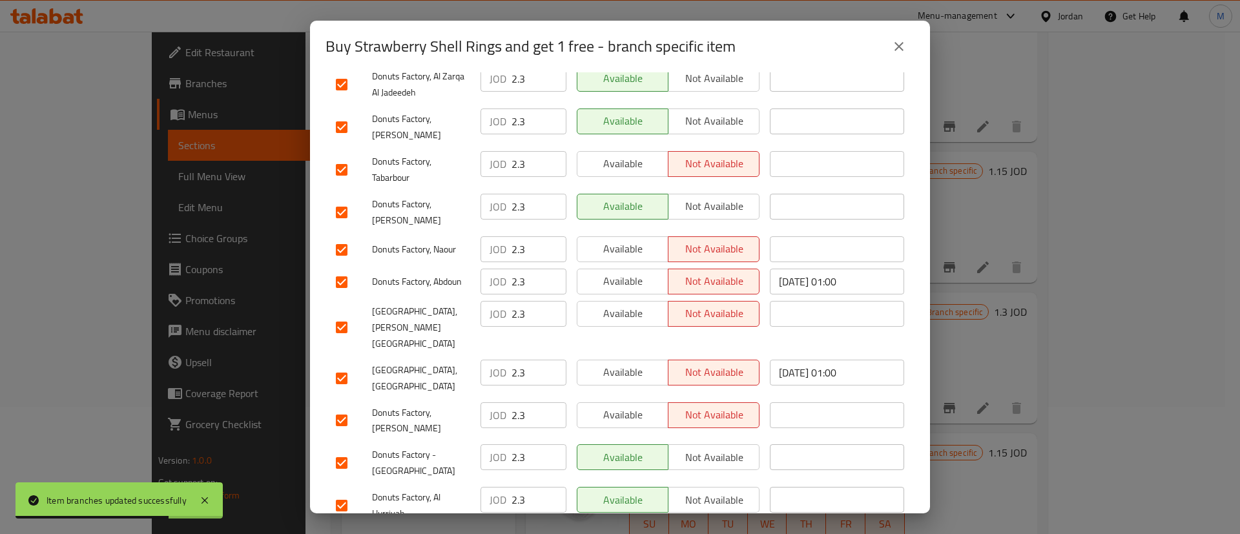
scroll to position [611, 0]
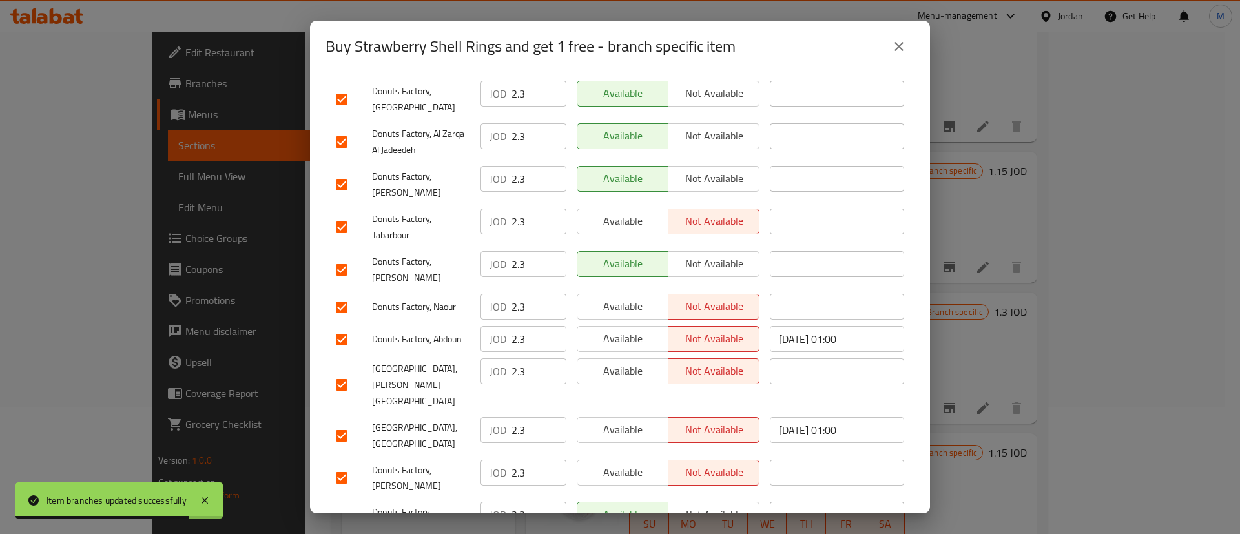
click at [627, 212] on span "Available" at bounding box center [623, 221] width 81 height 19
click at [647, 294] on button "Available" at bounding box center [623, 307] width 92 height 26
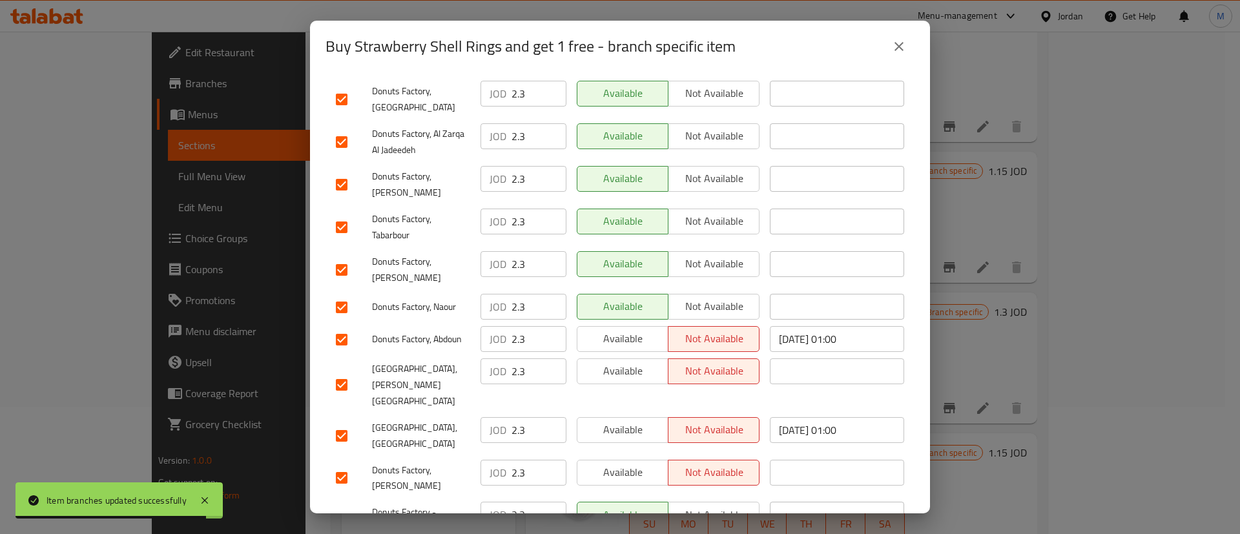
click at [634, 329] on span "Available" at bounding box center [623, 338] width 81 height 19
click at [626, 362] on span "Available" at bounding box center [623, 371] width 81 height 19
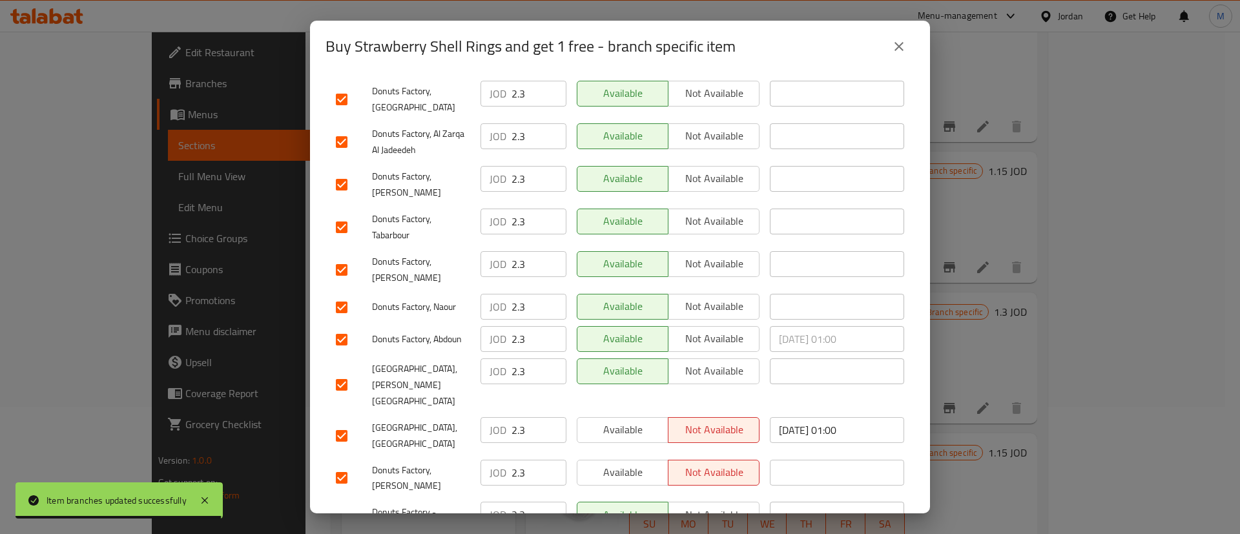
click at [621, 420] on span "Available" at bounding box center [623, 429] width 81 height 19
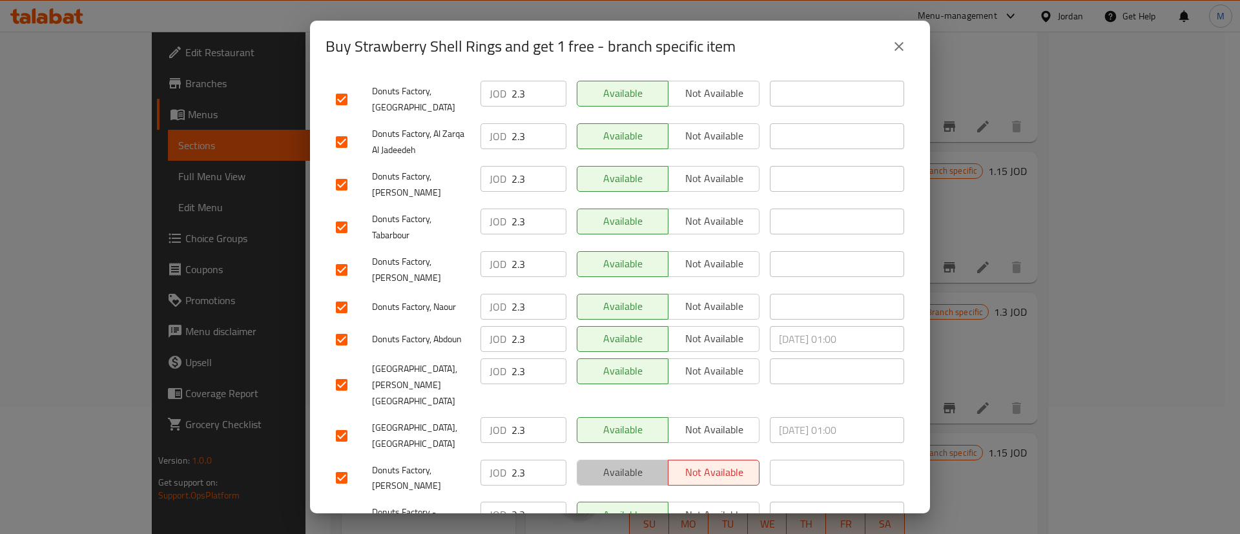
click at [624, 463] on span "Available" at bounding box center [623, 472] width 81 height 19
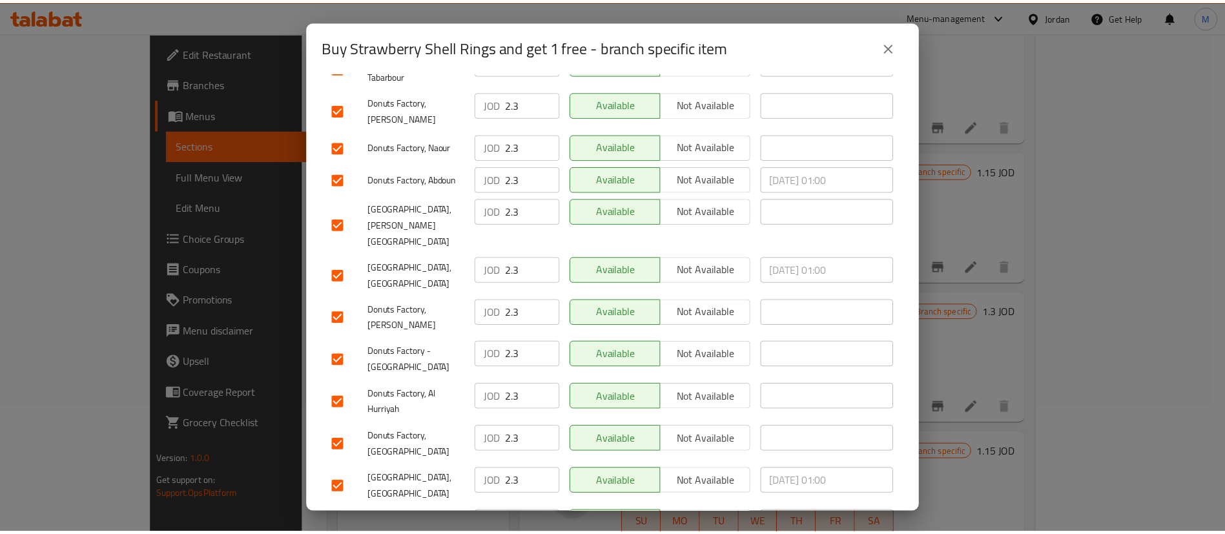
scroll to position [985, 0]
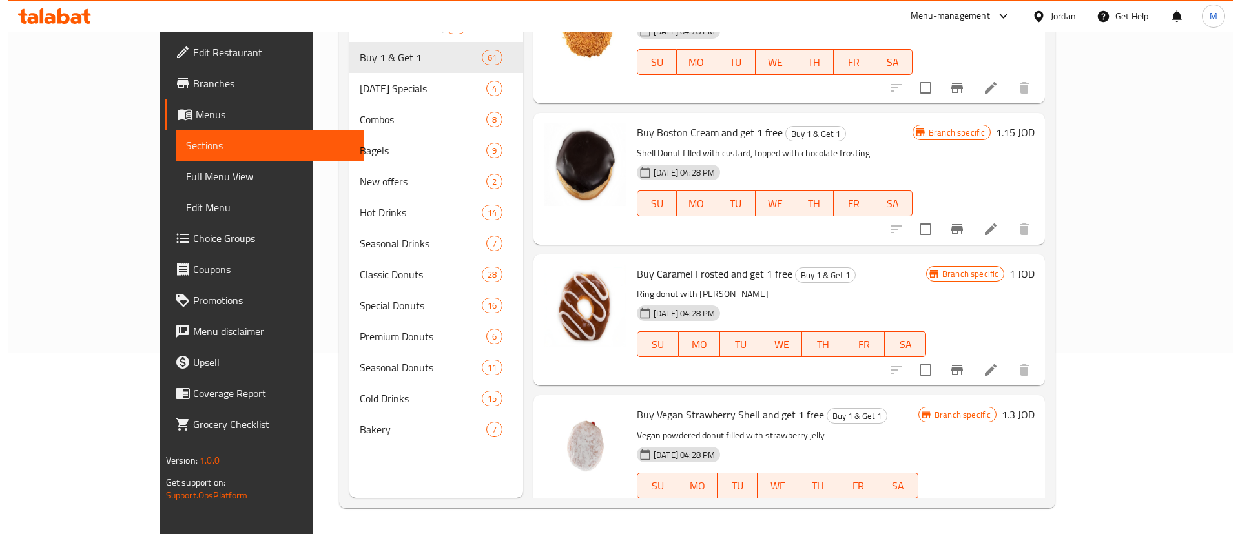
scroll to position [5820, 0]
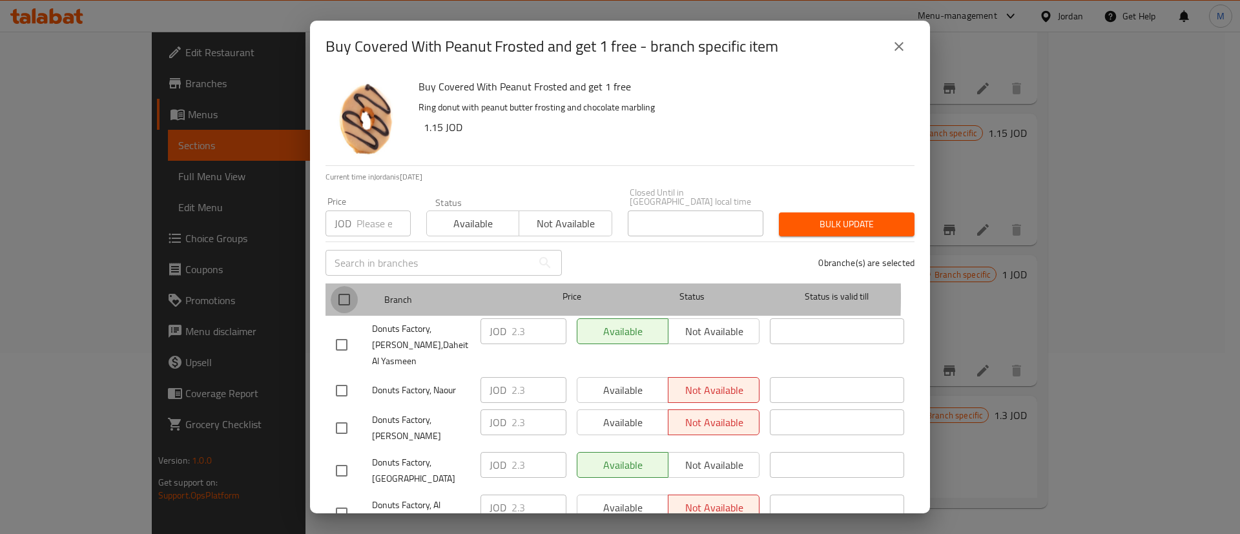
click at [340, 287] on input "checkbox" at bounding box center [344, 299] width 27 height 27
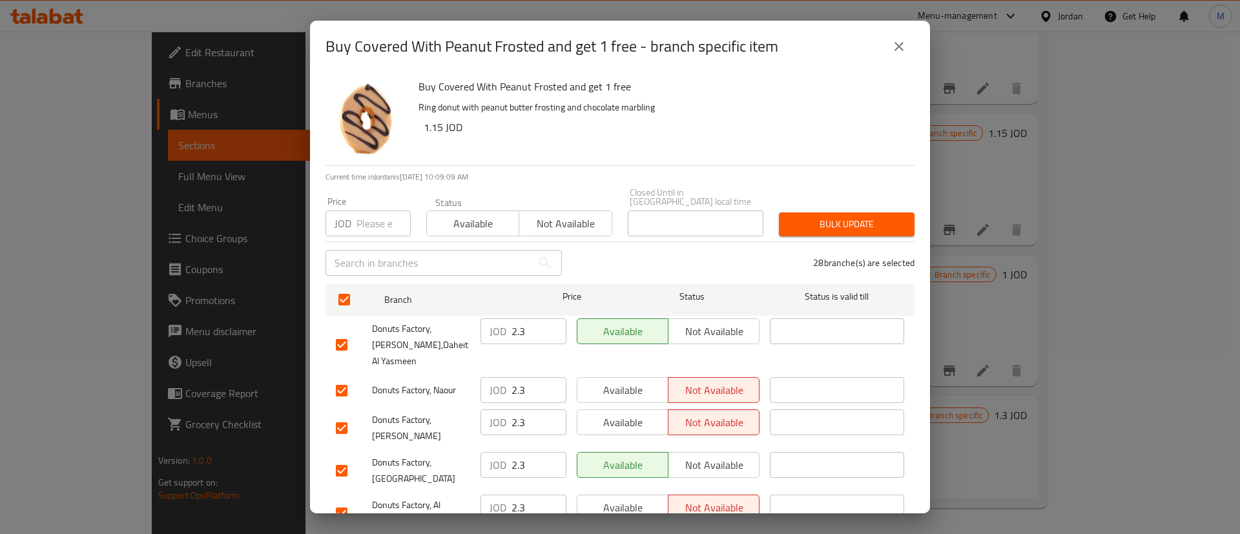
click at [606, 381] on span "Available" at bounding box center [623, 390] width 81 height 19
click at [617, 413] on span "Available" at bounding box center [623, 422] width 81 height 19
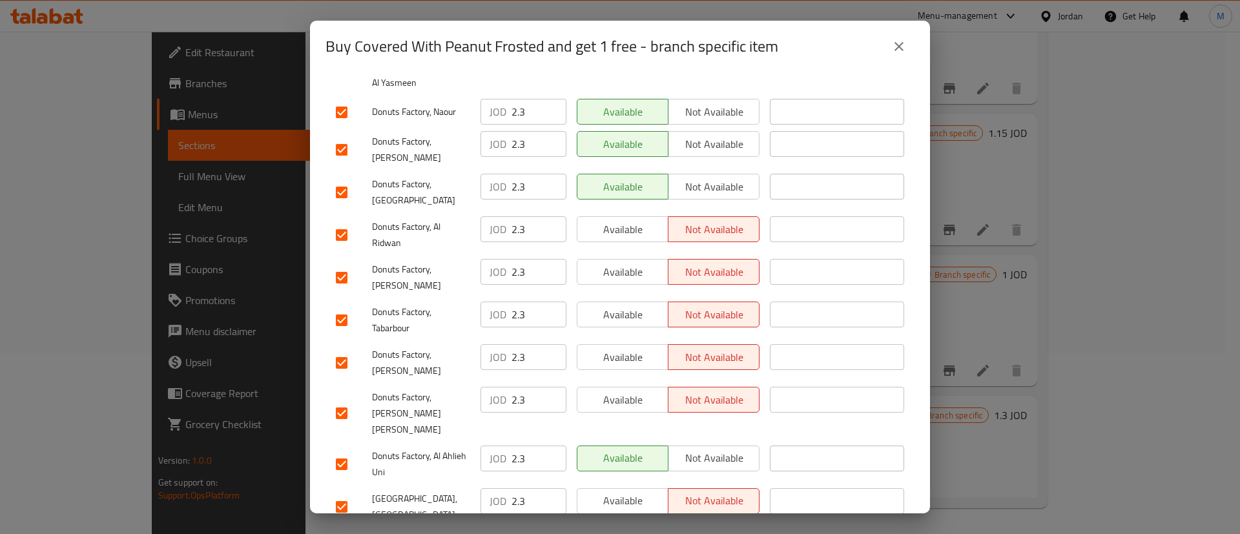
scroll to position [279, 0]
click at [634, 390] on span "Available" at bounding box center [623, 399] width 81 height 19
drag, startPoint x: 638, startPoint y: 342, endPoint x: 643, endPoint y: 302, distance: 40.9
click at [638, 347] on span "Available" at bounding box center [623, 356] width 81 height 19
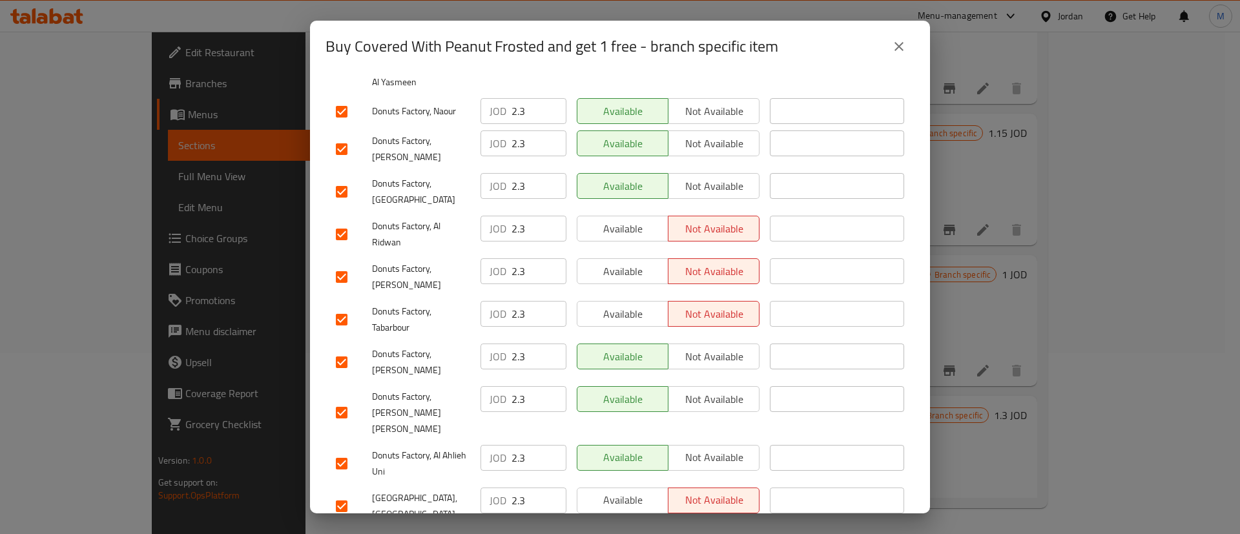
click at [641, 305] on span "Available" at bounding box center [623, 314] width 81 height 19
click at [638, 253] on div "Available Not available" at bounding box center [668, 277] width 193 height 48
click at [636, 220] on span "Available" at bounding box center [623, 229] width 81 height 19
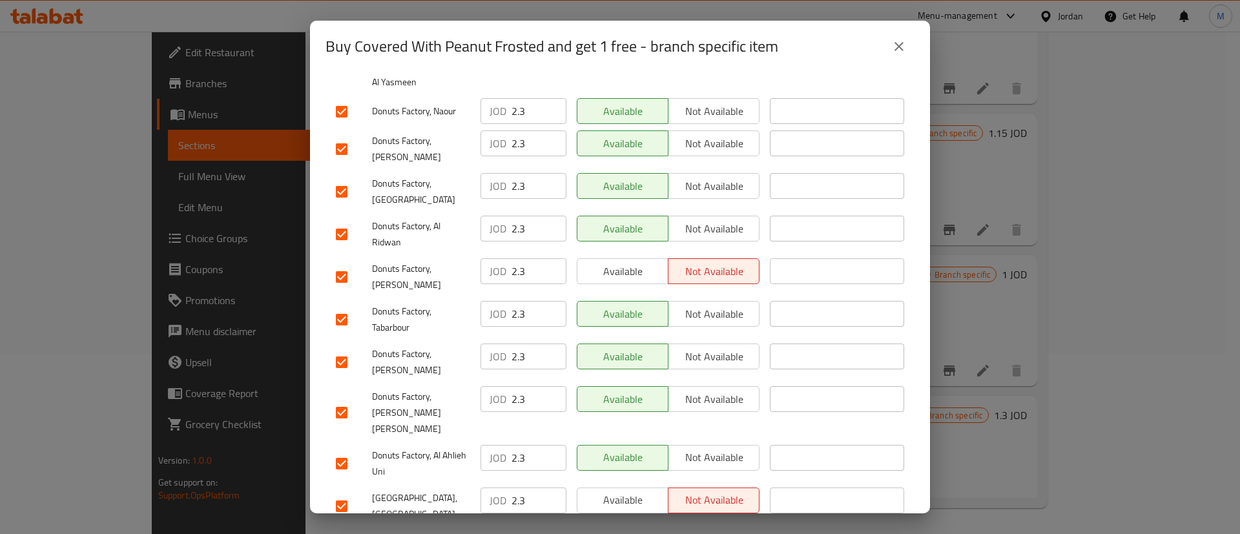
click at [639, 262] on span "Available" at bounding box center [623, 271] width 81 height 19
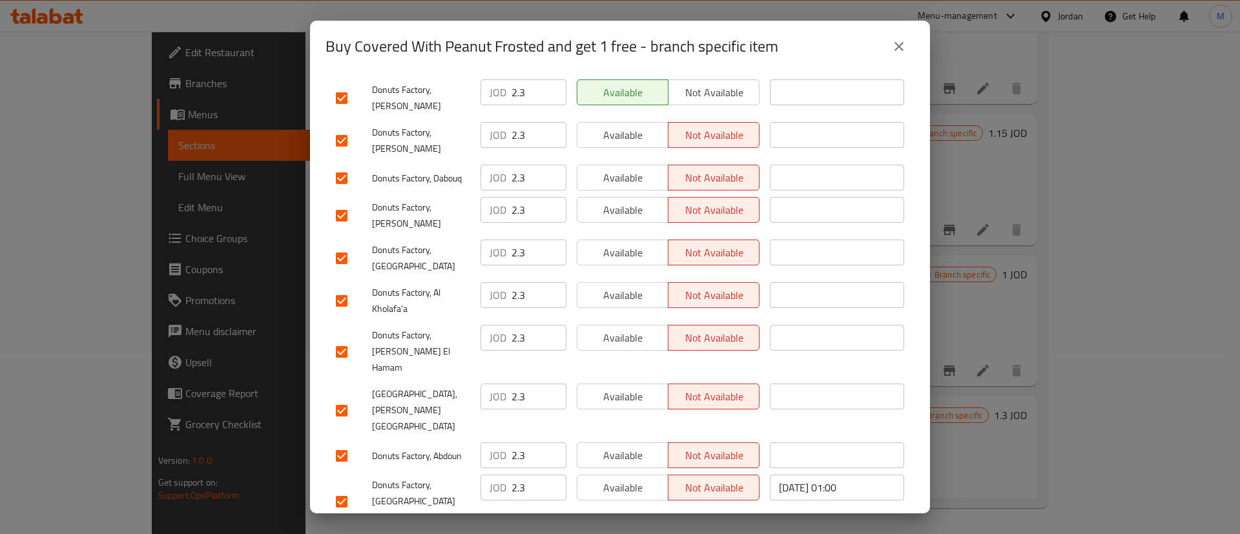
click at [622, 479] on span "Available" at bounding box center [623, 488] width 81 height 19
click at [632, 442] on button "Available" at bounding box center [623, 455] width 92 height 26
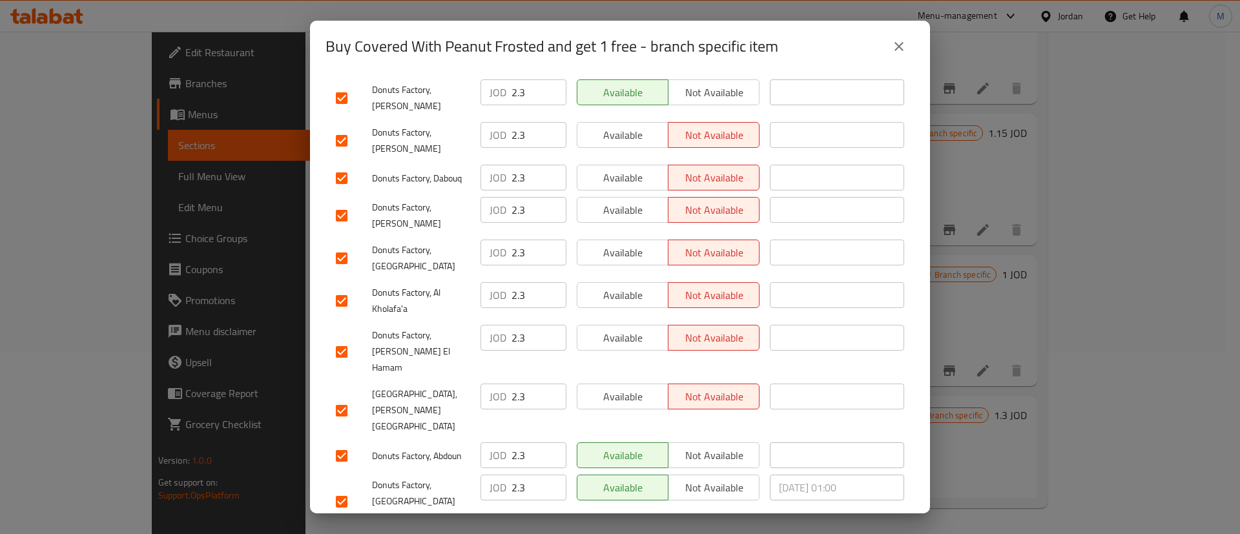
drag, startPoint x: 632, startPoint y: 331, endPoint x: 624, endPoint y: 295, distance: 37.6
click at [631, 388] on span "Available" at bounding box center [623, 397] width 81 height 19
click at [624, 329] on span "Available" at bounding box center [623, 338] width 81 height 19
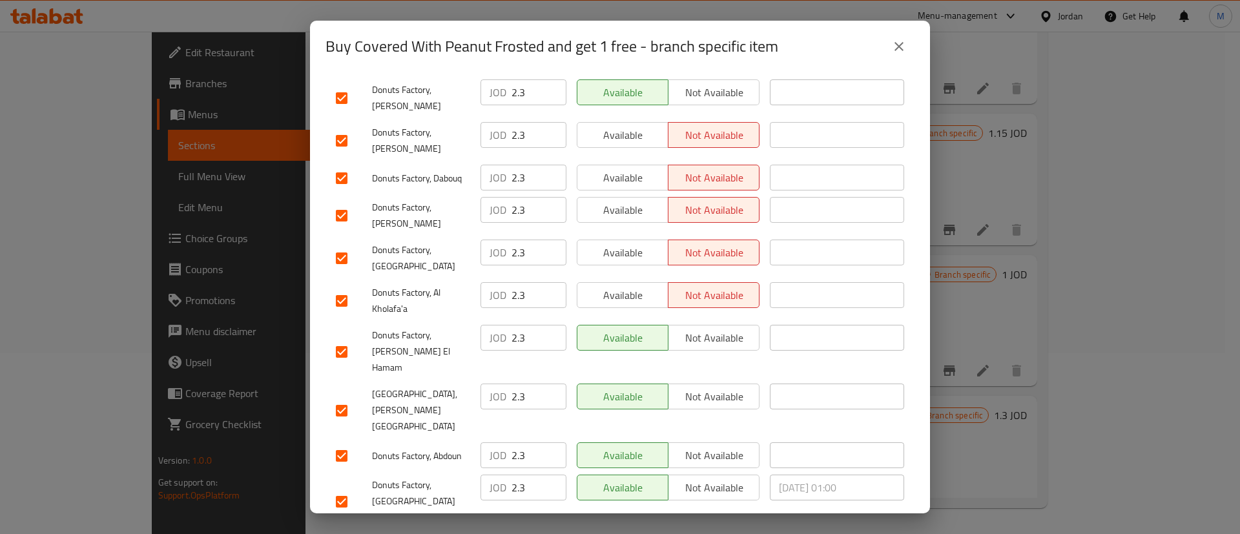
click at [624, 286] on span "Available" at bounding box center [623, 295] width 81 height 19
click at [628, 243] on span "Available" at bounding box center [623, 252] width 81 height 19
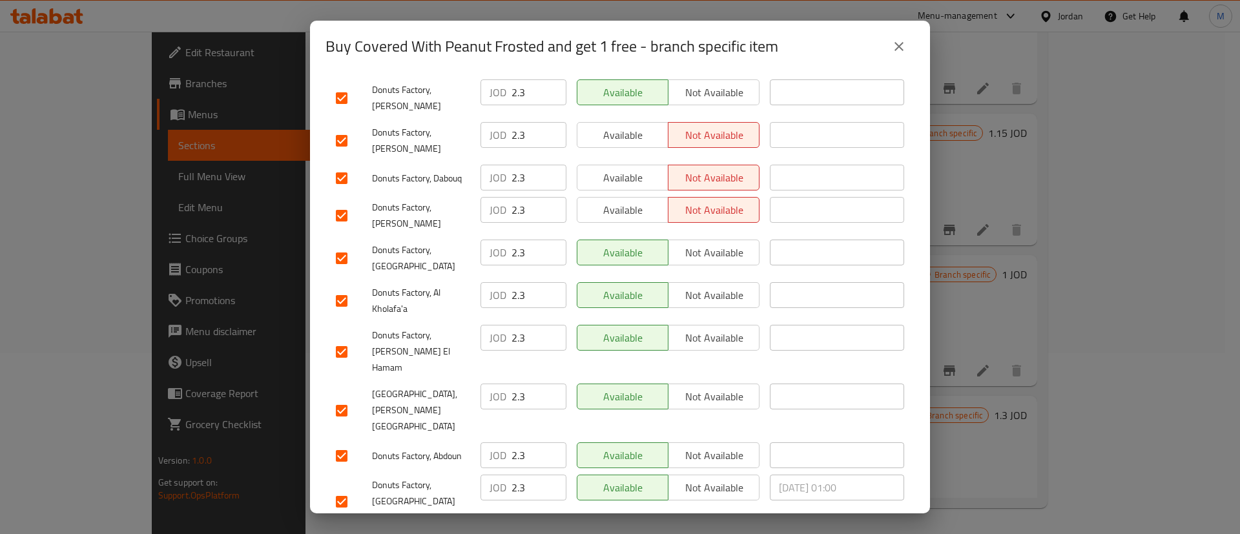
click at [630, 201] on span "Available" at bounding box center [623, 210] width 81 height 19
click at [630, 160] on div "Available Not available" at bounding box center [668, 178] width 193 height 37
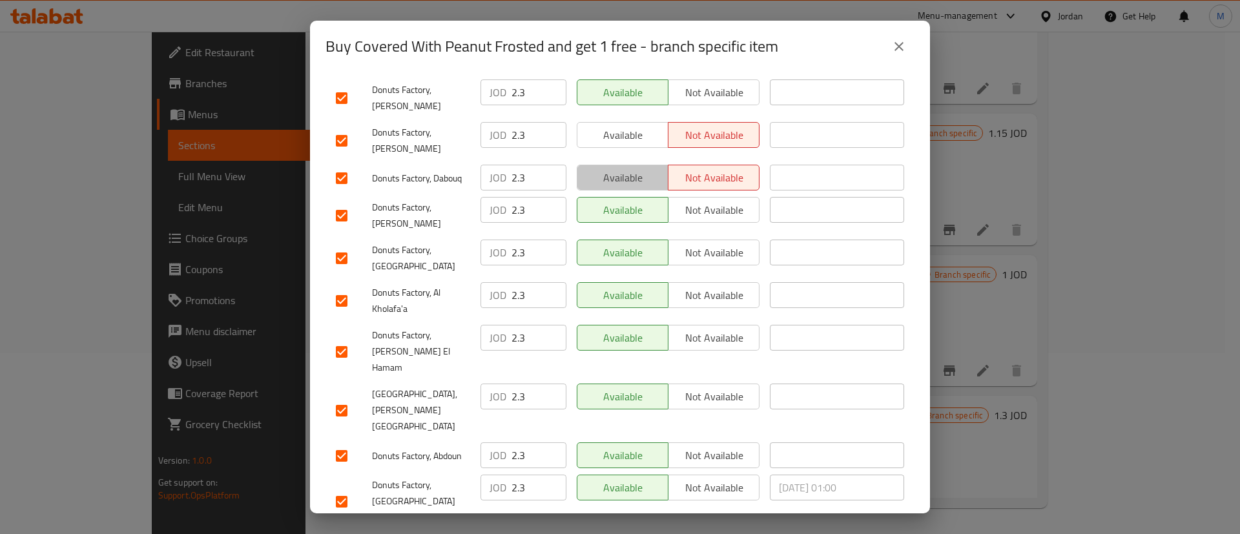
click at [633, 169] on span "Available" at bounding box center [623, 178] width 81 height 19
click at [634, 122] on button "Available" at bounding box center [623, 135] width 92 height 26
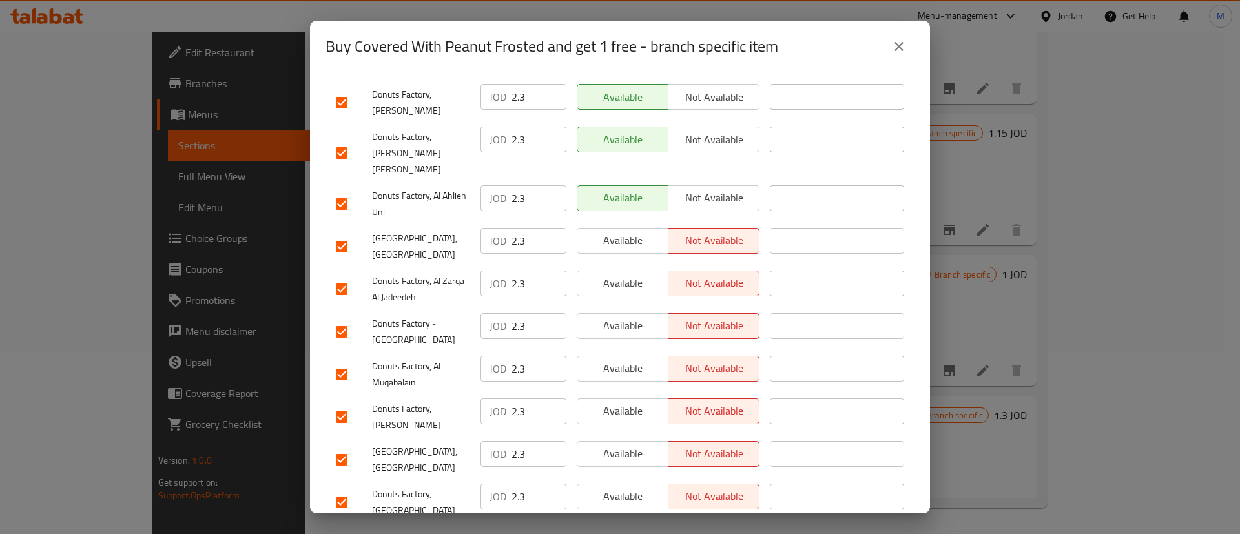
scroll to position [533, 0]
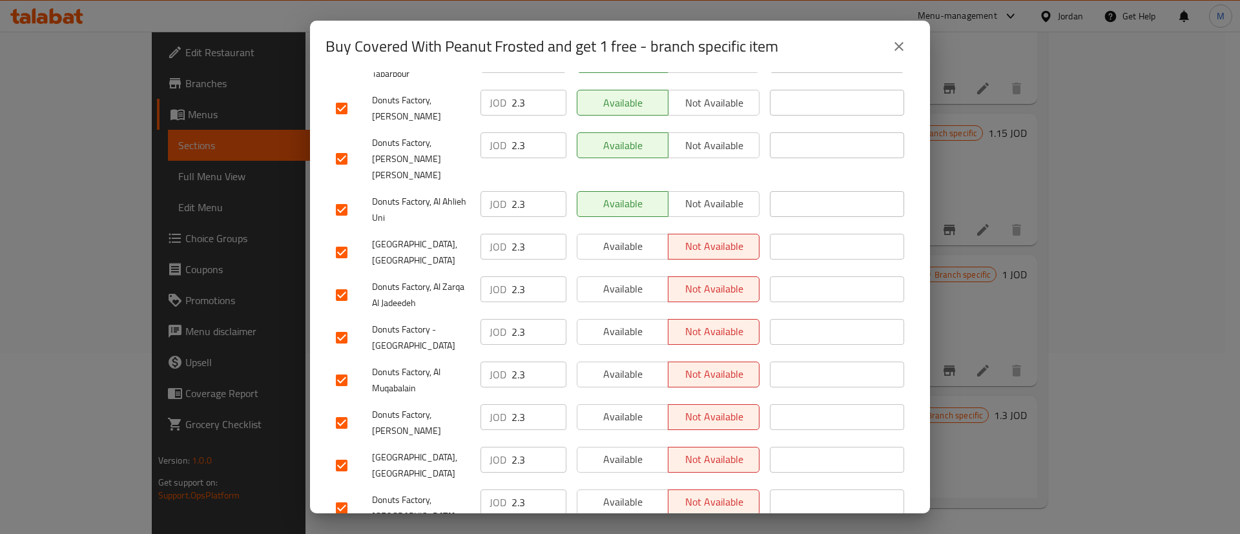
click at [623, 186] on div "Available Not available" at bounding box center [668, 210] width 193 height 48
click at [626, 237] on span "Available" at bounding box center [623, 246] width 81 height 19
click at [630, 271] on div "Available Not available" at bounding box center [668, 295] width 193 height 48
click at [634, 280] on span "Available" at bounding box center [623, 289] width 81 height 19
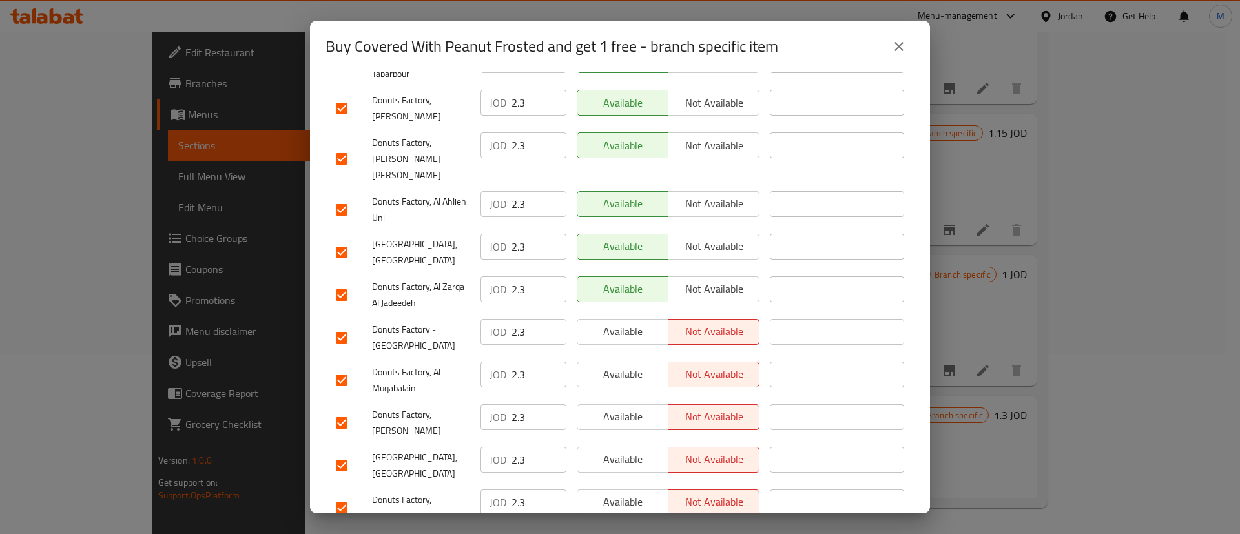
click at [631, 322] on span "Available" at bounding box center [623, 331] width 81 height 19
click at [628, 365] on span "Available" at bounding box center [623, 374] width 81 height 19
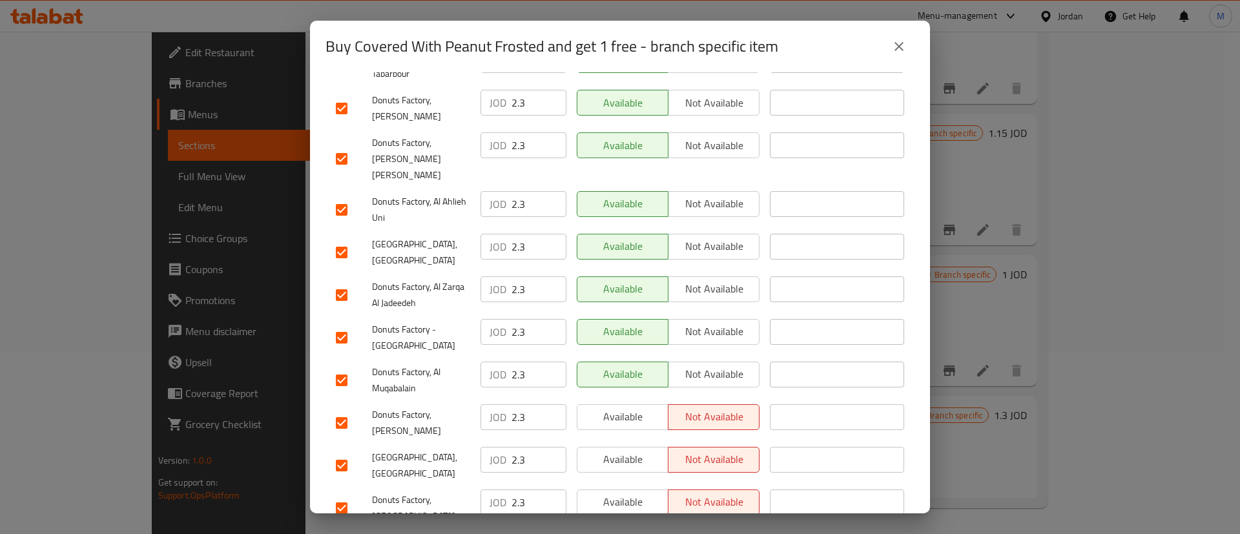
click at [617, 408] on span "Available" at bounding box center [623, 417] width 81 height 19
click at [623, 450] on span "Available" at bounding box center [623, 459] width 81 height 19
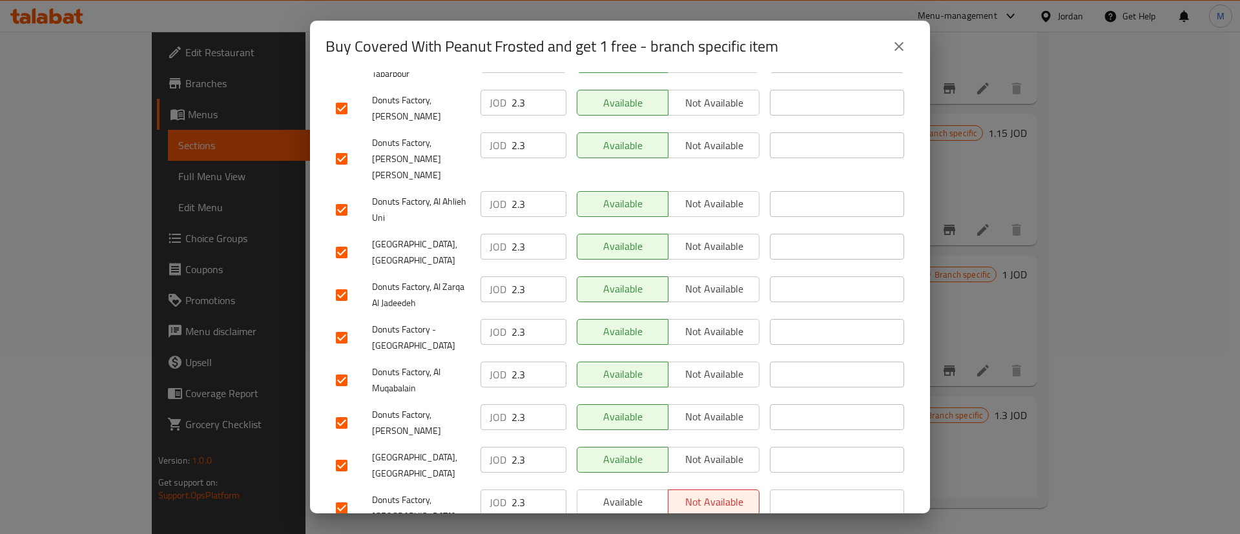
click at [625, 493] on span "Available" at bounding box center [623, 502] width 81 height 19
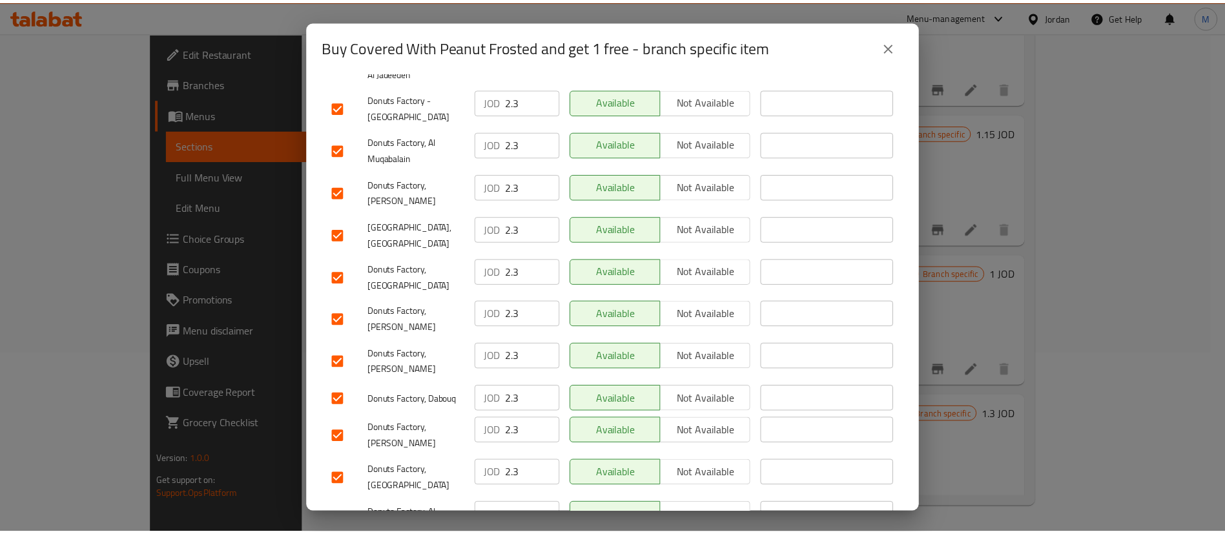
scroll to position [985, 0]
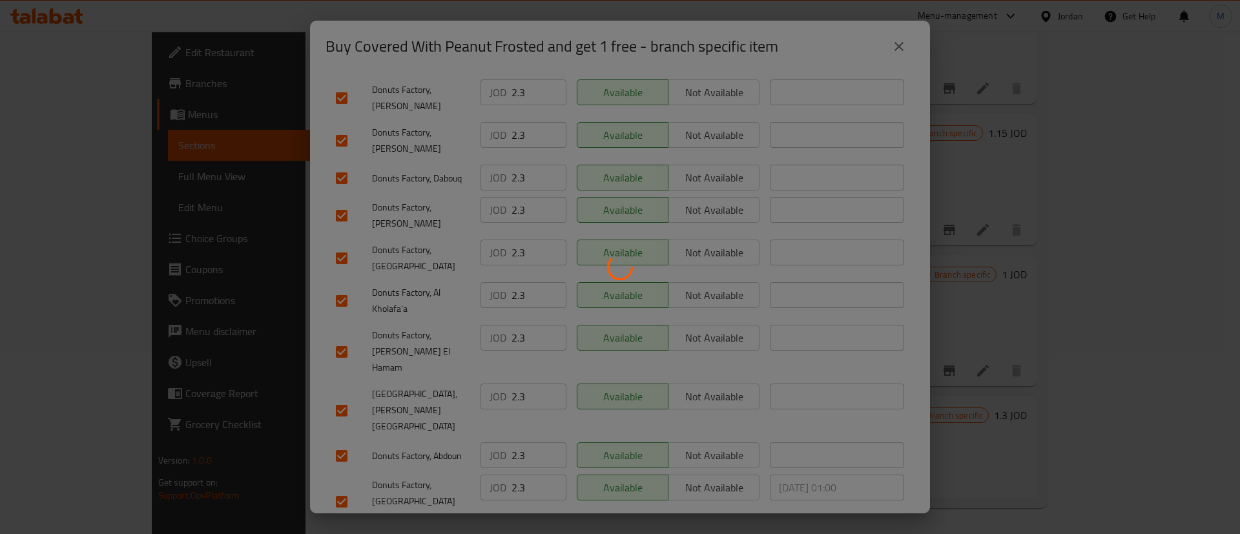
click at [85, 83] on div at bounding box center [620, 267] width 1240 height 534
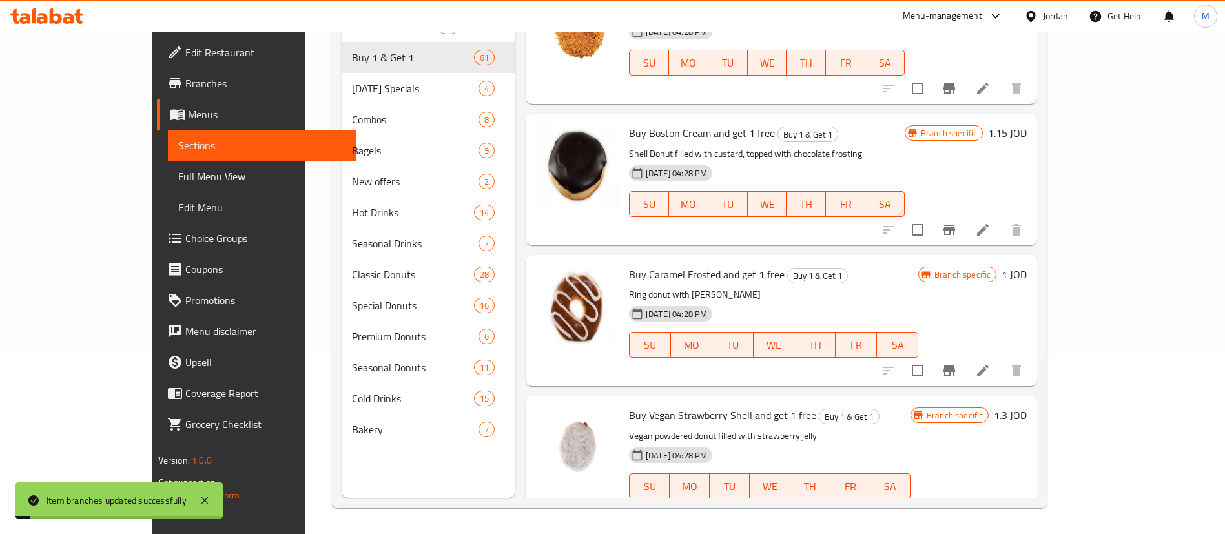
click at [185, 83] on span "Branches" at bounding box center [265, 84] width 161 height 16
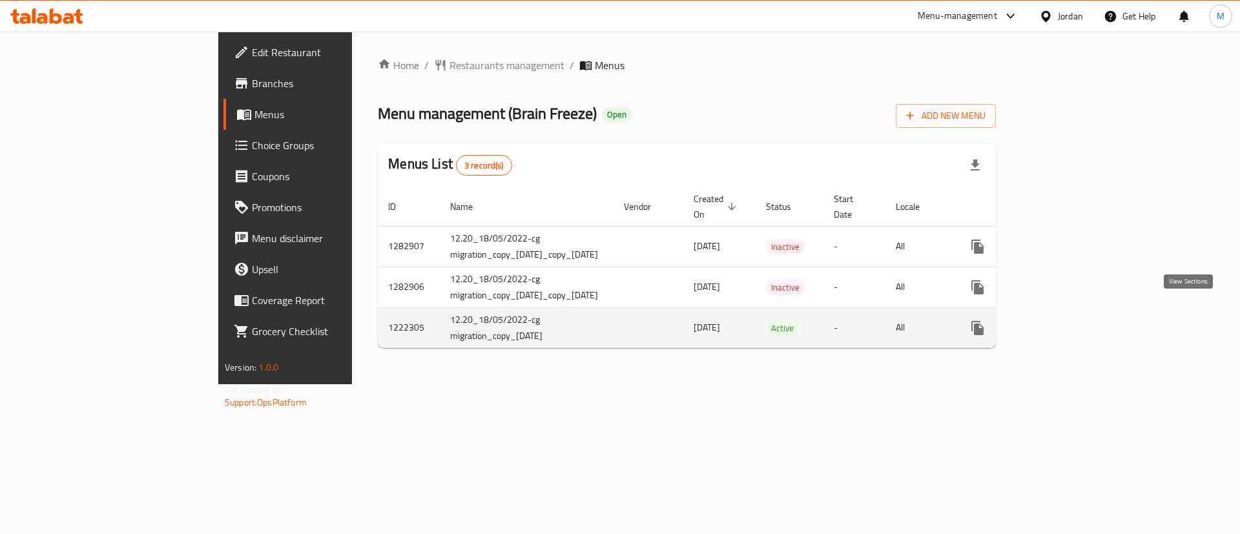
click at [1077, 322] on icon "enhanced table" at bounding box center [1071, 328] width 12 height 12
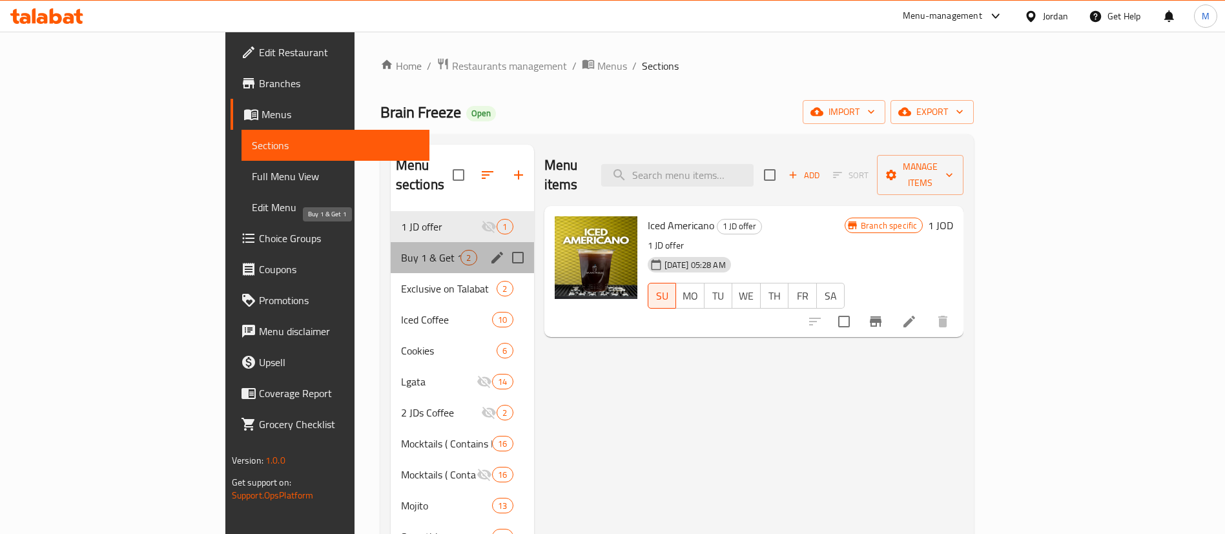
click at [401, 250] on span "Buy 1 & Get 1" at bounding box center [431, 258] width 60 height 16
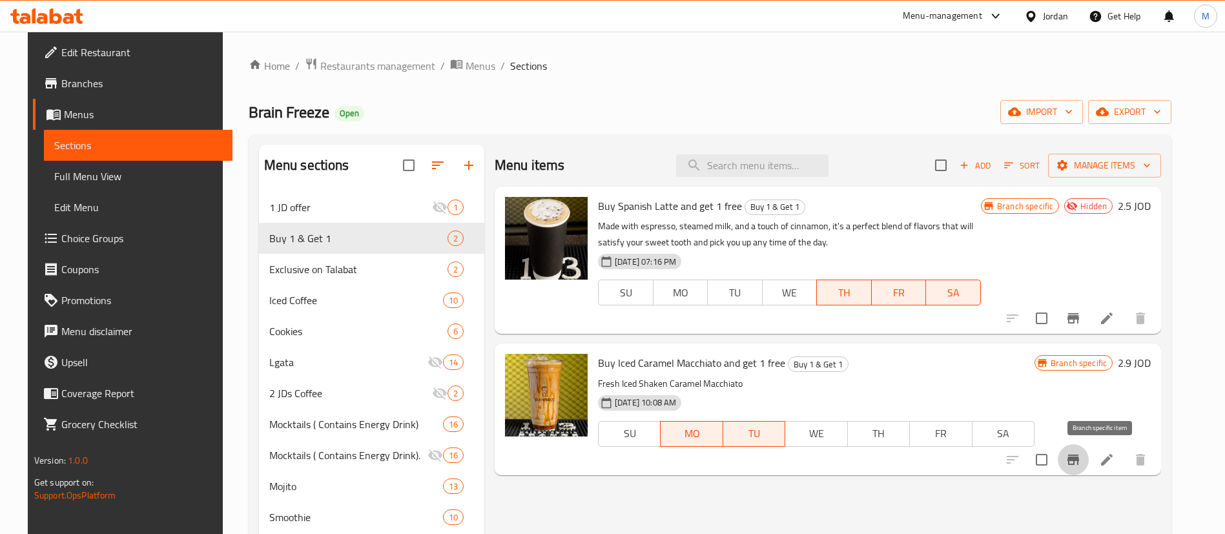
click at [1081, 460] on icon "Branch-specific-item" at bounding box center [1074, 460] width 16 height 16
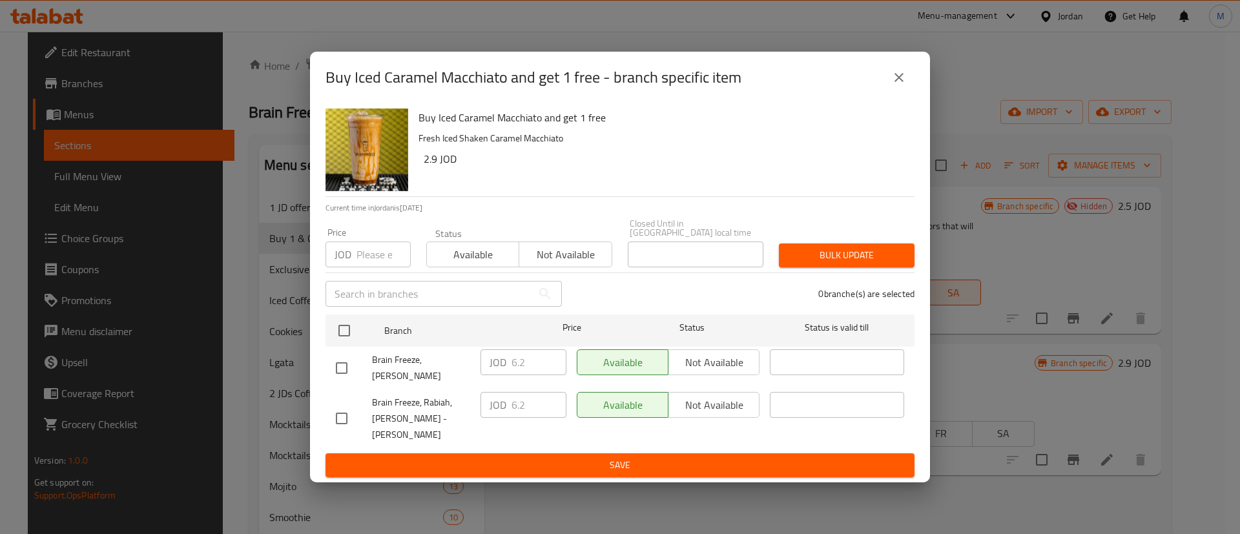
click at [900, 82] on icon "close" at bounding box center [899, 77] width 9 height 9
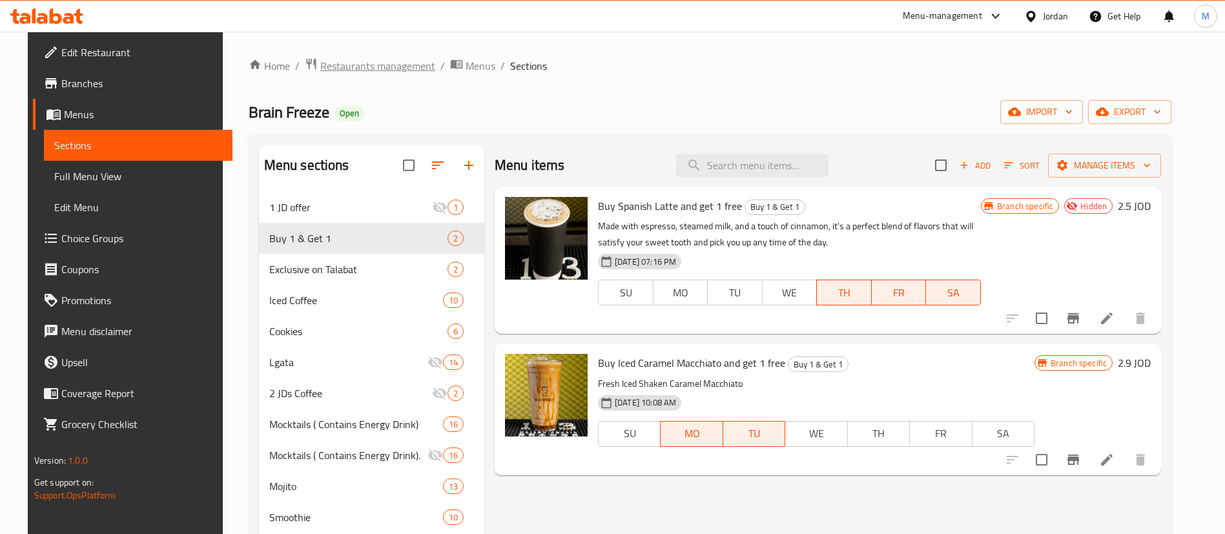
click at [363, 65] on span "Restaurants management" at bounding box center [377, 66] width 115 height 16
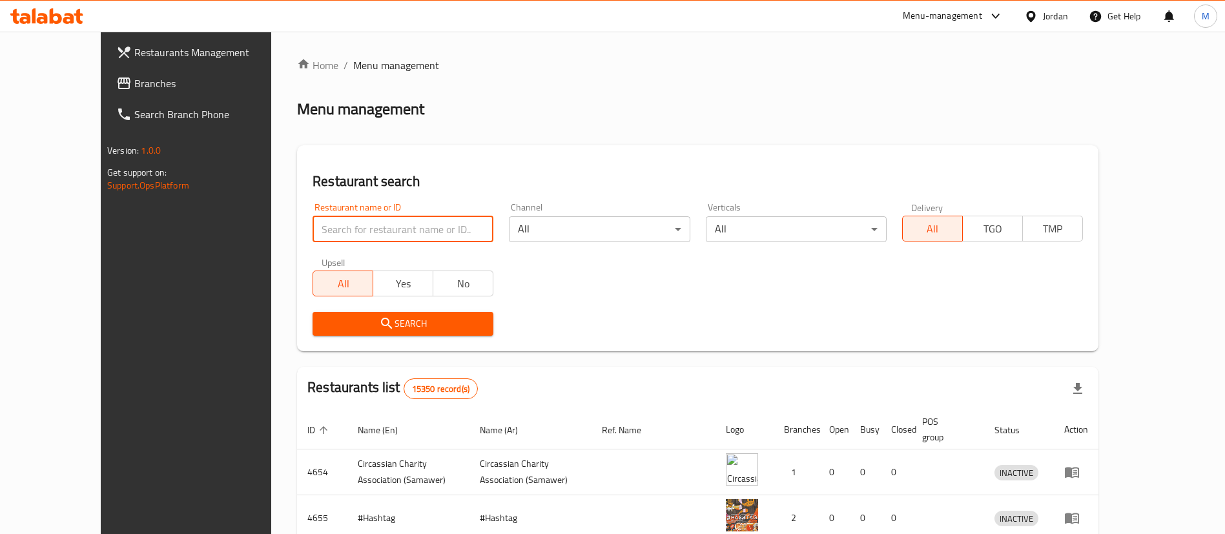
click at [352, 220] on input "search" at bounding box center [403, 229] width 181 height 26
type input "Brain Freeze"
click at [399, 324] on span "Search" at bounding box center [403, 324] width 160 height 16
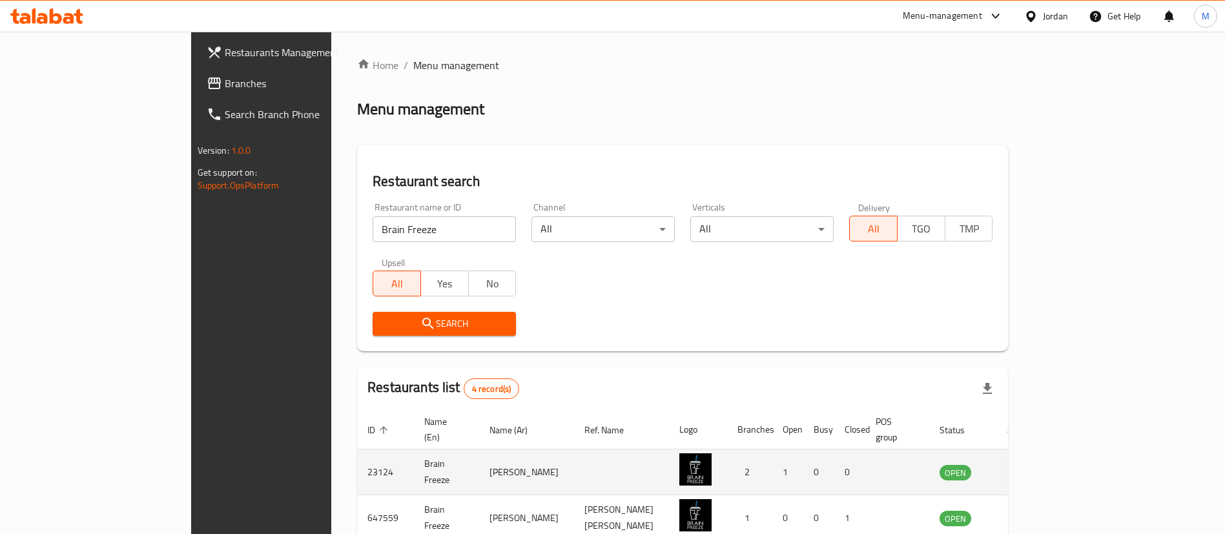
scroll to position [154, 0]
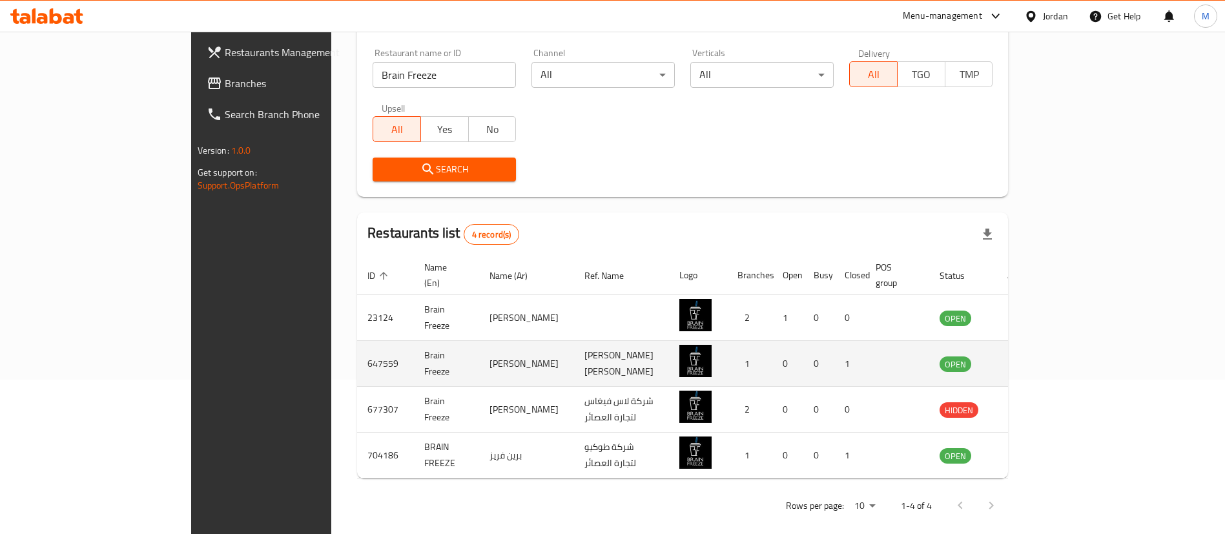
click at [1022, 359] on icon "enhanced table" at bounding box center [1015, 364] width 14 height 11
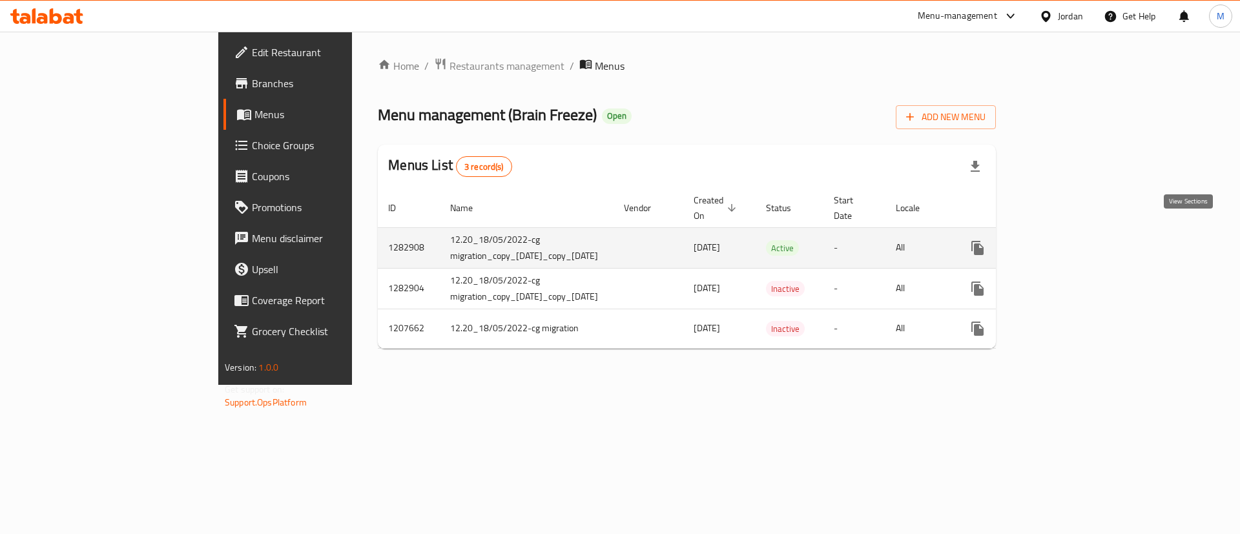
click at [1079, 240] on icon "enhanced table" at bounding box center [1071, 248] width 16 height 16
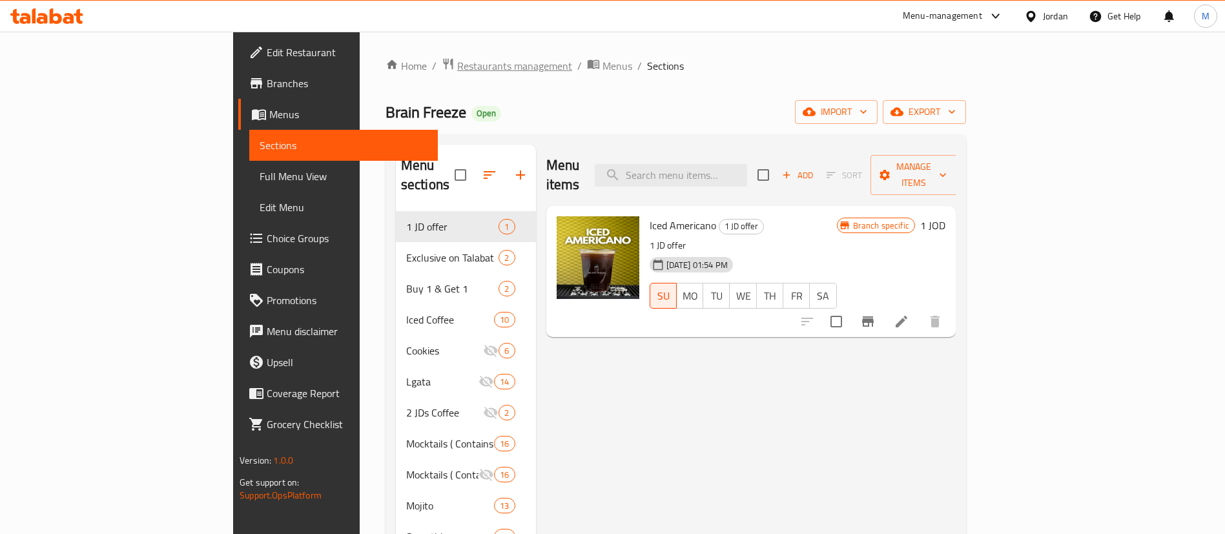
click at [457, 70] on span "Restaurants management" at bounding box center [514, 66] width 115 height 16
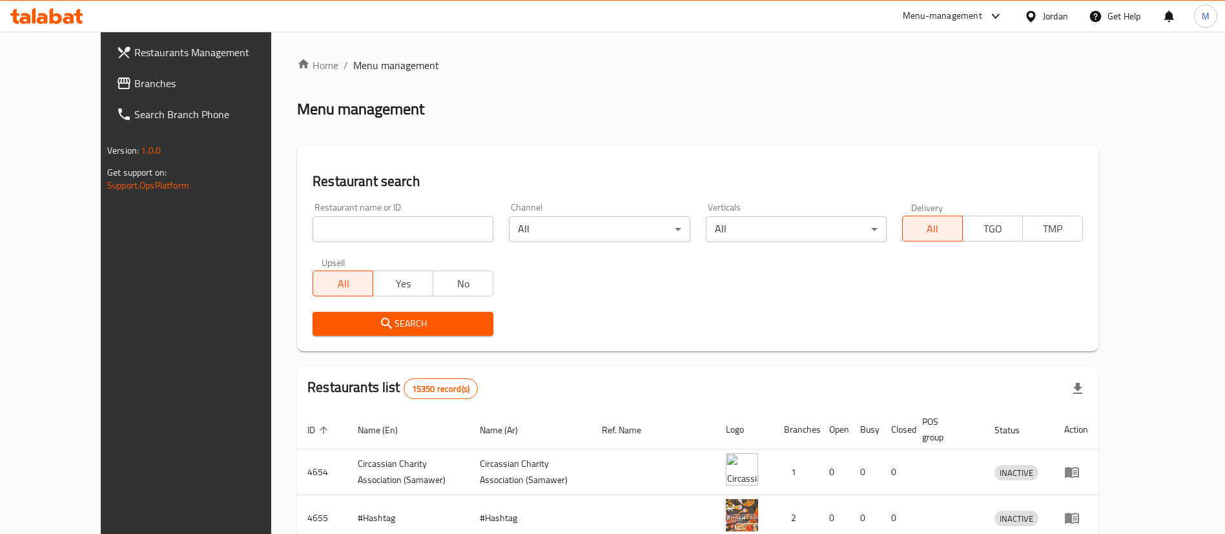
drag, startPoint x: 382, startPoint y: 249, endPoint x: 378, endPoint y: 240, distance: 10.7
click at [379, 246] on div "Restaurant name or ID Restaurant name or ID Channel All ​ Verticals All ​ Deliv…" at bounding box center [698, 269] width 786 height 149
click at [378, 240] on input "search" at bounding box center [403, 229] width 181 height 26
type input "rovan"
click at [400, 324] on span "Search" at bounding box center [403, 324] width 160 height 16
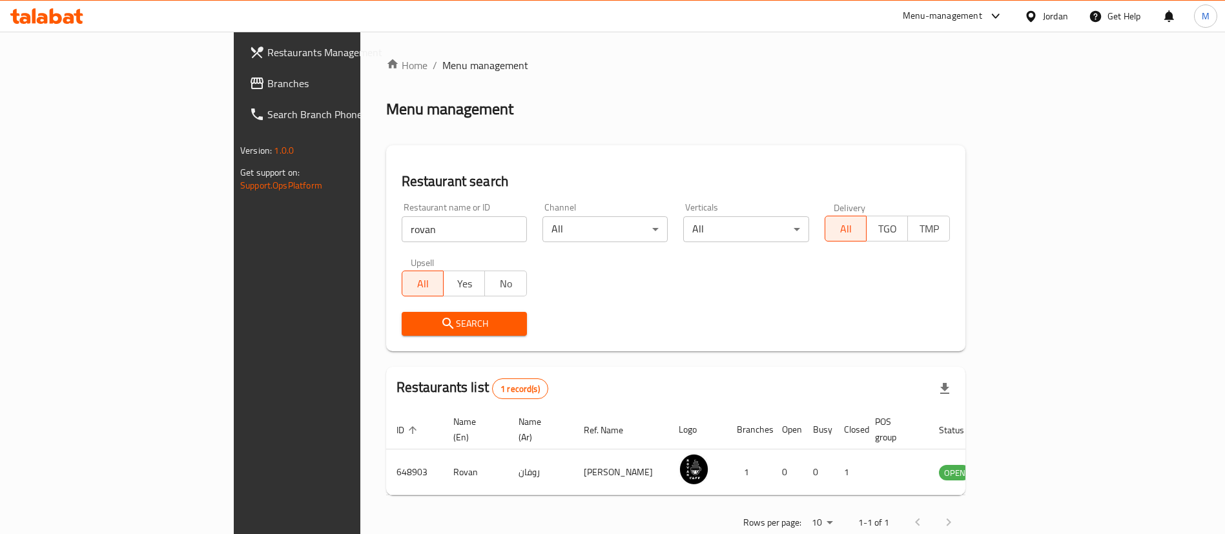
scroll to position [17, 0]
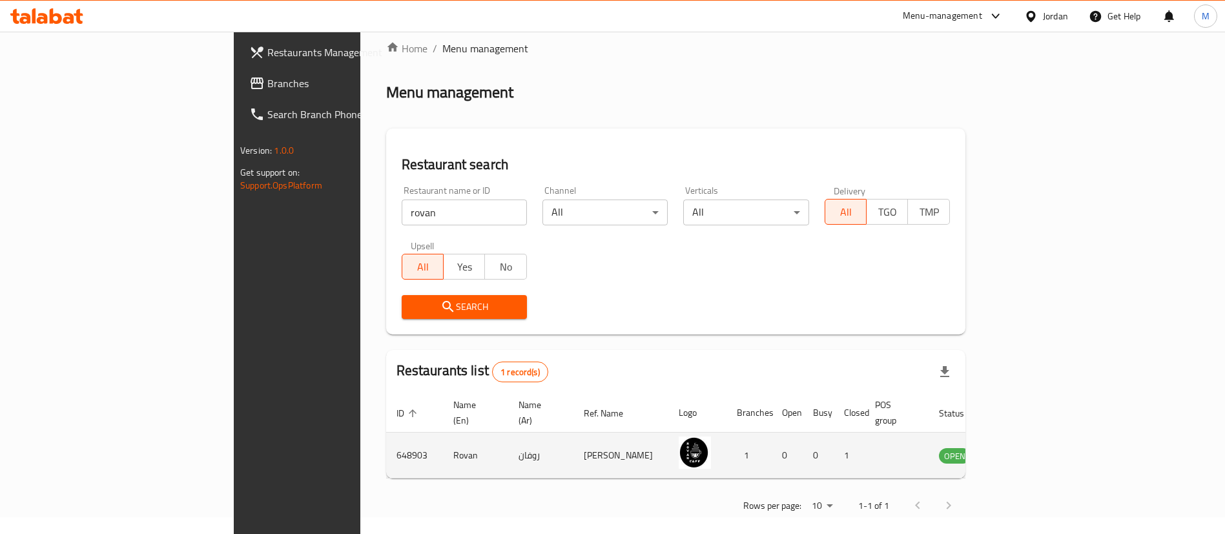
click at [1041, 439] on td "enhanced table" at bounding box center [1019, 456] width 45 height 46
click at [1041, 450] on td "enhanced table" at bounding box center [1019, 456] width 45 height 46
click at [1022, 448] on icon "enhanced table" at bounding box center [1015, 456] width 16 height 16
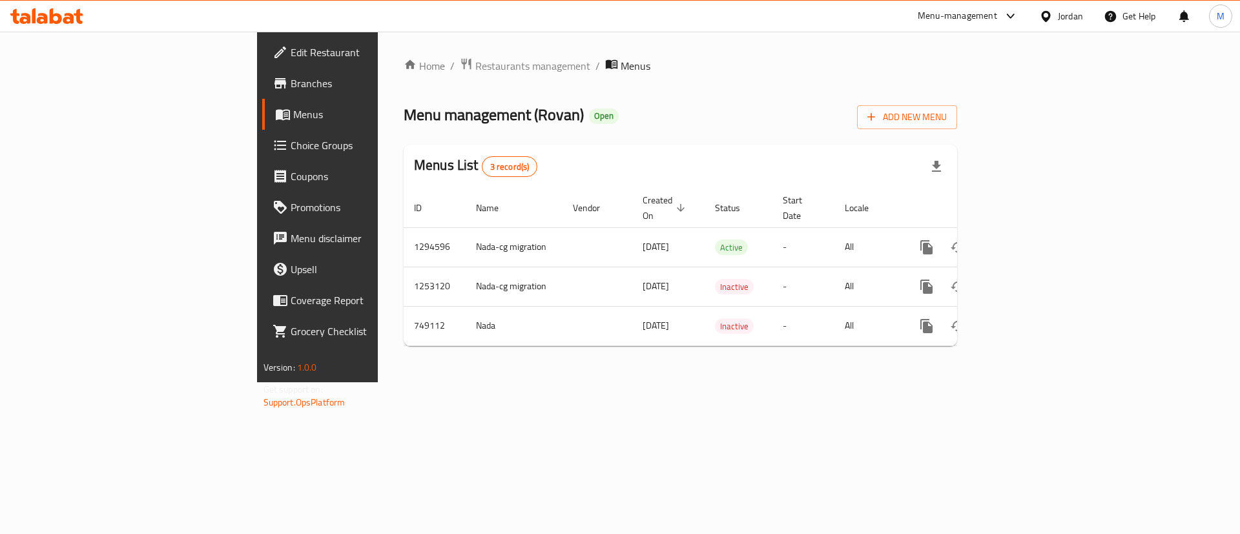
click at [1046, 211] on th "Actions" at bounding box center [973, 208] width 145 height 39
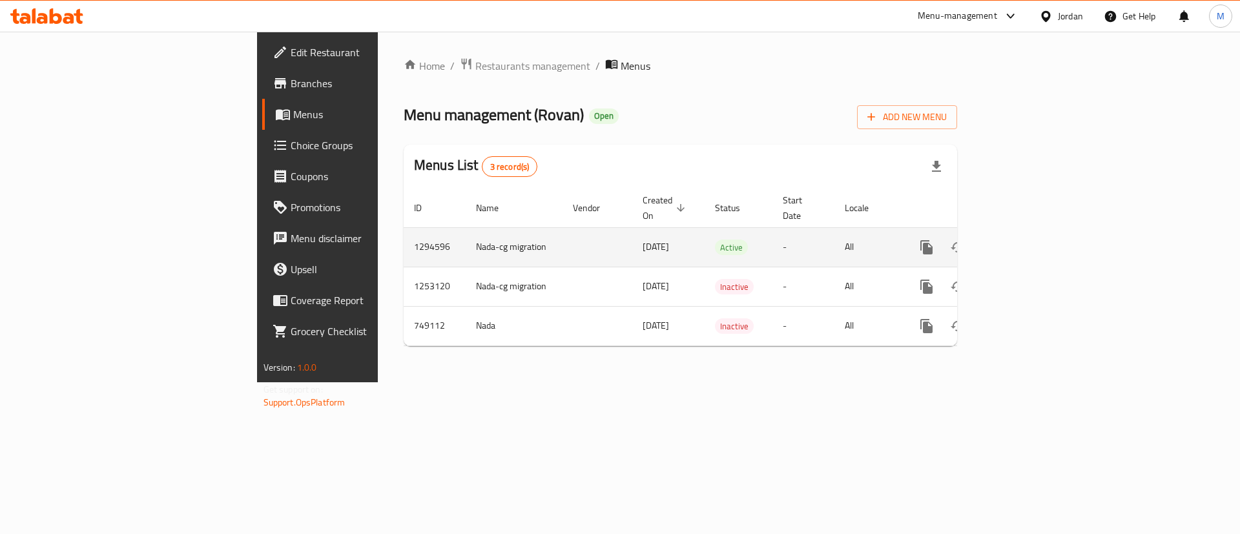
click at [1035, 232] on div "enhanced table" at bounding box center [973, 247] width 124 height 31
click at [1035, 232] on link "enhanced table" at bounding box center [1019, 247] width 31 height 31
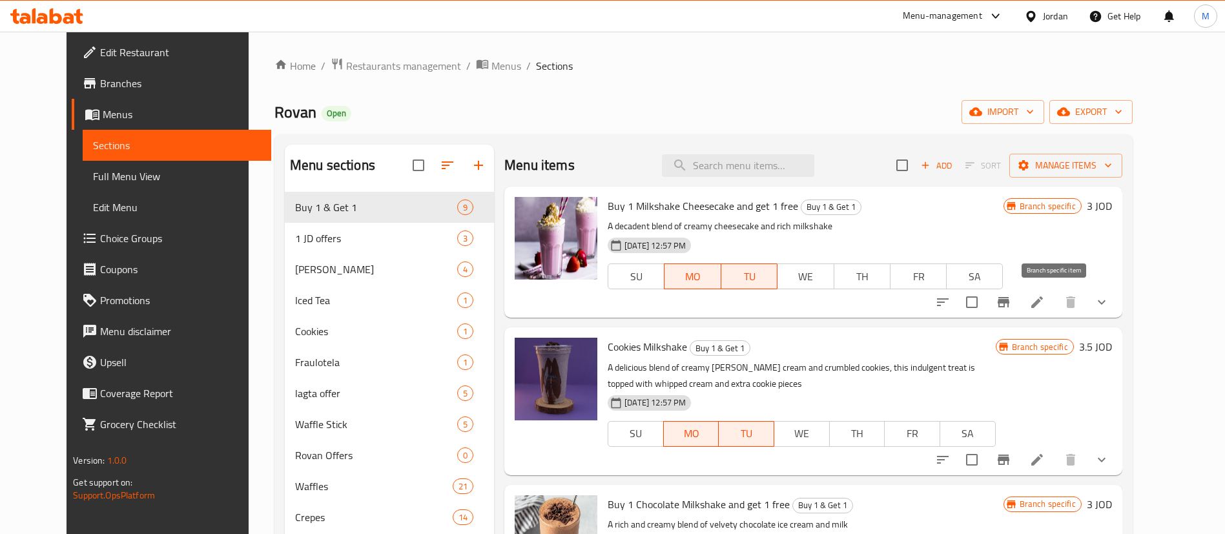
click at [1011, 296] on icon "Branch-specific-item" at bounding box center [1004, 303] width 16 height 16
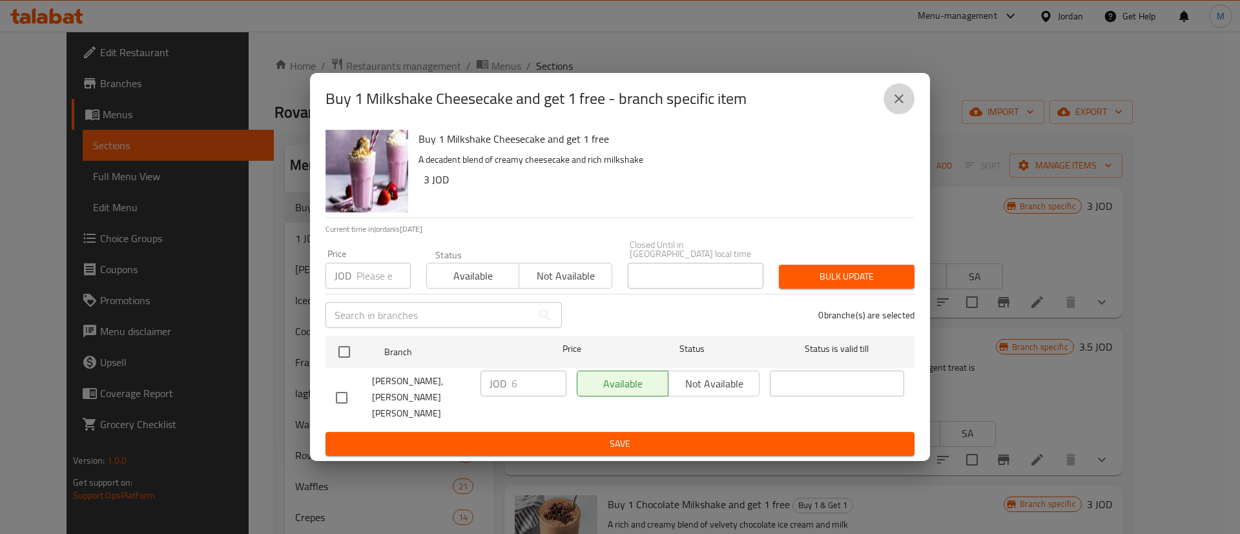
click at [895, 114] on button "close" at bounding box center [899, 98] width 31 height 31
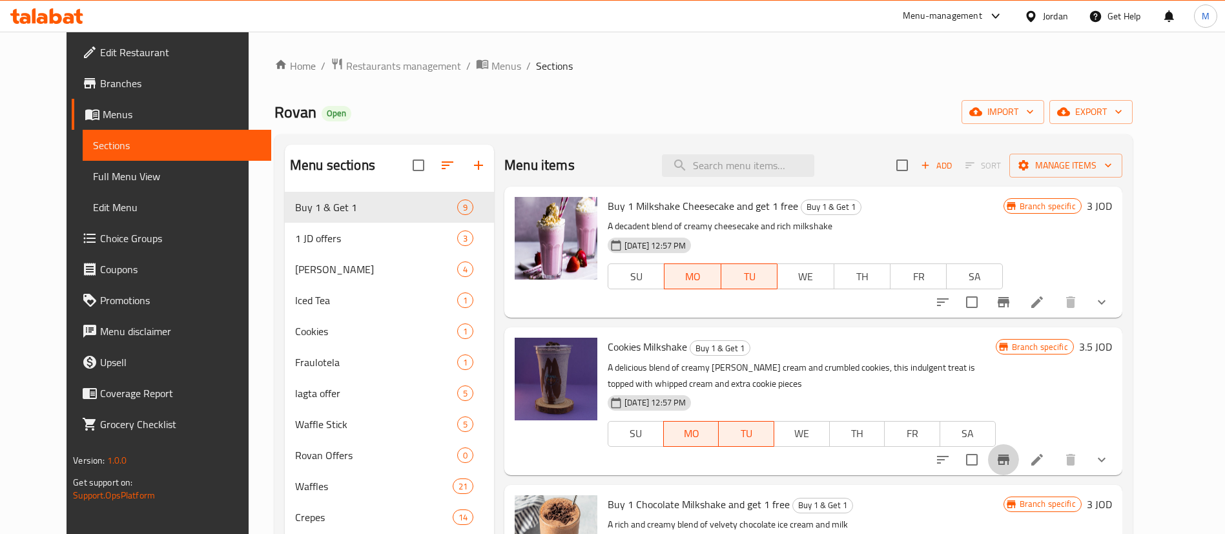
click at [1019, 447] on button "Branch-specific-item" at bounding box center [1003, 459] width 31 height 31
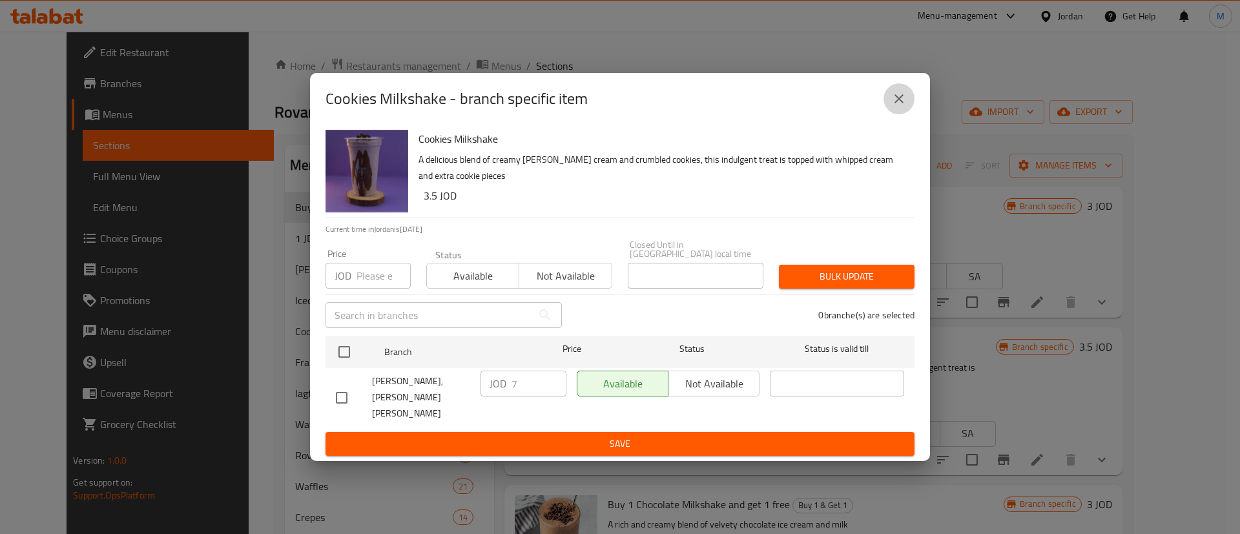
click at [898, 103] on icon "close" at bounding box center [899, 98] width 9 height 9
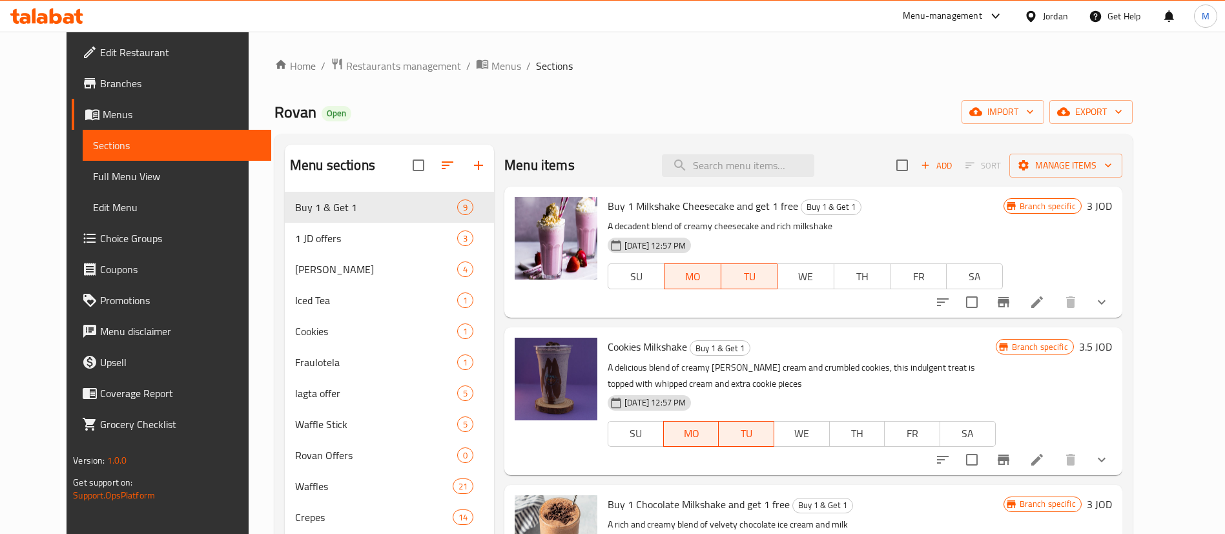
click at [100, 78] on span "Branches" at bounding box center [180, 84] width 161 height 16
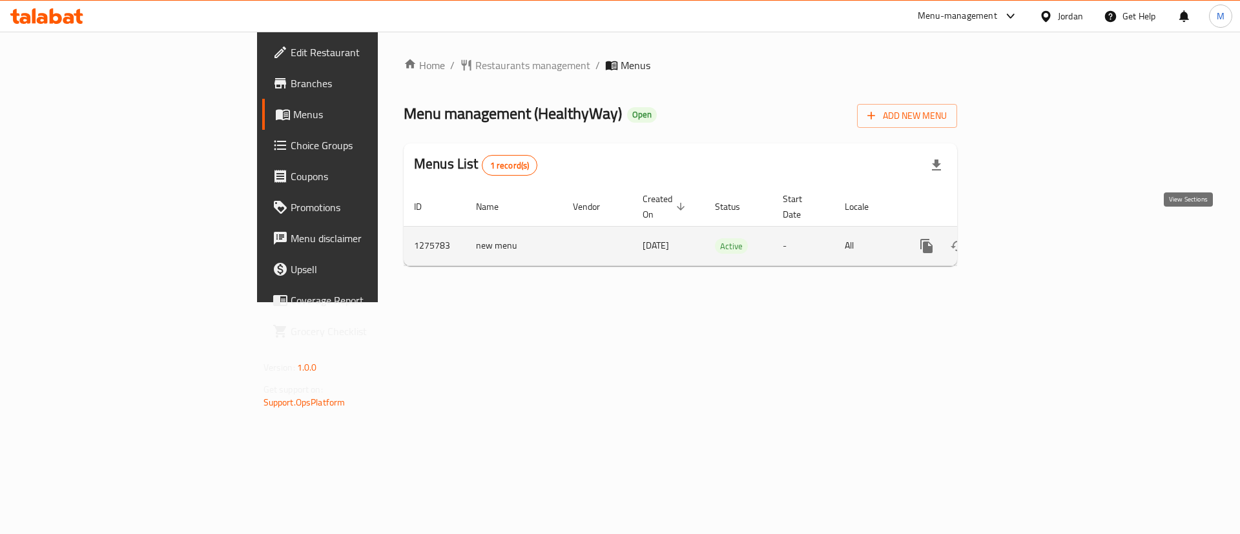
click at [1028, 238] on icon "enhanced table" at bounding box center [1020, 246] width 16 height 16
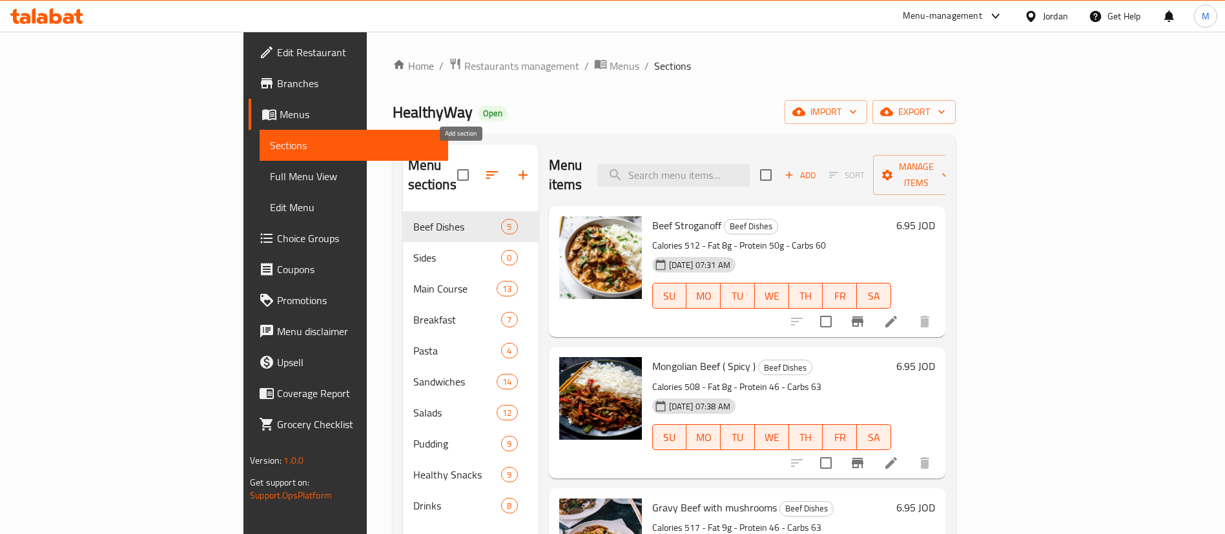
click at [515, 172] on icon "button" at bounding box center [523, 175] width 16 height 16
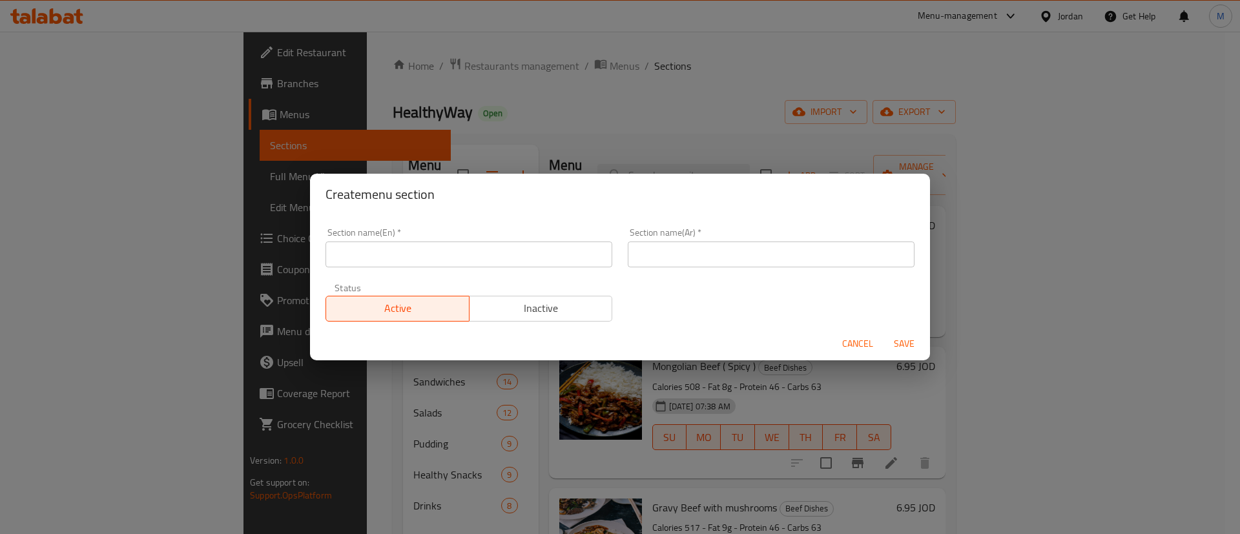
click at [538, 260] on input "text" at bounding box center [469, 255] width 287 height 26
type input "Buy 1 & Get 1"
drag, startPoint x: 697, startPoint y: 252, endPoint x: 703, endPoint y: 251, distance: 6.5
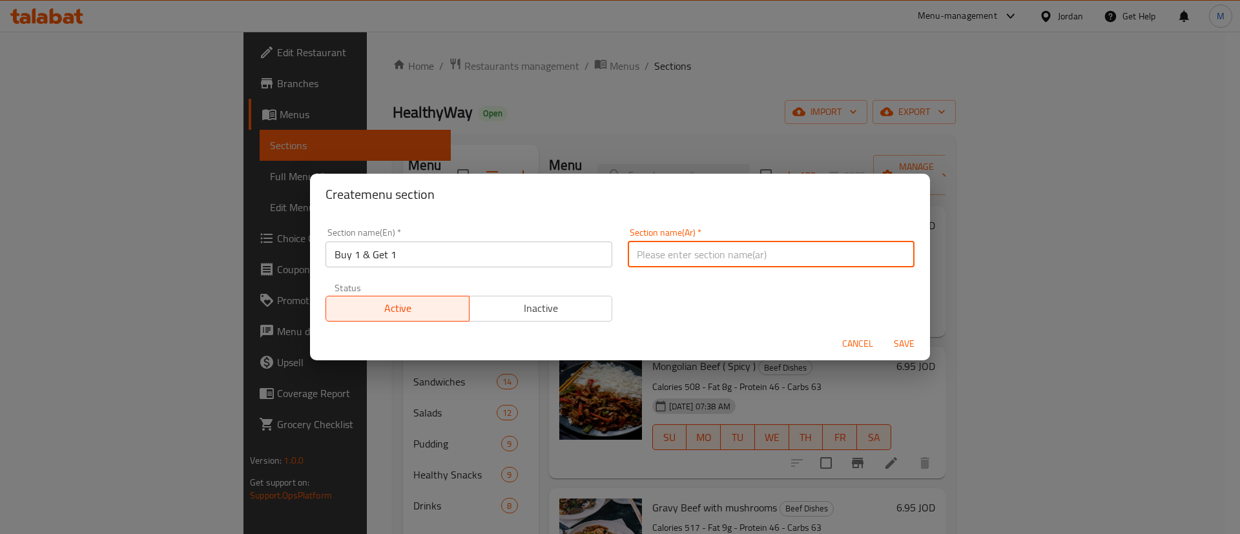
click at [697, 252] on input "text" at bounding box center [771, 255] width 287 height 26
type input "اشتري صنف واحصل على الثاني مجانا"
click at [902, 338] on span "Save" at bounding box center [904, 344] width 31 height 16
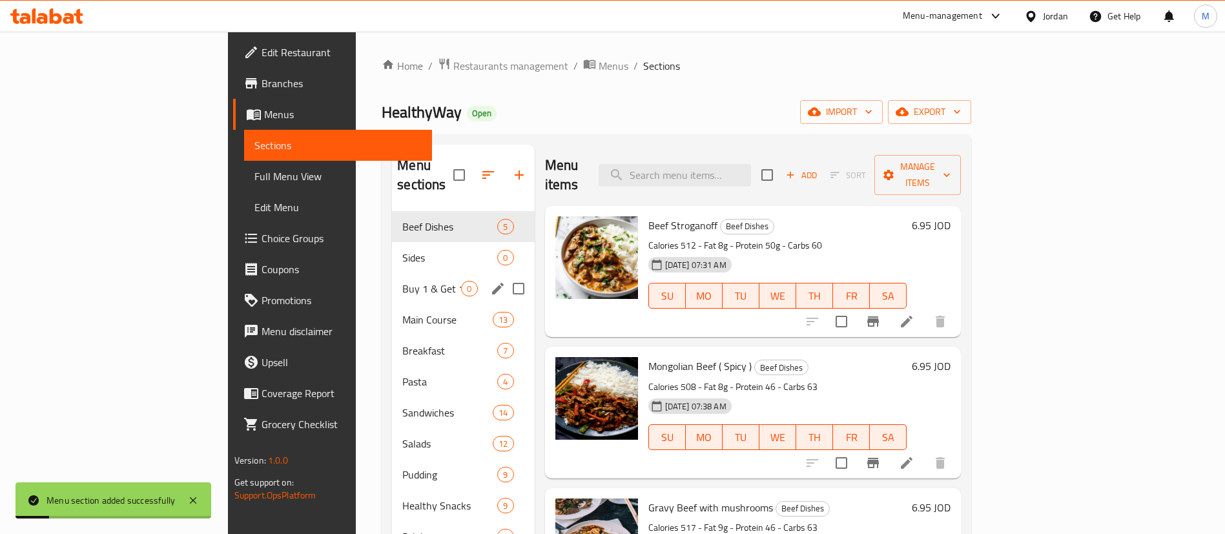
click at [402, 281] on span "Buy 1 & Get 1" at bounding box center [431, 289] width 59 height 16
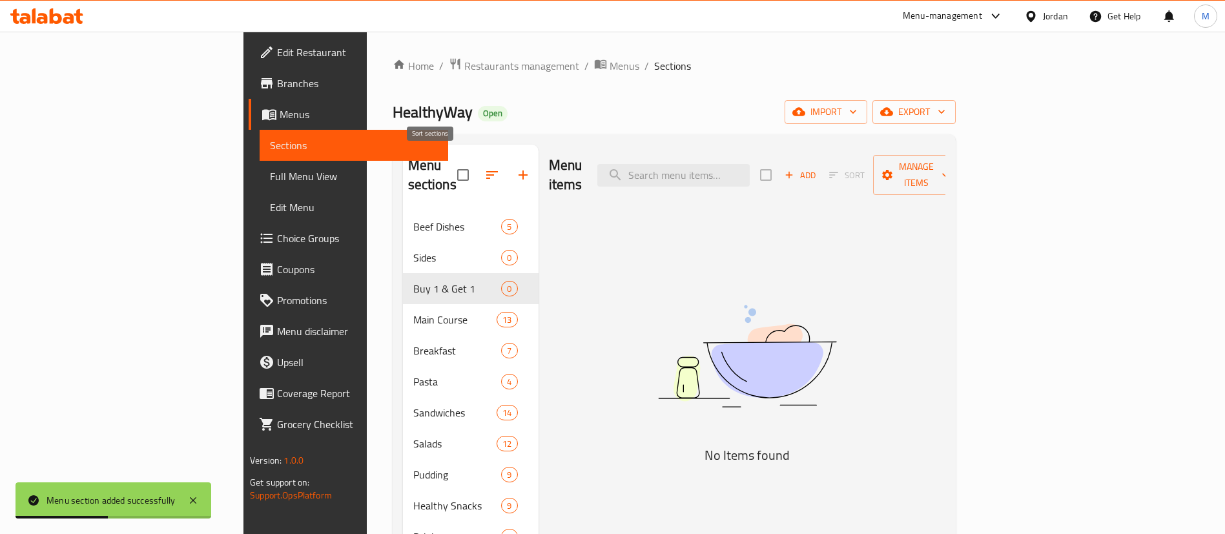
click at [484, 167] on icon "button" at bounding box center [492, 175] width 16 height 16
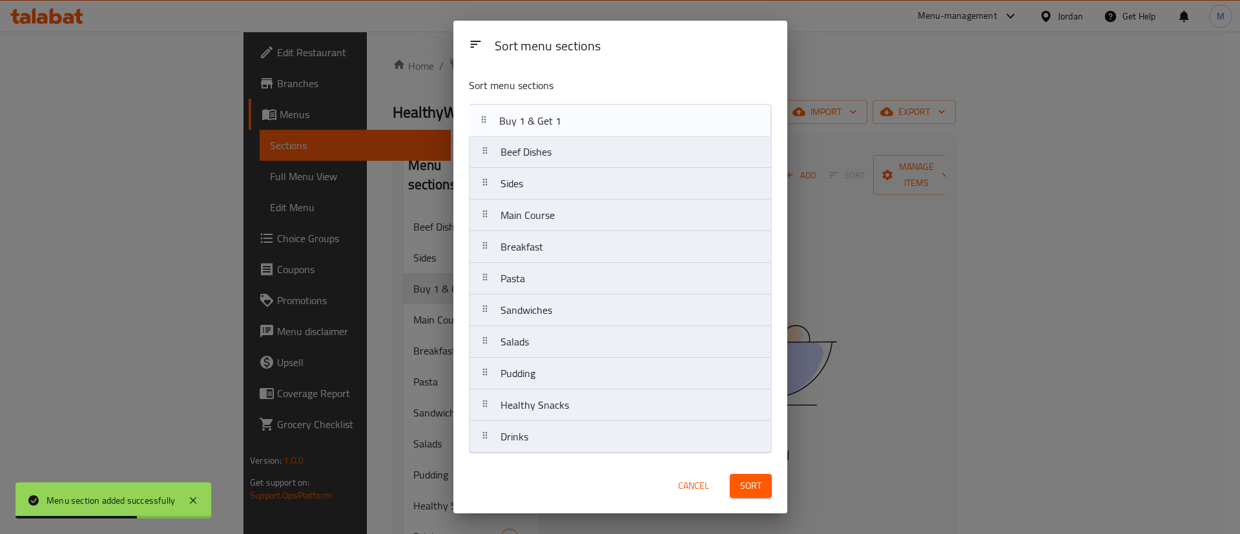
drag, startPoint x: 546, startPoint y: 194, endPoint x: 545, endPoint y: 120, distance: 73.6
click at [545, 120] on nav "Beef Dishes Sides Buy 1 & Get 1 Main Course Breakfast Pasta Sandwiches Salads P…" at bounding box center [620, 278] width 303 height 349
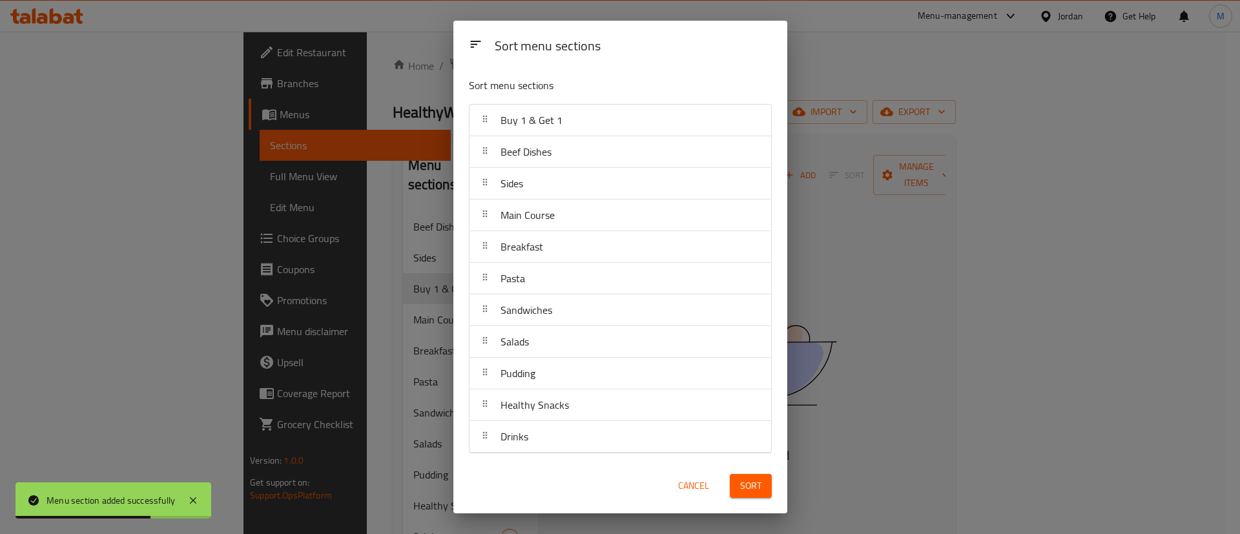
click at [731, 485] on button "Sort" at bounding box center [751, 486] width 42 height 24
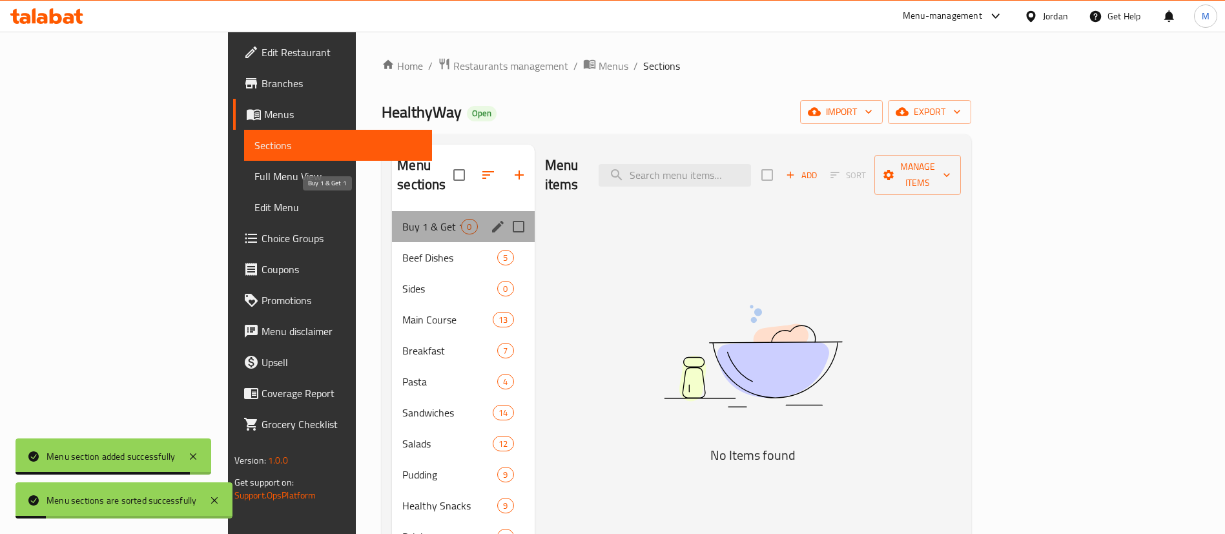
click at [402, 219] on span "Buy 1 & Get 1" at bounding box center [431, 227] width 59 height 16
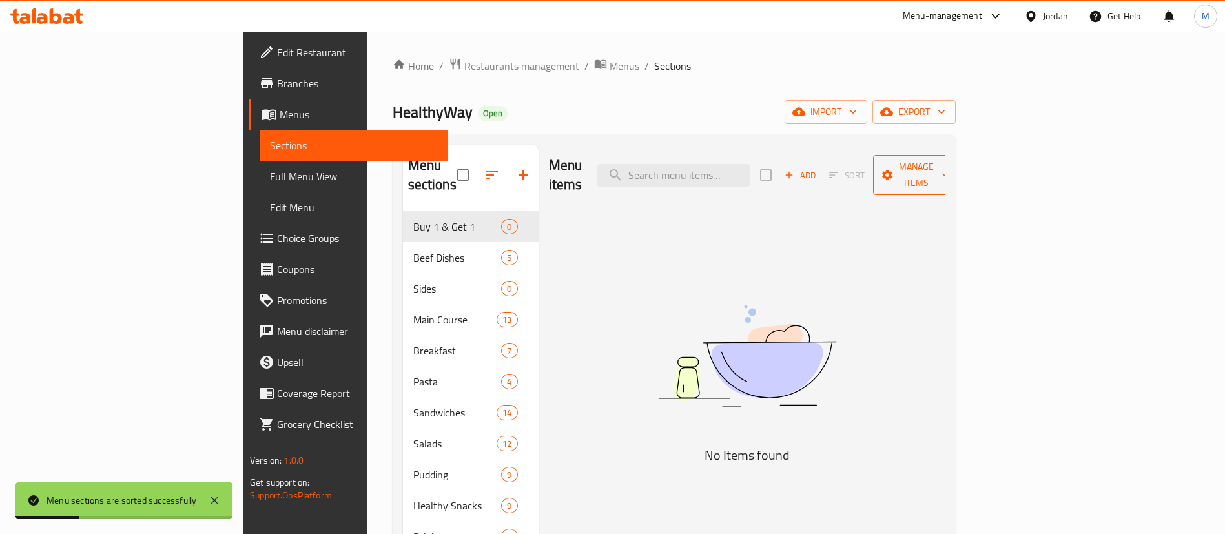
click at [949, 164] on span "Manage items" at bounding box center [917, 175] width 66 height 32
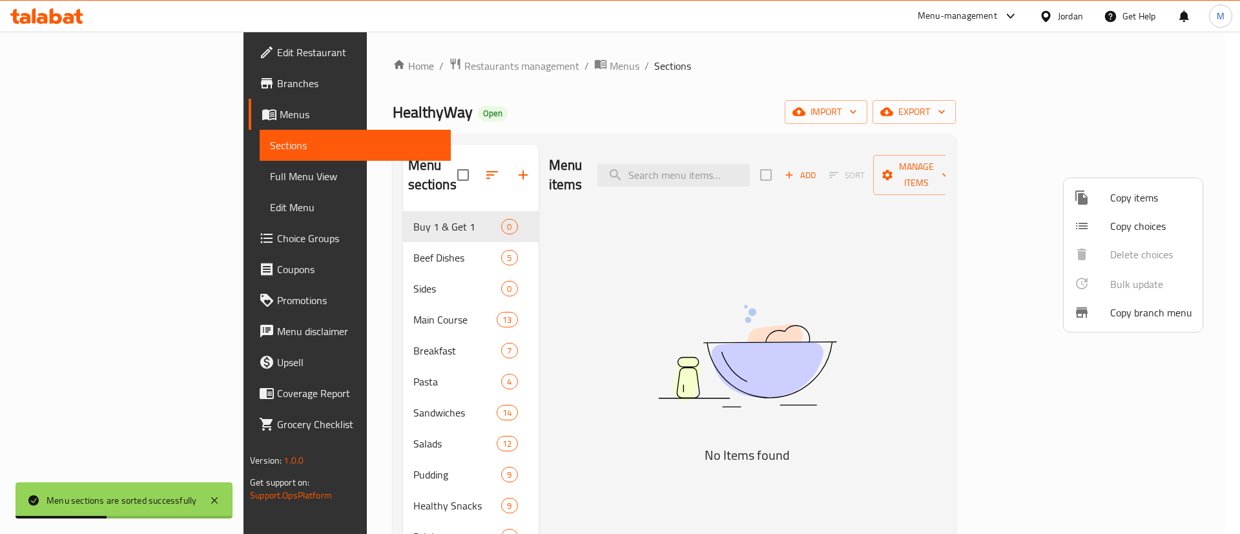
click at [1130, 204] on span "Copy items" at bounding box center [1151, 198] width 82 height 16
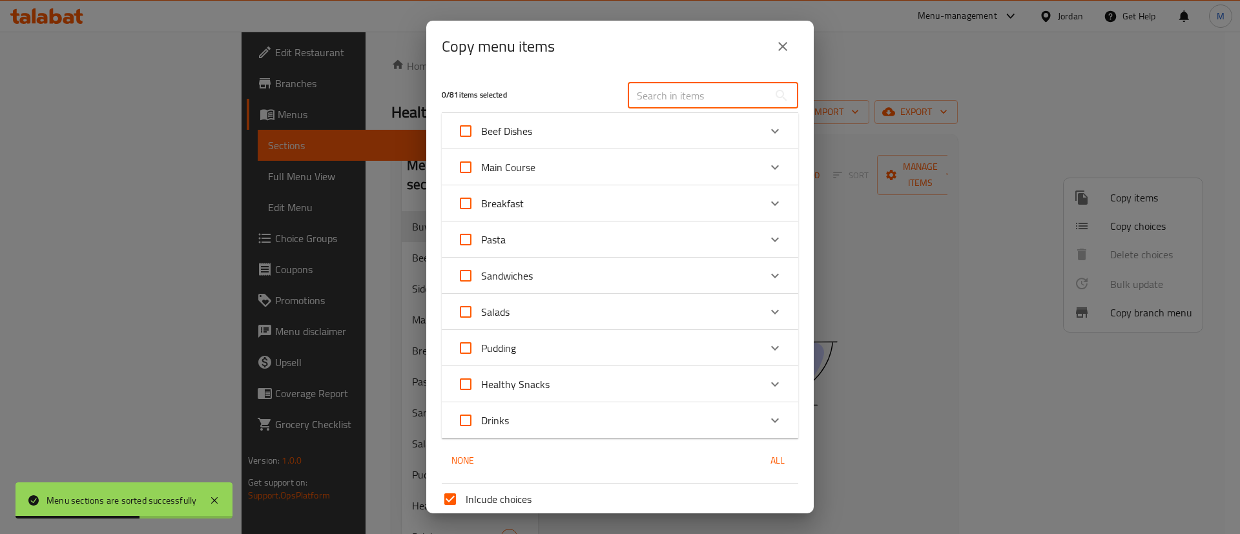
click at [650, 91] on input "text" at bounding box center [698, 96] width 141 height 26
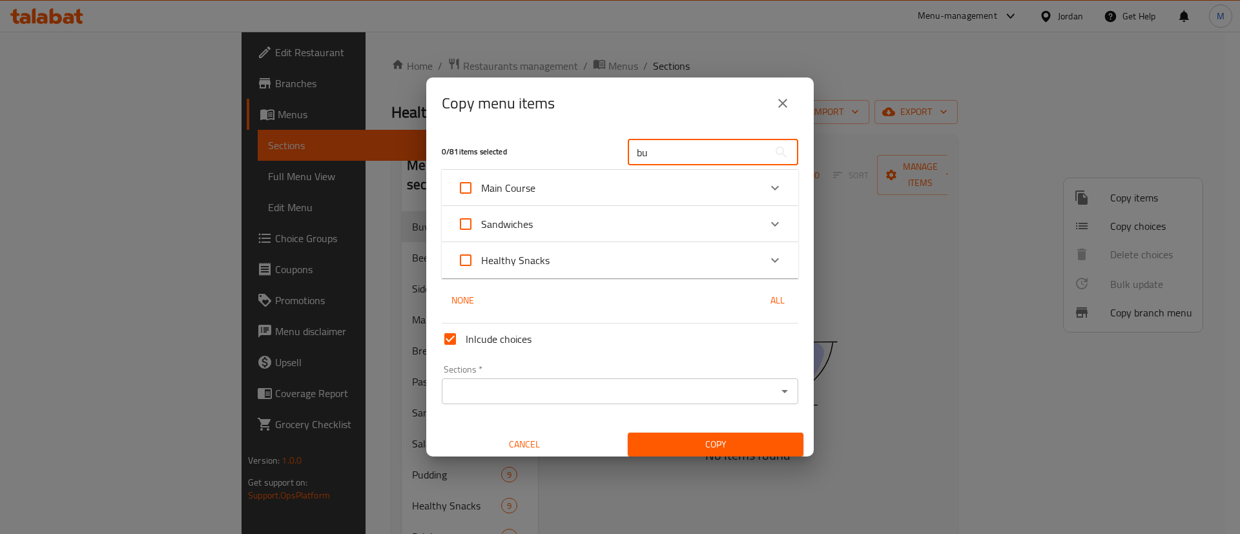
type input "bu"
click at [723, 191] on div "Main Course" at bounding box center [608, 187] width 302 height 31
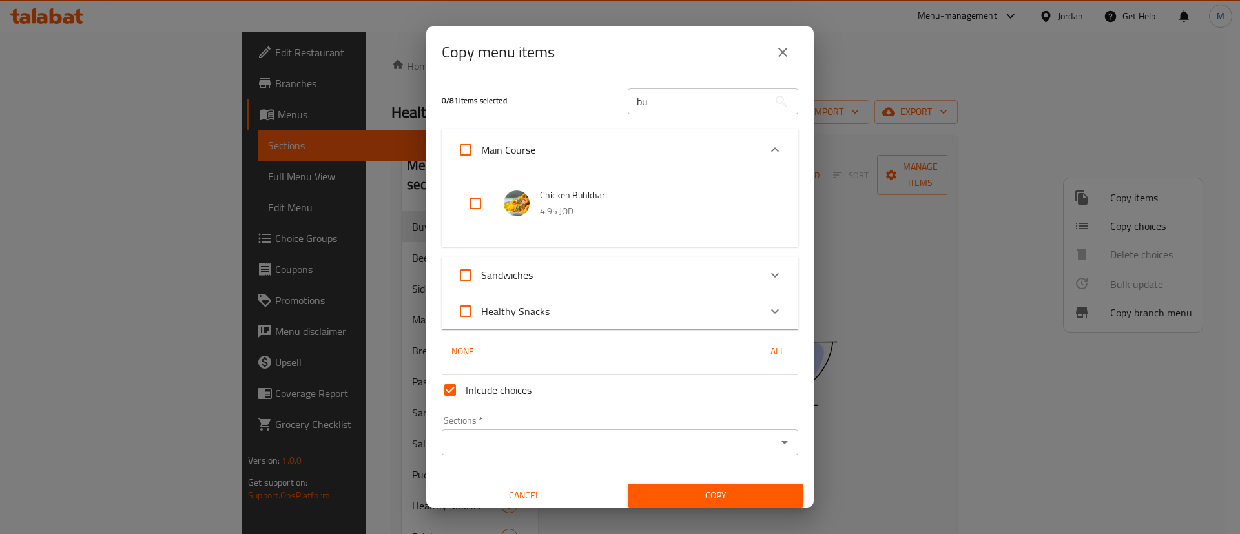
click at [680, 103] on input "bu" at bounding box center [698, 101] width 141 height 26
click at [479, 202] on input "checkbox" at bounding box center [475, 203] width 31 height 31
checkbox input "true"
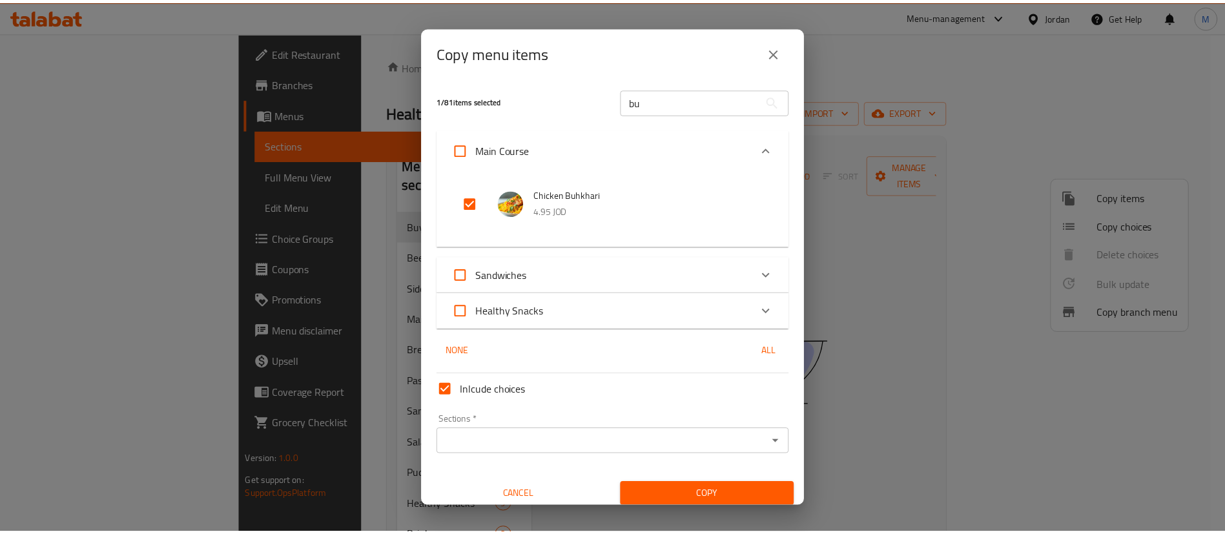
scroll to position [8, 0]
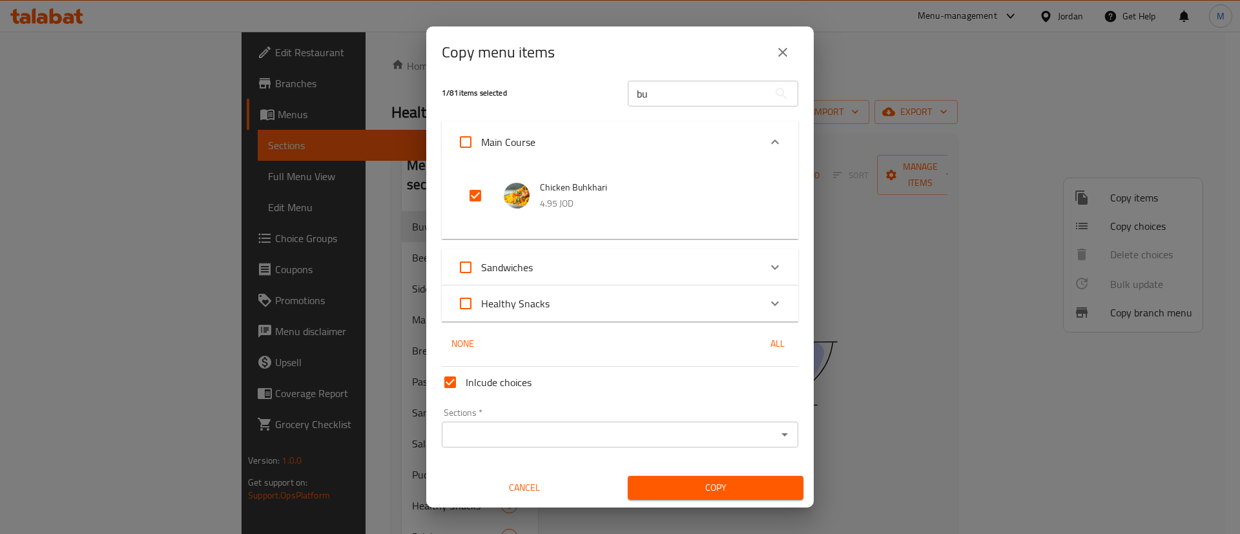
click at [580, 437] on input "Sections   *" at bounding box center [609, 435] width 327 height 18
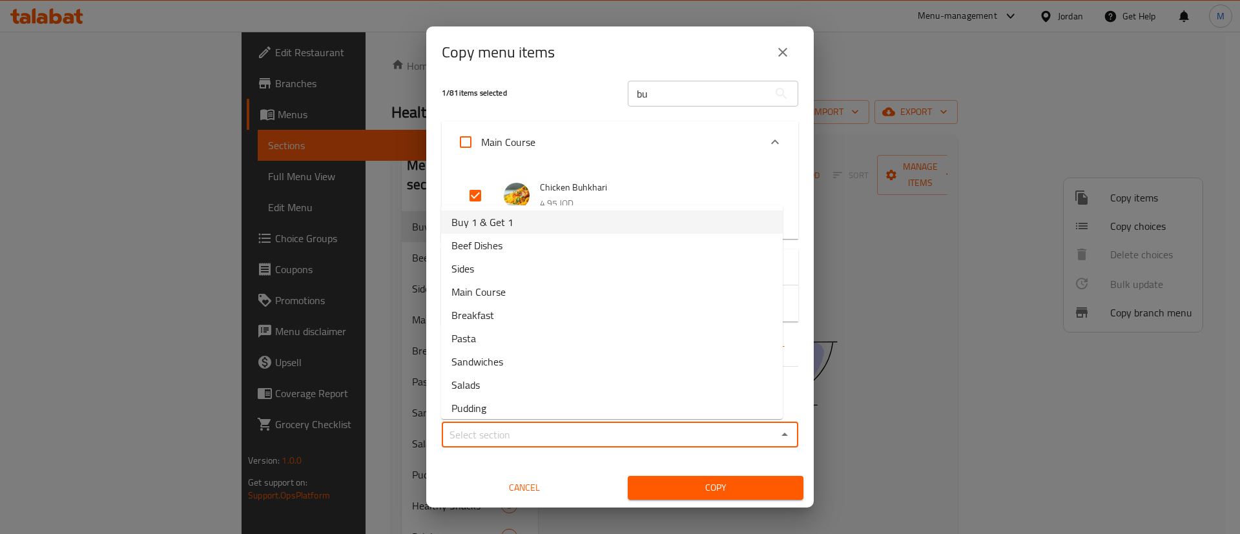
click at [543, 225] on li "Buy 1 & Get 1" at bounding box center [612, 222] width 342 height 23
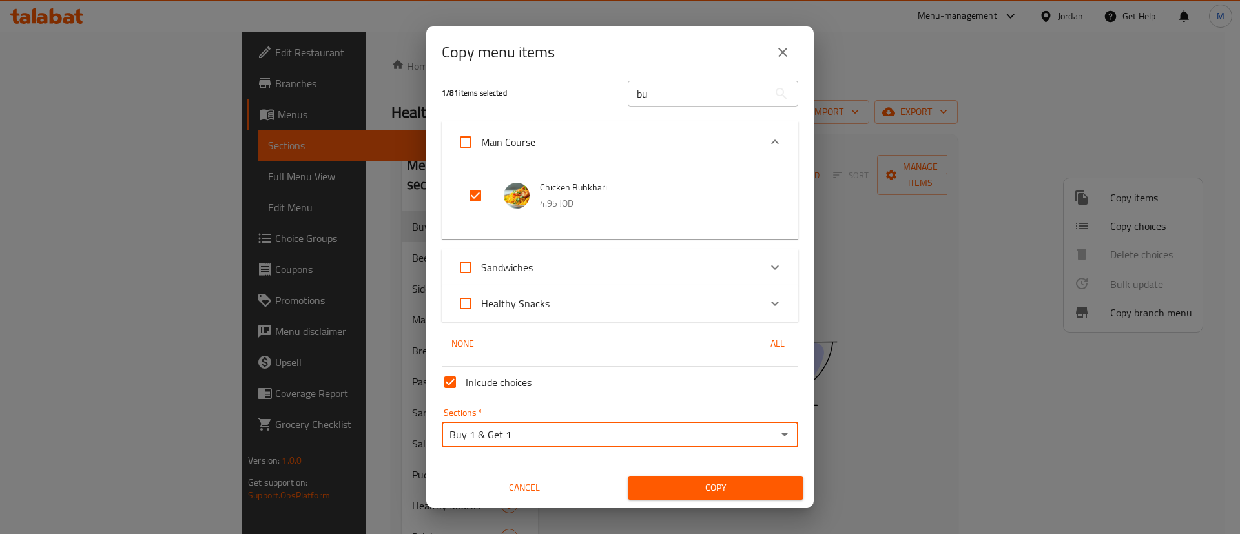
type input "Buy 1 & Get 1"
click at [675, 484] on span "Copy" at bounding box center [715, 488] width 155 height 16
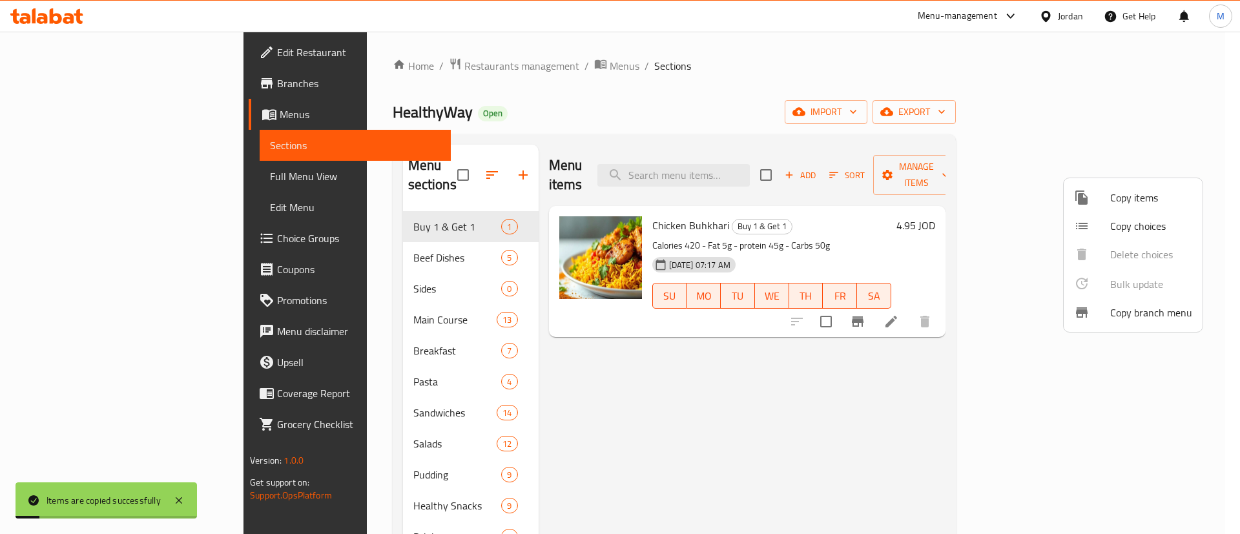
click at [439, 207] on div at bounding box center [620, 267] width 1240 height 534
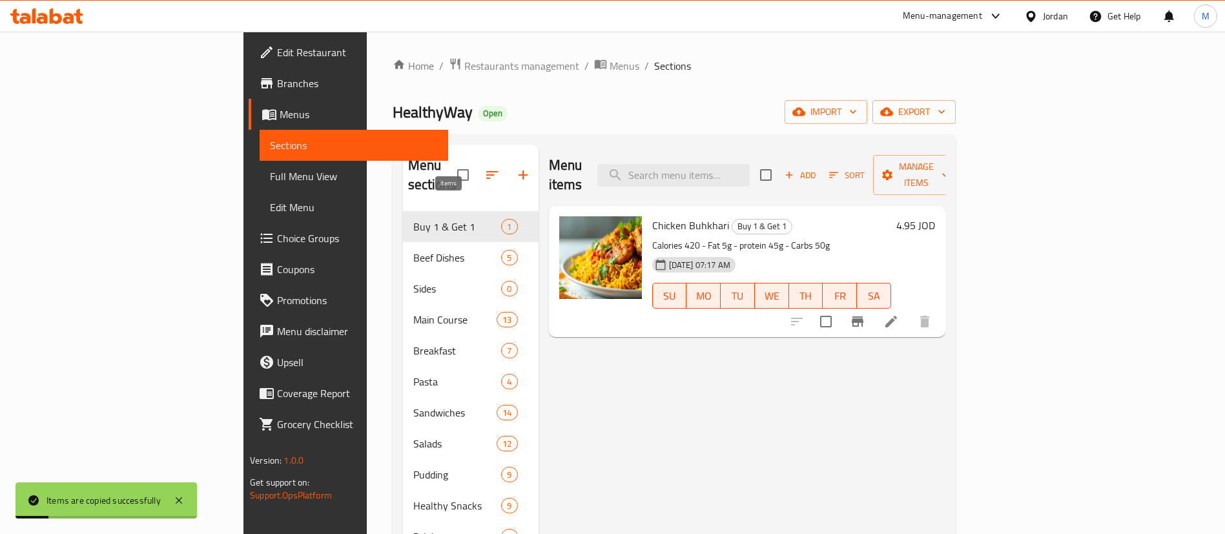
click at [502, 221] on span "1" at bounding box center [509, 227] width 15 height 12
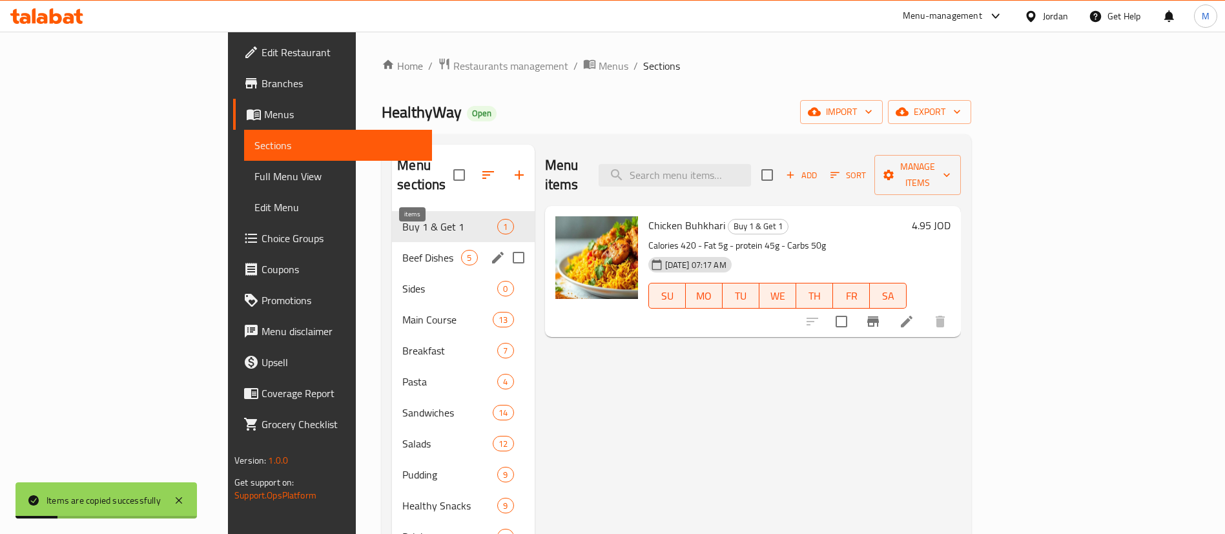
click at [462, 252] on span "5" at bounding box center [469, 258] width 15 height 12
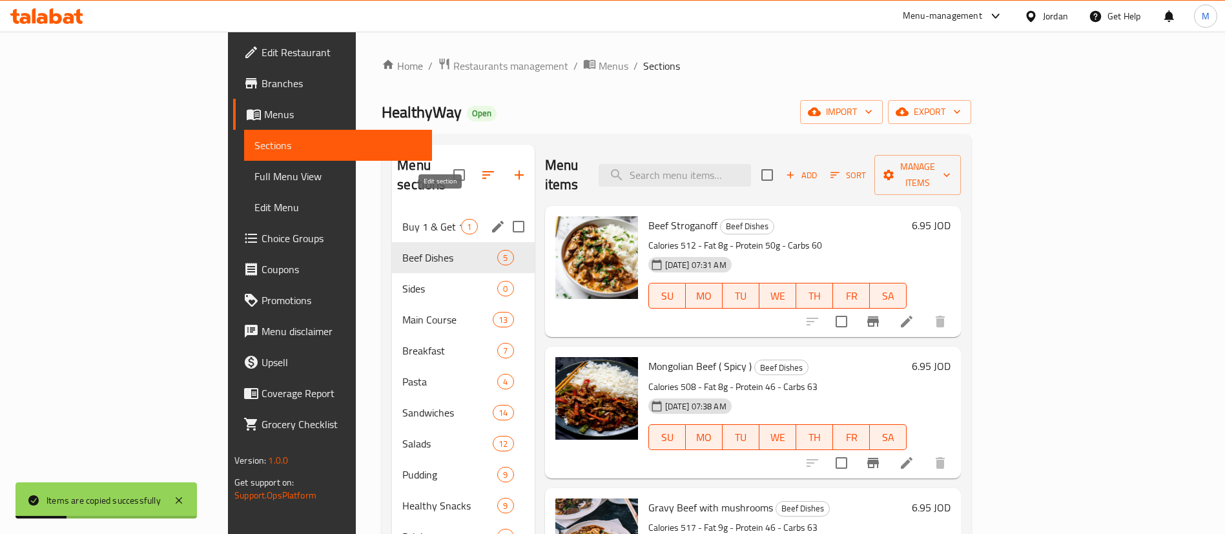
click at [490, 219] on icon "edit" at bounding box center [498, 227] width 16 height 16
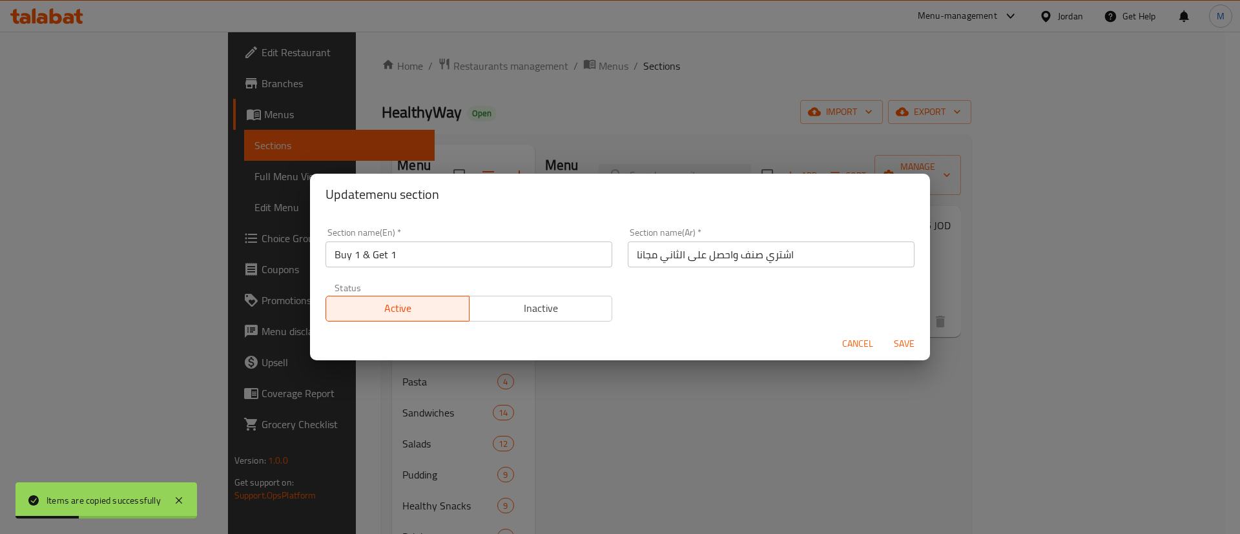
click at [530, 309] on span "Inactive" at bounding box center [541, 308] width 133 height 19
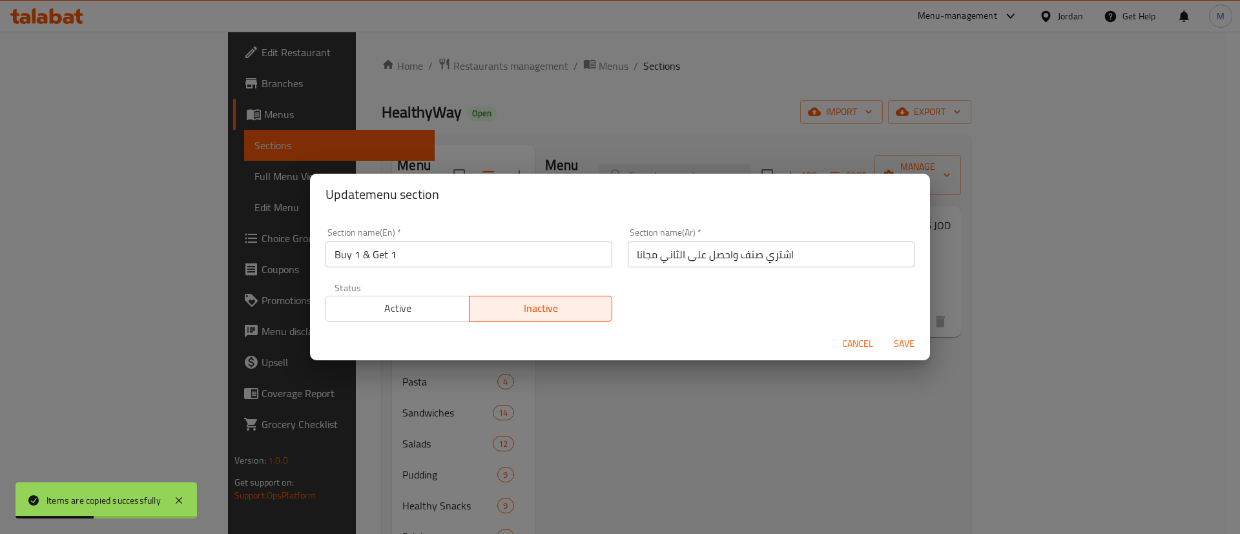
click at [906, 336] on span "Save" at bounding box center [904, 344] width 31 height 16
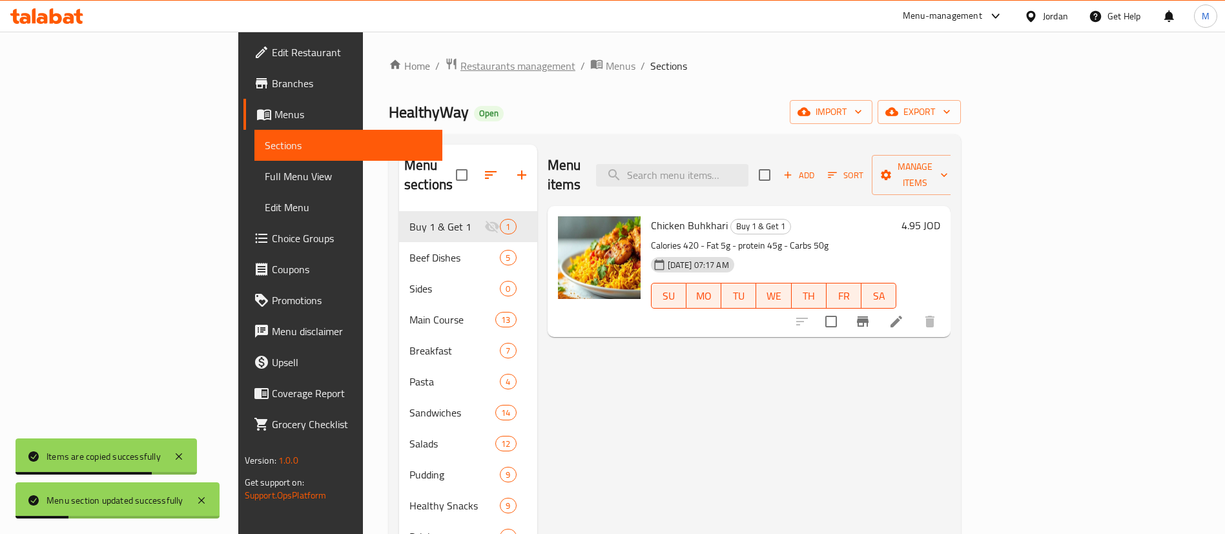
click at [461, 65] on span "Restaurants management" at bounding box center [518, 66] width 115 height 16
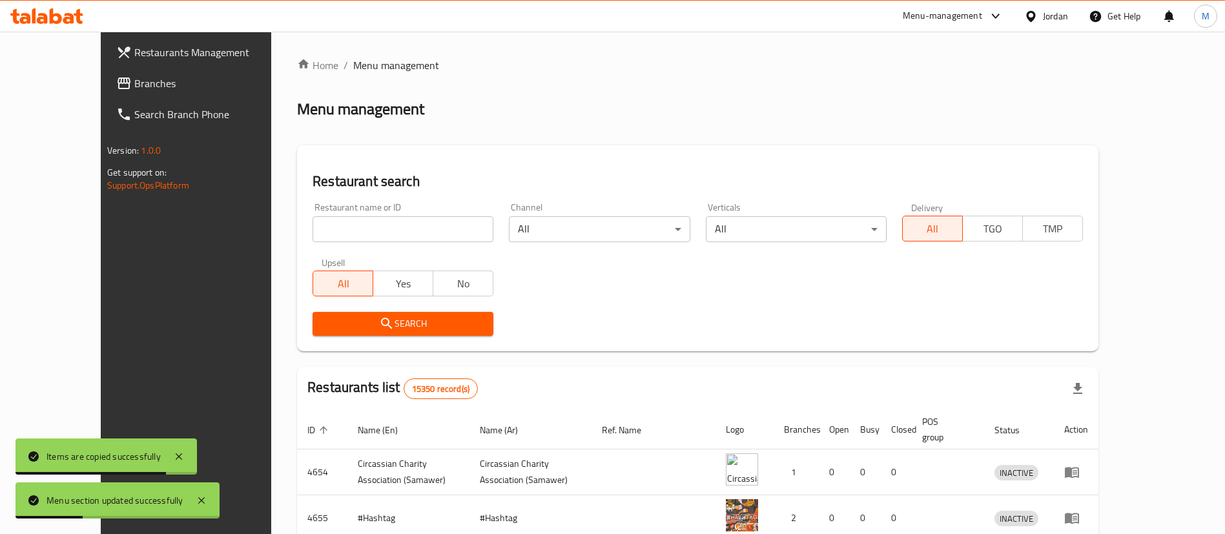
click at [366, 231] on input "search" at bounding box center [403, 229] width 181 height 26
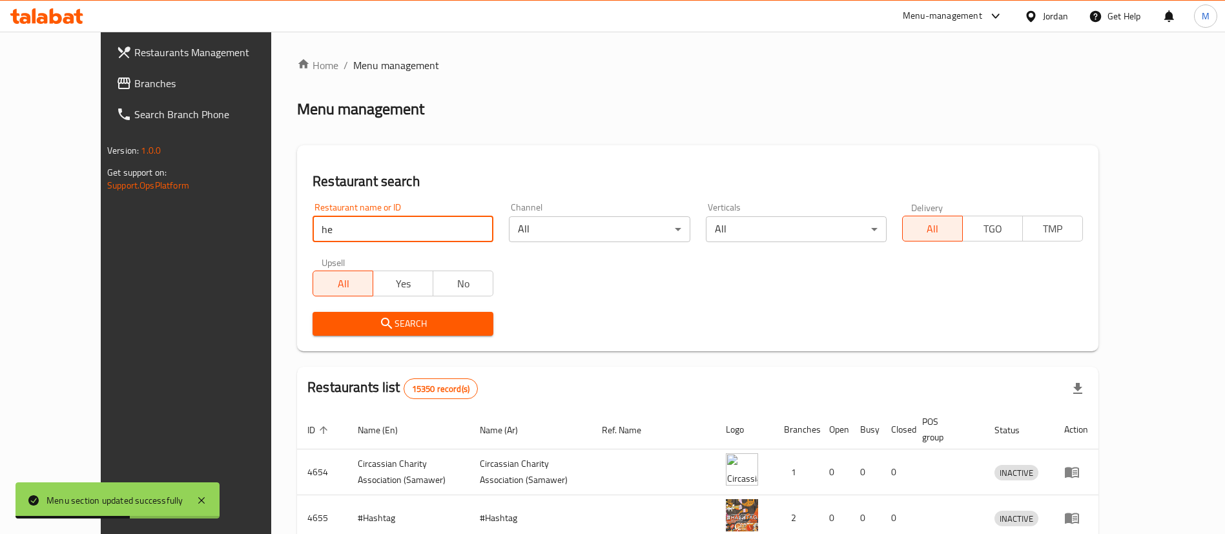
type input "healthyWay"
click at [428, 326] on span "Search" at bounding box center [403, 324] width 160 height 16
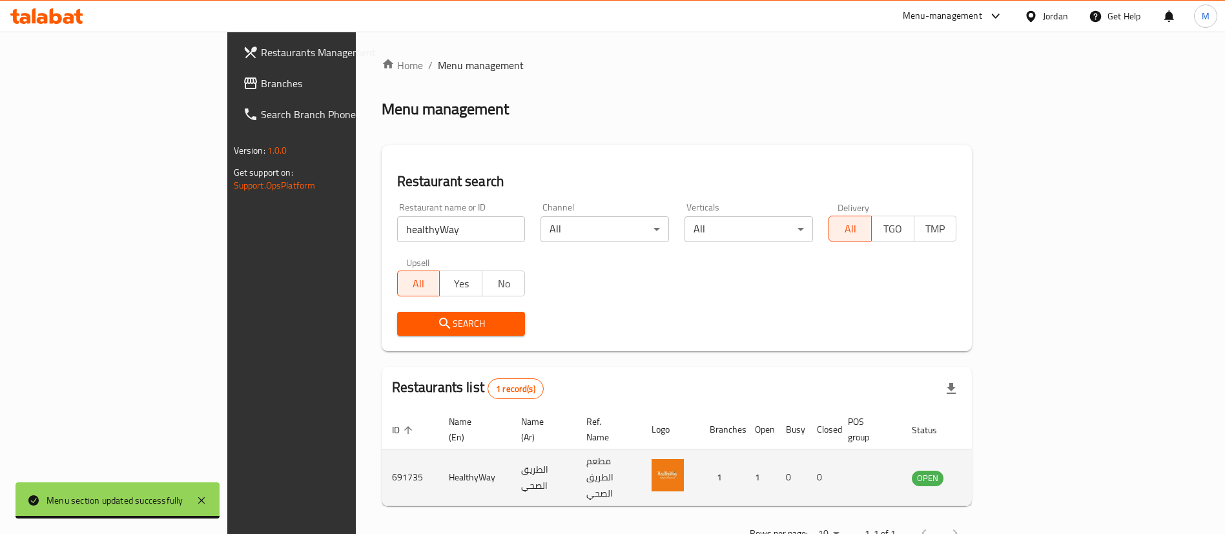
click at [382, 450] on td "691735" at bounding box center [410, 478] width 57 height 57
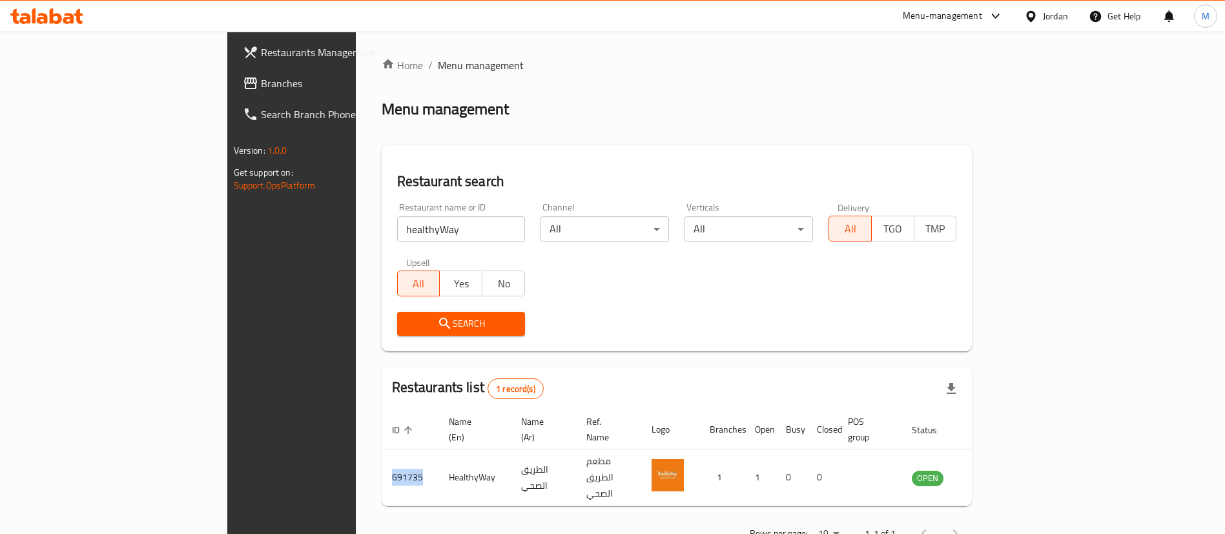
copy td "691735"
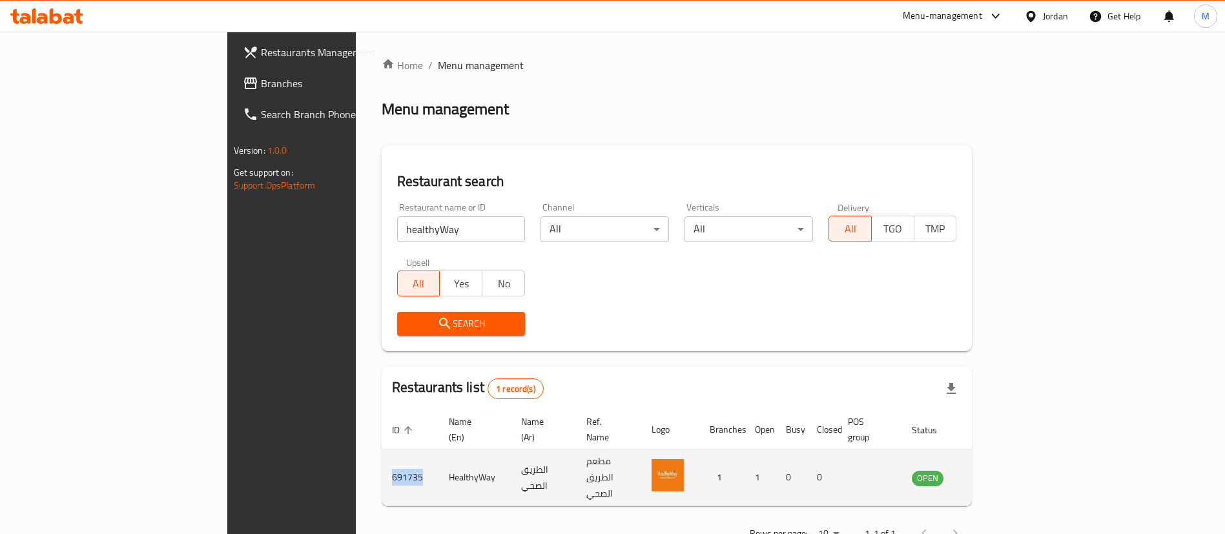
click at [995, 470] on icon "enhanced table" at bounding box center [988, 478] width 16 height 16
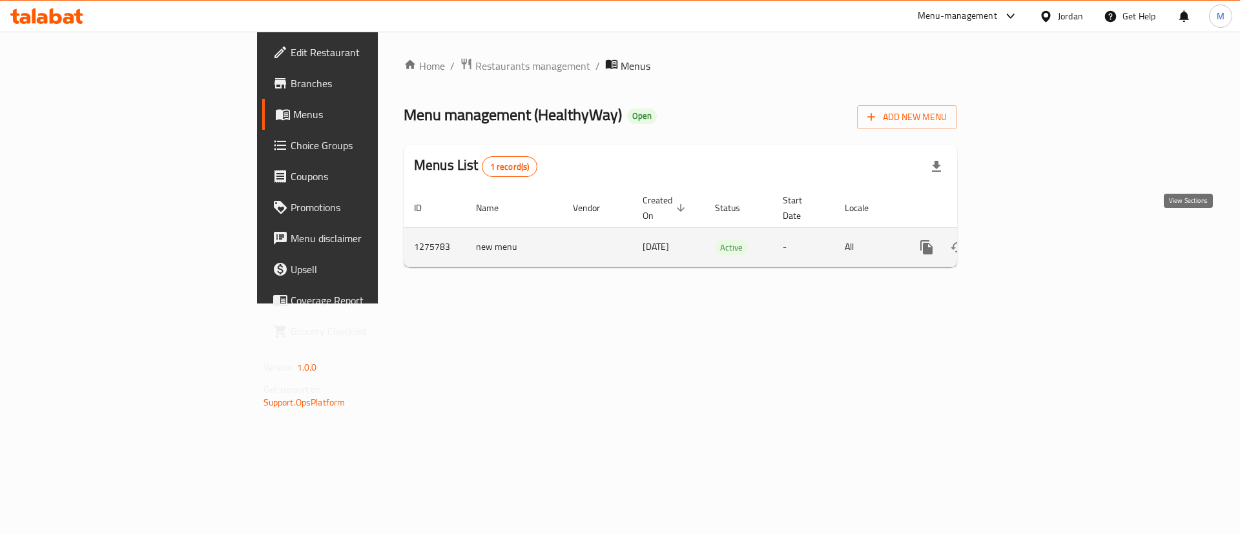
click at [1028, 240] on icon "enhanced table" at bounding box center [1020, 248] width 16 height 16
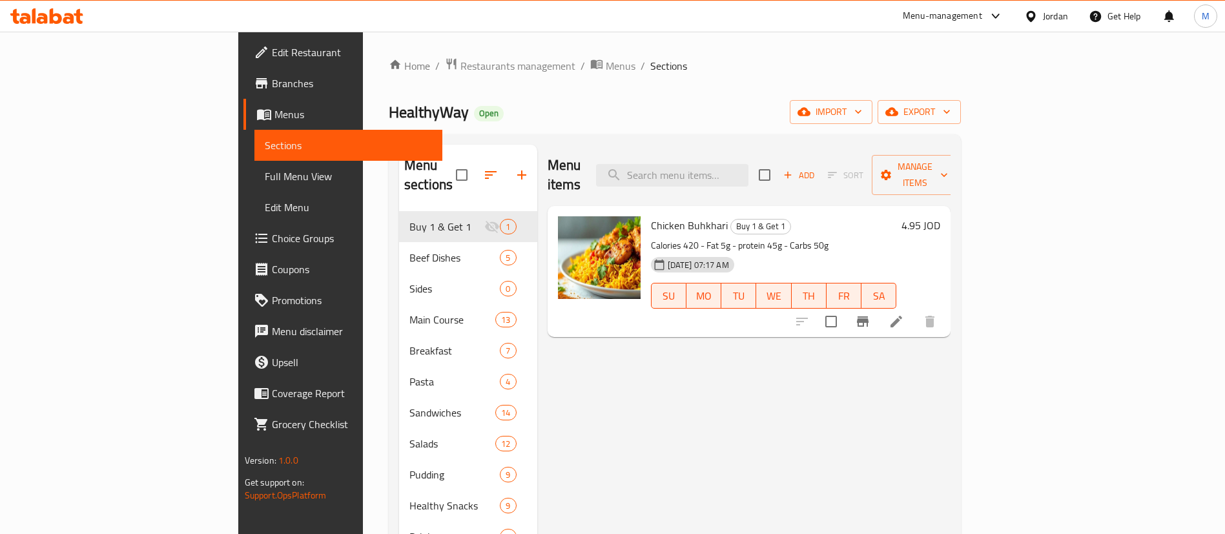
click at [651, 216] on span "Chicken Buhkhari" at bounding box center [689, 225] width 77 height 19
copy h6 "Chicken Buhkhari"
click at [904, 314] on icon at bounding box center [897, 322] width 16 height 16
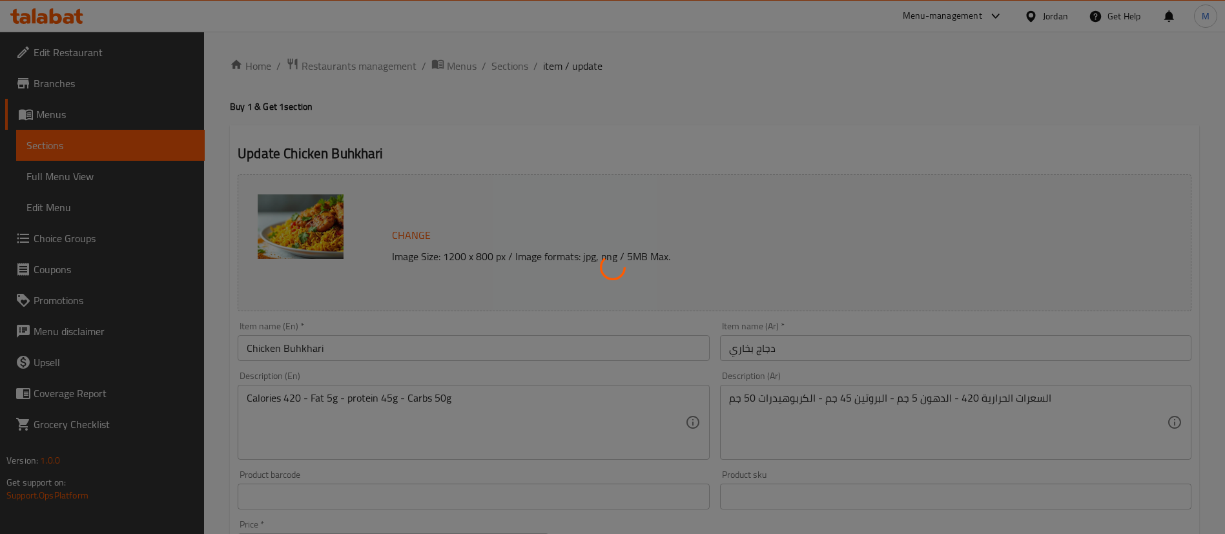
scroll to position [397, 0]
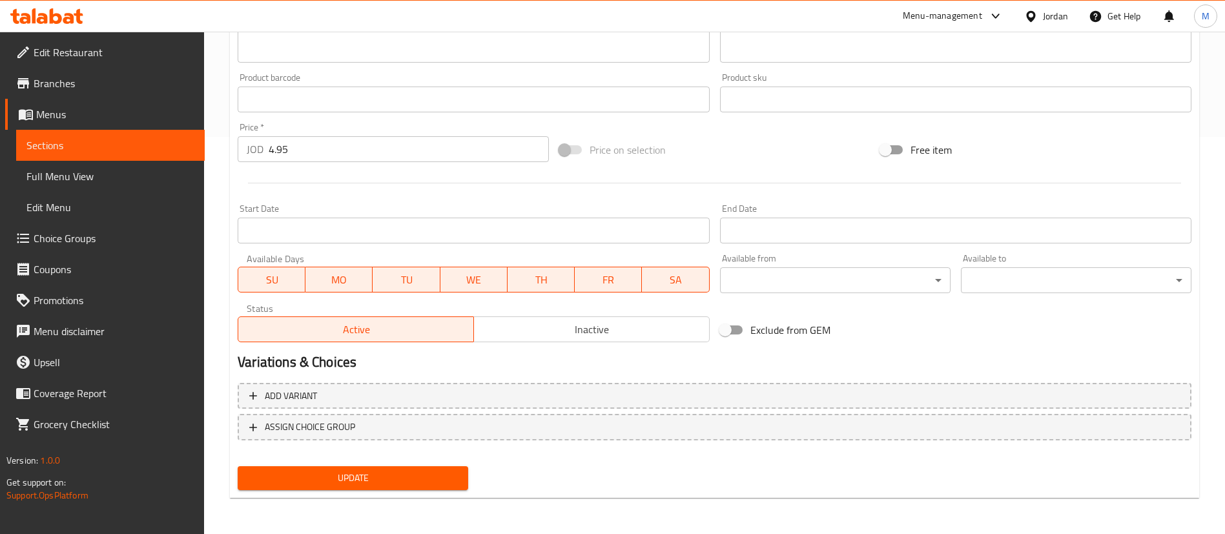
click at [272, 273] on span "SU" at bounding box center [271, 280] width 57 height 19
click at [459, 271] on span "WE" at bounding box center [474, 280] width 57 height 19
click at [569, 278] on span "TH" at bounding box center [541, 280] width 57 height 19
click at [637, 263] on div "SU MO TU WE TH FR SA" at bounding box center [473, 273] width 471 height 39
click at [667, 271] on span "SA" at bounding box center [675, 280] width 57 height 19
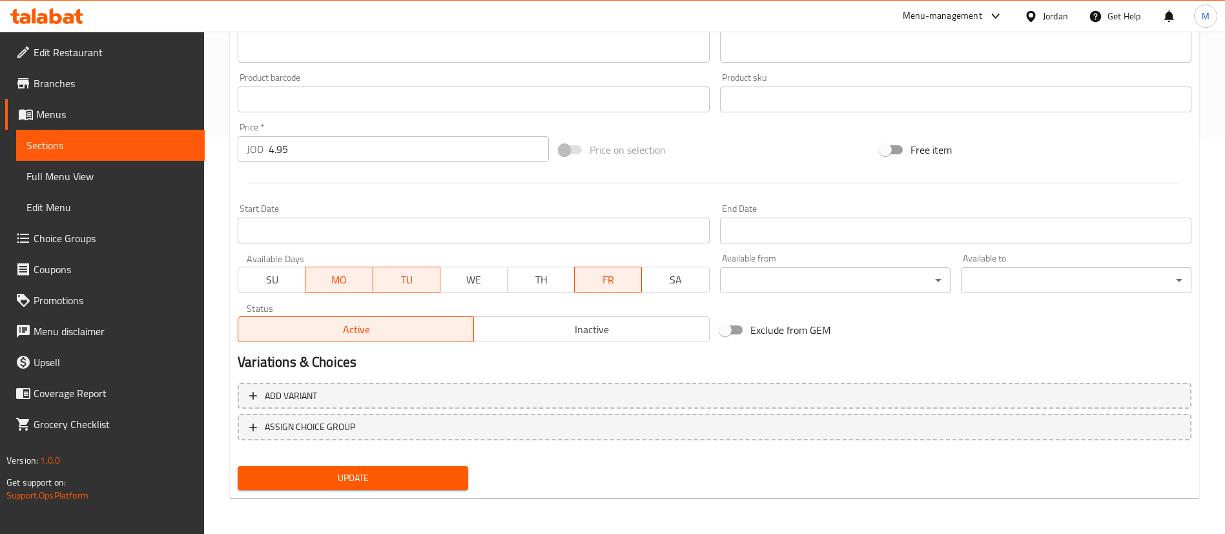
click at [614, 281] on span "FR" at bounding box center [608, 280] width 57 height 19
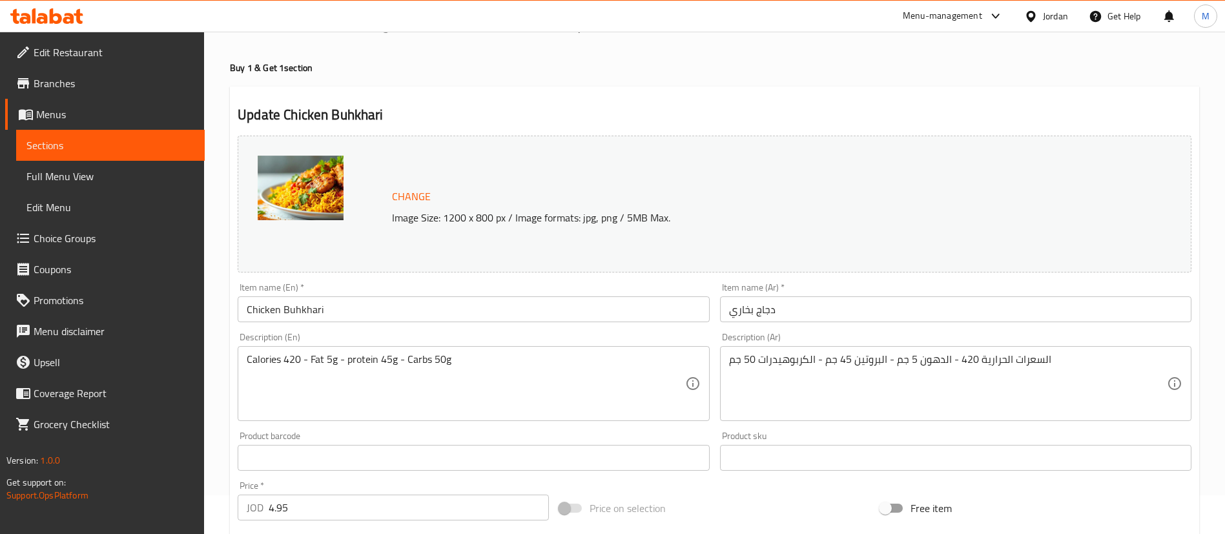
scroll to position [36, 0]
click at [356, 309] on input "Chicken Buhkhari" at bounding box center [473, 312] width 471 height 26
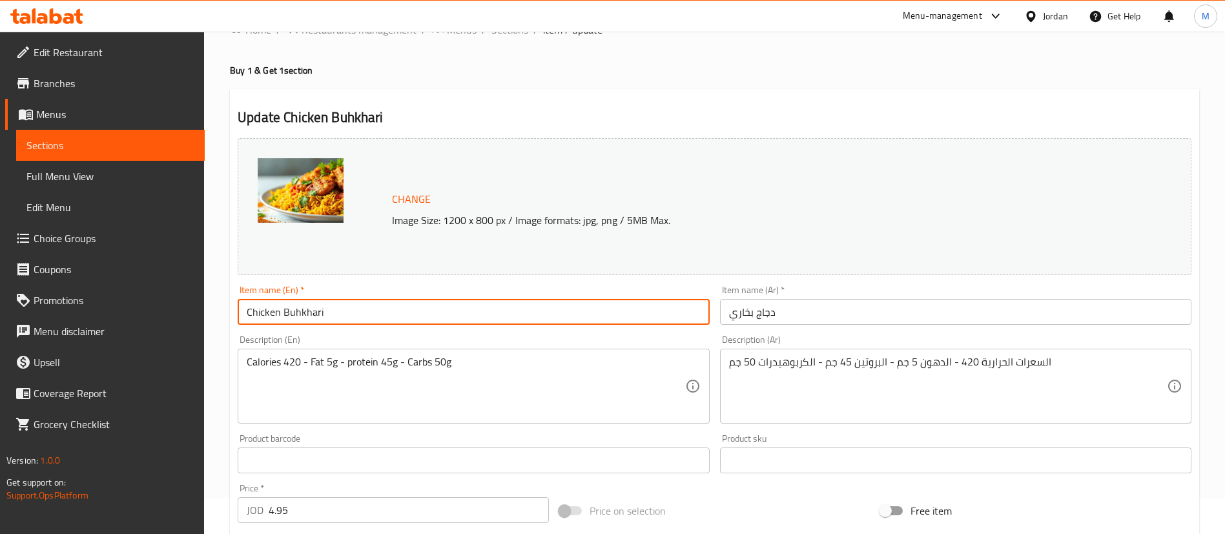
paste input "Buy 1 Chicken Buhkhari and get 1 free"
type input "Buy 1 Chicken Buhkhari and get 1 free"
click at [860, 309] on input "دجاج بخاري" at bounding box center [955, 312] width 471 height 26
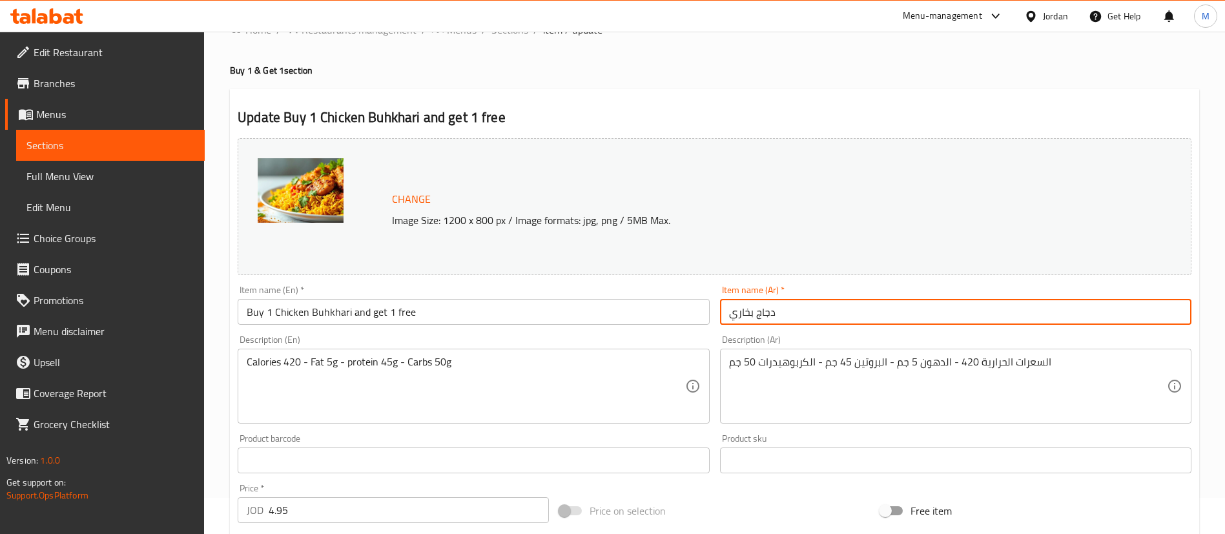
click at [860, 309] on input "دجاج بخاري" at bounding box center [955, 312] width 471 height 26
click at [730, 307] on input "دجاج بخاري" at bounding box center [955, 312] width 471 height 26
click at [898, 311] on input "اشتري دجاج بخاري" at bounding box center [955, 312] width 471 height 26
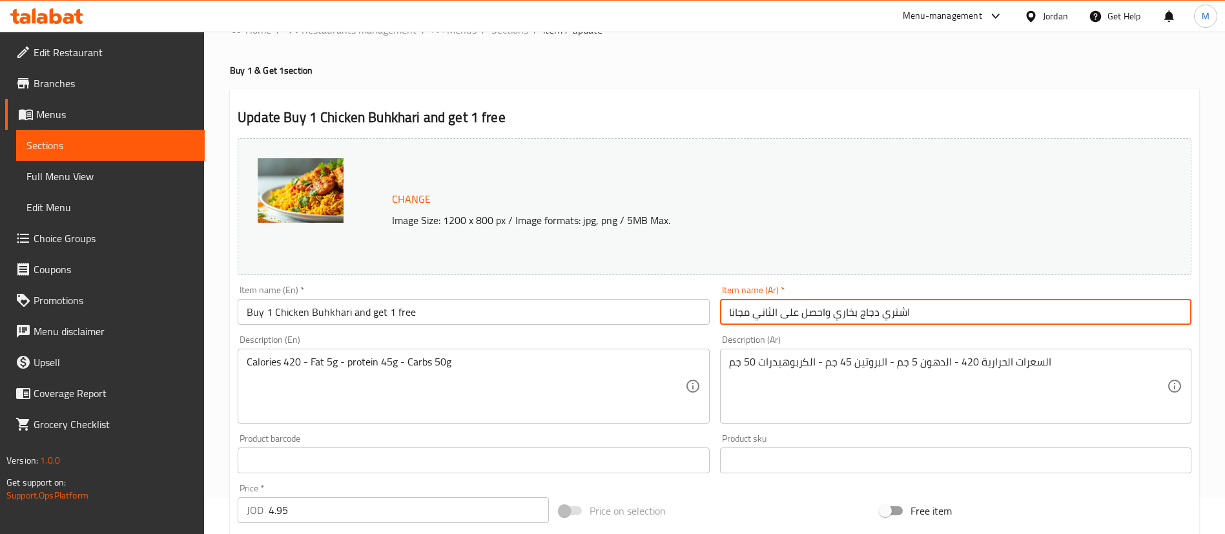
type input "اشتري دجاج بخاري واحصل على الثاني مجانا"
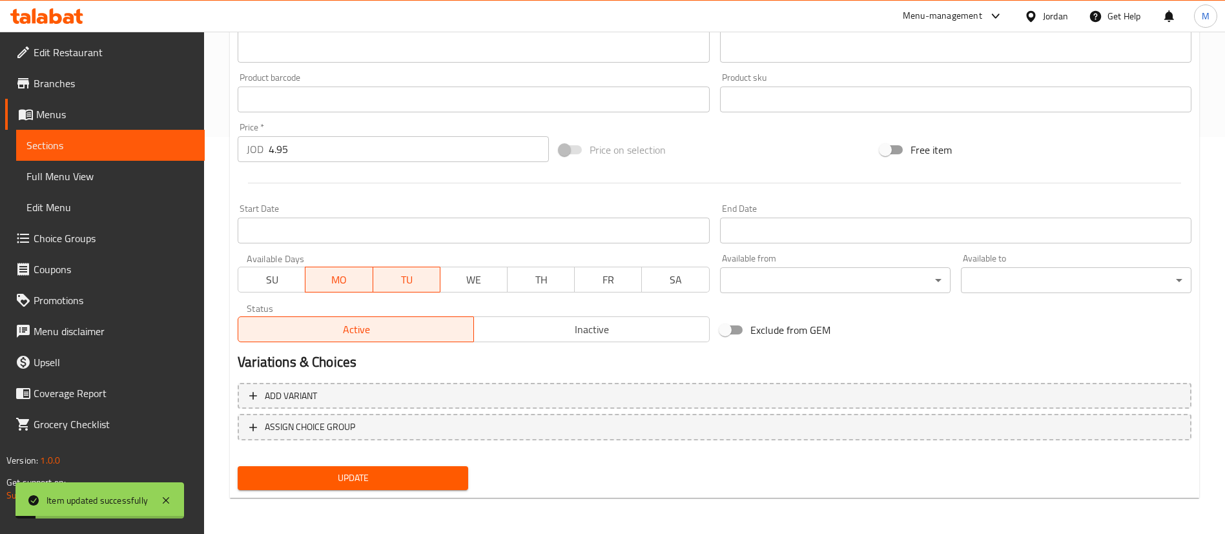
click at [415, 473] on span "Update" at bounding box center [353, 478] width 210 height 16
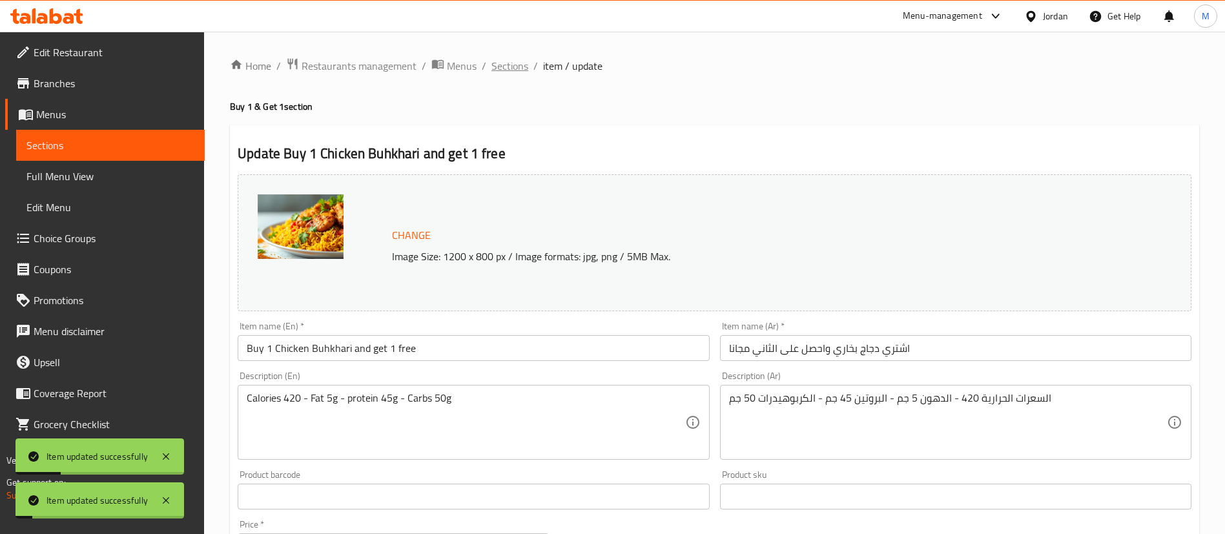
click at [515, 63] on span "Sections" at bounding box center [510, 66] width 37 height 16
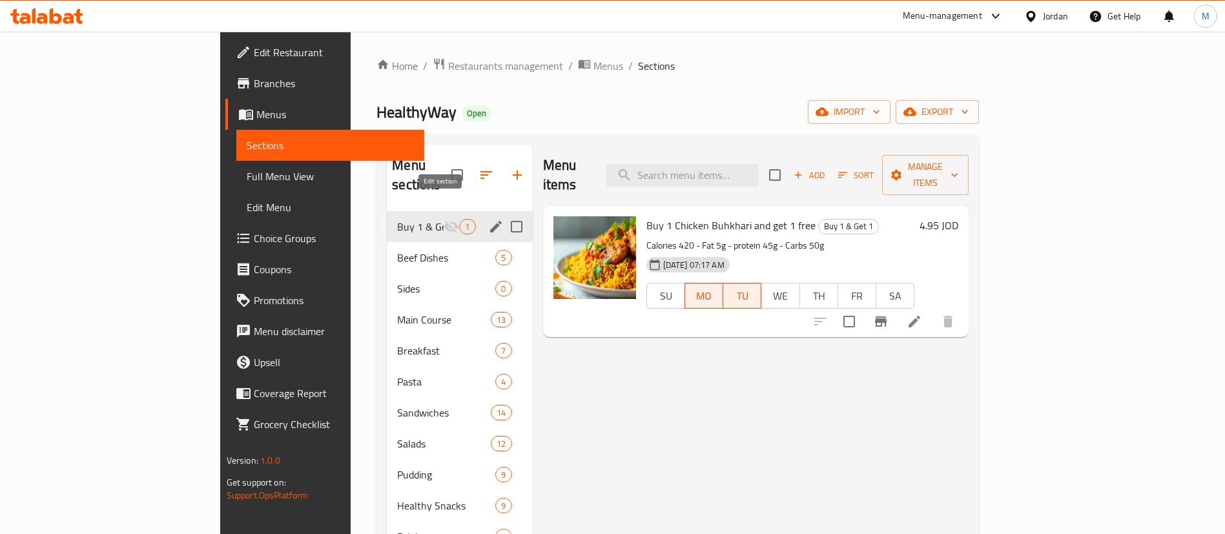
click at [490, 221] on icon "edit" at bounding box center [496, 227] width 12 height 12
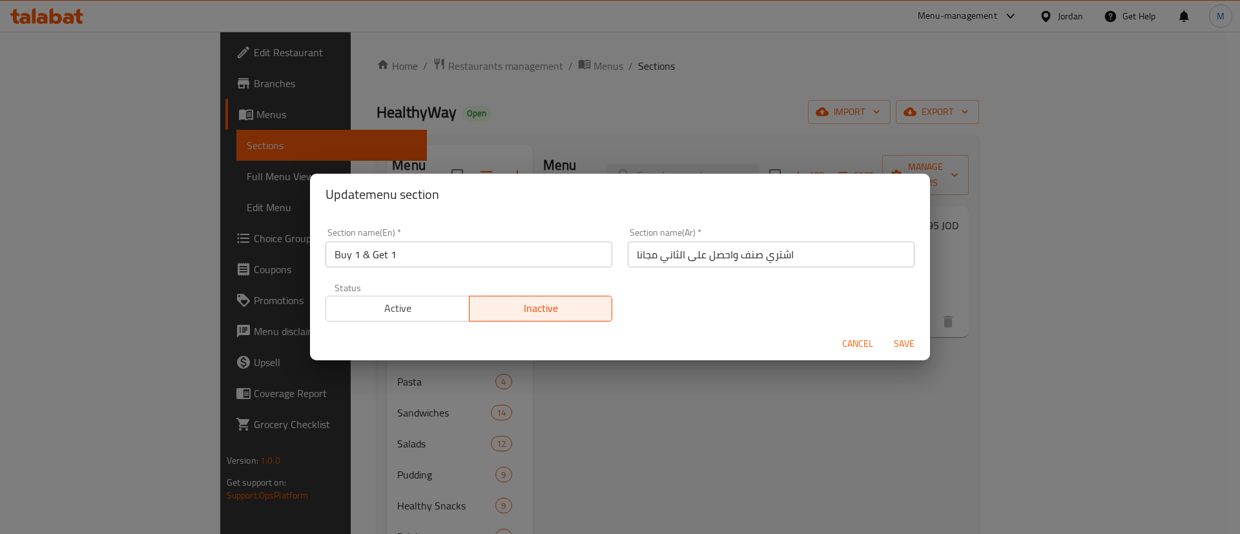
click at [411, 296] on button "Active" at bounding box center [398, 309] width 144 height 26
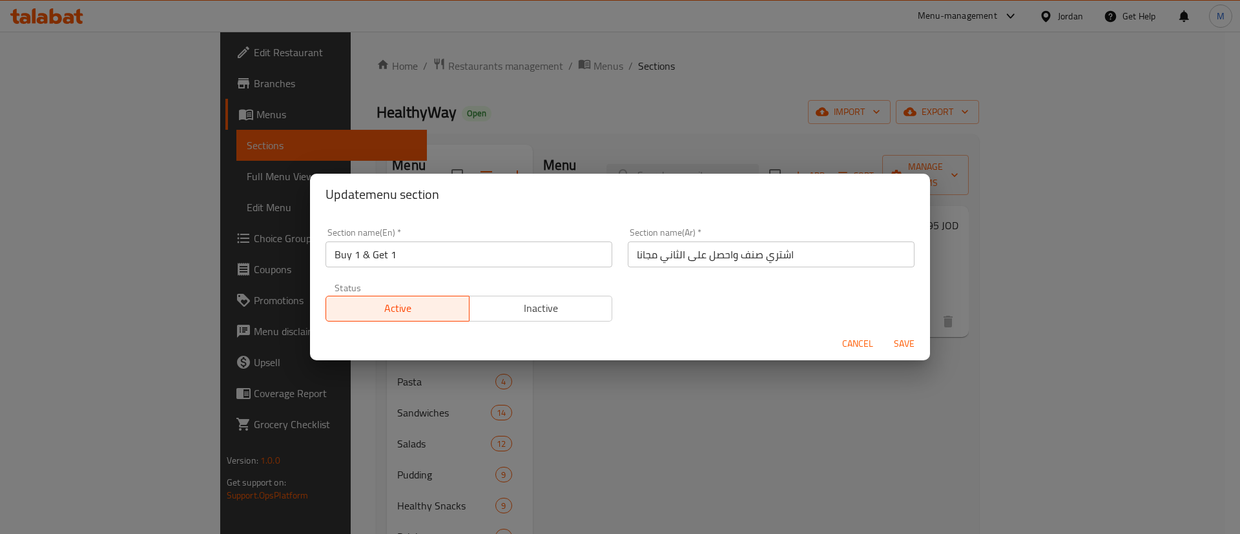
click at [900, 344] on span "Save" at bounding box center [904, 344] width 31 height 16
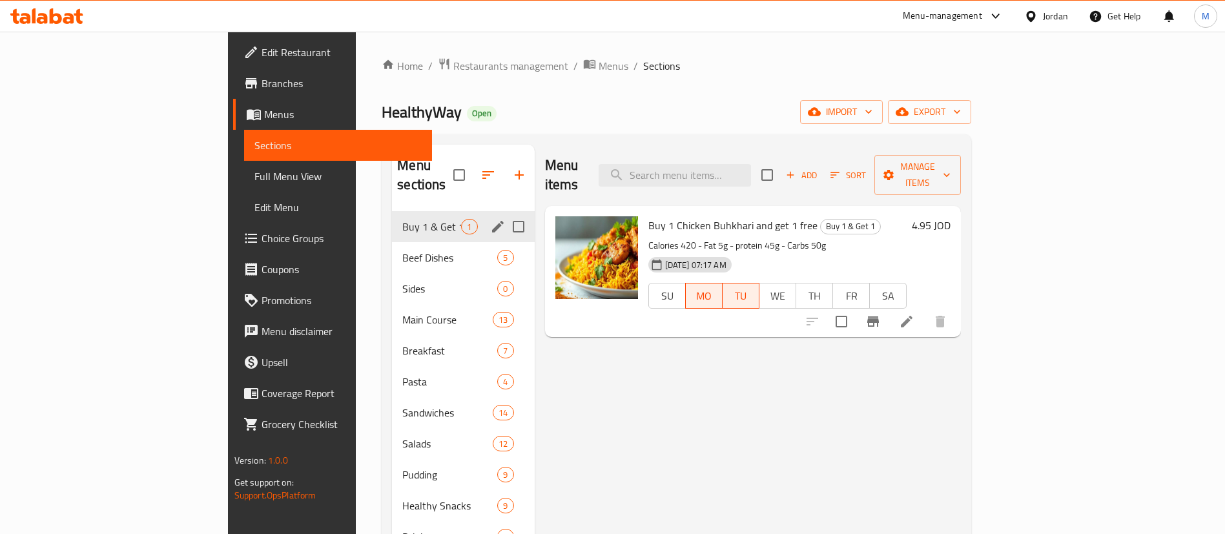
click at [382, 112] on span "HealthyWay" at bounding box center [422, 112] width 80 height 29
copy span "HealthyWay"
click at [881, 314] on icon "Branch-specific-item" at bounding box center [873, 322] width 16 height 16
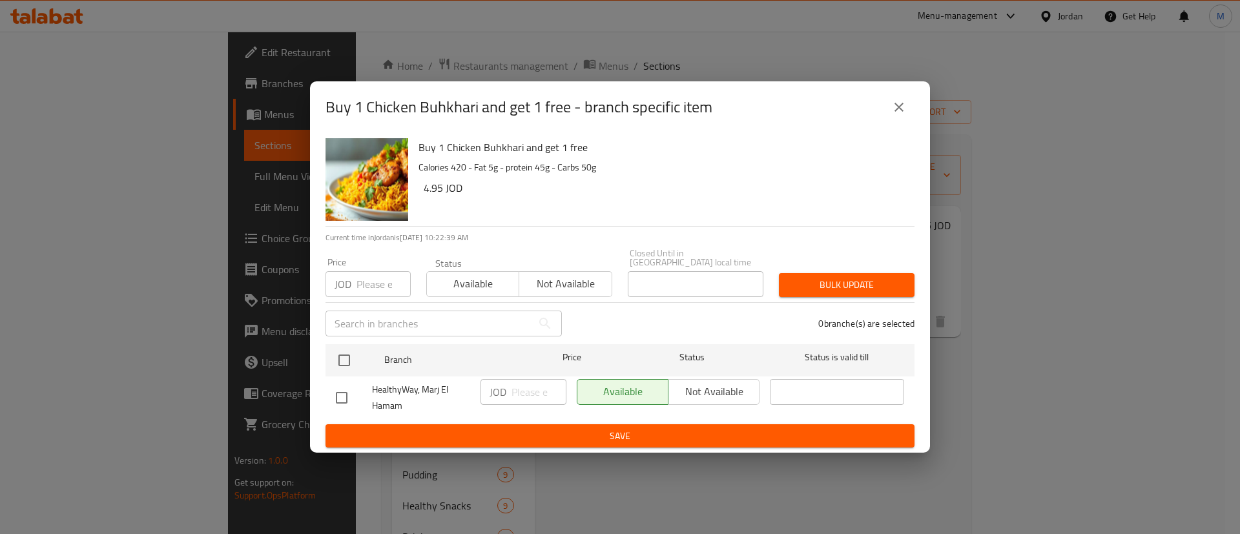
click at [374, 284] on input "number" at bounding box center [384, 284] width 54 height 26
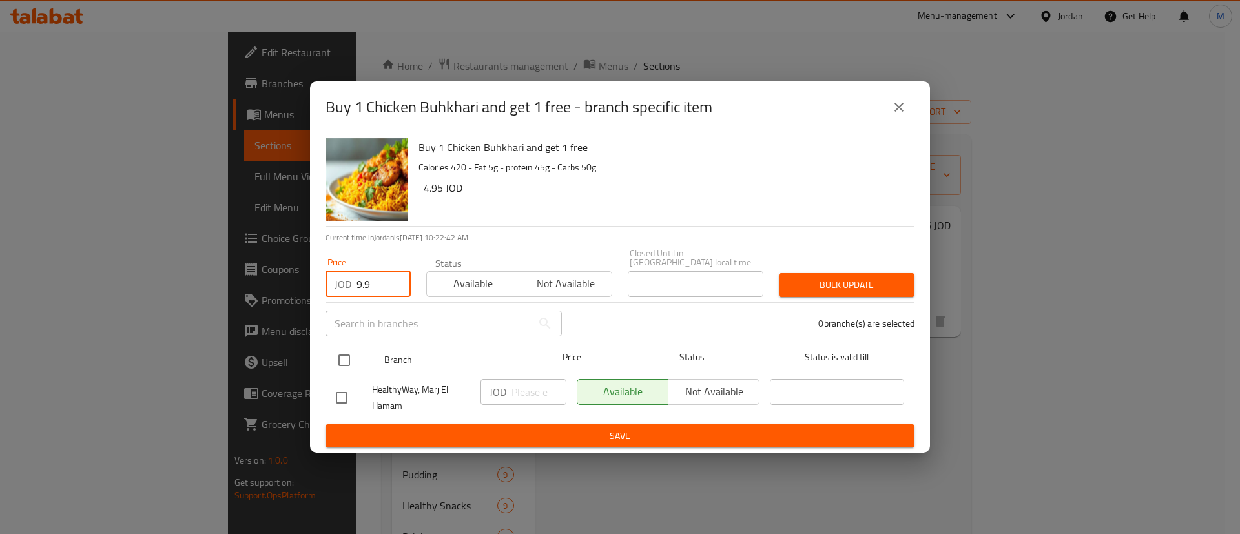
type input "9.9"
click at [349, 364] on input "checkbox" at bounding box center [344, 360] width 27 height 27
checkbox input "true"
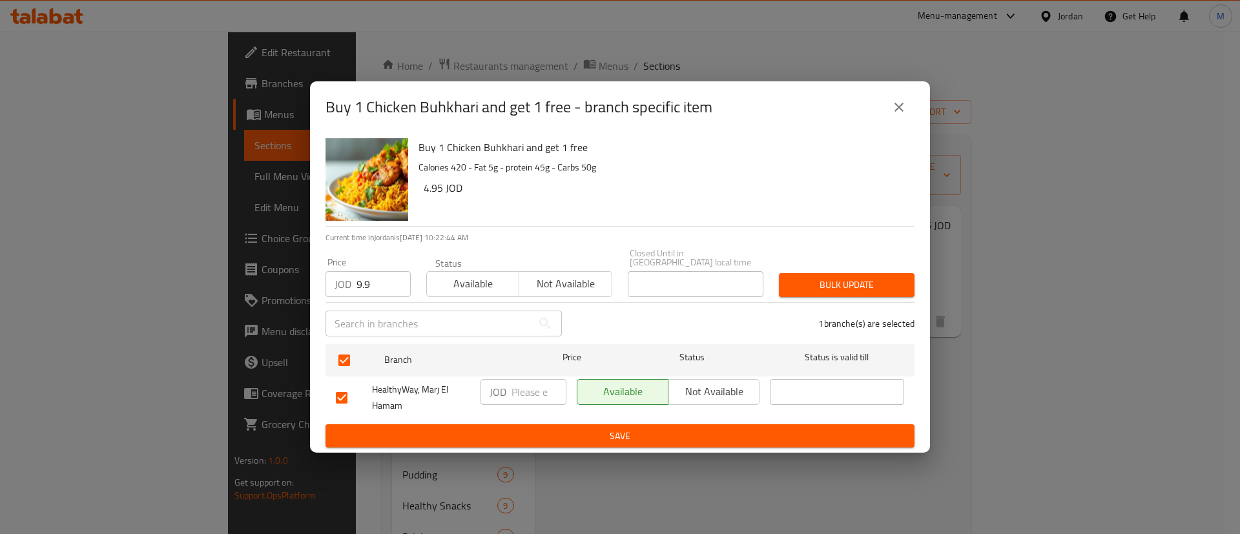
click at [849, 282] on span "Bulk update" at bounding box center [846, 285] width 115 height 16
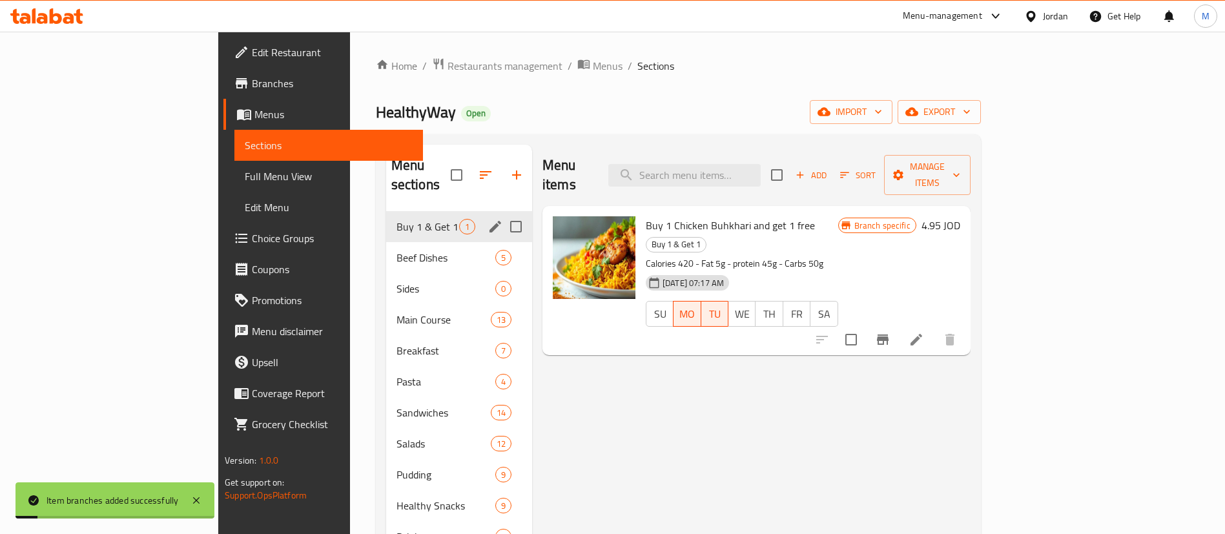
click at [252, 90] on span "Branches" at bounding box center [332, 84] width 161 height 16
